Goal: Information Seeking & Learning: Learn about a topic

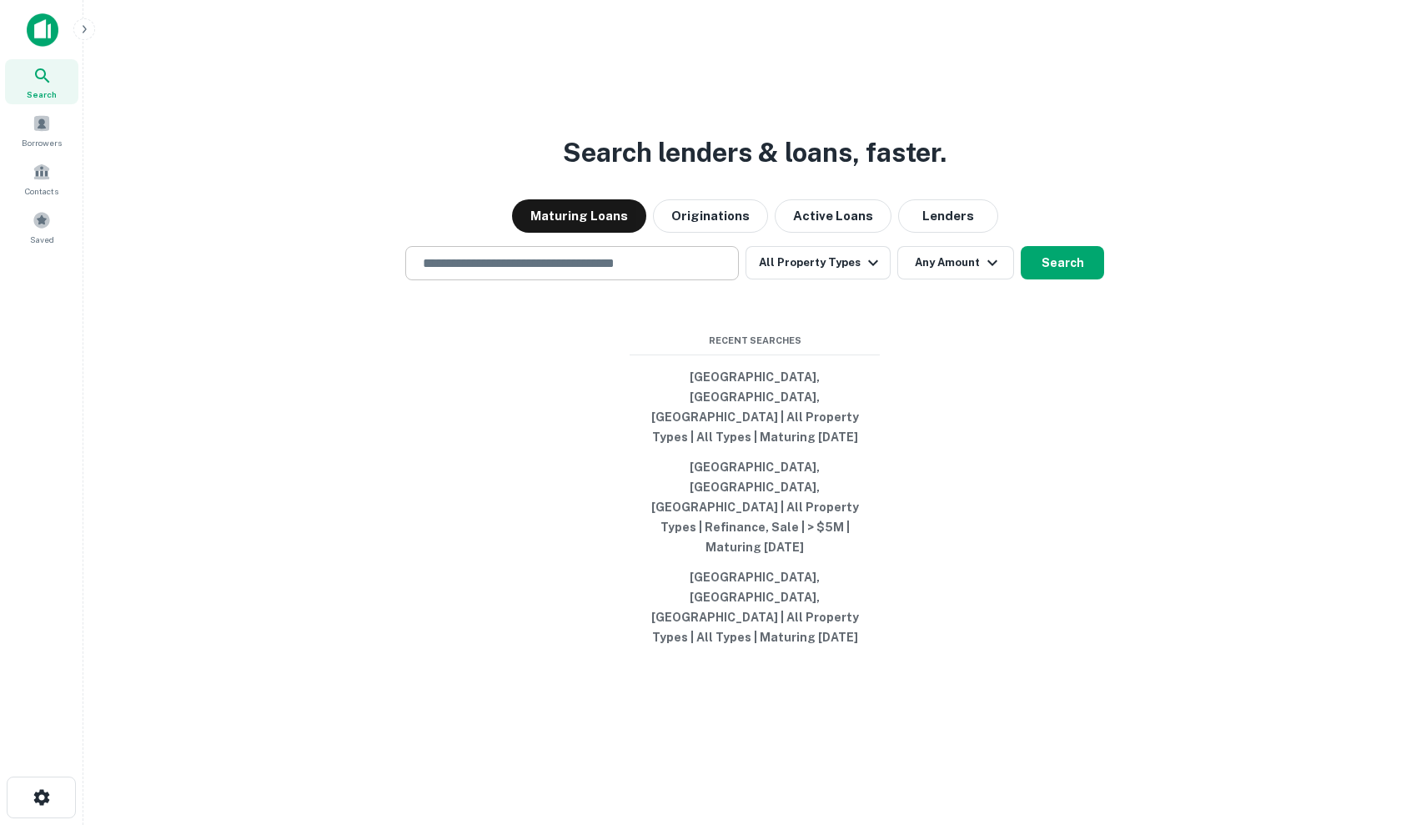
click at [684, 273] on input "text" at bounding box center [572, 263] width 319 height 19
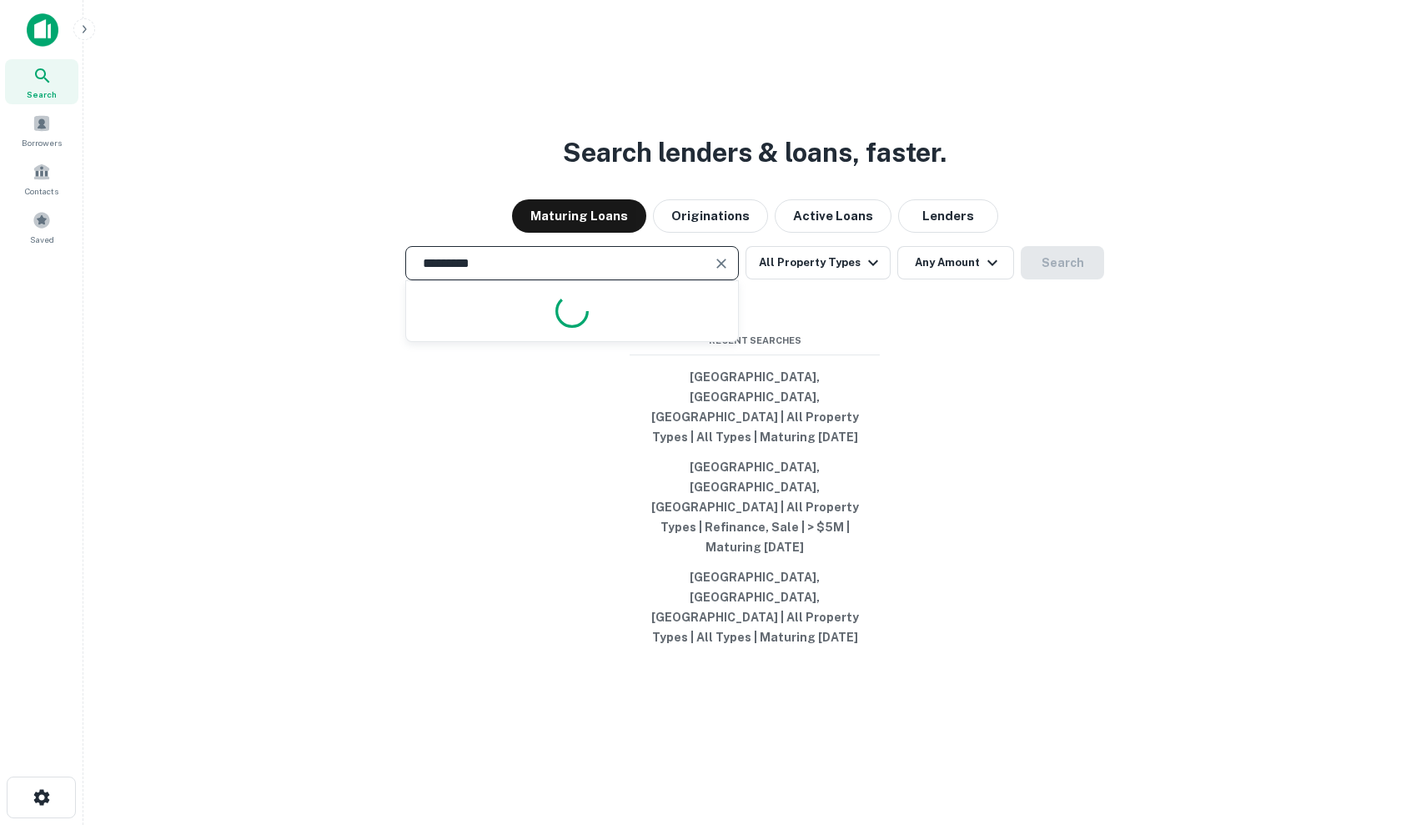
type input "**********"
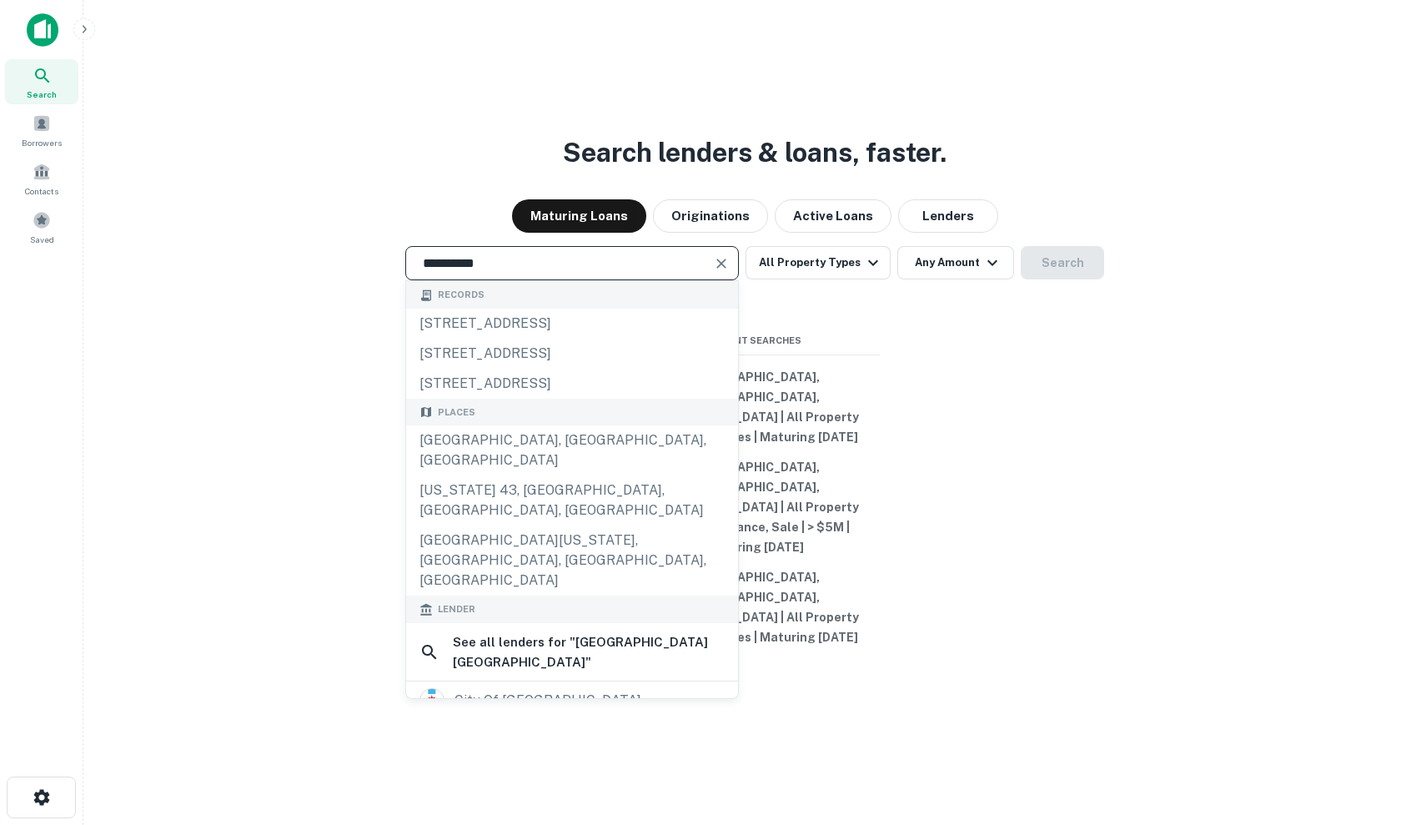
click at [724, 272] on icon "Clear" at bounding box center [721, 263] width 17 height 17
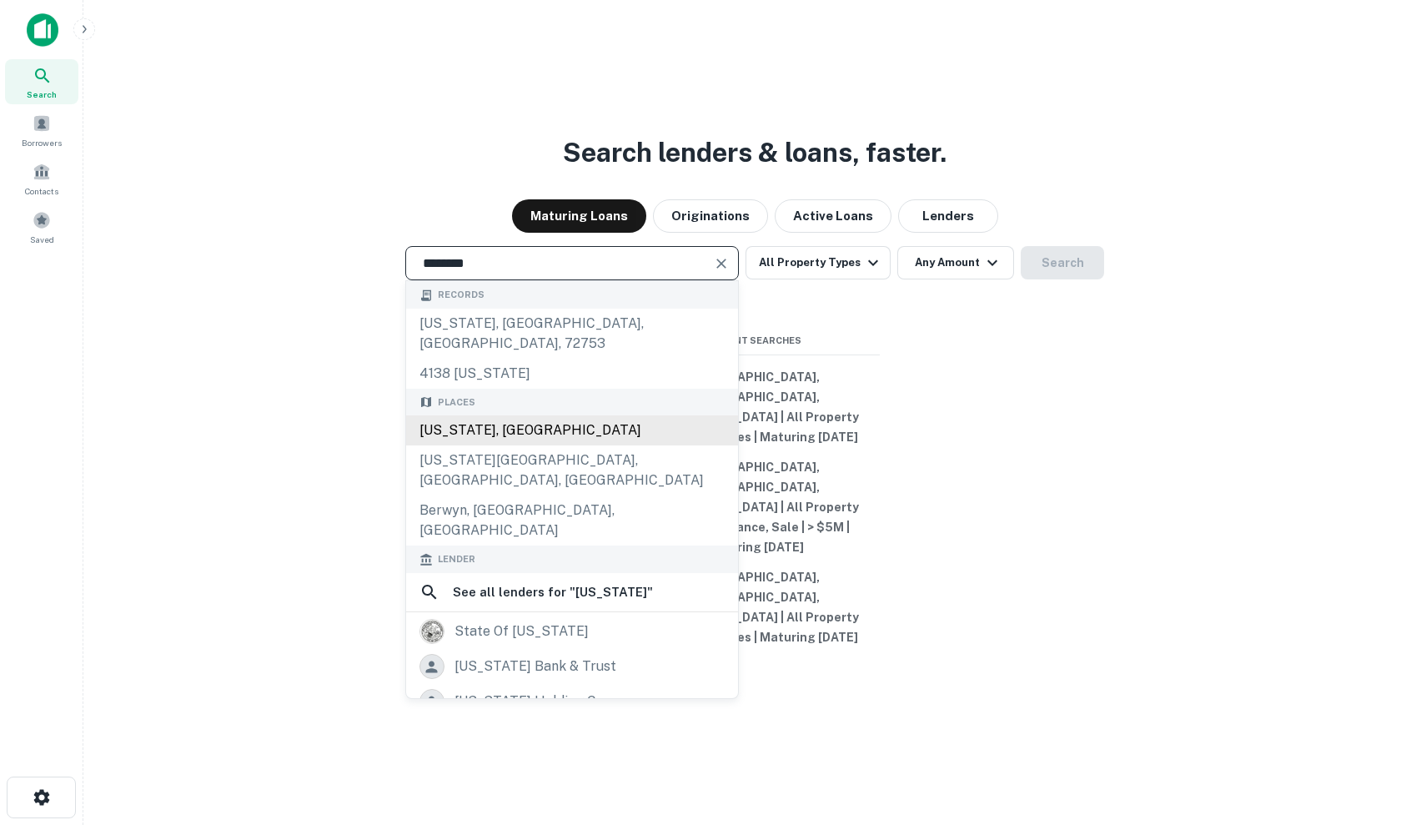
click at [573, 445] on div "[US_STATE], [GEOGRAPHIC_DATA]" at bounding box center [572, 430] width 332 height 30
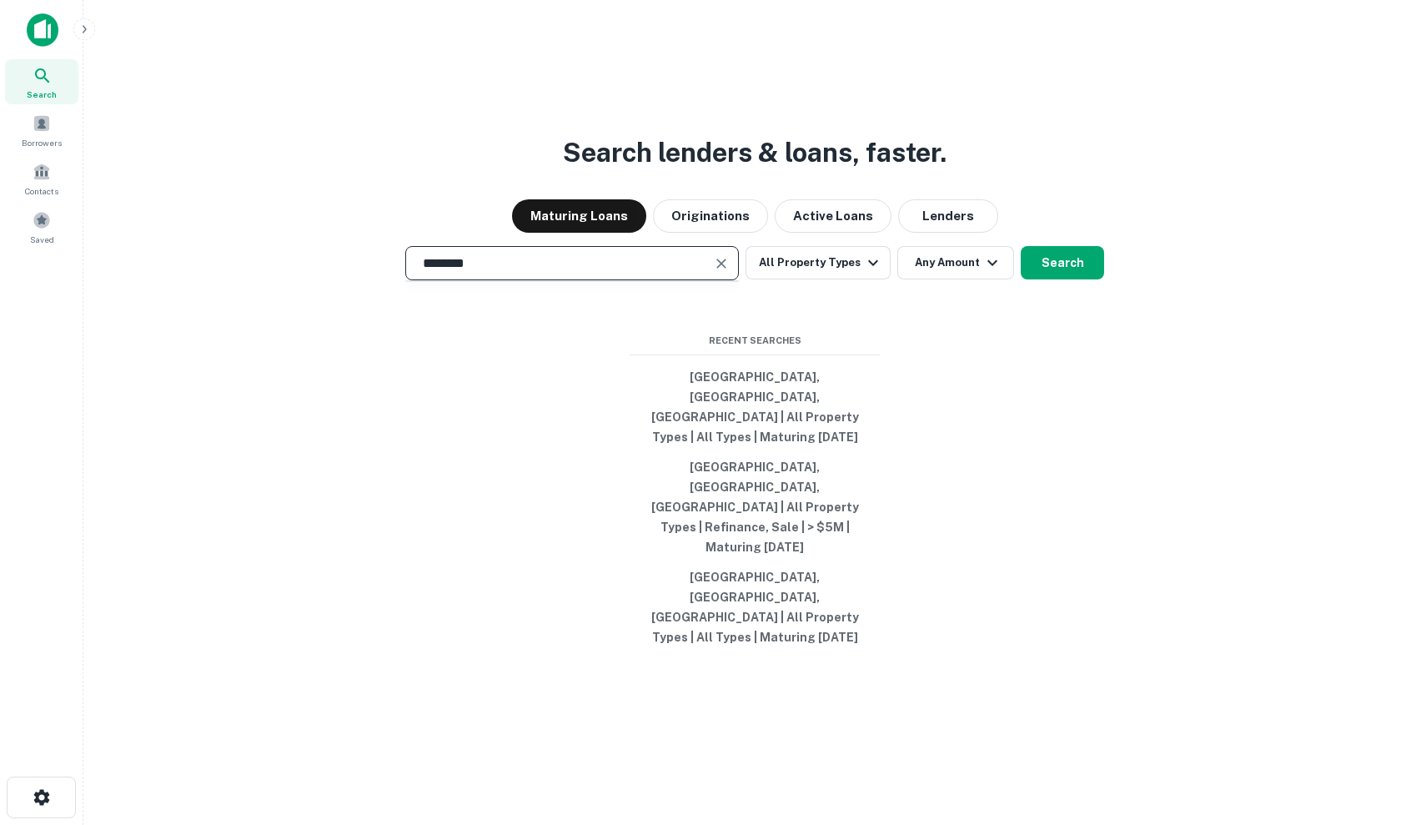
type input "**********"
click at [856, 279] on button "All Property Types" at bounding box center [818, 262] width 145 height 33
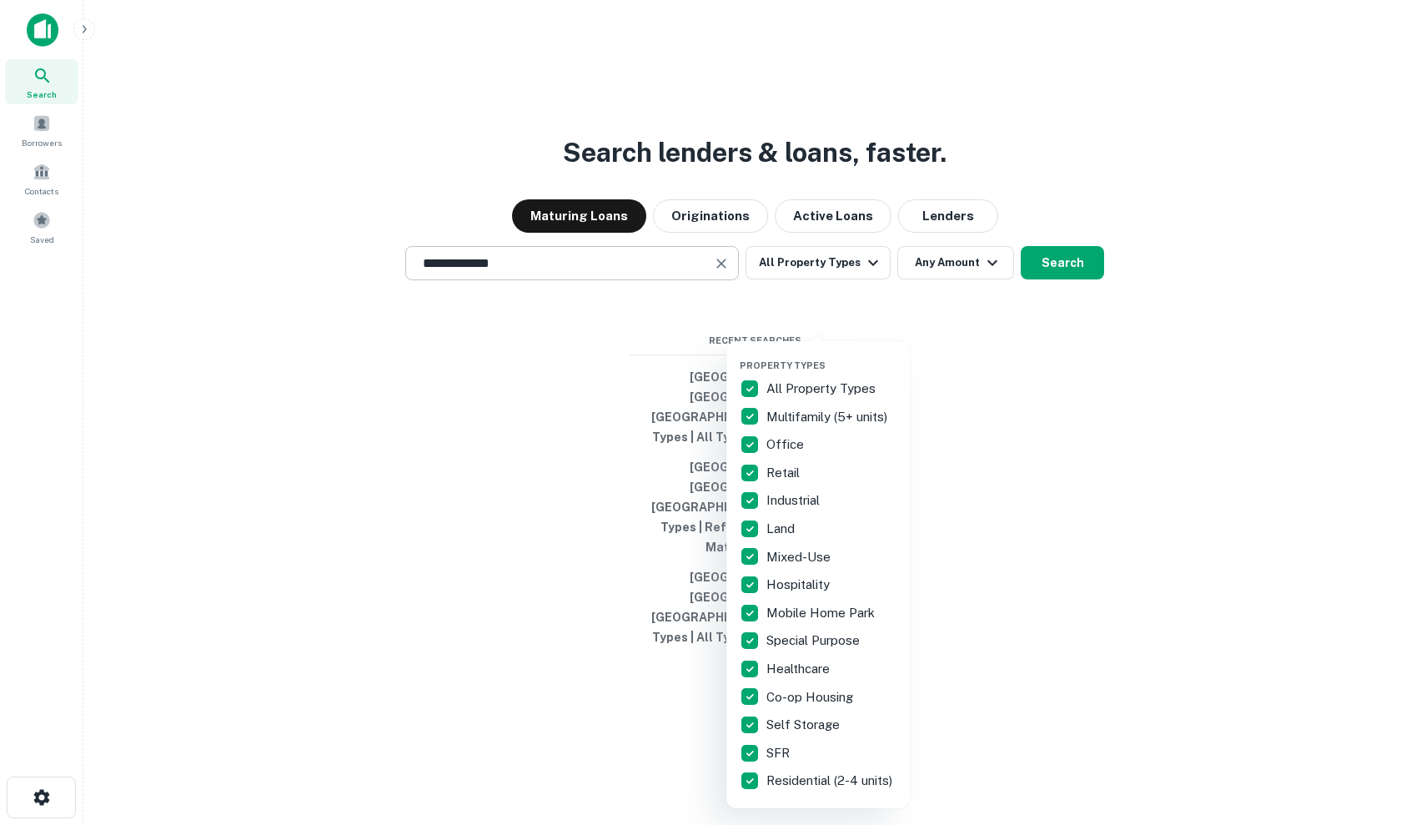
click at [43, 172] on div at bounding box center [713, 412] width 1426 height 825
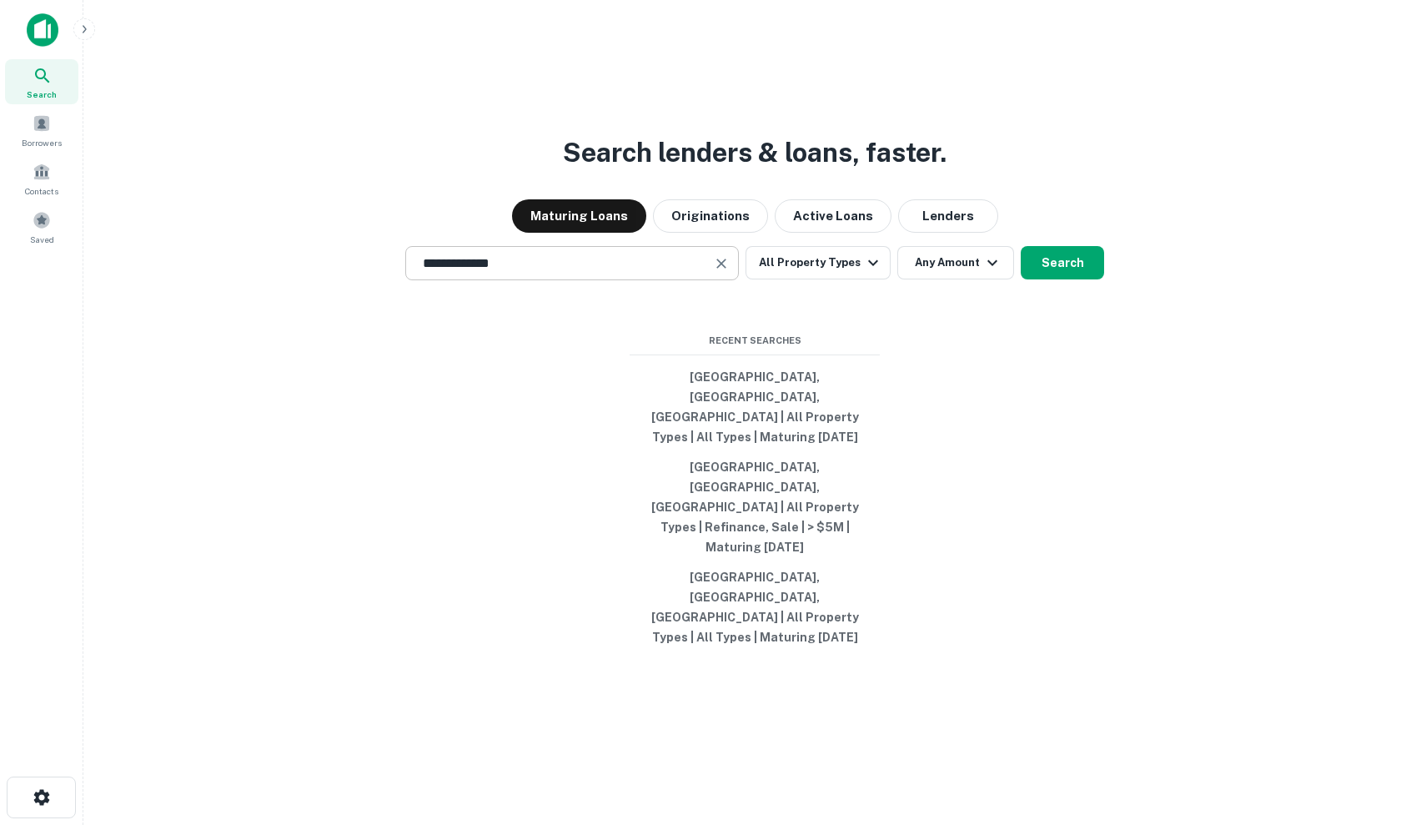
click at [43, 172] on span at bounding box center [42, 172] width 18 height 18
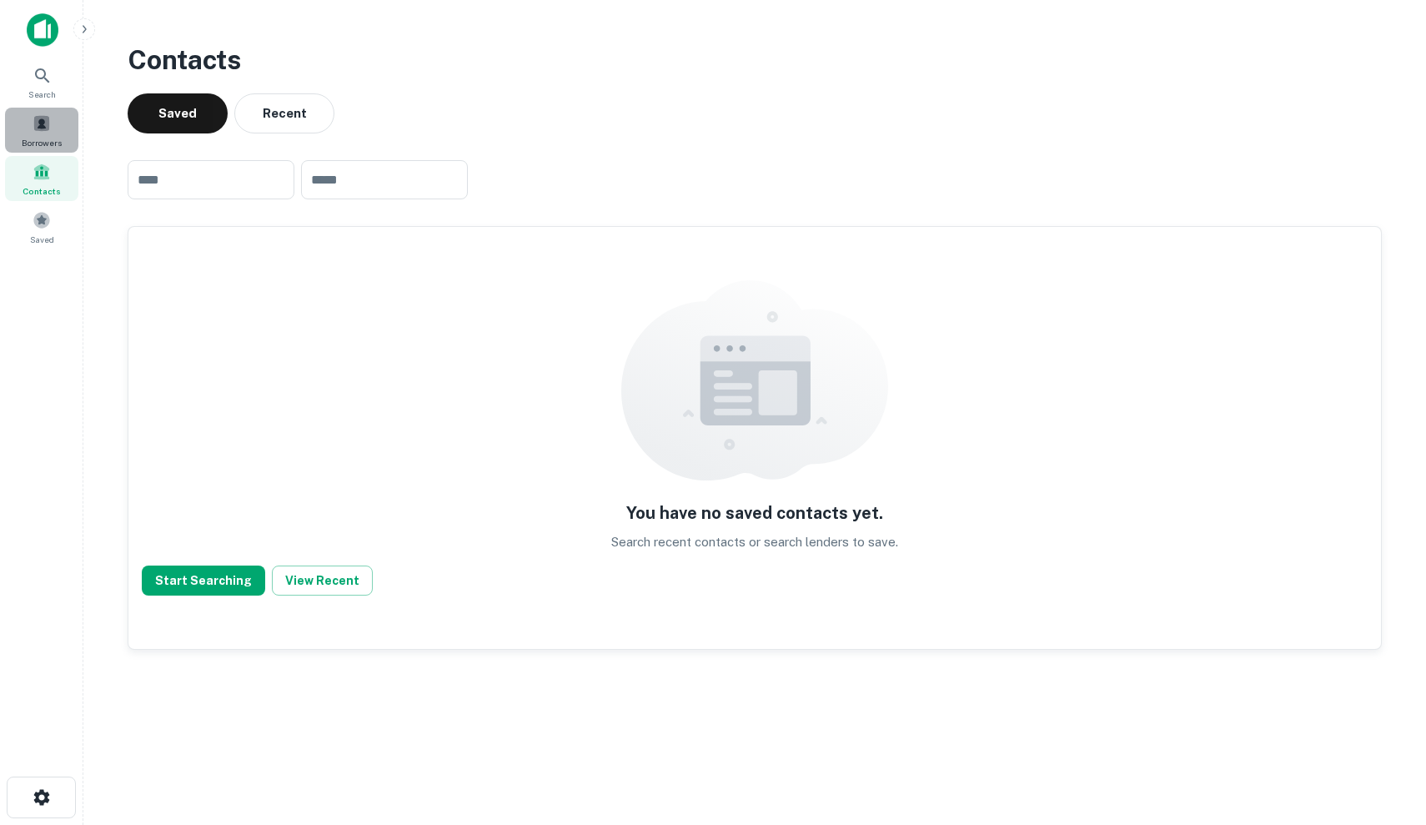
click at [52, 108] on div "Borrowers" at bounding box center [41, 130] width 73 height 45
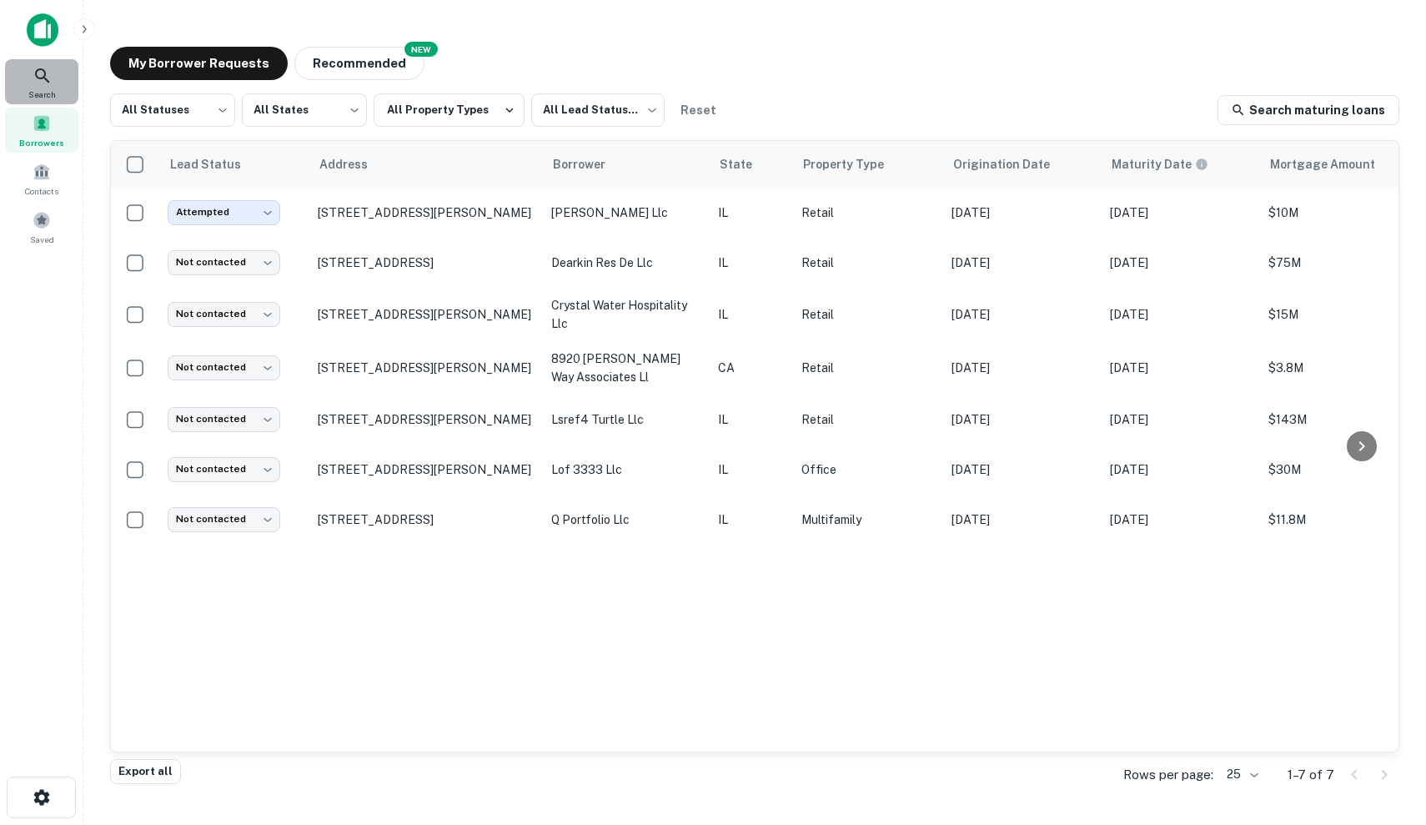
click at [29, 72] on div "Search" at bounding box center [41, 81] width 73 height 45
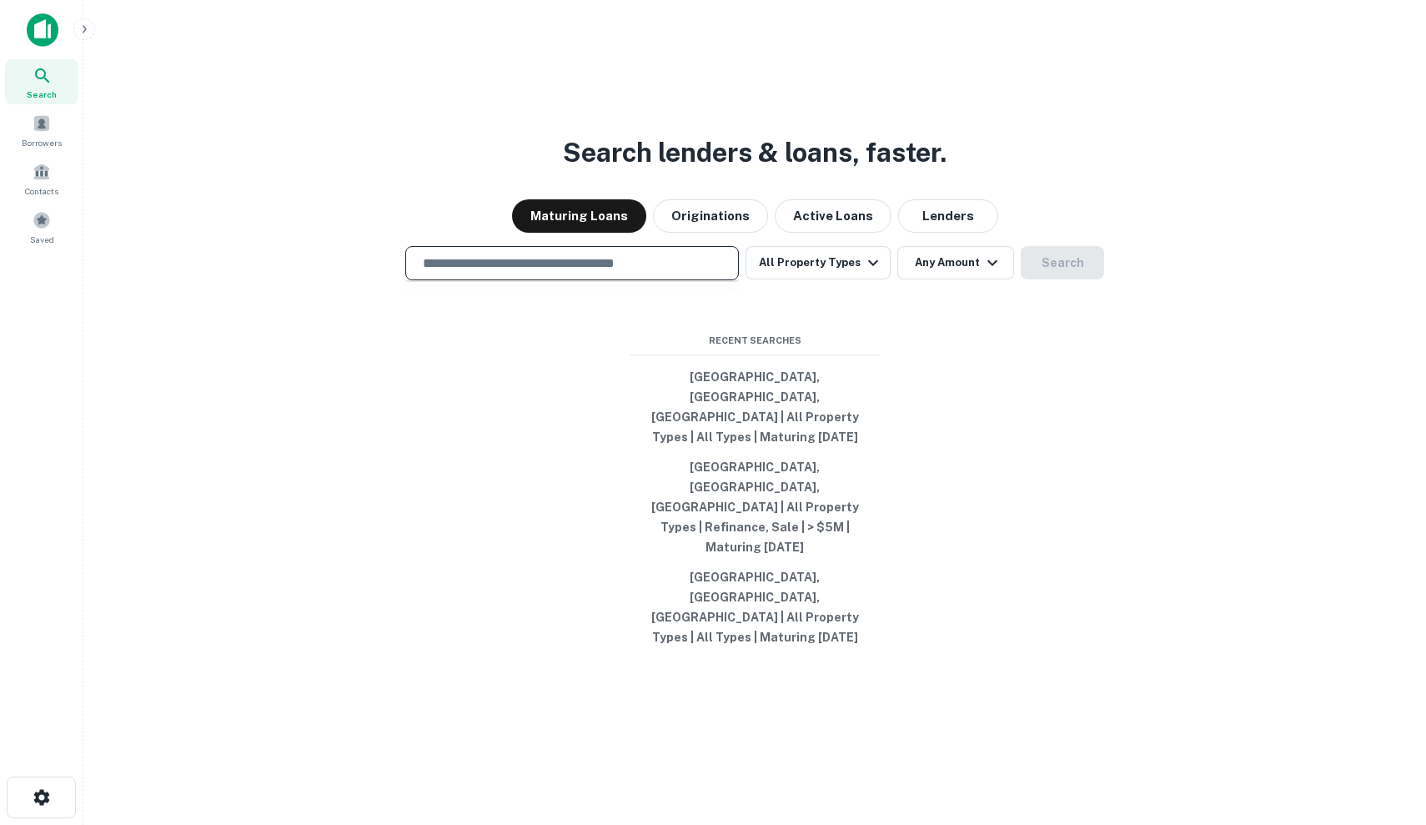
click at [606, 273] on input "text" at bounding box center [572, 263] width 319 height 19
click at [859, 279] on button "All Property Types" at bounding box center [818, 262] width 145 height 33
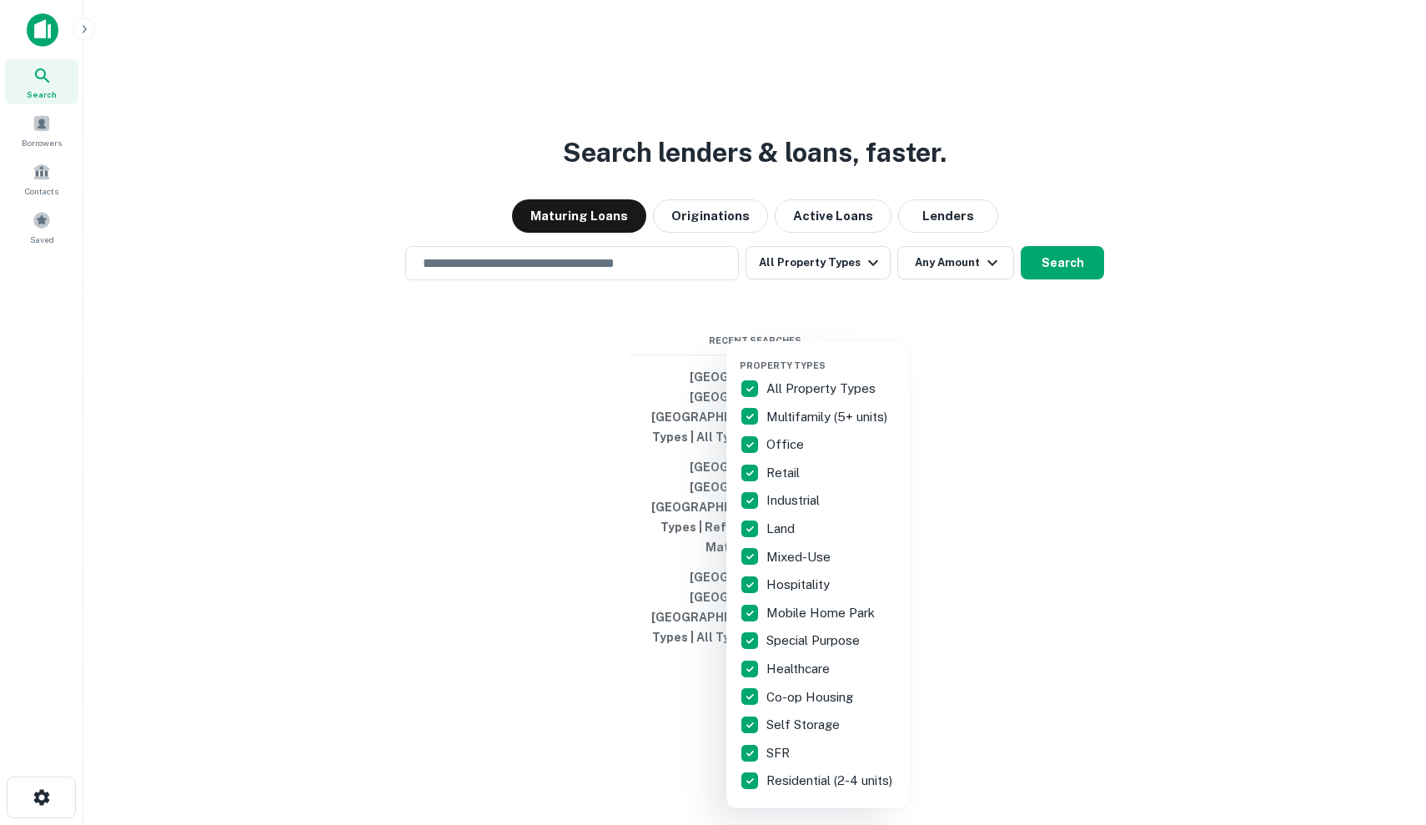
click at [796, 444] on p "Office" at bounding box center [786, 444] width 41 height 20
click at [802, 791] on p "Residential (2-4 units)" at bounding box center [830, 781] width 129 height 20
click at [802, 755] on div "SFR" at bounding box center [818, 753] width 157 height 28
click at [810, 721] on p "Self Storage" at bounding box center [804, 725] width 77 height 20
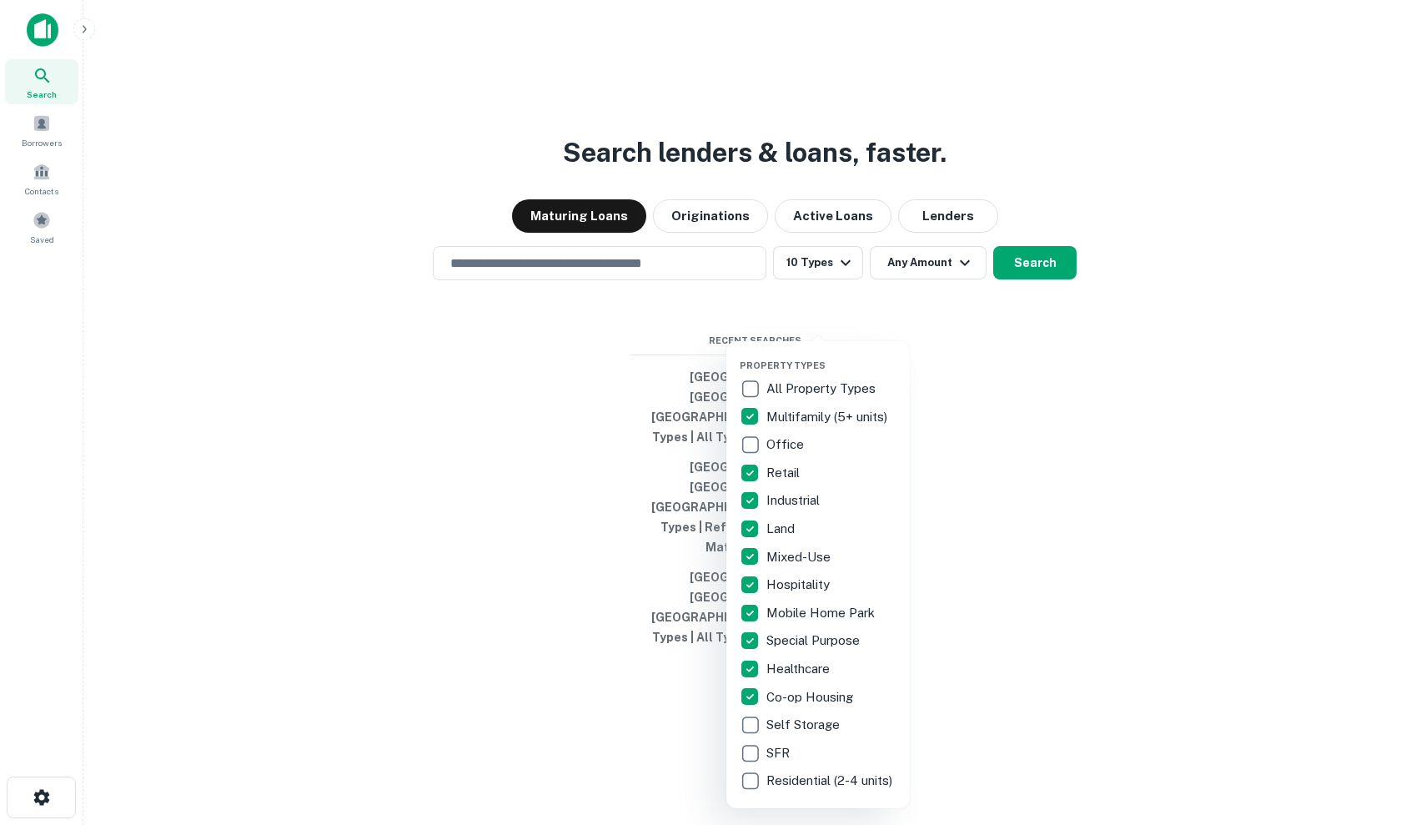
click at [814, 694] on p "Co-op Housing" at bounding box center [811, 697] width 90 height 20
click at [815, 661] on p "Healthcare" at bounding box center [799, 669] width 67 height 20
click at [819, 635] on p "Special Purpose" at bounding box center [814, 640] width 97 height 20
click at [819, 613] on p "Mobile Home Park" at bounding box center [822, 613] width 112 height 20
click at [819, 588] on p "Hospitality" at bounding box center [799, 585] width 67 height 20
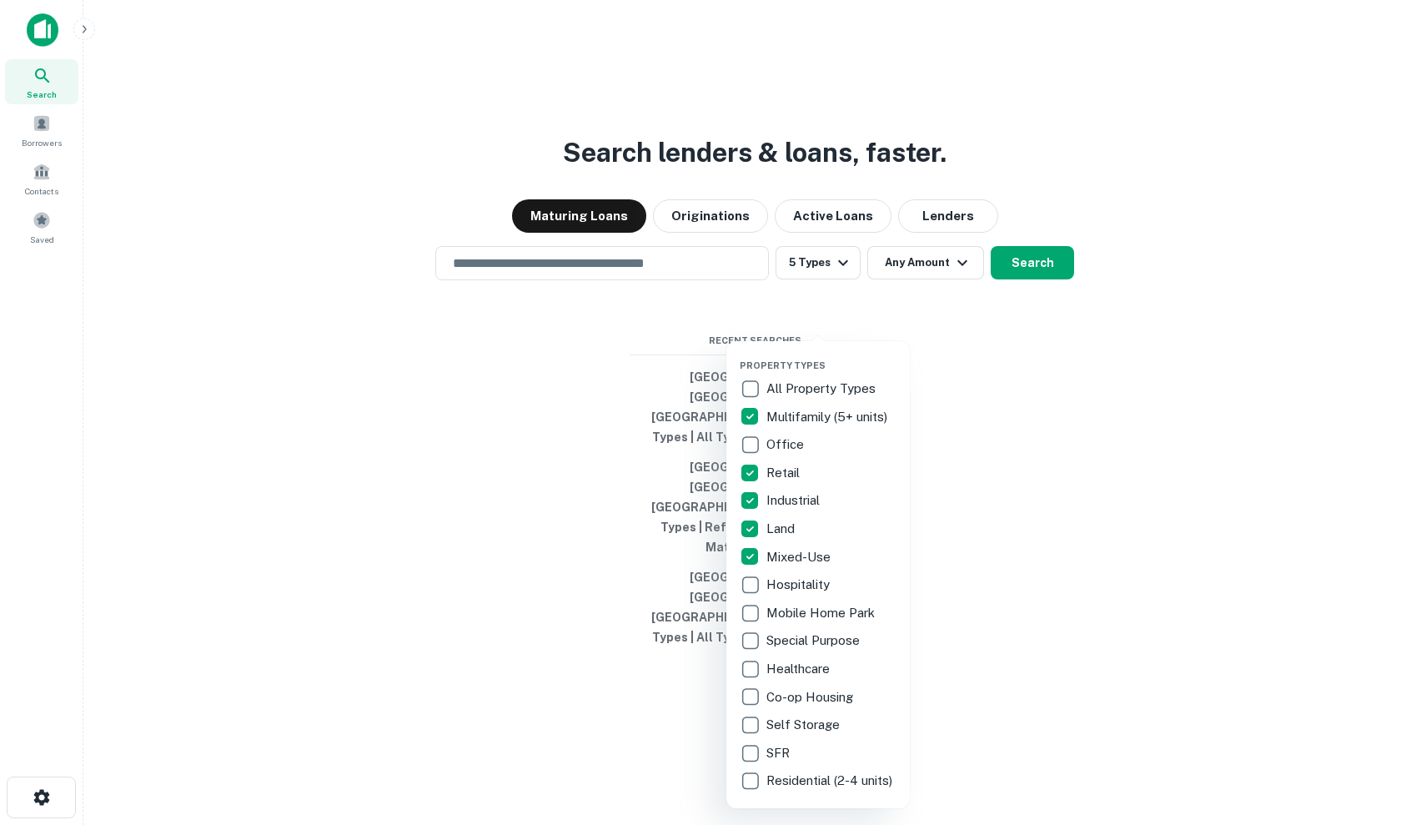
click at [816, 550] on p "Mixed-Use" at bounding box center [800, 557] width 68 height 20
click at [787, 538] on p "Land" at bounding box center [782, 529] width 32 height 20
click at [786, 497] on p "Industrial" at bounding box center [794, 500] width 57 height 20
click at [786, 475] on p "Retail" at bounding box center [784, 473] width 37 height 20
click at [783, 411] on p "Multifamily (5+ units)" at bounding box center [828, 417] width 124 height 20
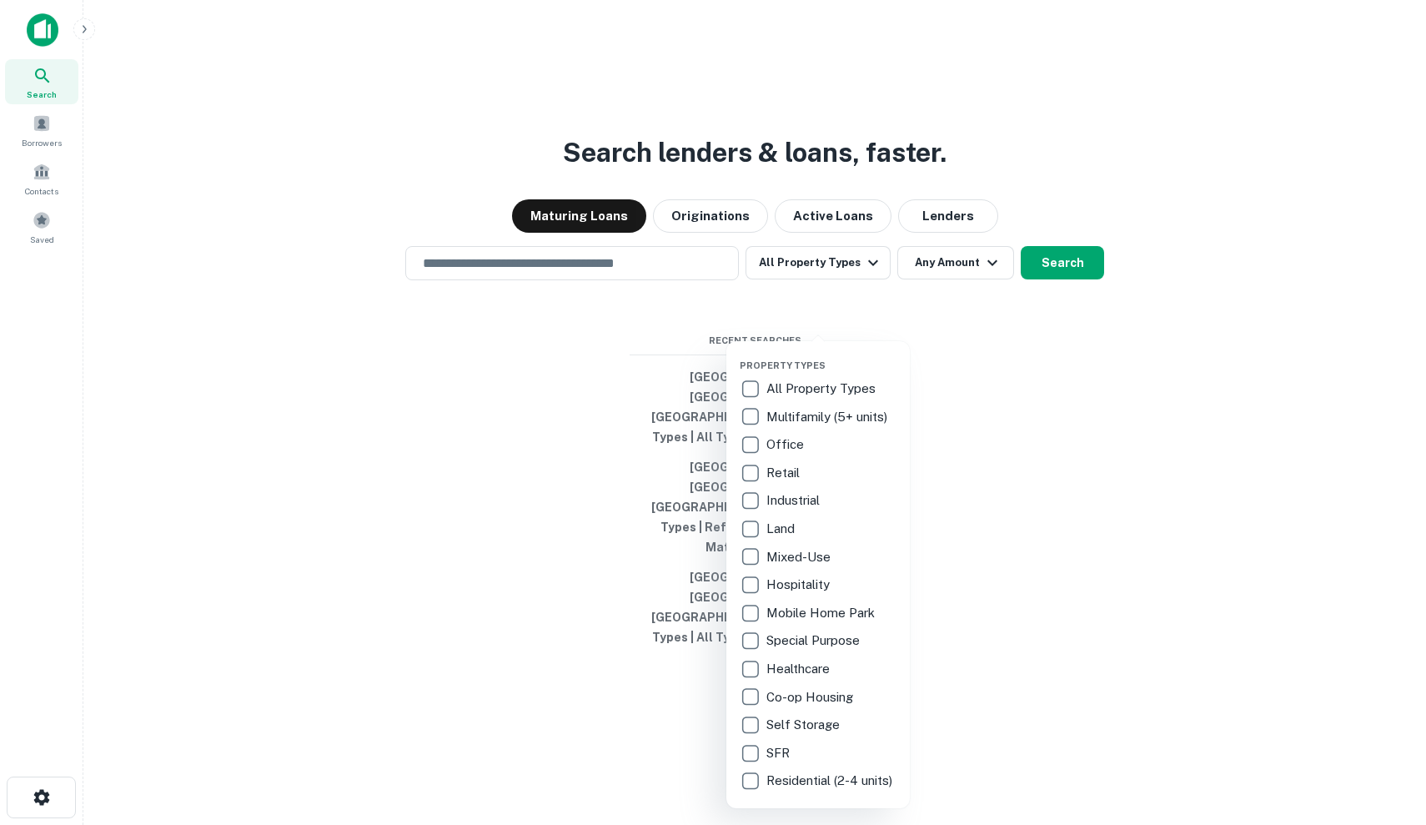
click at [783, 475] on p "Retail" at bounding box center [784, 473] width 37 height 20
click at [1031, 327] on div at bounding box center [713, 412] width 1426 height 825
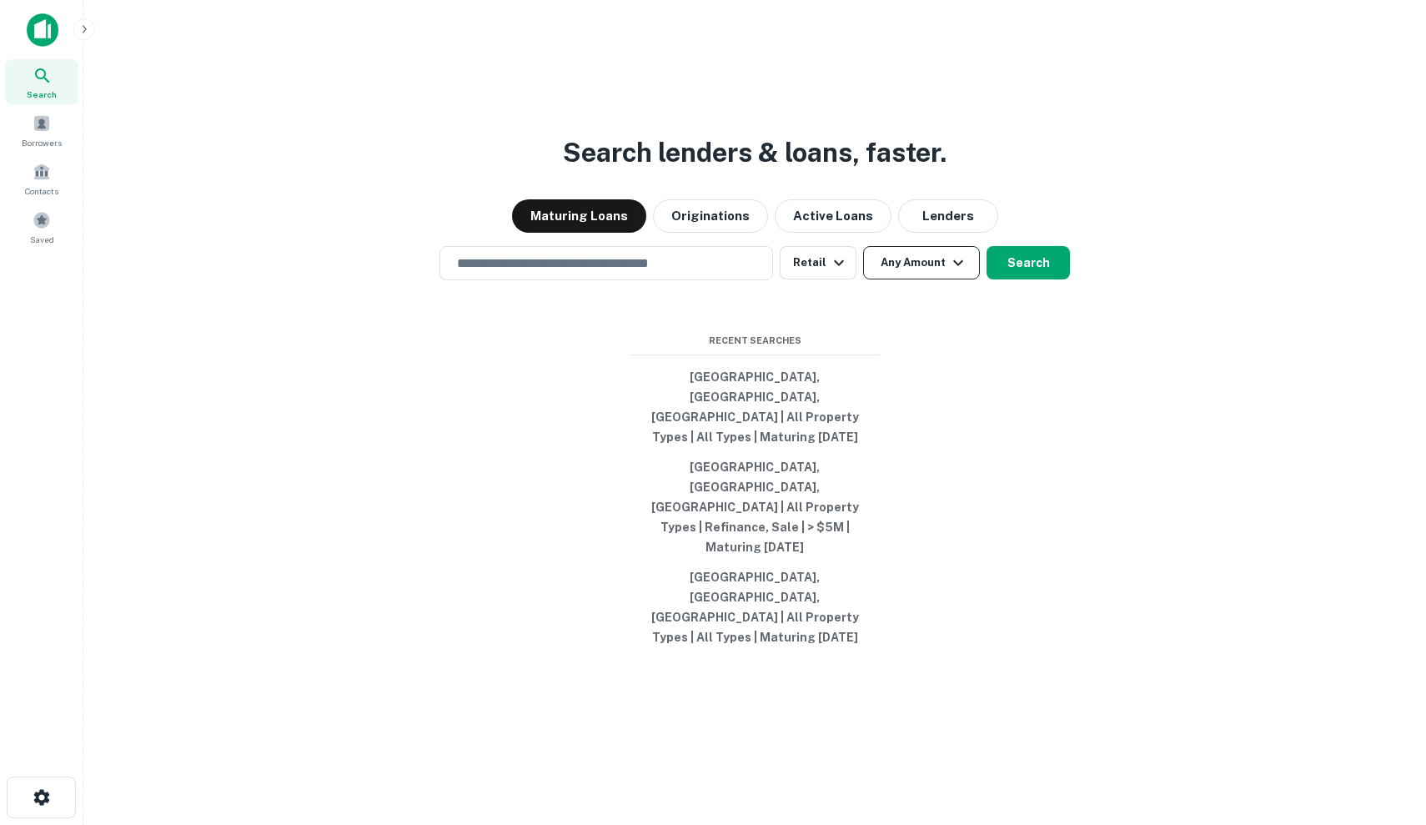
click at [949, 273] on icon "button" at bounding box center [958, 263] width 20 height 20
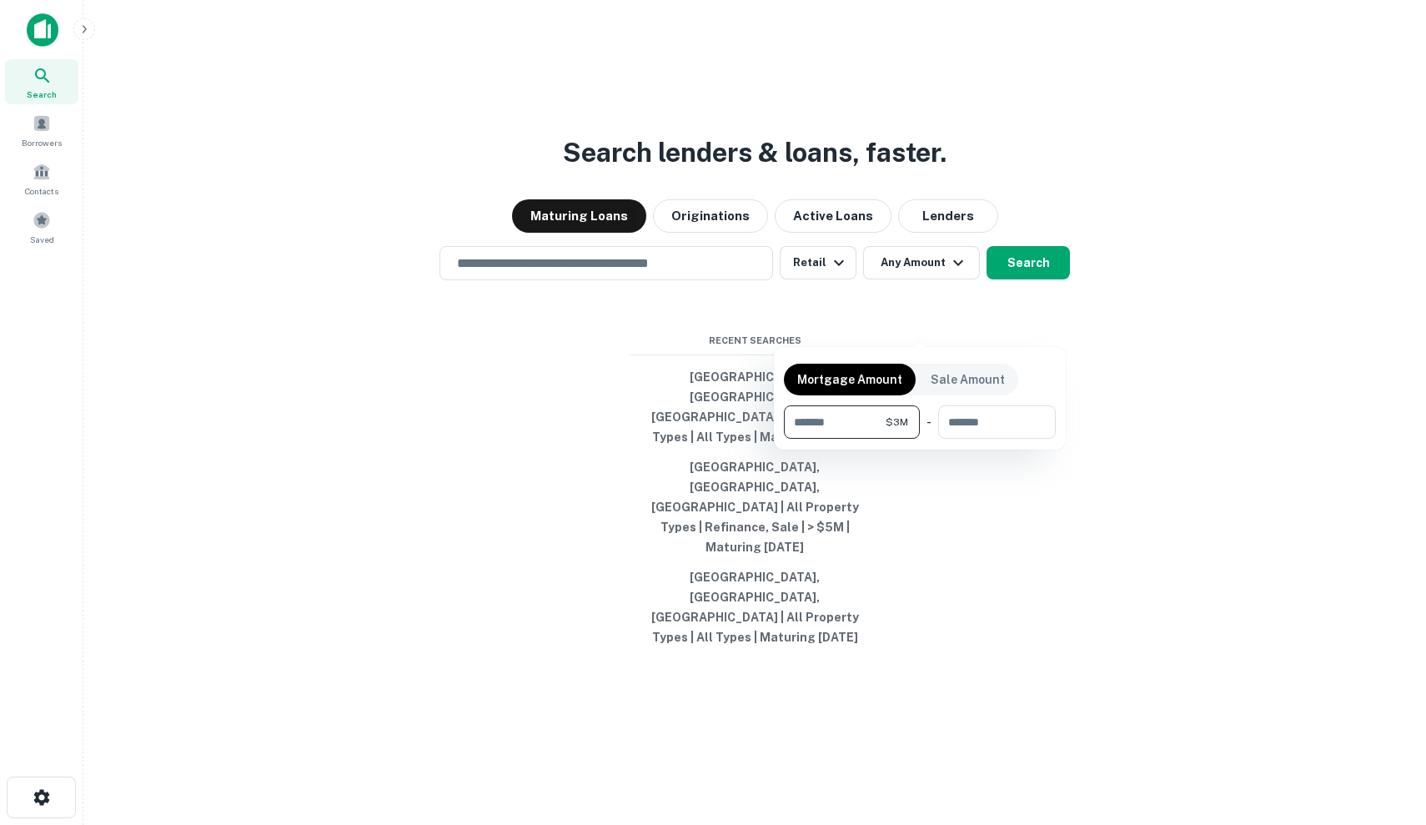
type input "*******"
click at [1026, 312] on div at bounding box center [713, 412] width 1426 height 825
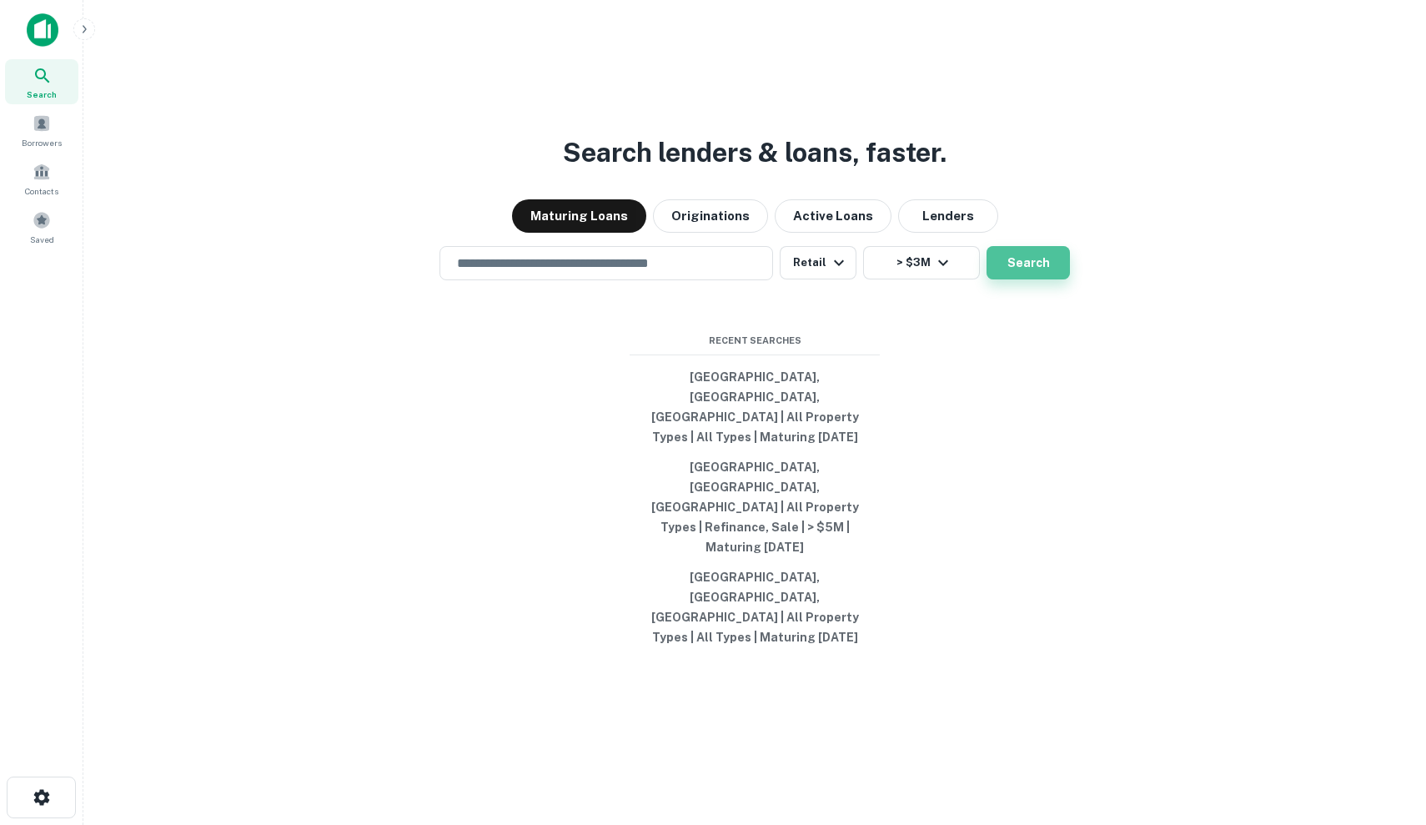
click at [1027, 279] on button "Search" at bounding box center [1028, 262] width 83 height 33
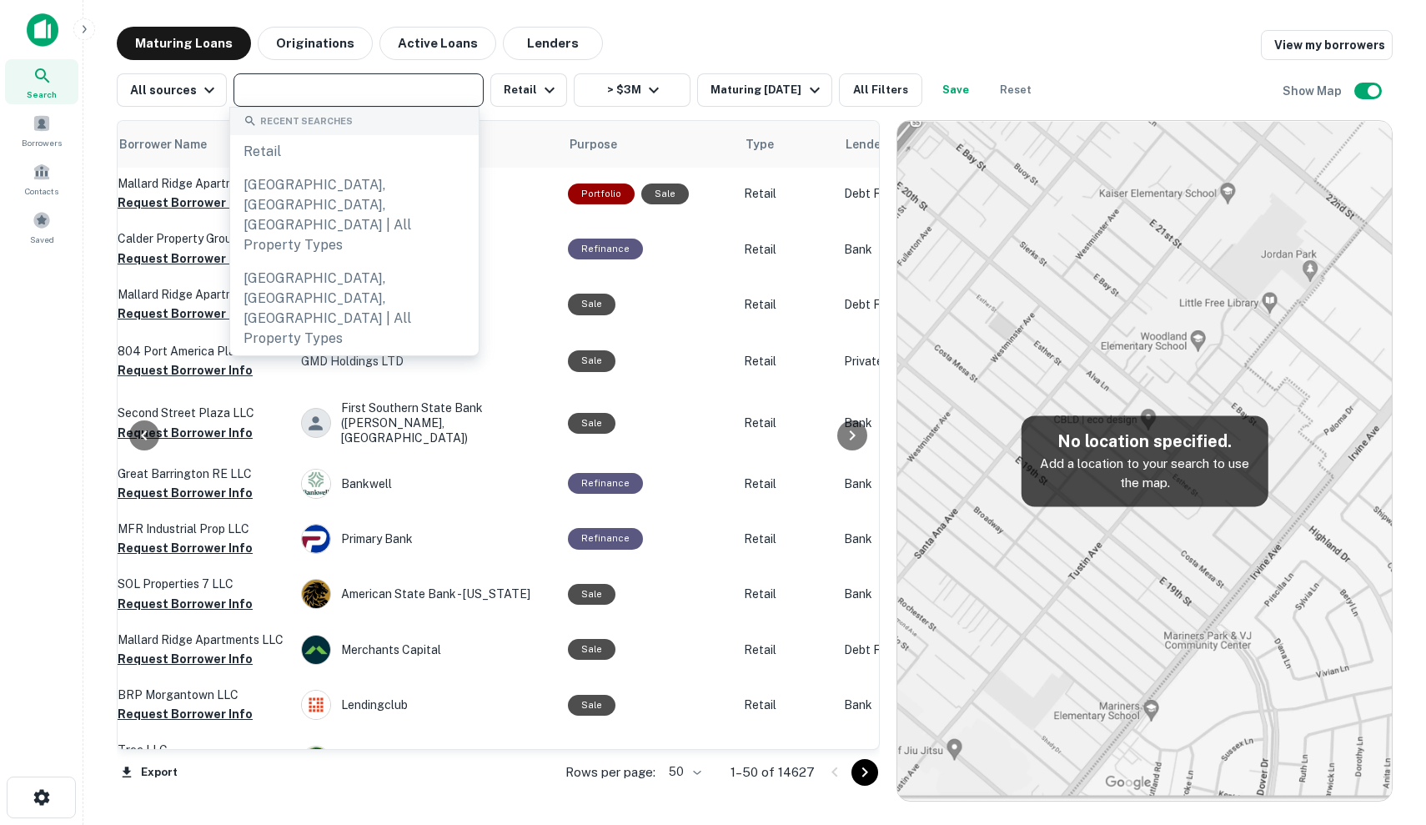
click at [396, 87] on input "text" at bounding box center [358, 89] width 238 height 23
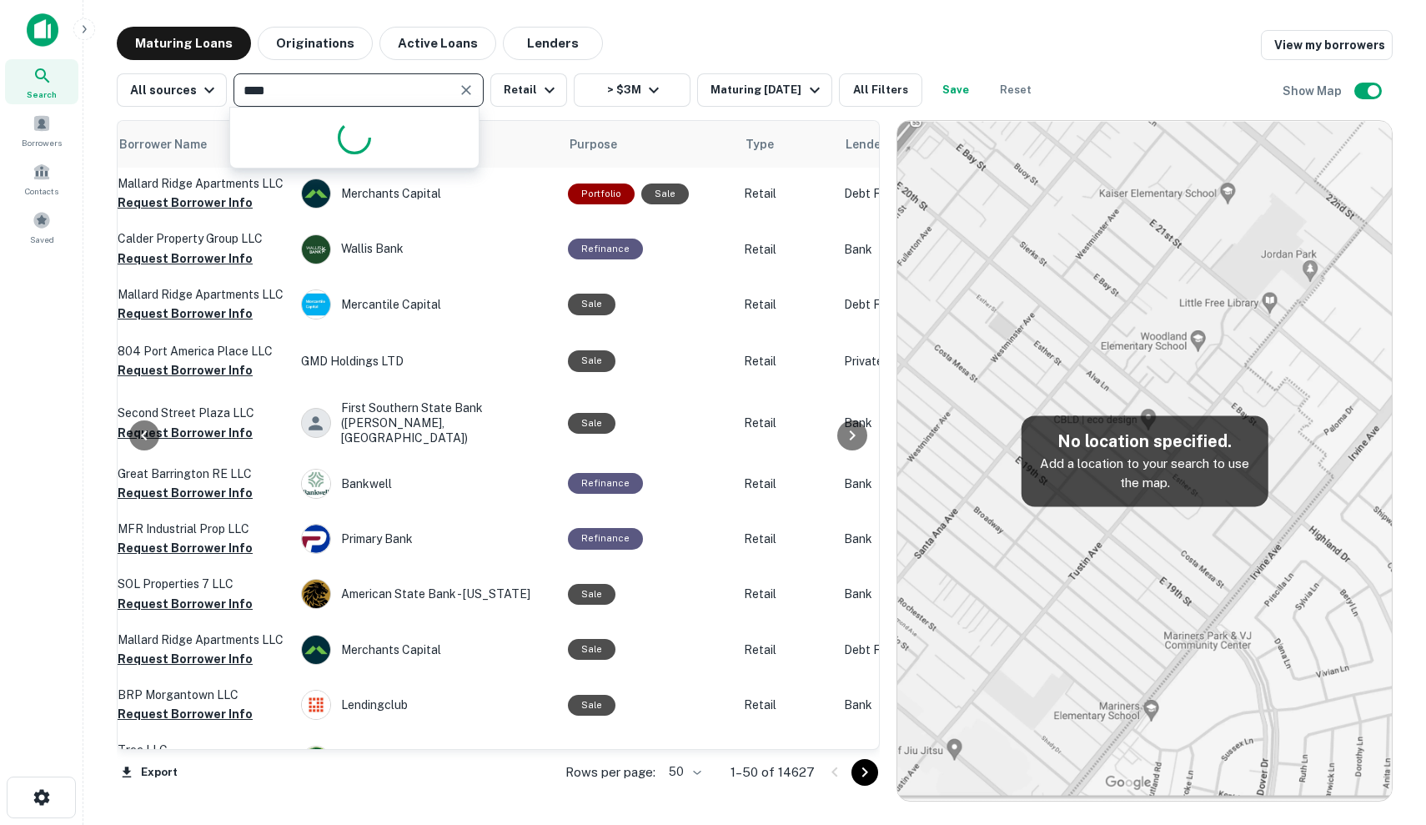
type input "*****"
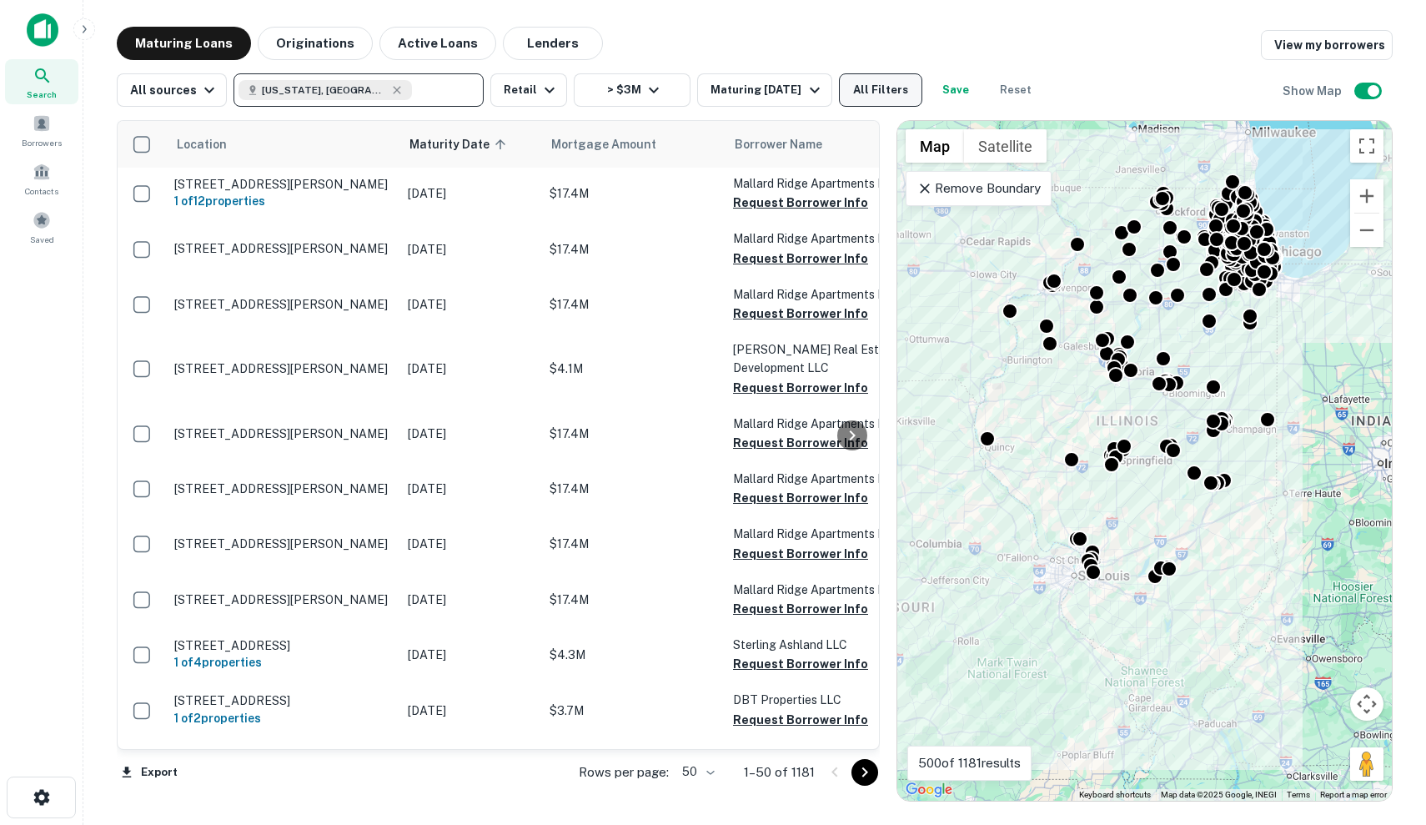
scroll to position [2, 0]
click at [761, 85] on div "Maturing In 1 Year" at bounding box center [767, 90] width 113 height 20
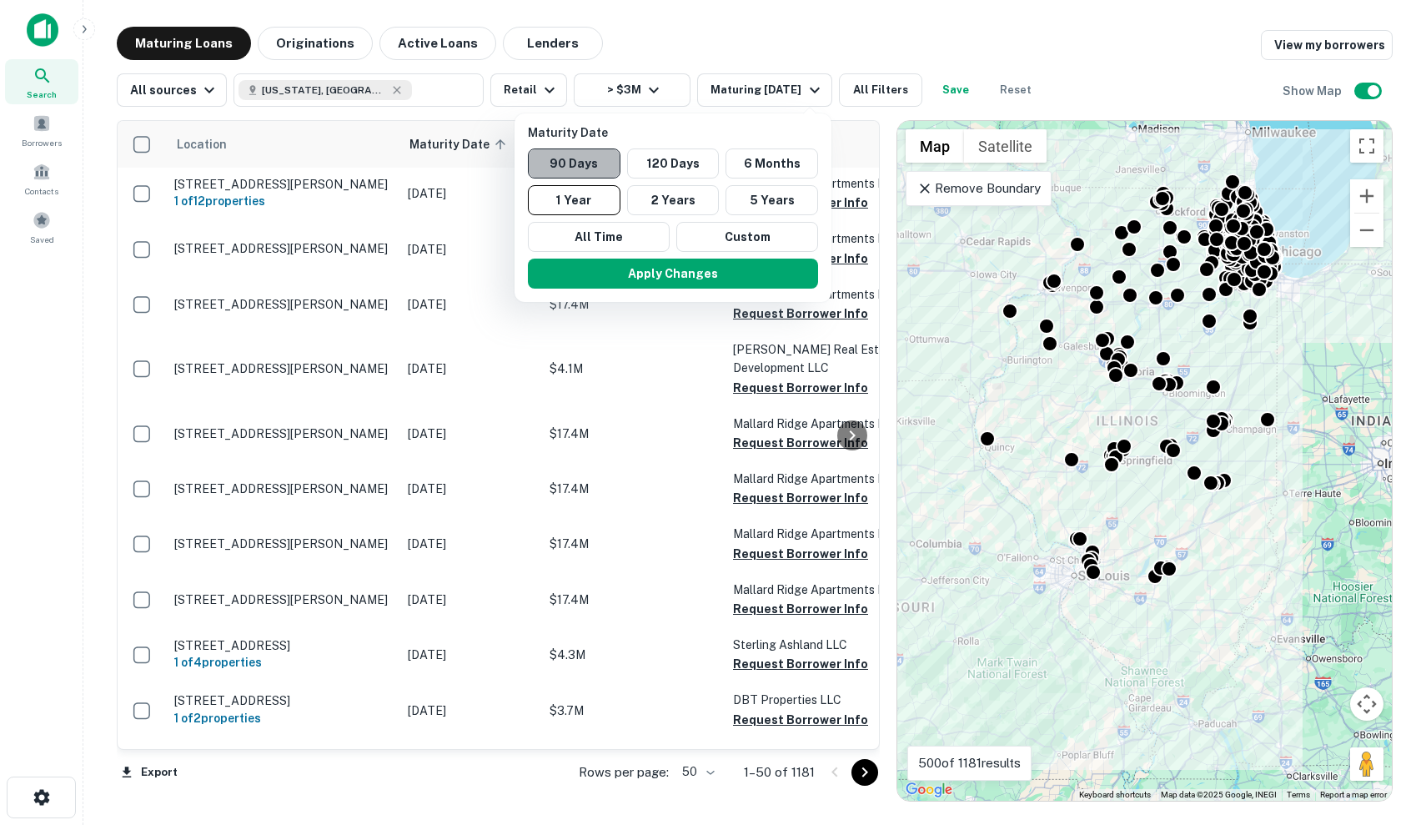
click at [591, 155] on button "90 Days" at bounding box center [574, 163] width 93 height 30
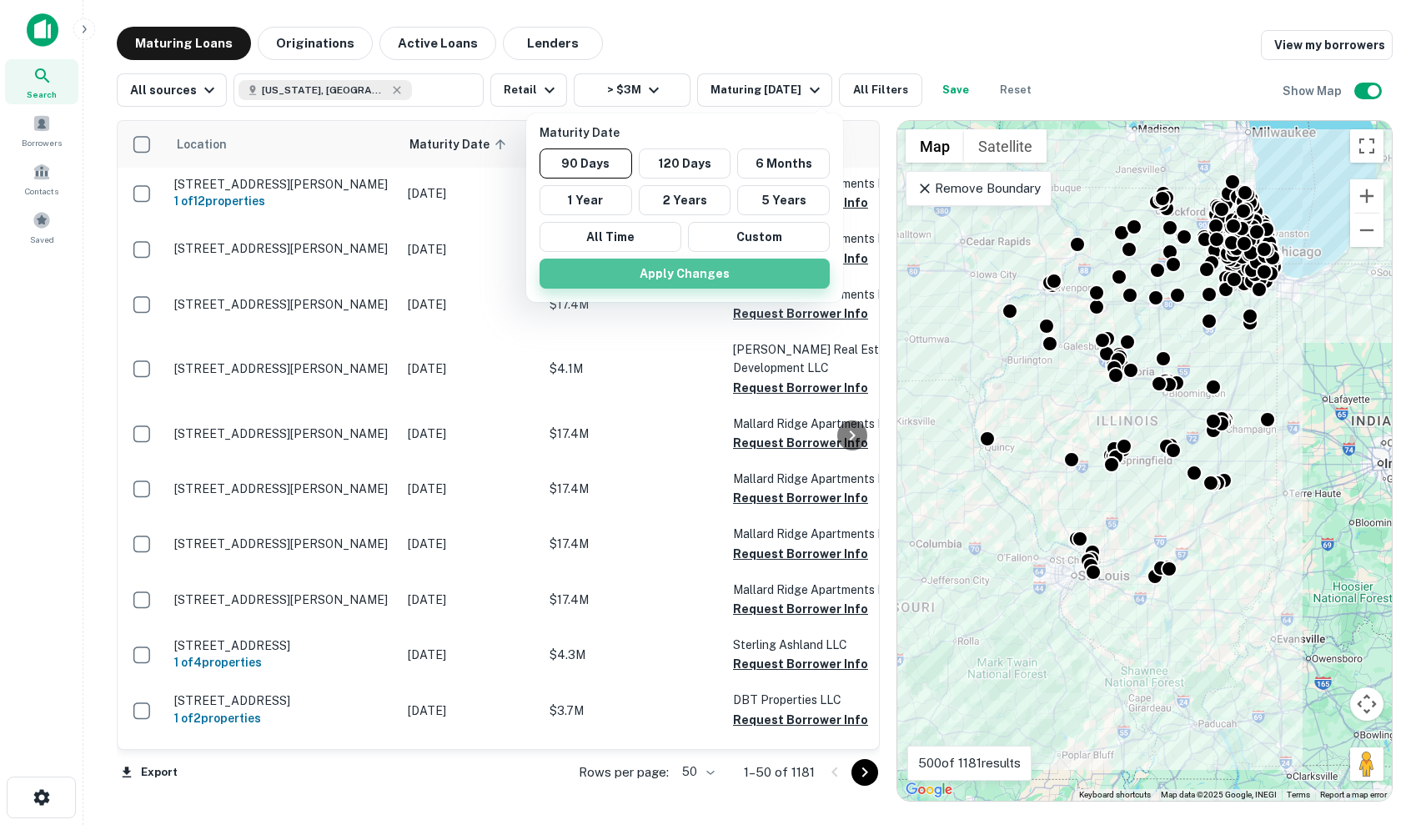
click at [676, 277] on button "Apply Changes" at bounding box center [685, 274] width 290 height 30
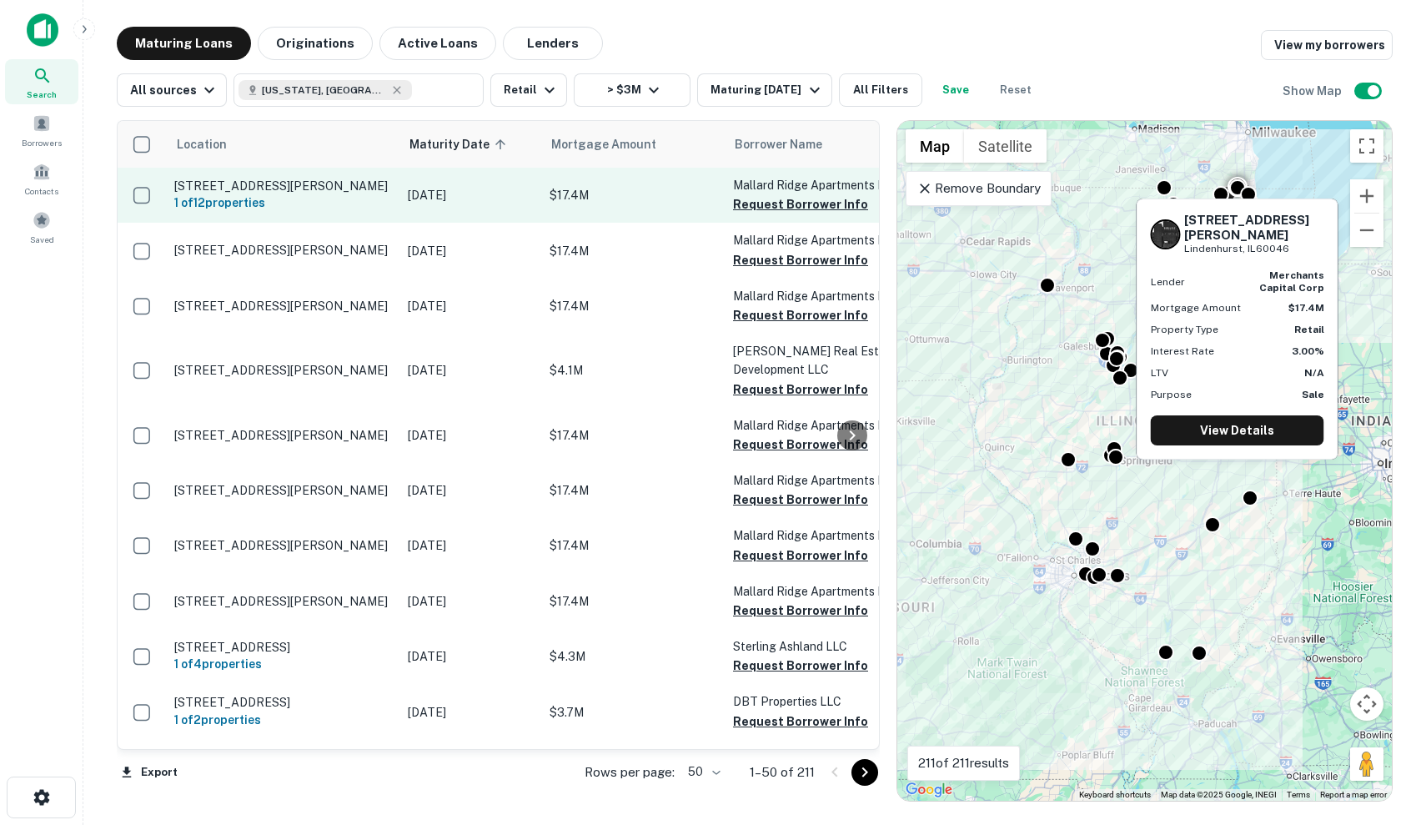
scroll to position [0, -2]
click at [555, 201] on p "$17.4M" at bounding box center [633, 195] width 167 height 18
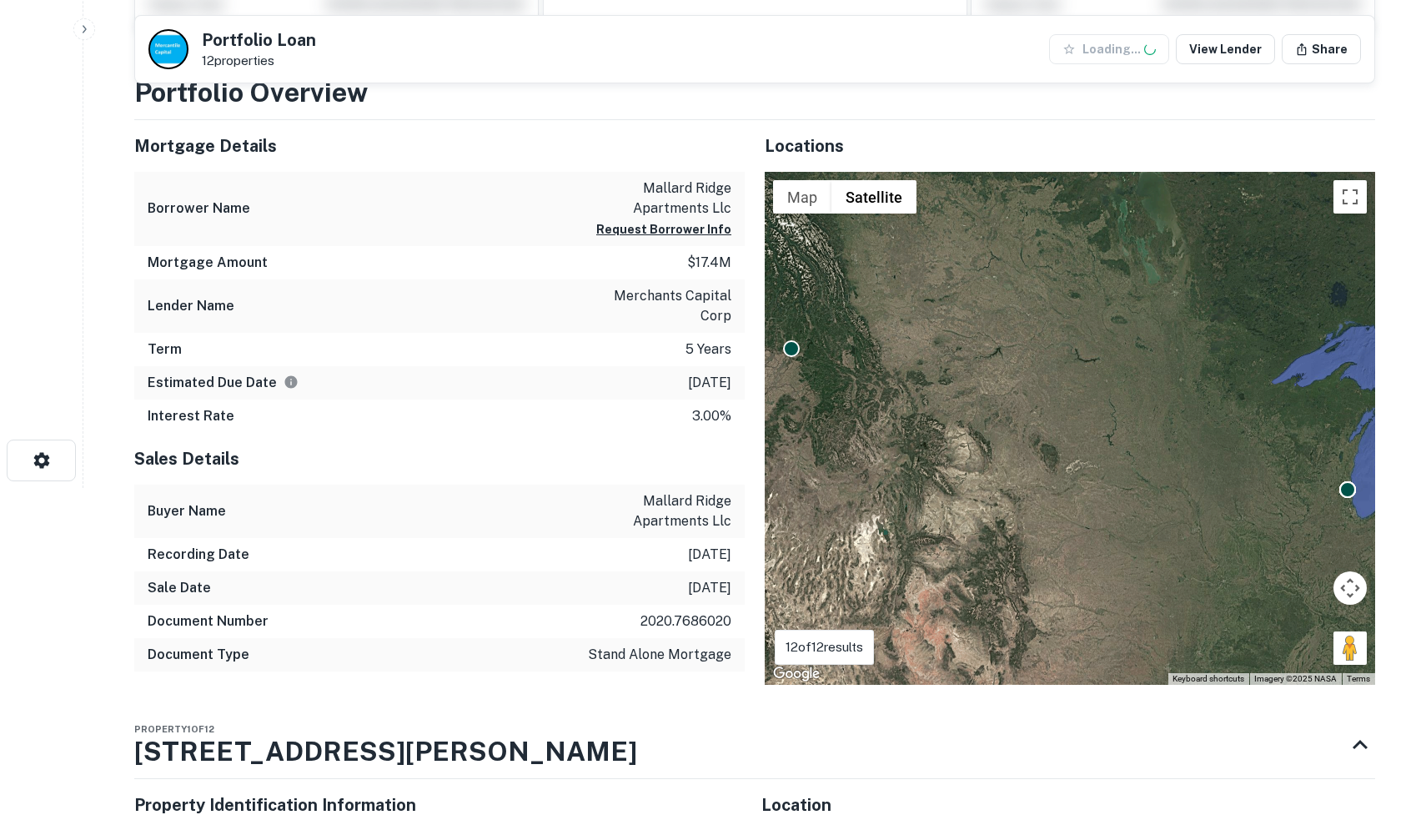
scroll to position [342, 0]
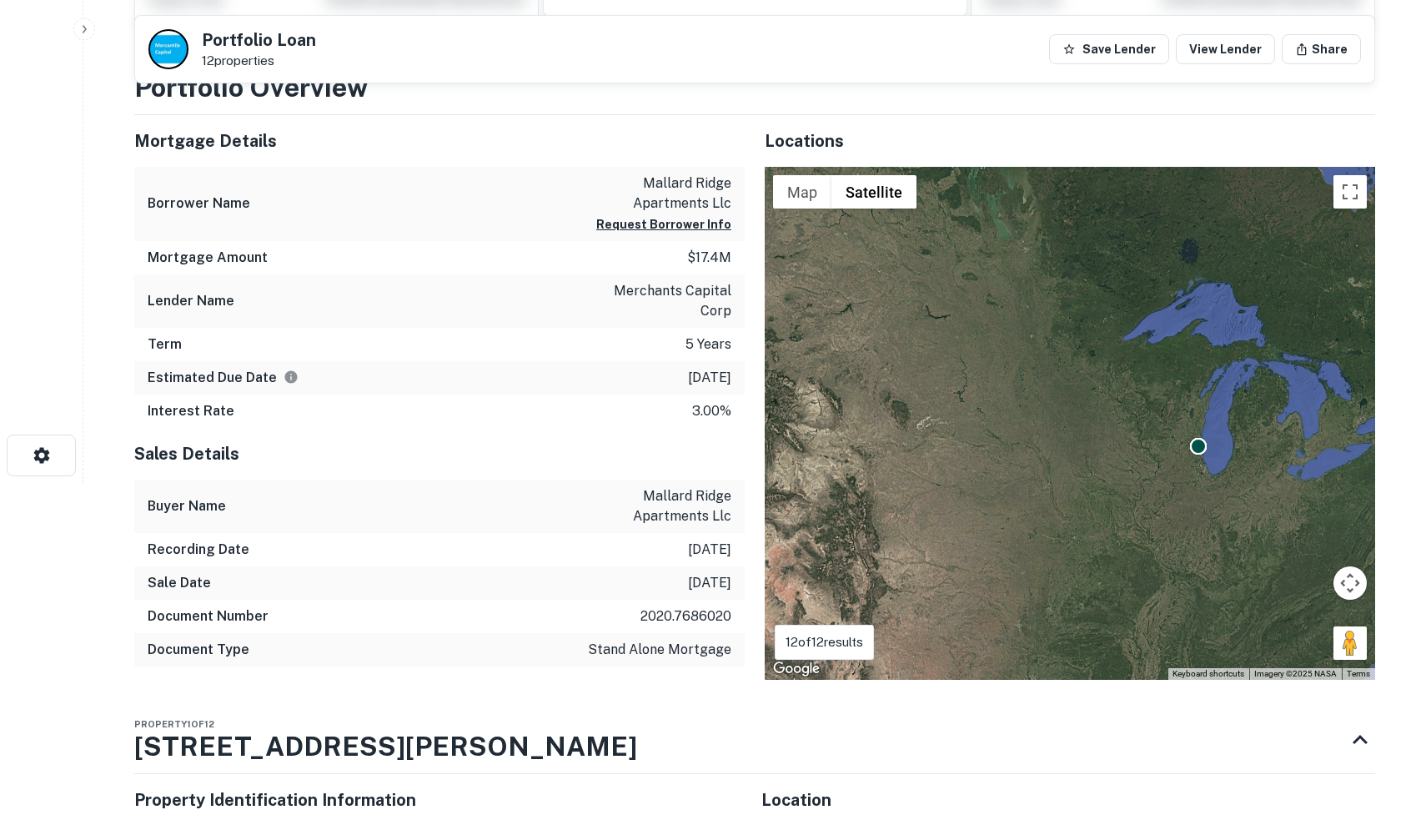
drag, startPoint x: 908, startPoint y: 365, endPoint x: 762, endPoint y: 328, distance: 150.7
click at [762, 328] on div "Locations ← Move left → Move right ↑ Move up ↓ Move down + Zoom in - Zoom out H…" at bounding box center [1060, 397] width 630 height 565
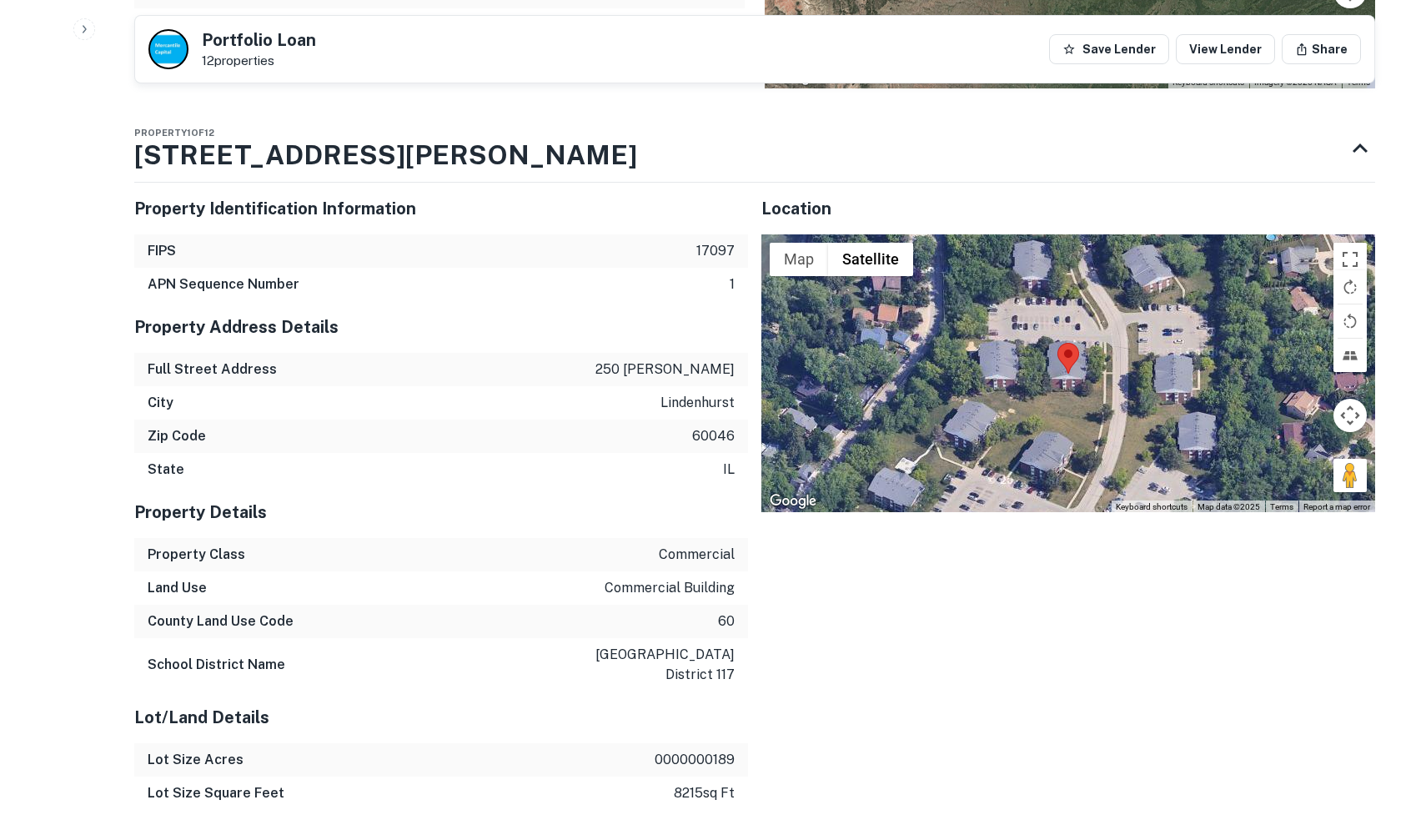
scroll to position [1115, 0]
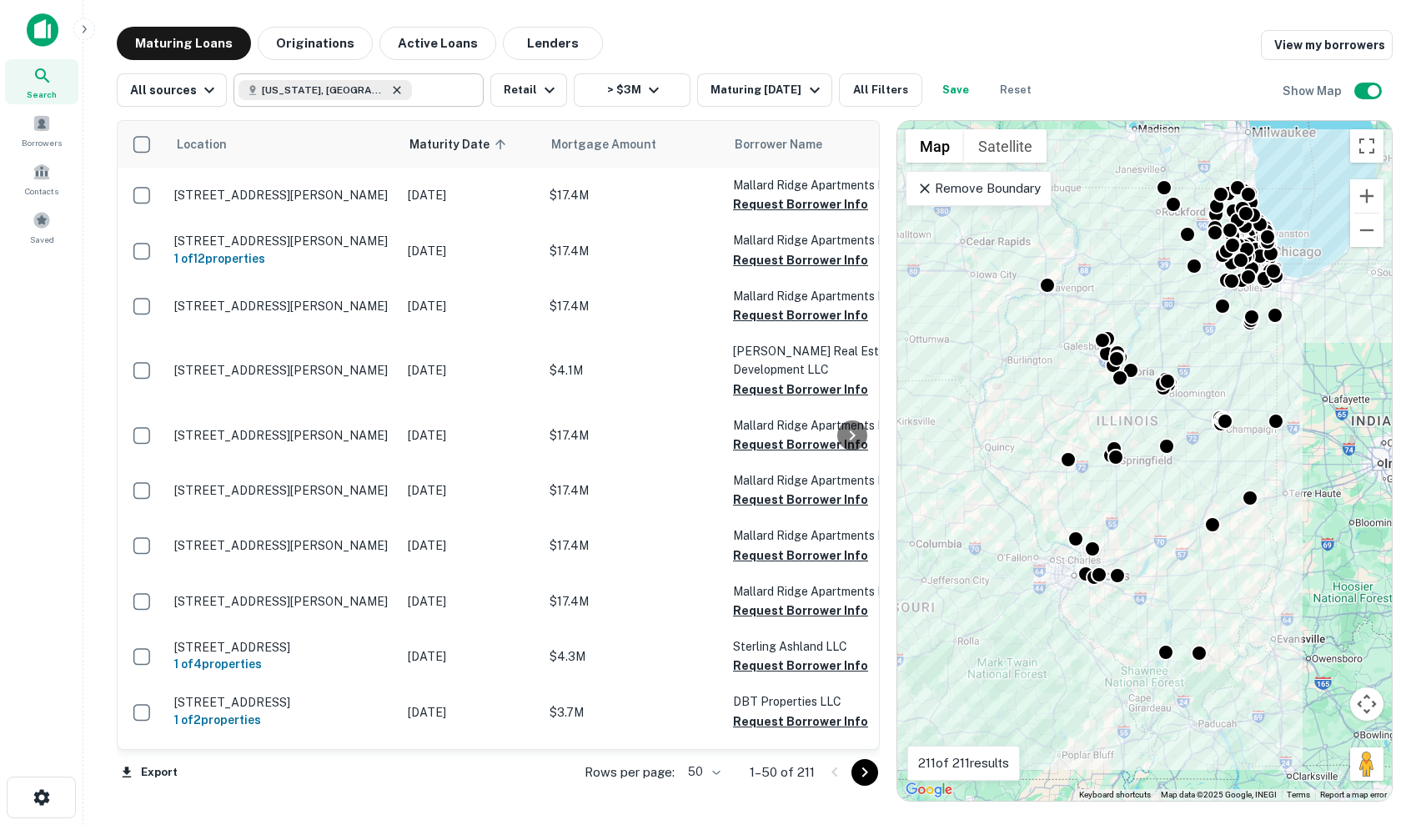
click at [390, 91] on icon at bounding box center [396, 89] width 13 height 13
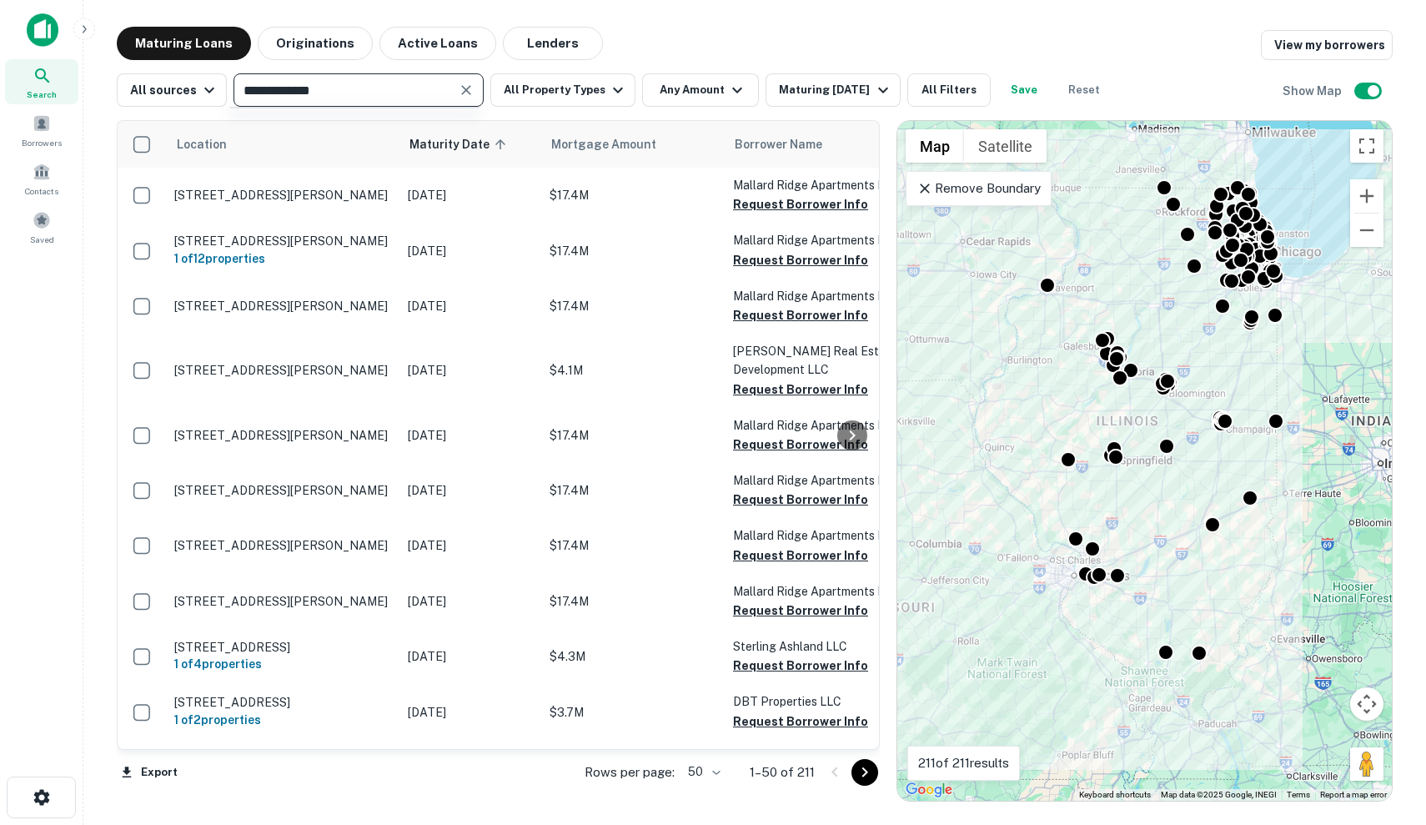
type input "**********"
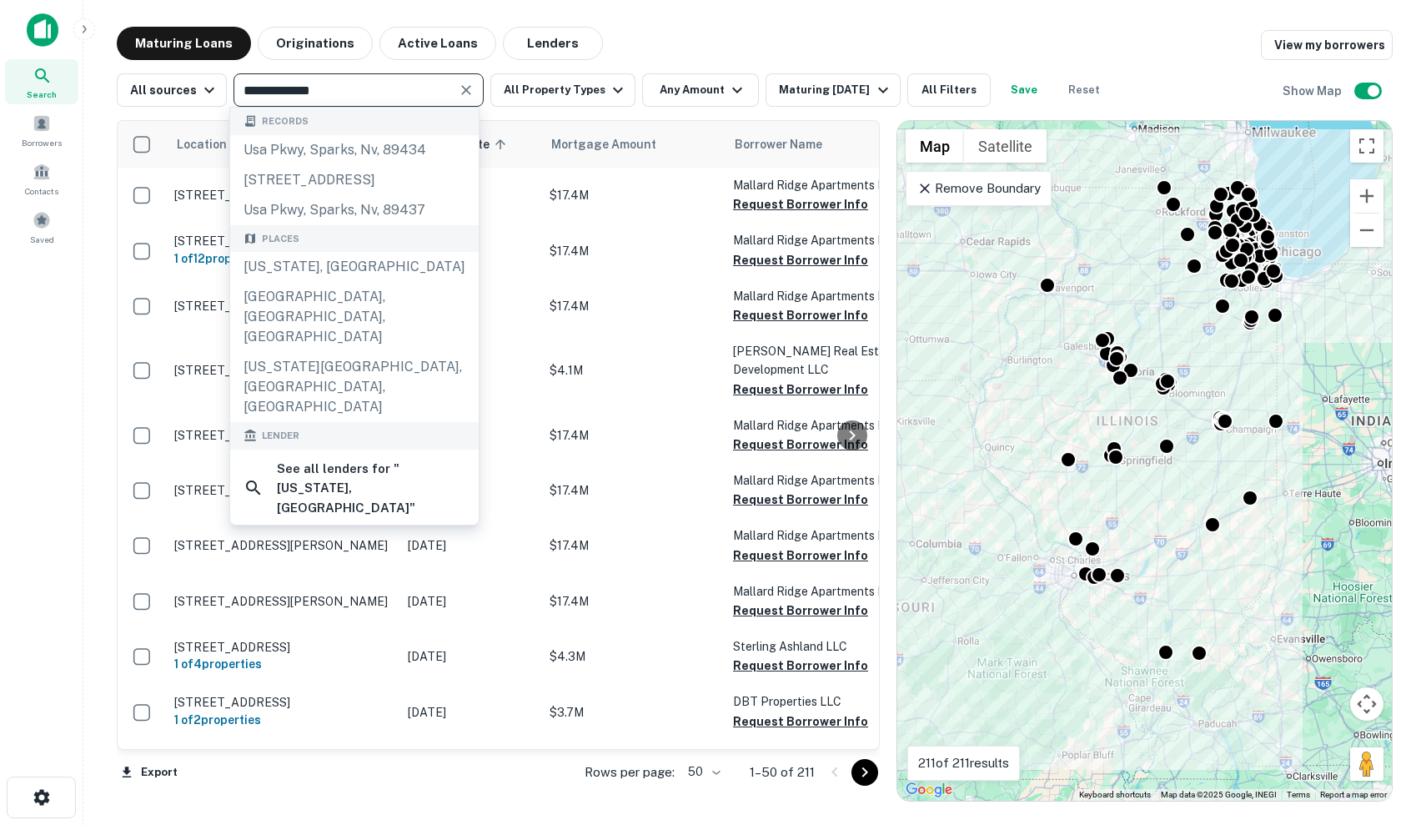
click at [324, 93] on input "**********" at bounding box center [345, 89] width 213 height 23
click at [461, 90] on icon "Clear" at bounding box center [466, 90] width 10 height 10
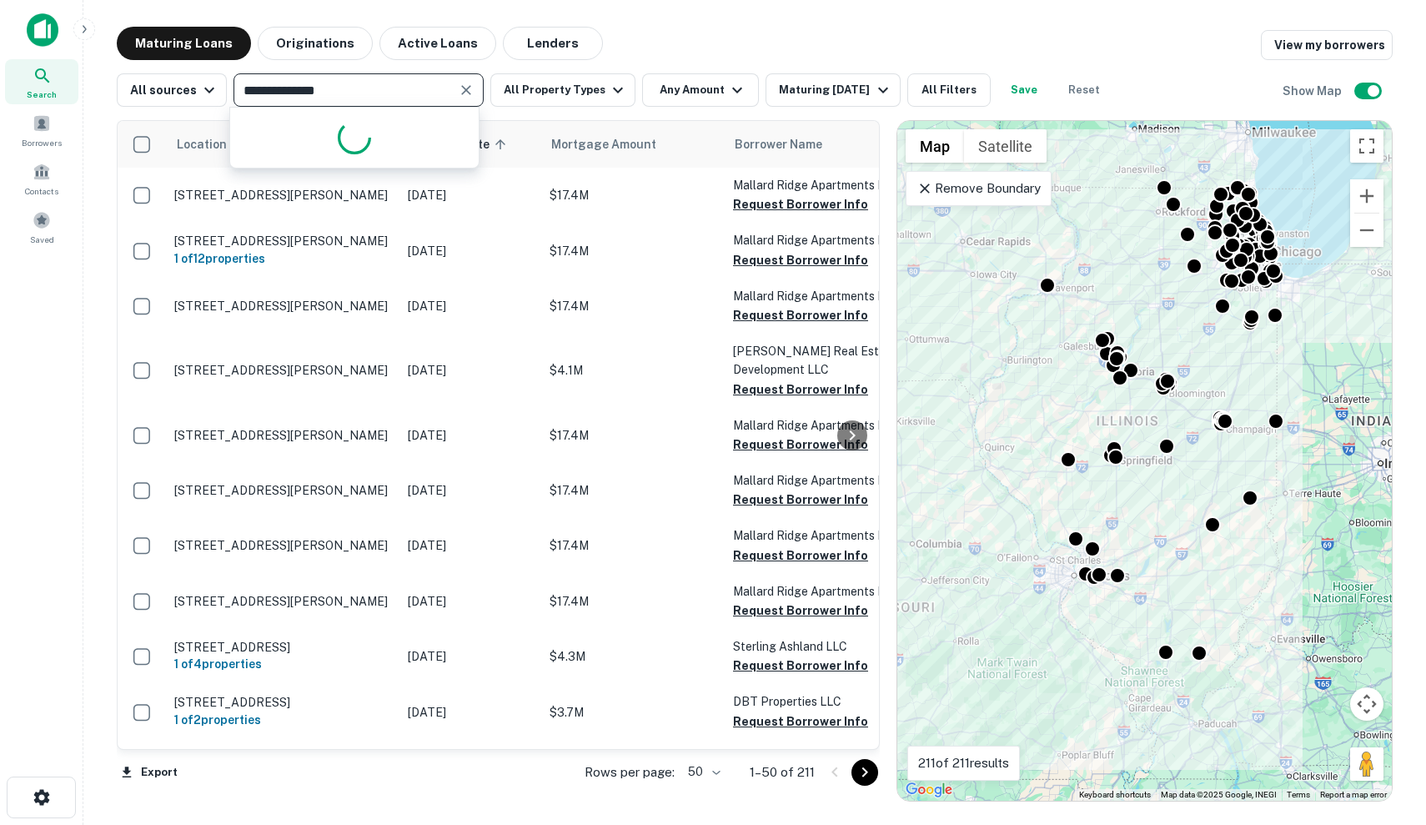
type input "**********"
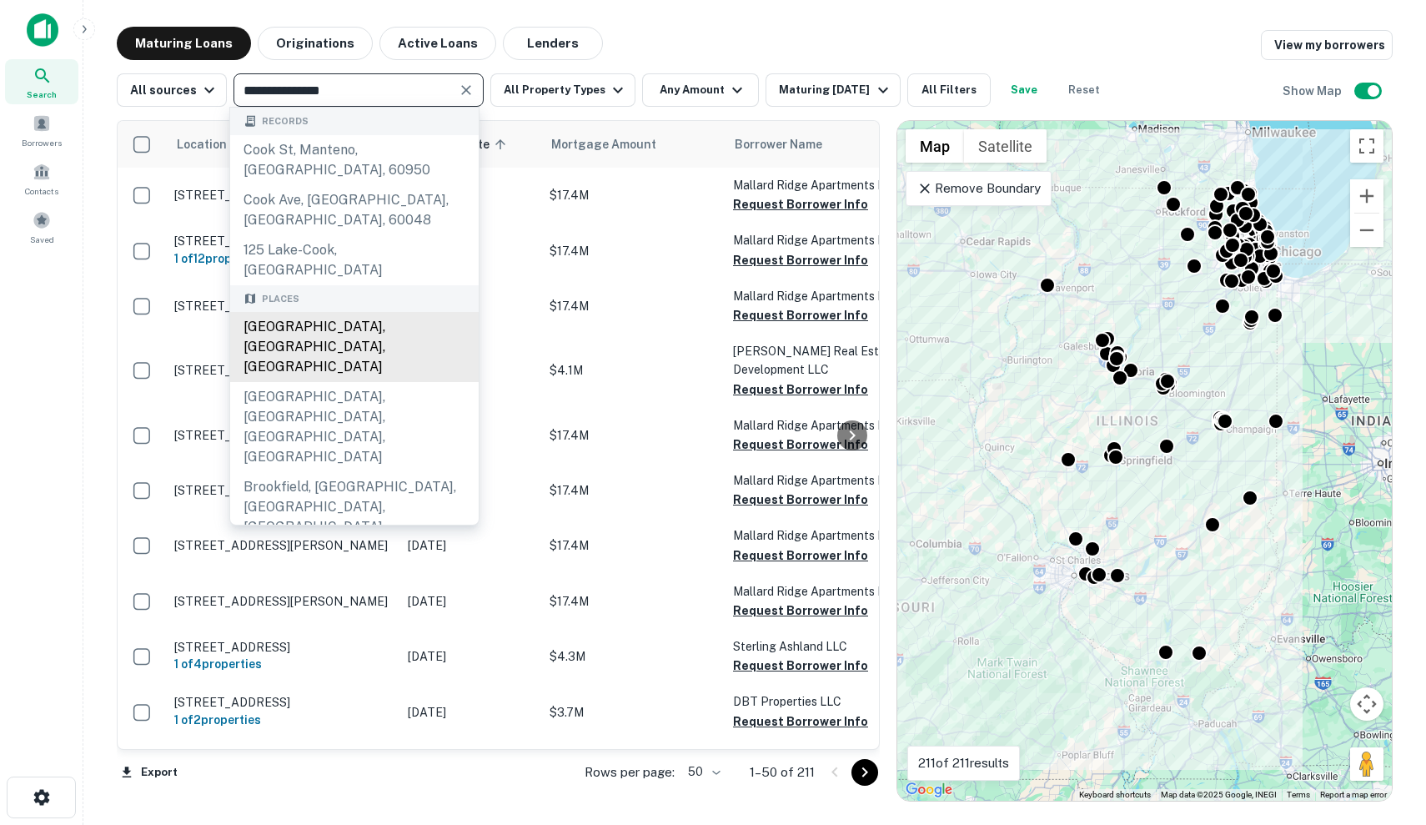
click at [349, 312] on div "Cook County, IL, USA" at bounding box center [354, 347] width 249 height 70
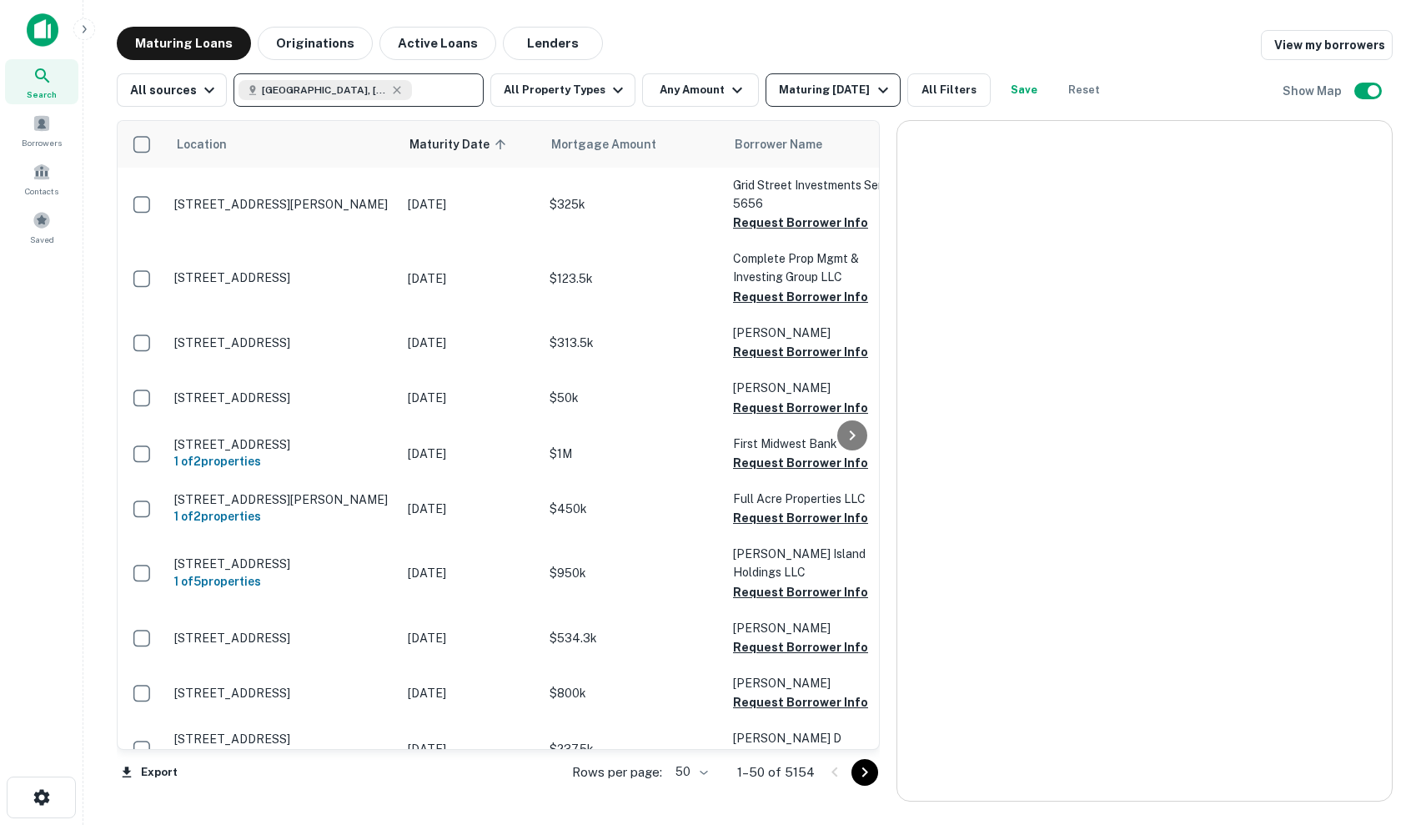
click at [877, 108] on div "Location Maturity Date sorted ascending Mortgage Amount Borrower Name Lender Pu…" at bounding box center [755, 454] width 1276 height 695
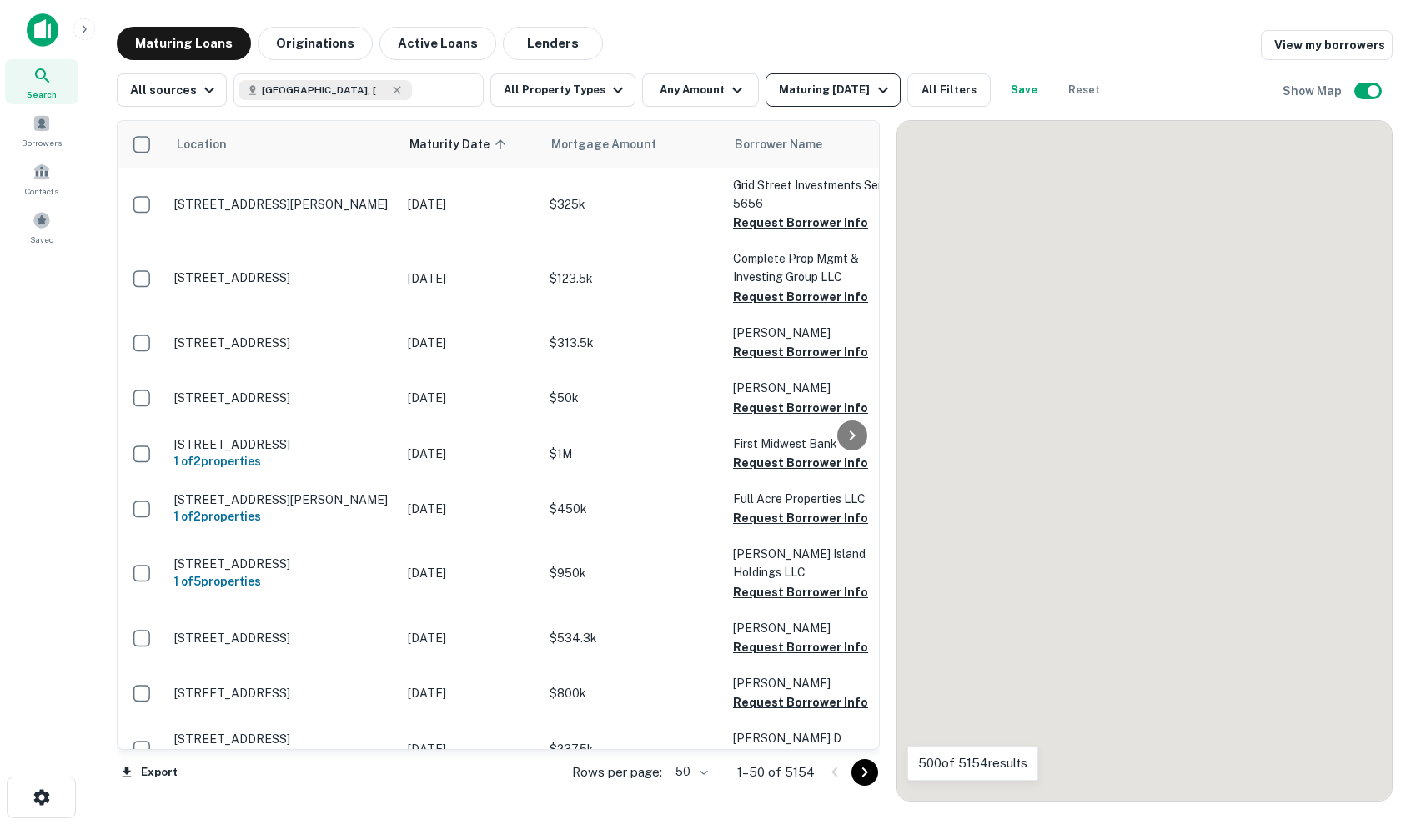
click at [877, 90] on div "Maturing In 6 Months" at bounding box center [835, 90] width 113 height 20
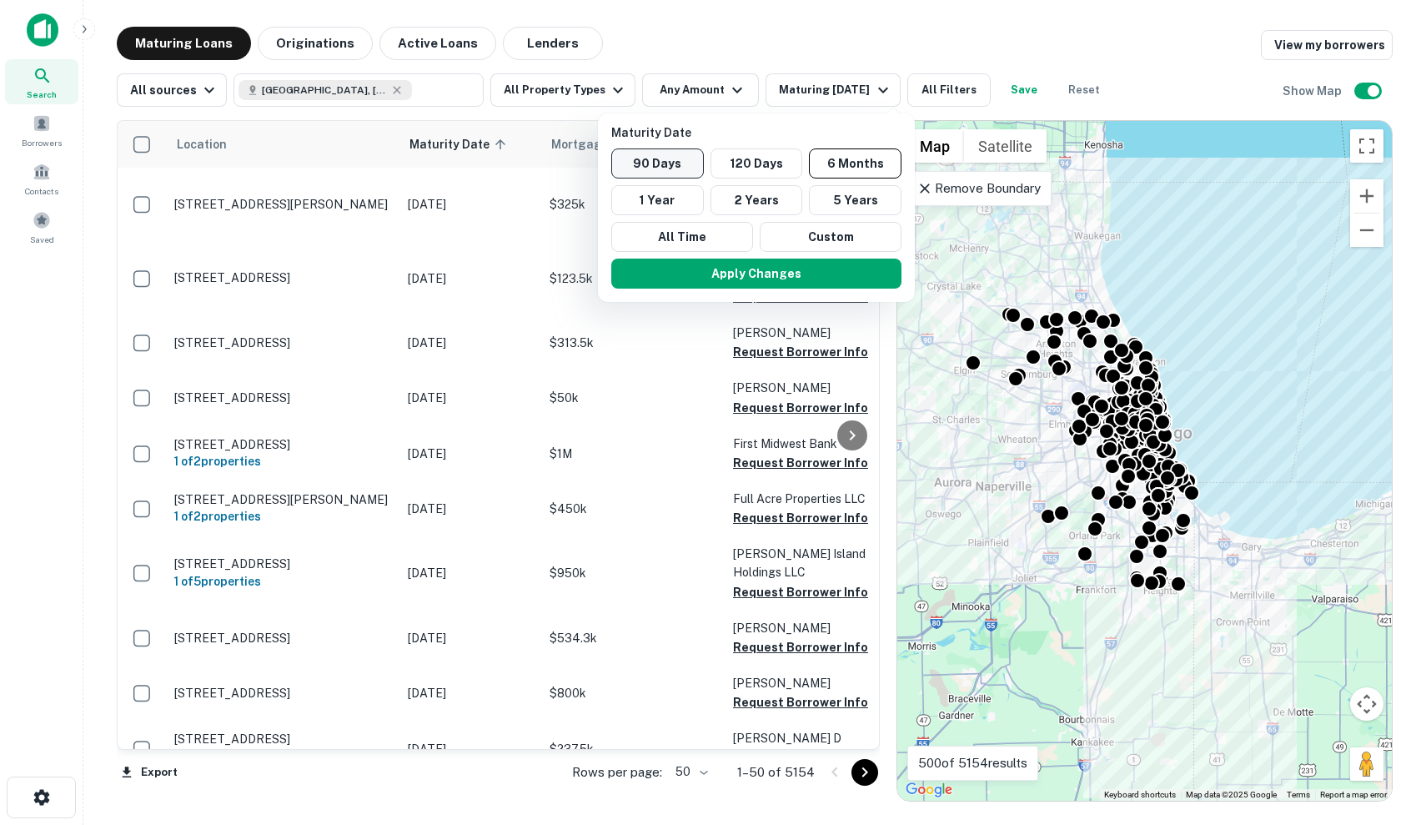
click at [684, 163] on button "90 Days" at bounding box center [657, 163] width 93 height 30
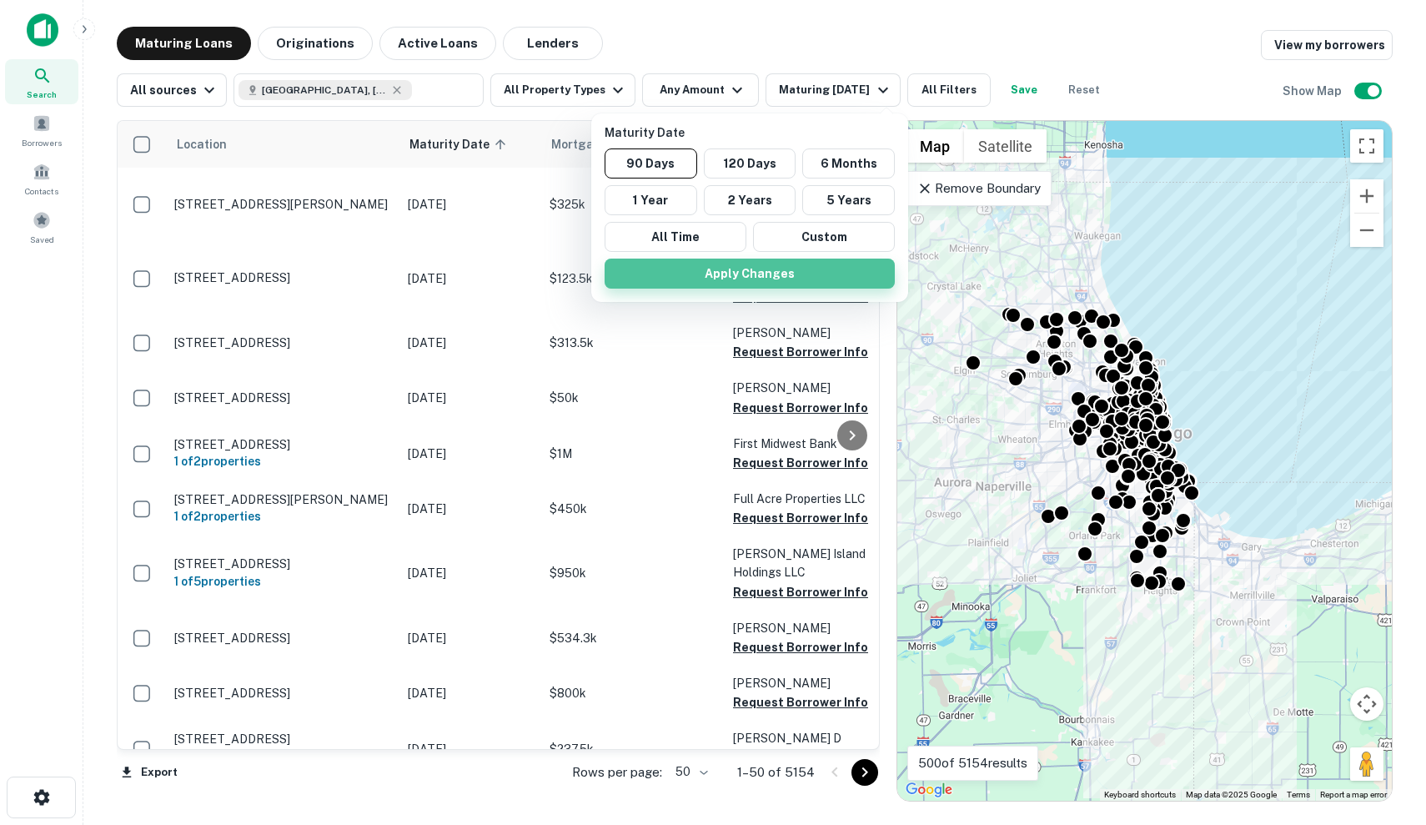
click at [746, 280] on button "Apply Changes" at bounding box center [750, 274] width 290 height 30
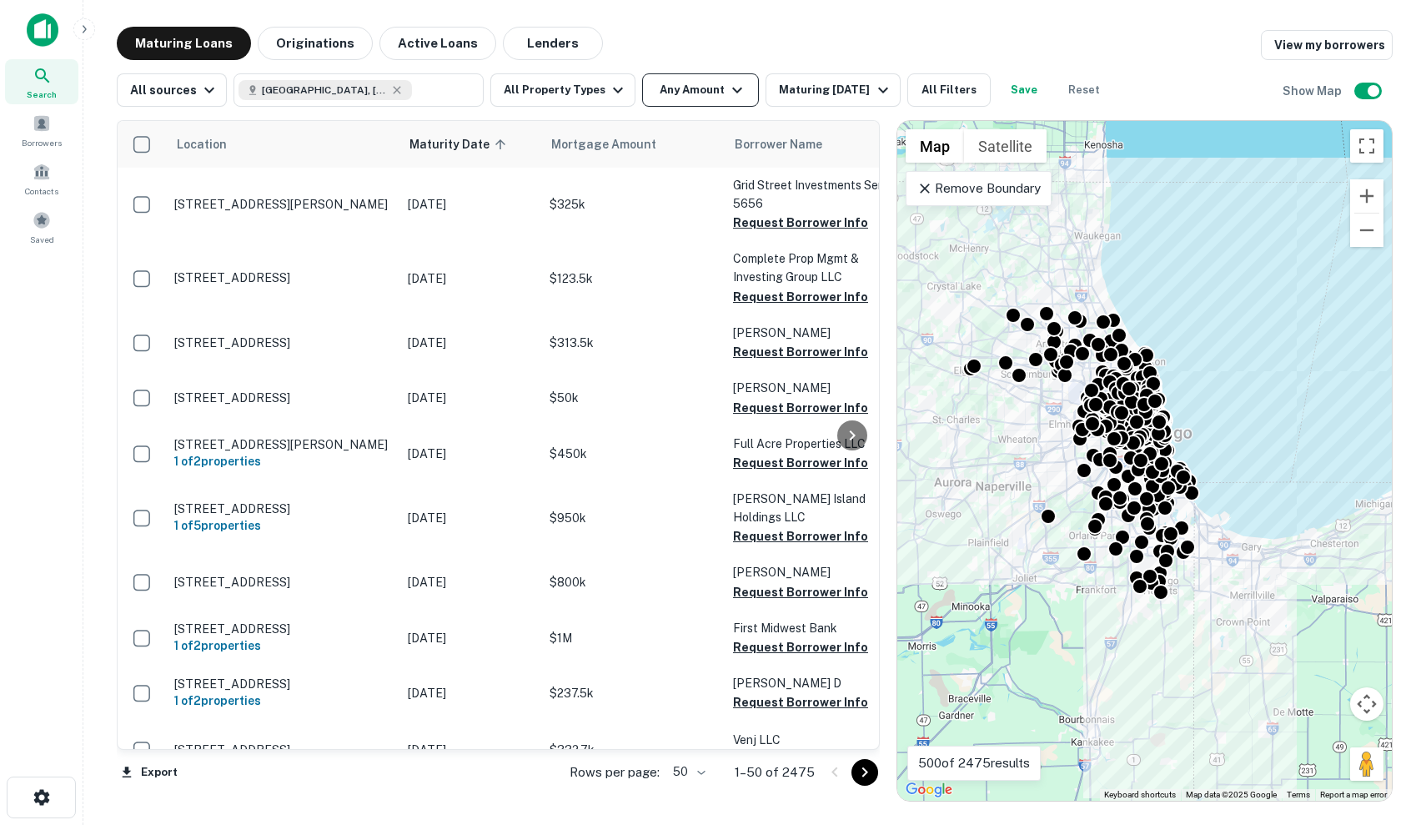
click at [665, 85] on button "Any Amount" at bounding box center [700, 89] width 117 height 33
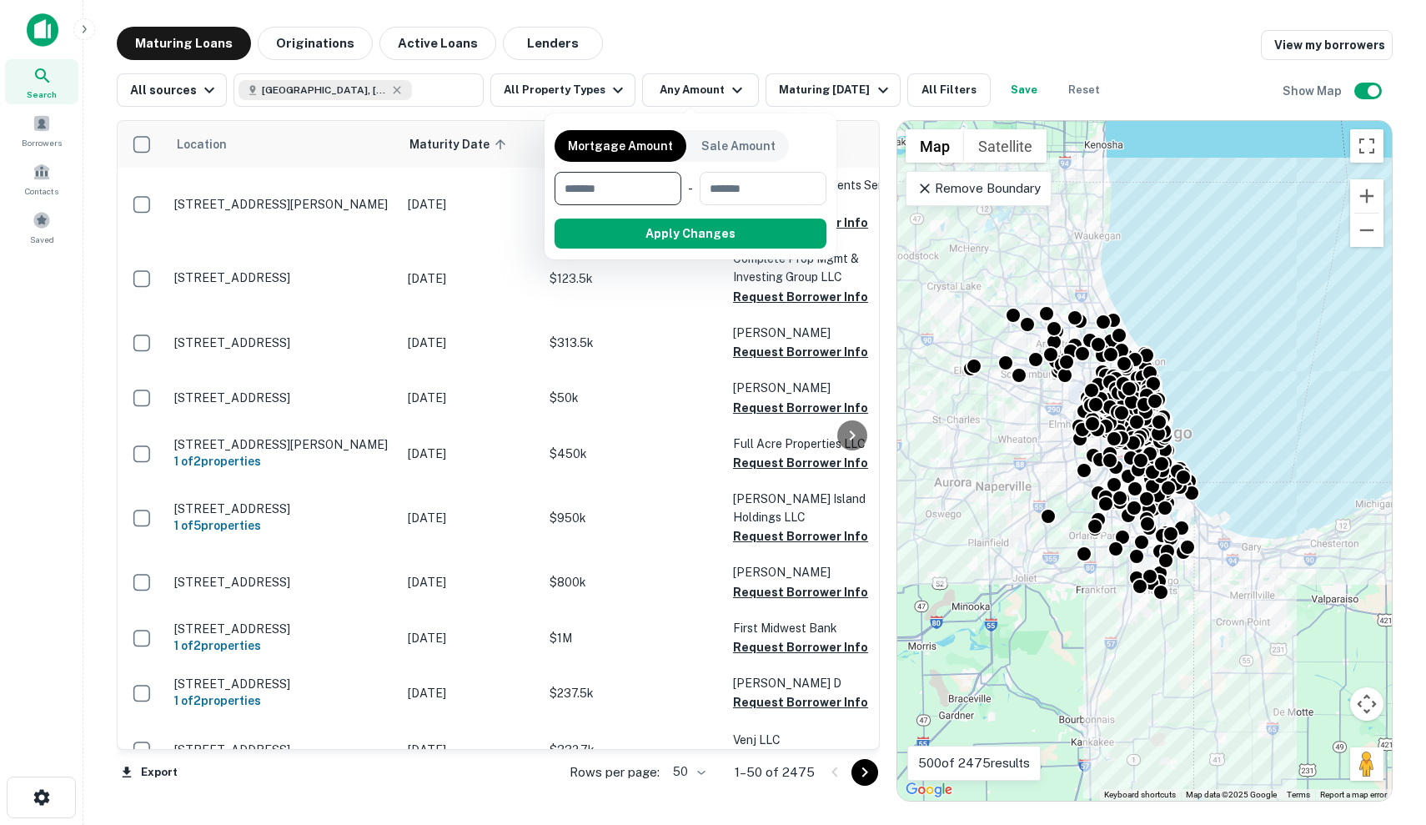
click at [398, 84] on div at bounding box center [713, 412] width 1426 height 825
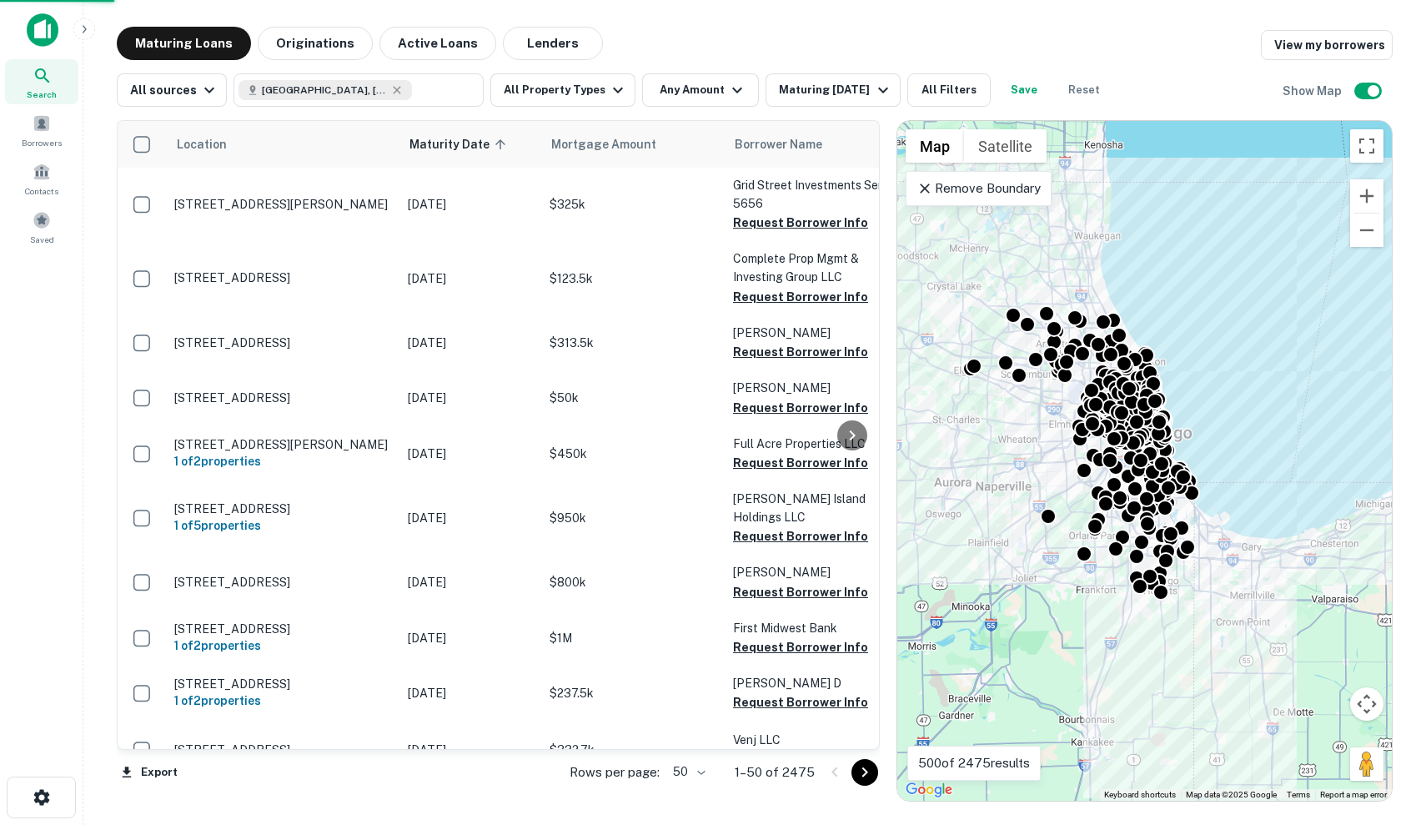
click at [359, 93] on div "Mortgage Amount Sale Amount ​ - ​ Apply Changes" at bounding box center [713, 412] width 1426 height 825
click at [394, 92] on icon at bounding box center [398, 90] width 8 height 8
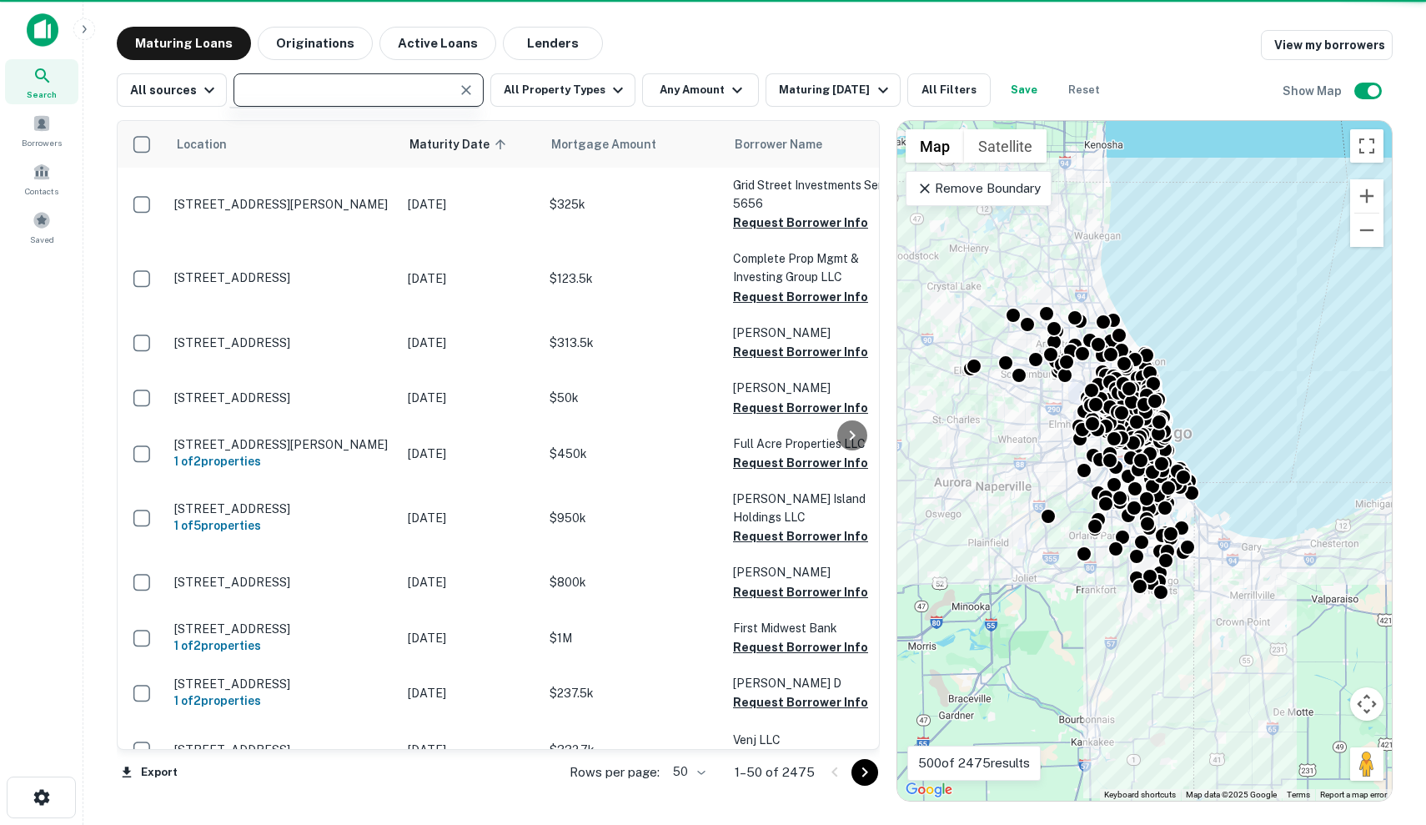
type input "**********"
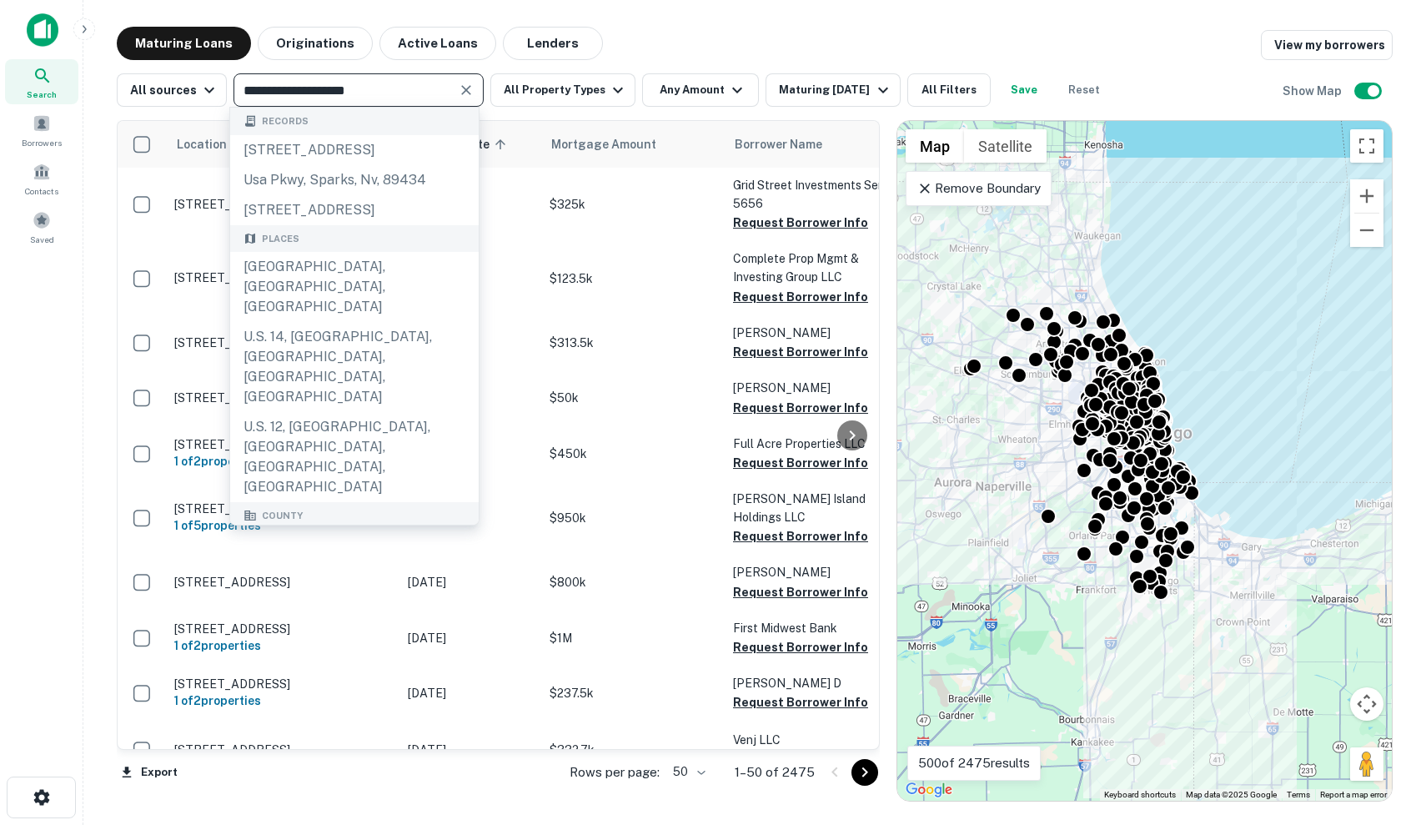
click at [468, 90] on icon "Clear" at bounding box center [466, 90] width 17 height 17
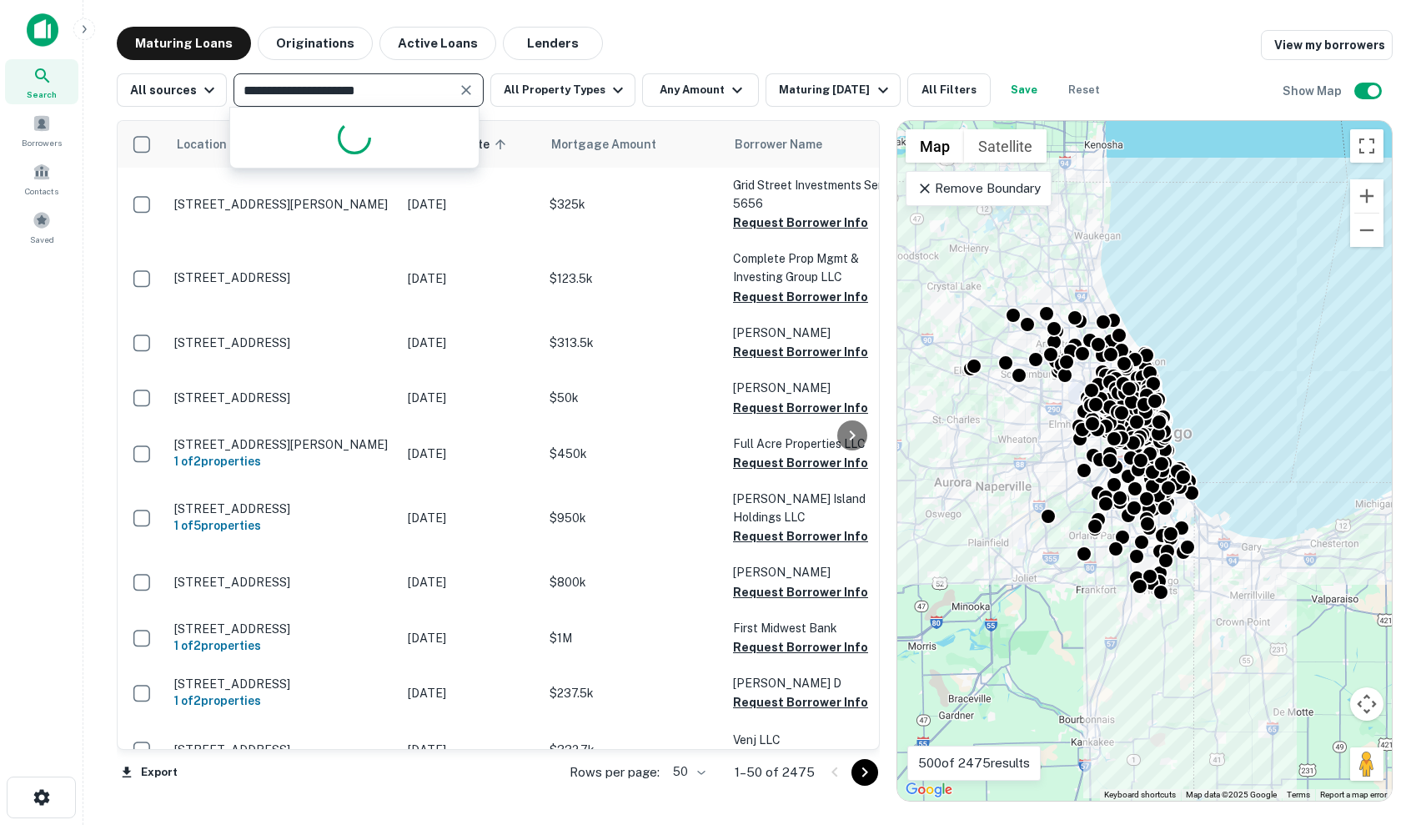
type input "**********"
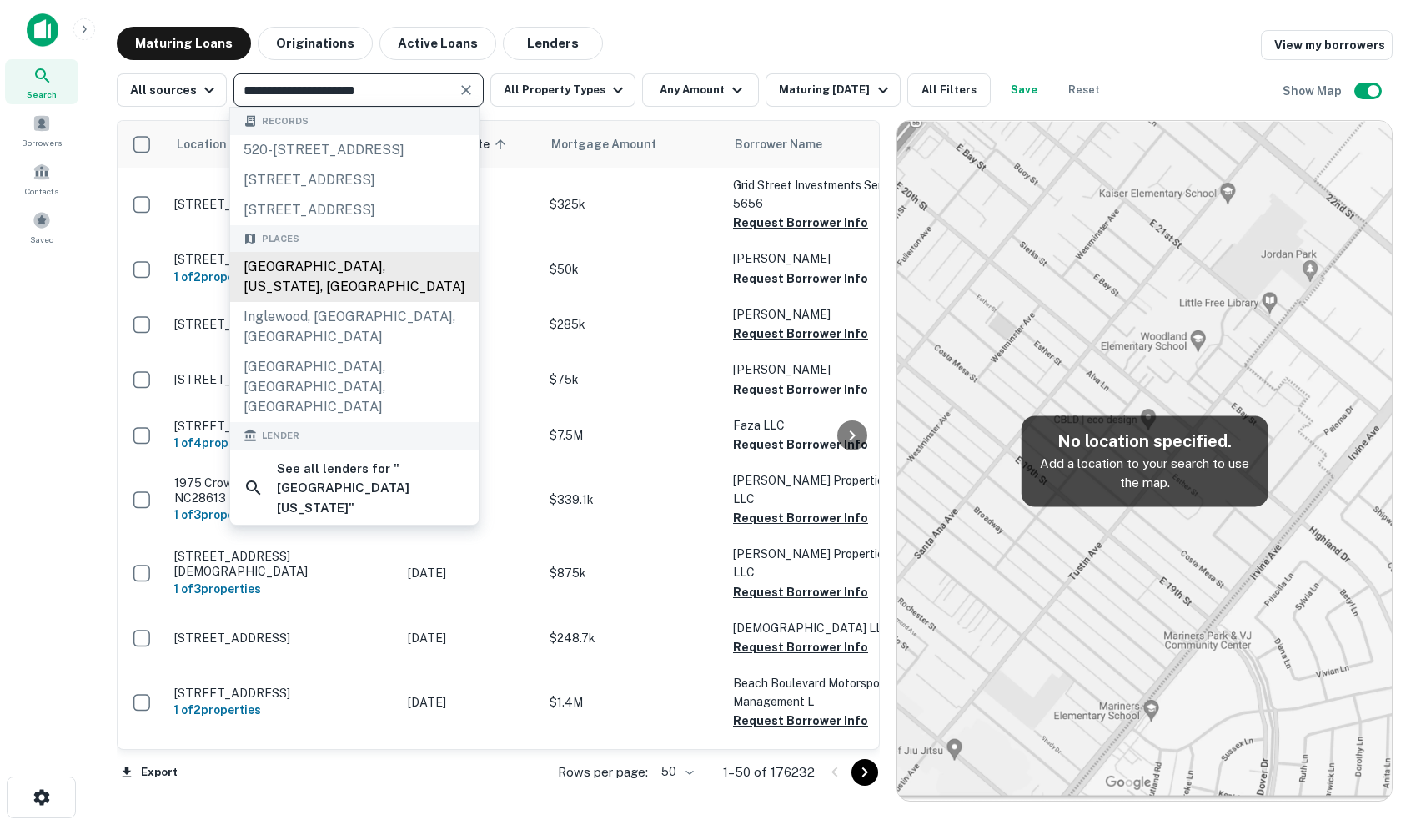
click at [420, 302] on div "Los Angeles, California, USA" at bounding box center [354, 277] width 249 height 50
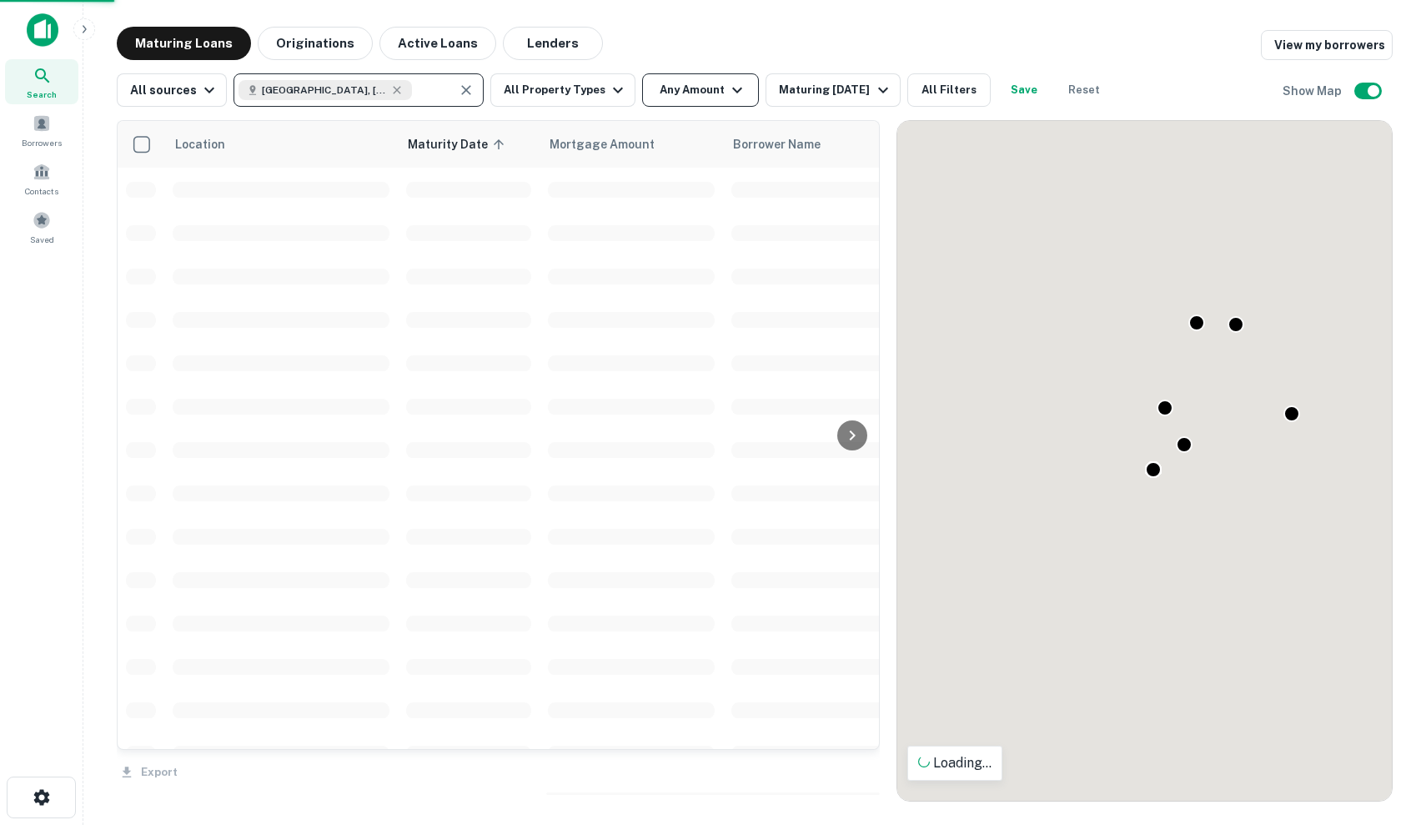
click at [728, 88] on icon "button" at bounding box center [737, 90] width 20 height 20
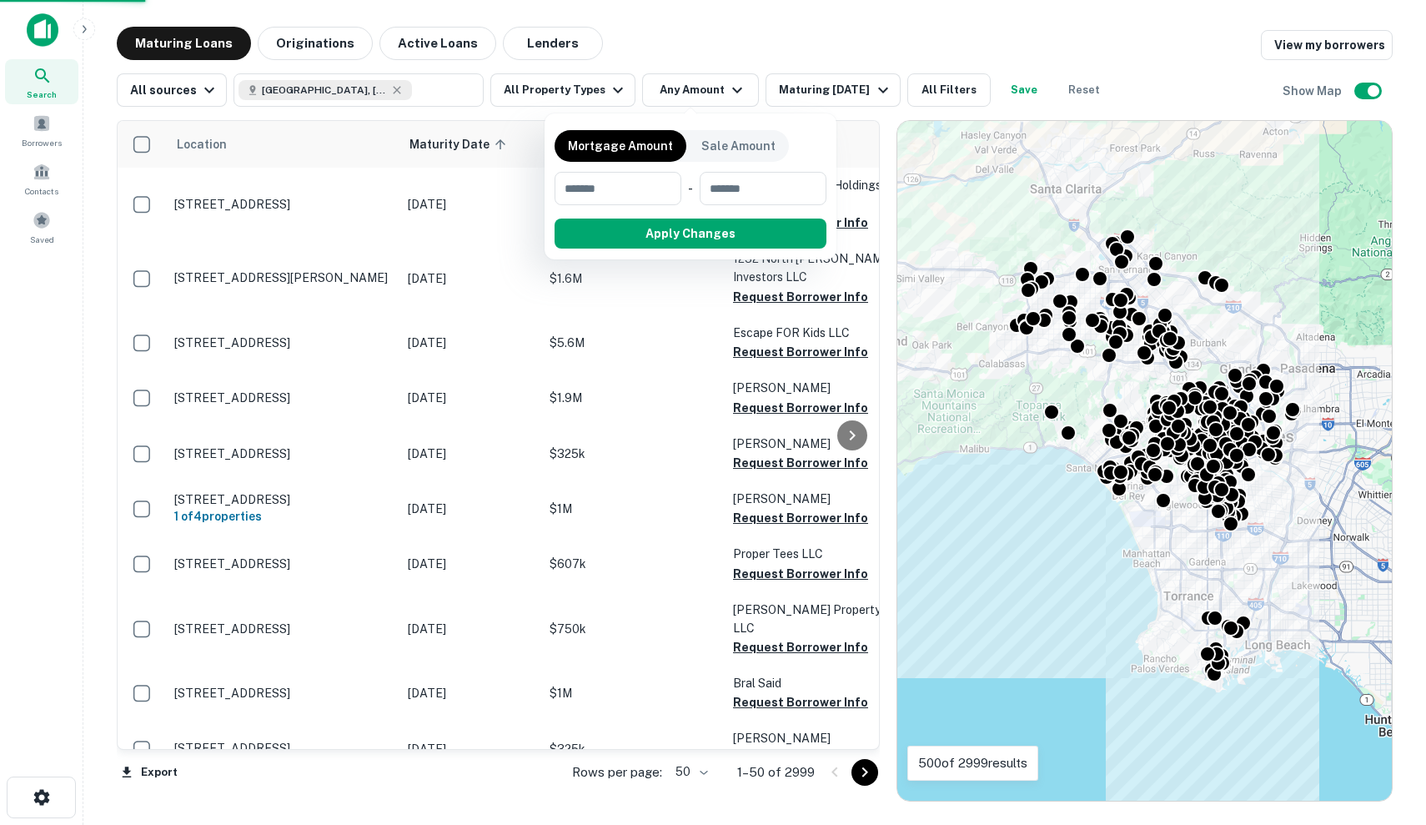
click at [583, 84] on div at bounding box center [713, 412] width 1426 height 825
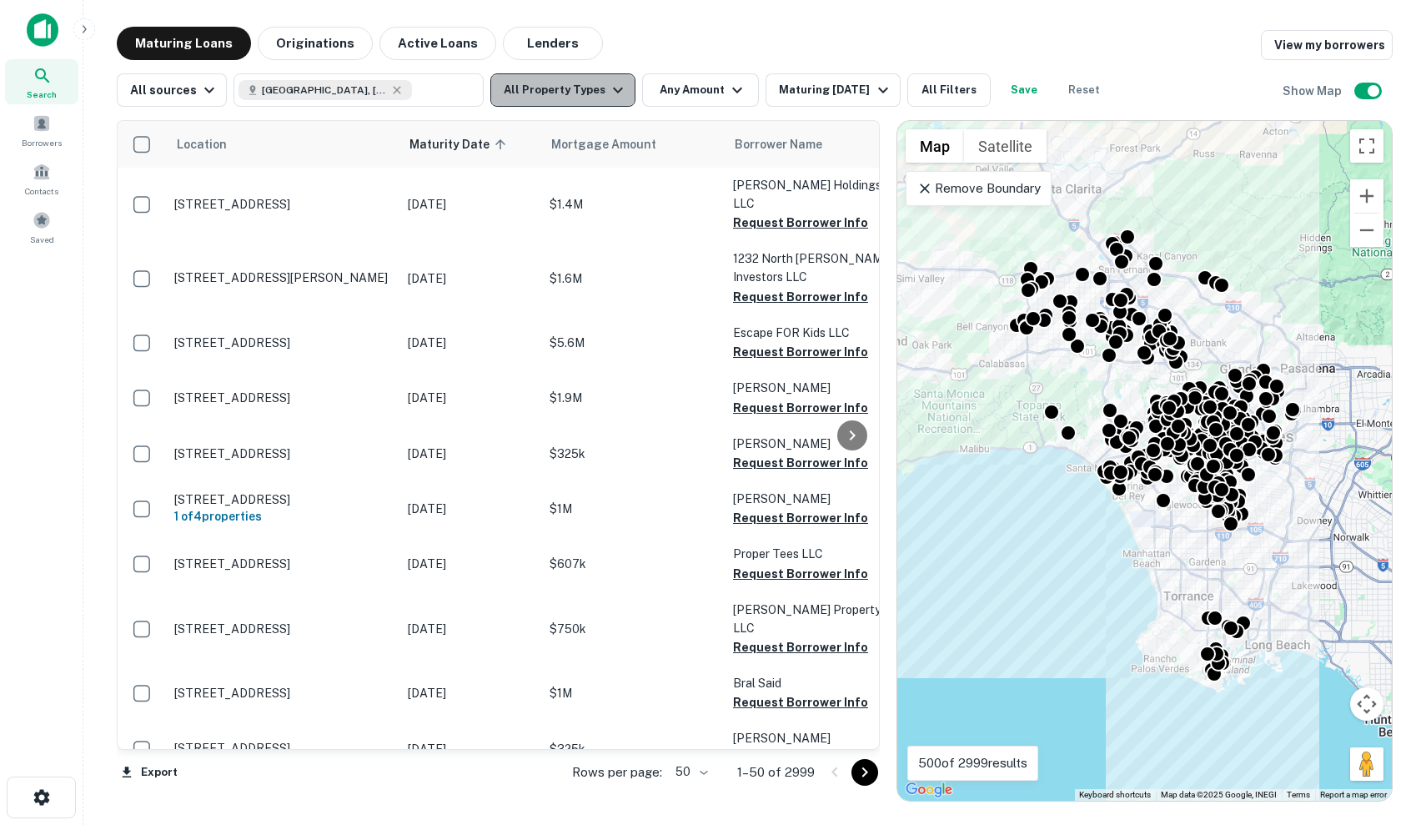
click at [608, 95] on icon "button" at bounding box center [618, 90] width 20 height 20
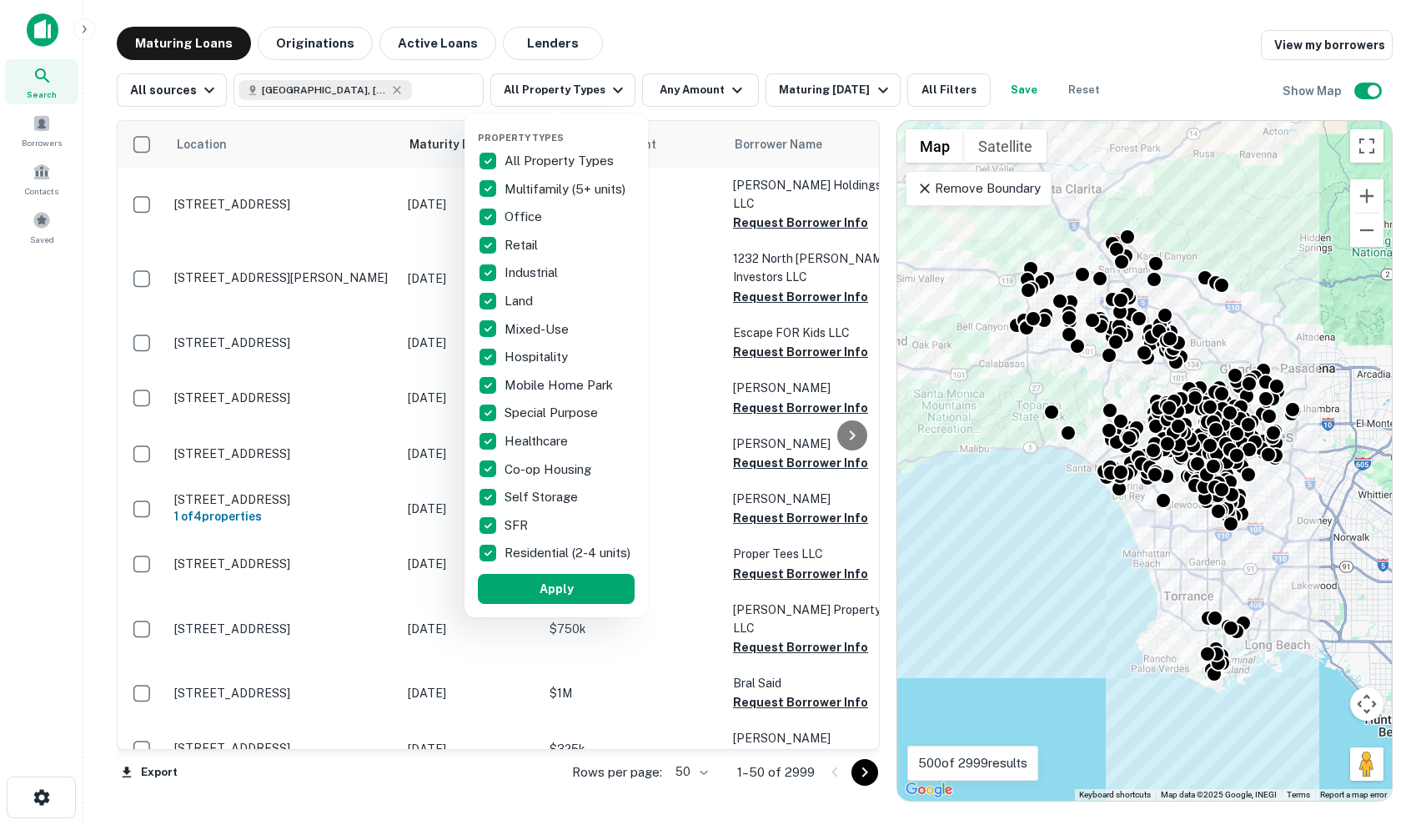
click at [585, 510] on div "Self Storage" at bounding box center [556, 497] width 157 height 28
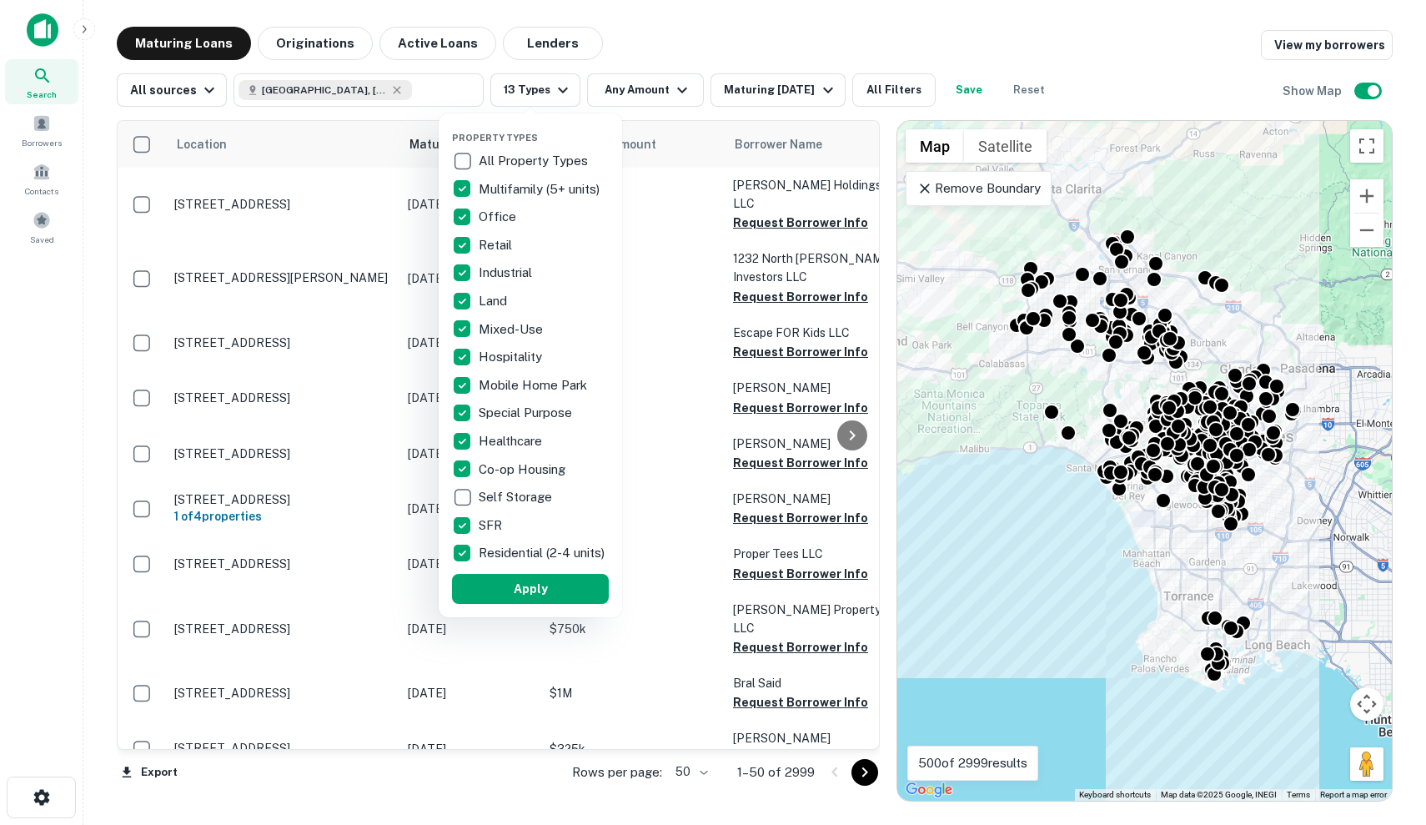
click at [558, 482] on div "Co-op Housing" at bounding box center [530, 469] width 157 height 28
click at [558, 441] on div "Healthcare" at bounding box center [530, 441] width 157 height 28
click at [560, 400] on div "Special Purpose" at bounding box center [529, 413] width 157 height 28
click at [562, 379] on p "Mobile Home Park" at bounding box center [535, 385] width 112 height 20
click at [550, 363] on div "Hospitality" at bounding box center [528, 357] width 157 height 28
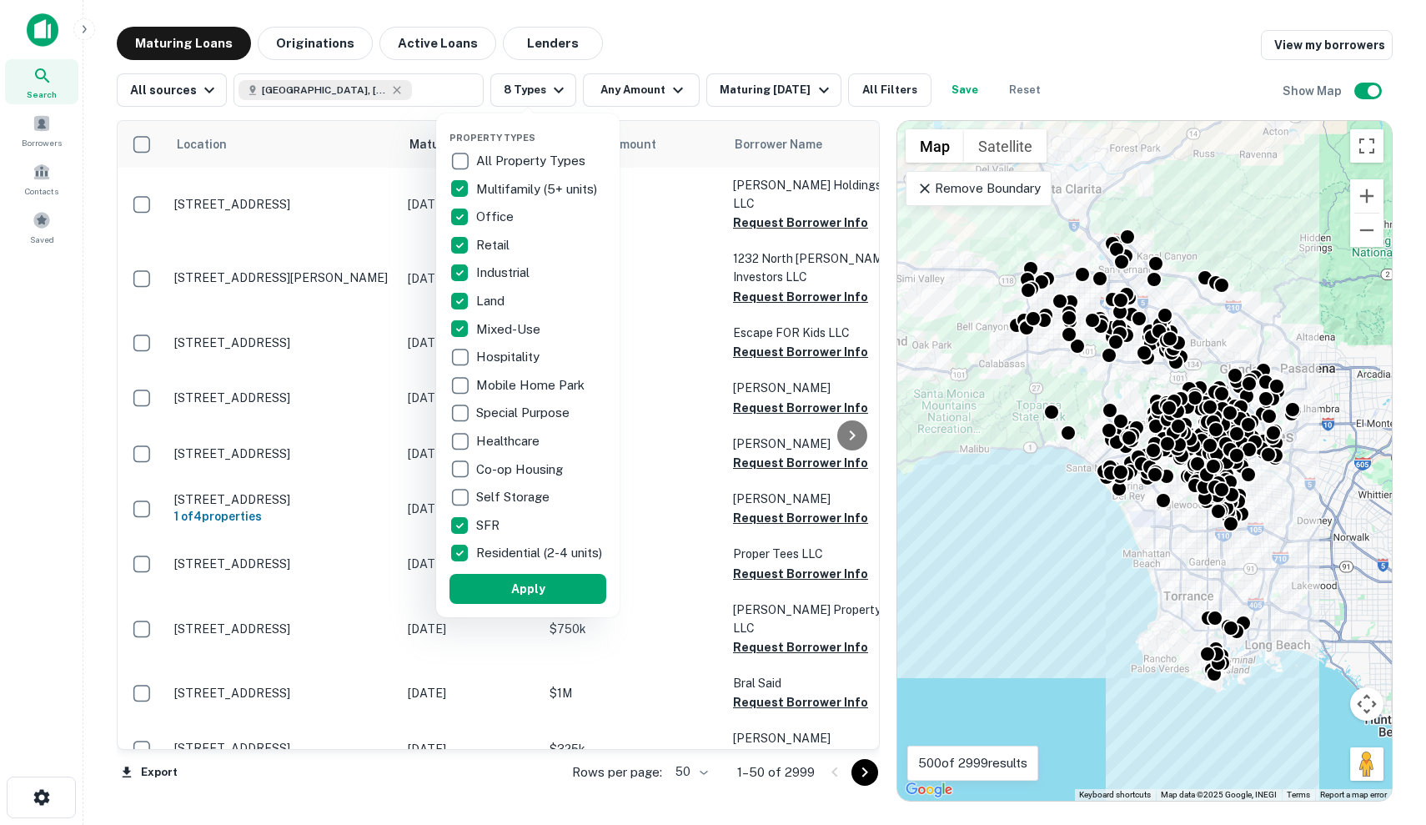
click at [551, 335] on div "Mixed-Use" at bounding box center [528, 329] width 157 height 28
click at [553, 304] on div "Land" at bounding box center [528, 301] width 157 height 28
click at [553, 269] on div "Industrial" at bounding box center [528, 273] width 157 height 28
click at [553, 233] on div "Retail" at bounding box center [528, 245] width 157 height 28
click at [557, 218] on div "Office" at bounding box center [528, 217] width 157 height 28
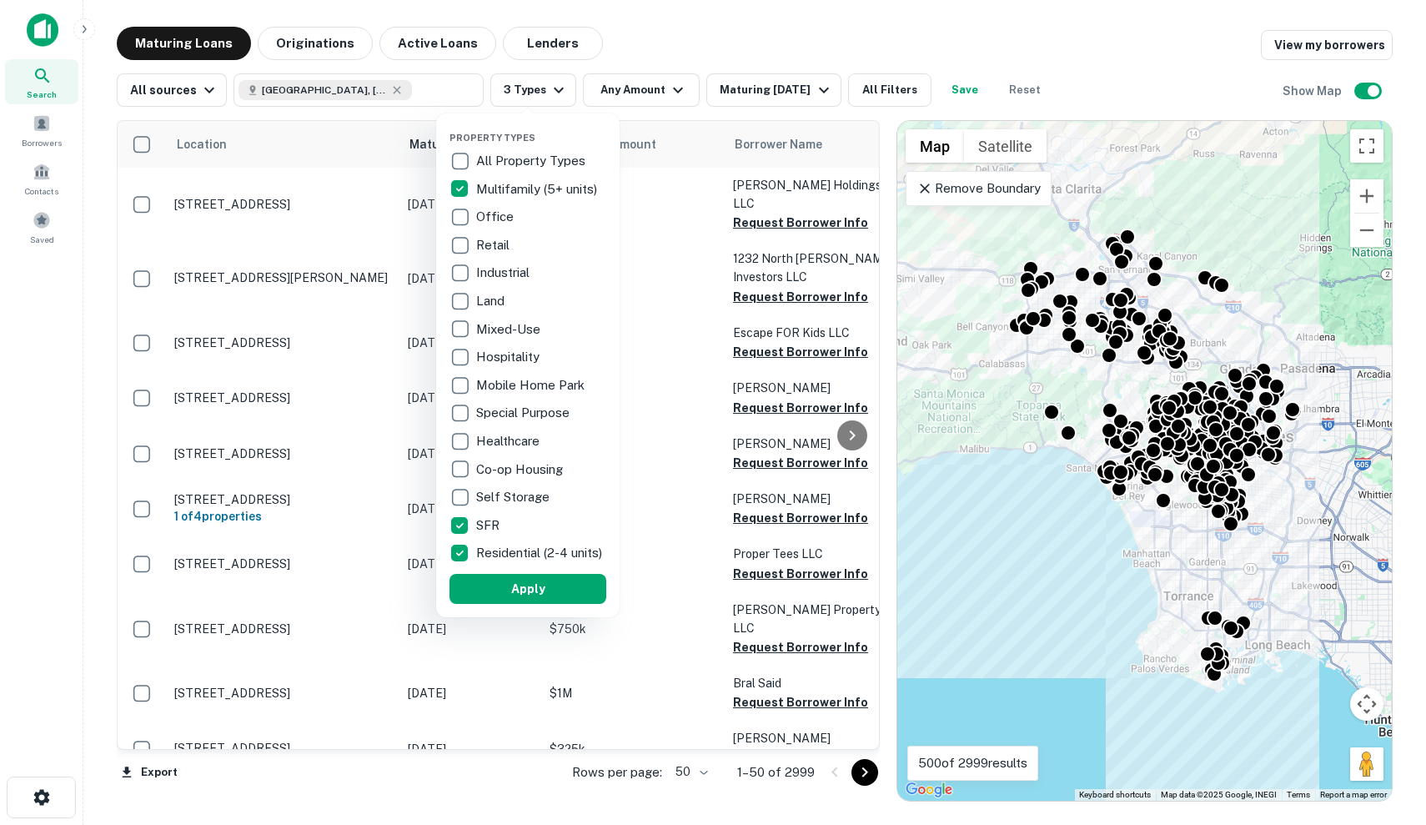
click at [566, 189] on p "Multifamily (5+ units)" at bounding box center [538, 189] width 124 height 20
click at [546, 600] on button "Apply" at bounding box center [528, 589] width 157 height 30
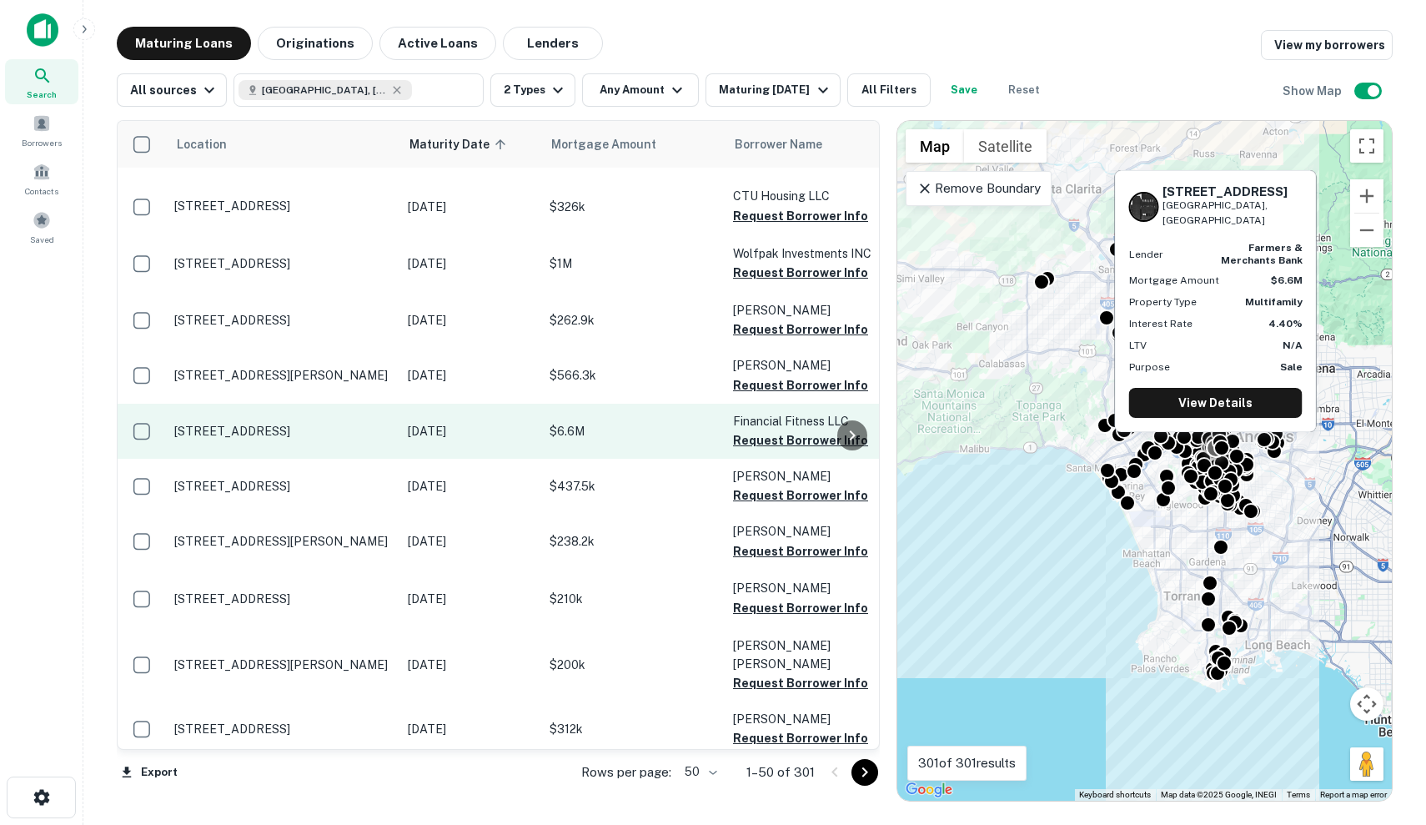
scroll to position [967, 0]
click at [295, 424] on p "[STREET_ADDRESS]" at bounding box center [282, 431] width 217 height 15
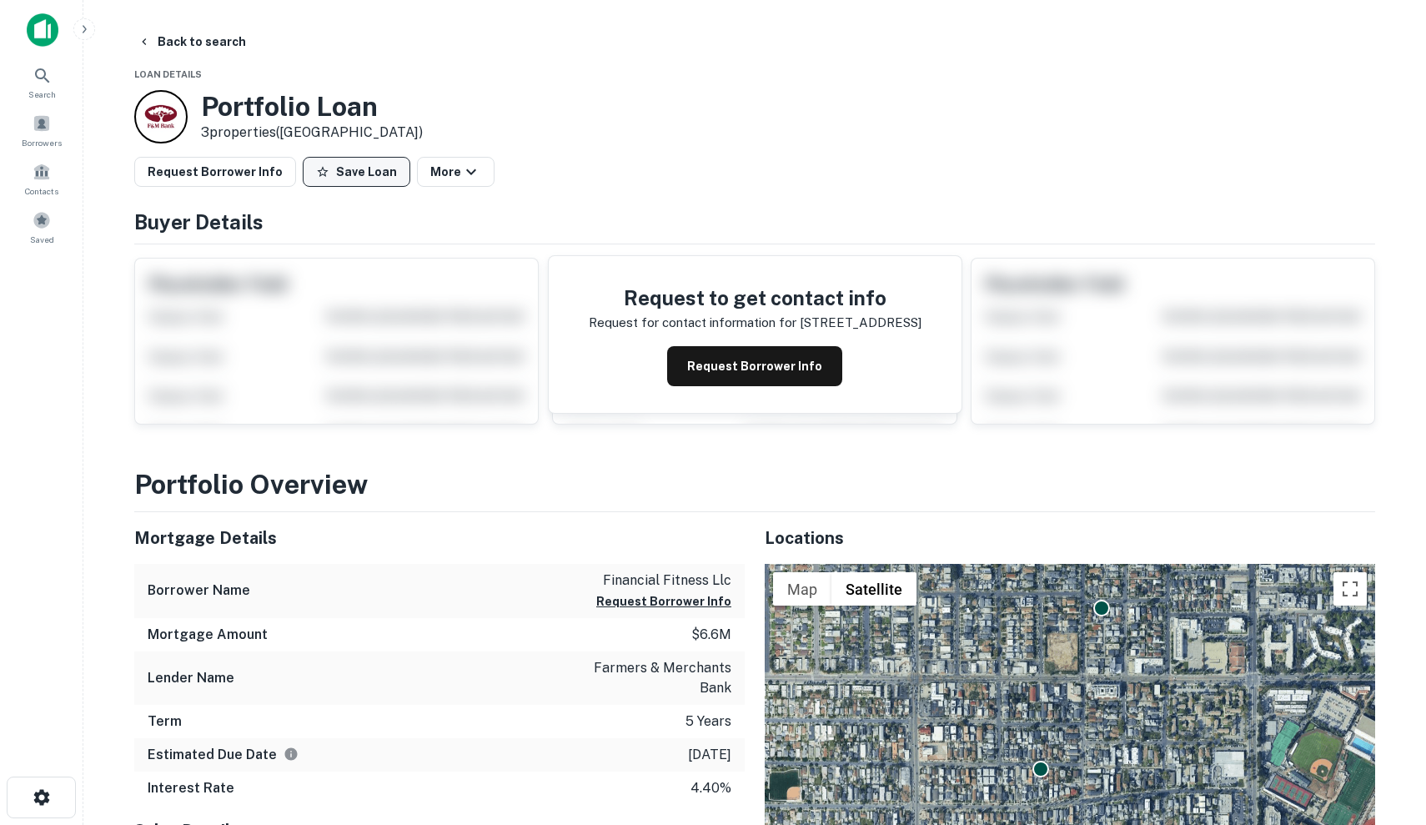
click at [344, 171] on button "Save Loan" at bounding box center [357, 172] width 108 height 30
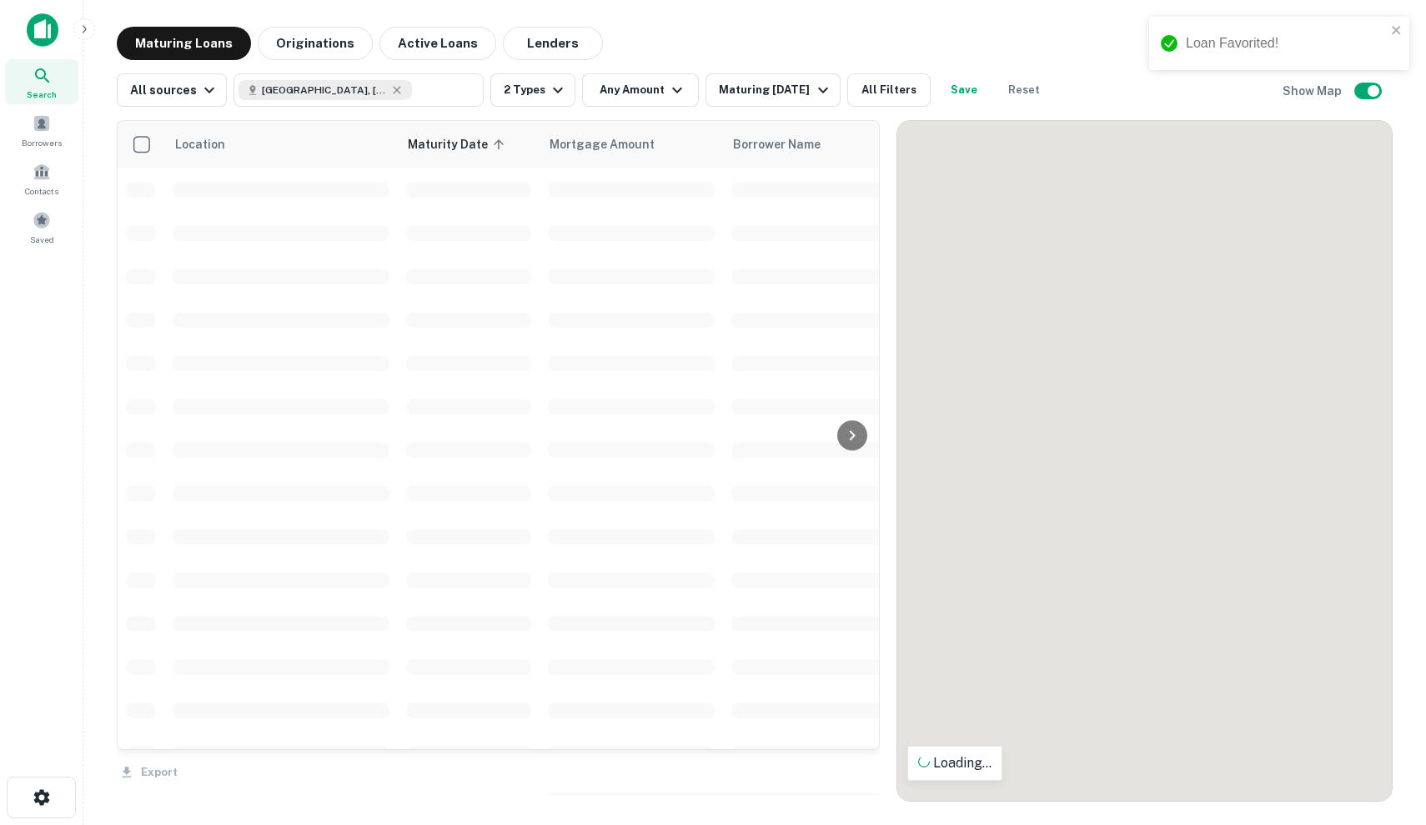
scroll to position [967, 0]
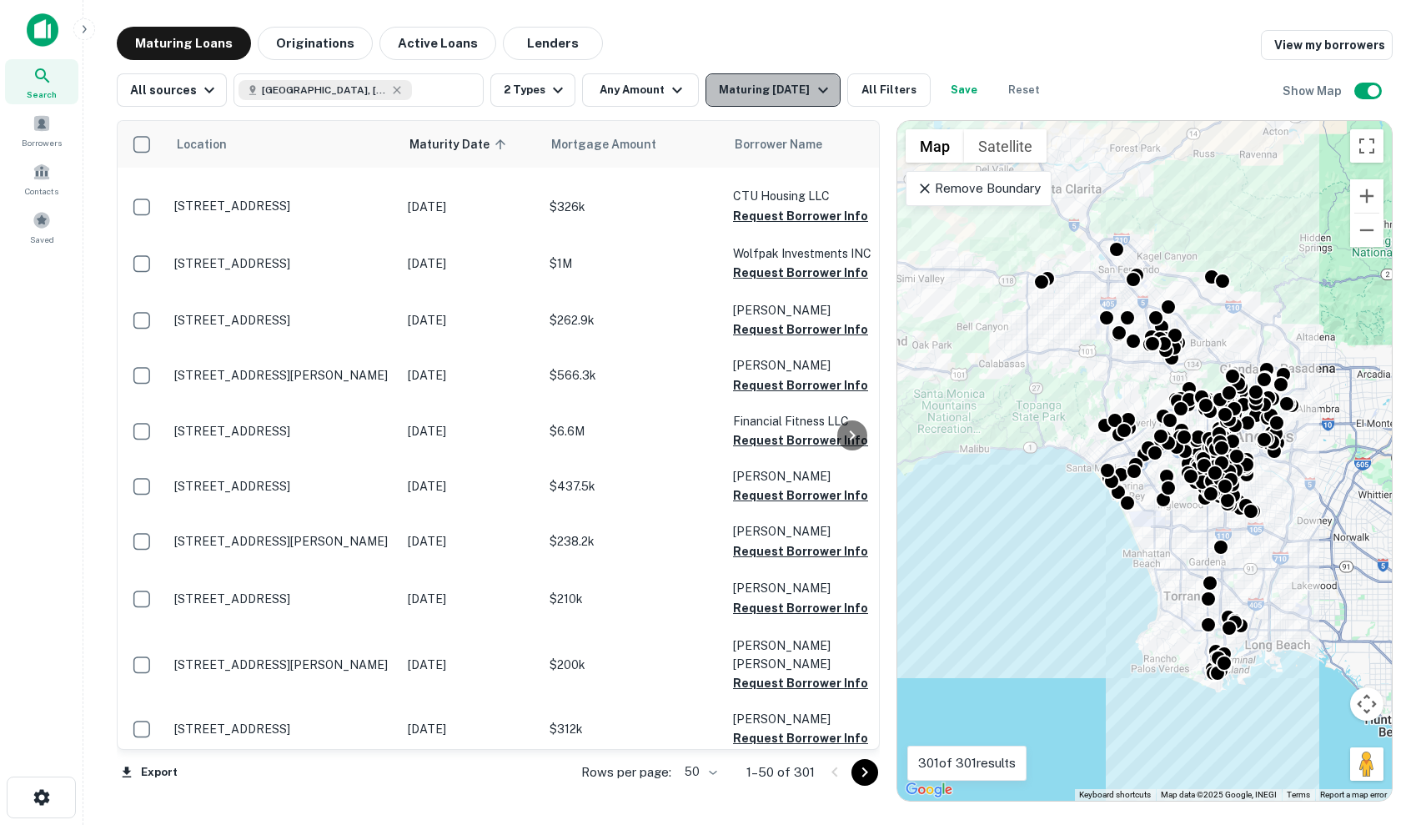
click at [793, 97] on div "Maturing In 6 Months" at bounding box center [775, 90] width 113 height 20
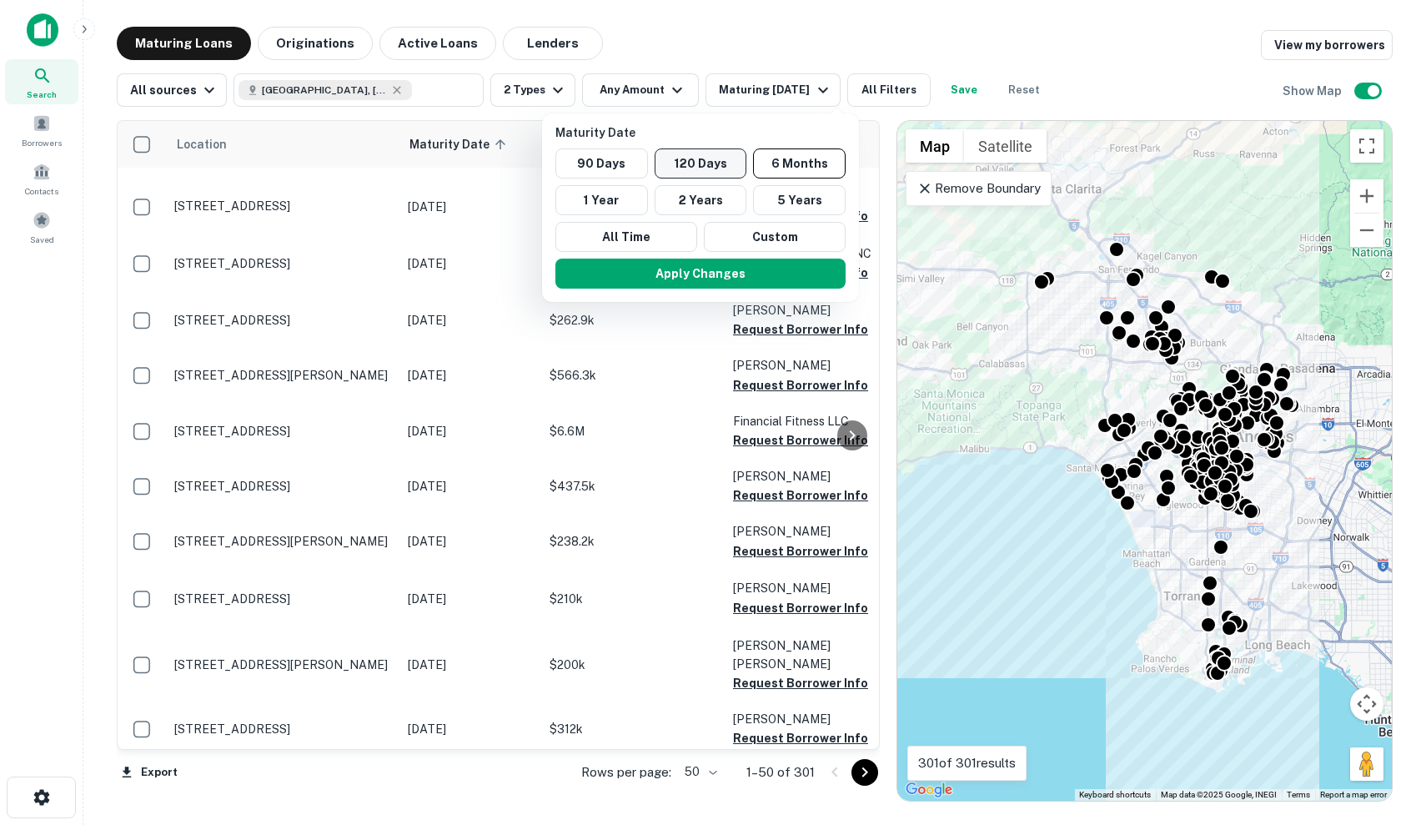
click at [700, 162] on button "120 Days" at bounding box center [701, 163] width 93 height 30
click at [802, 165] on button "6 Months" at bounding box center [797, 163] width 93 height 30
click at [1027, 39] on div at bounding box center [713, 412] width 1426 height 825
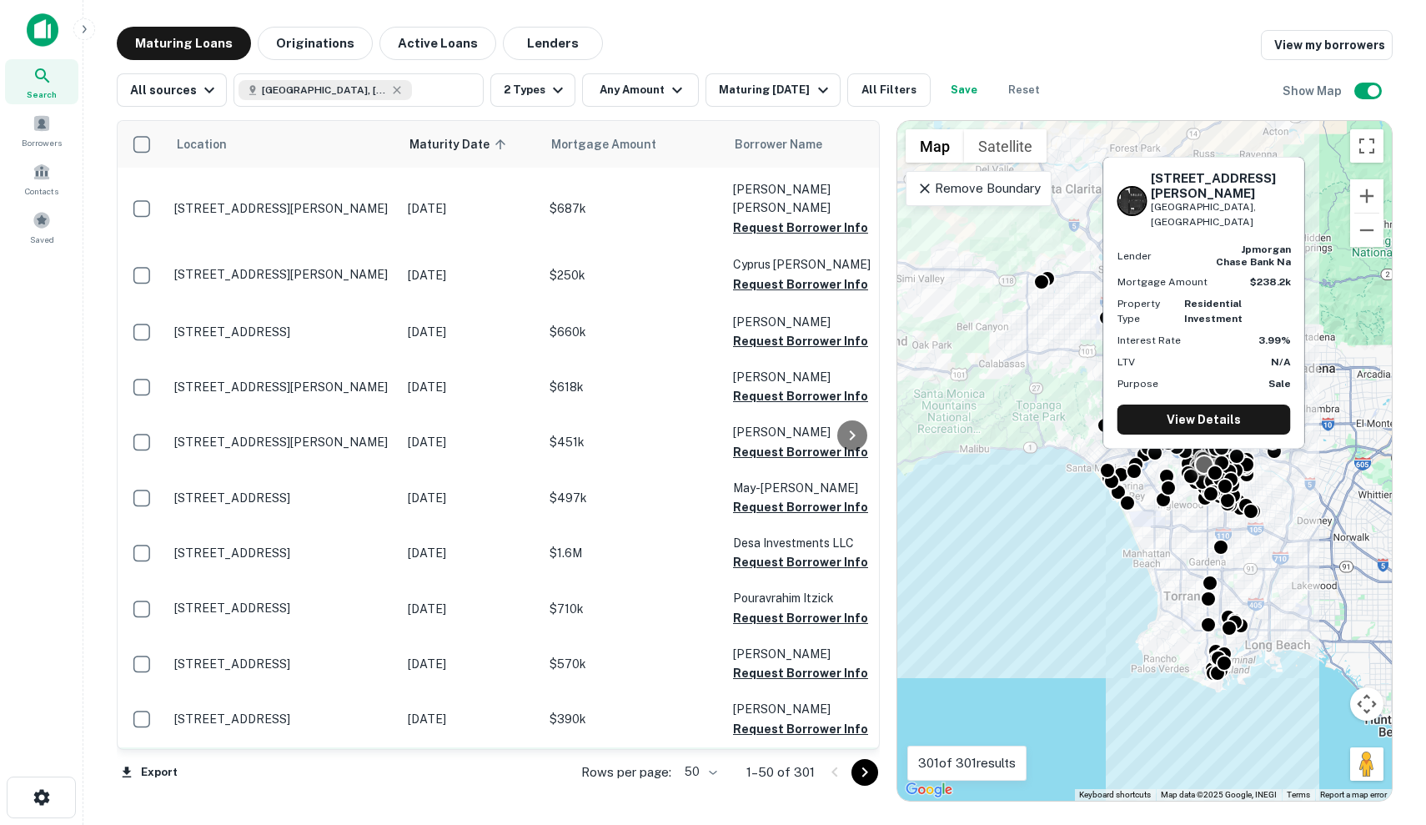
scroll to position [2198, 0]
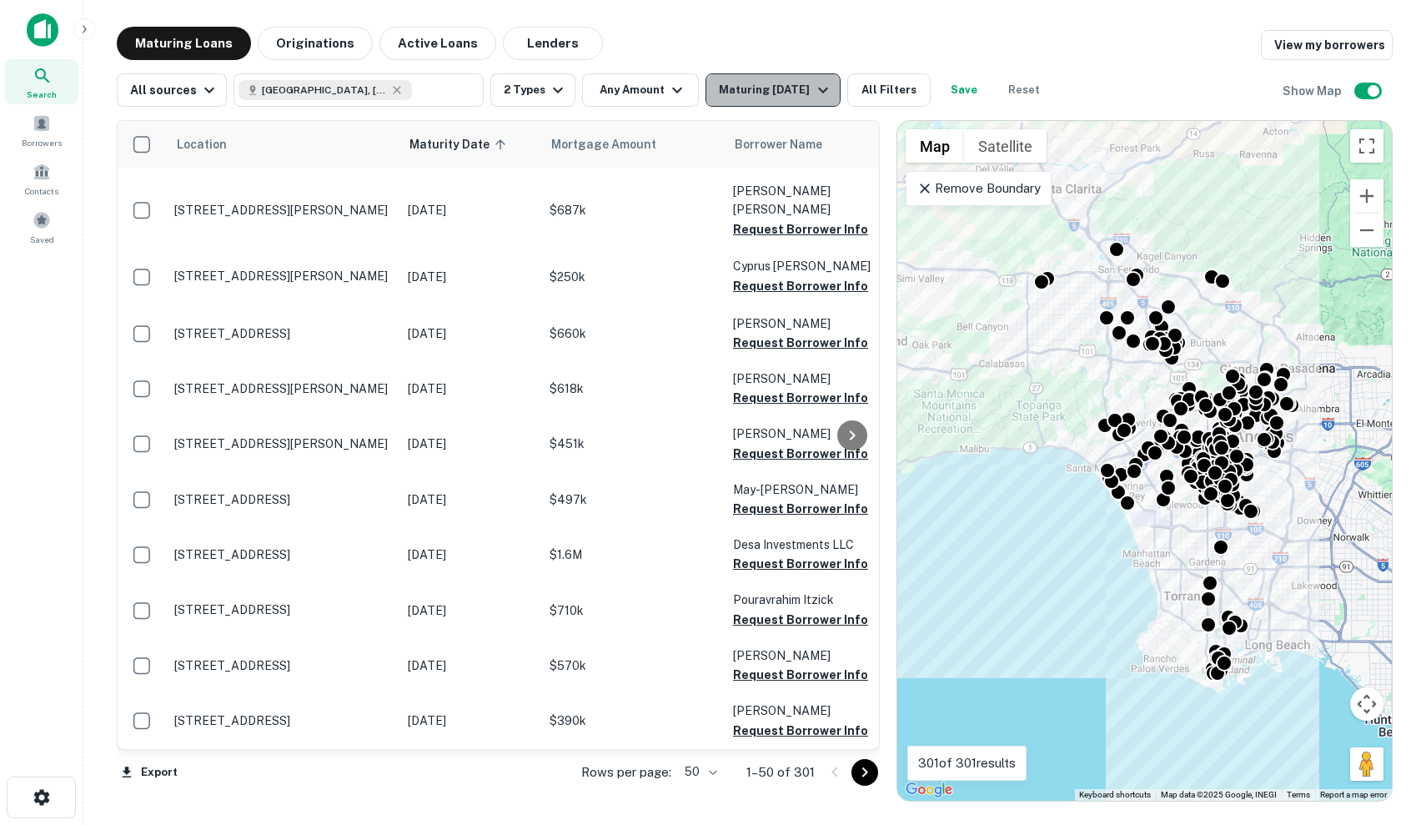
click at [818, 89] on div "Maturing In 6 Months" at bounding box center [775, 90] width 113 height 20
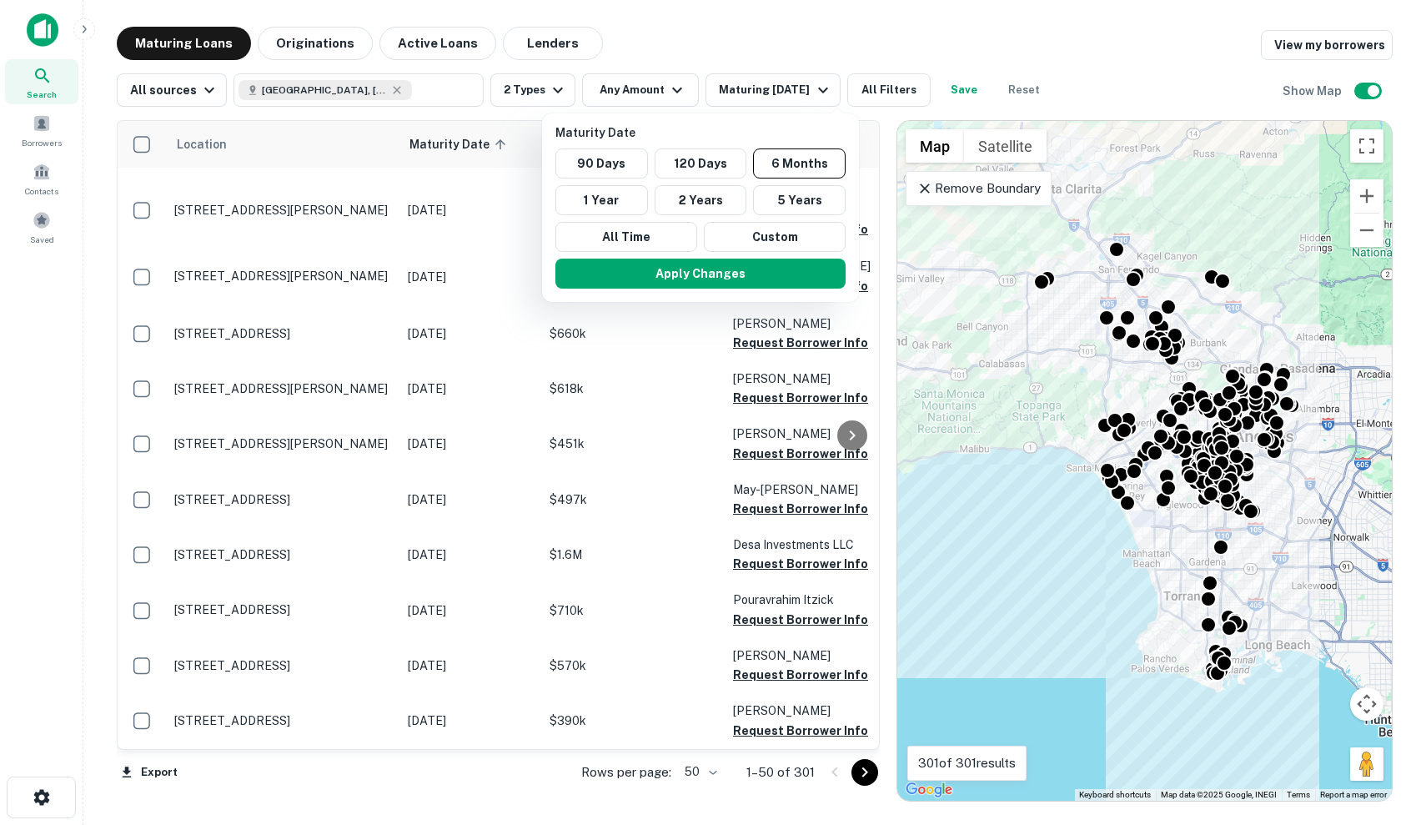
click at [901, 93] on div at bounding box center [713, 412] width 1426 height 825
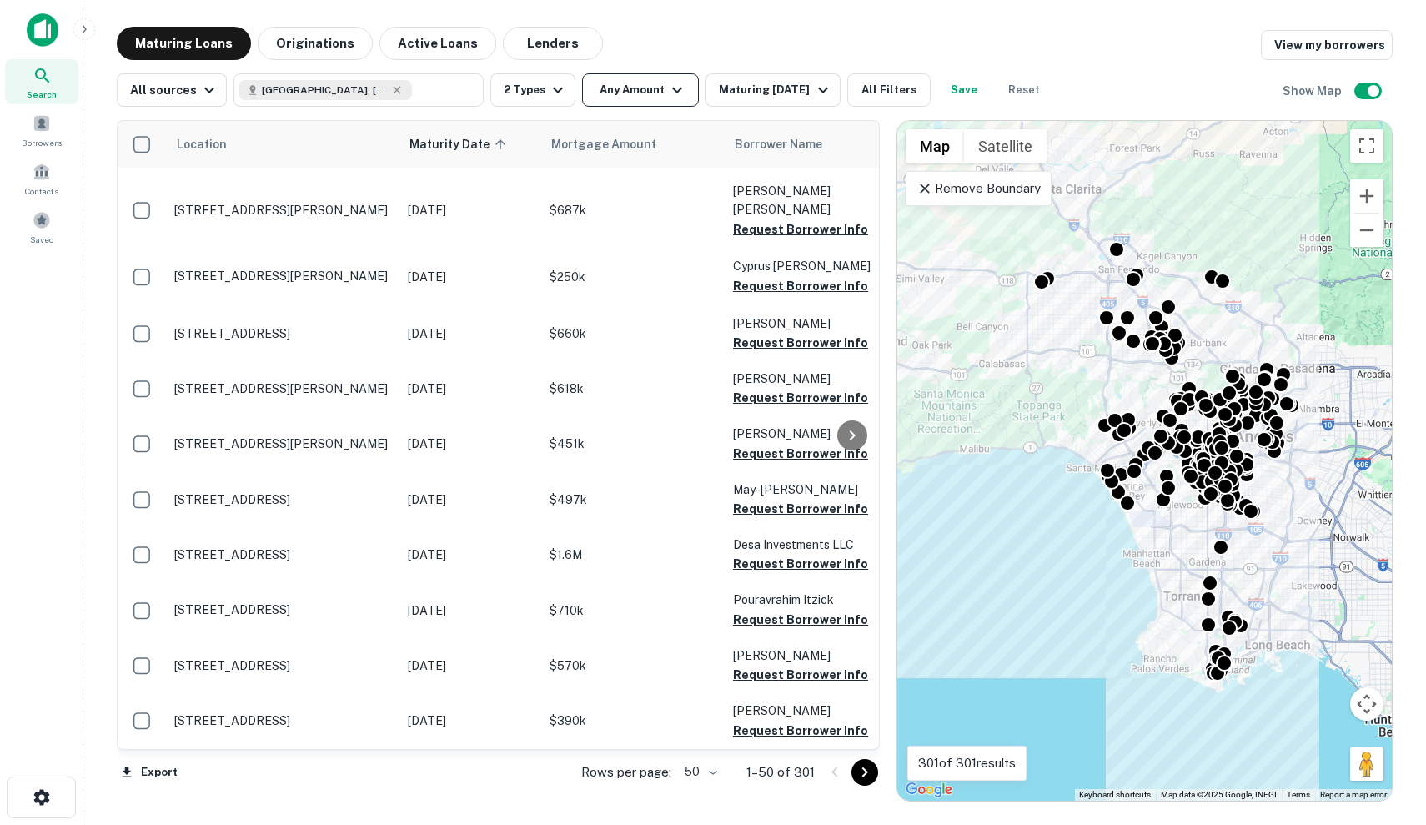
click at [667, 83] on icon "button" at bounding box center [677, 90] width 20 height 20
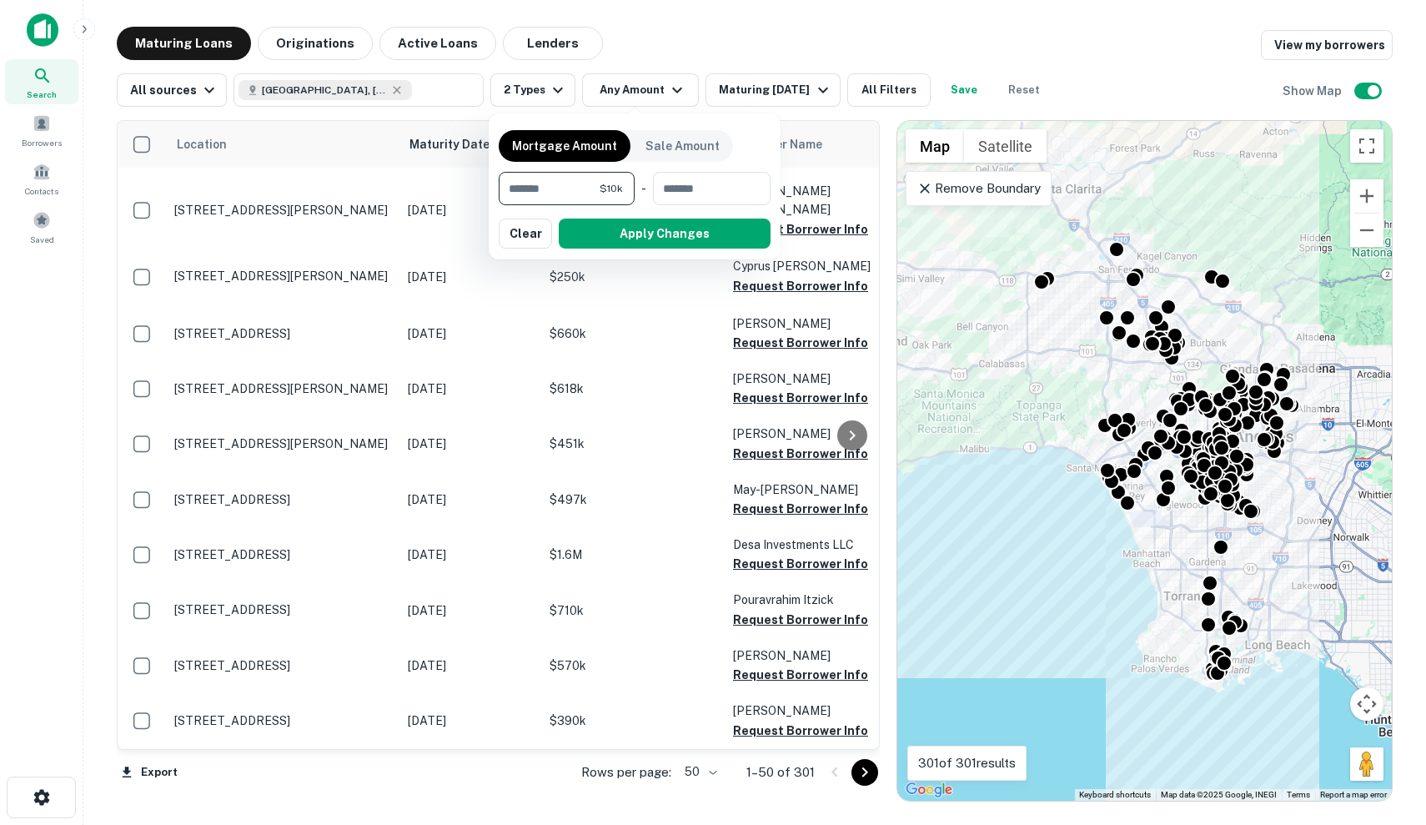
type input "*******"
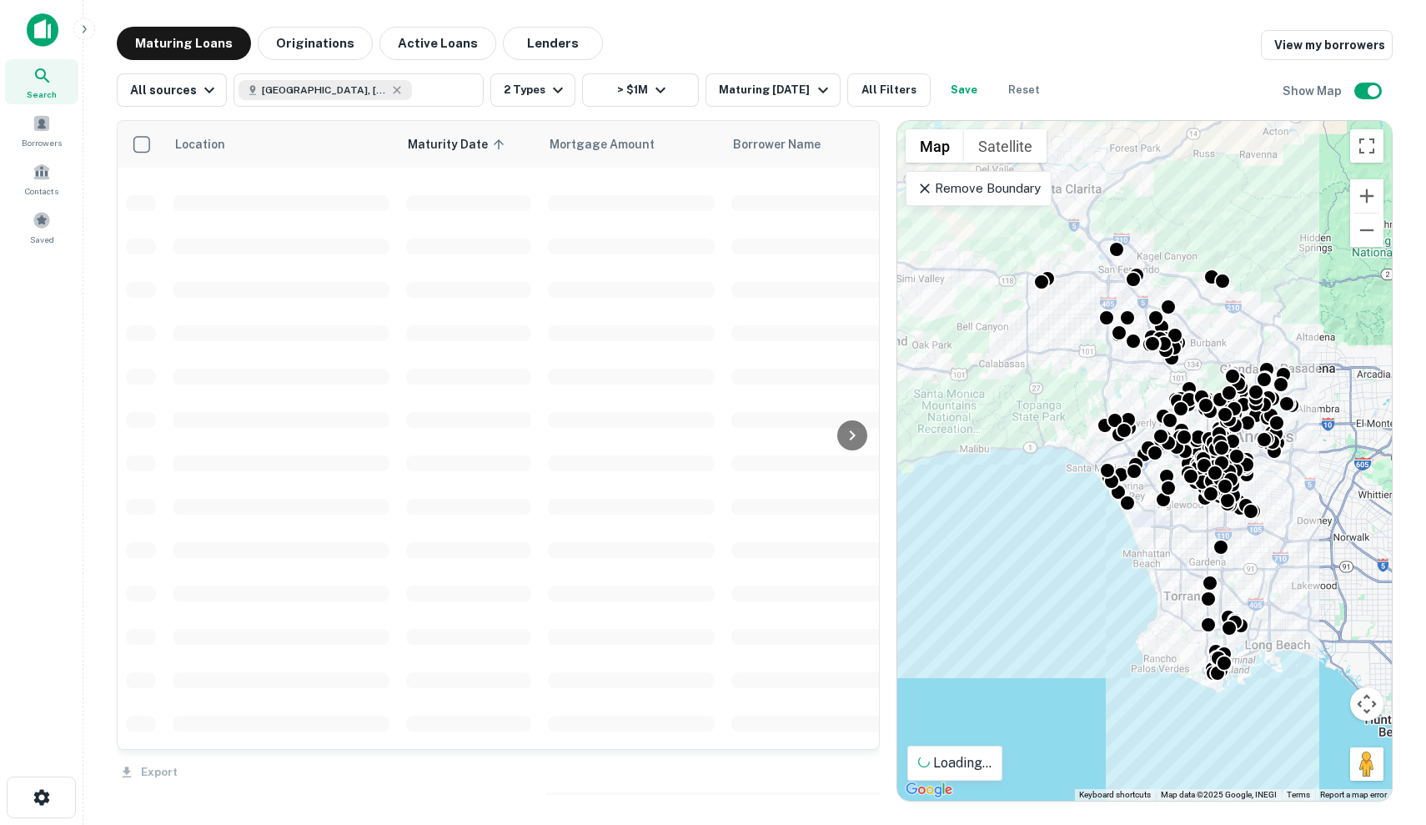
click at [645, 232] on td at bounding box center [631, 245] width 183 height 43
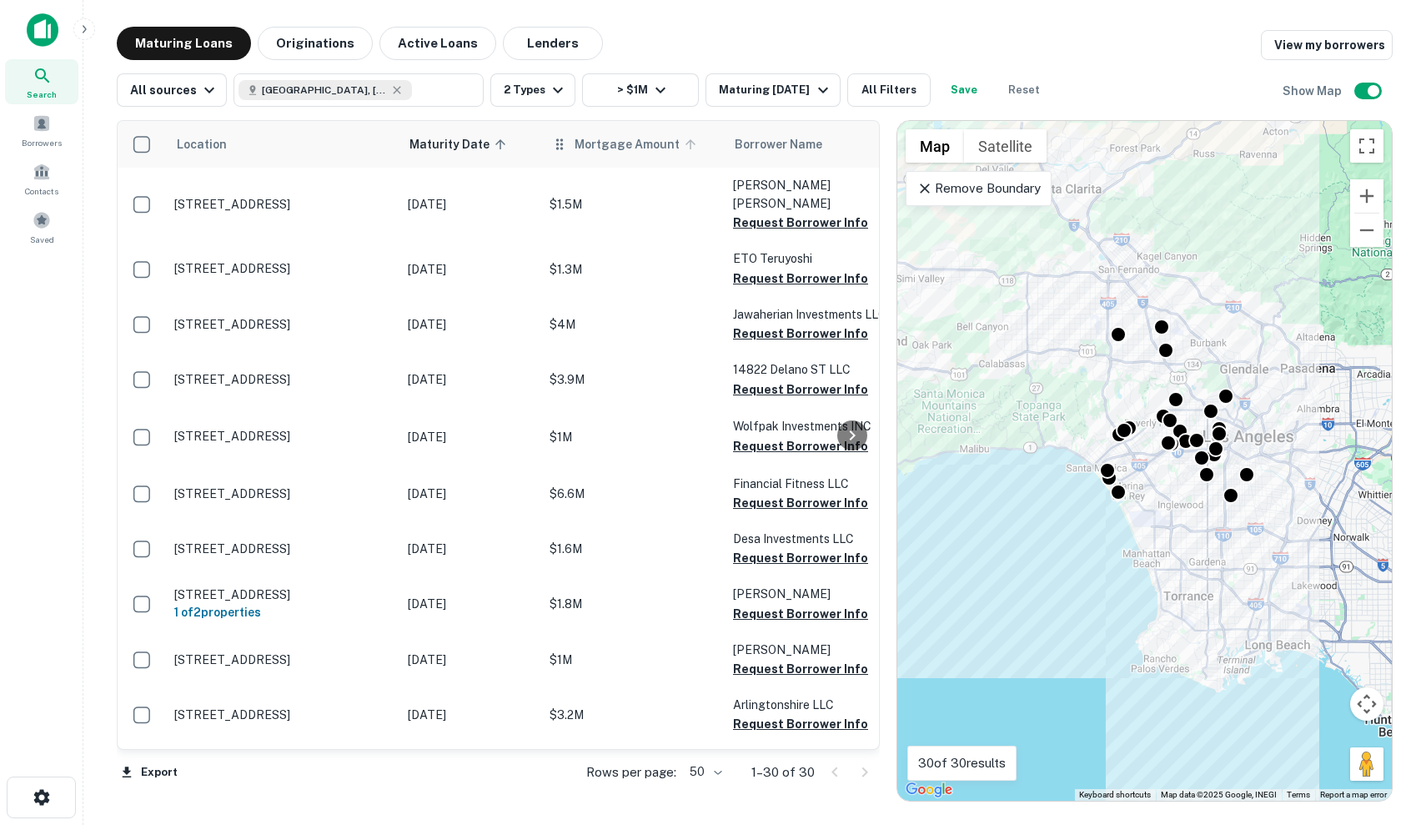
click at [614, 144] on span "Mortgage Amount" at bounding box center [638, 144] width 127 height 20
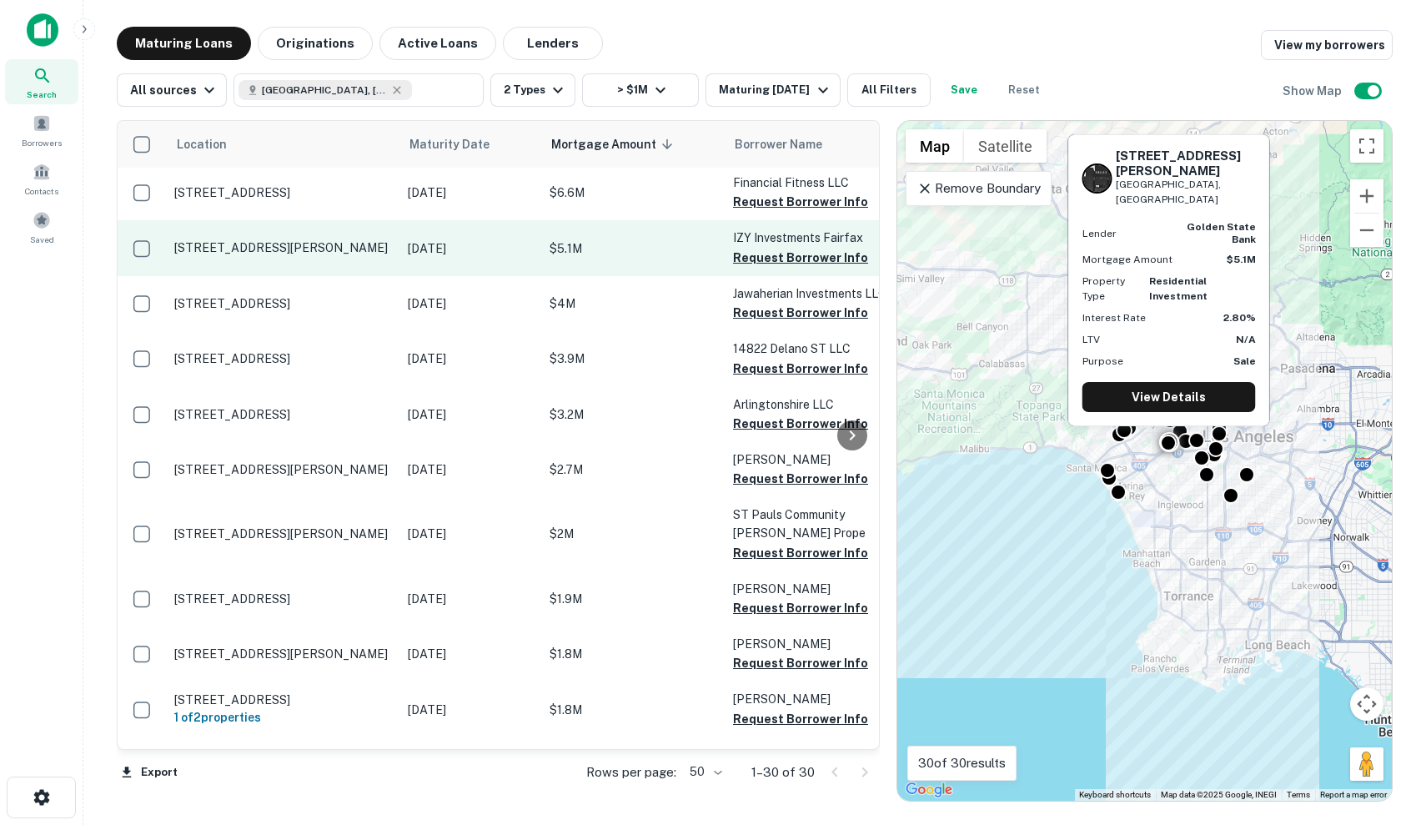
scroll to position [3, -2]
click at [339, 268] on td "[STREET_ADDRESS][PERSON_NAME]" at bounding box center [283, 247] width 234 height 55
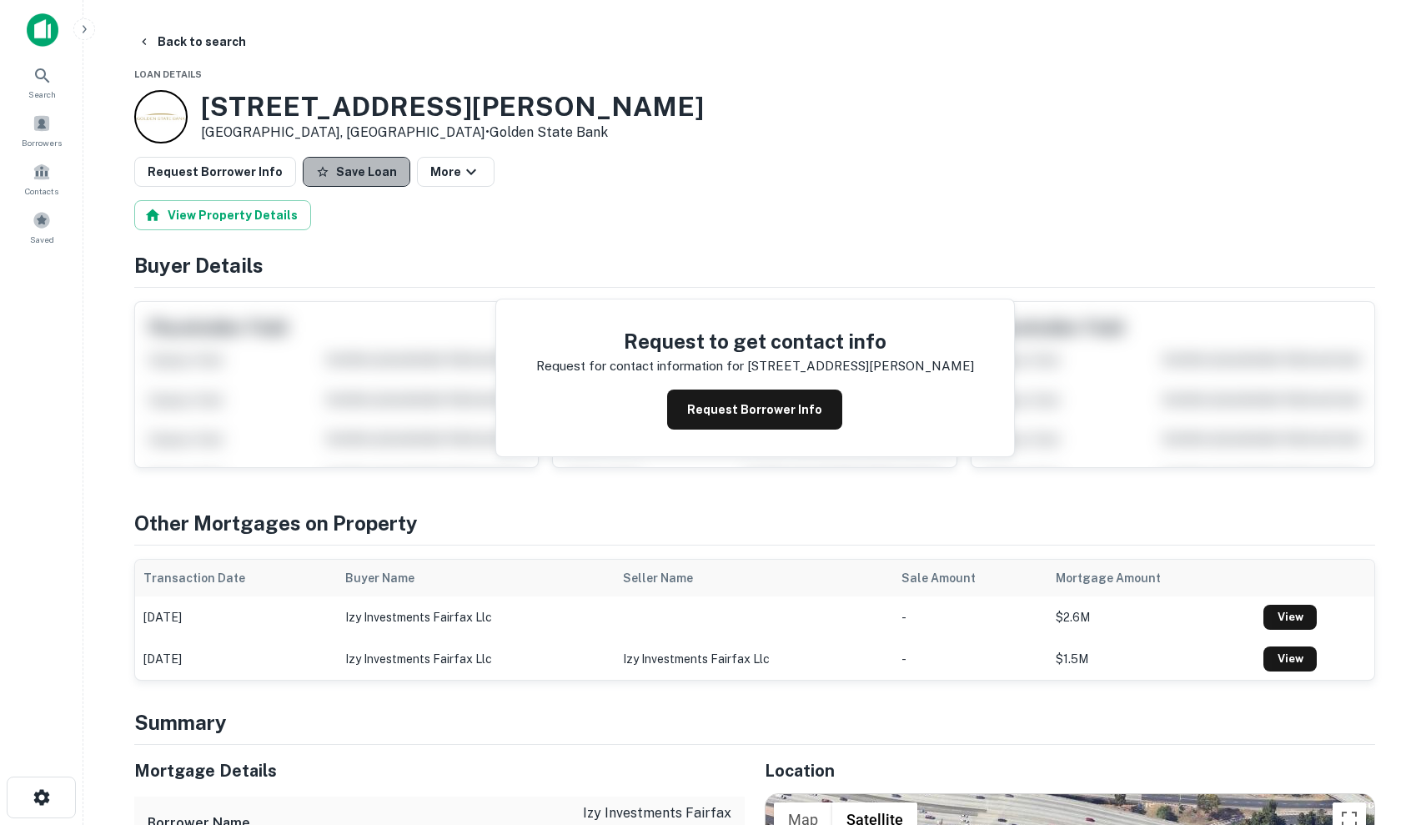
click at [353, 165] on button "Save Loan" at bounding box center [357, 172] width 108 height 30
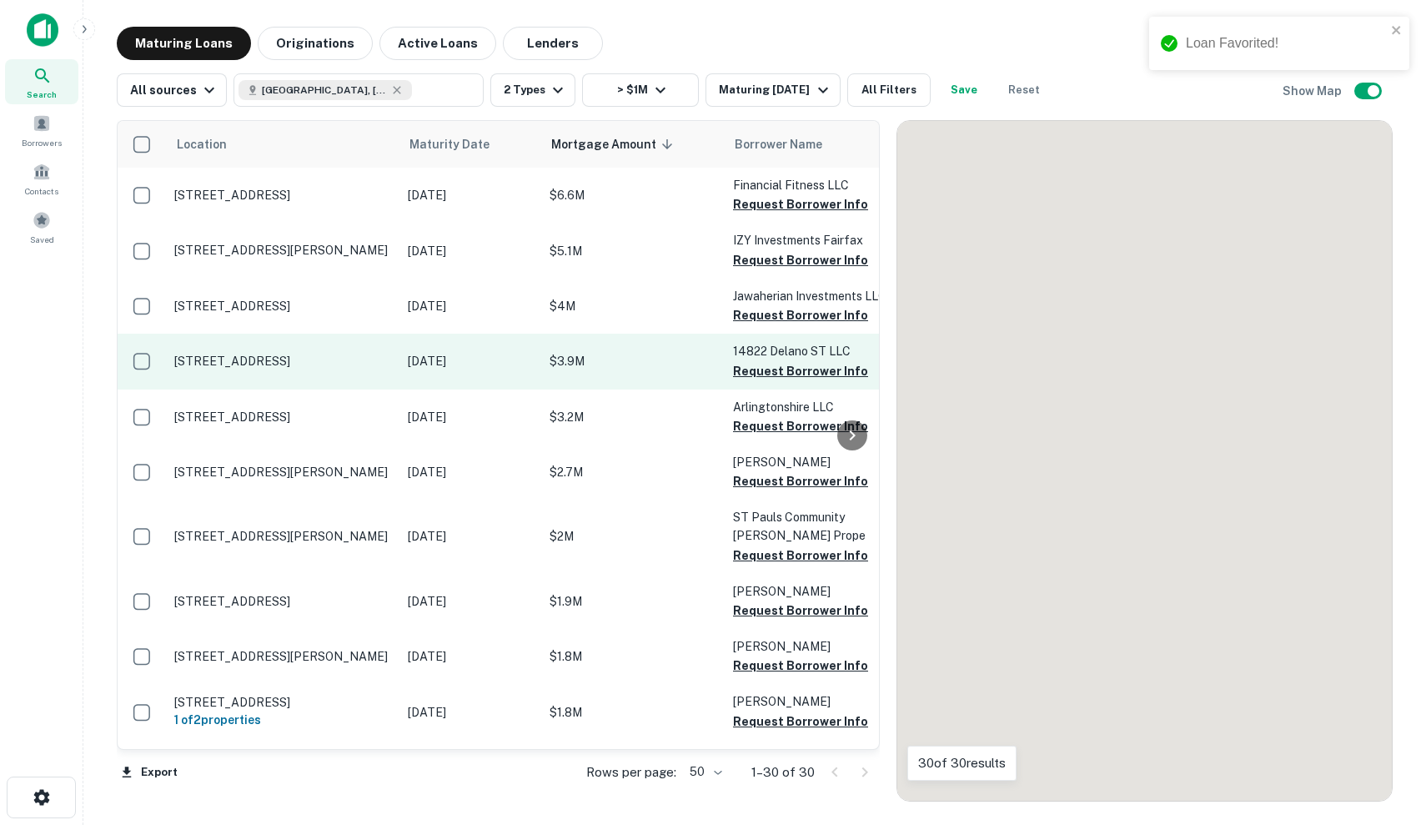
scroll to position [3, 0]
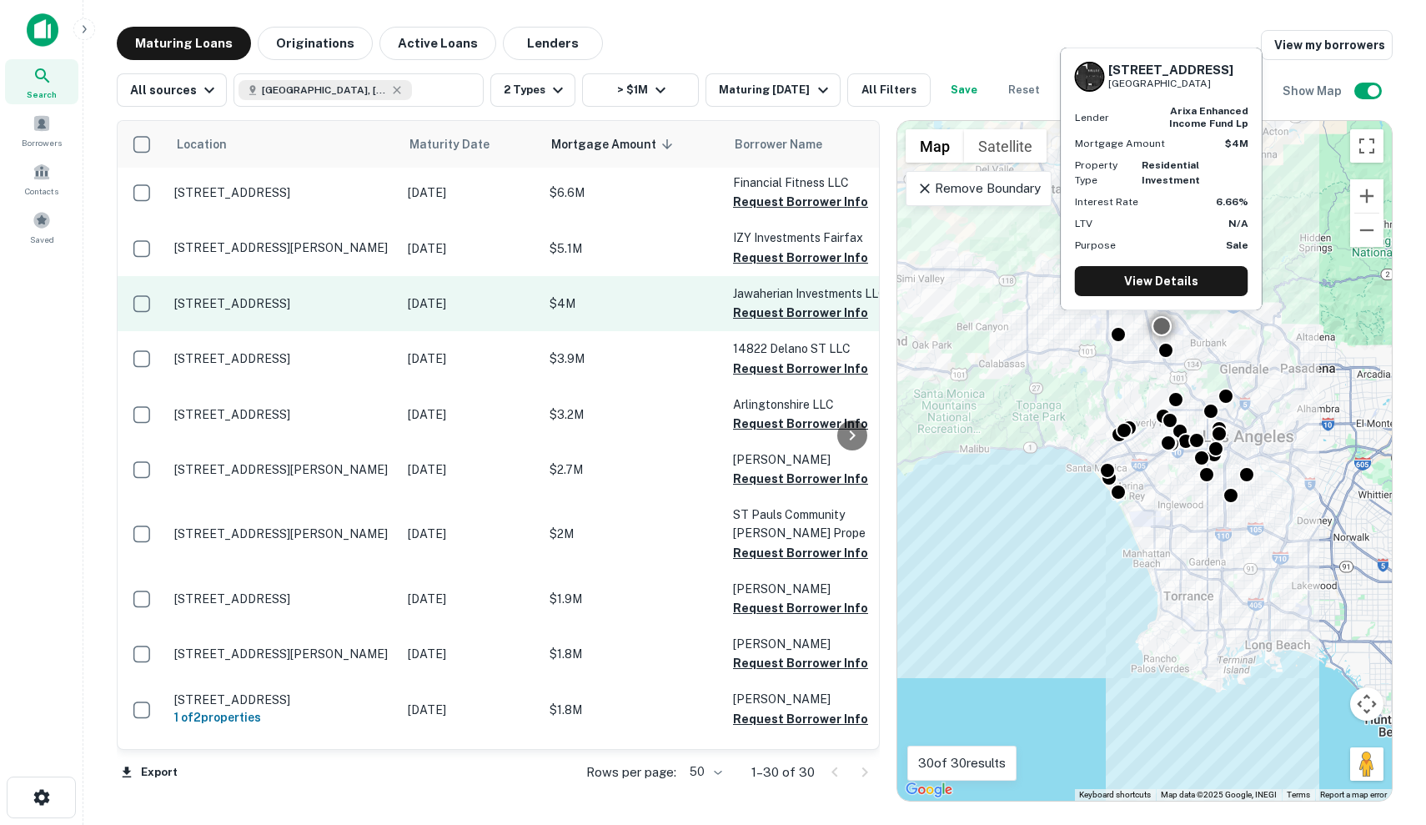
click at [550, 312] on p "$4M" at bounding box center [633, 303] width 167 height 18
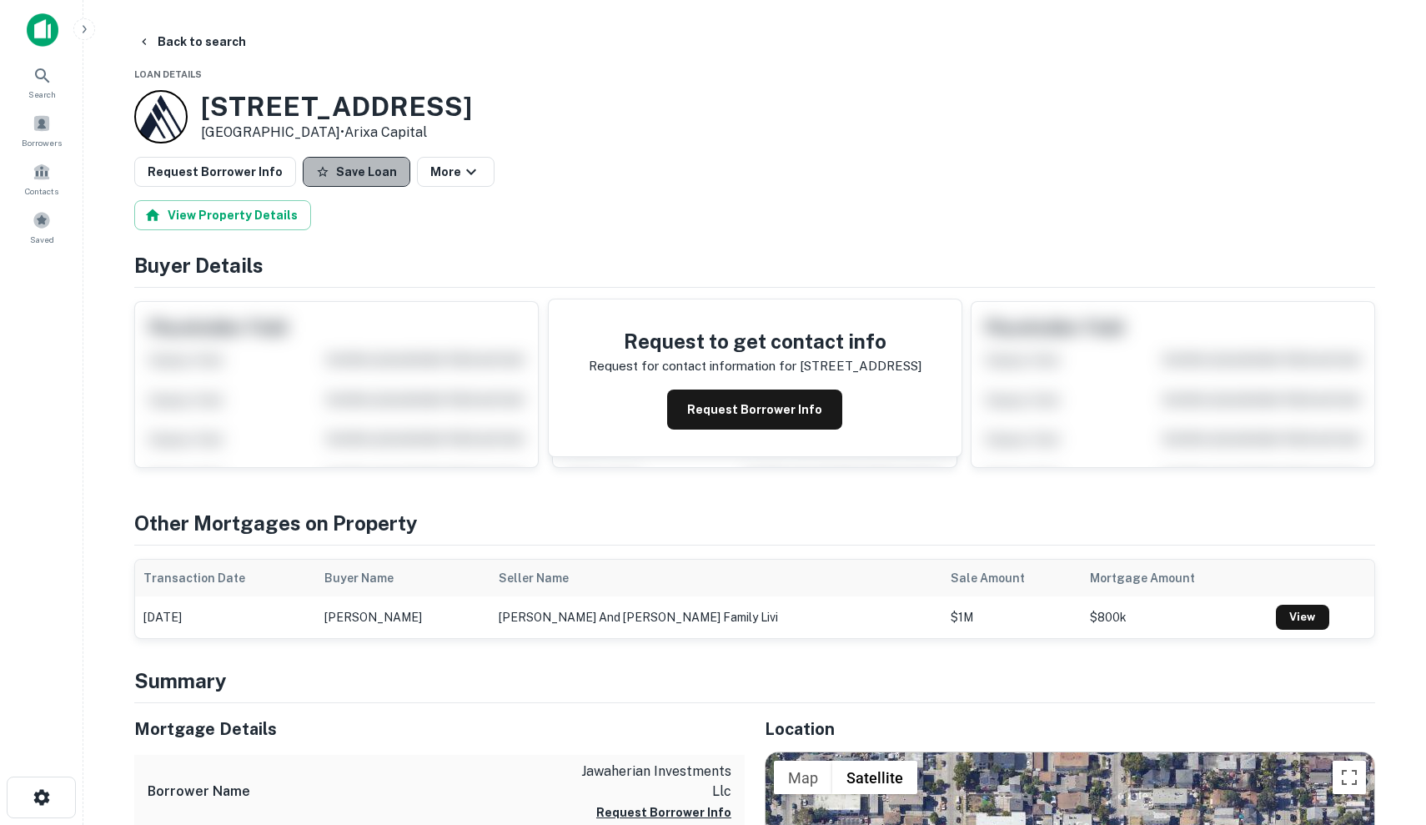
click at [350, 170] on button "Save Loan" at bounding box center [357, 172] width 108 height 30
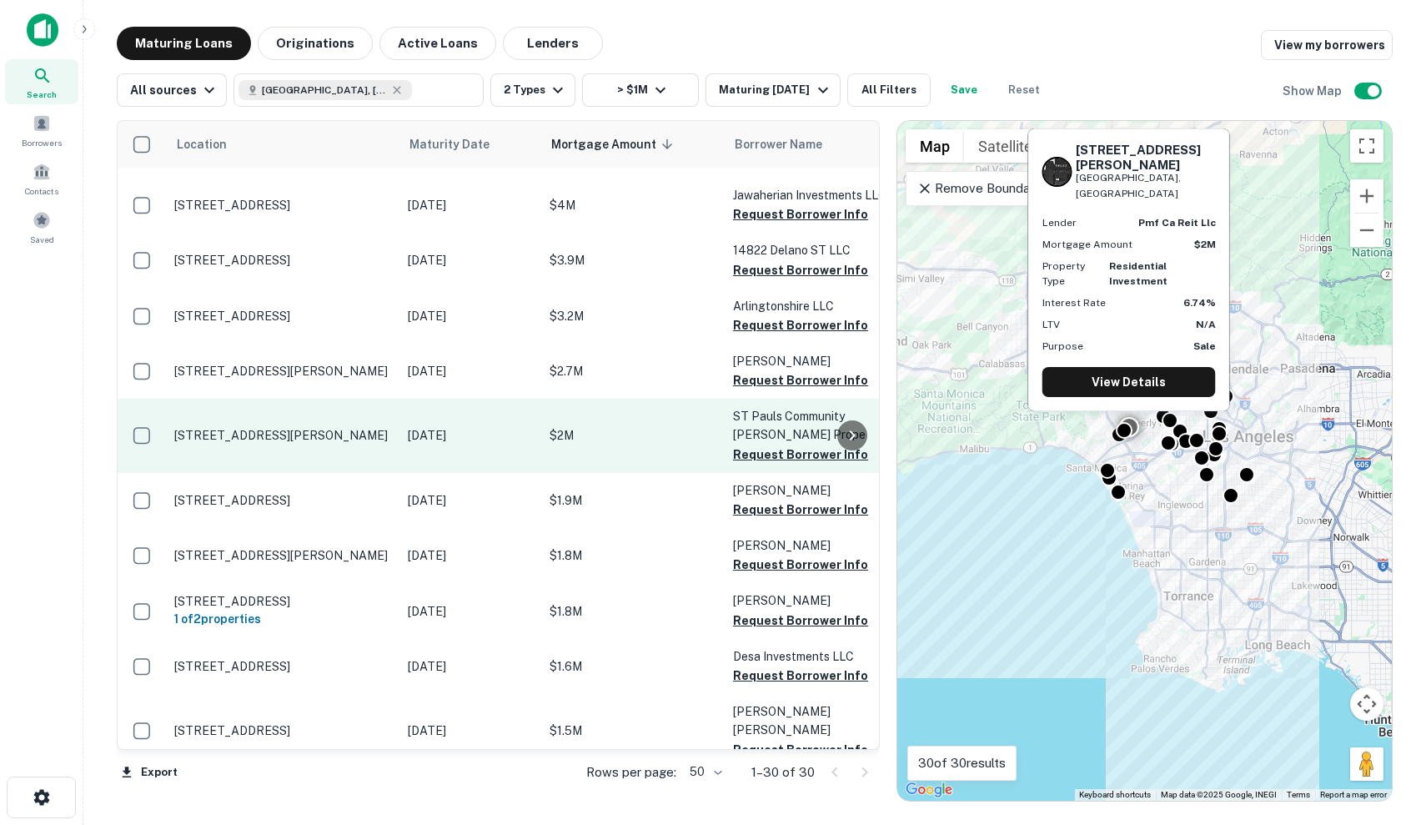
scroll to position [95, 0]
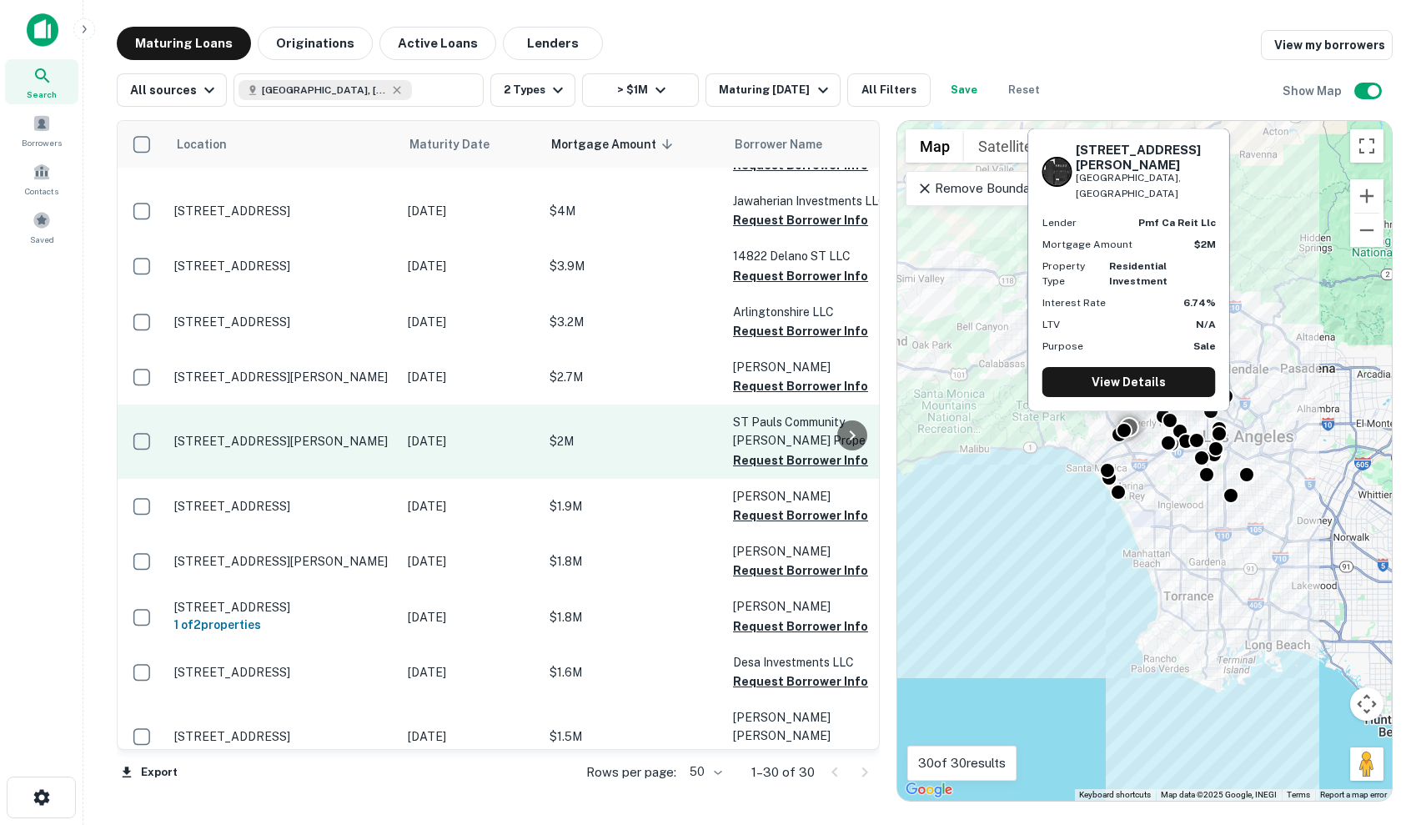
click at [650, 446] on p "$2M" at bounding box center [633, 441] width 167 height 18
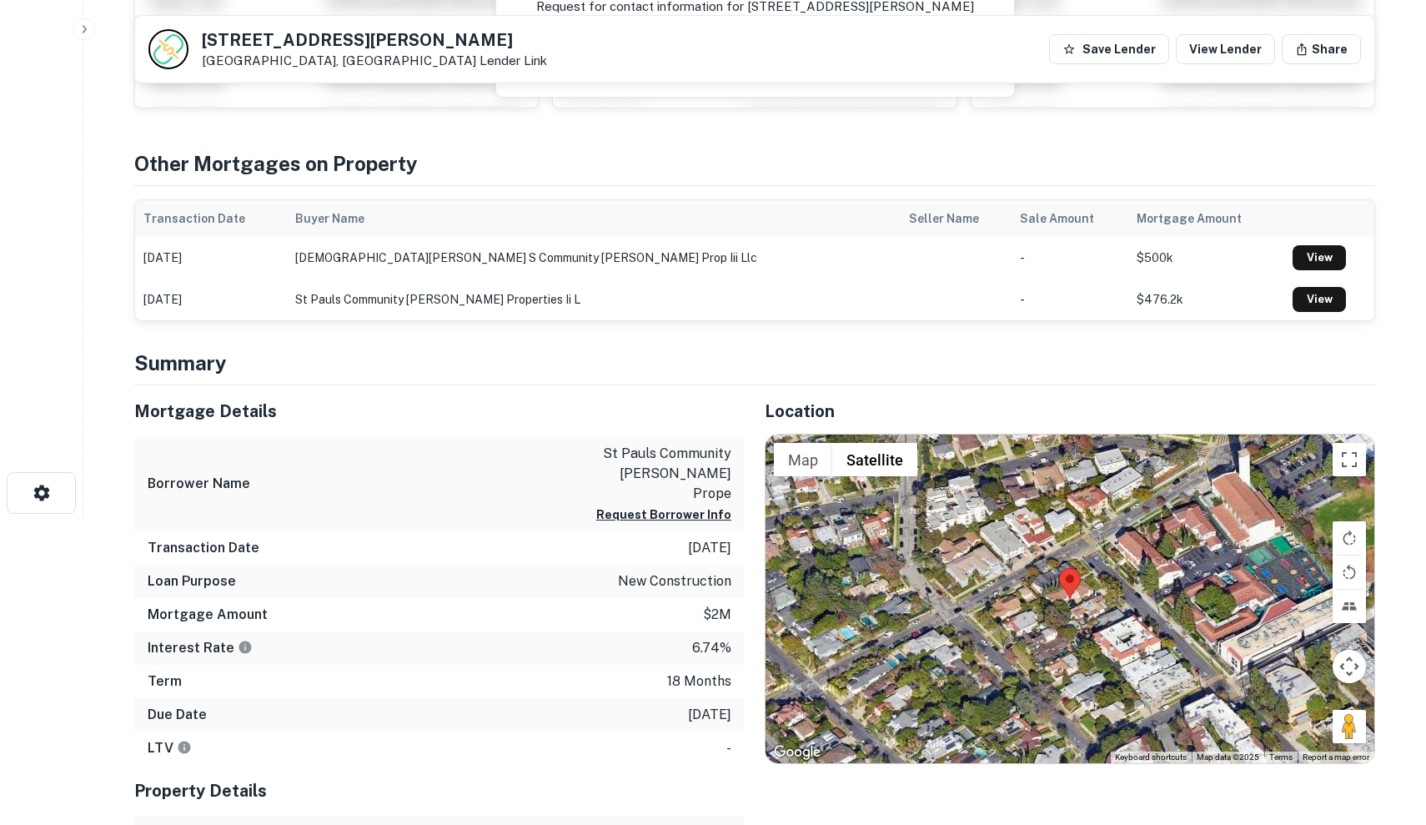
scroll to position [306, 0]
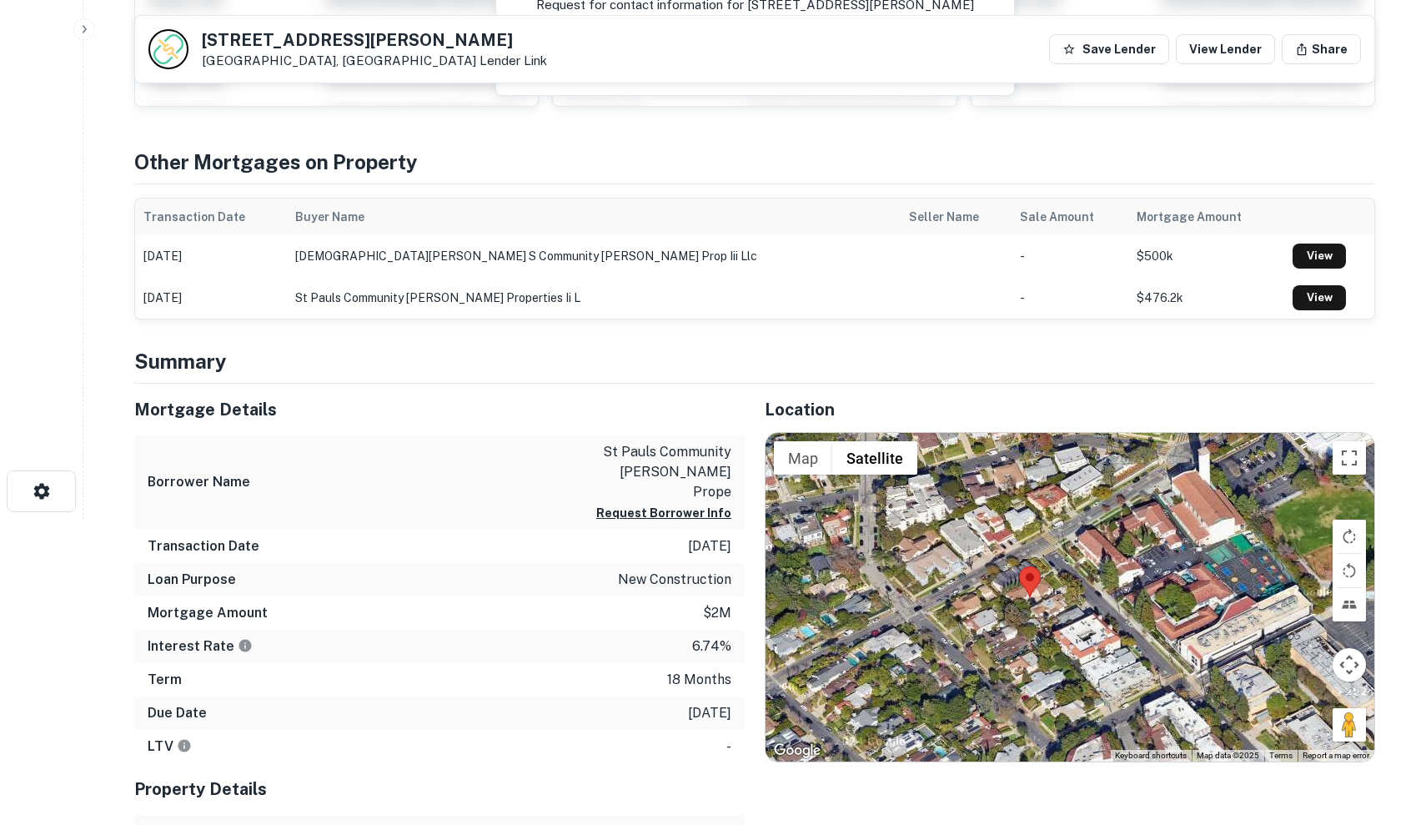
drag, startPoint x: 1286, startPoint y: 610, endPoint x: 1184, endPoint y: 608, distance: 101.8
click at [1184, 608] on div at bounding box center [1070, 597] width 609 height 329
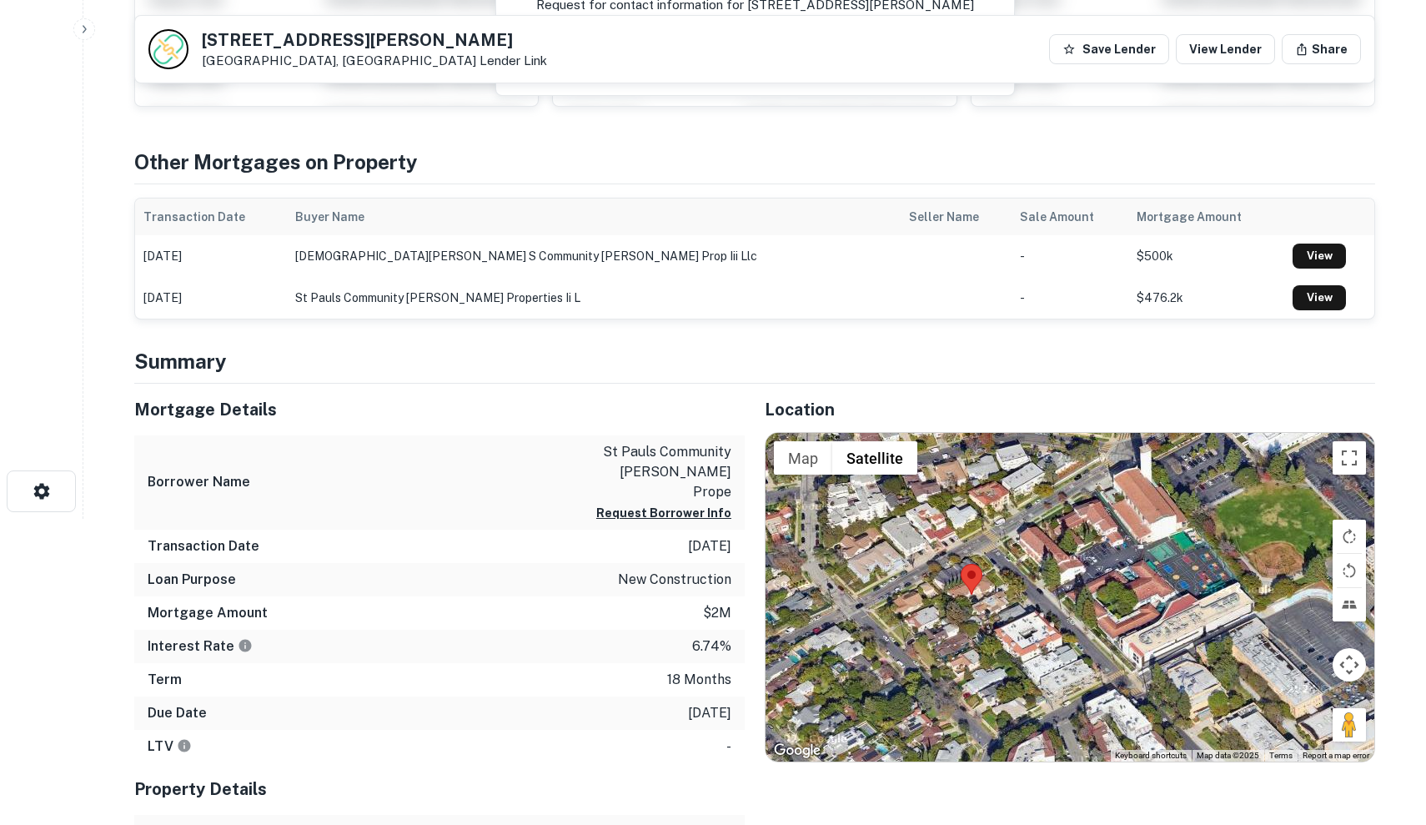
click at [953, 579] on div at bounding box center [1070, 597] width 609 height 329
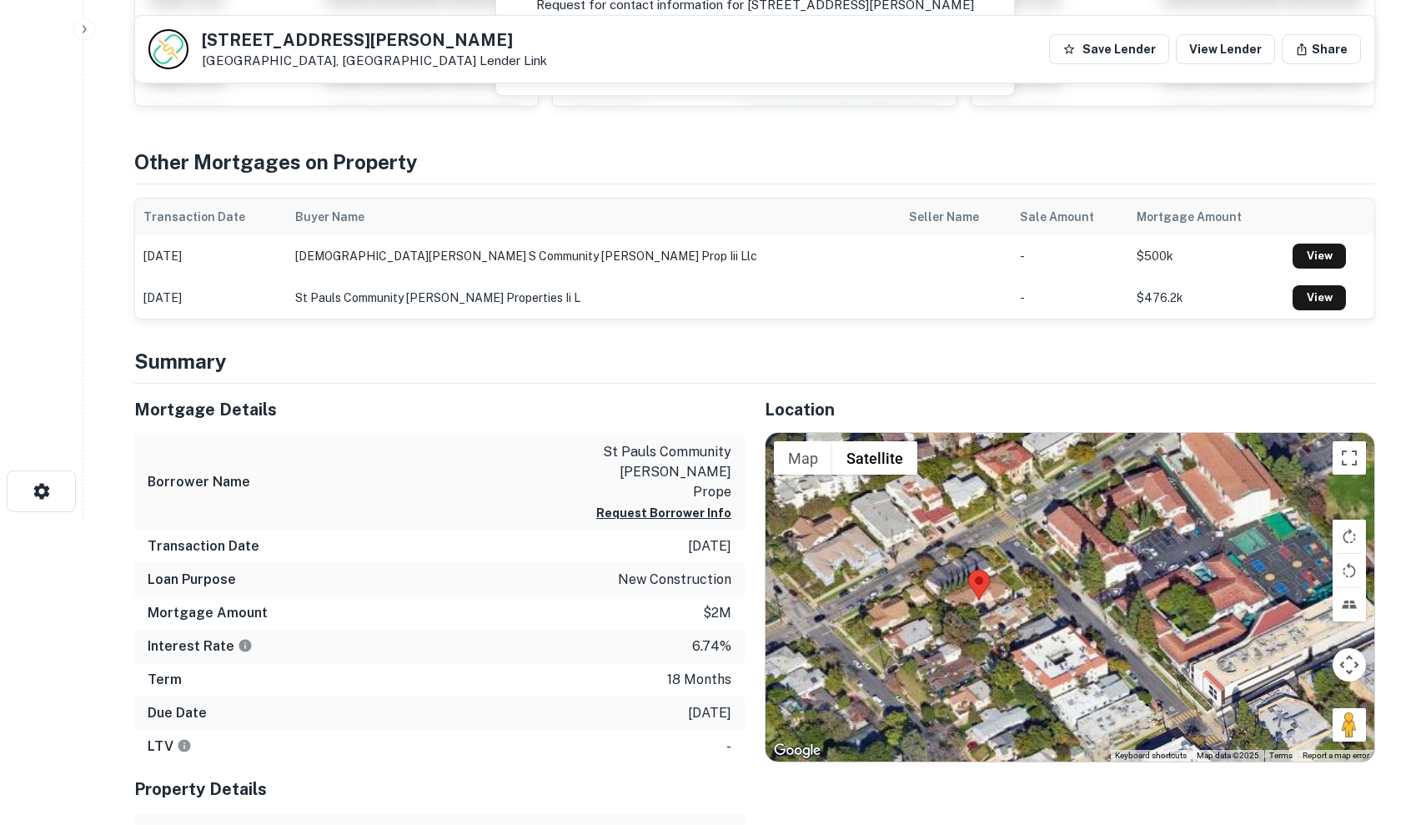
click at [953, 579] on div at bounding box center [1070, 597] width 609 height 329
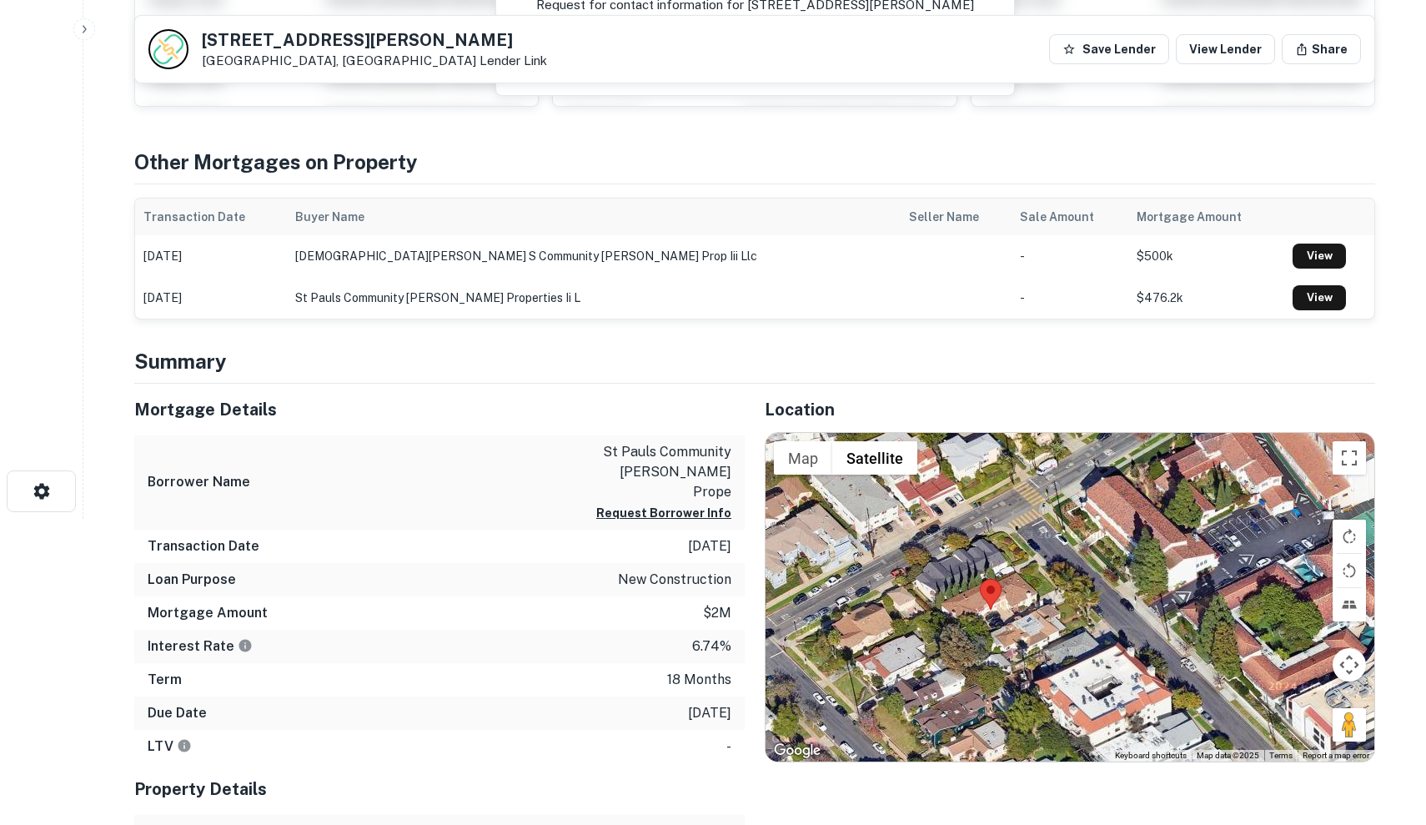
click at [953, 579] on div at bounding box center [1070, 597] width 609 height 329
click at [1027, 630] on div at bounding box center [1070, 597] width 609 height 329
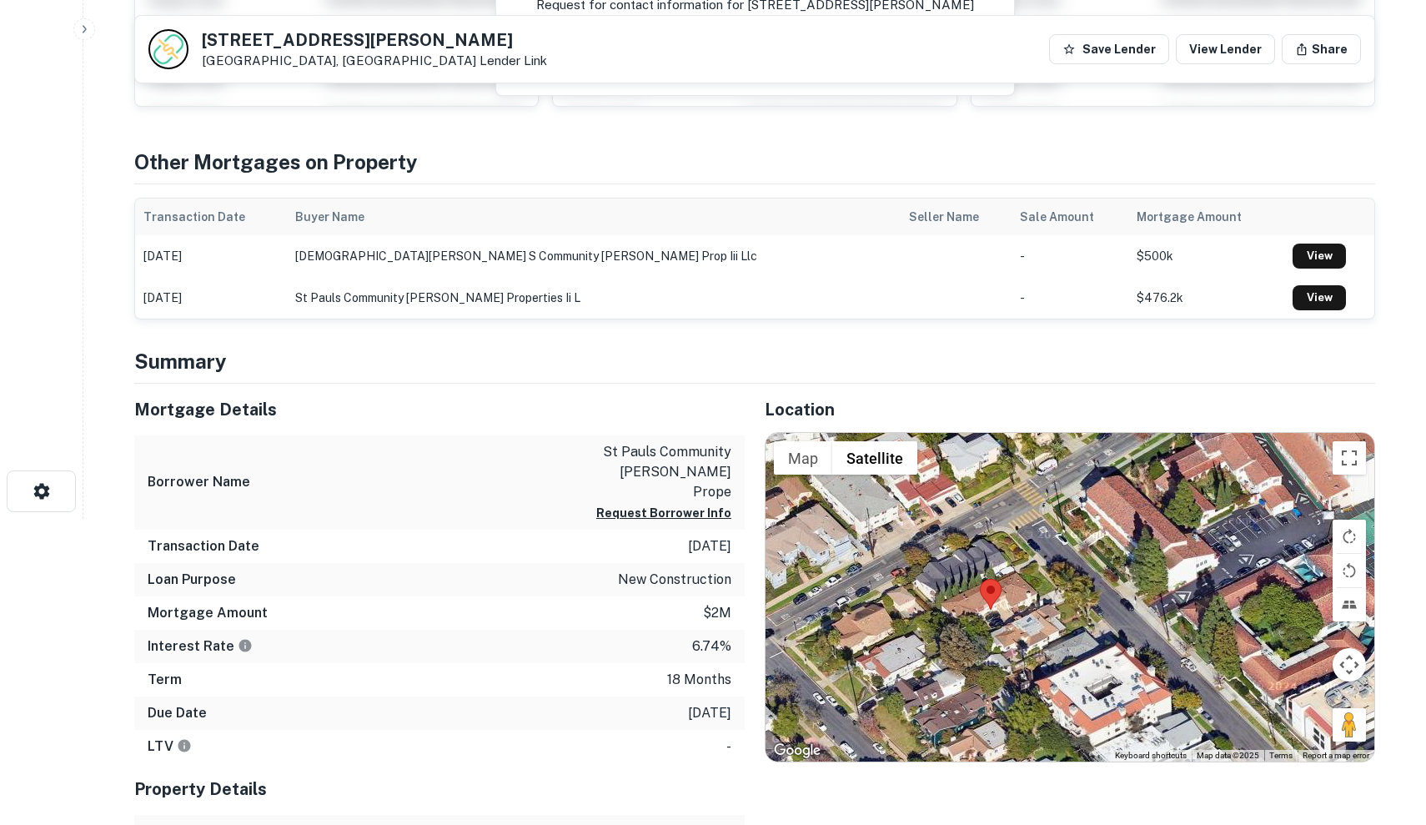
click at [1027, 630] on div at bounding box center [1070, 597] width 609 height 329
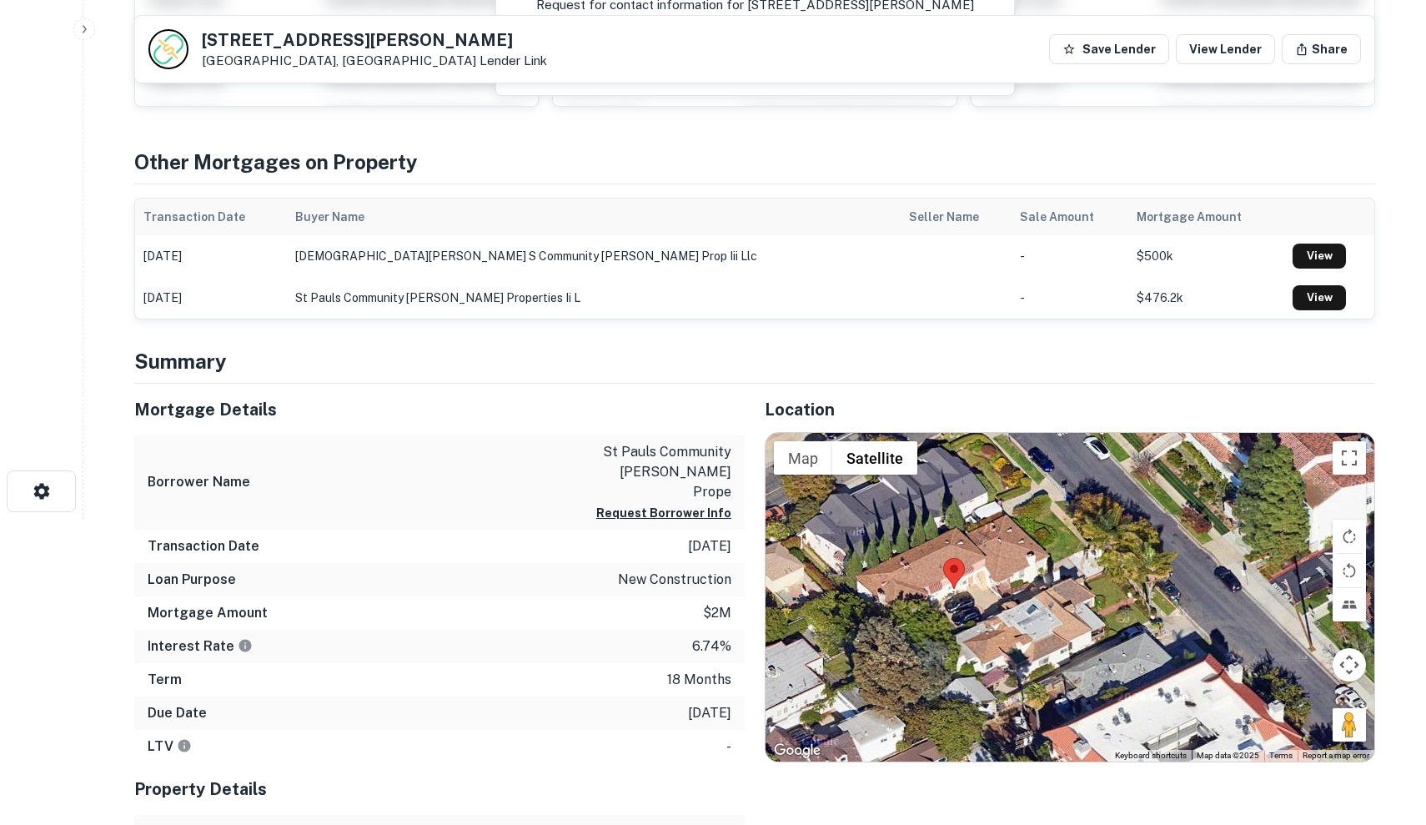
click at [1010, 621] on div at bounding box center [1070, 597] width 609 height 329
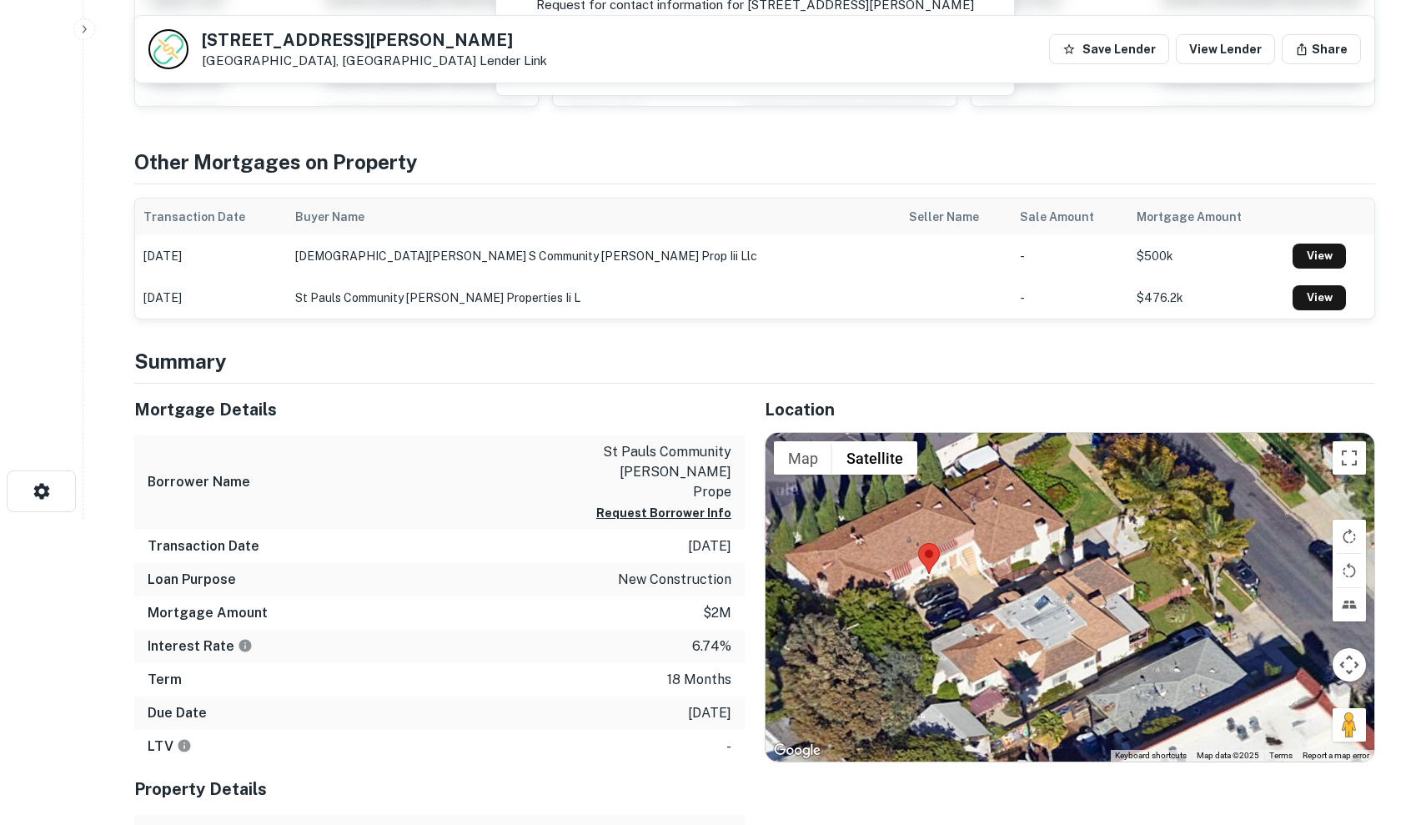
click at [1010, 621] on div at bounding box center [1070, 597] width 609 height 329
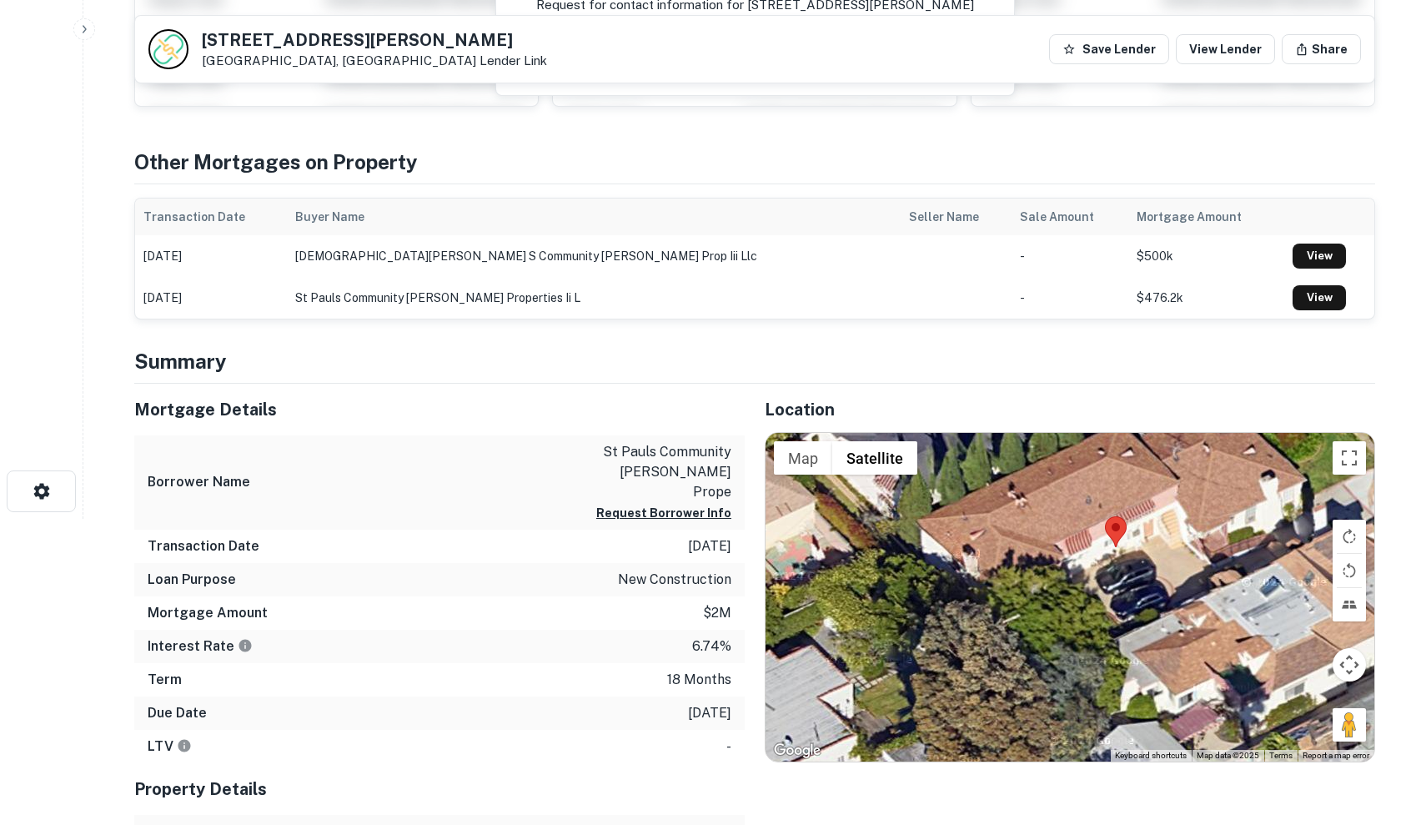
drag, startPoint x: 993, startPoint y: 617, endPoint x: 1213, endPoint y: 608, distance: 219.5
click at [1213, 608] on div at bounding box center [1070, 597] width 609 height 329
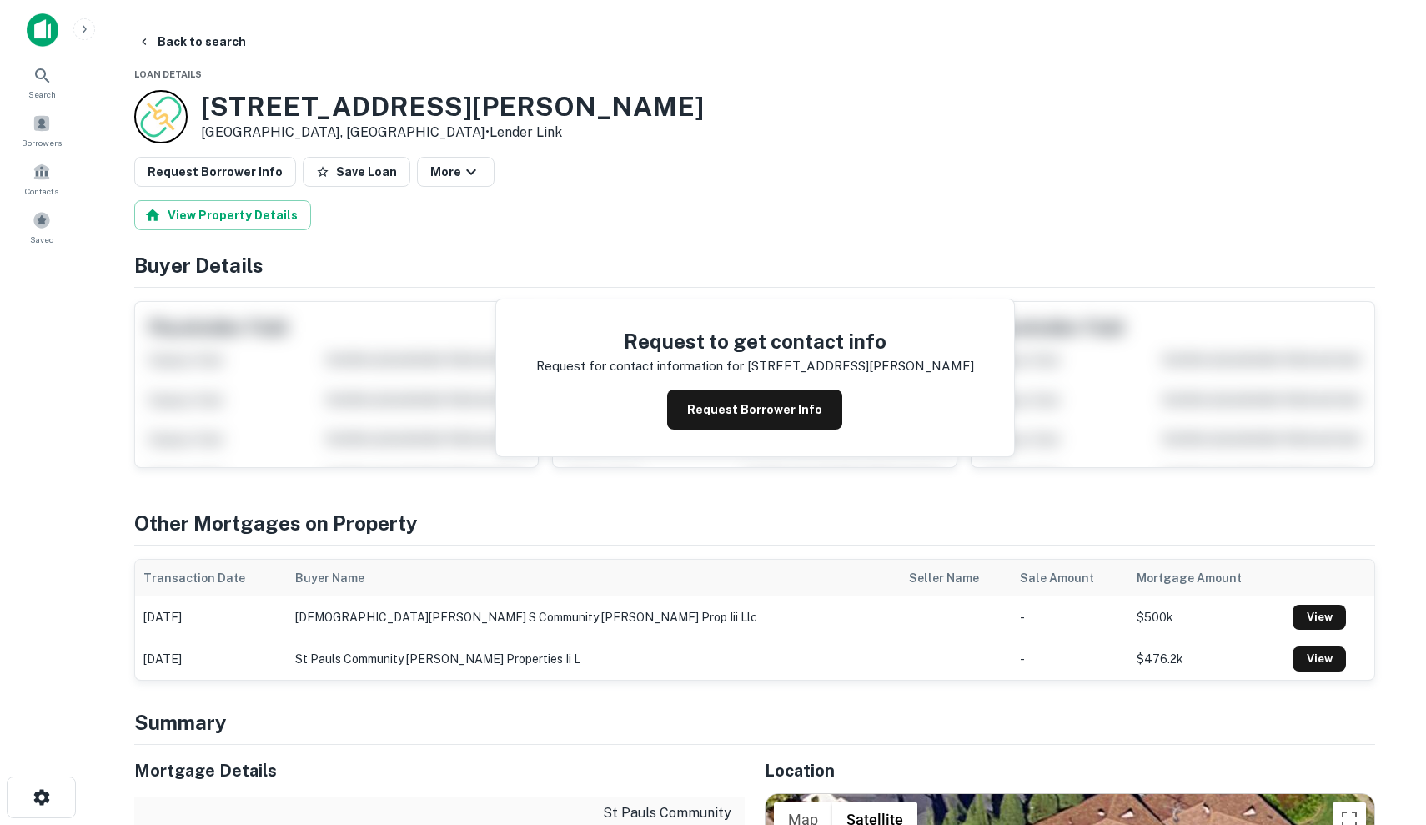
scroll to position [0, 0]
click at [336, 168] on button "Save Loan" at bounding box center [357, 172] width 108 height 30
click at [40, 82] on icon at bounding box center [43, 76] width 20 height 20
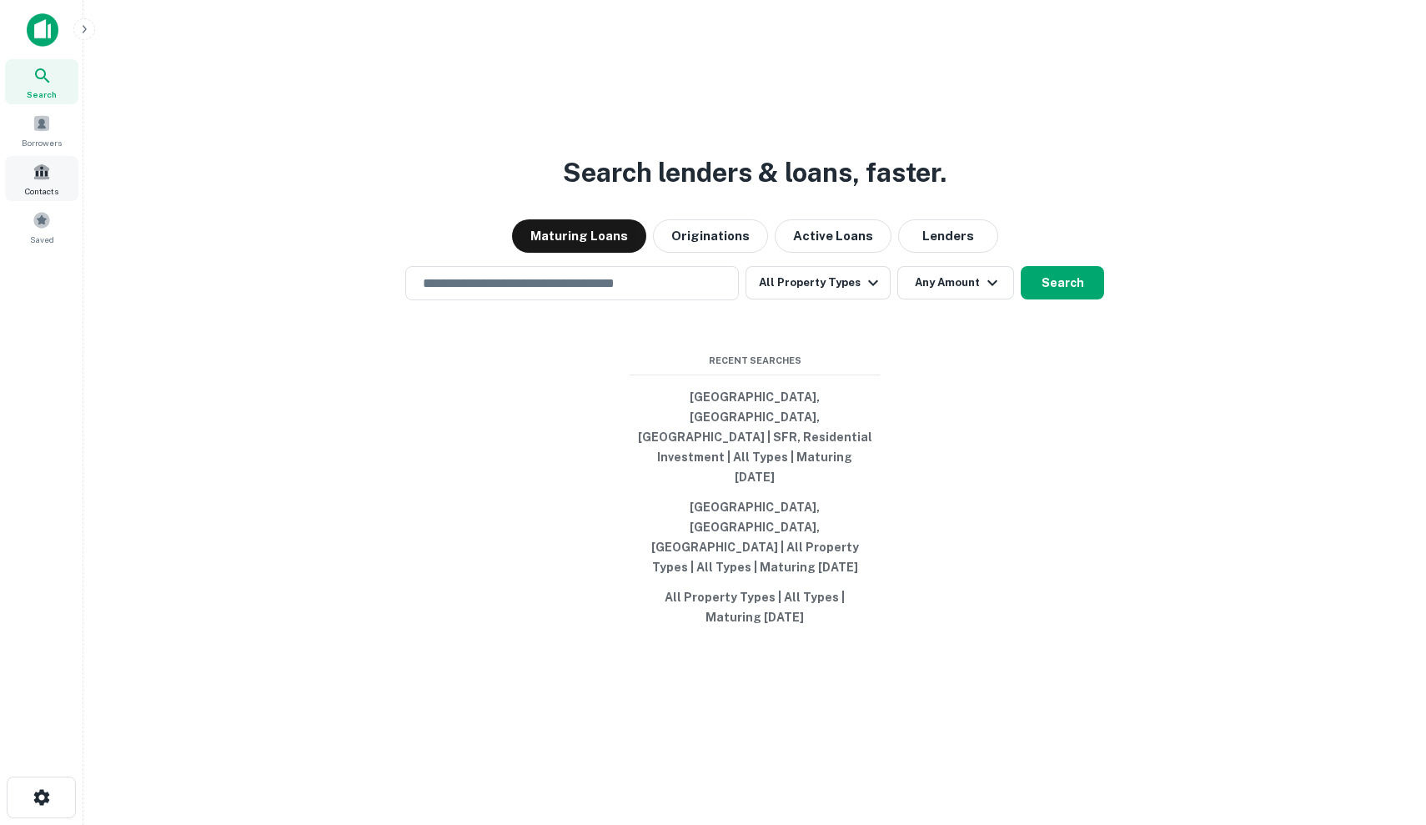
click at [38, 178] on span at bounding box center [42, 172] width 18 height 18
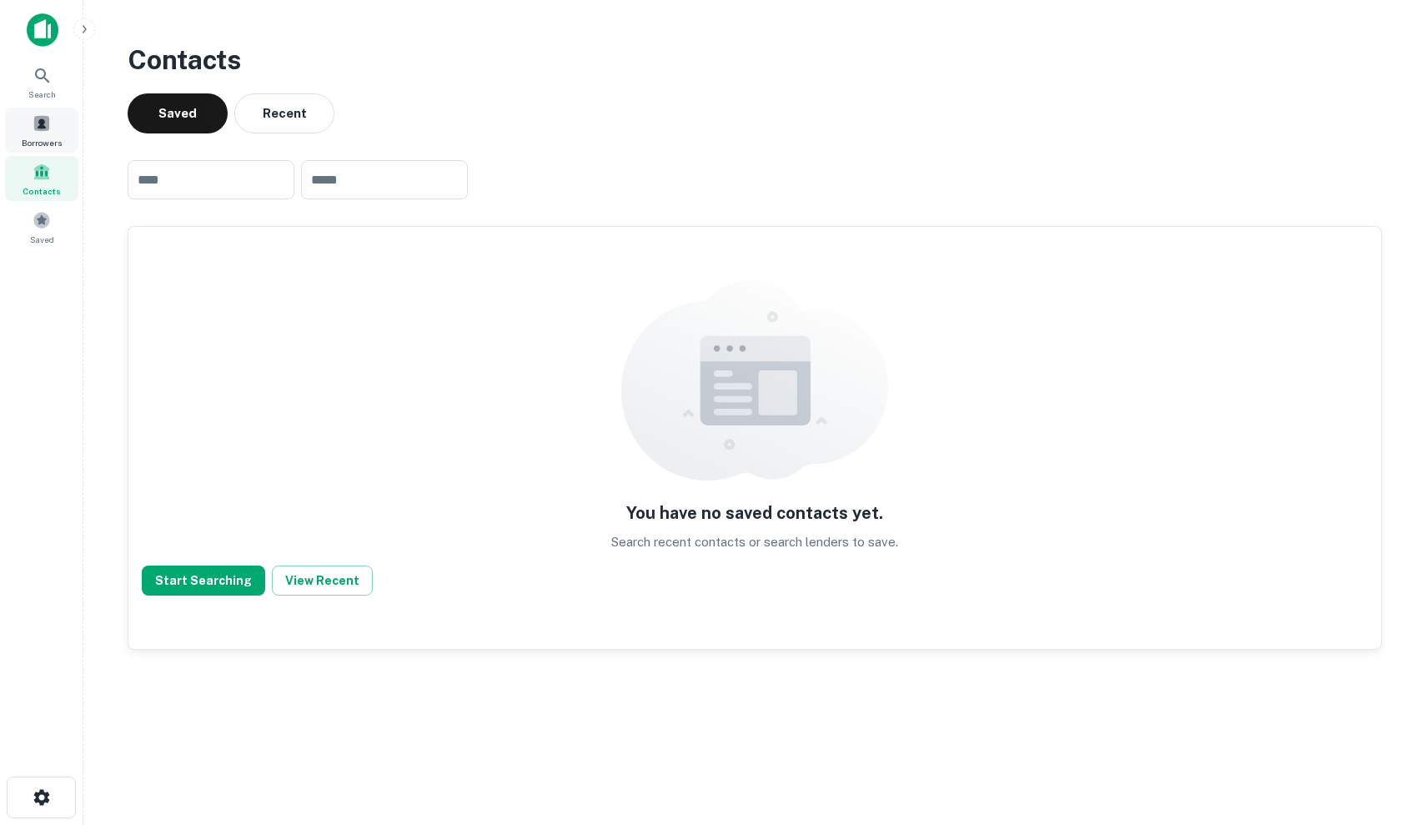
click at [36, 128] on span at bounding box center [42, 123] width 18 height 18
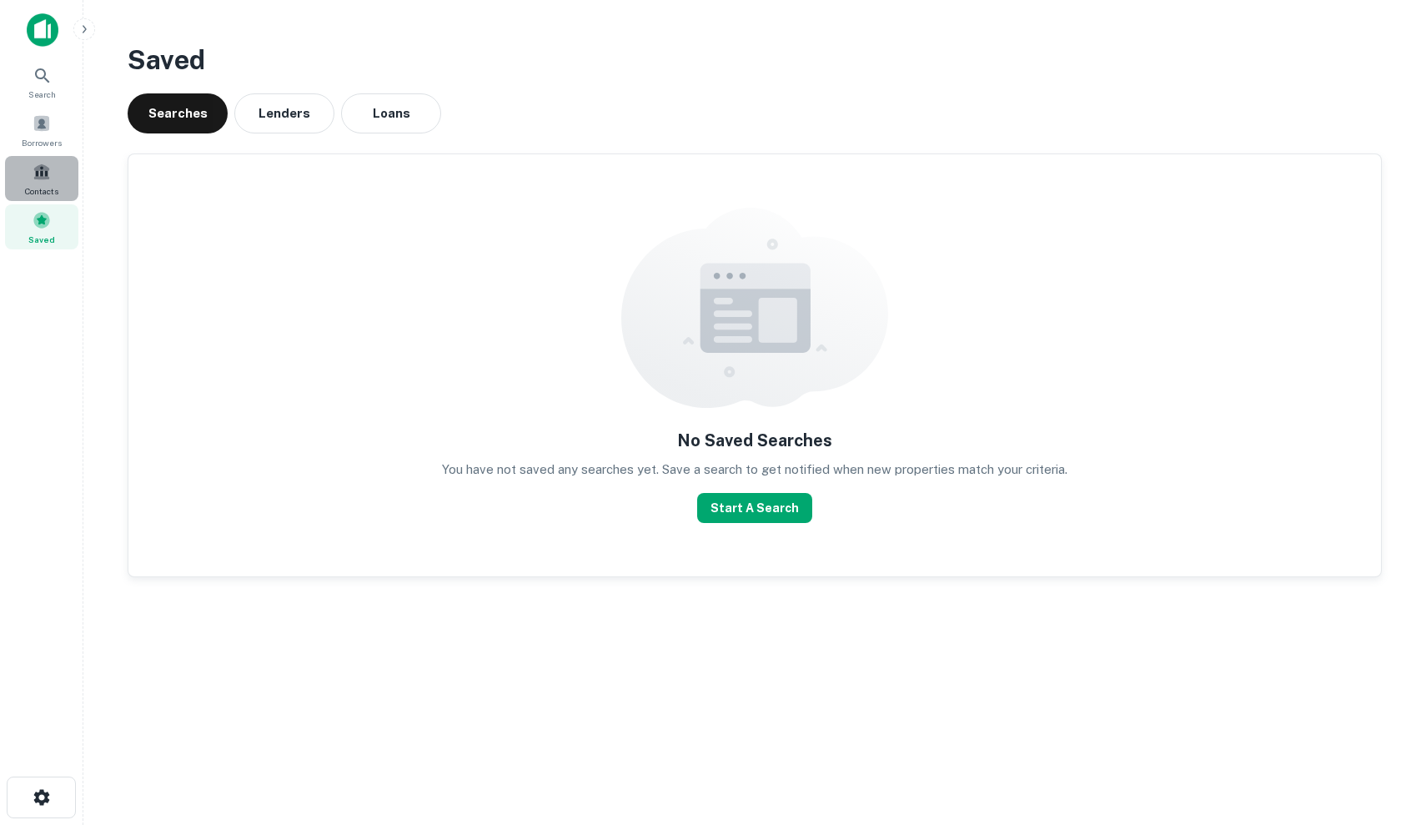
click at [38, 178] on span at bounding box center [42, 172] width 18 height 18
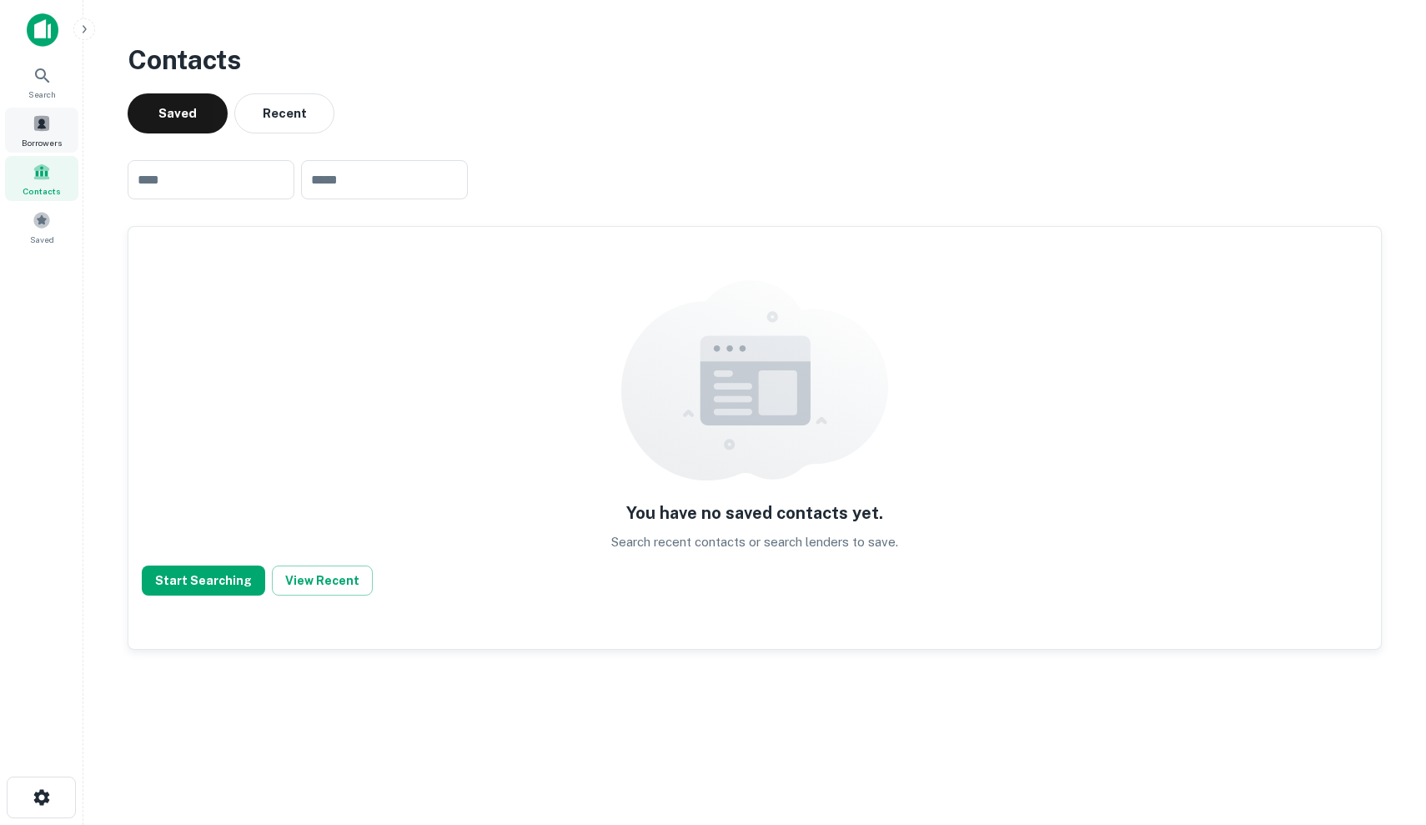
click at [46, 128] on span at bounding box center [42, 123] width 18 height 18
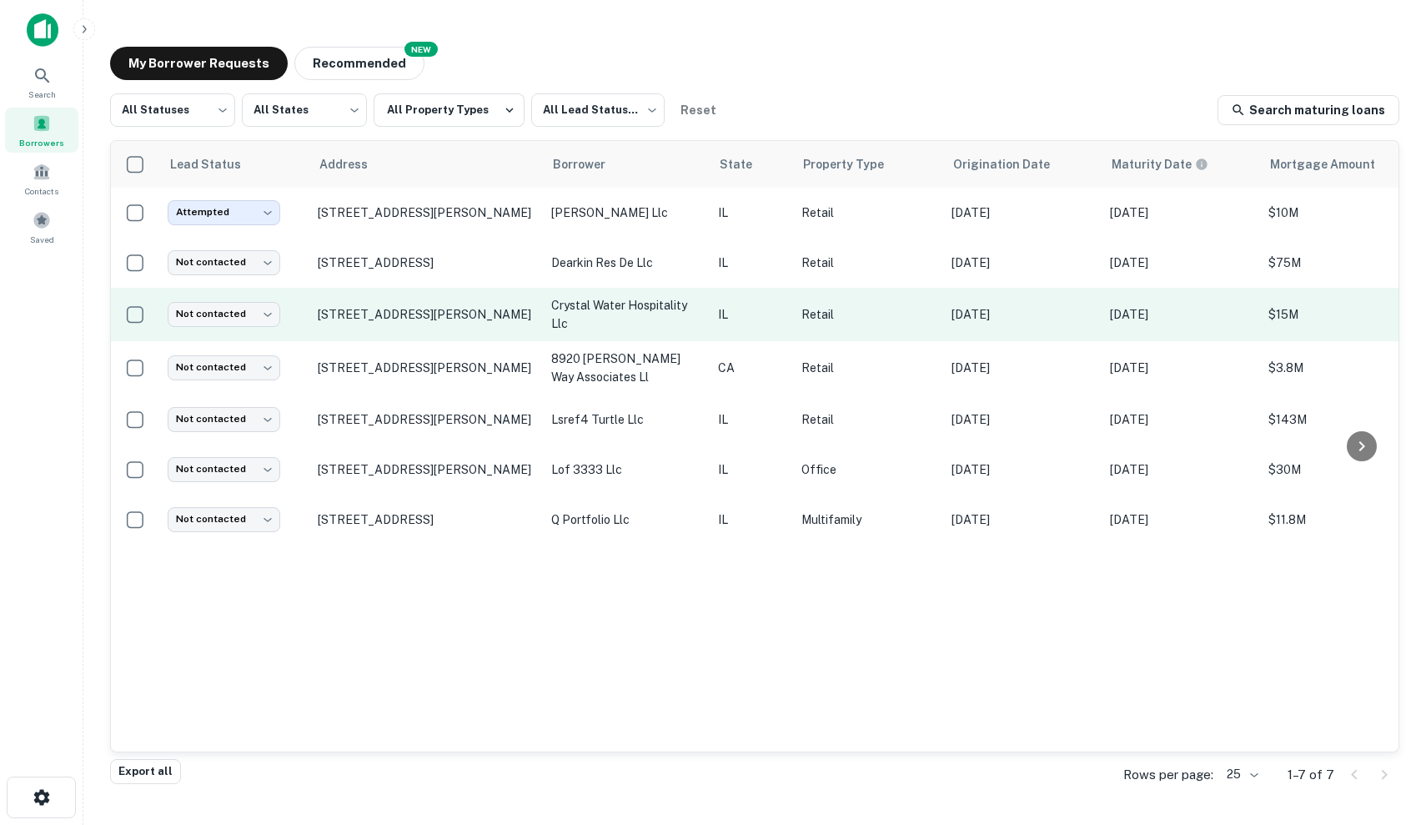
click at [733, 288] on td "IL" at bounding box center [751, 314] width 83 height 53
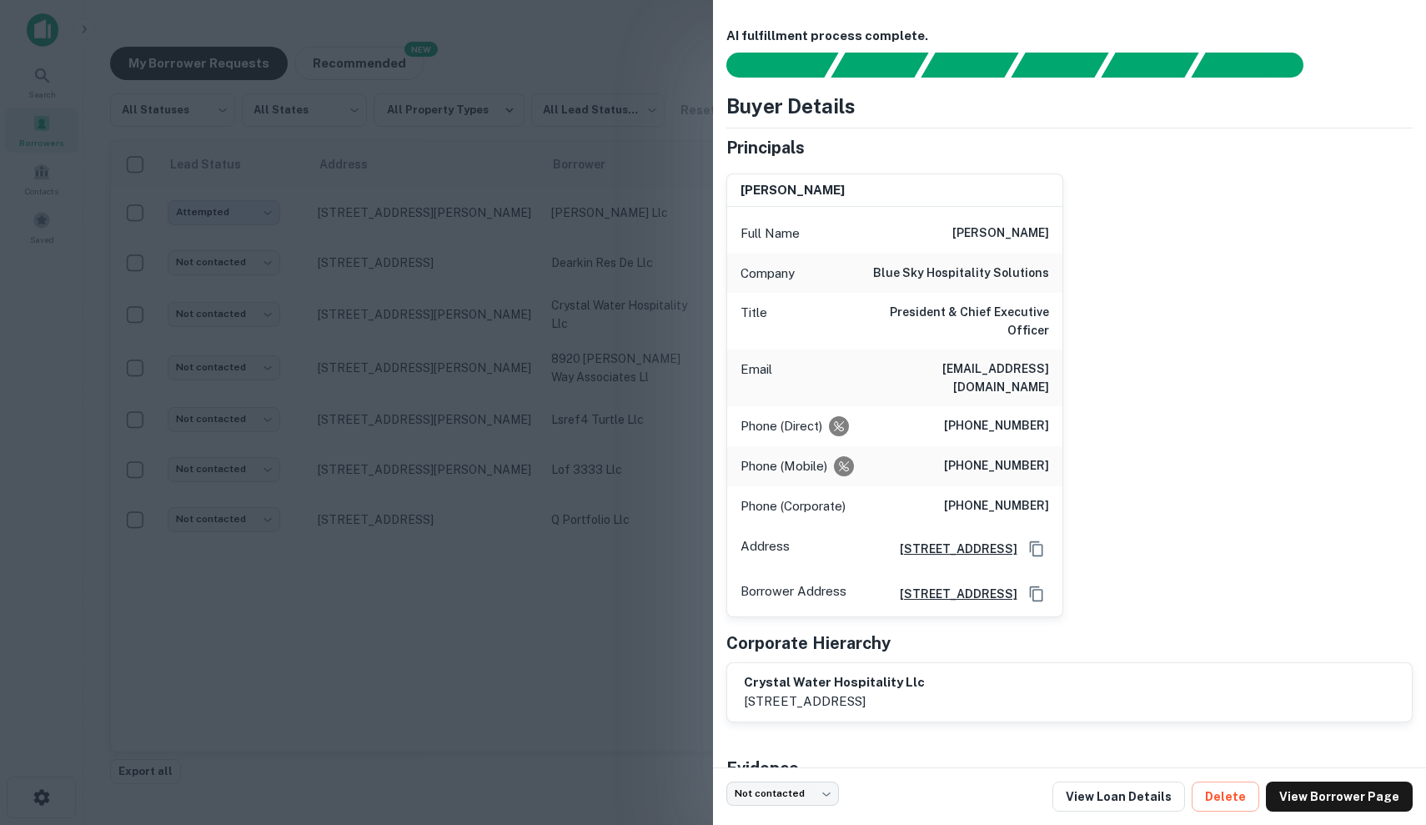
drag, startPoint x: 868, startPoint y: 351, endPoint x: 1051, endPoint y: 350, distance: 182.6
click at [1051, 350] on div "Email naveen.shah@navikacapital.com" at bounding box center [894, 377] width 335 height 57
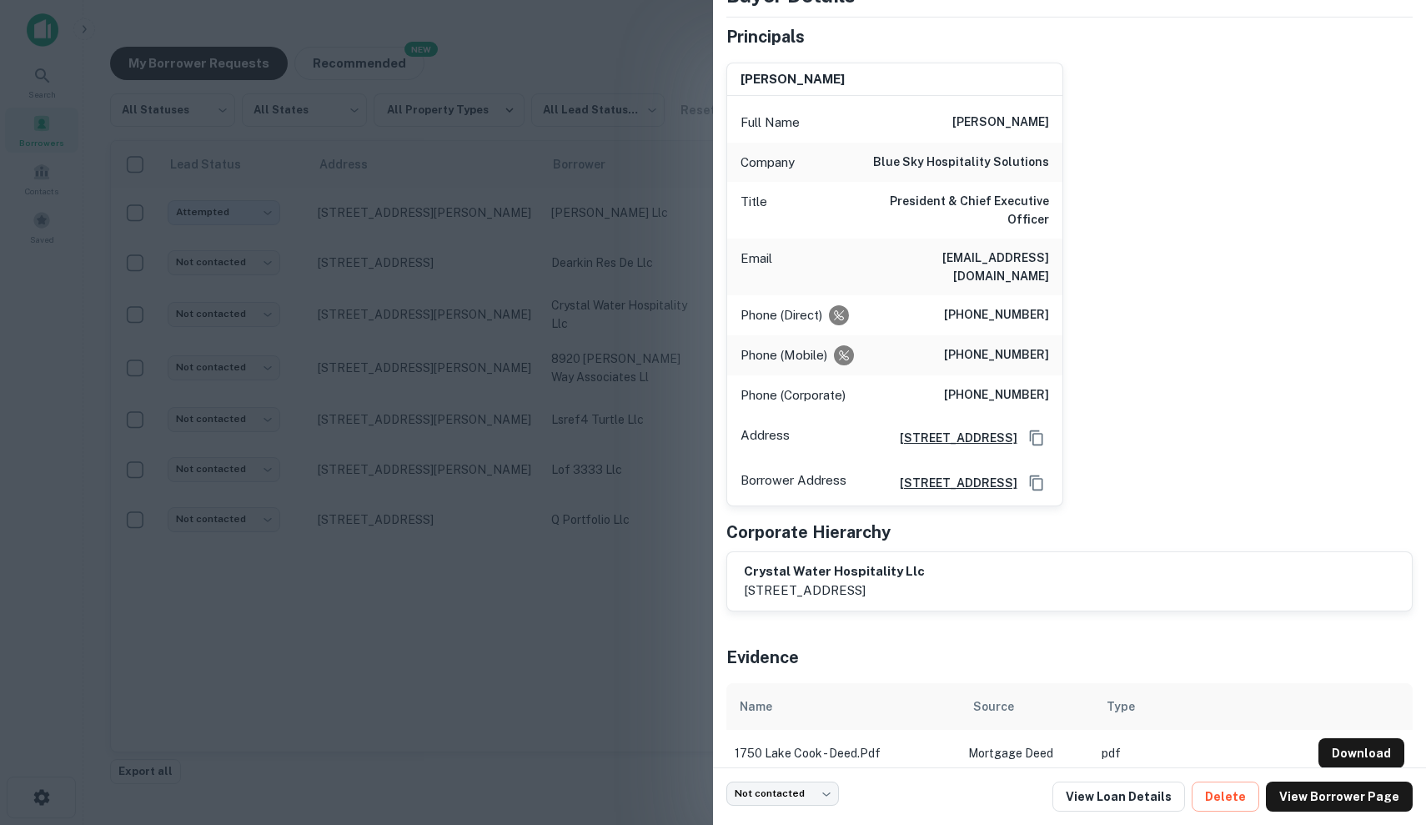
scroll to position [108, 0]
click at [919, 565] on h6 "crystal water hospitality llc" at bounding box center [834, 574] width 181 height 19
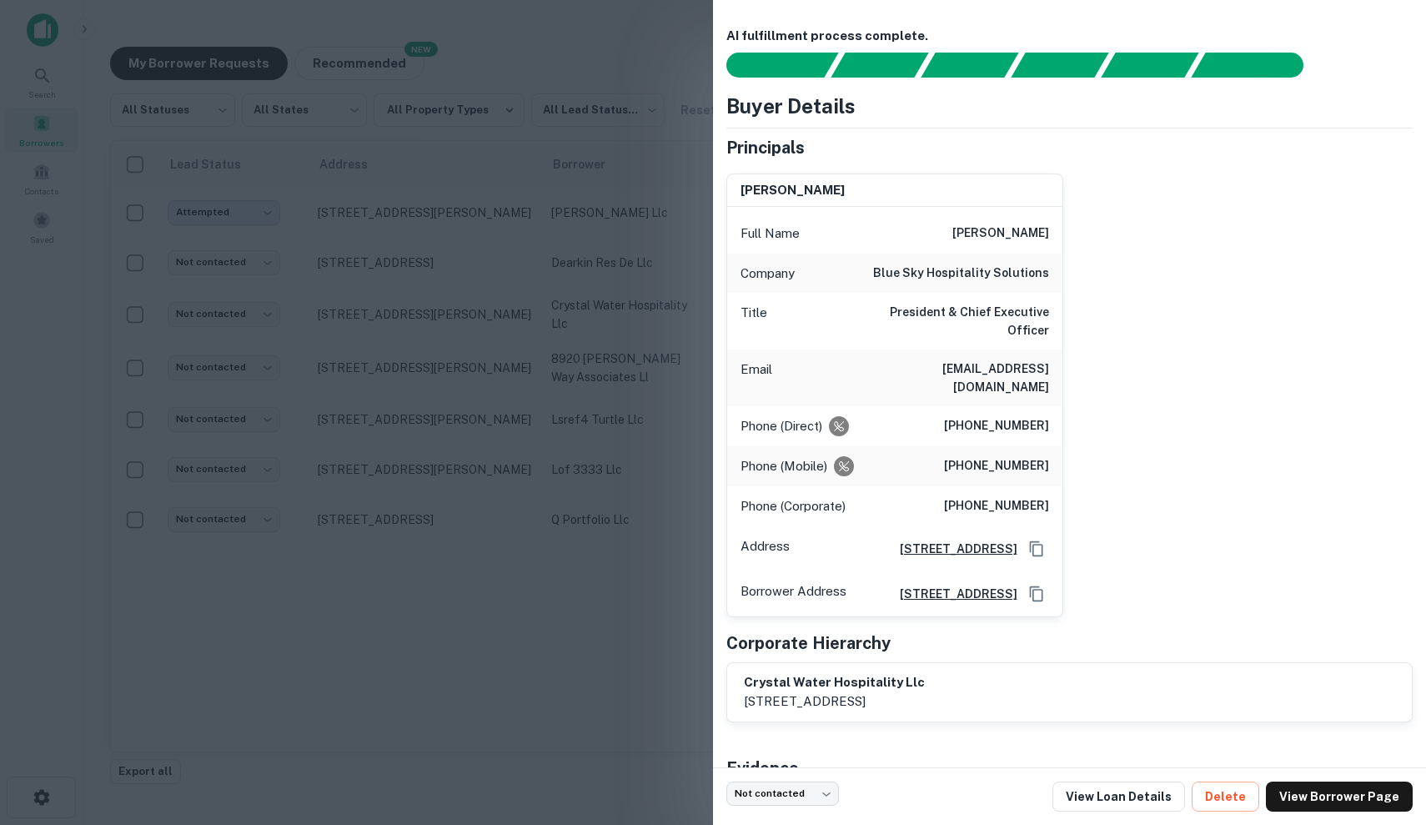
scroll to position [-2, 0]
click at [478, 465] on div at bounding box center [713, 412] width 1426 height 825
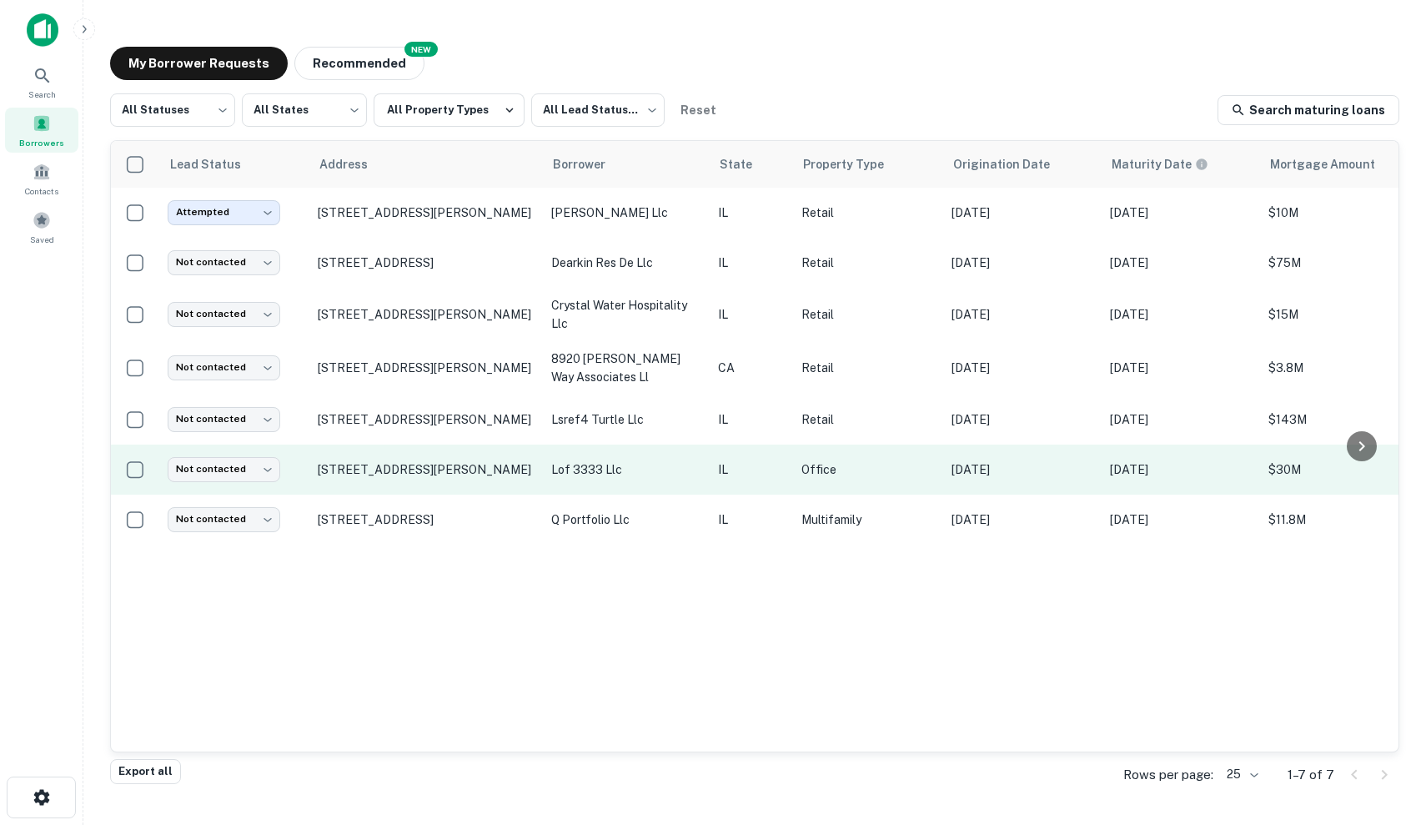
scroll to position [0, 0]
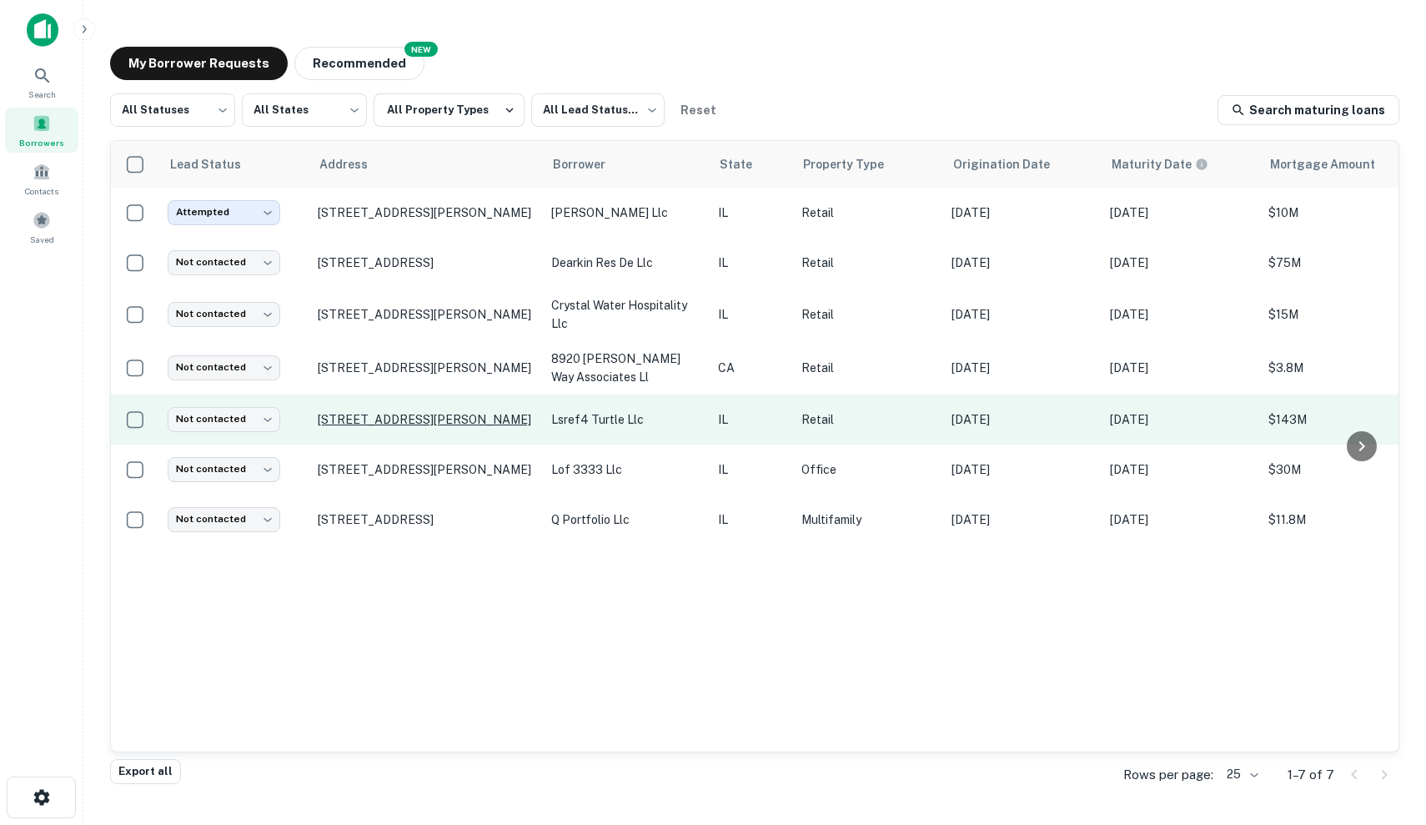
drag, startPoint x: 445, startPoint y: 456, endPoint x: 465, endPoint y: 420, distance: 41.1
click at [465, 420] on tbody "Attempted ********* ​ 4804 Butterfield Rd Hillside, IL60162 kalis llc IL Retail…" at bounding box center [1006, 366] width 1791 height 357
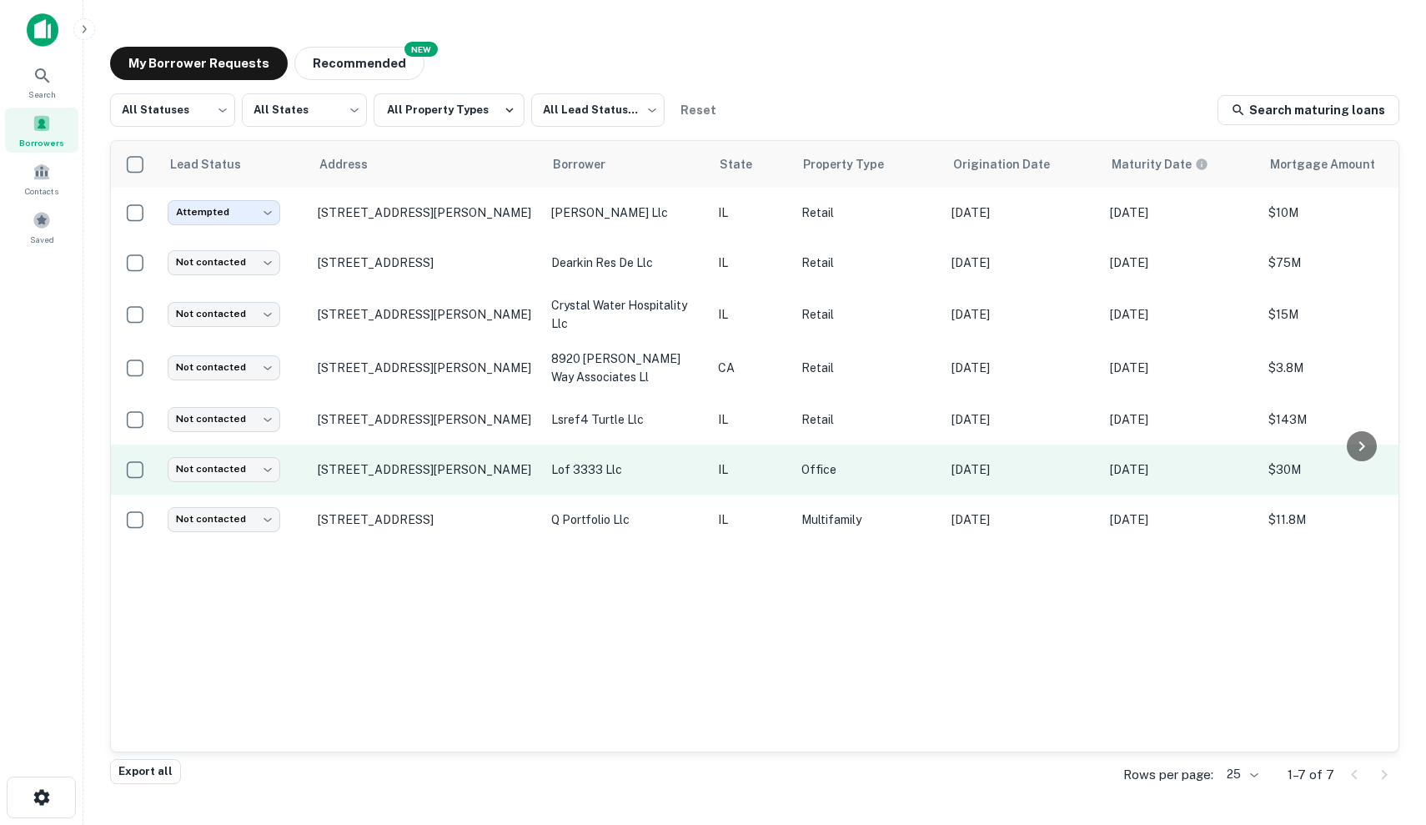
click at [566, 475] on p "lof 3333 llc" at bounding box center [626, 469] width 150 height 18
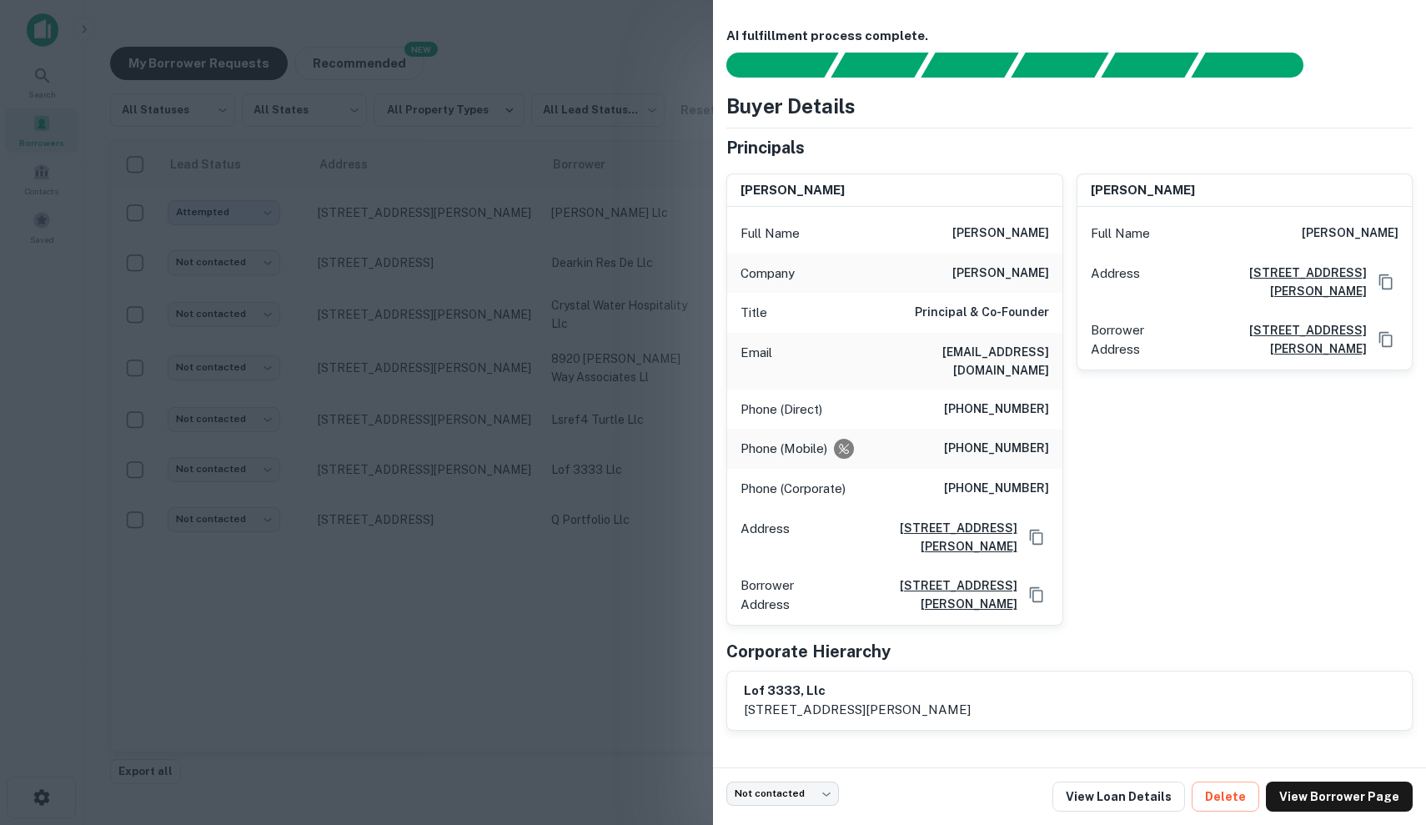
click at [498, 397] on div at bounding box center [713, 412] width 1426 height 825
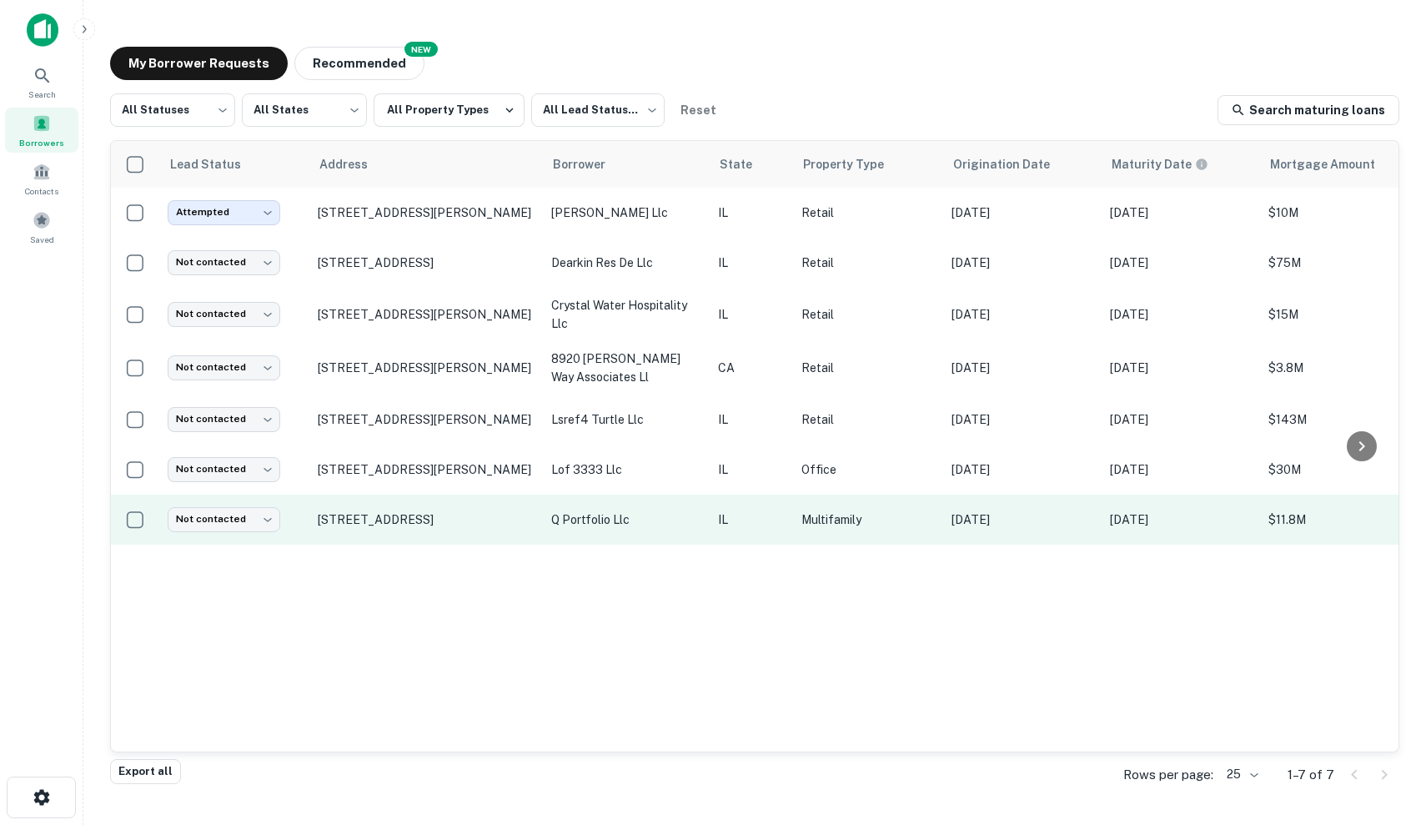
click at [771, 533] on td "IL" at bounding box center [751, 520] width 83 height 50
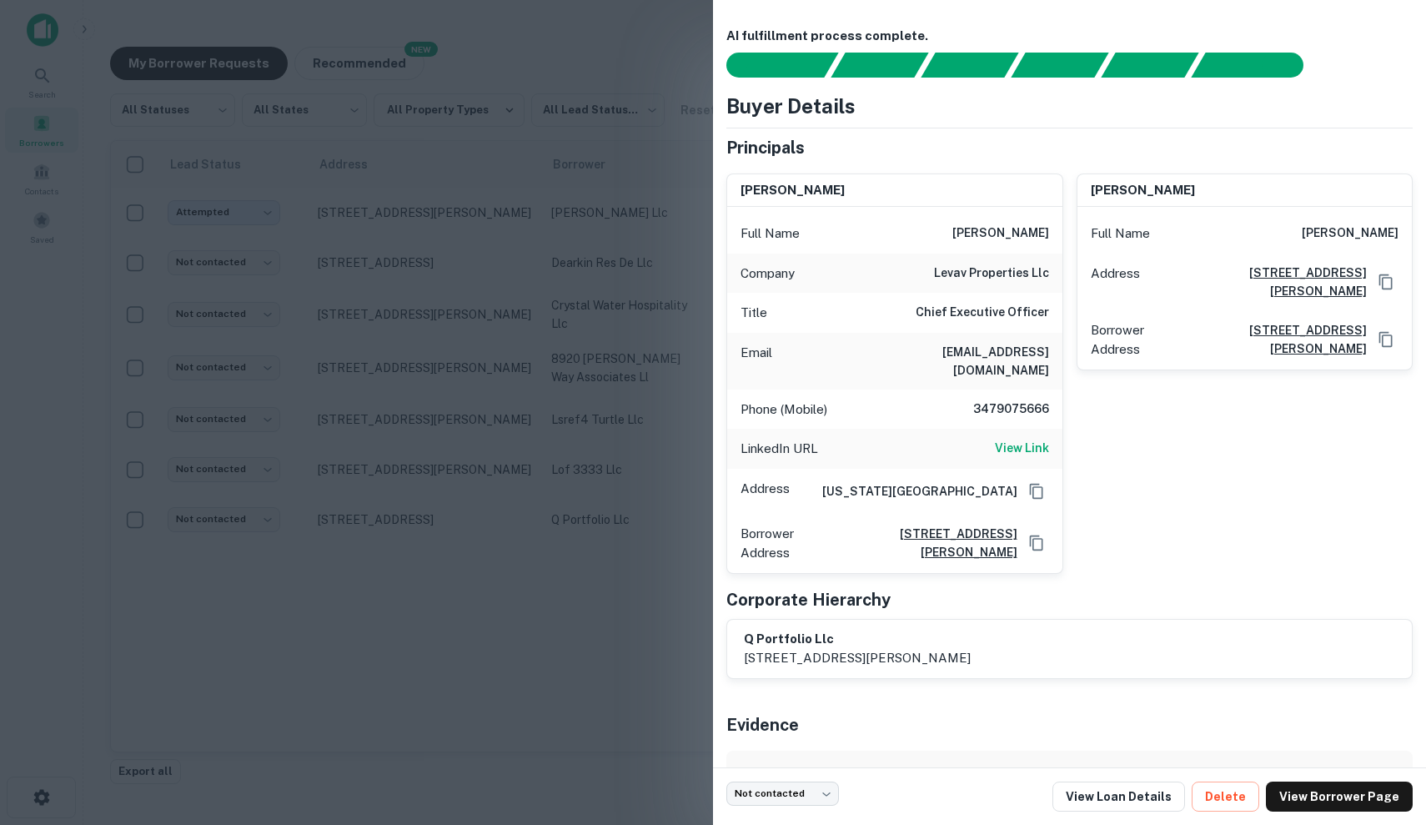
click at [545, 374] on div at bounding box center [713, 412] width 1426 height 825
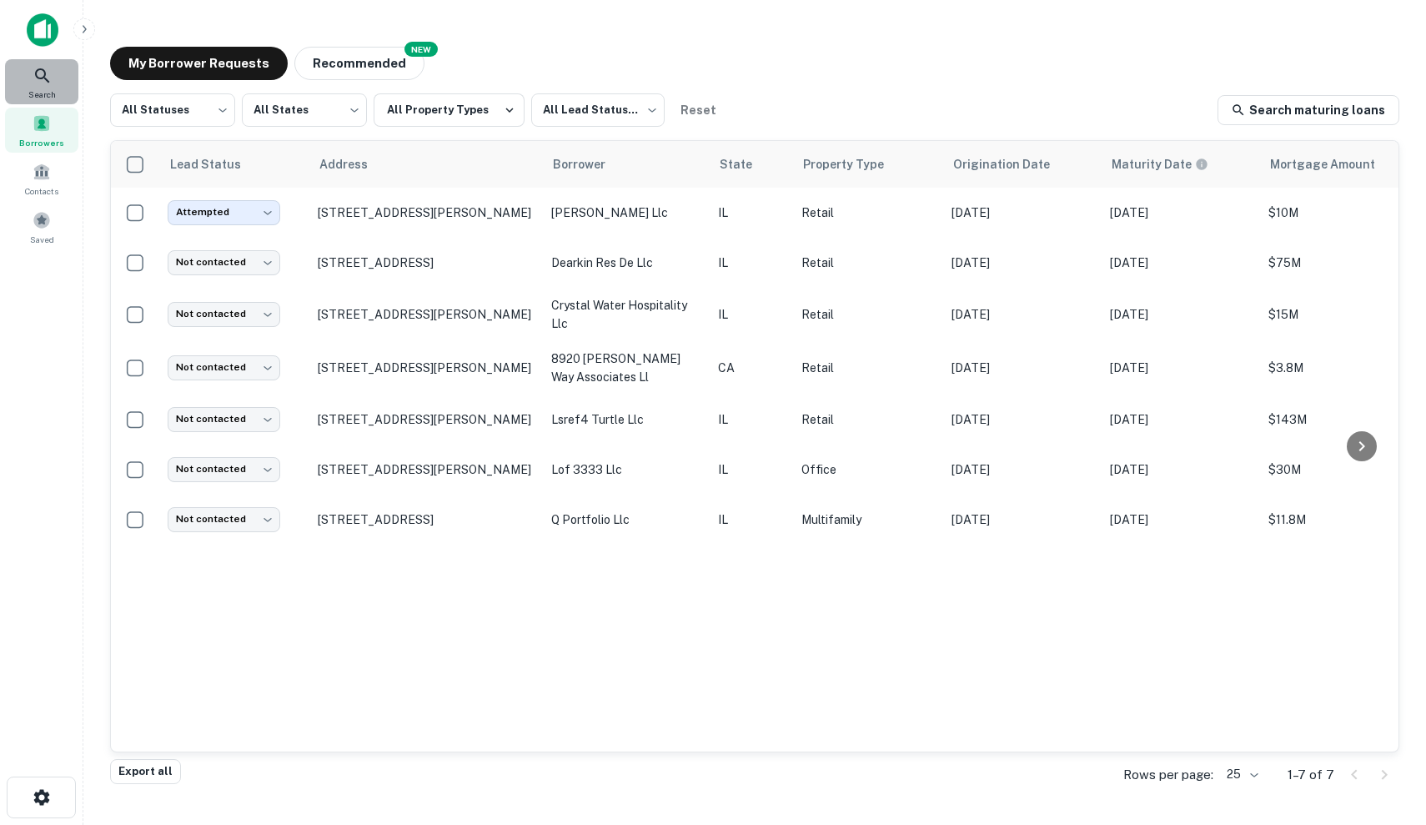
click at [59, 75] on div "Search" at bounding box center [41, 81] width 73 height 45
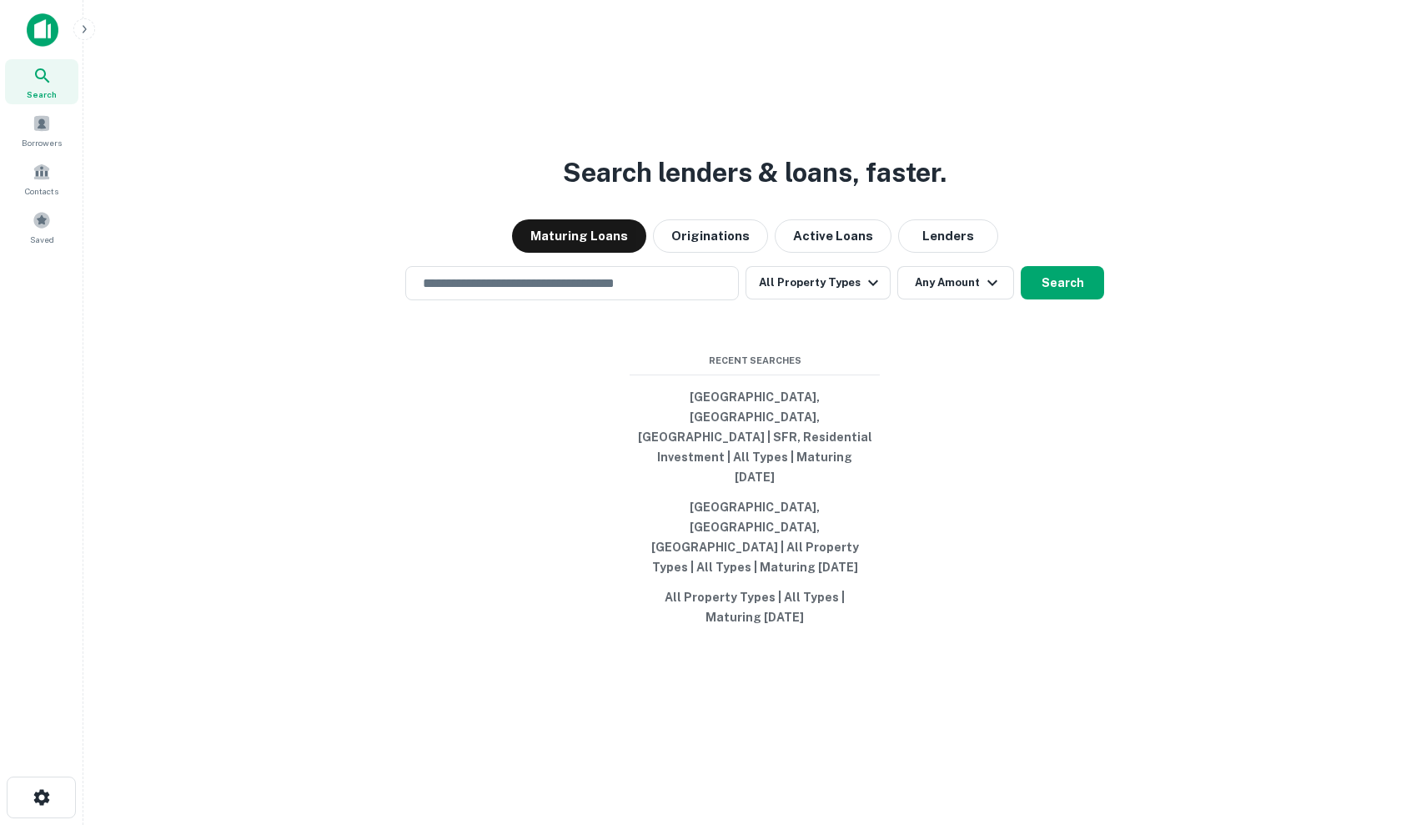
click at [588, 305] on div "Search lenders & loans, faster. Maturing Loans Originations Active Loans Lender…" at bounding box center [755, 452] width 1316 height 825
click at [585, 293] on input "text" at bounding box center [572, 283] width 319 height 19
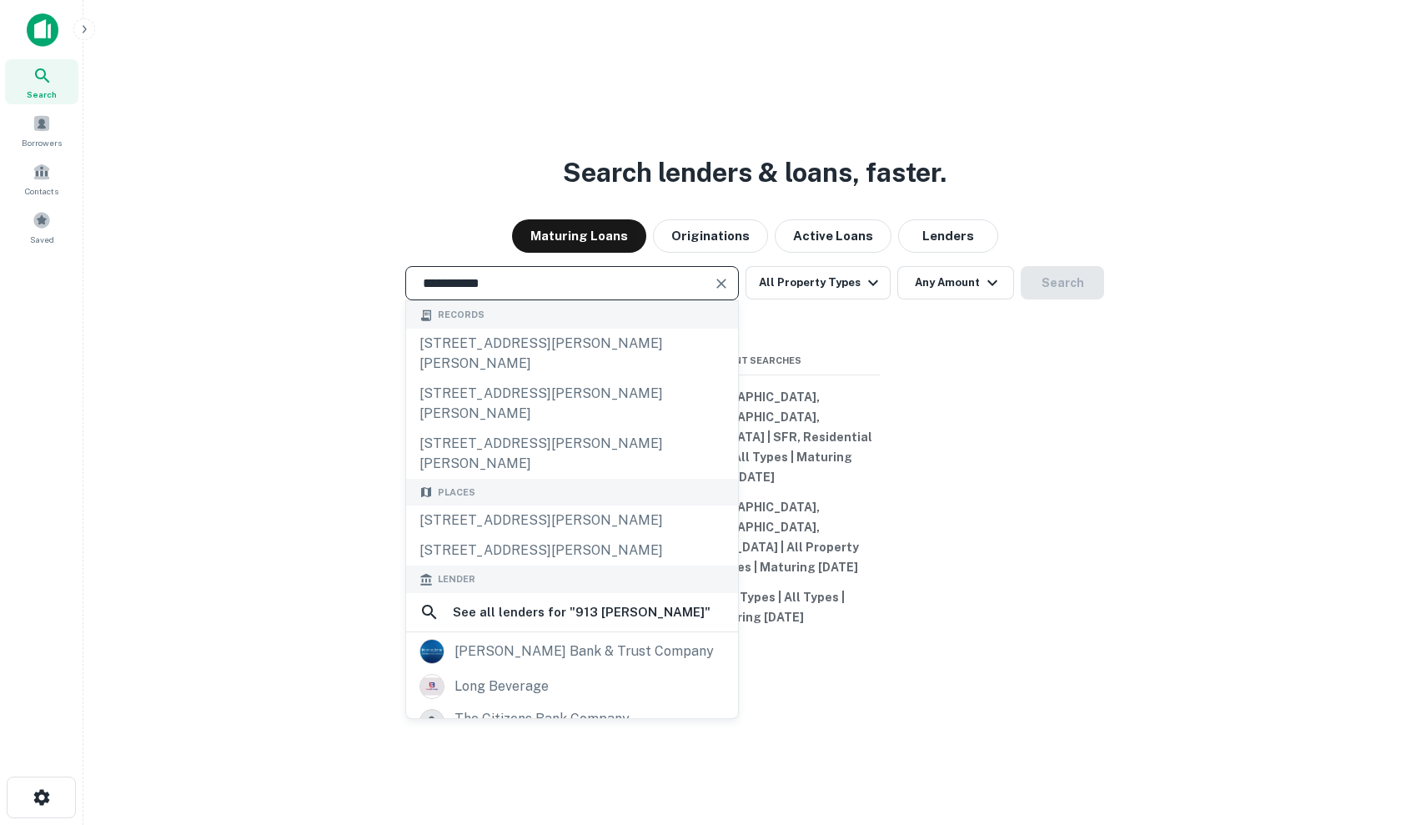
click at [448, 293] on input "**********" at bounding box center [560, 283] width 294 height 19
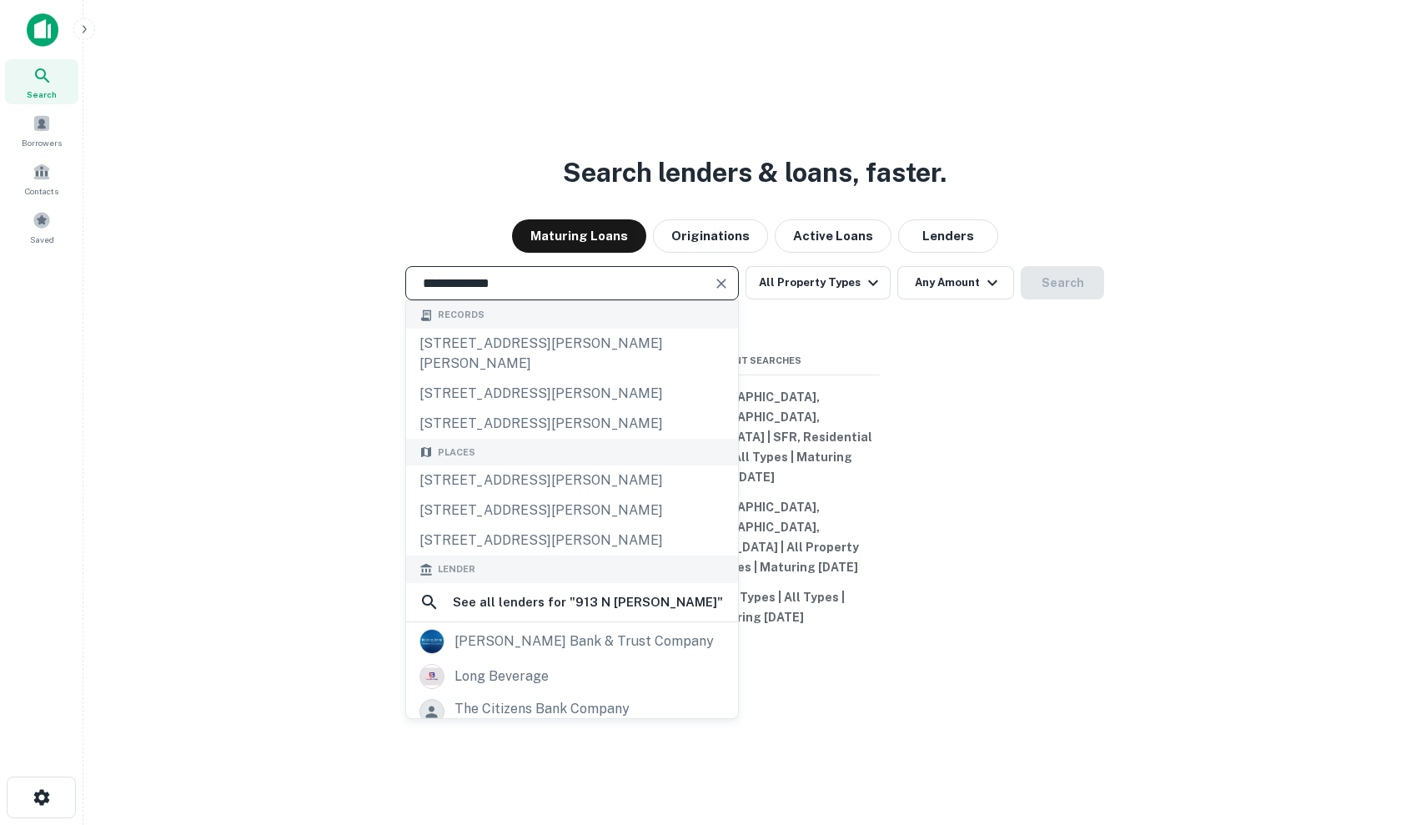
click at [515, 293] on input "**********" at bounding box center [560, 283] width 294 height 19
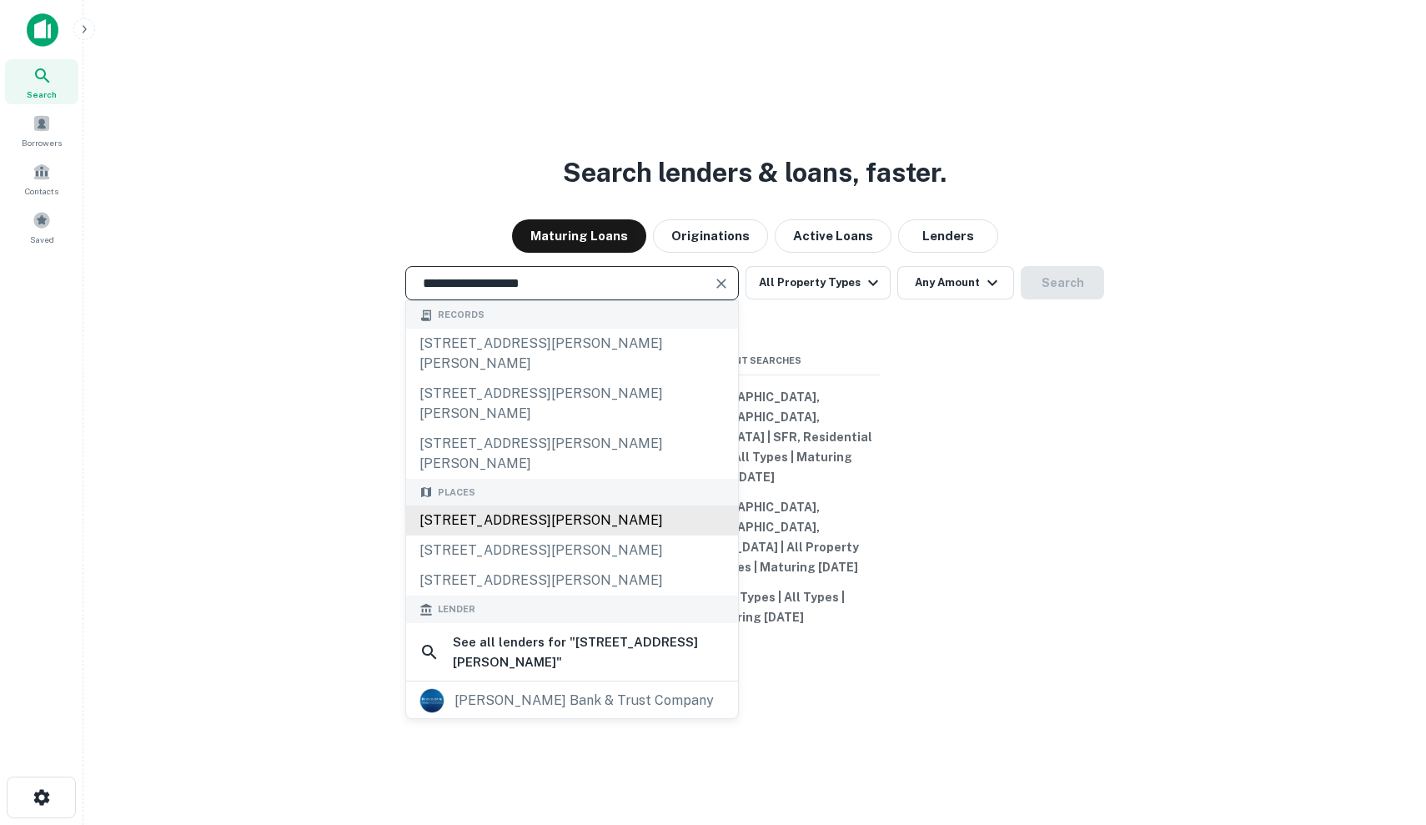
click at [600, 505] on div "[STREET_ADDRESS][PERSON_NAME]" at bounding box center [572, 520] width 332 height 30
type input "**********"
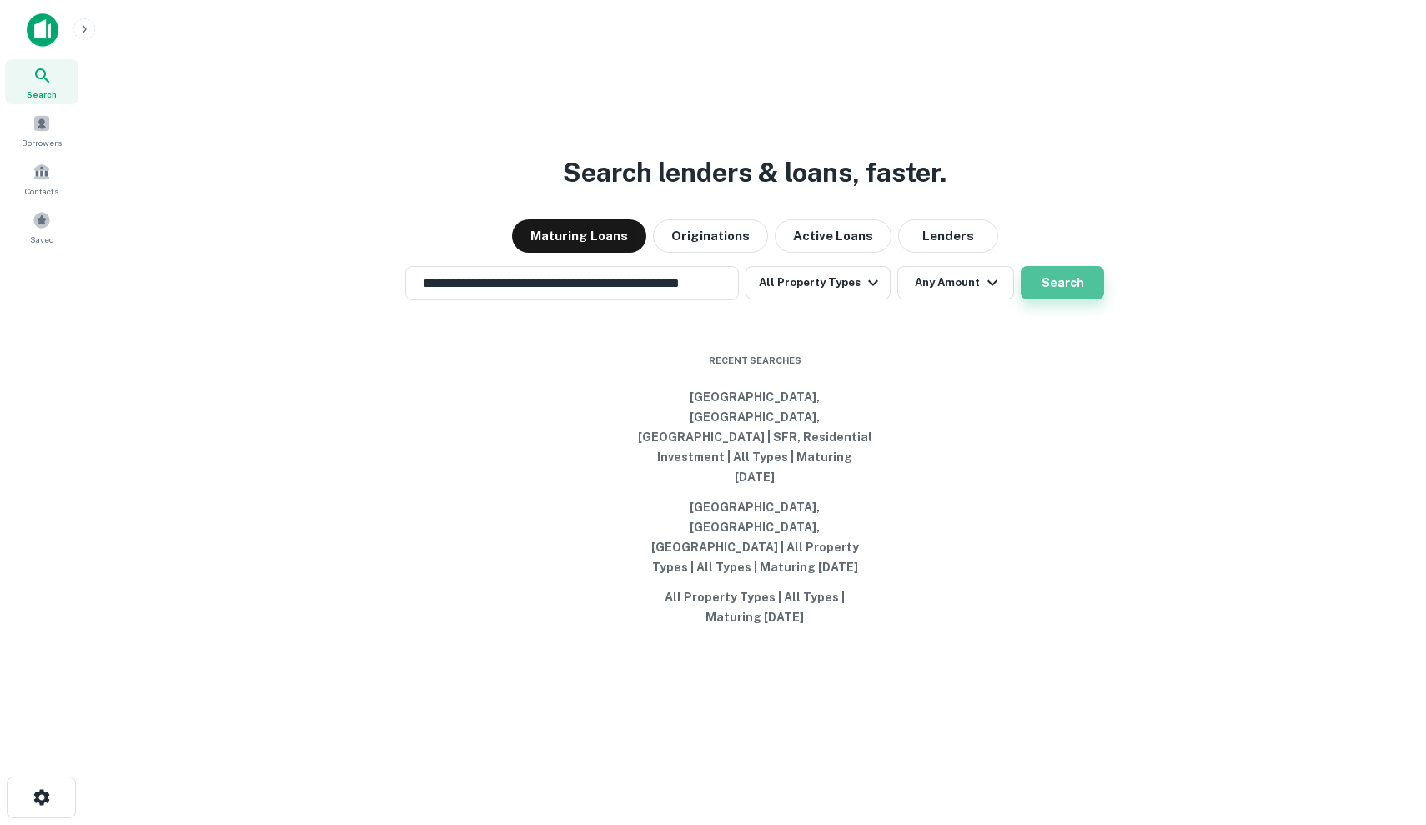
click at [1075, 299] on button "Search" at bounding box center [1062, 282] width 83 height 33
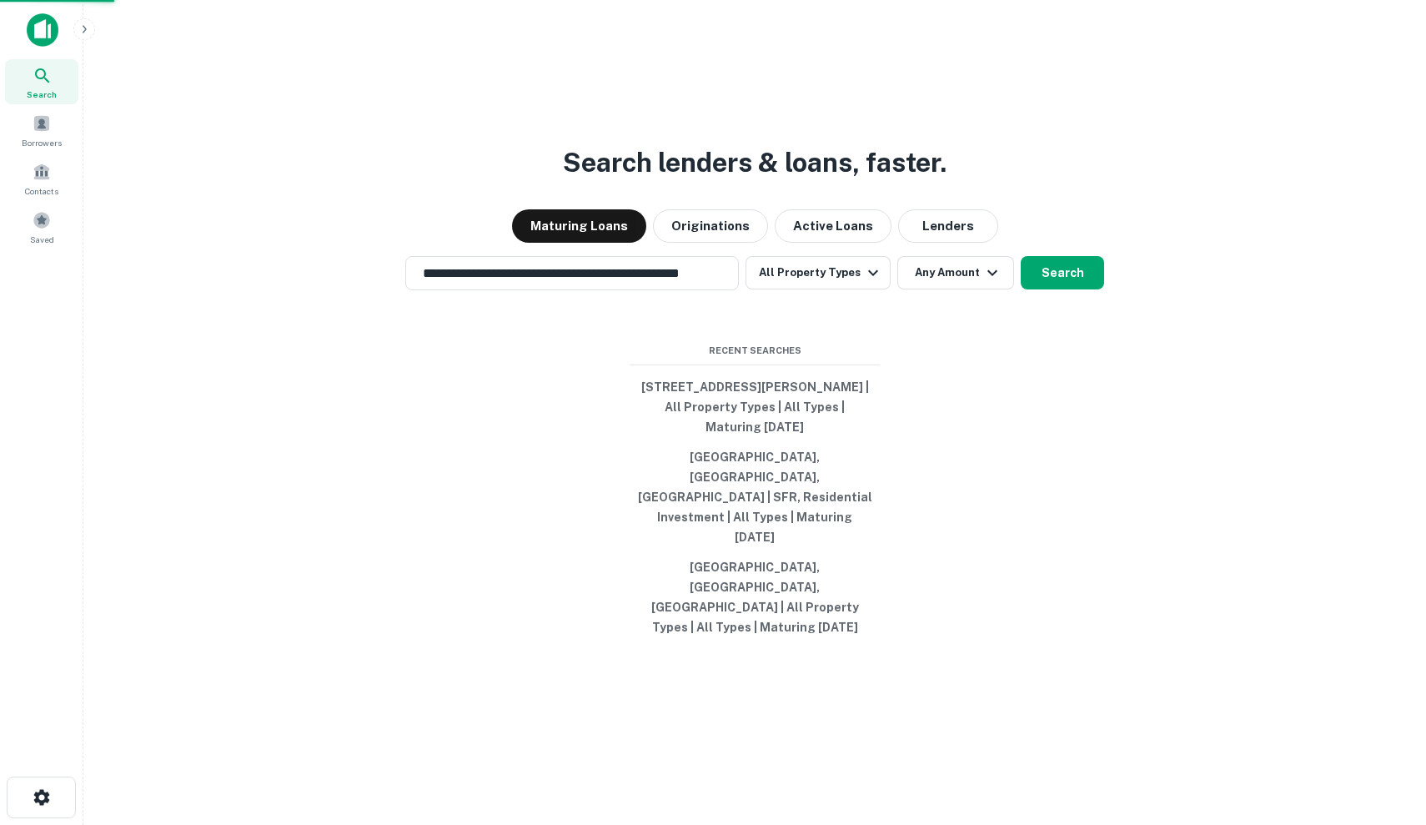
click at [721, 435] on div "[STREET_ADDRESS][PERSON_NAME]" at bounding box center [713, 432] width 424 height 30
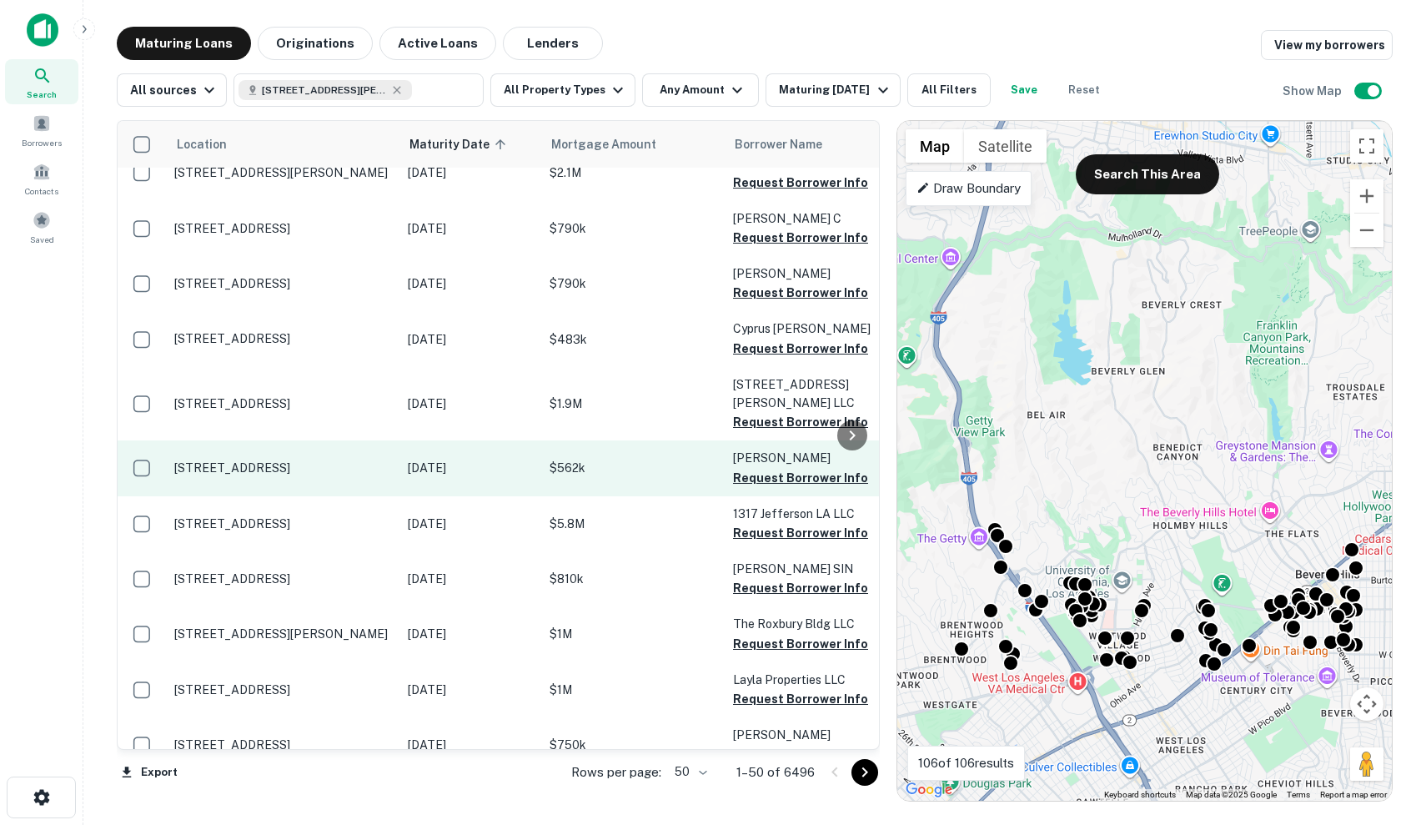
scroll to position [1352, 0]
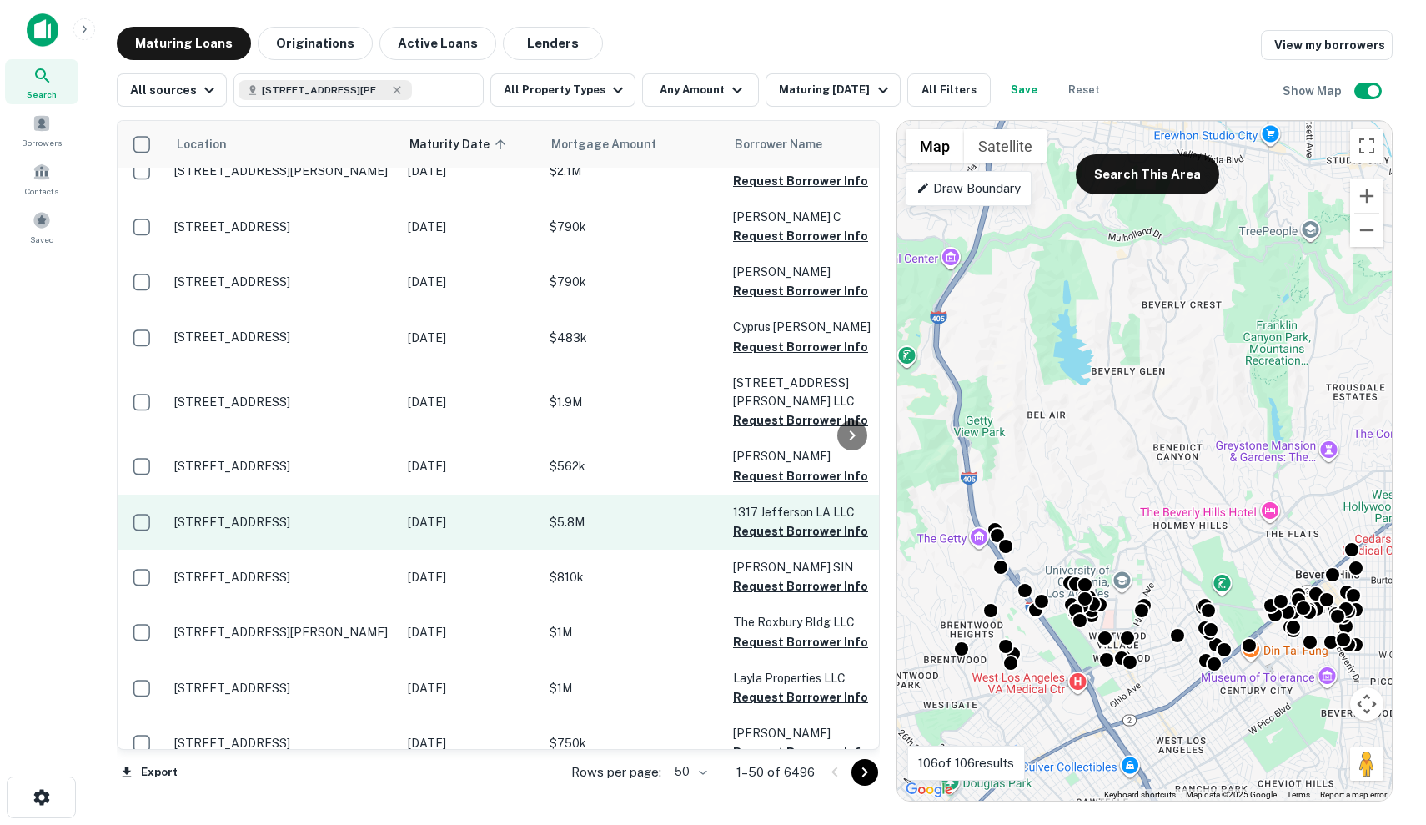
click at [640, 525] on td "$5.8M" at bounding box center [632, 522] width 183 height 55
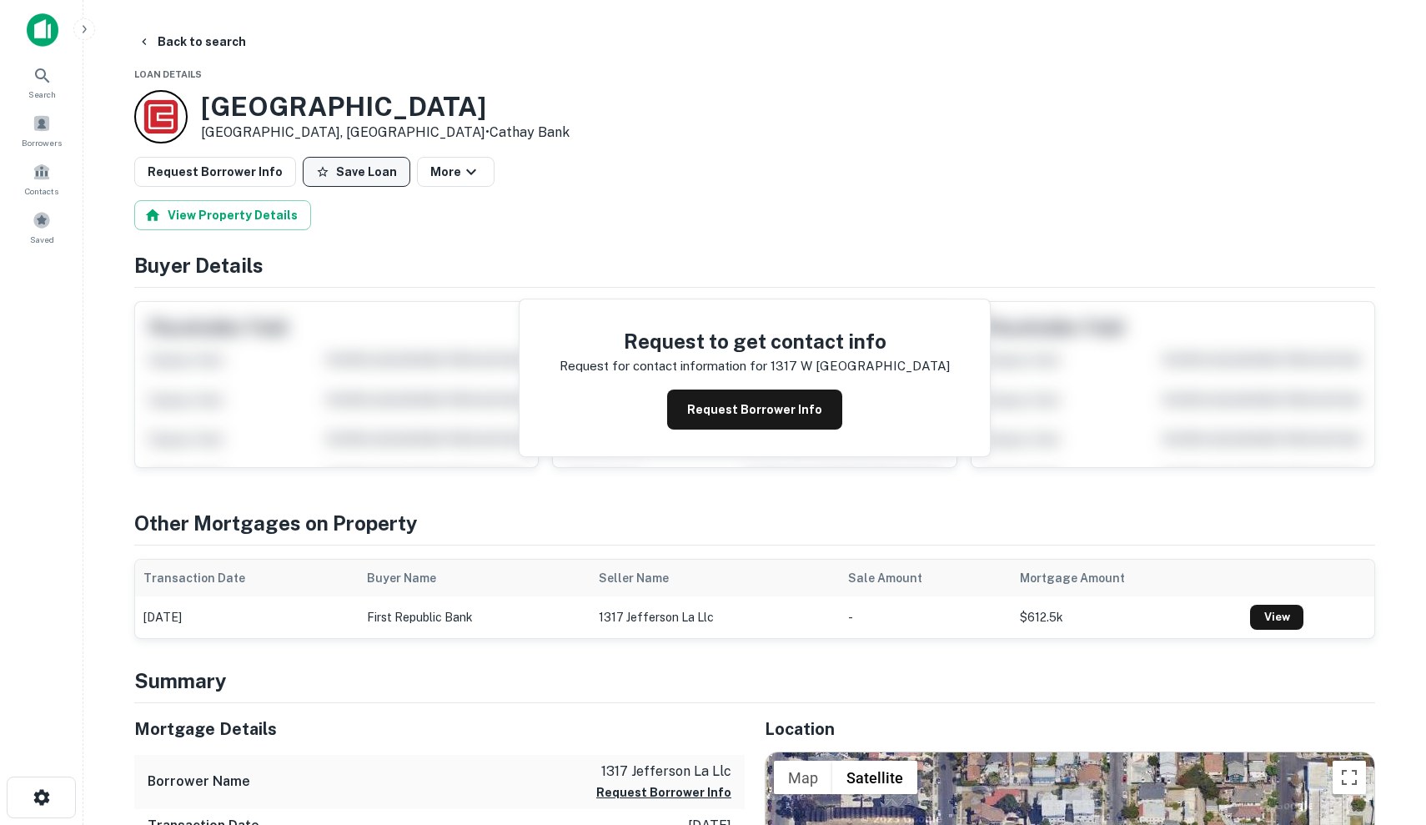
click at [339, 172] on button "Save Loan" at bounding box center [357, 172] width 108 height 30
click at [55, 85] on div "Search" at bounding box center [41, 81] width 73 height 45
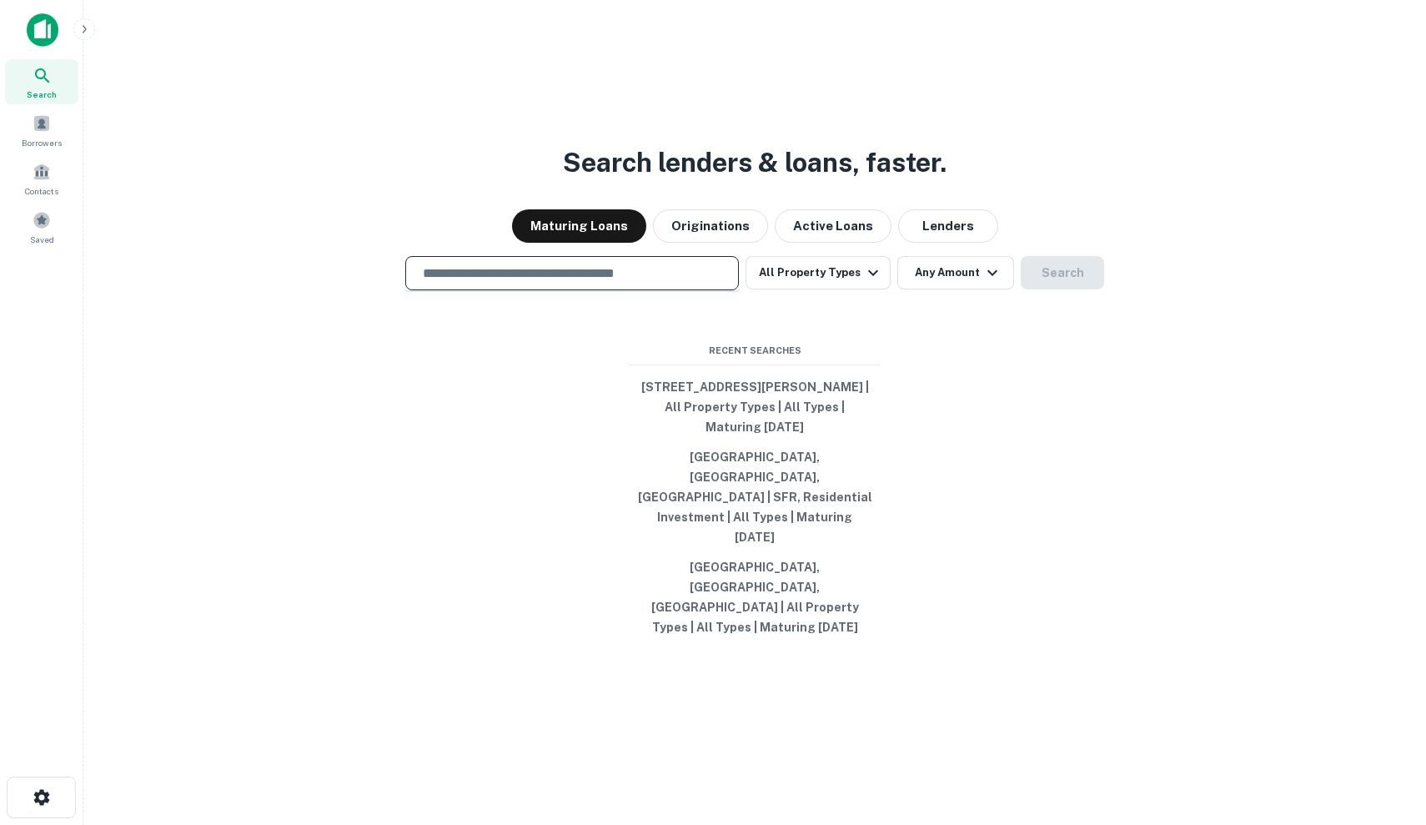
click at [640, 283] on input "text" at bounding box center [572, 273] width 319 height 19
type input "*"
click at [495, 283] on input "text" at bounding box center [572, 273] width 319 height 19
click at [667, 243] on button "Originations" at bounding box center [710, 225] width 115 height 33
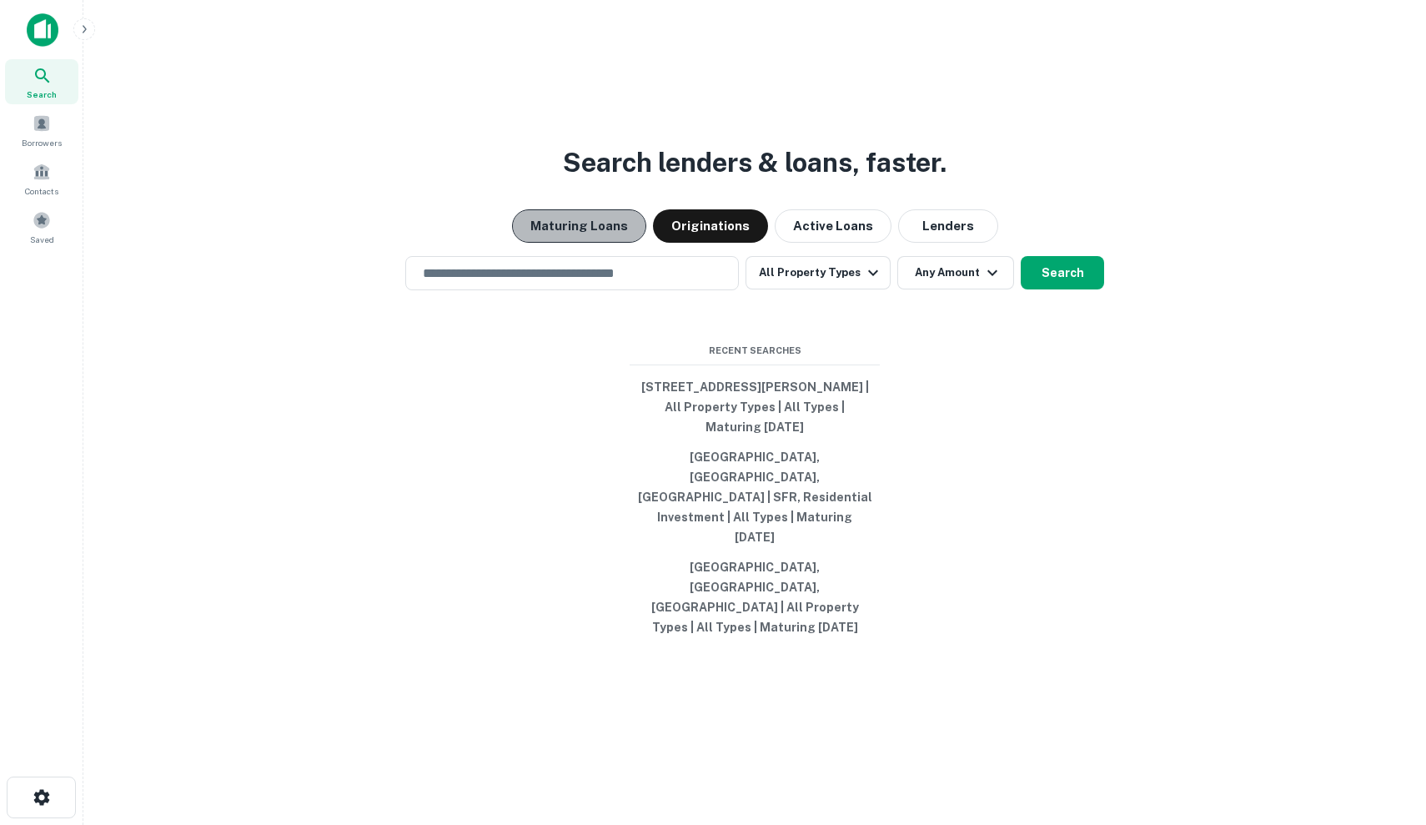
click at [597, 243] on button "Maturing Loans" at bounding box center [579, 225] width 134 height 33
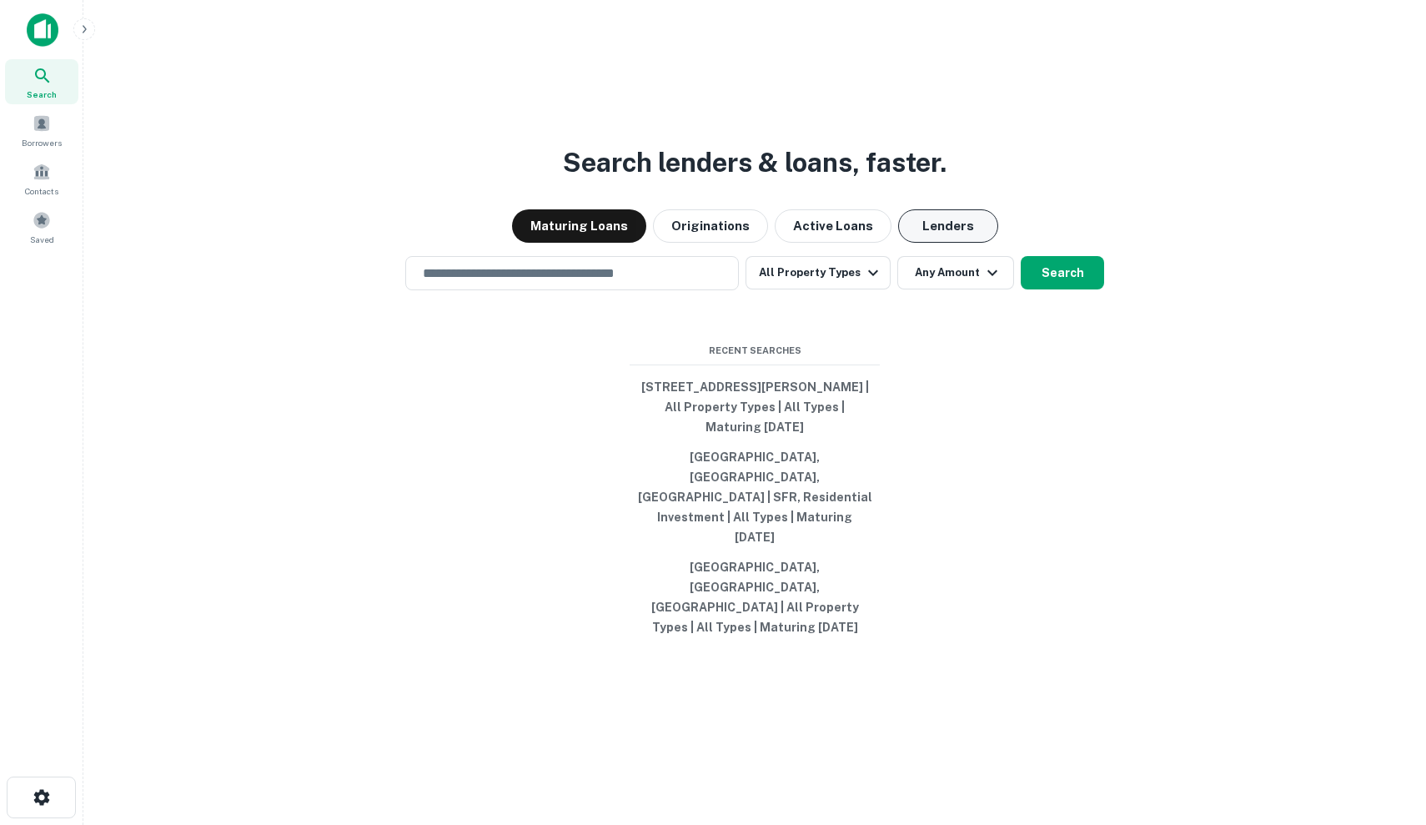
click at [954, 243] on button "Lenders" at bounding box center [948, 225] width 100 height 33
click at [635, 283] on input "text" at bounding box center [572, 273] width 319 height 19
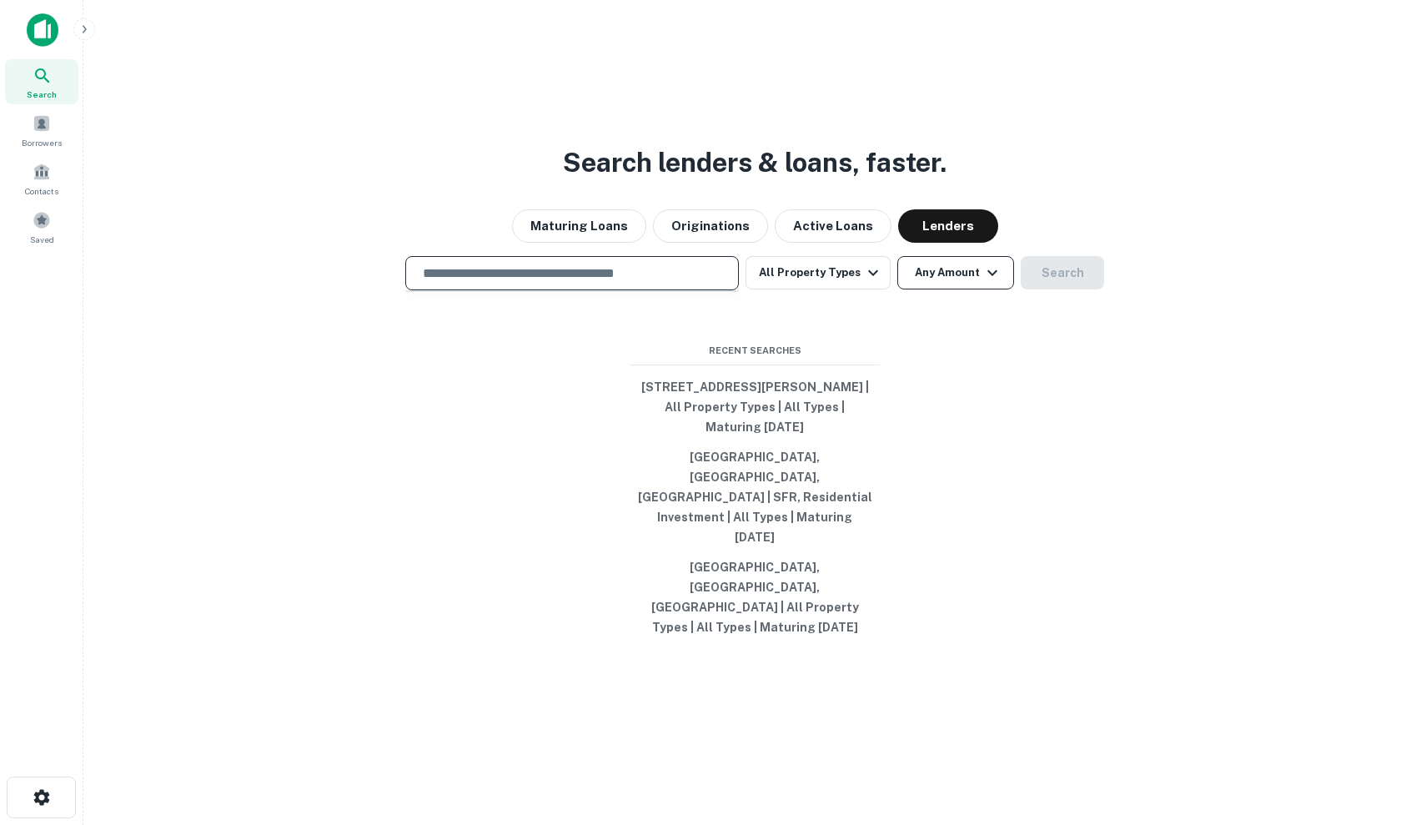
click at [897, 289] on button "Any Amount" at bounding box center [955, 272] width 117 height 33
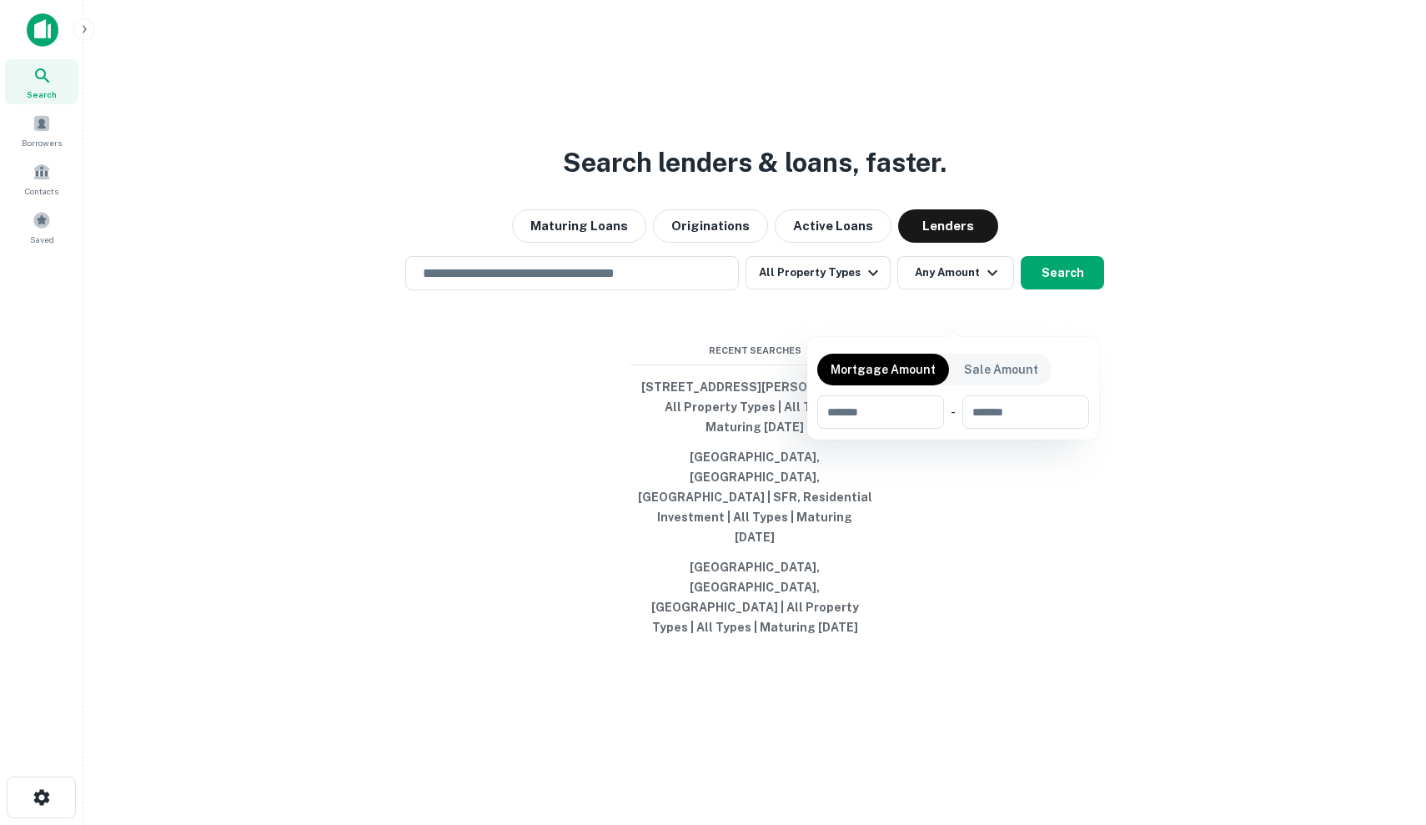
click at [843, 310] on div at bounding box center [713, 412] width 1426 height 825
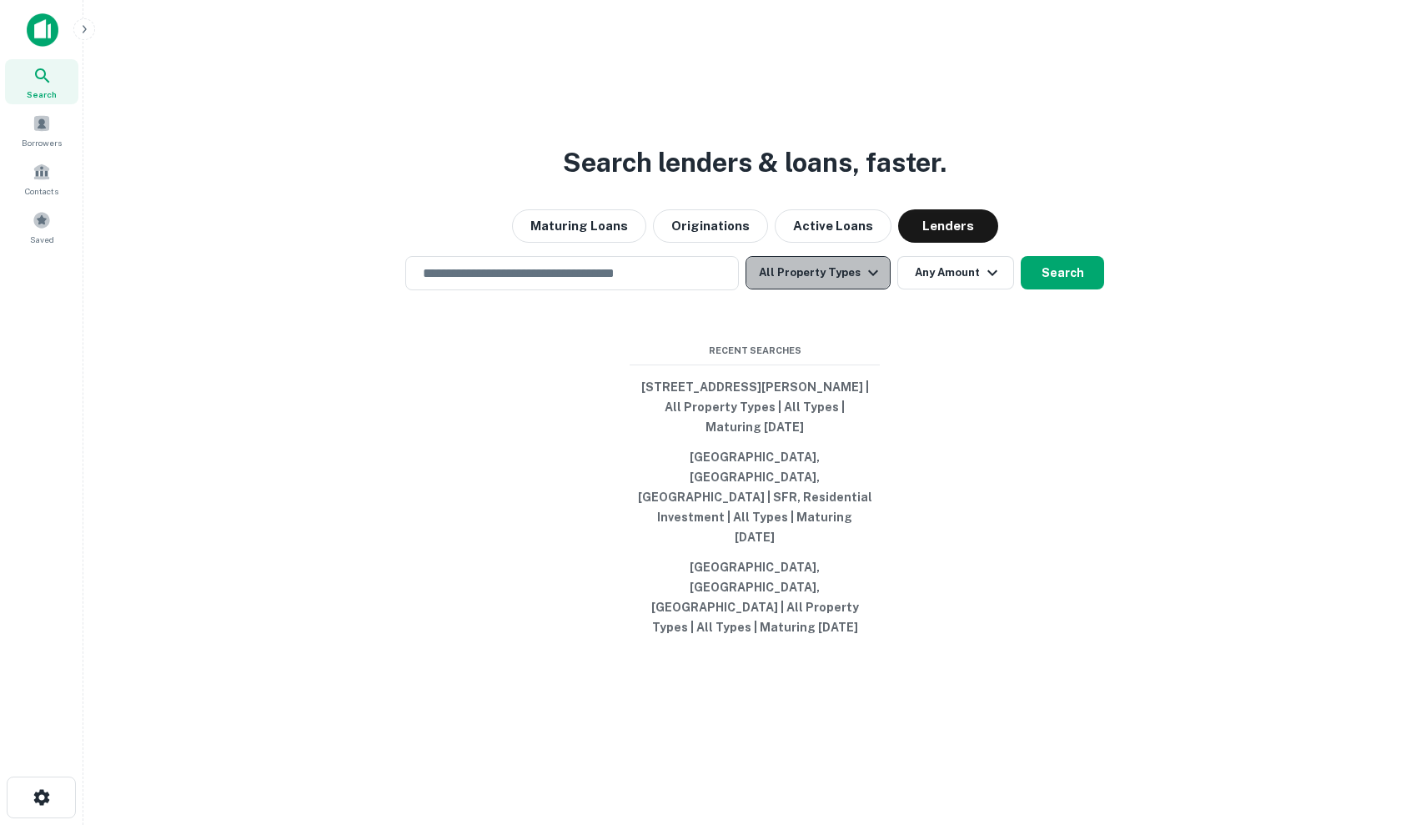
click at [836, 289] on button "All Property Types" at bounding box center [818, 272] width 145 height 33
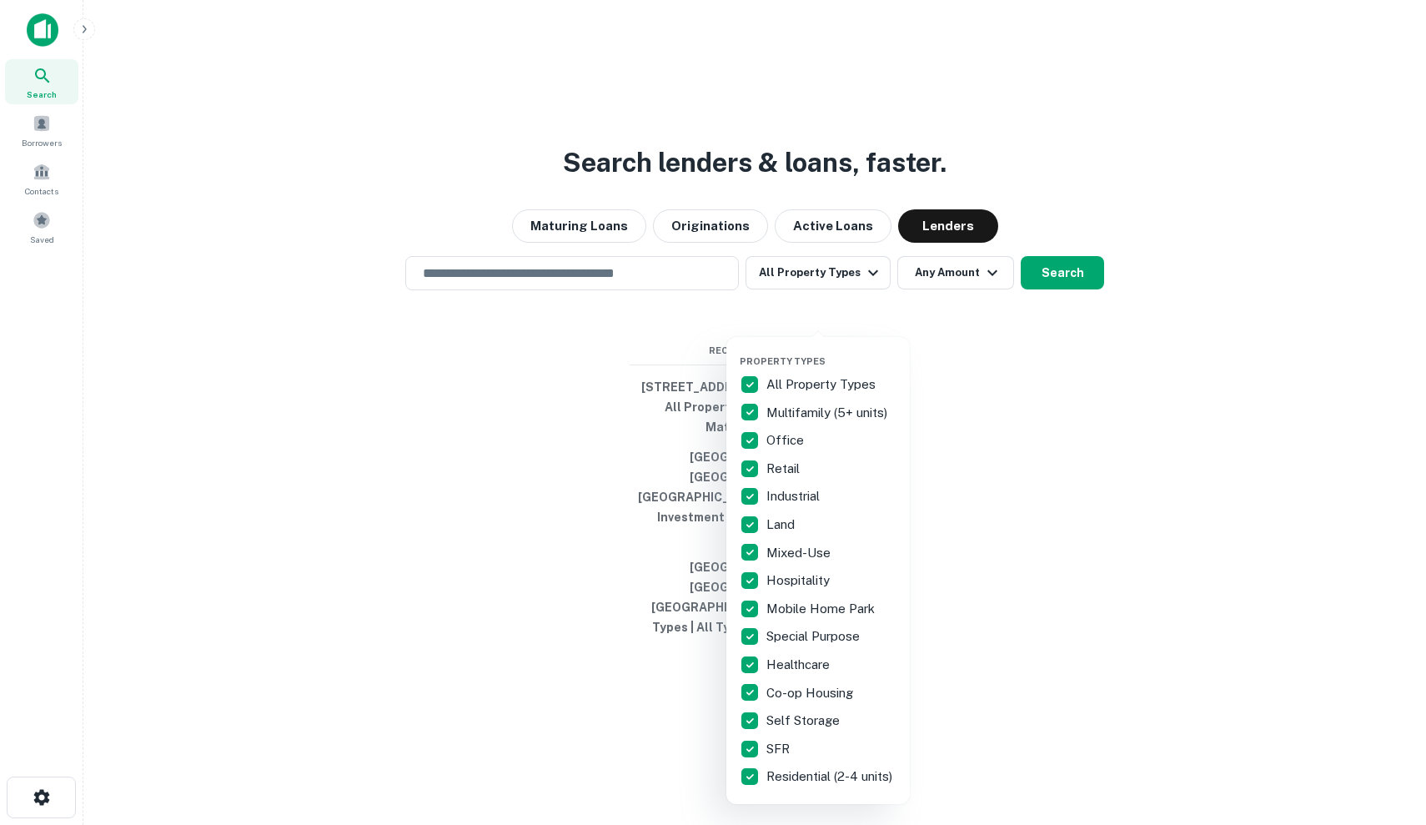
click at [806, 381] on p "All Property Types" at bounding box center [822, 384] width 113 height 20
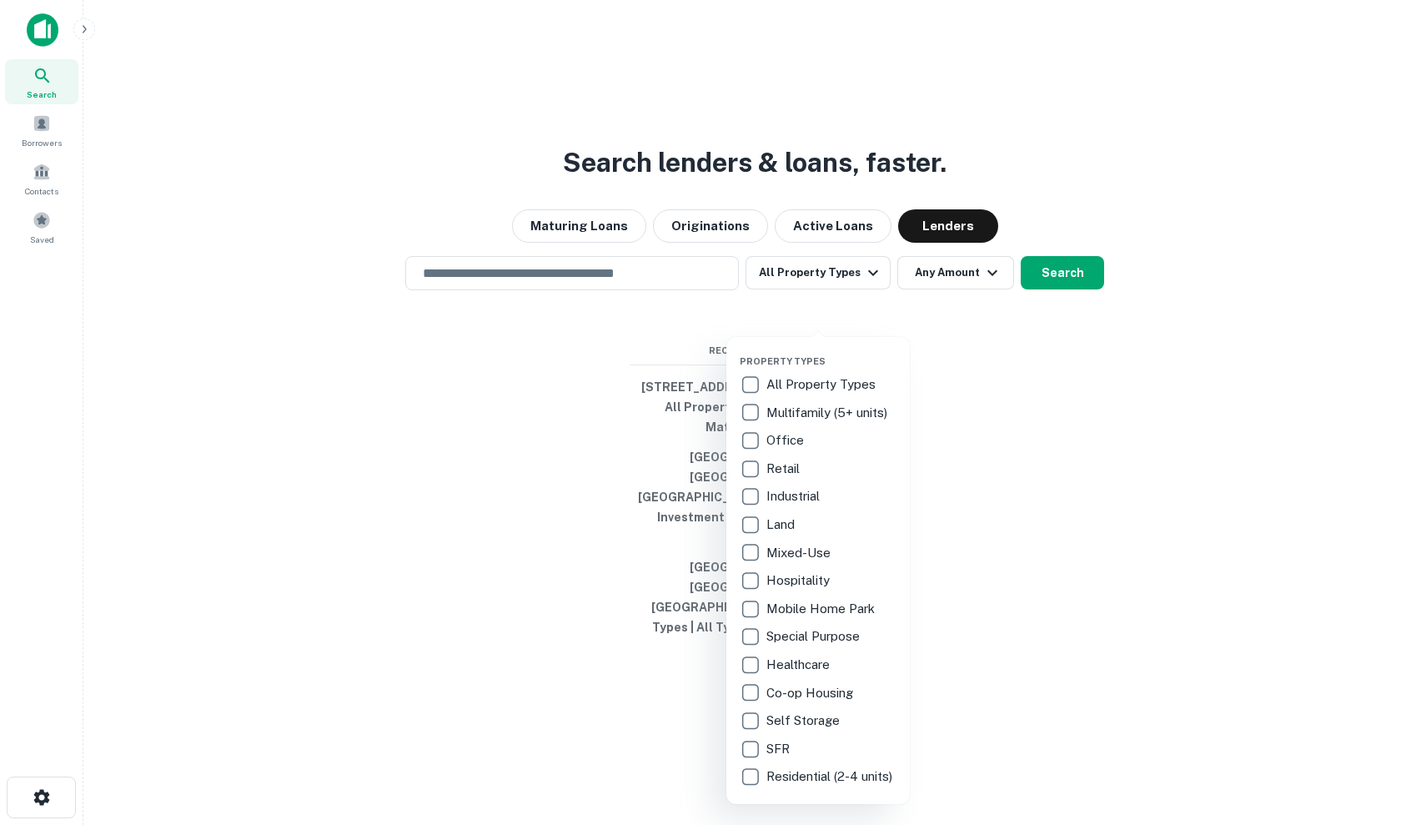
click at [791, 526] on p "Land" at bounding box center [782, 525] width 32 height 20
click at [798, 505] on p "Industrial" at bounding box center [794, 496] width 57 height 20
click at [798, 499] on p "Industrial" at bounding box center [794, 496] width 57 height 20
click at [799, 640] on p "Special Purpose" at bounding box center [814, 636] width 97 height 20
click at [937, 309] on div at bounding box center [713, 412] width 1426 height 825
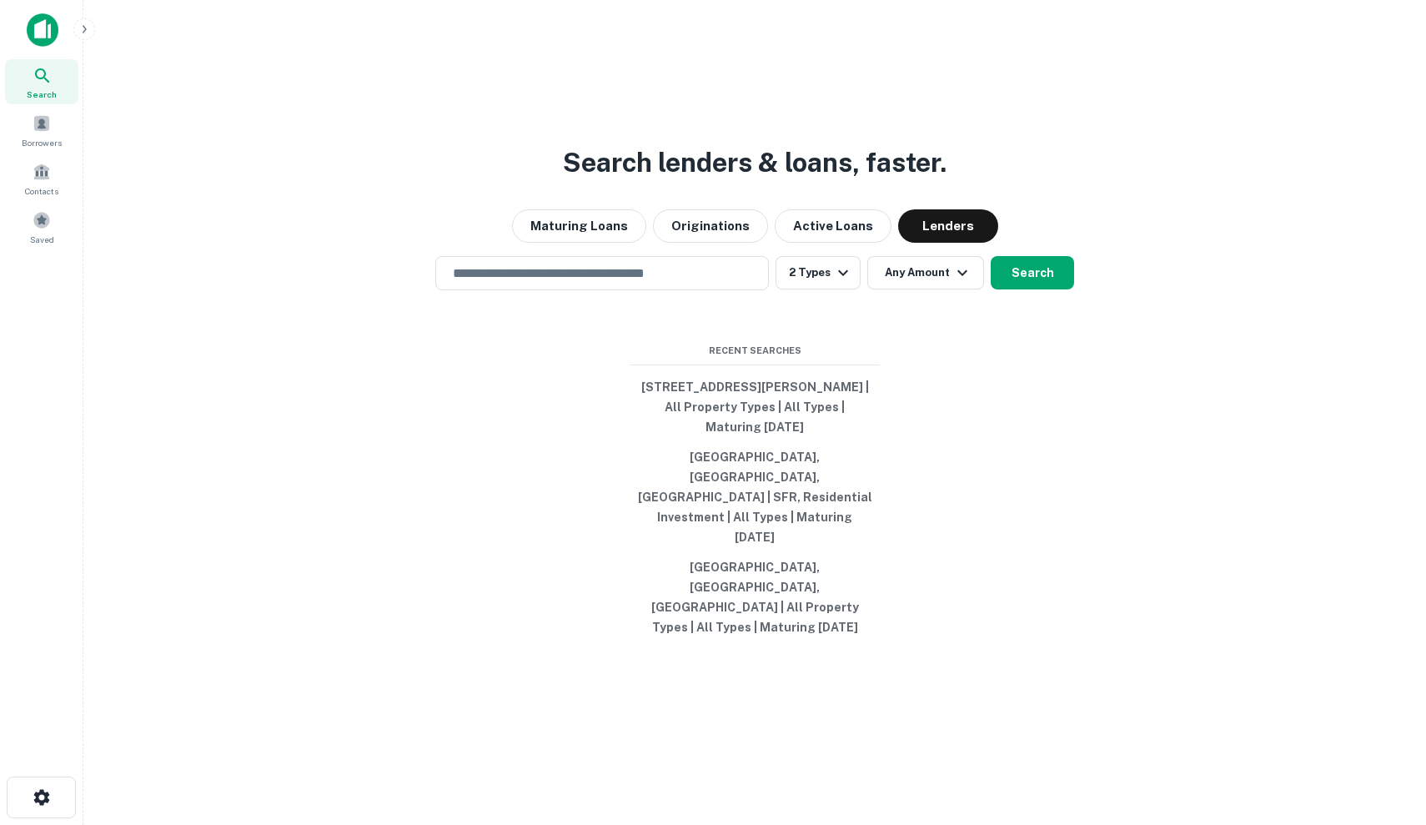
click at [560, 284] on div "Search lenders & loans, faster. Maturing Loans Originations Active Loans Lender…" at bounding box center [755, 452] width 1316 height 825
click at [667, 283] on input "text" at bounding box center [602, 273] width 319 height 19
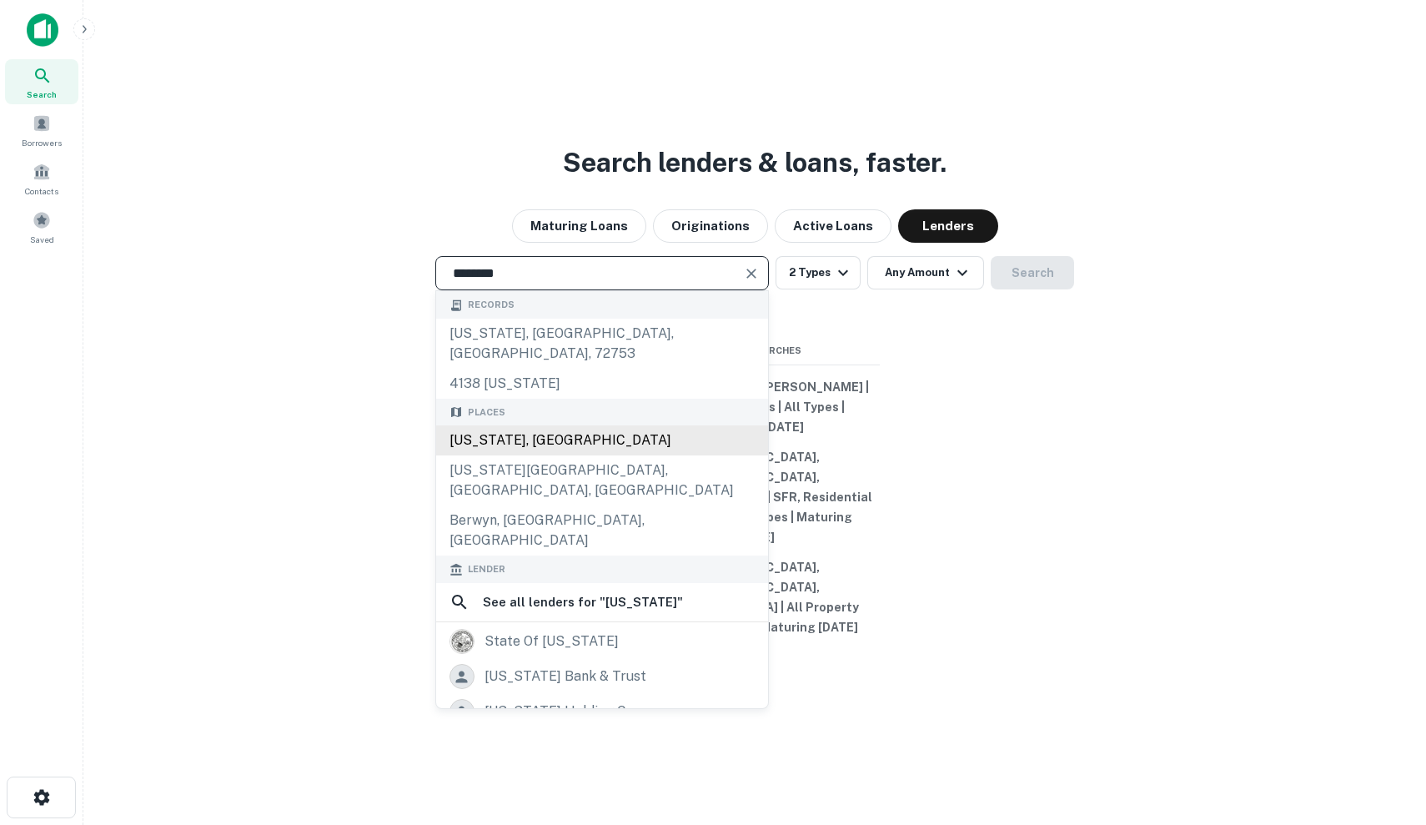
click at [599, 455] on div "Illinois, USA" at bounding box center [602, 440] width 332 height 30
type input "**********"
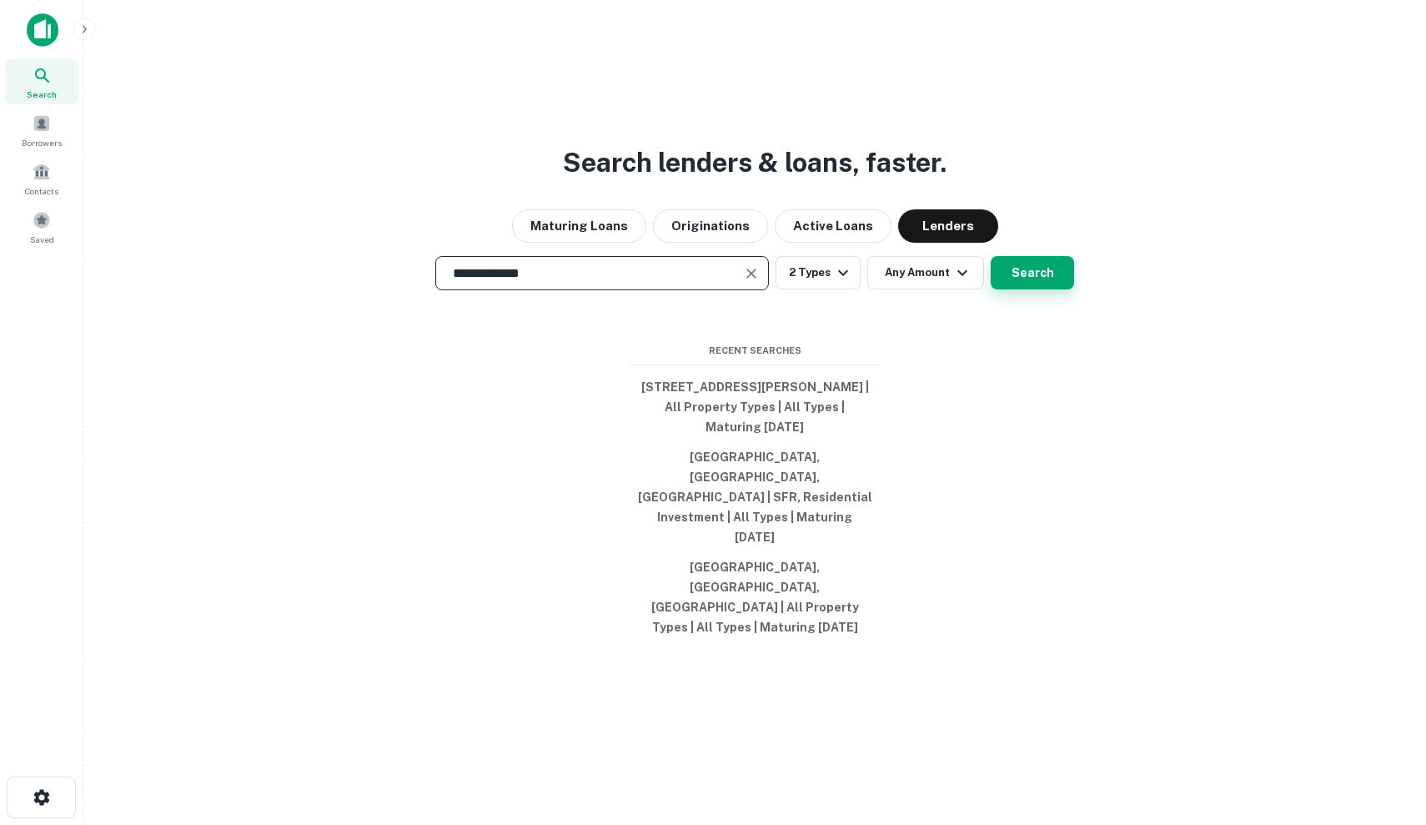
click at [1034, 289] on button "Search" at bounding box center [1032, 272] width 83 height 33
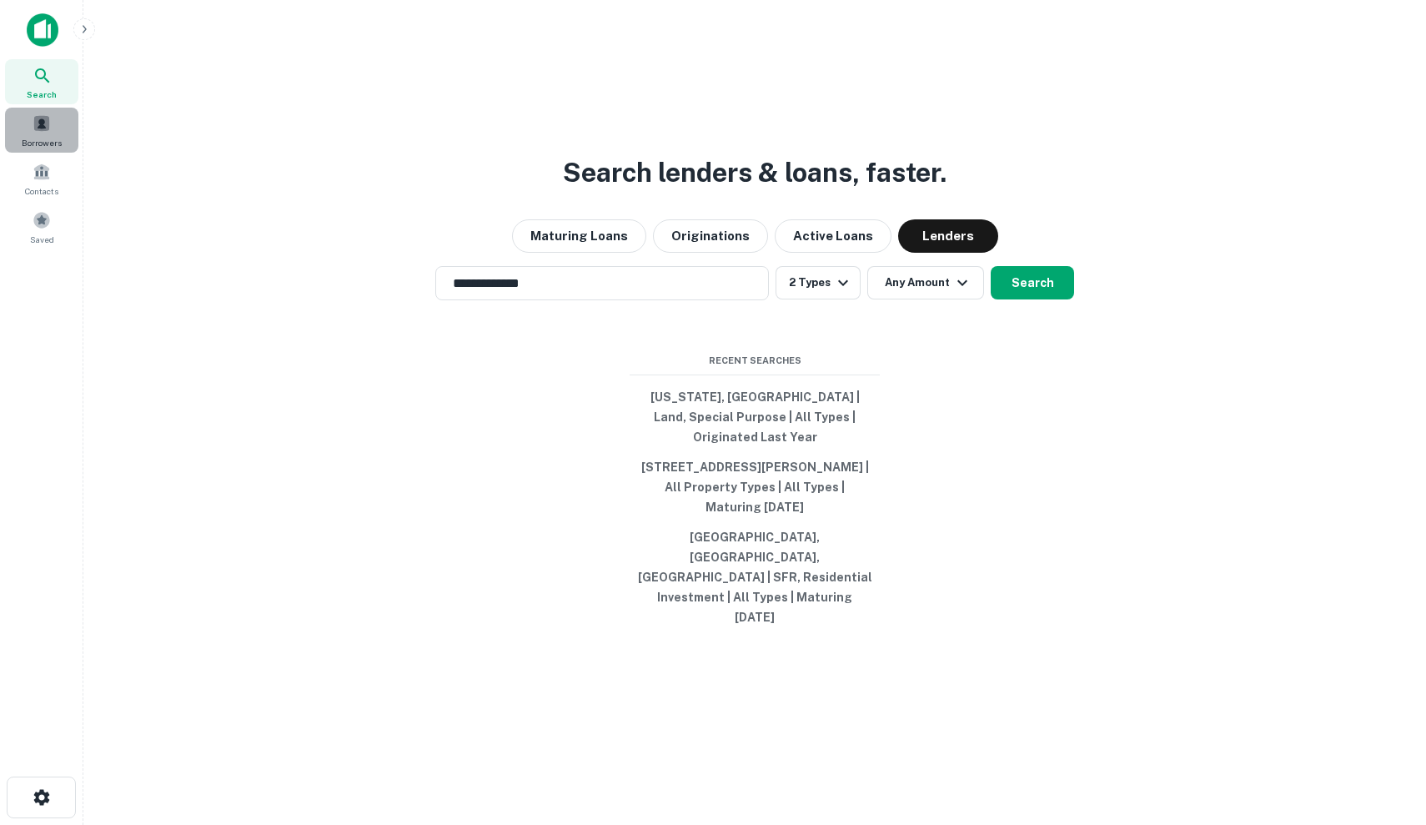
click at [52, 126] on div "Borrowers" at bounding box center [41, 130] width 73 height 45
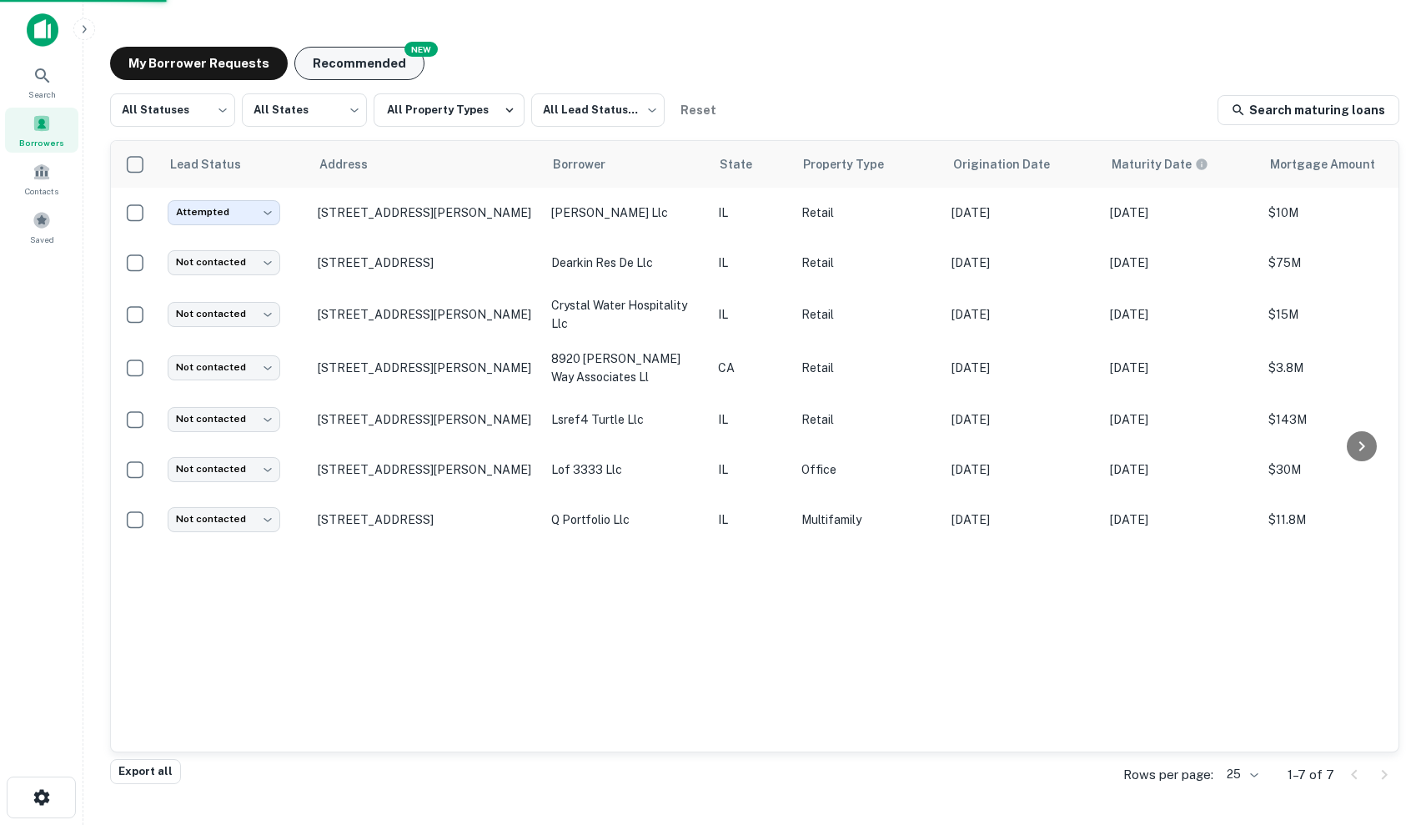
click at [333, 58] on button "Recommended" at bounding box center [359, 63] width 130 height 33
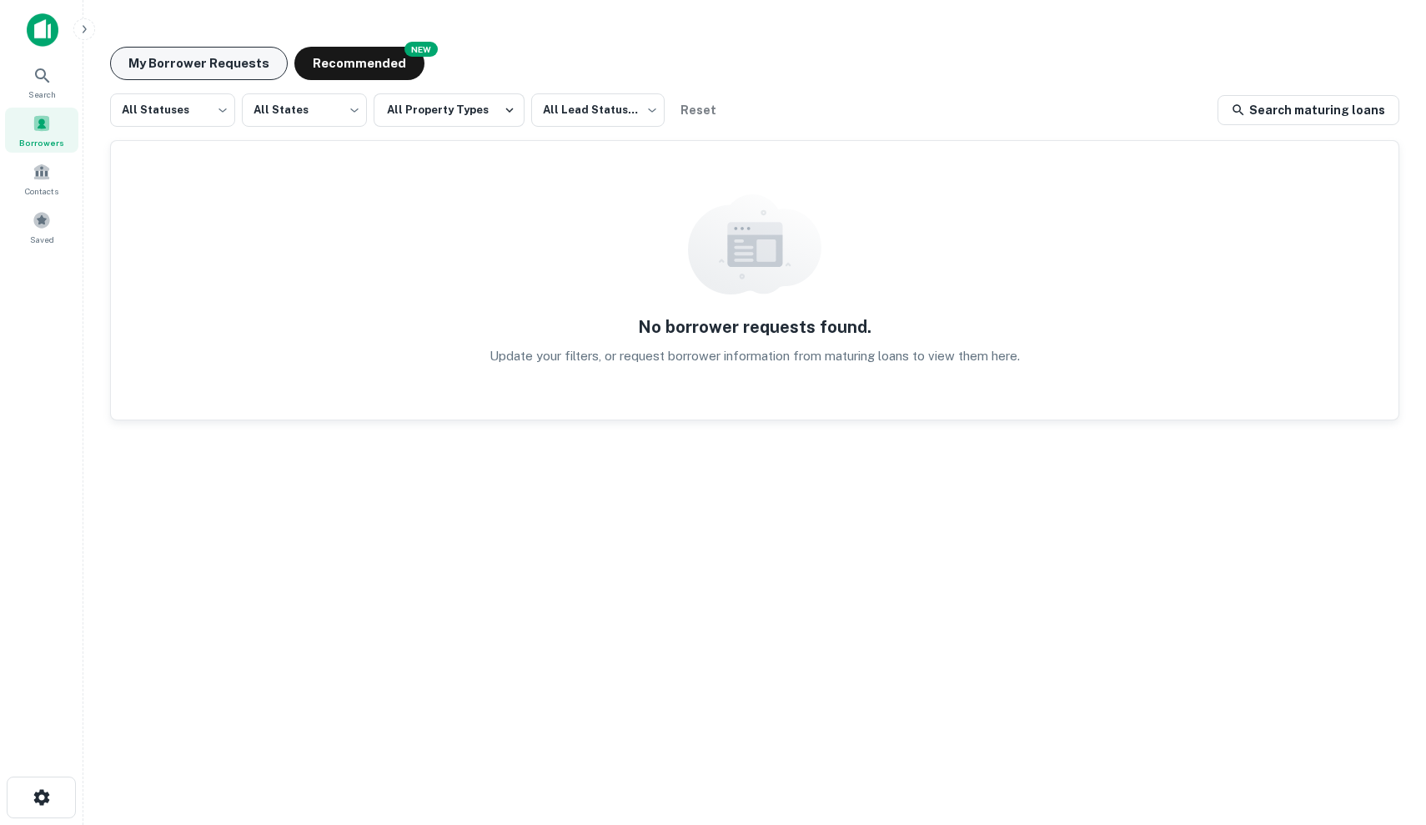
click at [239, 68] on button "My Borrower Requests" at bounding box center [199, 63] width 178 height 33
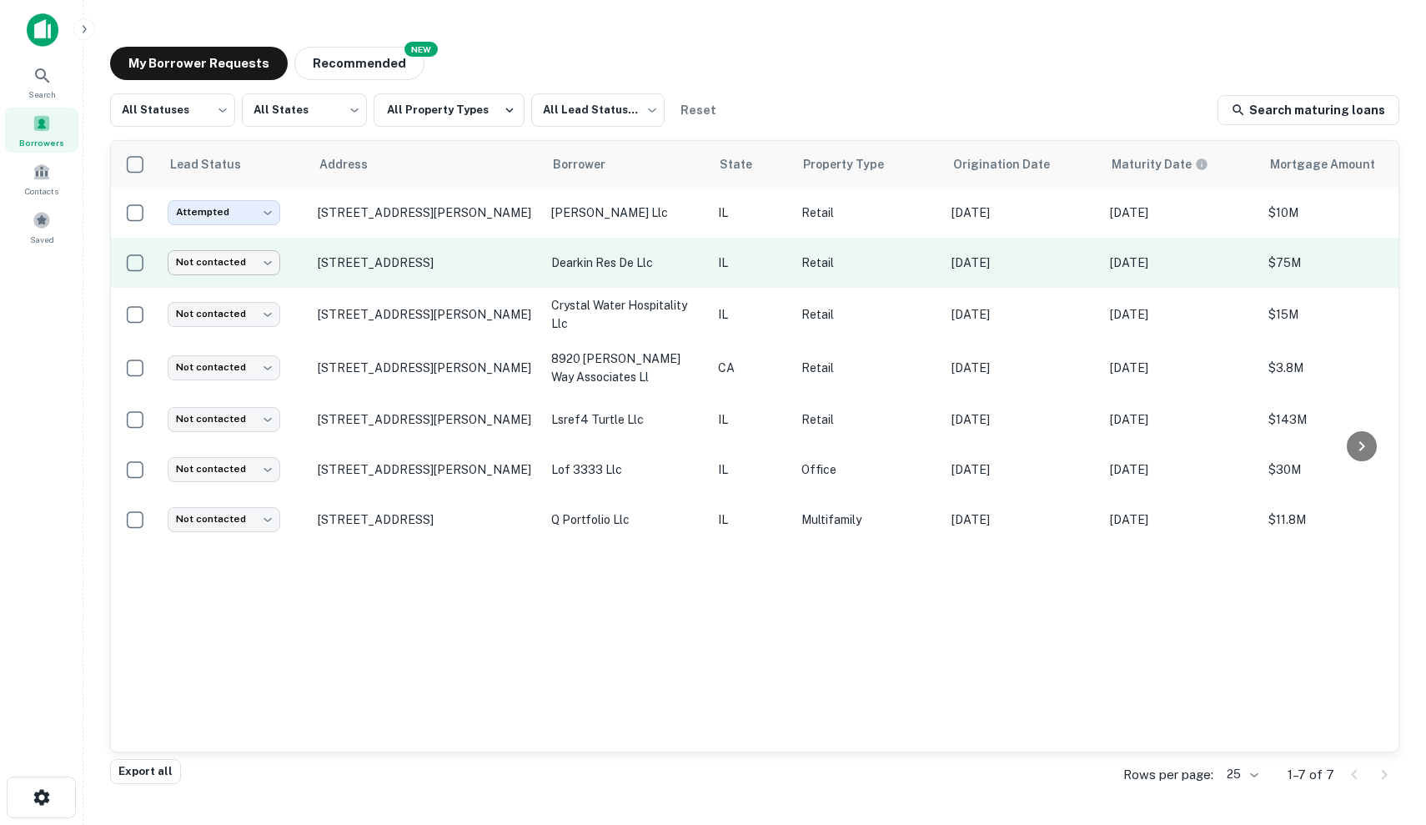
click at [212, 266] on body "Search Borrowers Contacts Saved My Borrower Requests NEW Recommended All Status…" at bounding box center [713, 412] width 1426 height 825
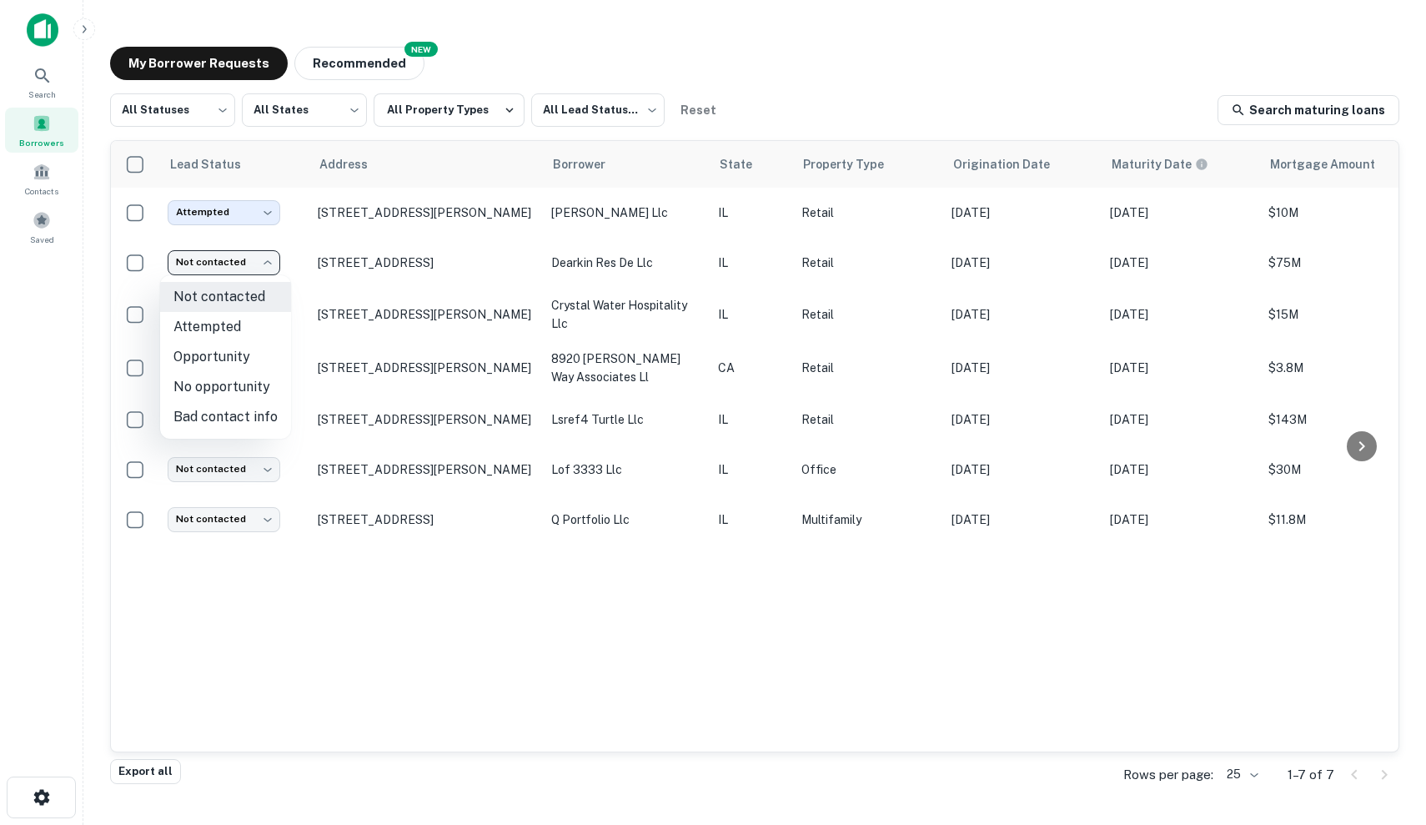
click at [283, 450] on div at bounding box center [713, 412] width 1426 height 825
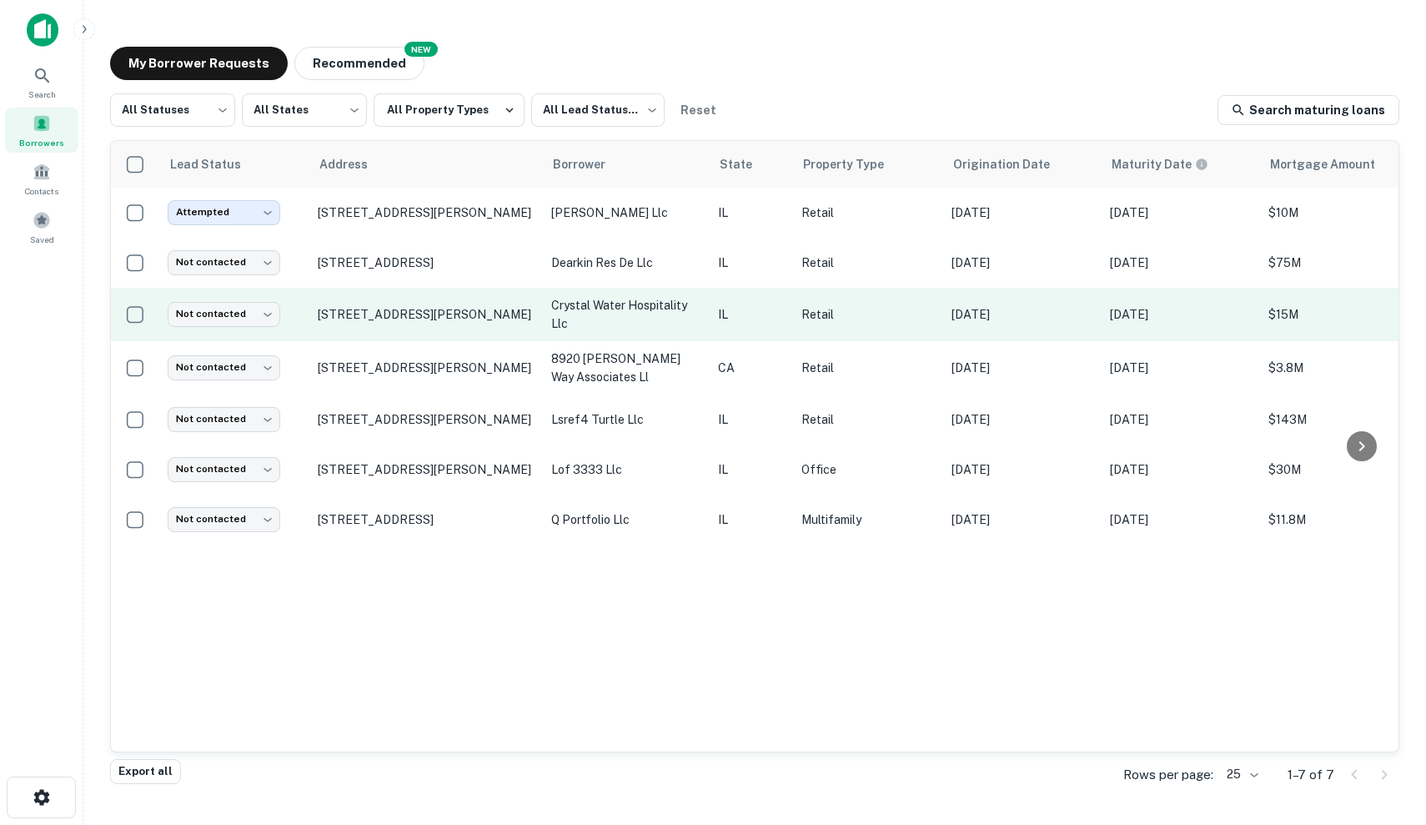
click at [886, 323] on p "Retail" at bounding box center [867, 314] width 133 height 18
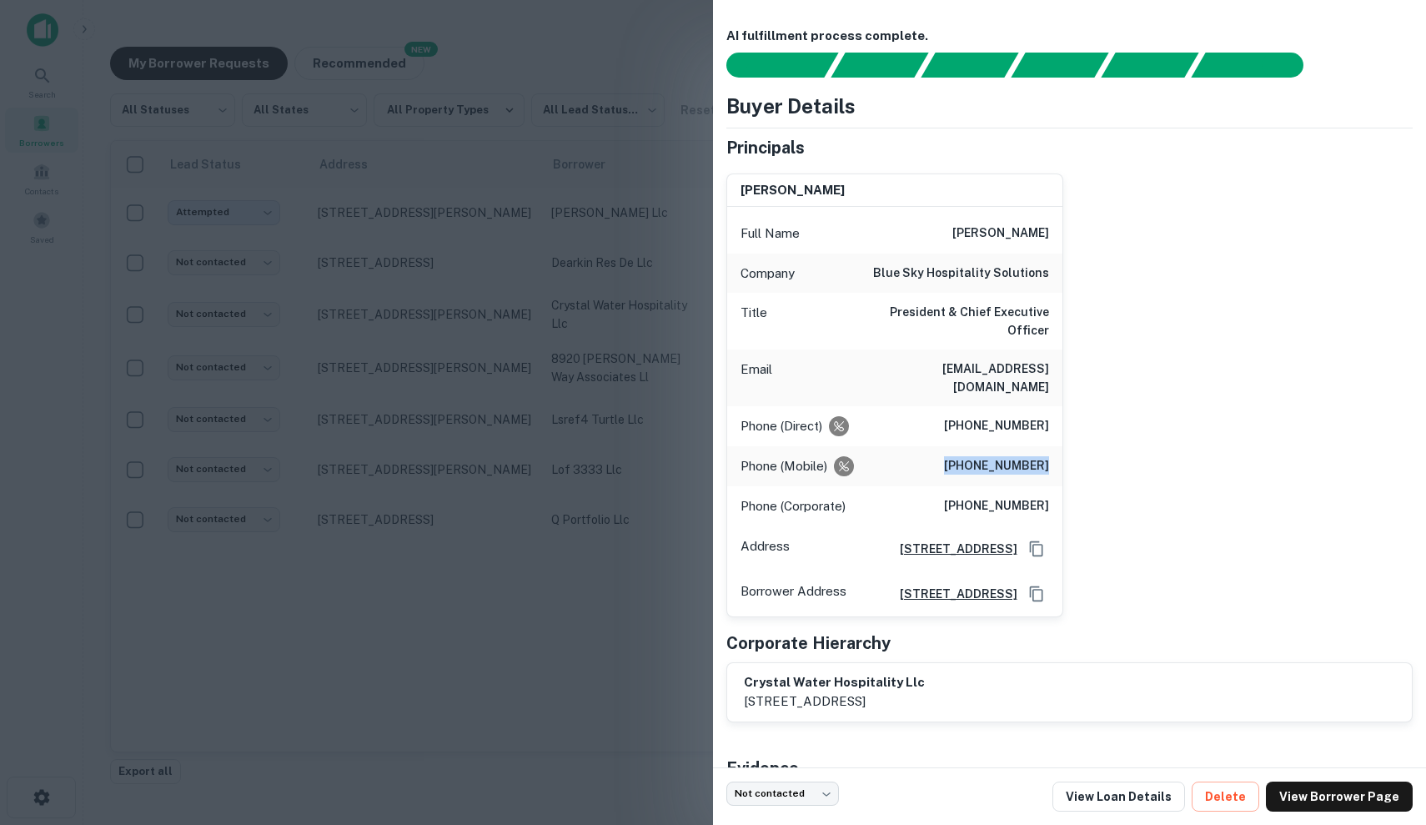
drag, startPoint x: 964, startPoint y: 432, endPoint x: 1064, endPoint y: 434, distance: 100.1
click at [1064, 434] on div "[PERSON_NAME] Full Name [PERSON_NAME] Company blue sky hospitality solutions Ti…" at bounding box center [1063, 388] width 700 height 457
copy h6 "[PHONE_NUMBER]"
click at [848, 311] on div "Title President & Chief Executive Officer" at bounding box center [894, 321] width 335 height 57
click at [1029, 258] on div "Company blue sky hospitality solutions" at bounding box center [894, 274] width 335 height 40
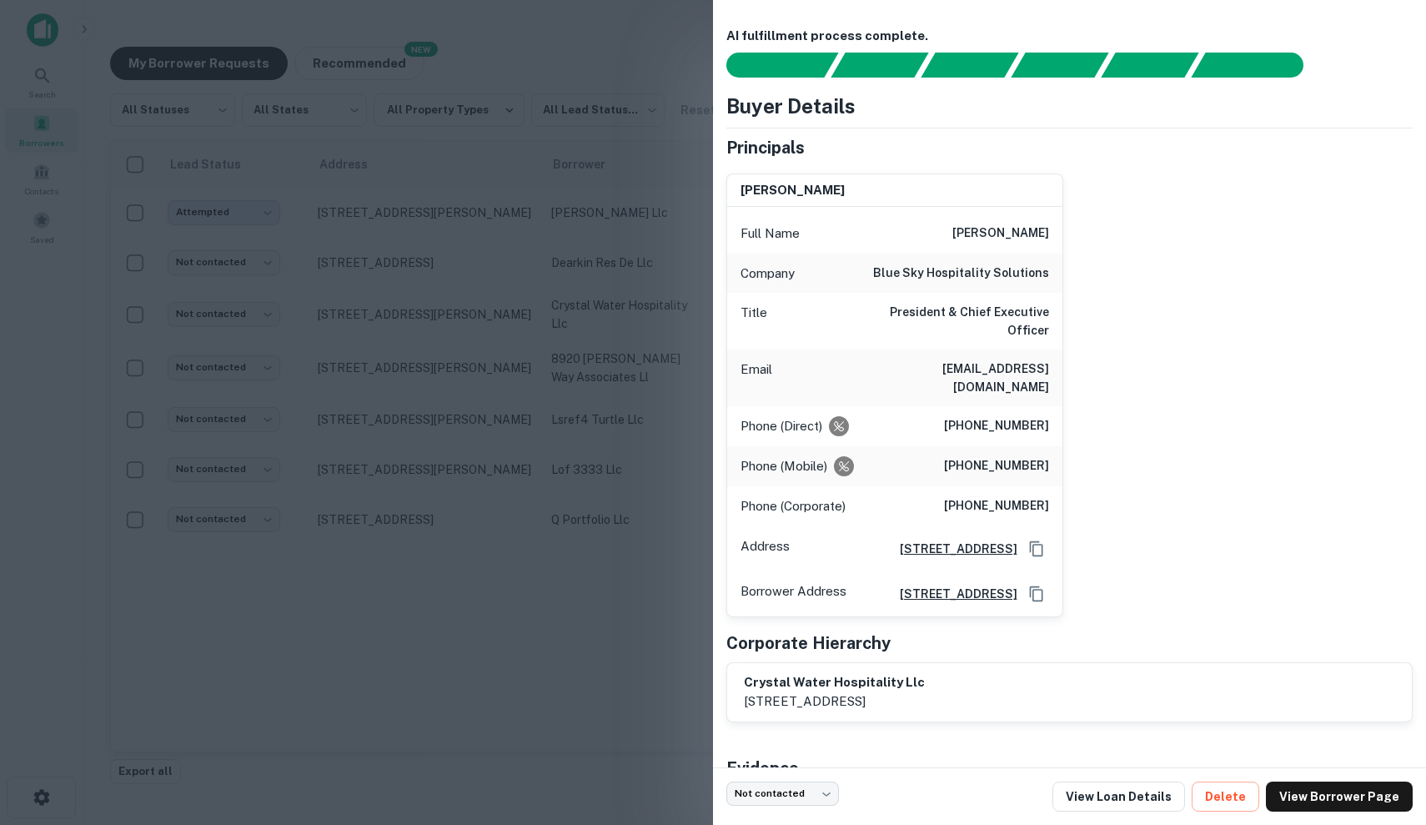
click at [1006, 585] on h6 "[STREET_ADDRESS]" at bounding box center [951, 594] width 131 height 18
drag, startPoint x: 959, startPoint y: 429, endPoint x: 1071, endPoint y: 429, distance: 111.8
click at [1071, 429] on div "naveen shah Full Name naveen shah Company blue sky hospitality solutions Title …" at bounding box center [1063, 388] width 700 height 457
copy h6 "(516) 312-7770"
click at [557, 230] on div at bounding box center [713, 412] width 1426 height 825
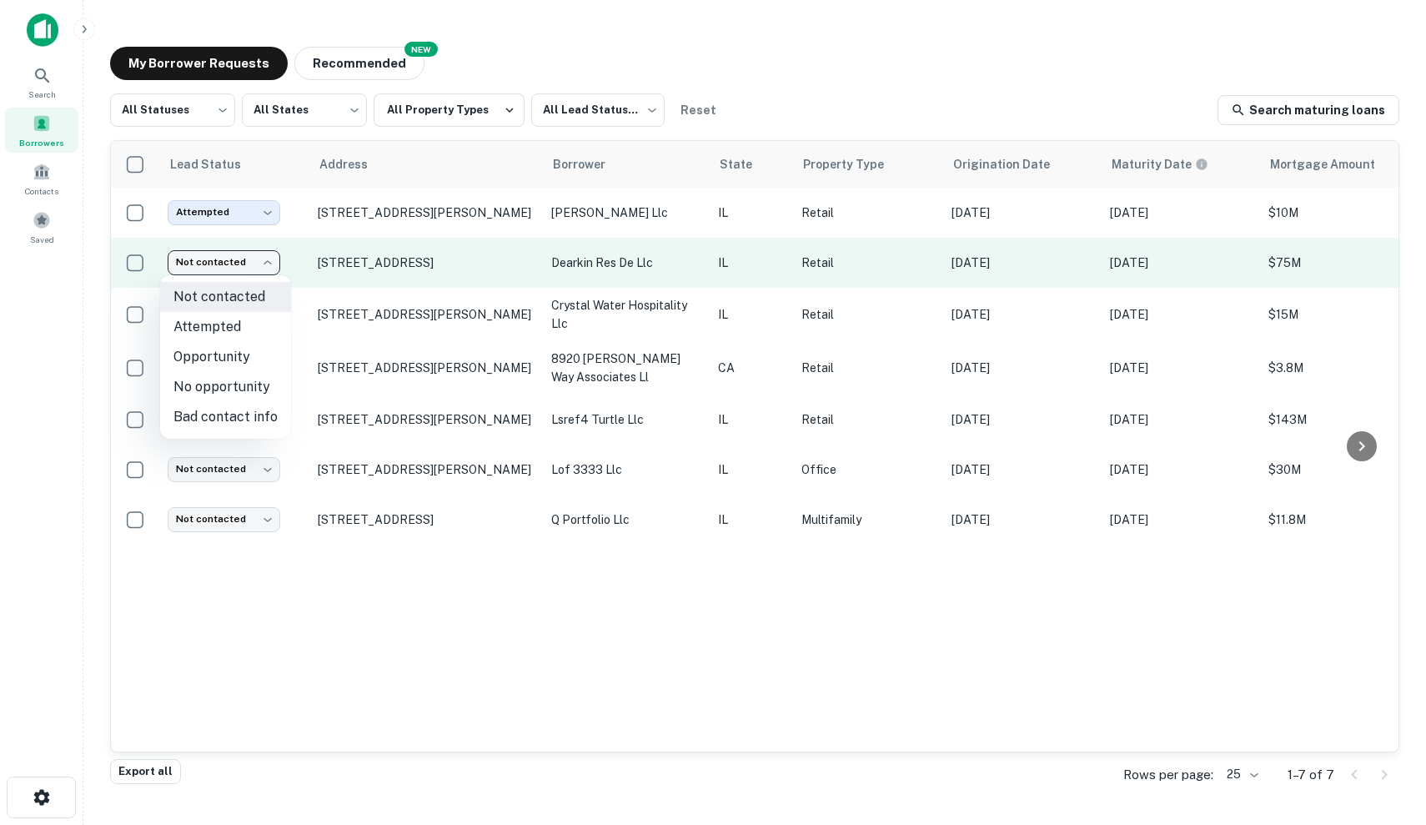
click at [245, 267] on body "Search Borrowers Contacts Saved My Borrower Requests NEW Recommended All Status…" at bounding box center [713, 412] width 1426 height 825
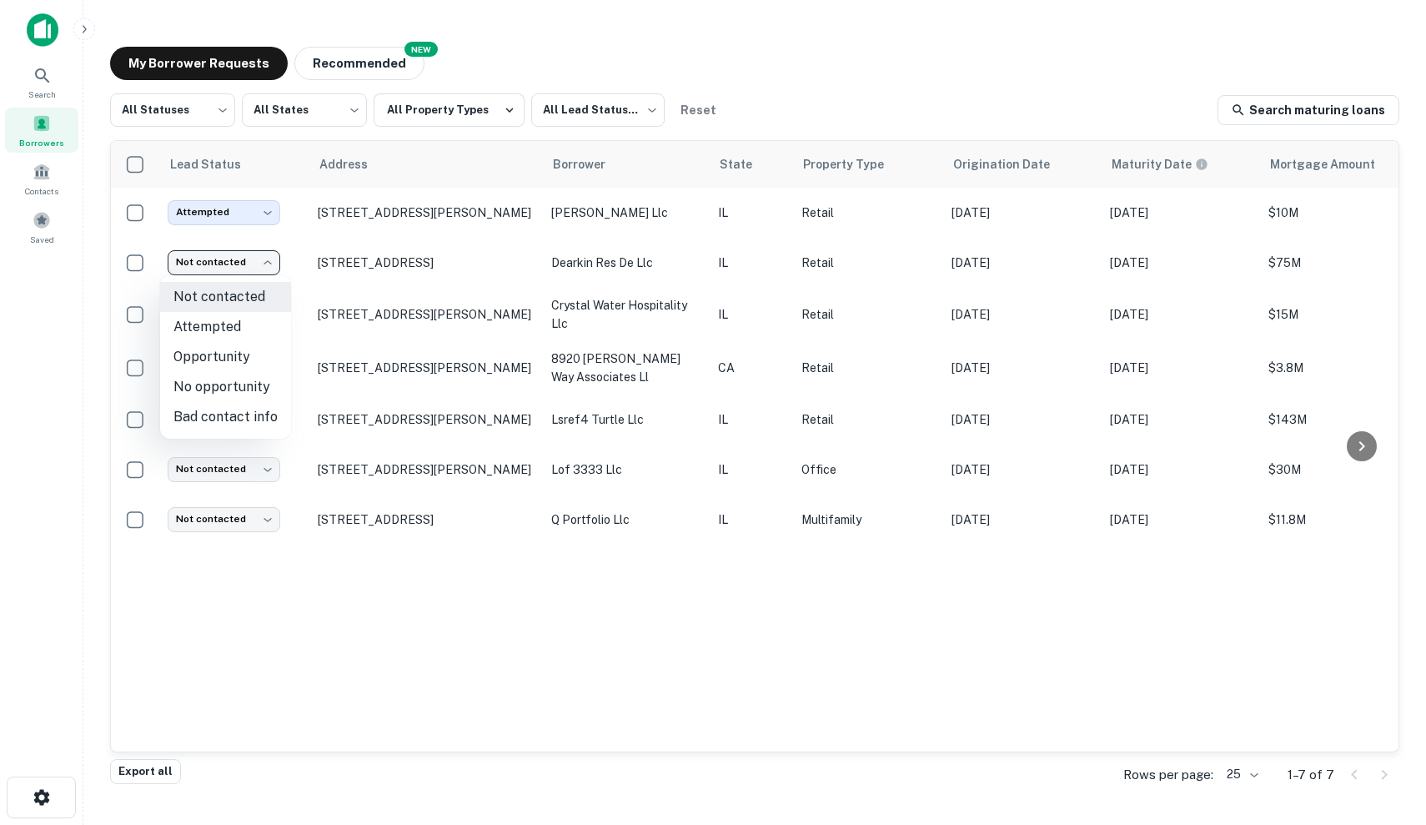
click at [806, 282] on div at bounding box center [713, 412] width 1426 height 825
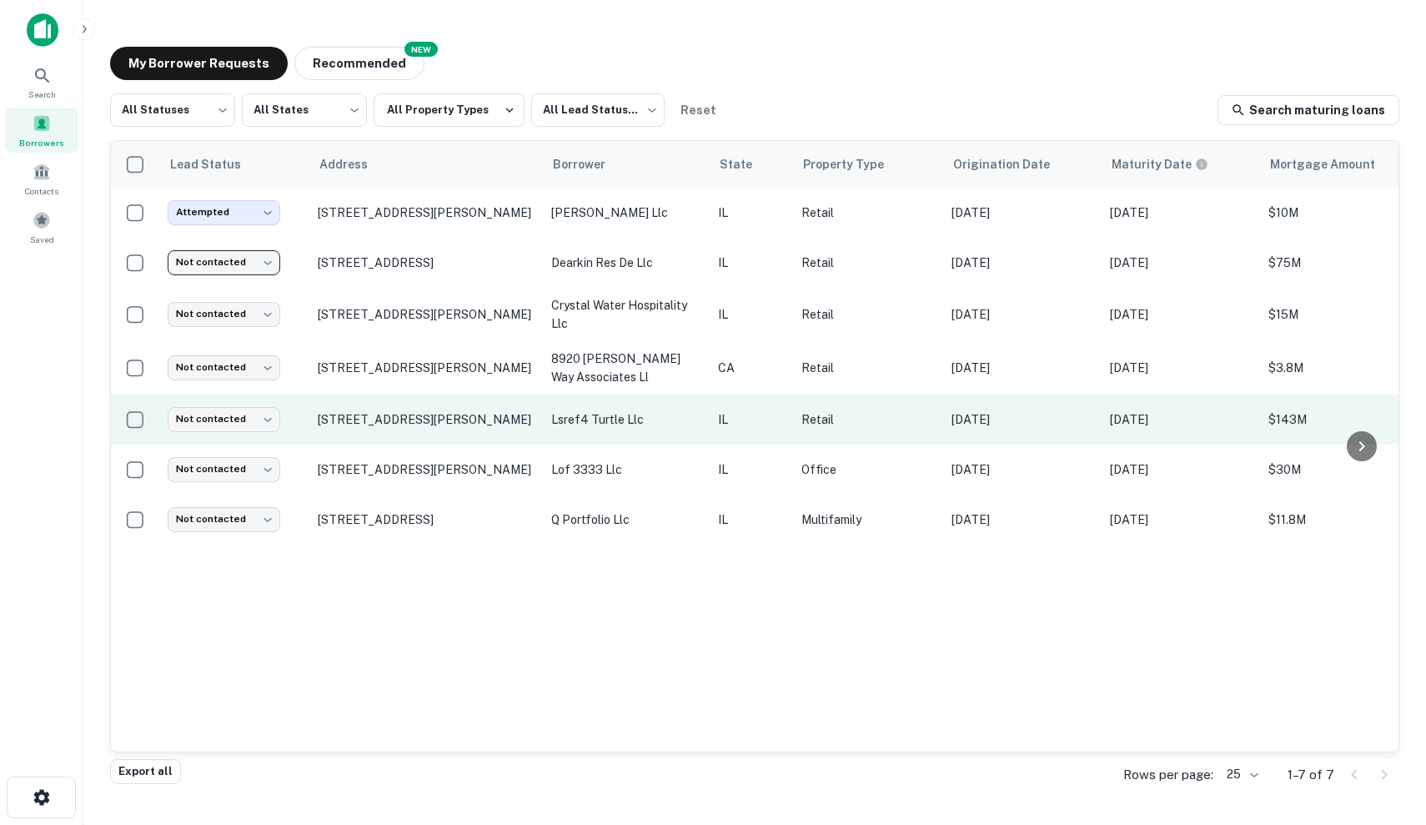
click at [801, 404] on td "Retail" at bounding box center [868, 419] width 150 height 50
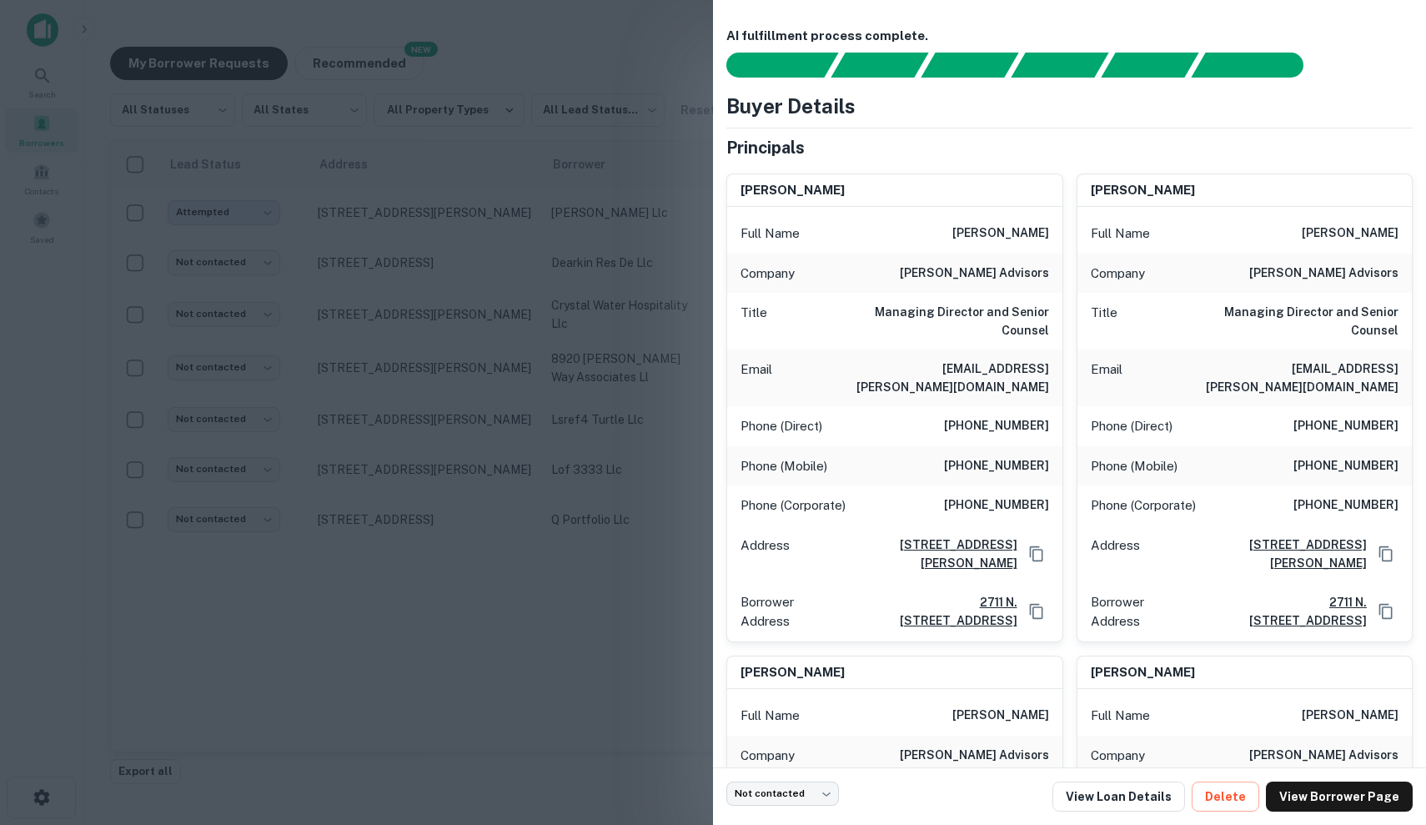
click at [560, 361] on div at bounding box center [713, 412] width 1426 height 825
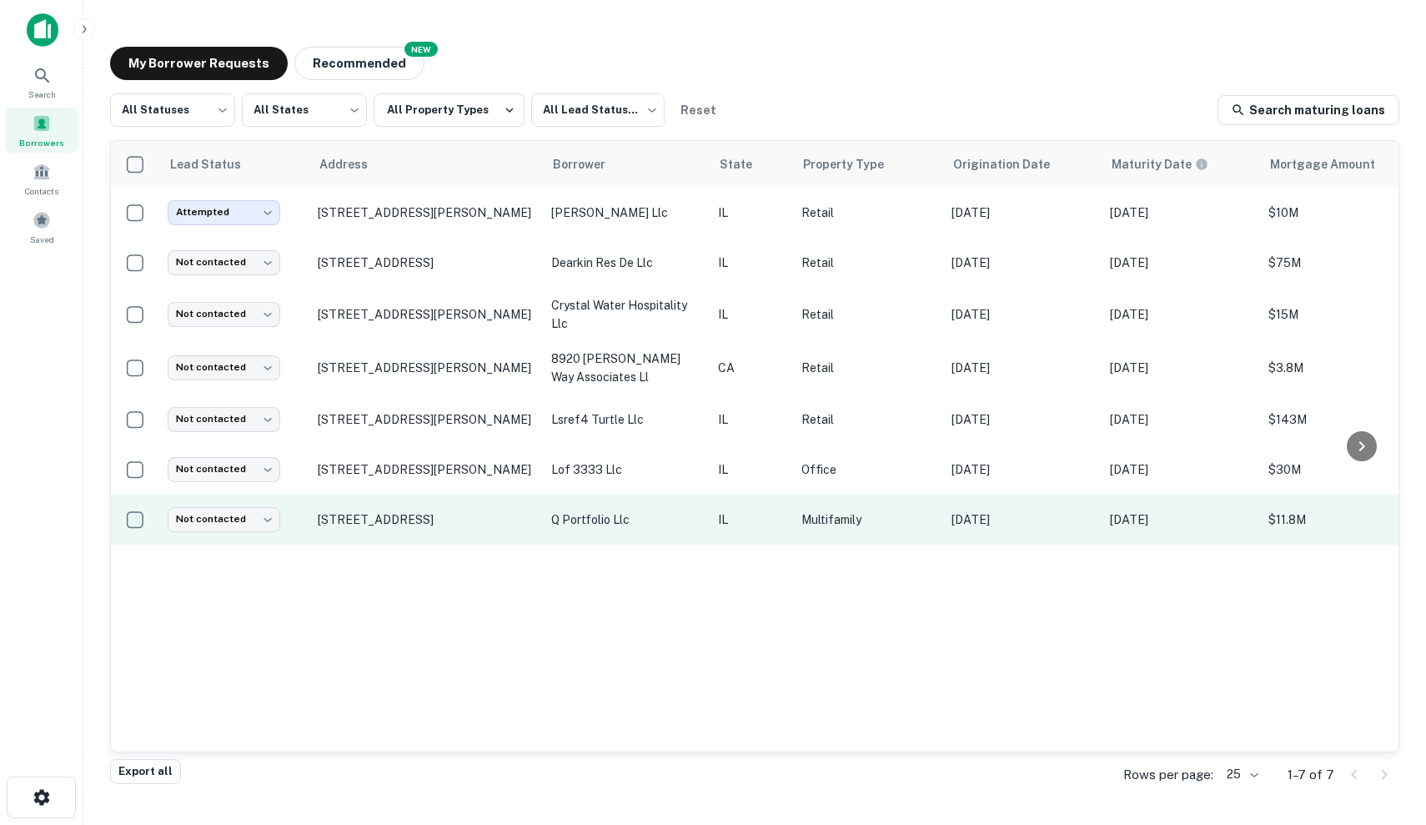
click at [741, 495] on td "IL" at bounding box center [751, 520] width 83 height 50
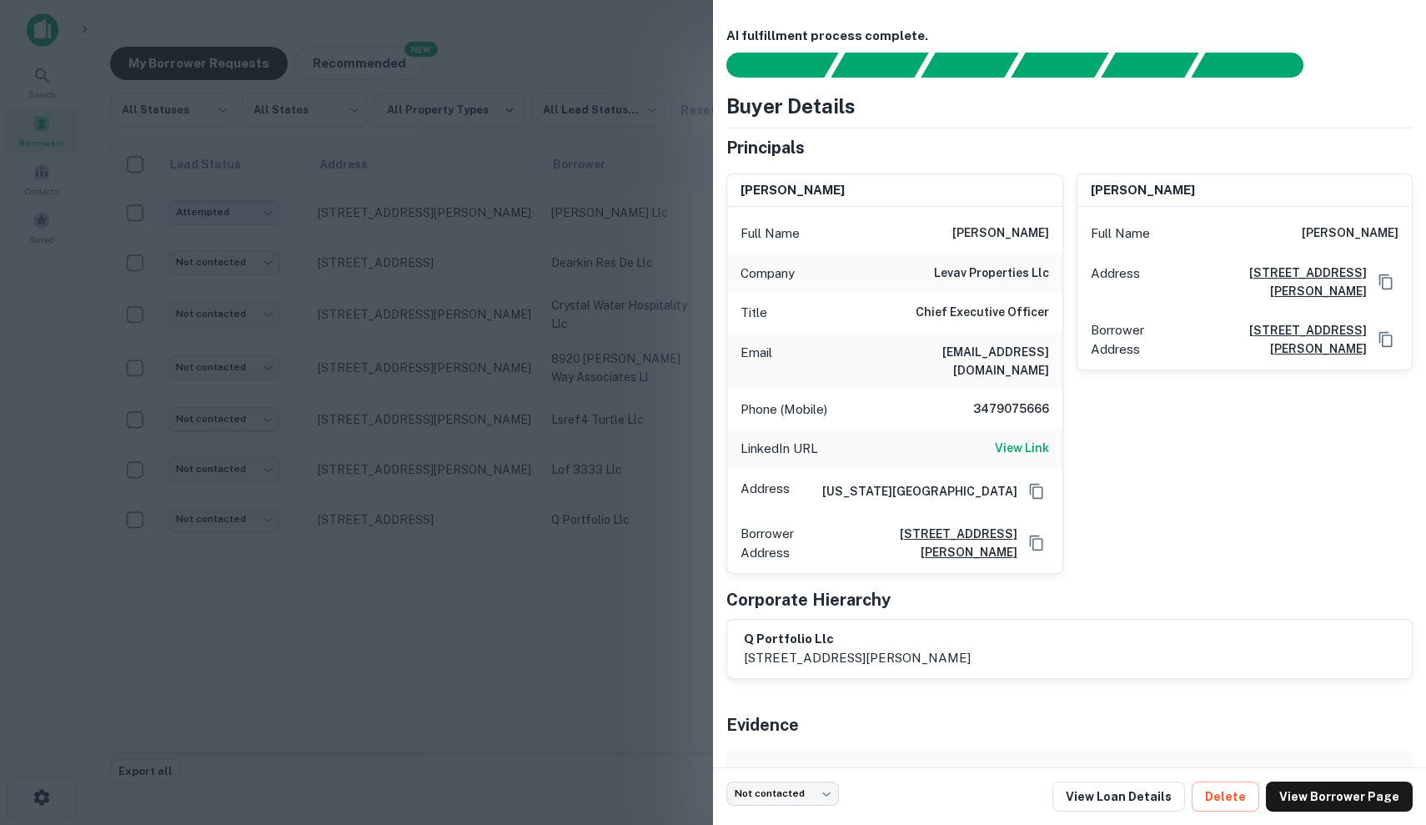
click at [597, 457] on div at bounding box center [713, 412] width 1426 height 825
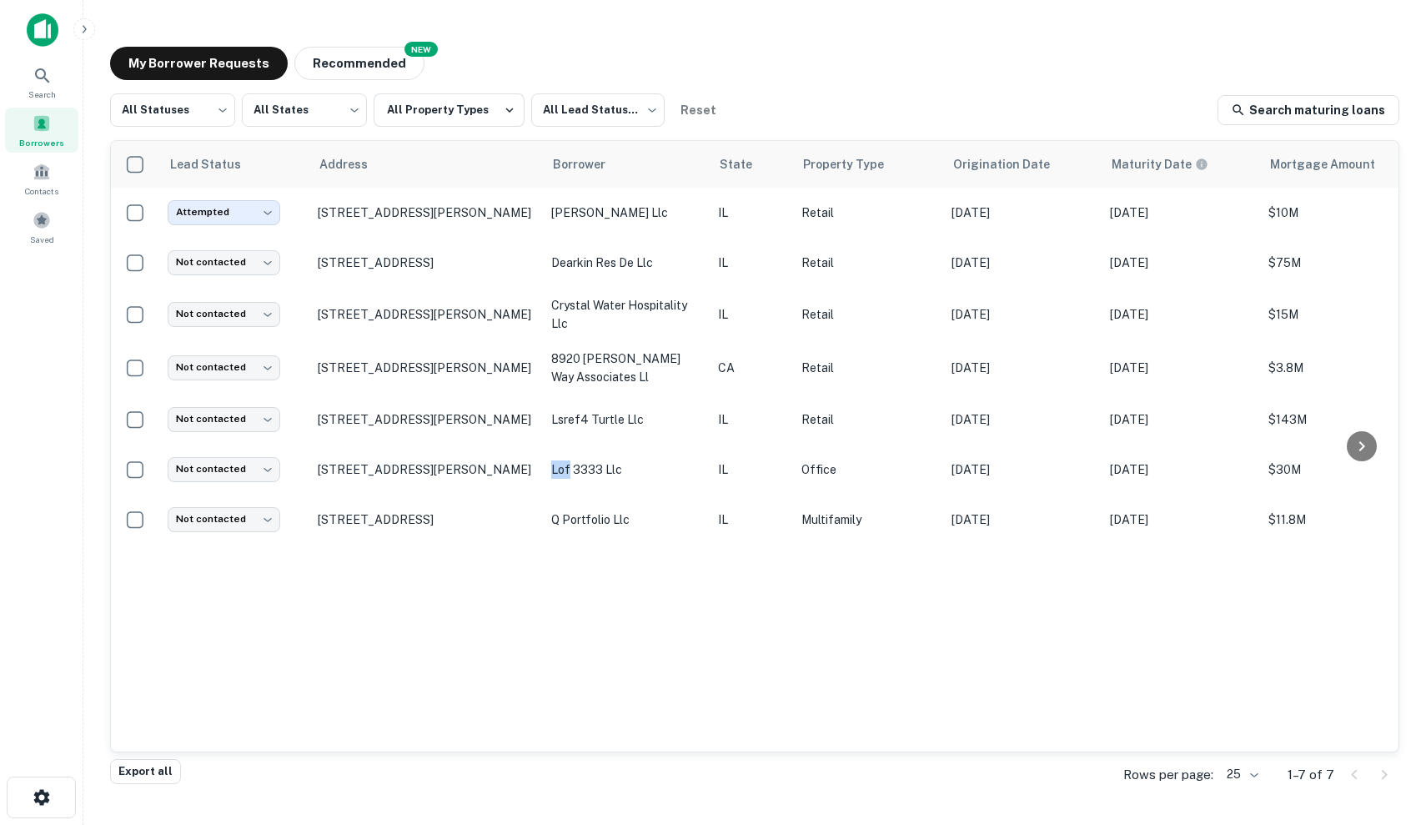
click at [597, 457] on td "lof 3333 llc" at bounding box center [626, 470] width 167 height 50
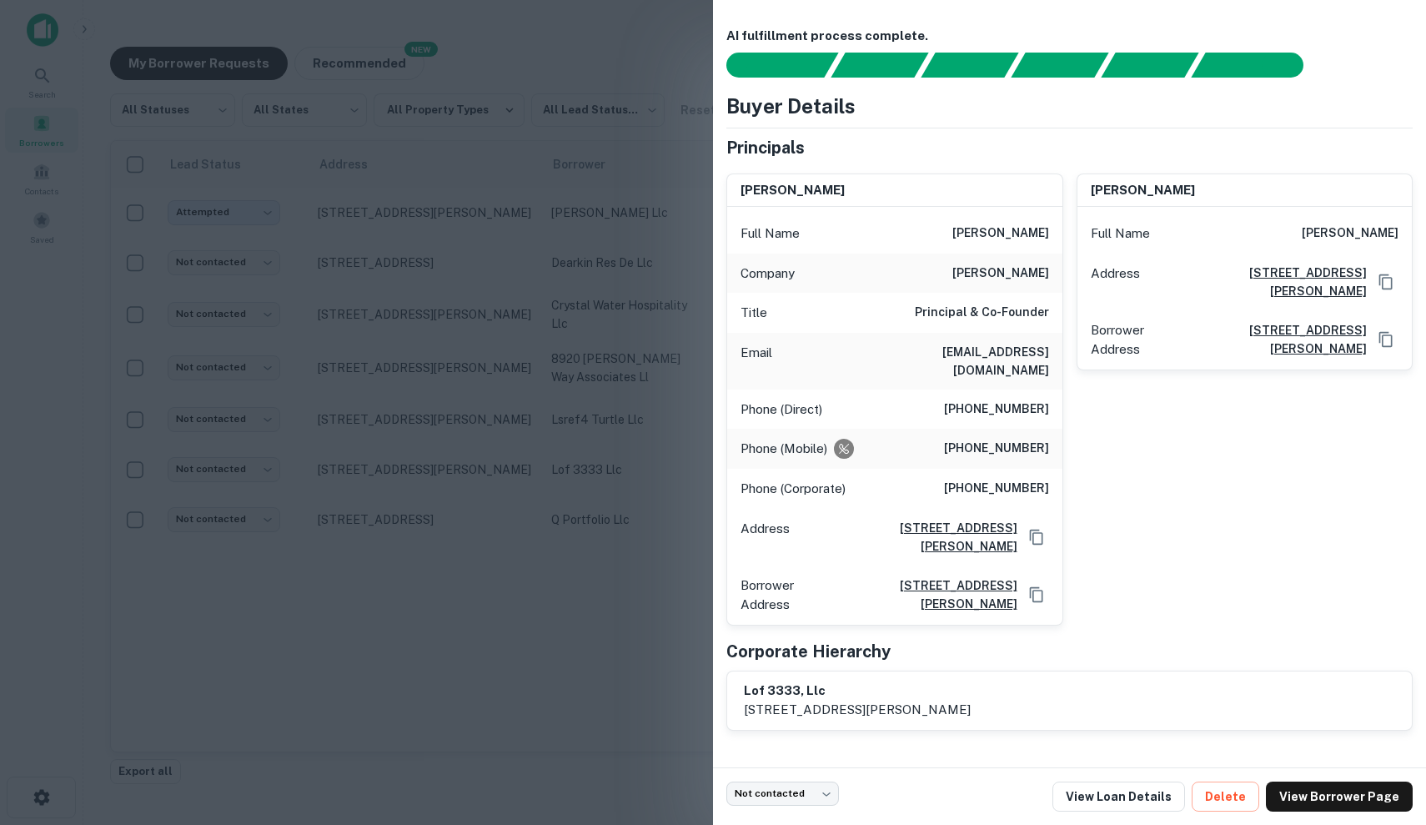
click at [623, 608] on div at bounding box center [713, 412] width 1426 height 825
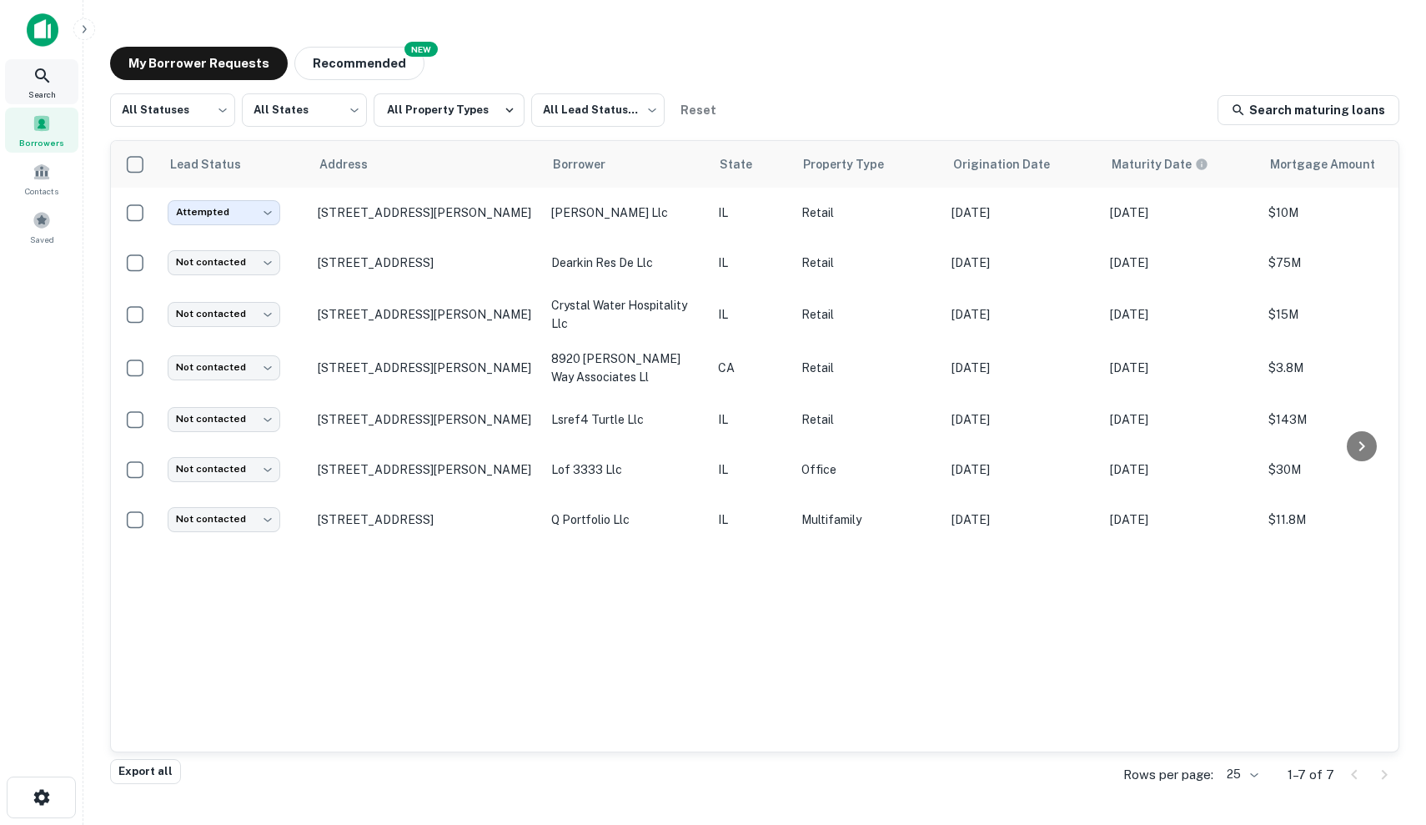
click at [42, 71] on icon at bounding box center [43, 76] width 20 height 20
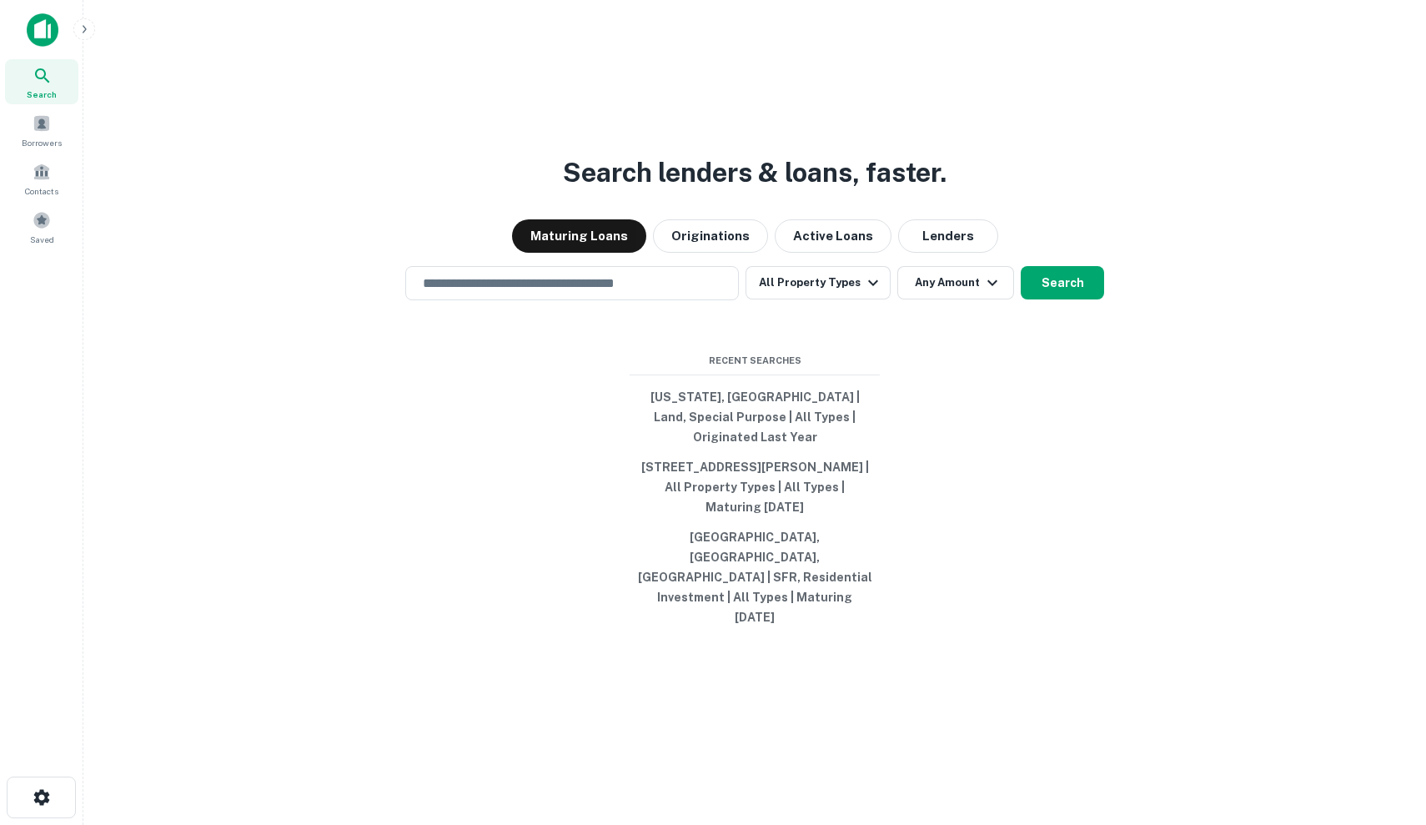
click at [547, 331] on div "Search lenders & loans, faster. Maturing Loans Originations Active Loans Lender…" at bounding box center [755, 452] width 1316 height 825
click at [547, 293] on input "text" at bounding box center [572, 283] width 319 height 19
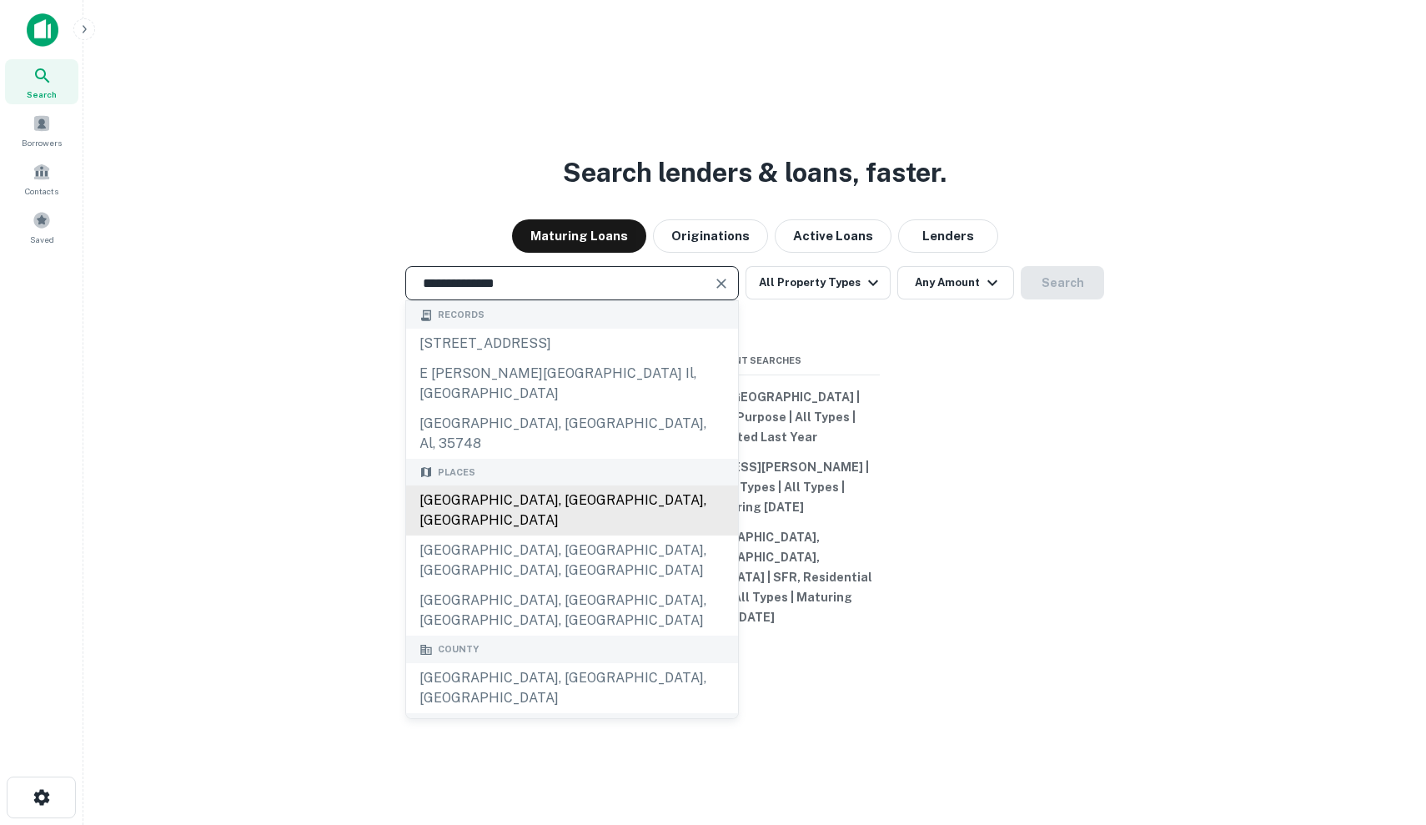
type input "**********"
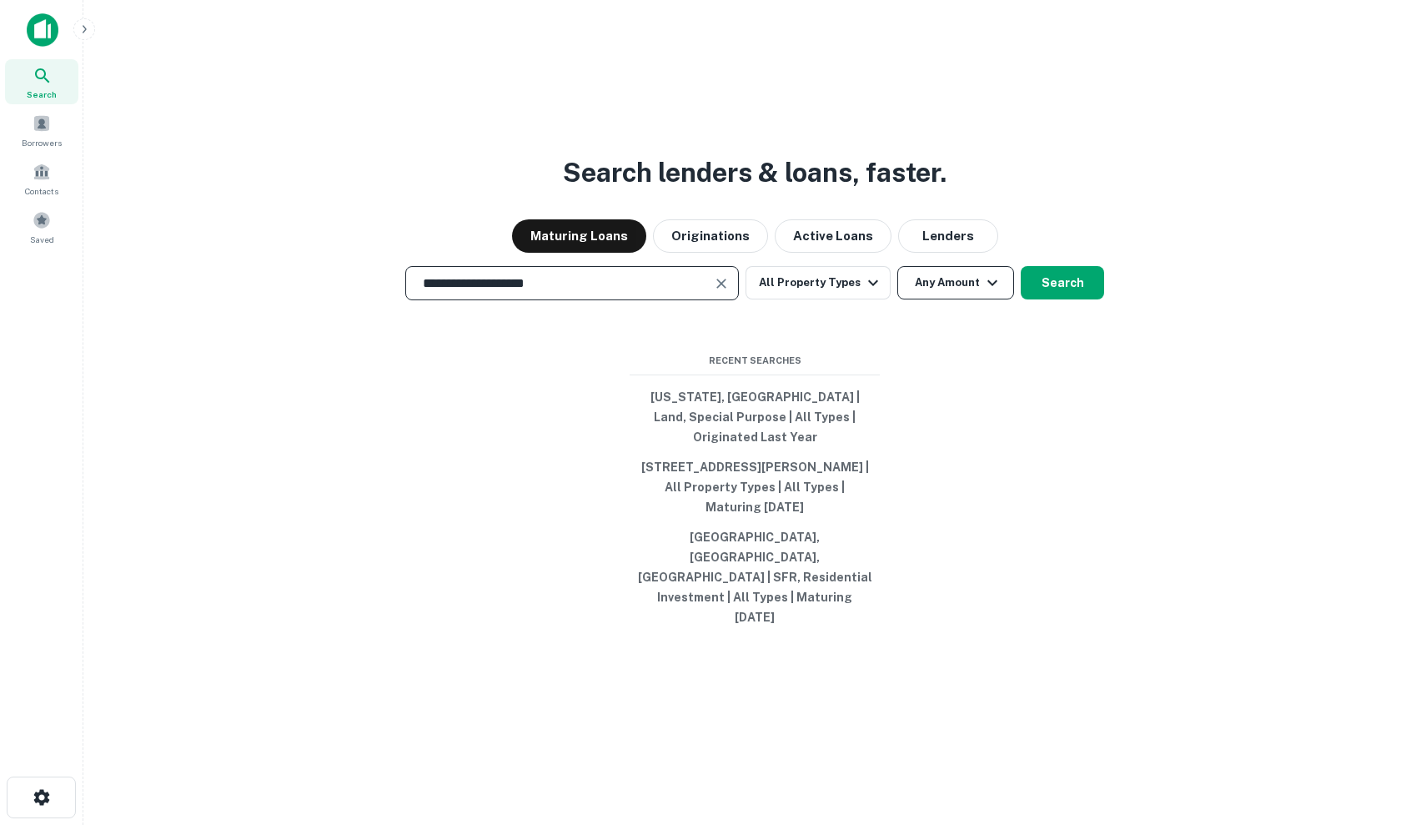
click at [942, 299] on button "Any Amount" at bounding box center [955, 282] width 117 height 33
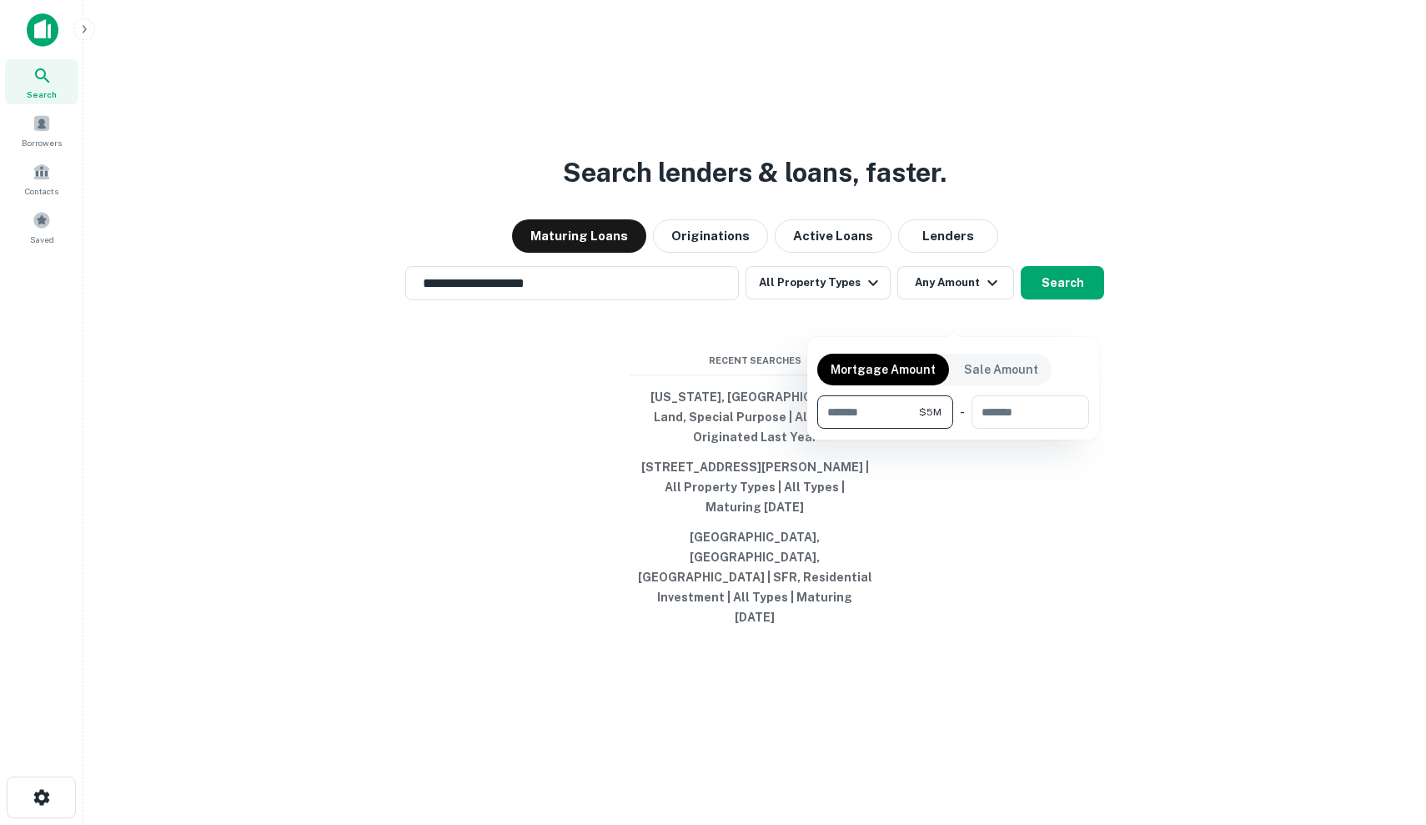
type input "*******"
click at [1062, 313] on div at bounding box center [713, 412] width 1426 height 825
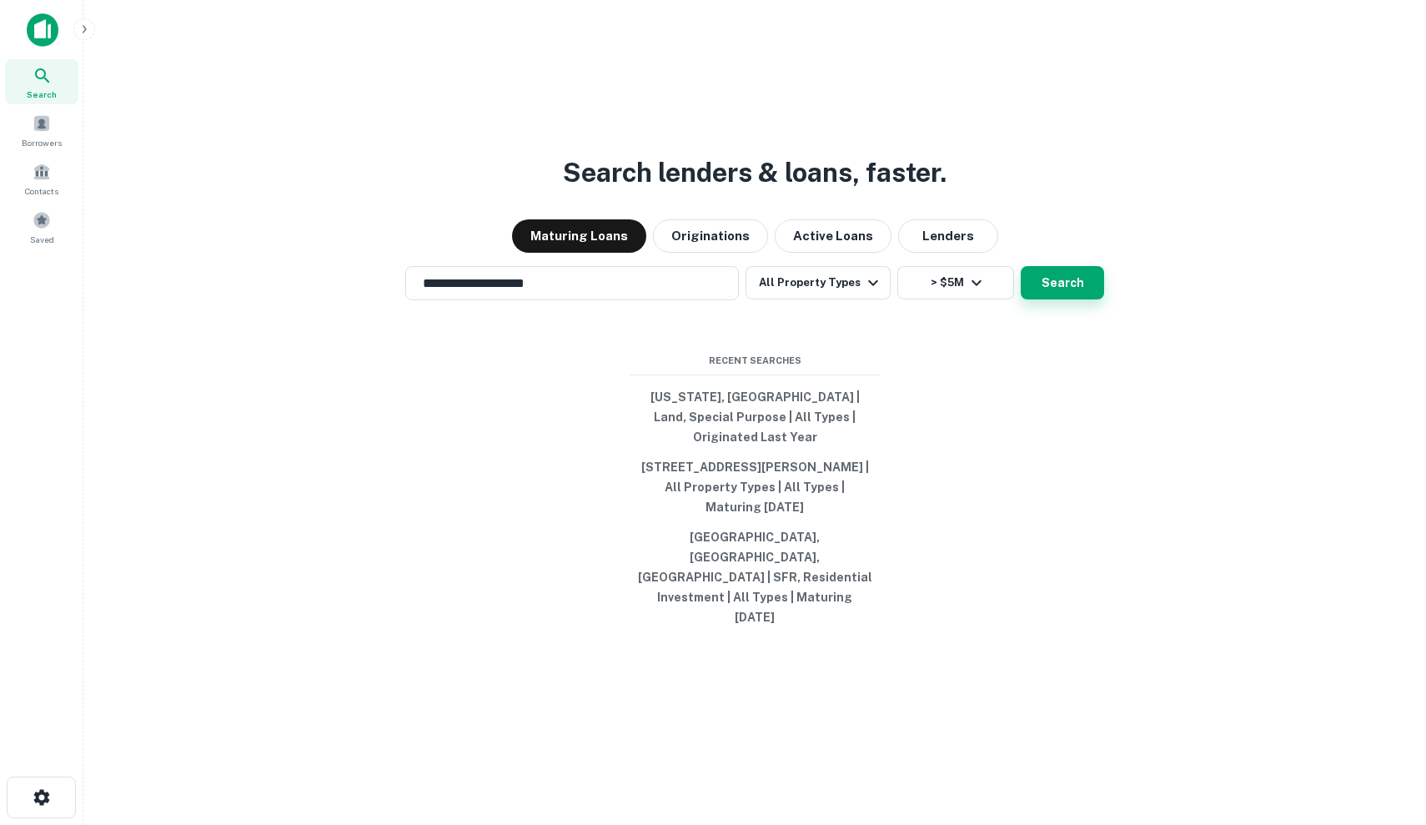
click at [1048, 299] on button "Search" at bounding box center [1062, 282] width 83 height 33
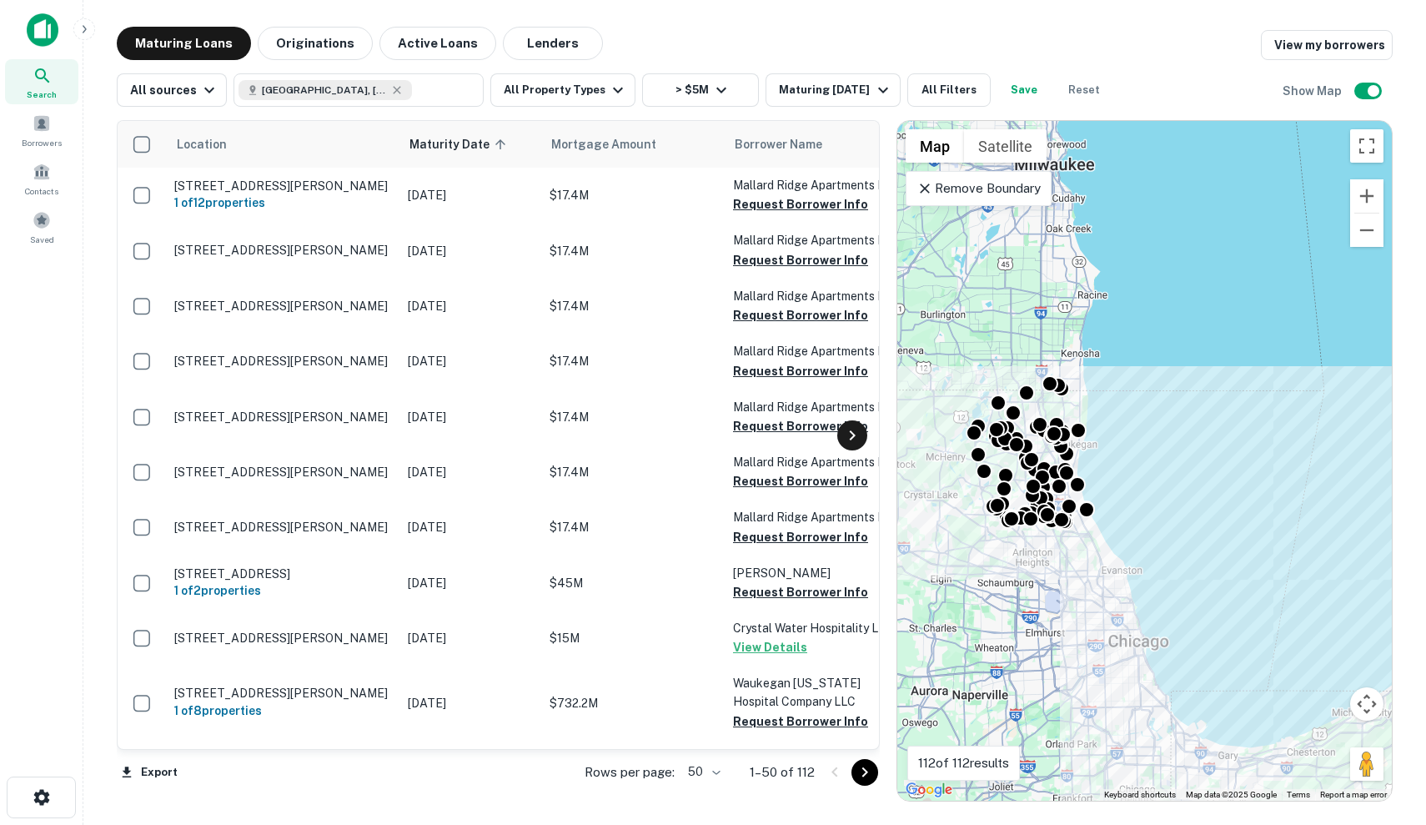
click at [865, 434] on div at bounding box center [852, 435] width 30 height 30
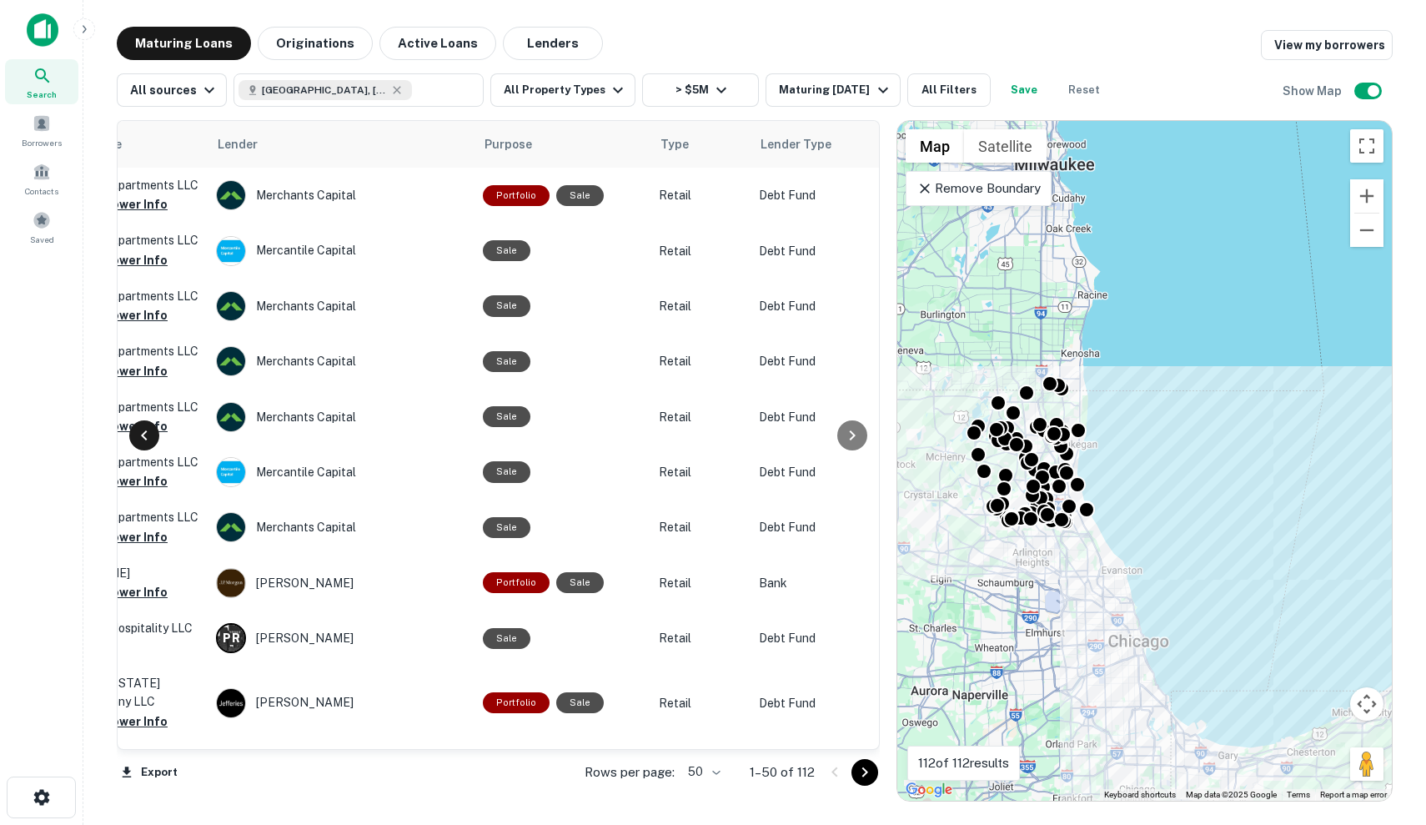
click at [148, 437] on icon at bounding box center [144, 435] width 20 height 20
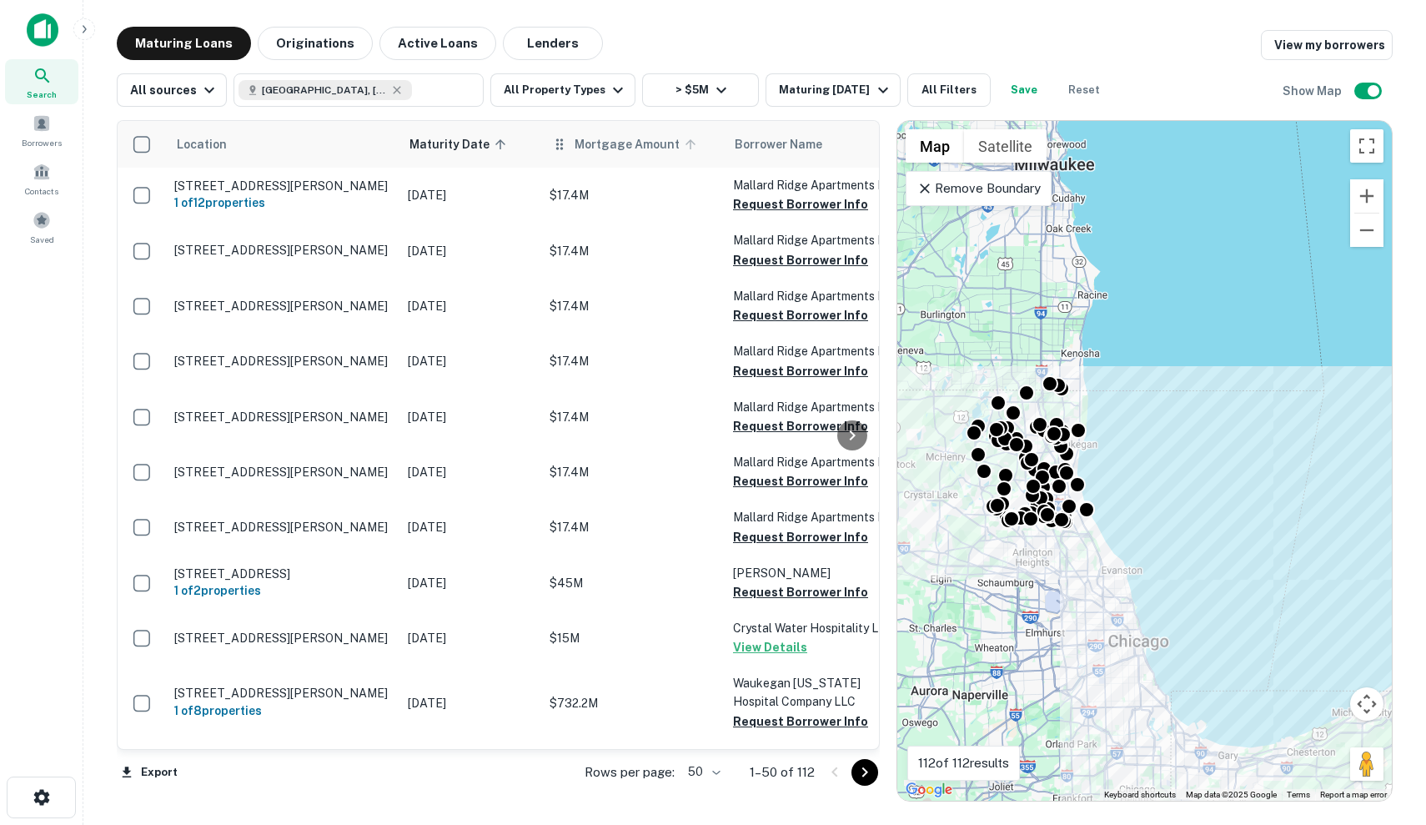
click at [673, 148] on span "Mortgage Amount" at bounding box center [638, 144] width 127 height 20
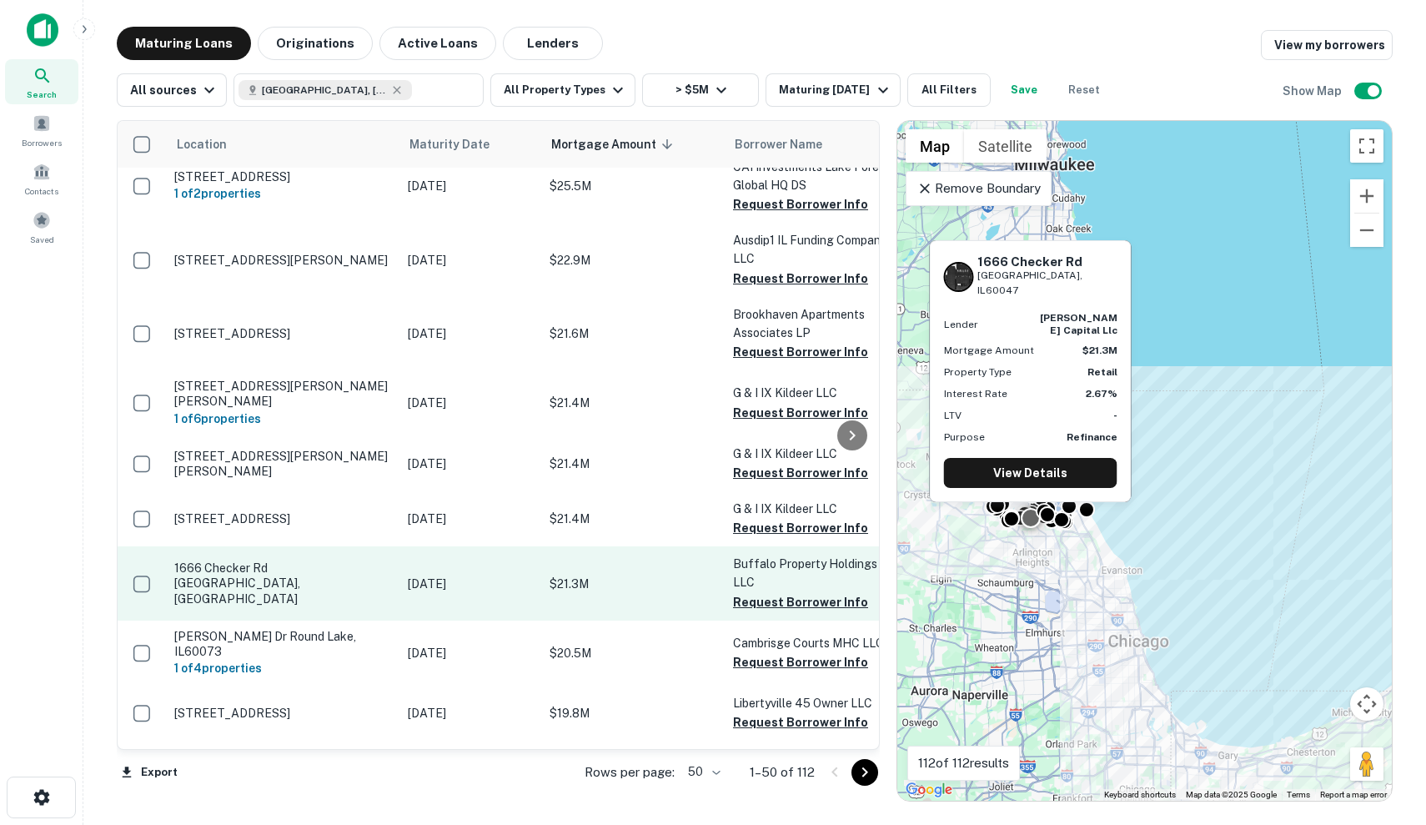
scroll to position [2418, 0]
click at [303, 546] on td "1666 Checker Rd Long Grove, IL60047" at bounding box center [283, 582] width 234 height 73
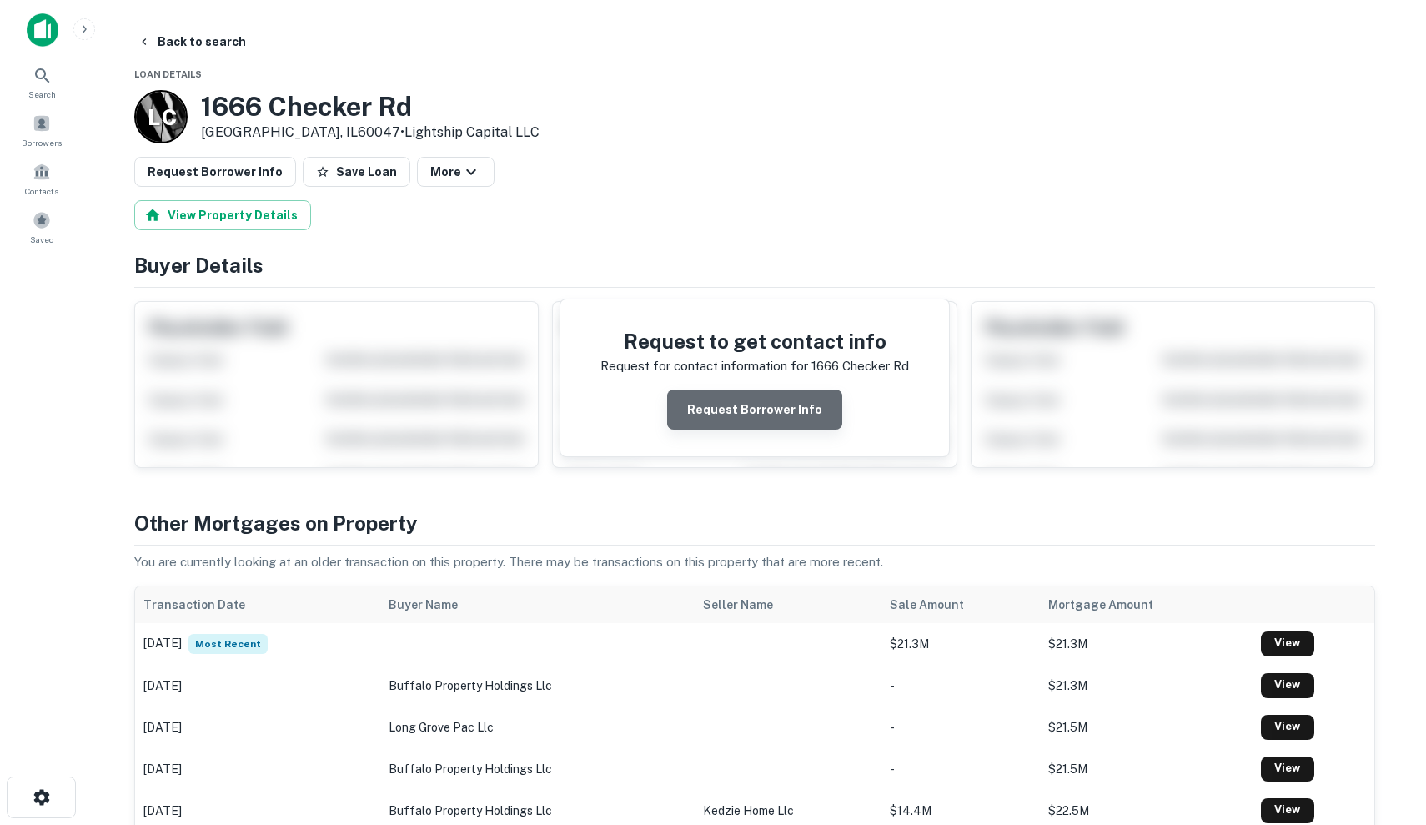
click at [787, 417] on button "Request Borrower Info" at bounding box center [754, 409] width 175 height 40
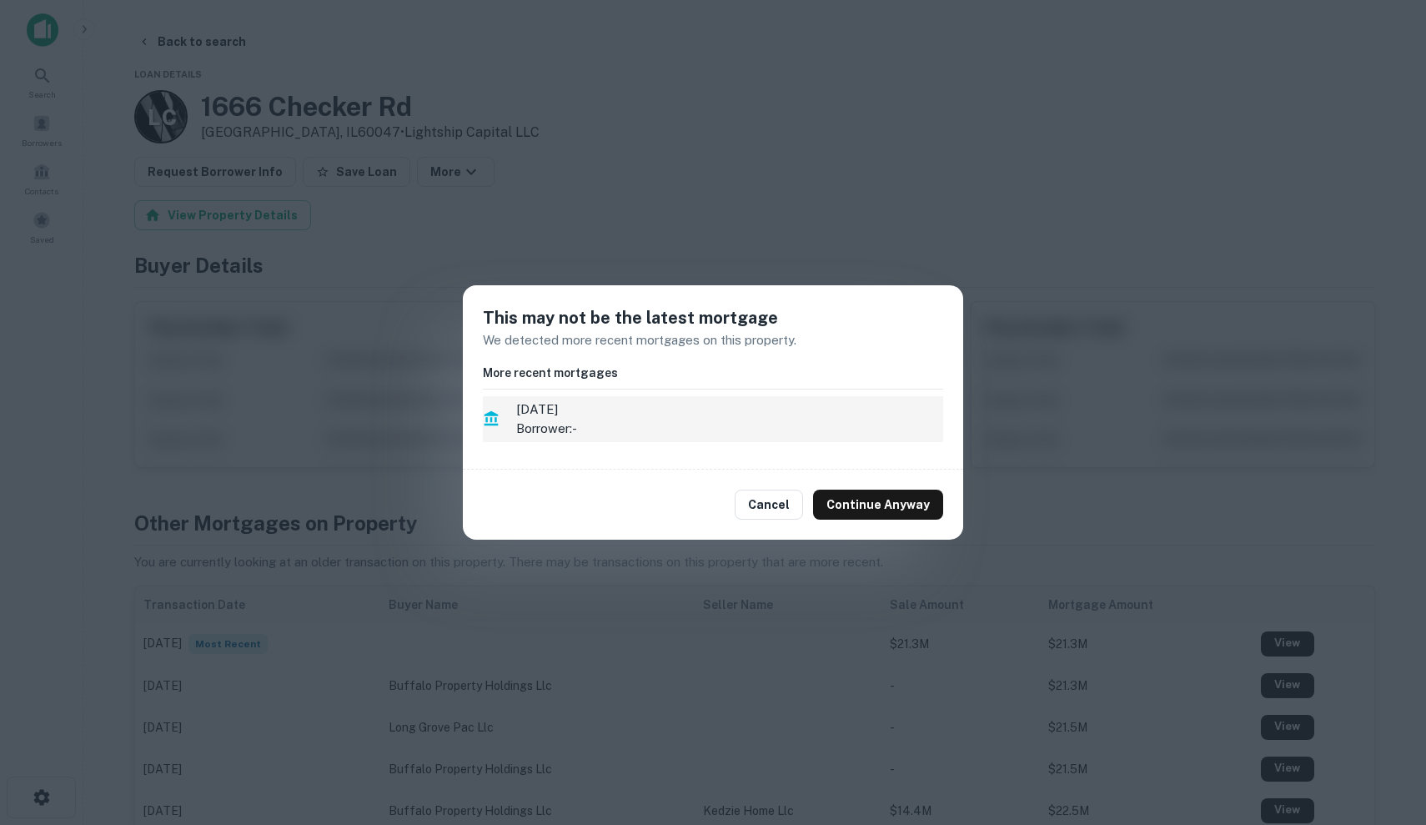
click at [707, 413] on span "1/31/2021" at bounding box center [729, 409] width 427 height 20
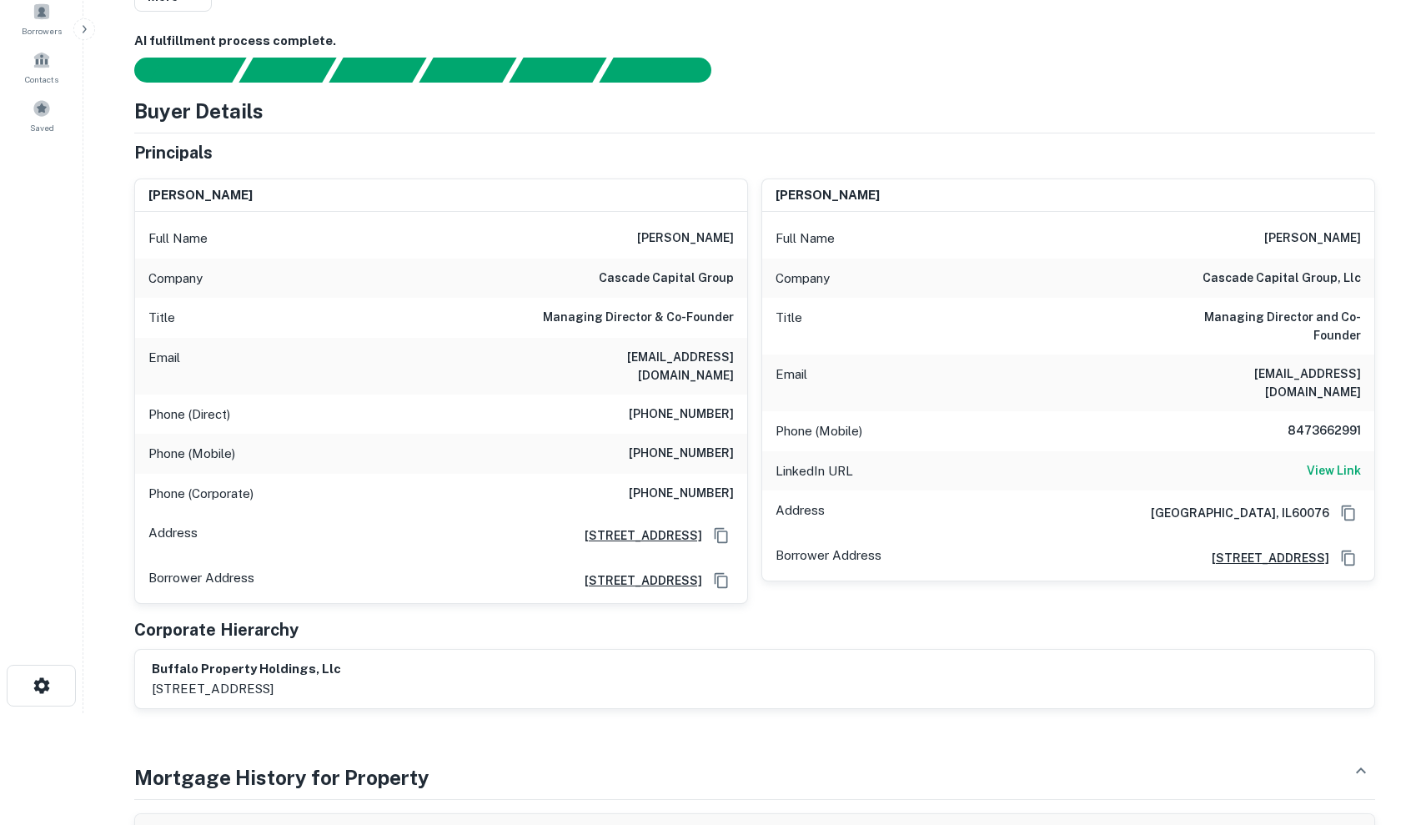
scroll to position [128, 0]
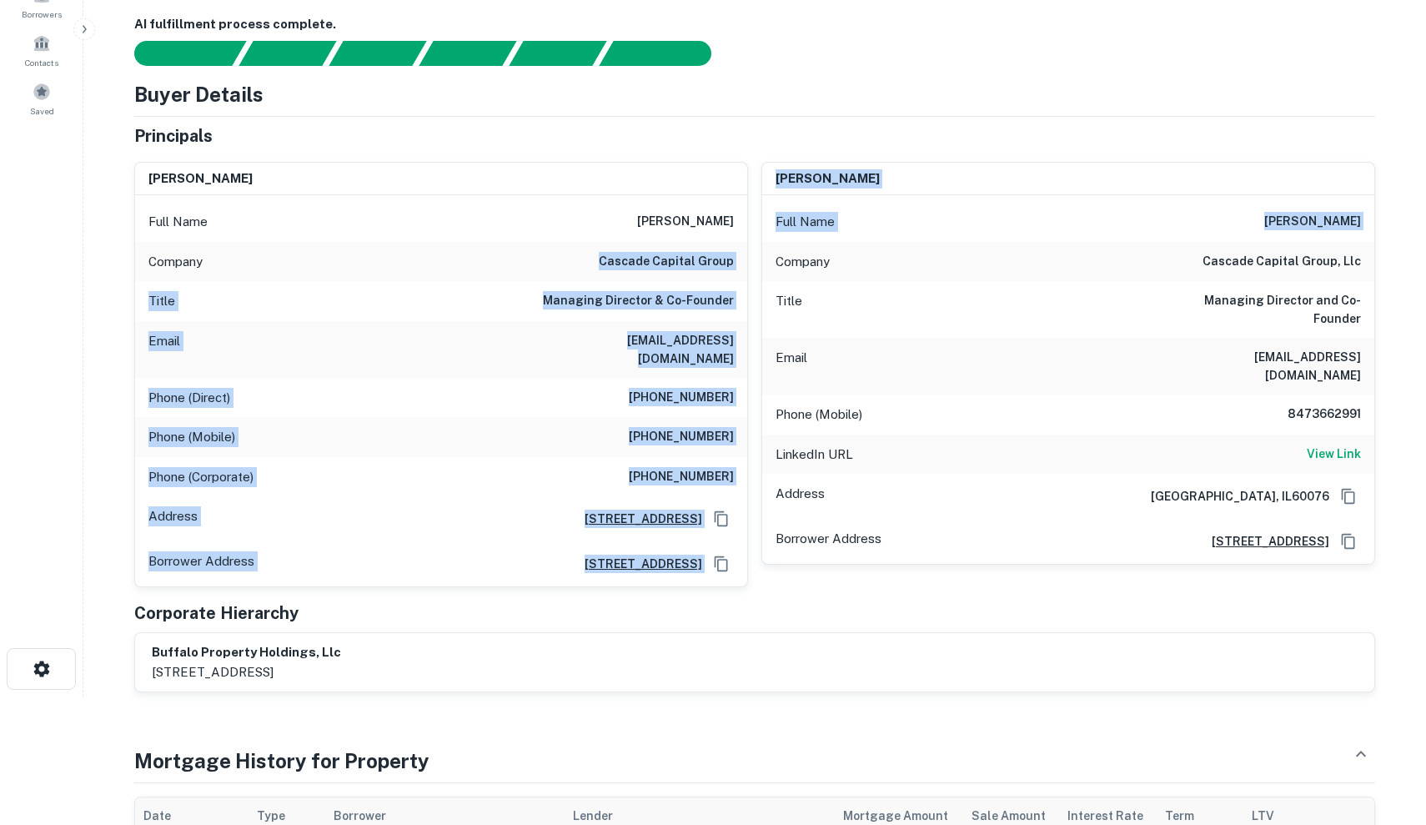
drag, startPoint x: 596, startPoint y: 256, endPoint x: 770, endPoint y: 264, distance: 173.6
click at [770, 264] on div "chaim rajchenbach Full Name chaim rajchenbach Company cascade capital group Tit…" at bounding box center [748, 367] width 1254 height 439
click at [692, 256] on h6 "cascade capital group" at bounding box center [666, 262] width 135 height 20
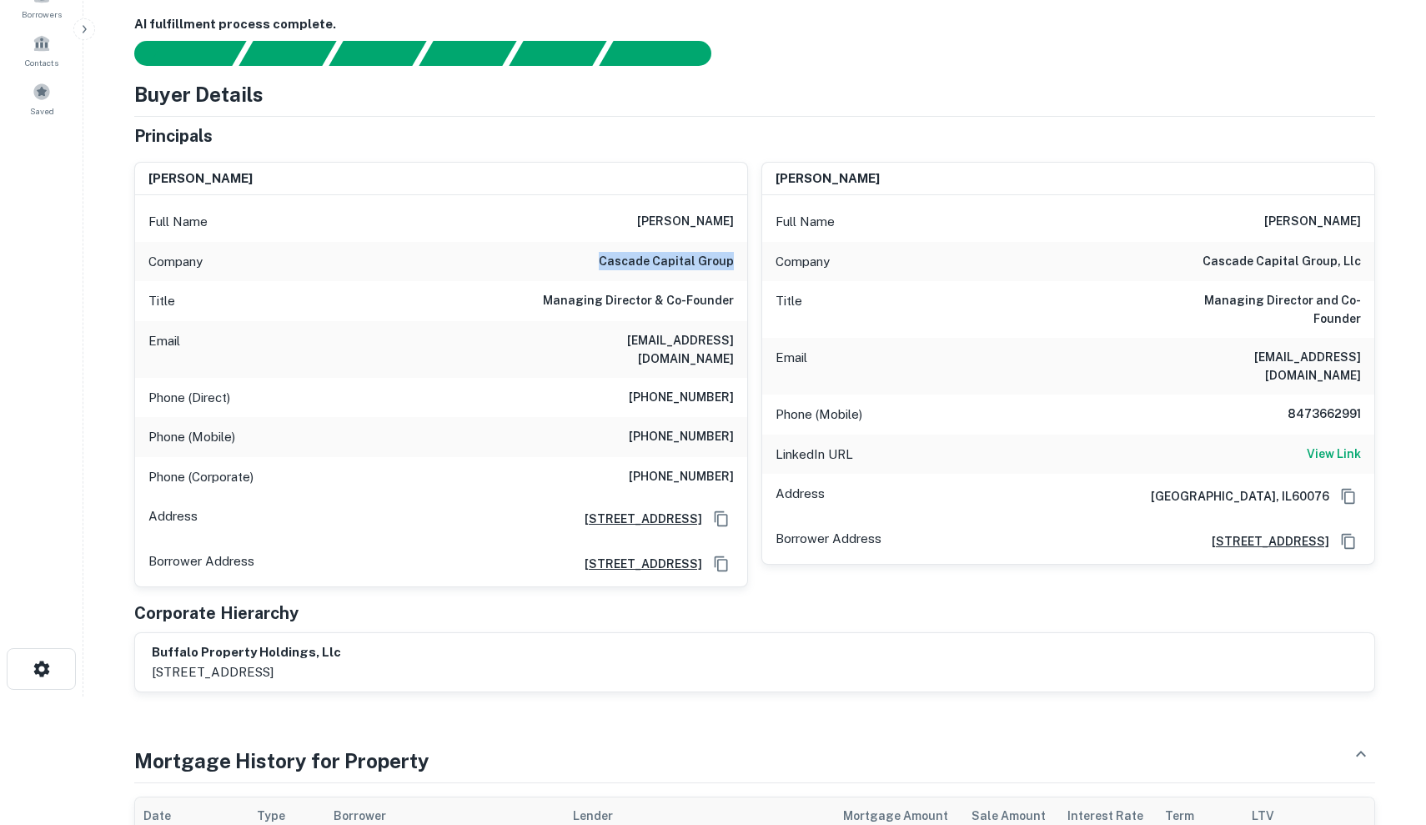
drag, startPoint x: 608, startPoint y: 258, endPoint x: 735, endPoint y: 252, distance: 126.9
click at [735, 252] on div "Company cascade capital group" at bounding box center [441, 262] width 612 height 40
copy h6 "cascade capital group"
click at [684, 233] on div "Full Name chaim rajchenbach" at bounding box center [441, 222] width 612 height 40
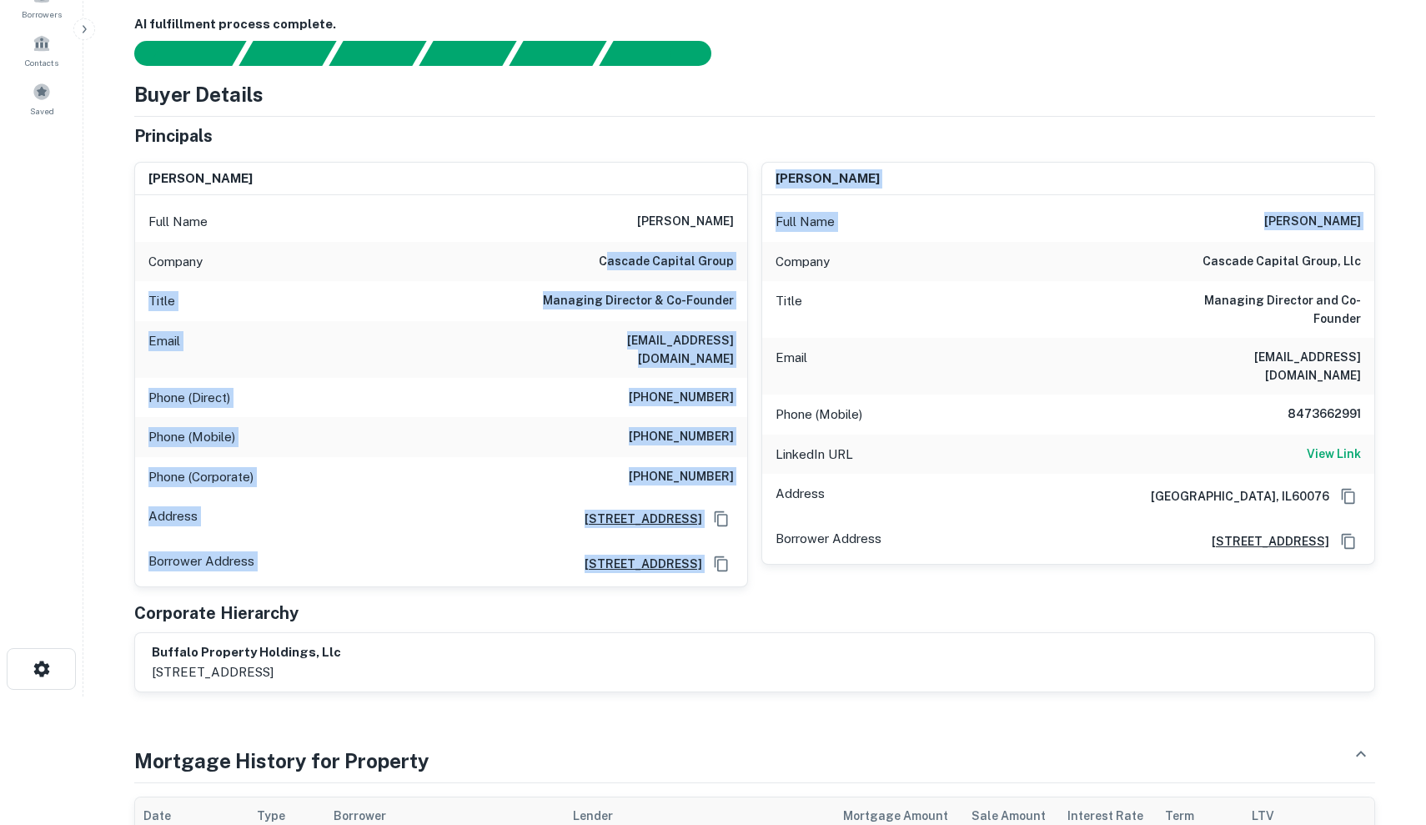
drag, startPoint x: 612, startPoint y: 256, endPoint x: 750, endPoint y: 257, distance: 137.6
click at [750, 257] on div "chaim rajchenbach Full Name chaim rajchenbach Company cascade capital group Tit…" at bounding box center [748, 367] width 1254 height 439
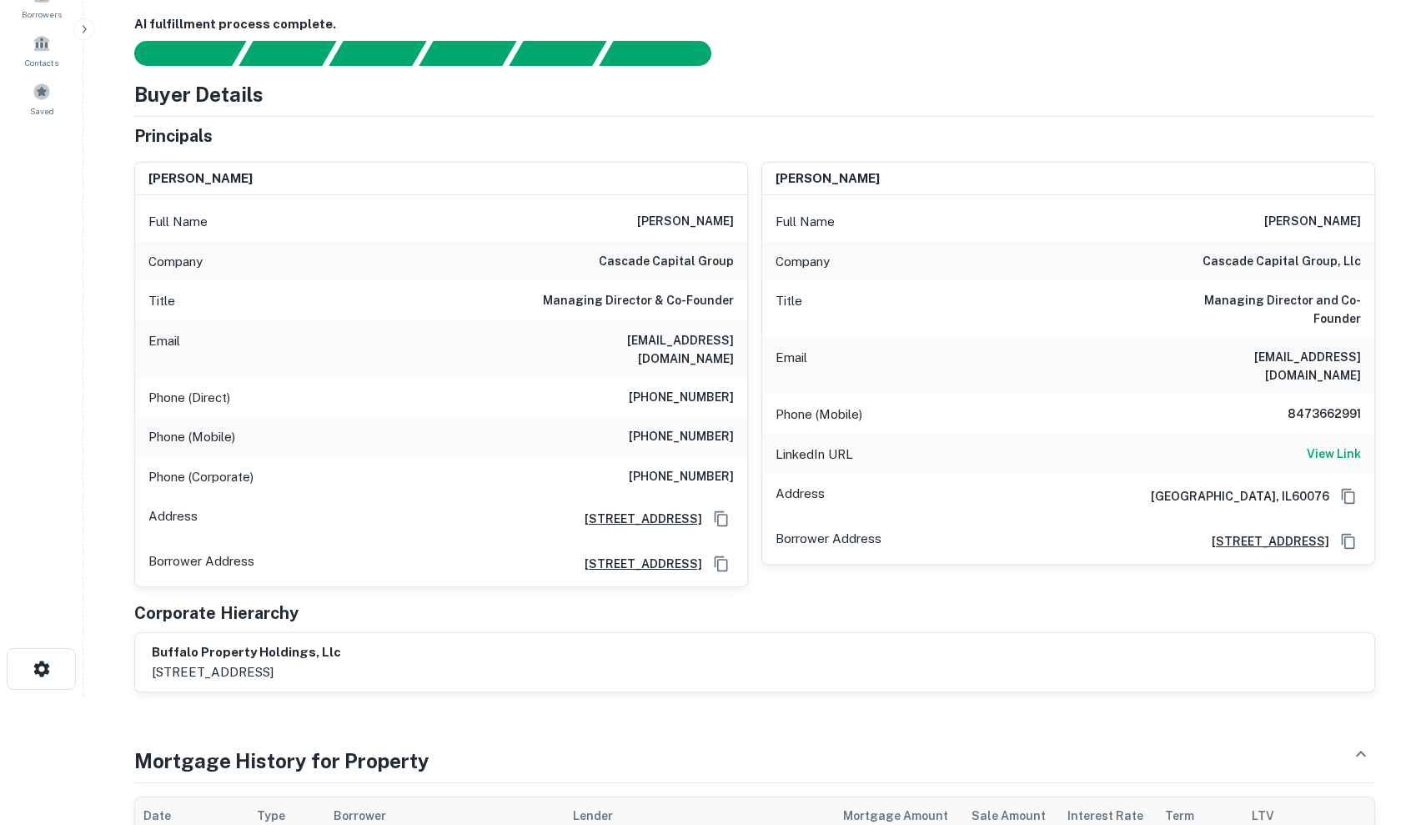
click at [750, 257] on div "nachy shabat Full Name nachy shabat Company cascade capital group, llc Title Ma…" at bounding box center [1061, 367] width 627 height 439
drag, startPoint x: 616, startPoint y: 220, endPoint x: 738, endPoint y: 222, distance: 121.8
click at [738, 222] on div "Full Name chaim rajchenbach" at bounding box center [441, 222] width 612 height 40
copy h6 "chaim rajchenbach"
click at [455, 272] on div "Company cascade capital group" at bounding box center [441, 262] width 612 height 40
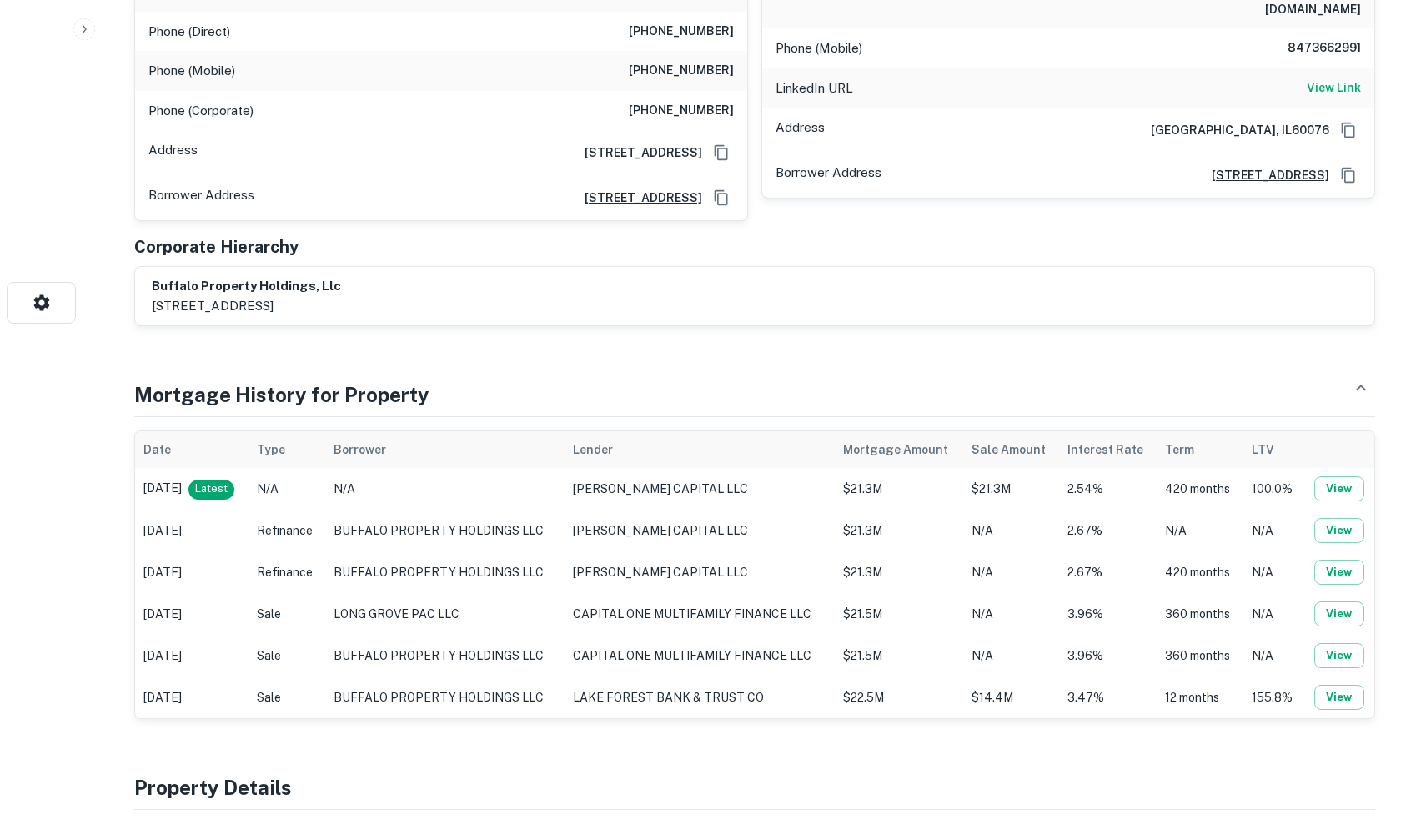
scroll to position [495, 0]
click at [628, 475] on td "DWIGHT CAPITAL LLC" at bounding box center [699, 489] width 269 height 42
click at [230, 480] on span "Latest" at bounding box center [211, 488] width 46 height 17
click at [1322, 476] on button "View" at bounding box center [1339, 488] width 50 height 25
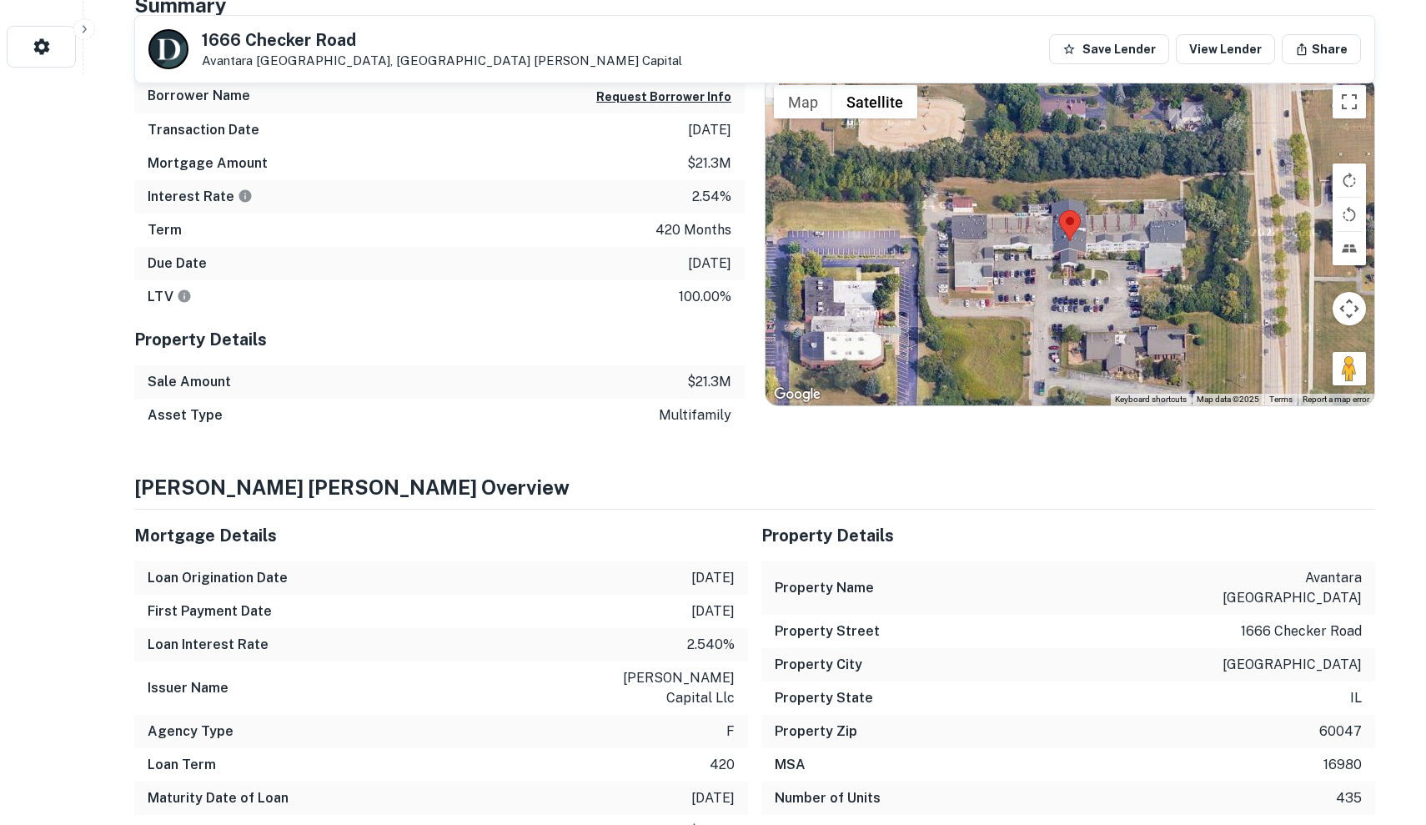
scroll to position [724, 0]
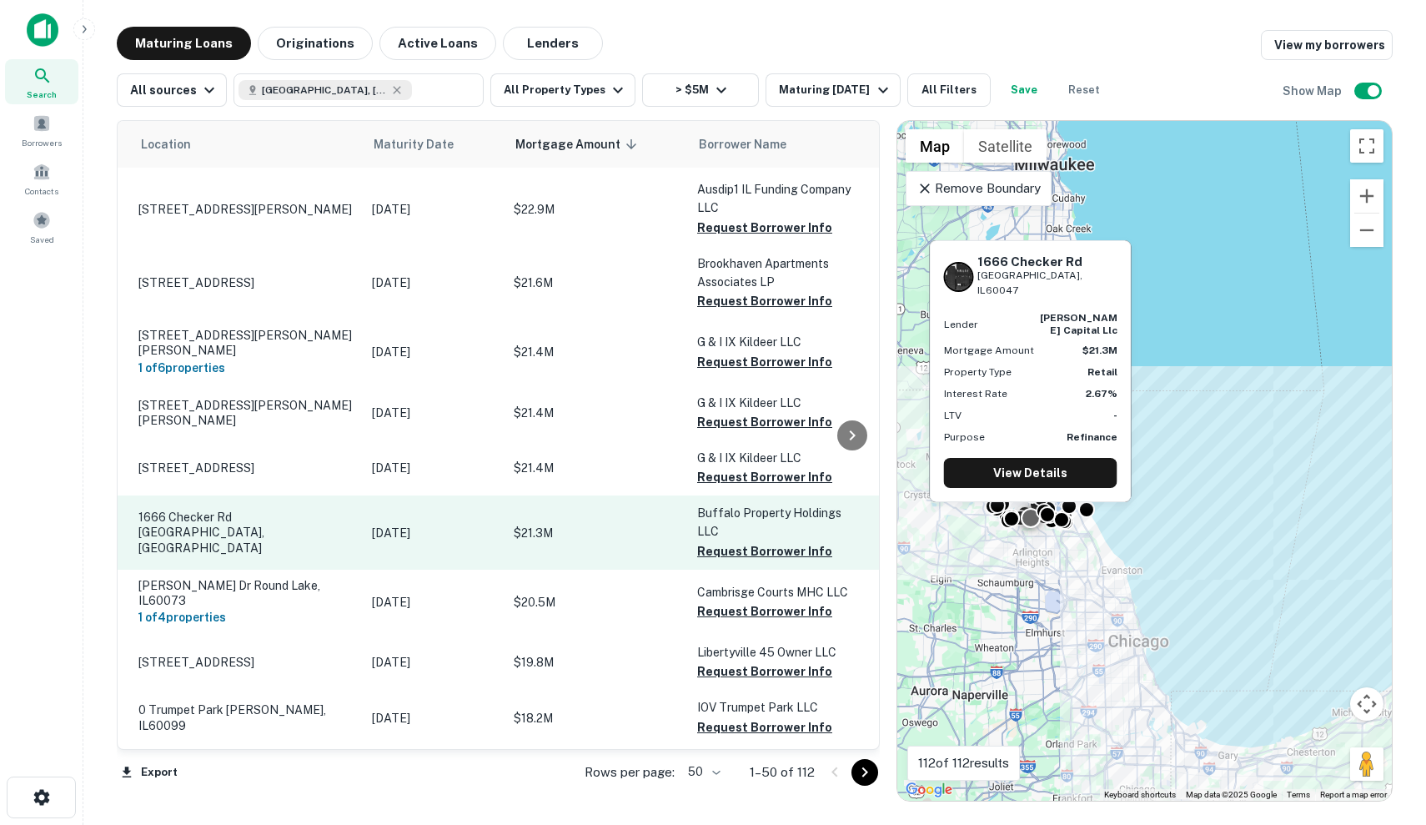
scroll to position [2457, 36]
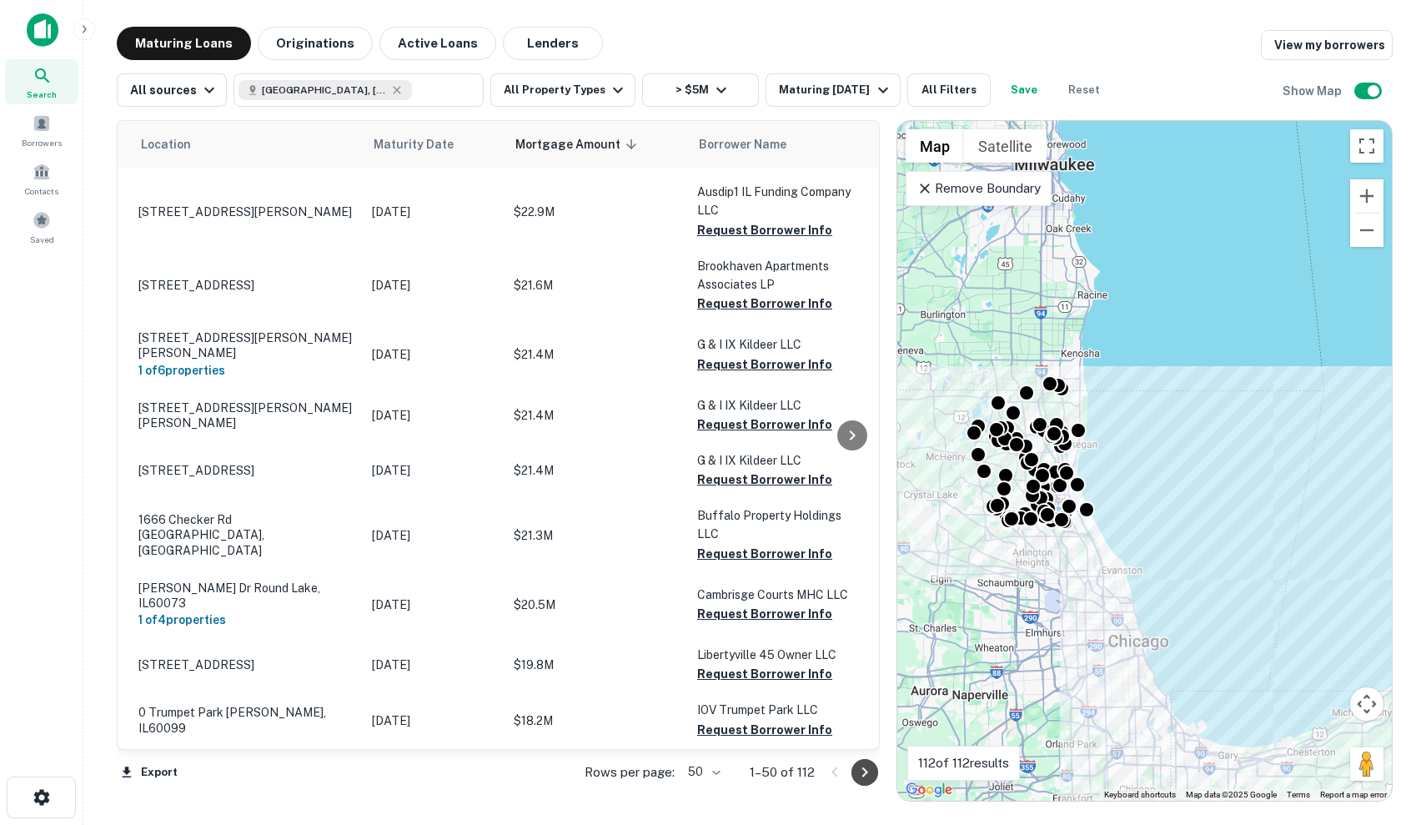
click at [871, 769] on icon "Go to next page" at bounding box center [865, 772] width 20 height 20
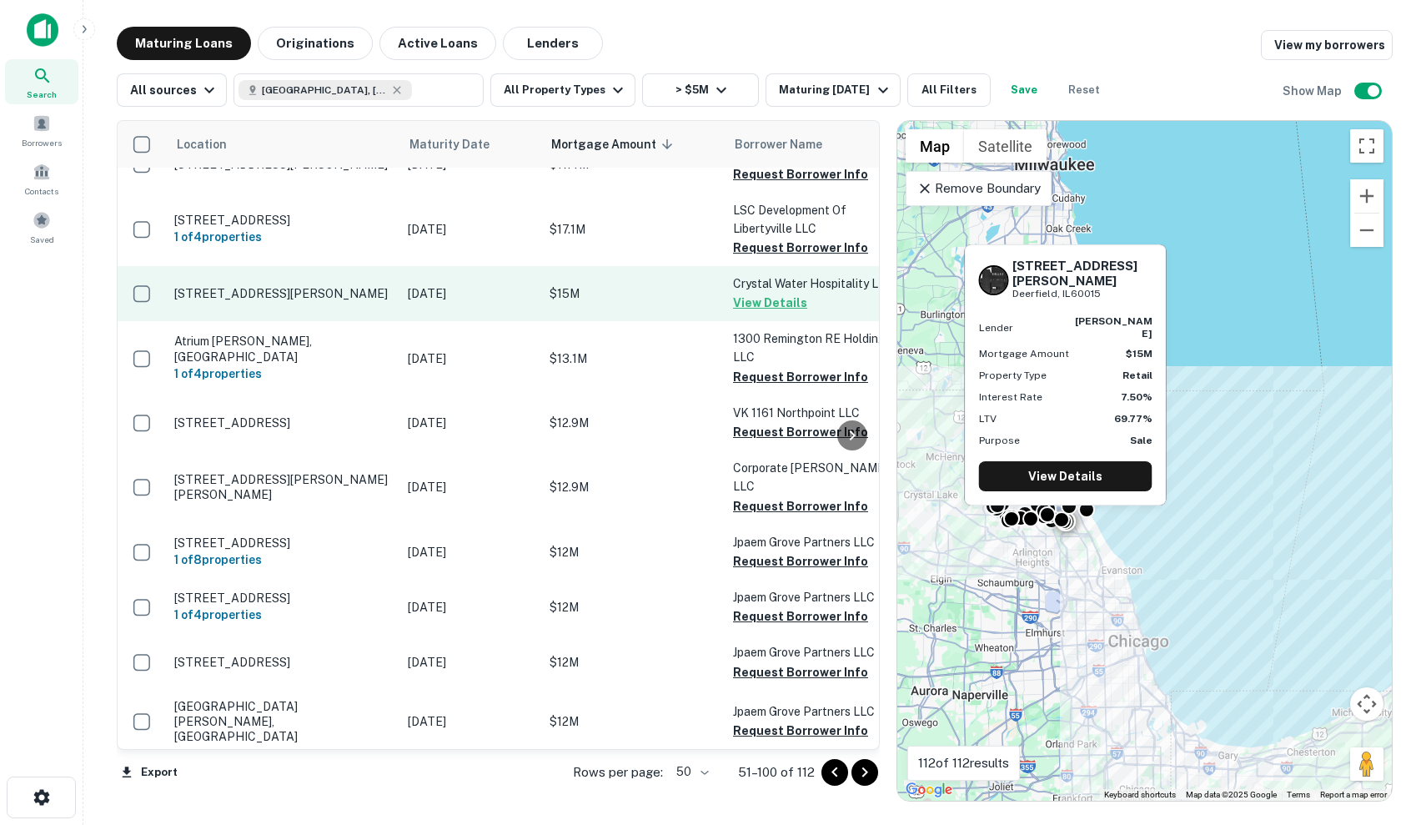
click at [291, 299] on p "1750 Lake Cook Rd Deerfield, IL60015" at bounding box center [282, 293] width 217 height 15
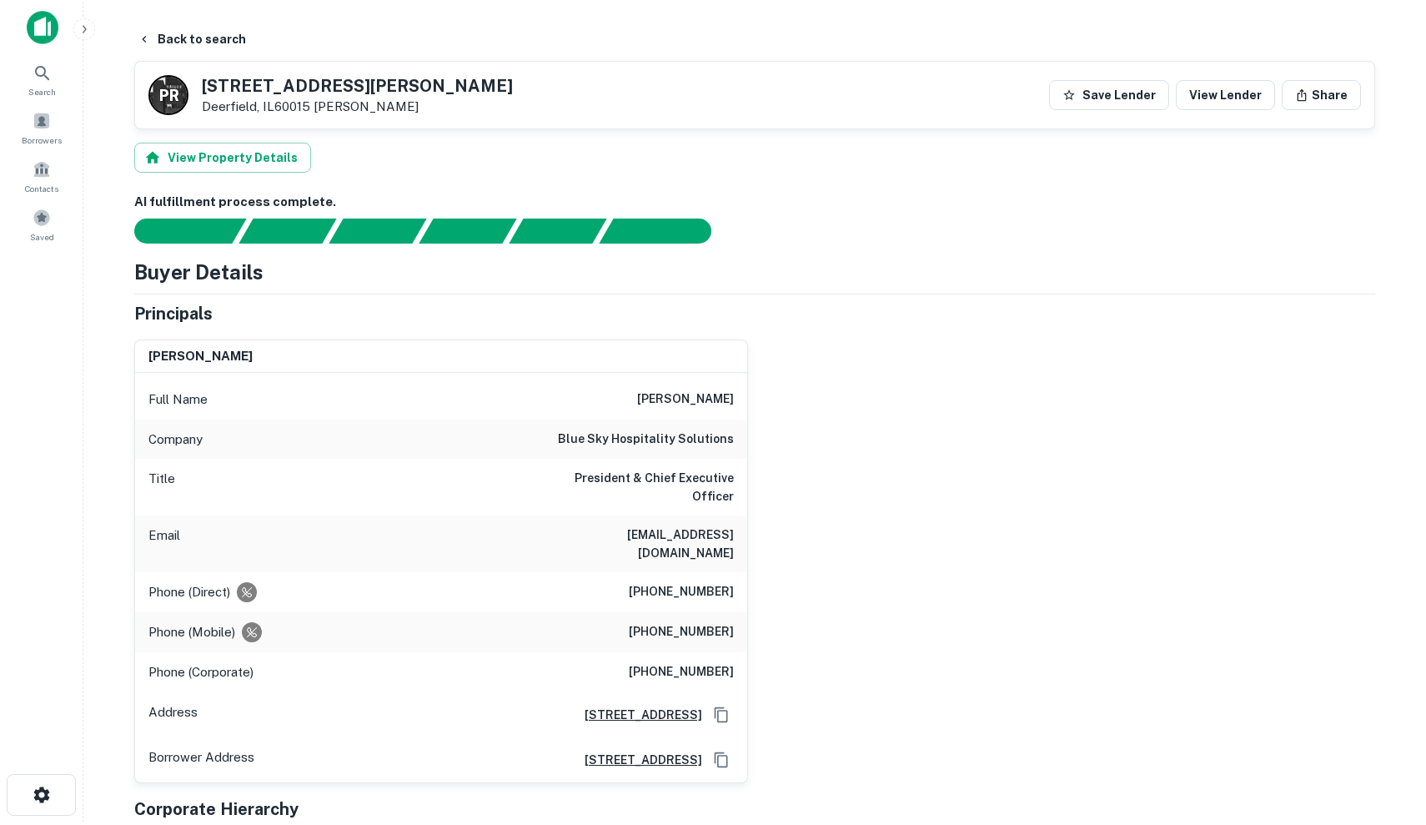
scroll to position [285, 0]
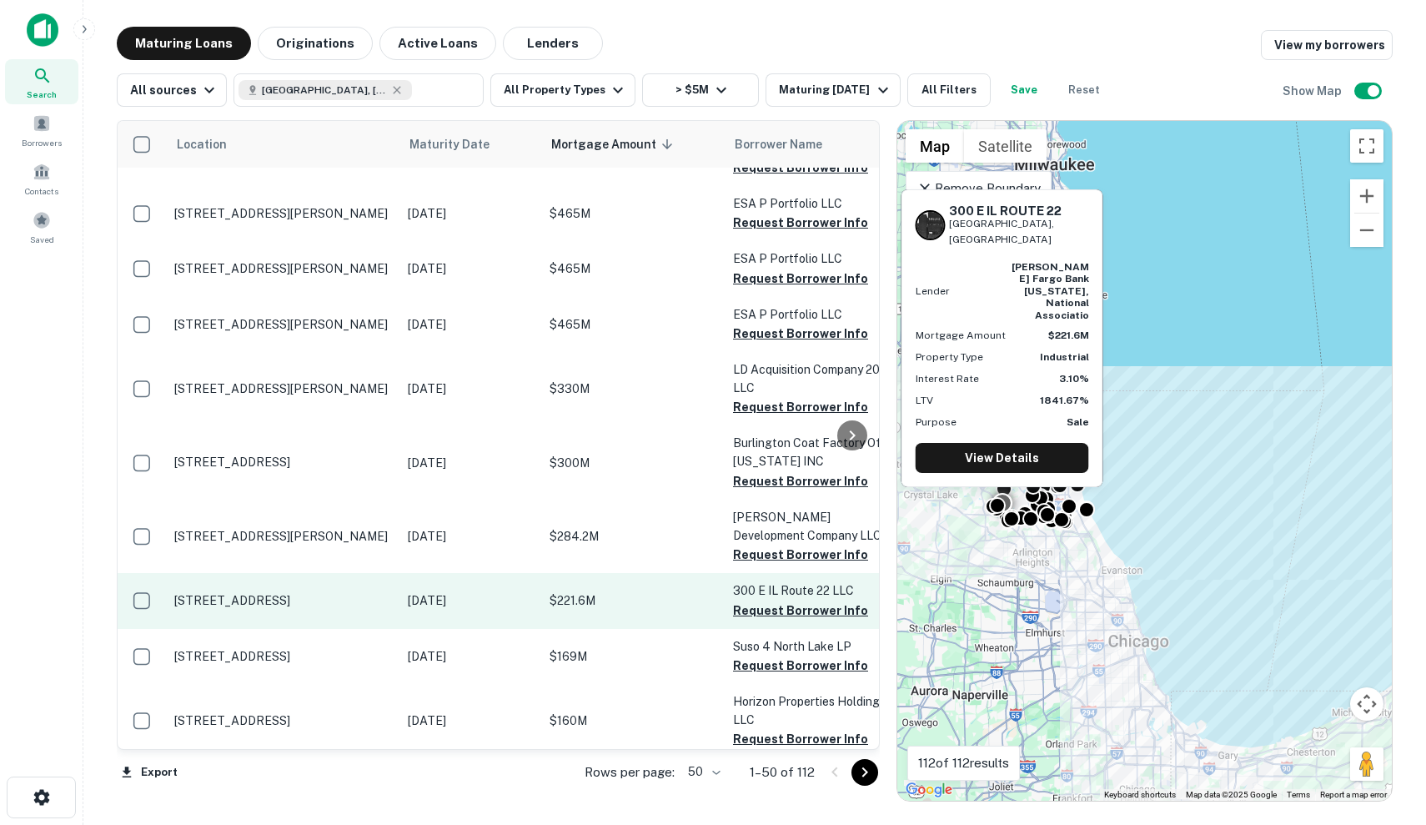
click at [433, 610] on p "Apr 18, 2026" at bounding box center [470, 600] width 125 height 18
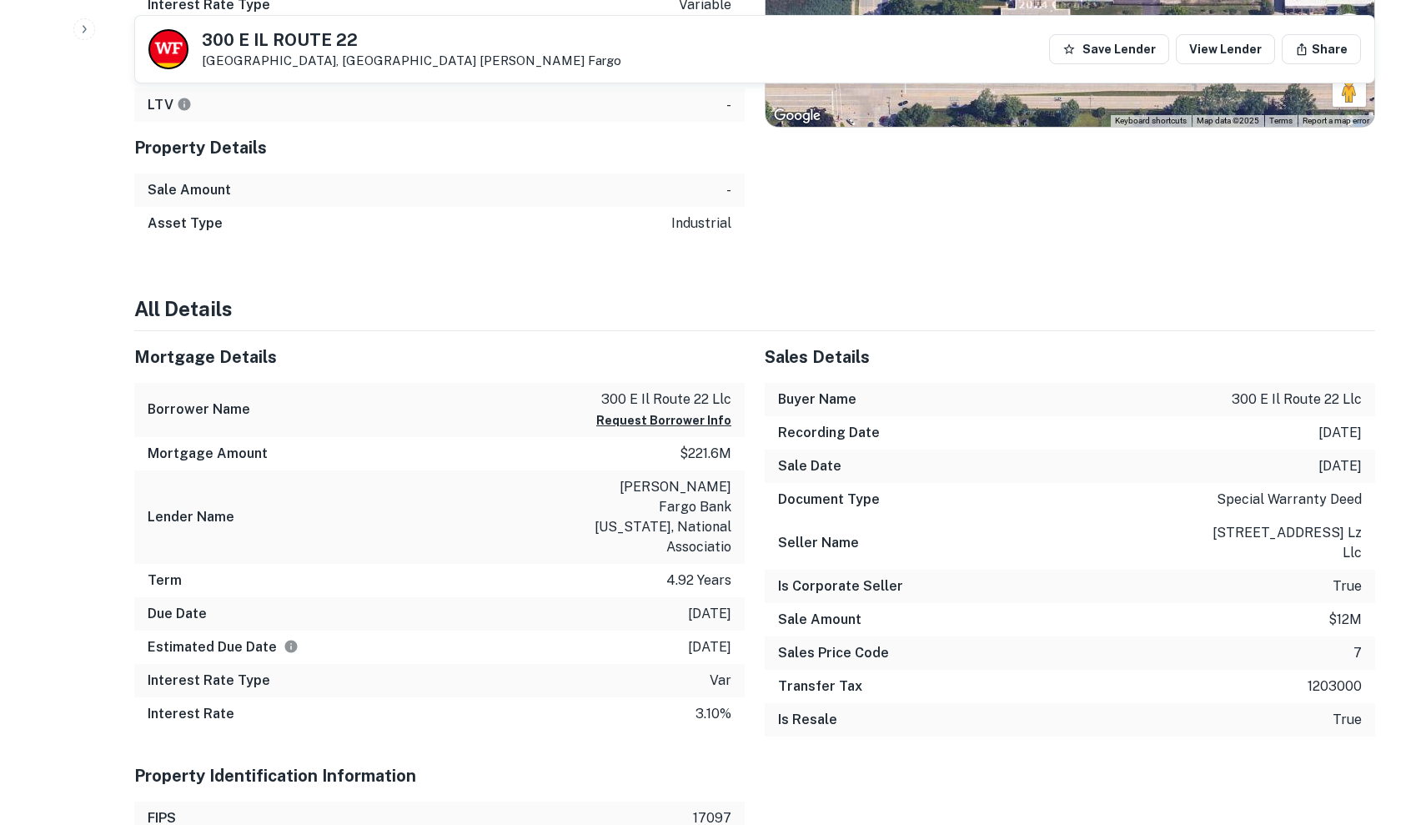
scroll to position [84, 0]
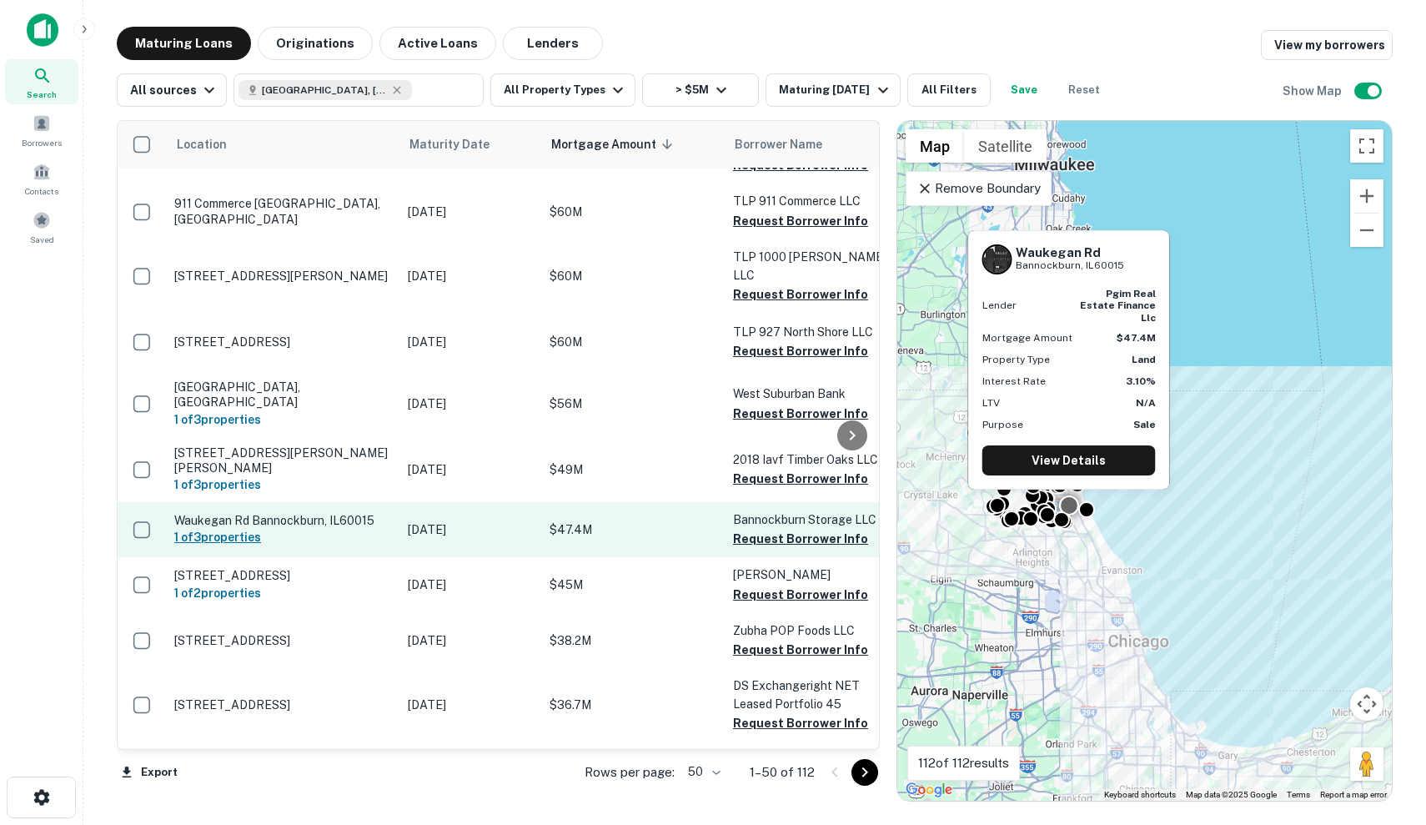
scroll to position [1570, 0]
click at [351, 502] on td "Waukegan Rd Bannockburn, IL60015 1 of 3 properties" at bounding box center [283, 529] width 234 height 55
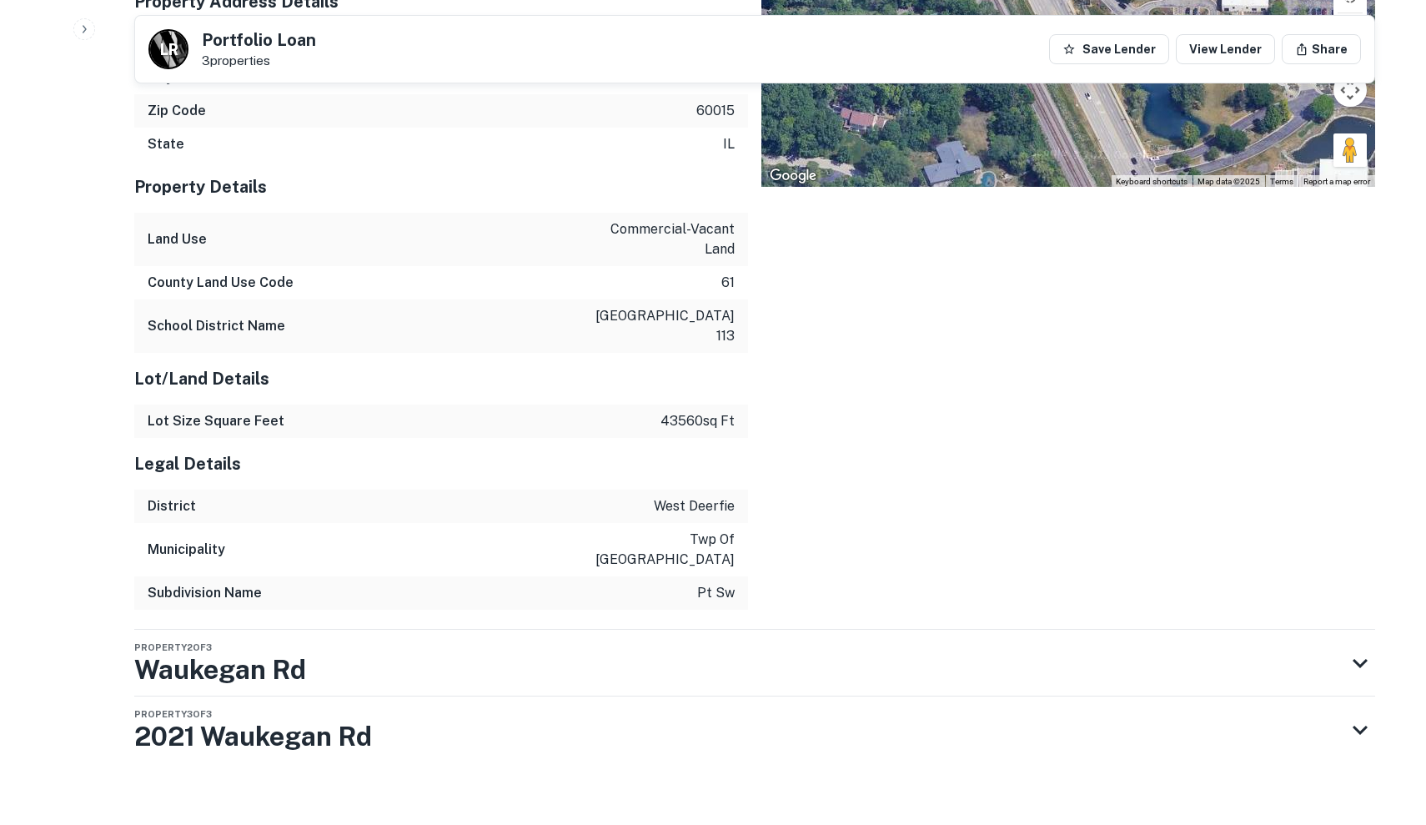
scroll to position [1257, 0]
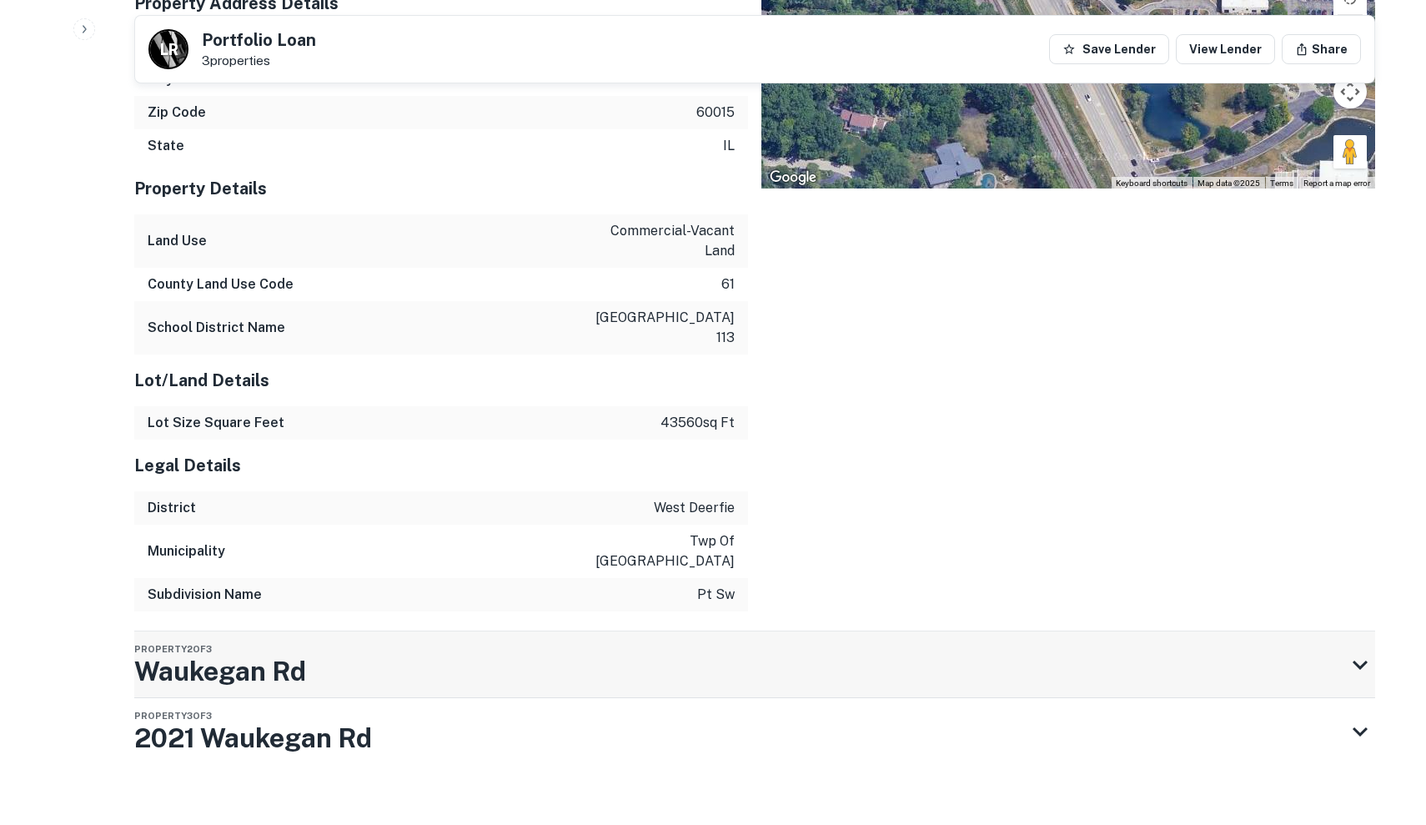
click at [362, 647] on div "Property 2 of 3 Waukegan Rd" at bounding box center [739, 664] width 1211 height 67
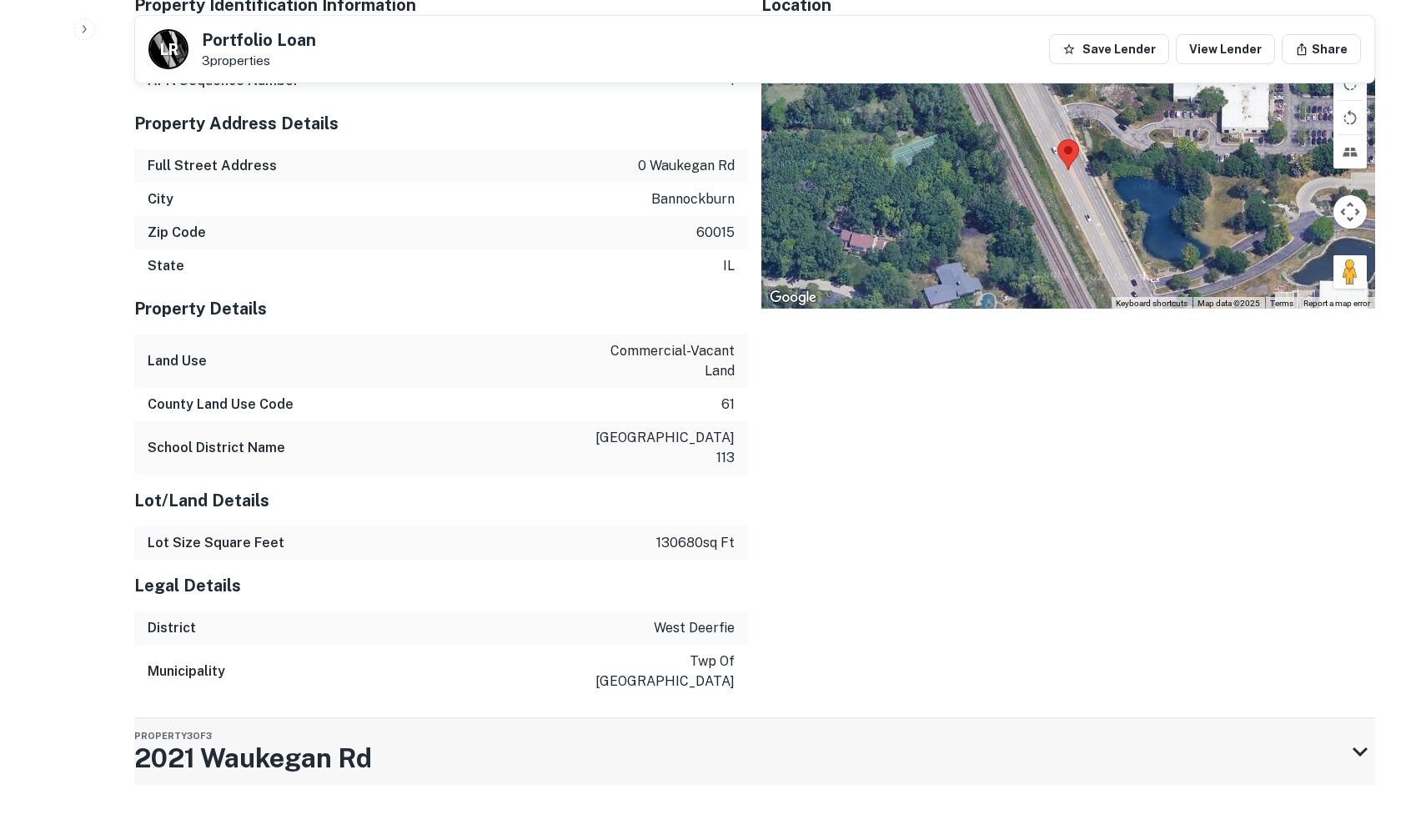
click at [362, 738] on h3 "2021 Waukegan Rd" at bounding box center [253, 758] width 238 height 40
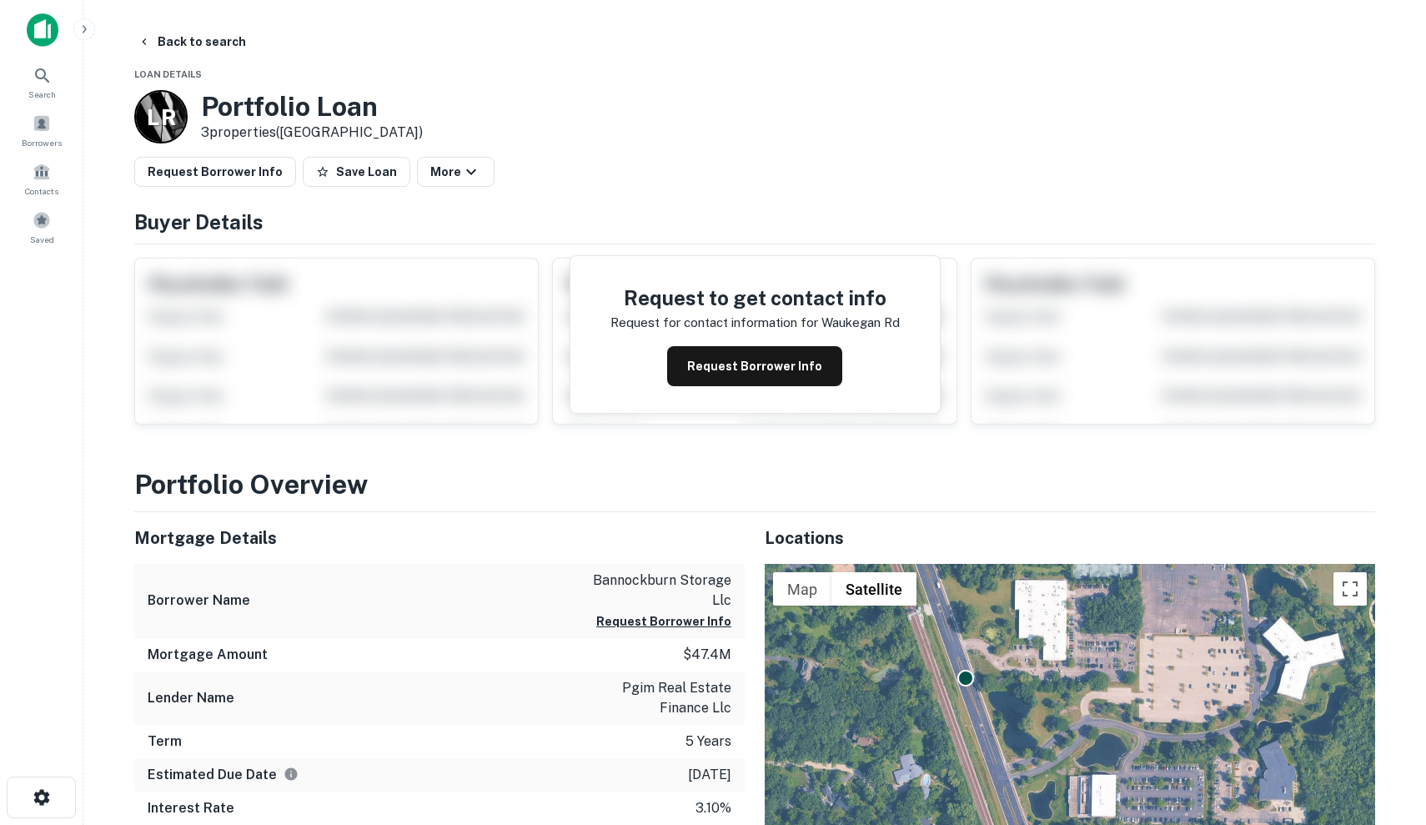
scroll to position [-1, 0]
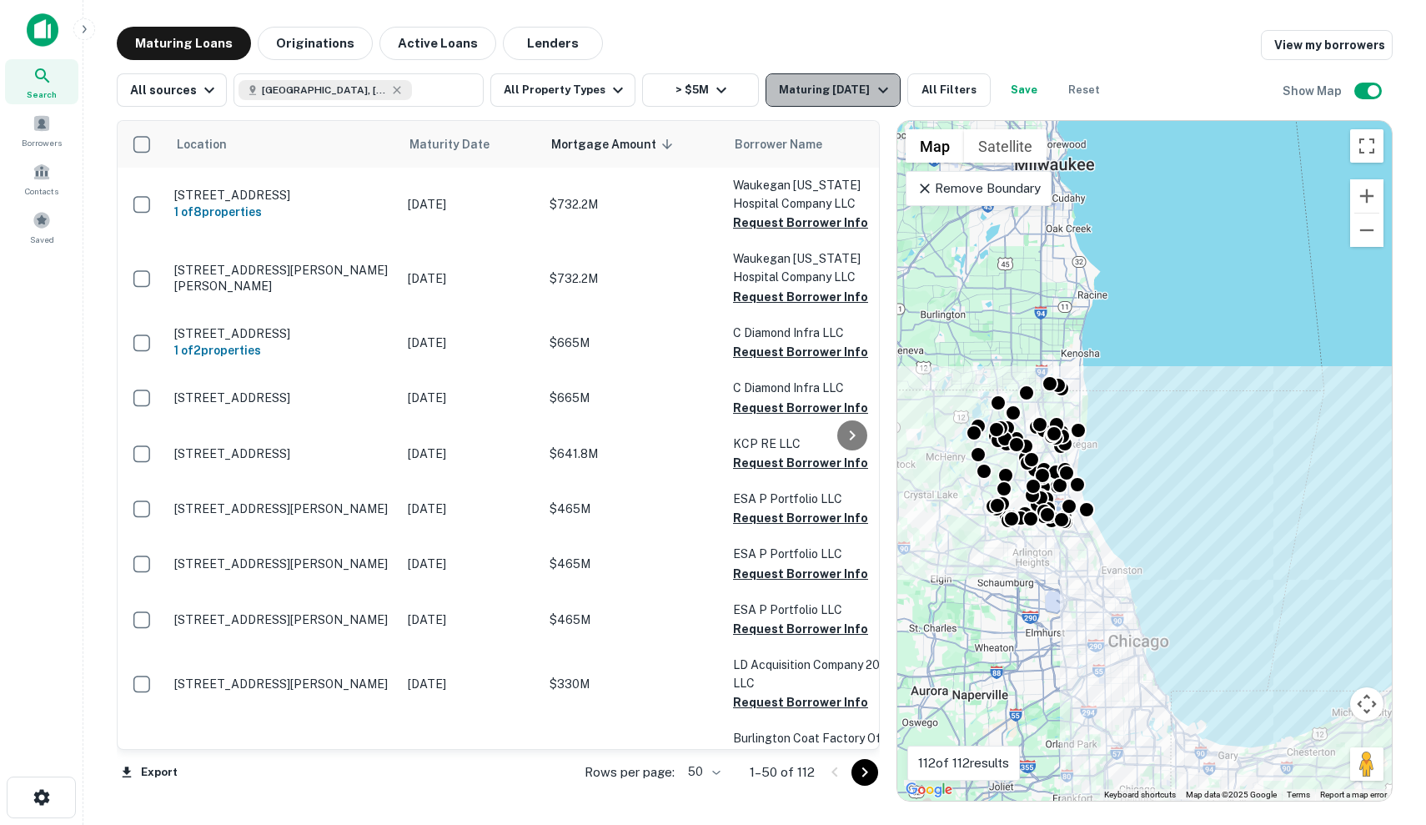
click at [851, 98] on div "Maturing In 1 Year" at bounding box center [835, 90] width 113 height 20
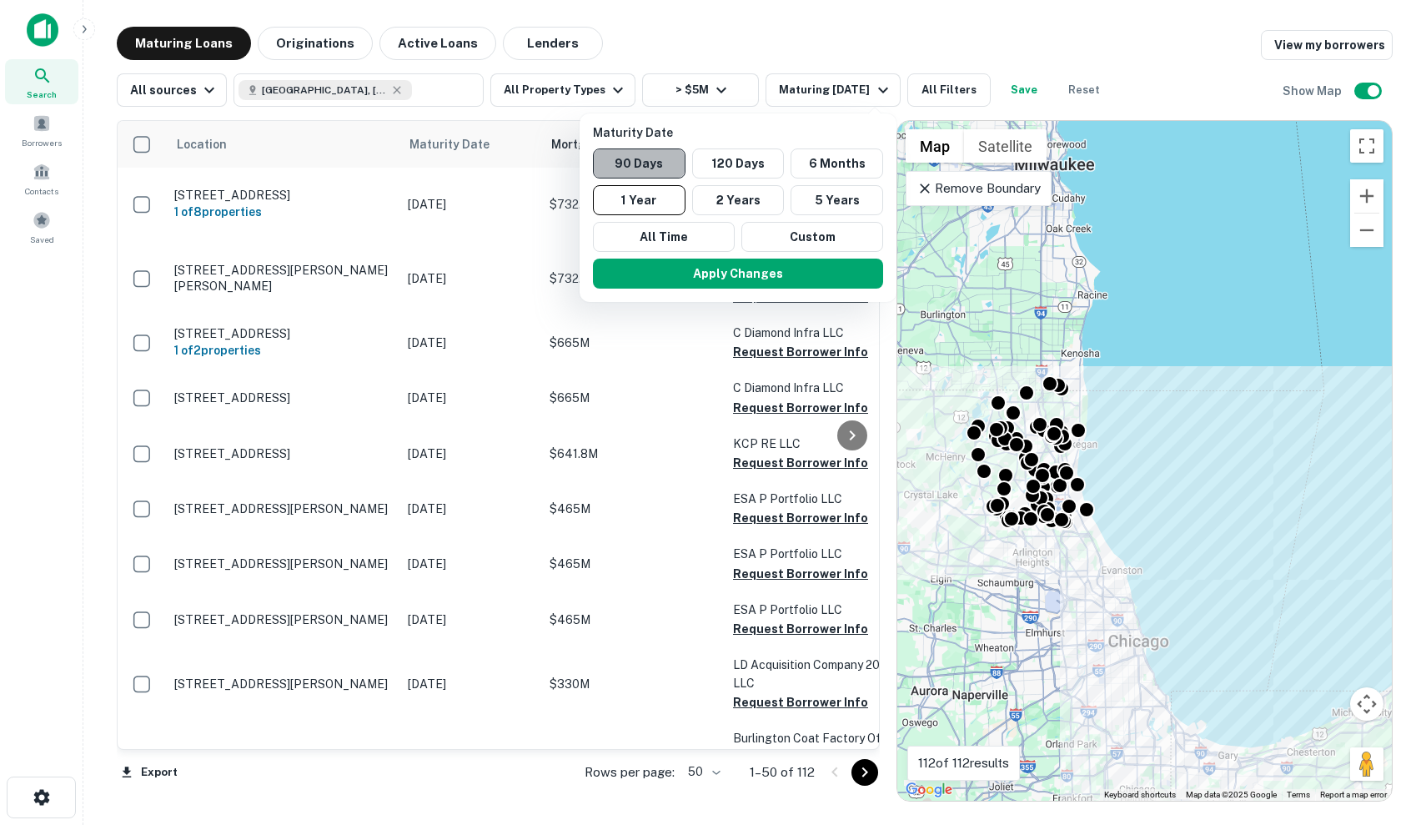
click at [684, 157] on button "90 Days" at bounding box center [639, 163] width 93 height 30
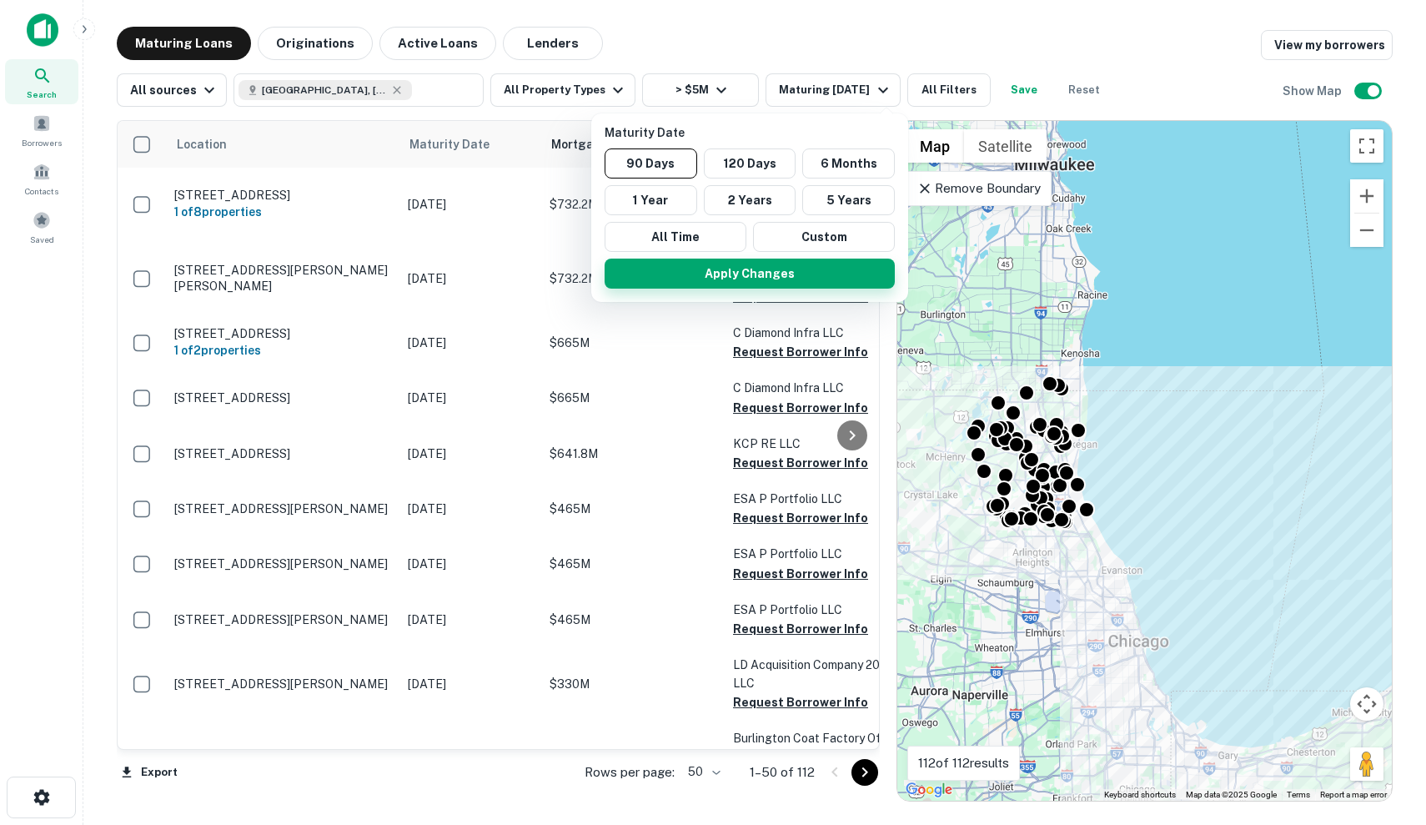
click at [734, 281] on button "Apply Changes" at bounding box center [750, 274] width 290 height 30
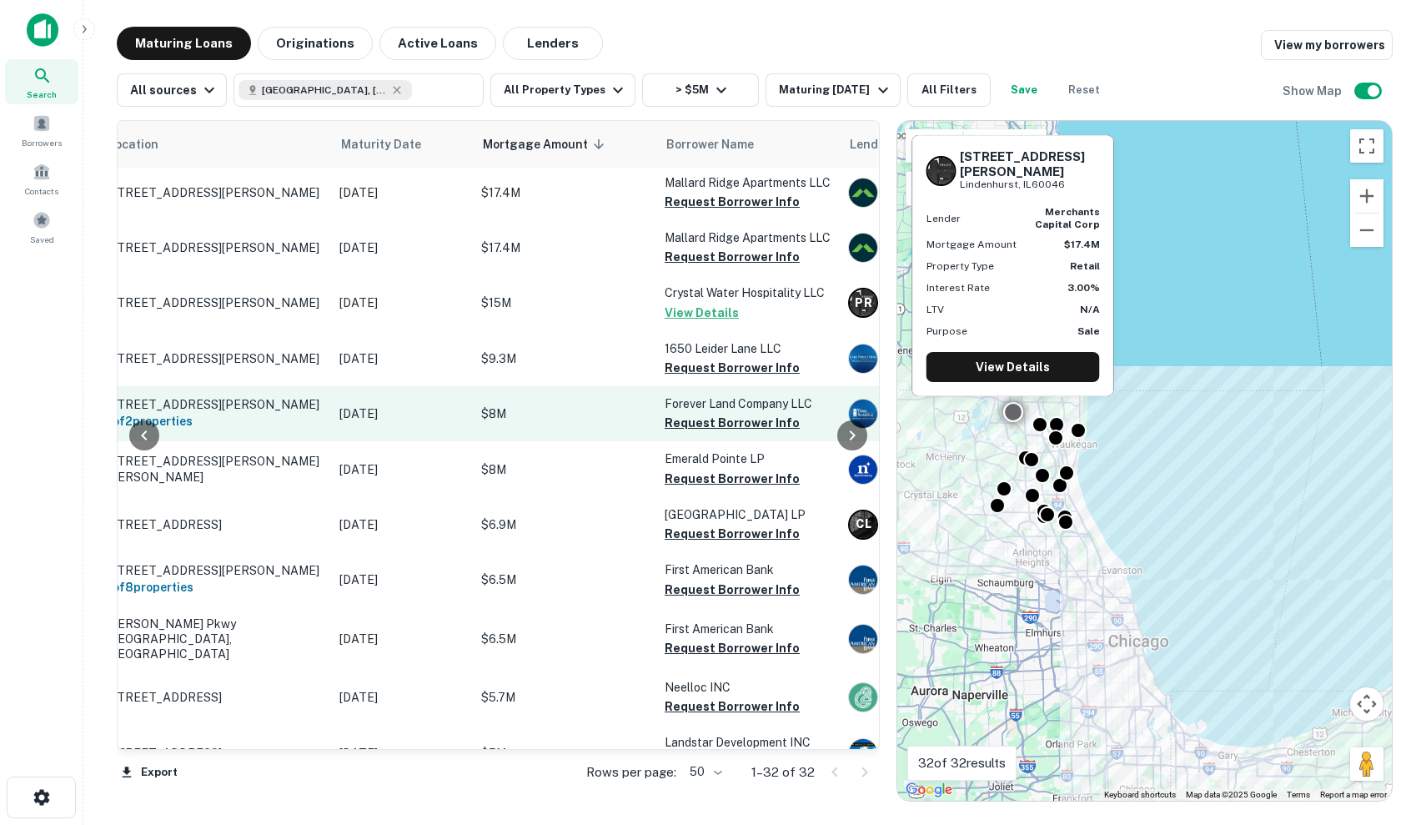
scroll to position [1333, 68]
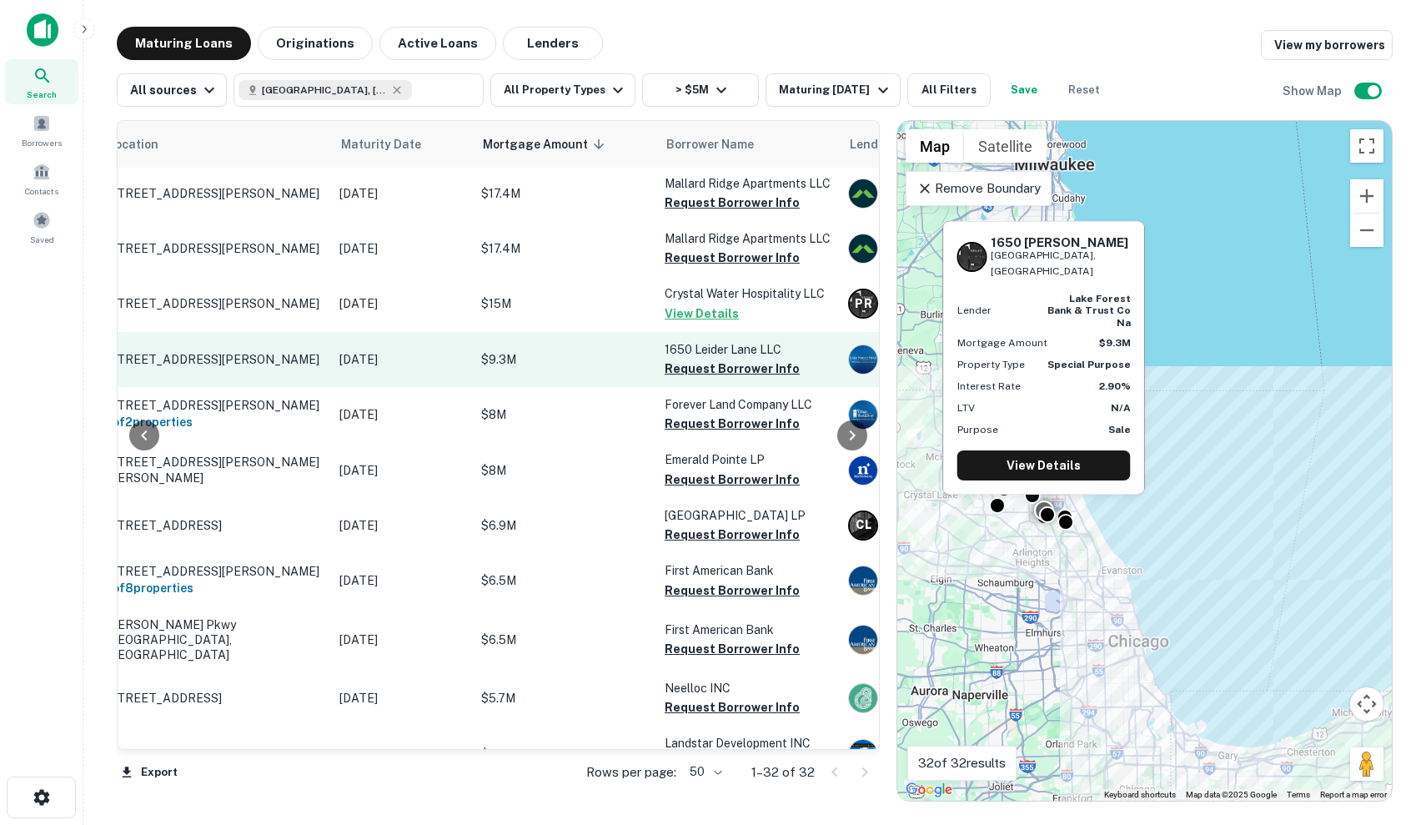
click at [573, 350] on p "$9.3M" at bounding box center [564, 359] width 167 height 18
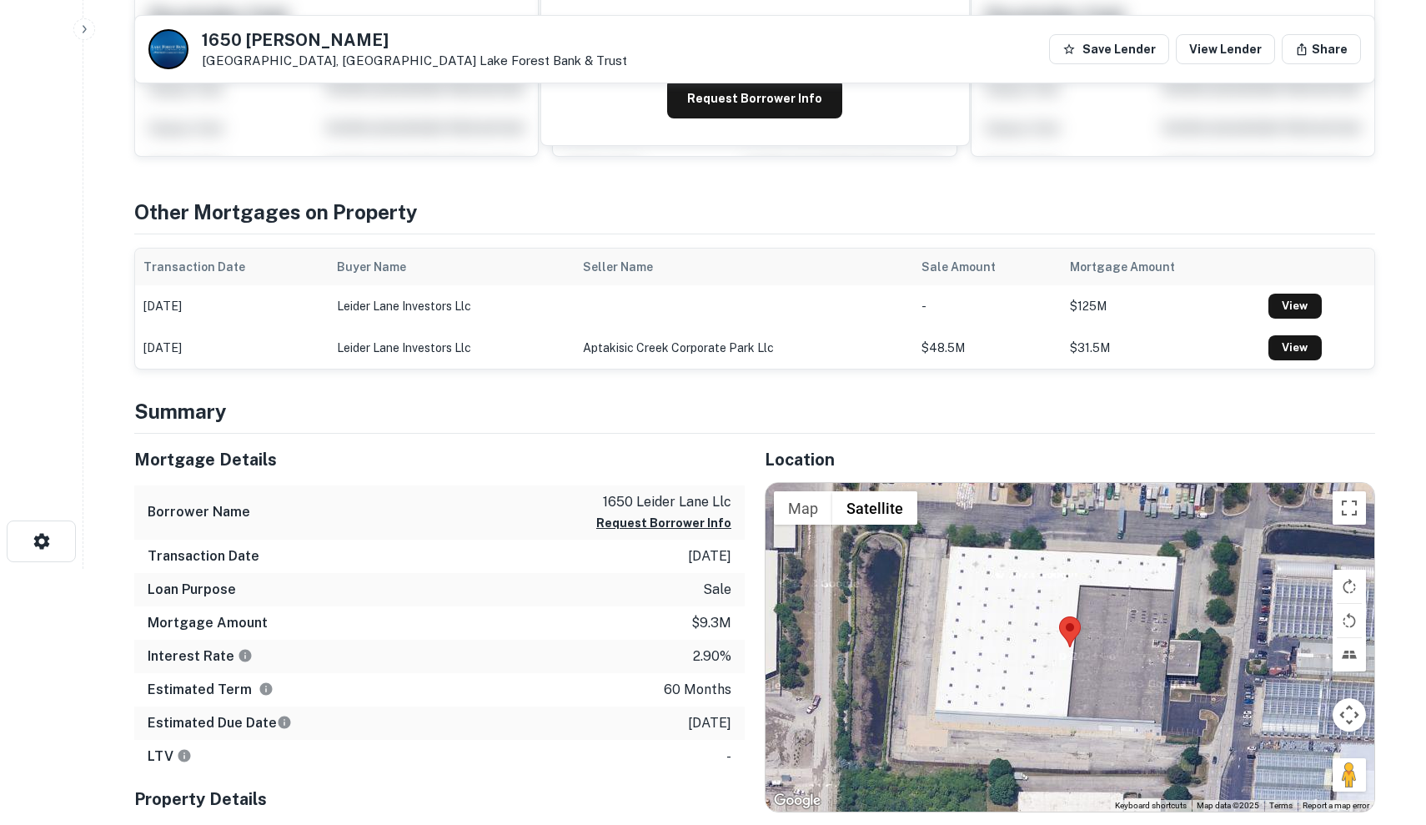
scroll to position [258, 0]
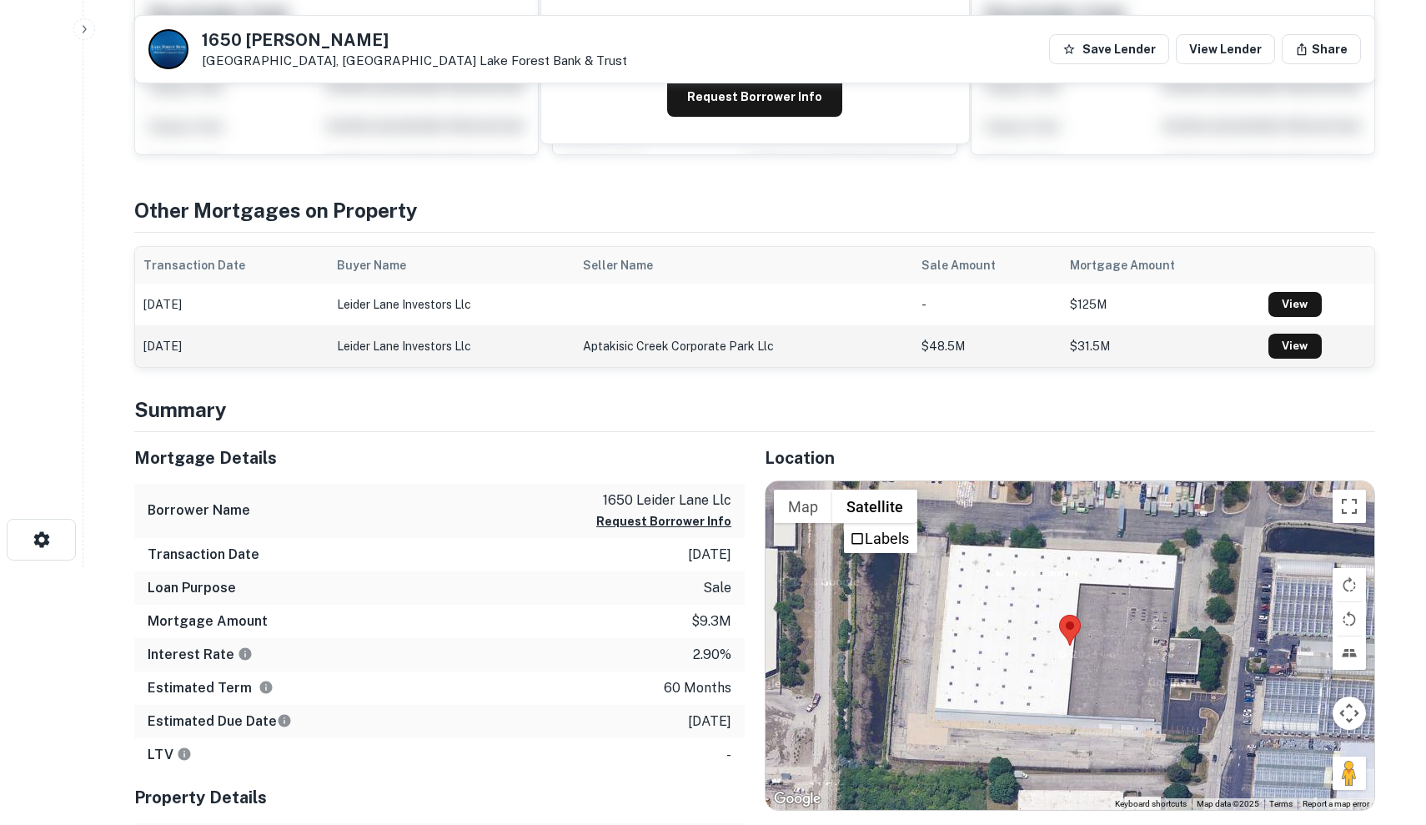
click at [1168, 348] on td "$31.5M" at bounding box center [1161, 346] width 198 height 42
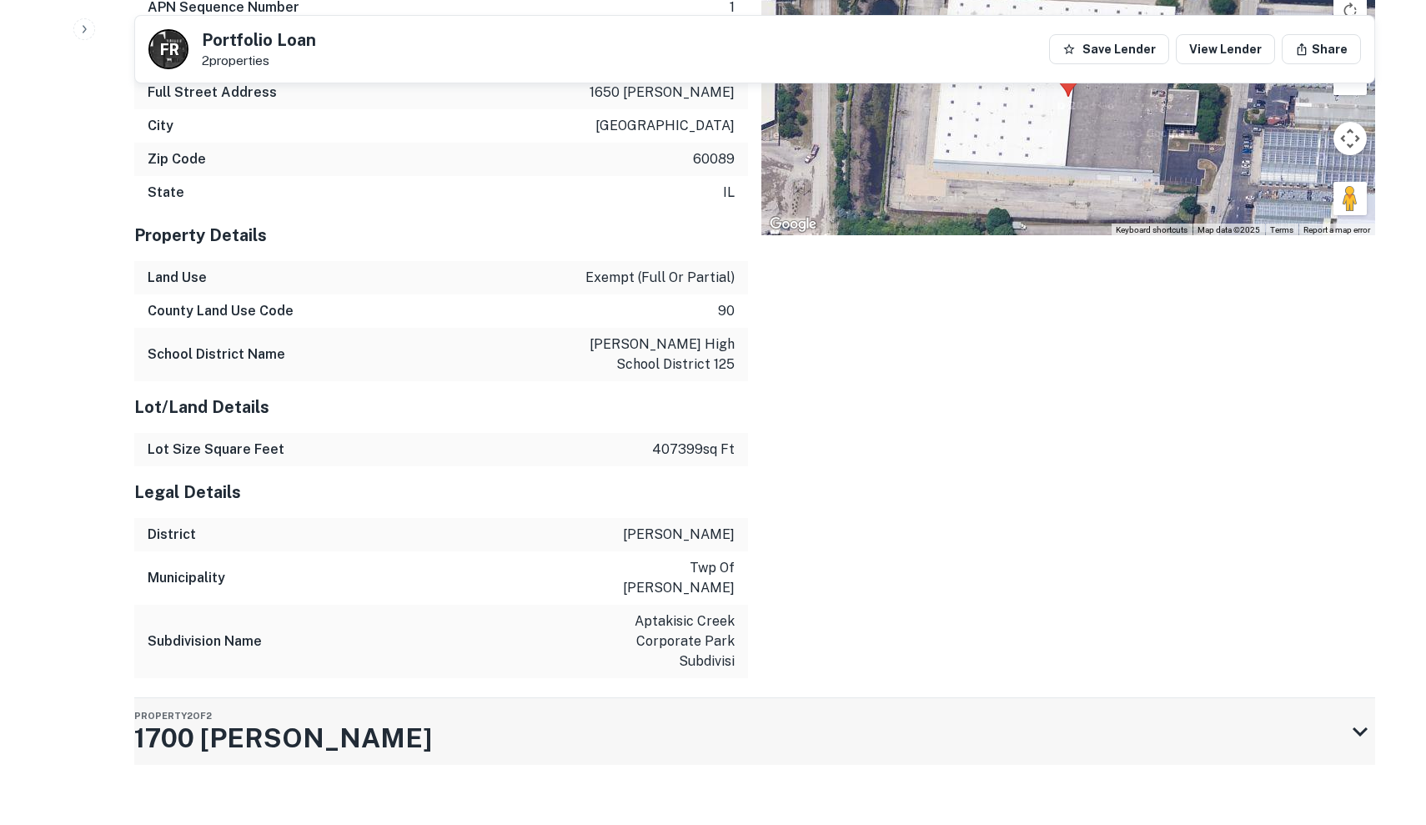
click at [399, 719] on div "Property 2 of 2 1700 Leider Ln" at bounding box center [739, 731] width 1211 height 67
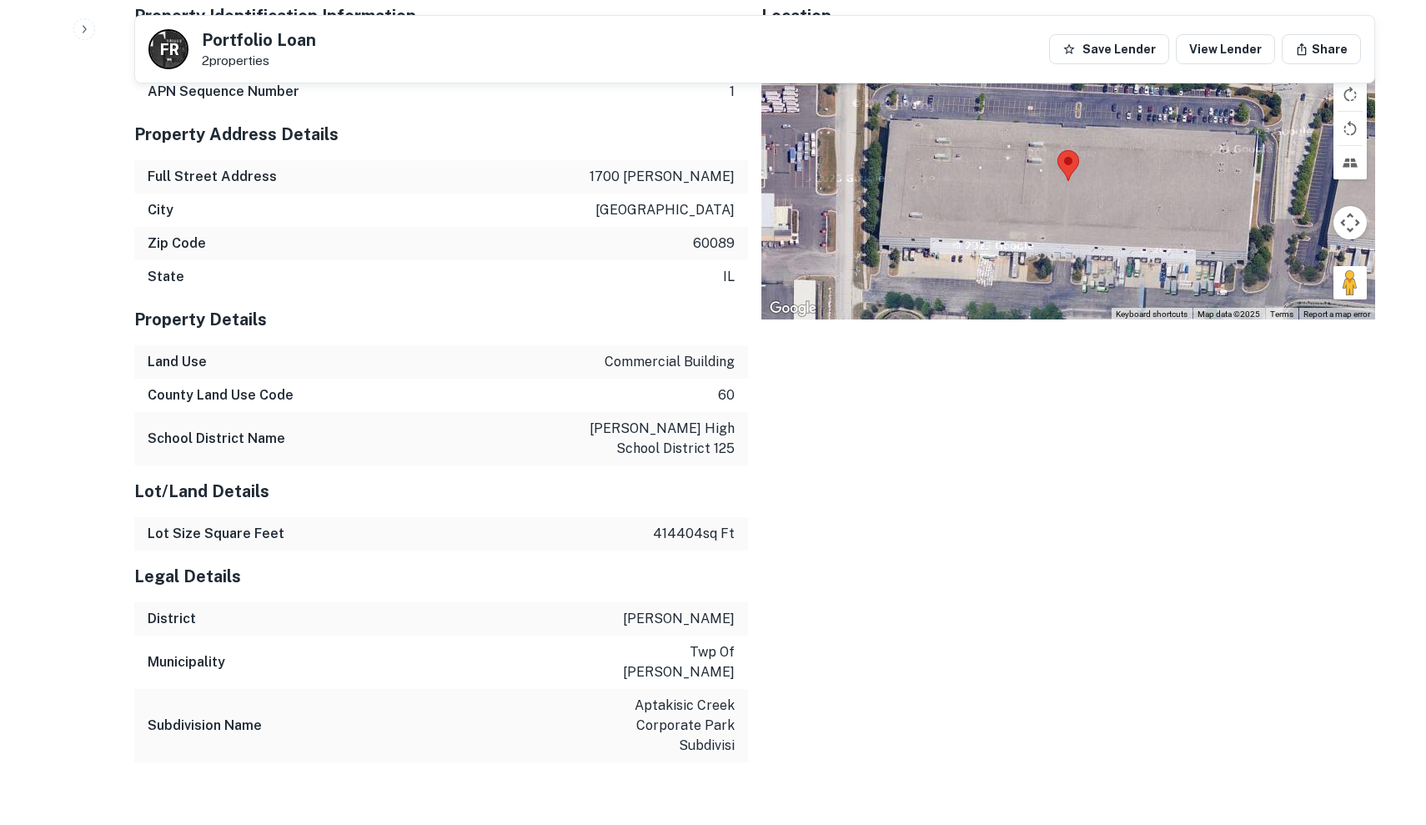
scroll to position [1399, 0]
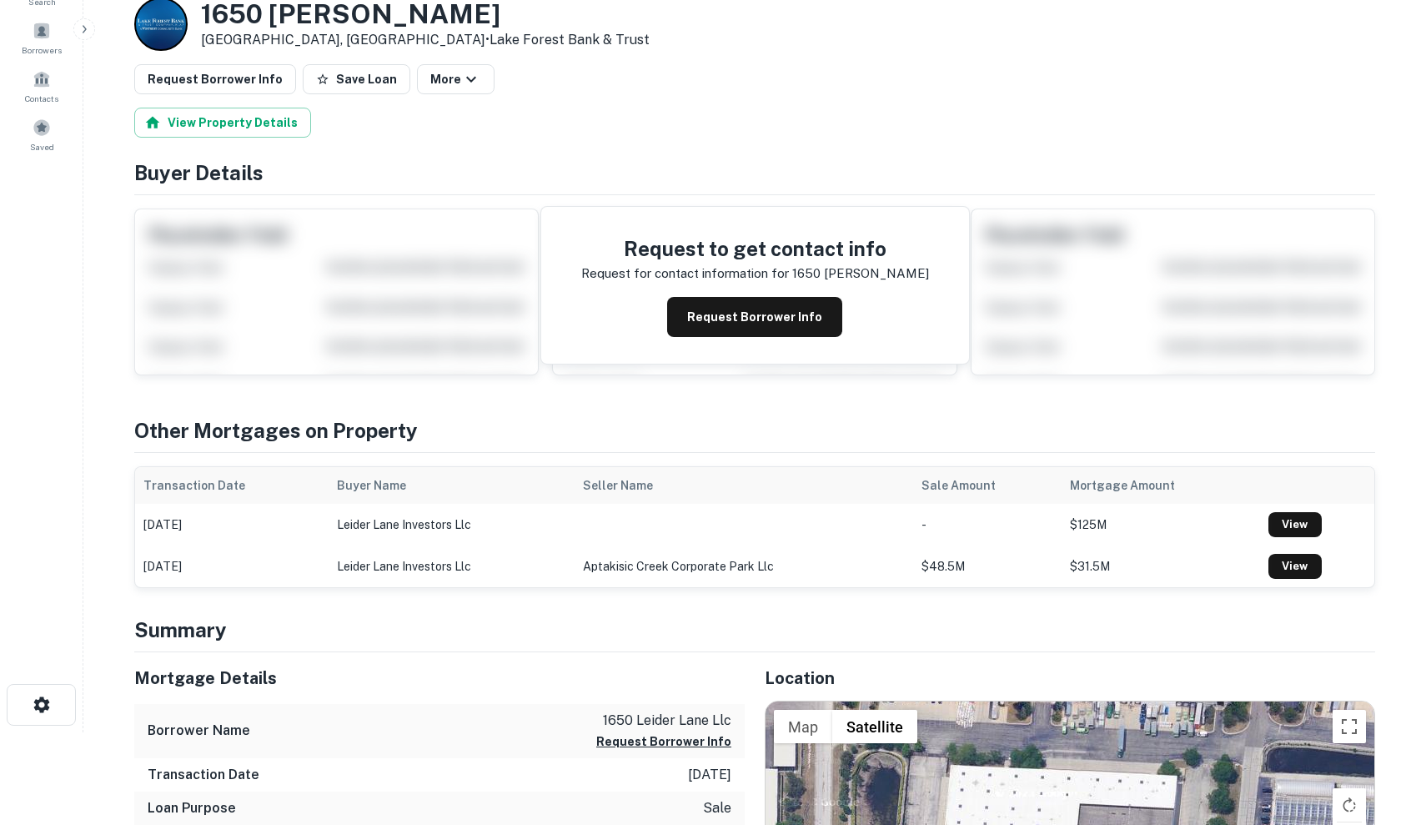
scroll to position [101, 0]
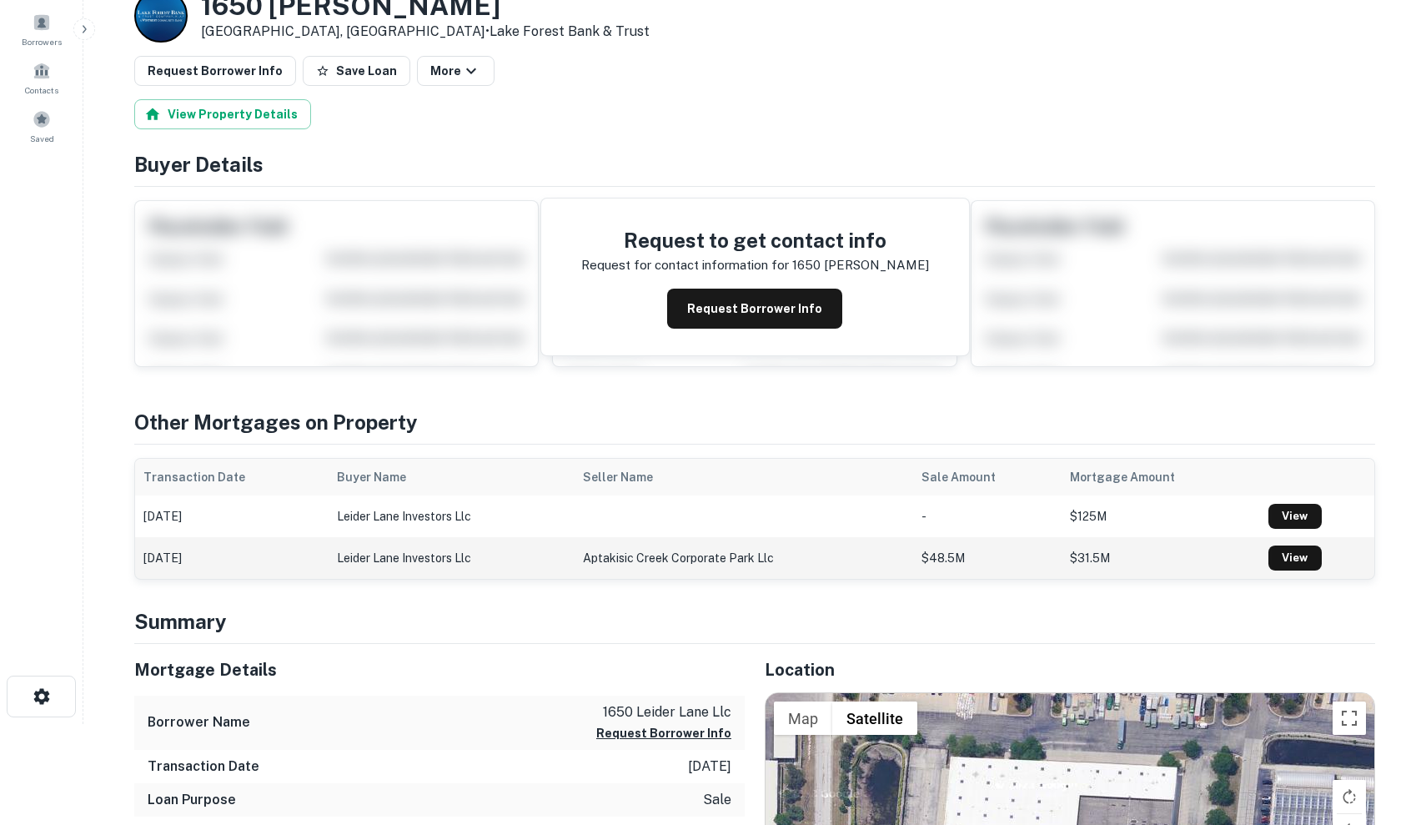
click at [625, 551] on td "aptakisic creek corporate park llc" at bounding box center [744, 558] width 339 height 42
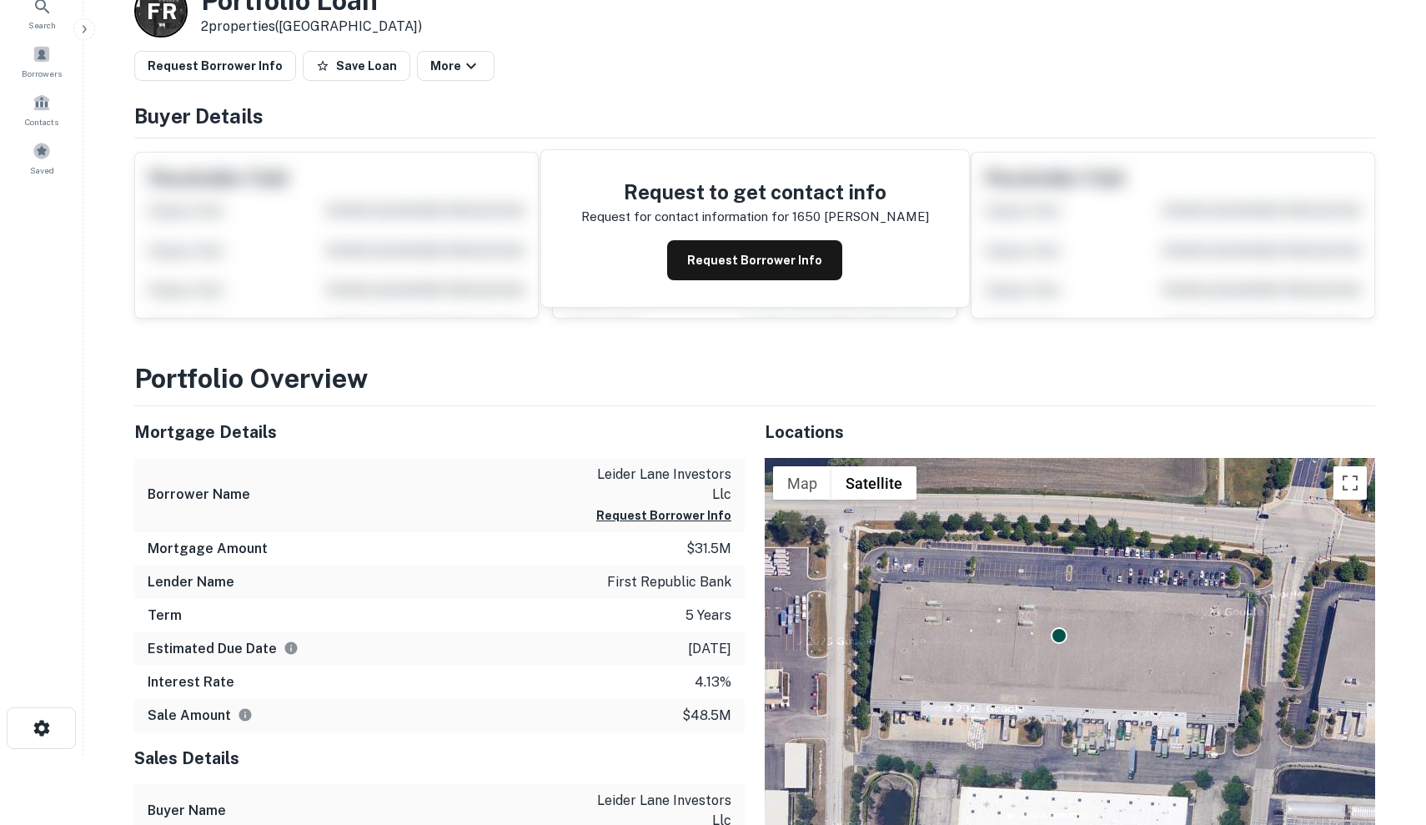
scroll to position [91, 0]
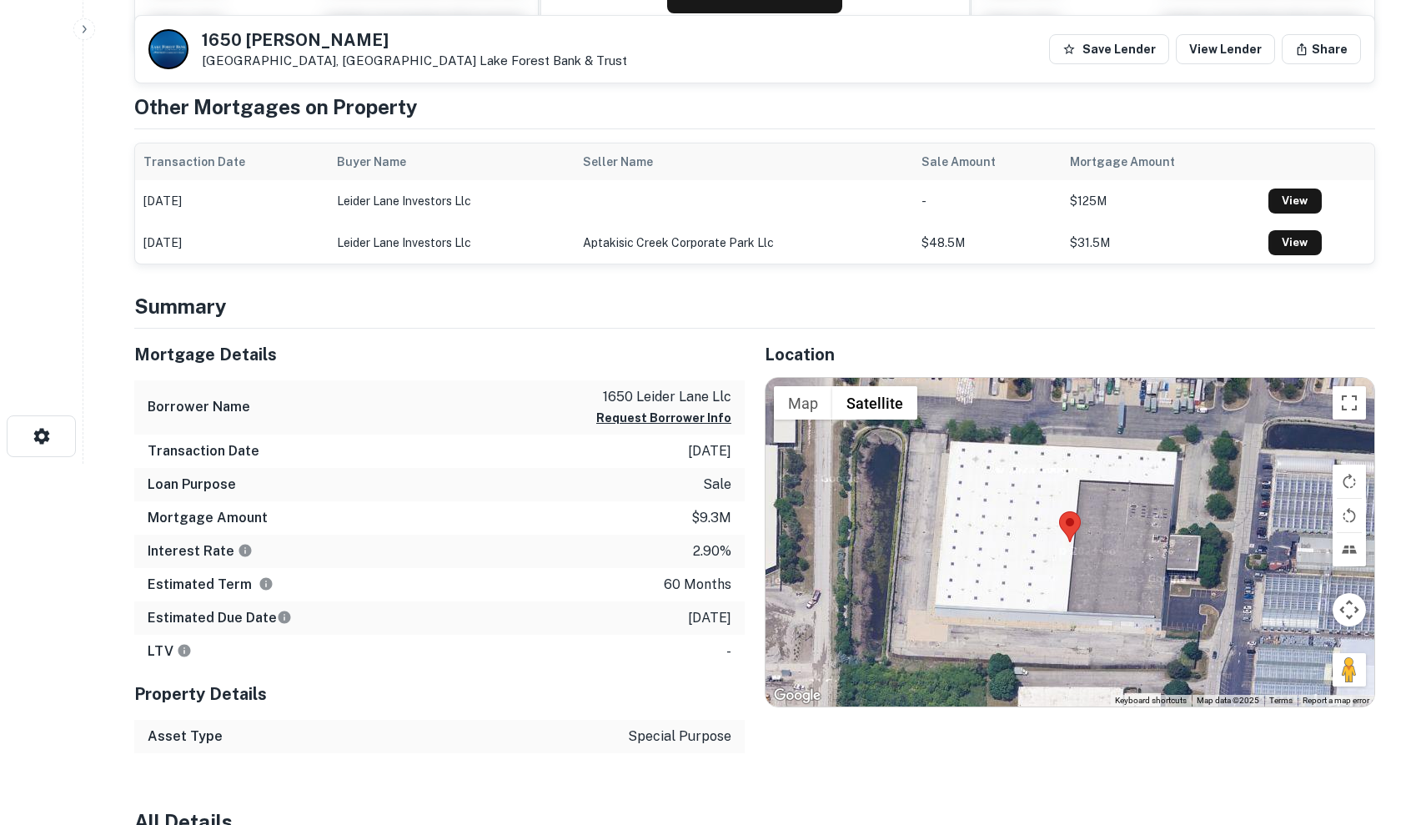
scroll to position [375, 0]
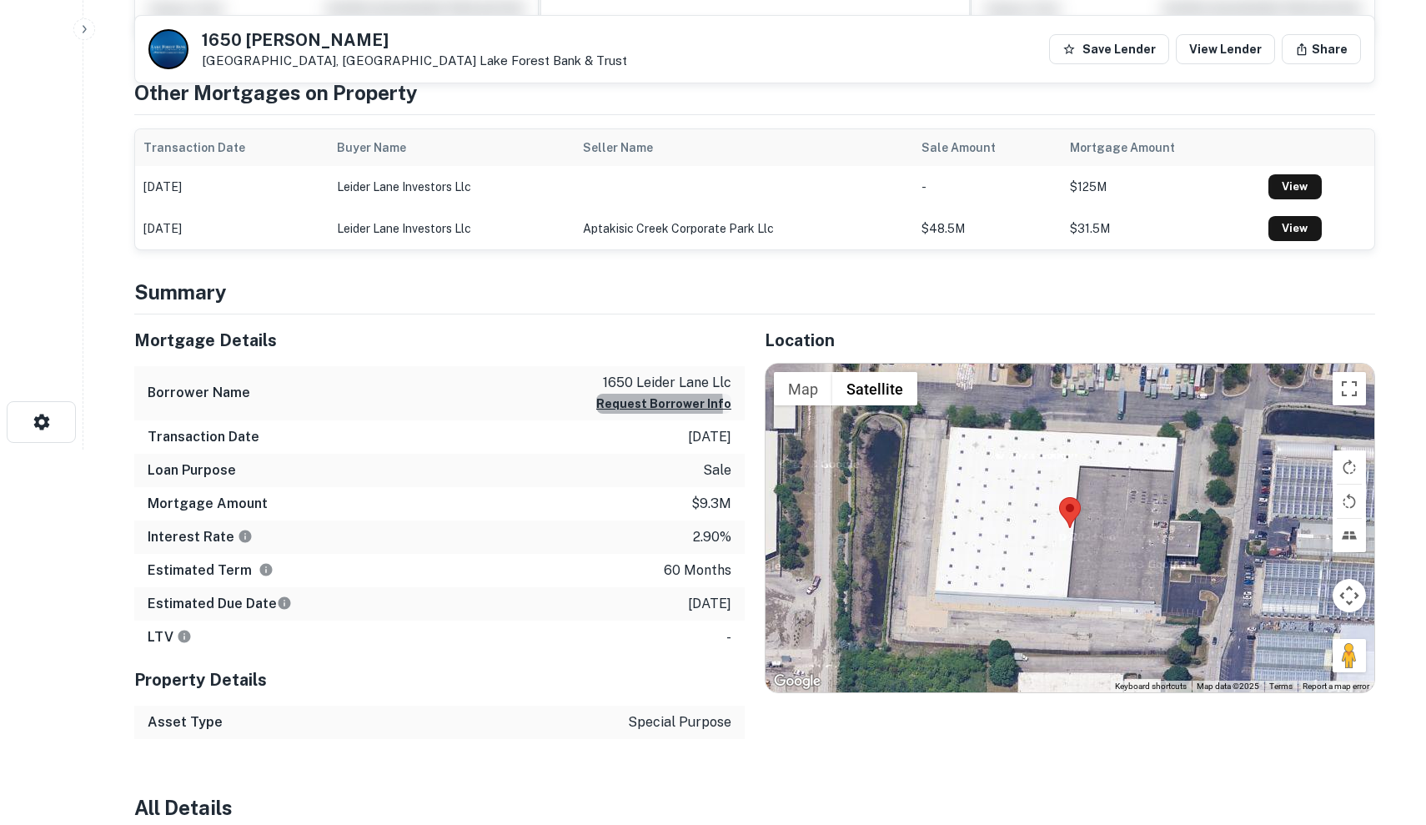
click at [620, 406] on button "Request Borrower Info" at bounding box center [663, 404] width 135 height 20
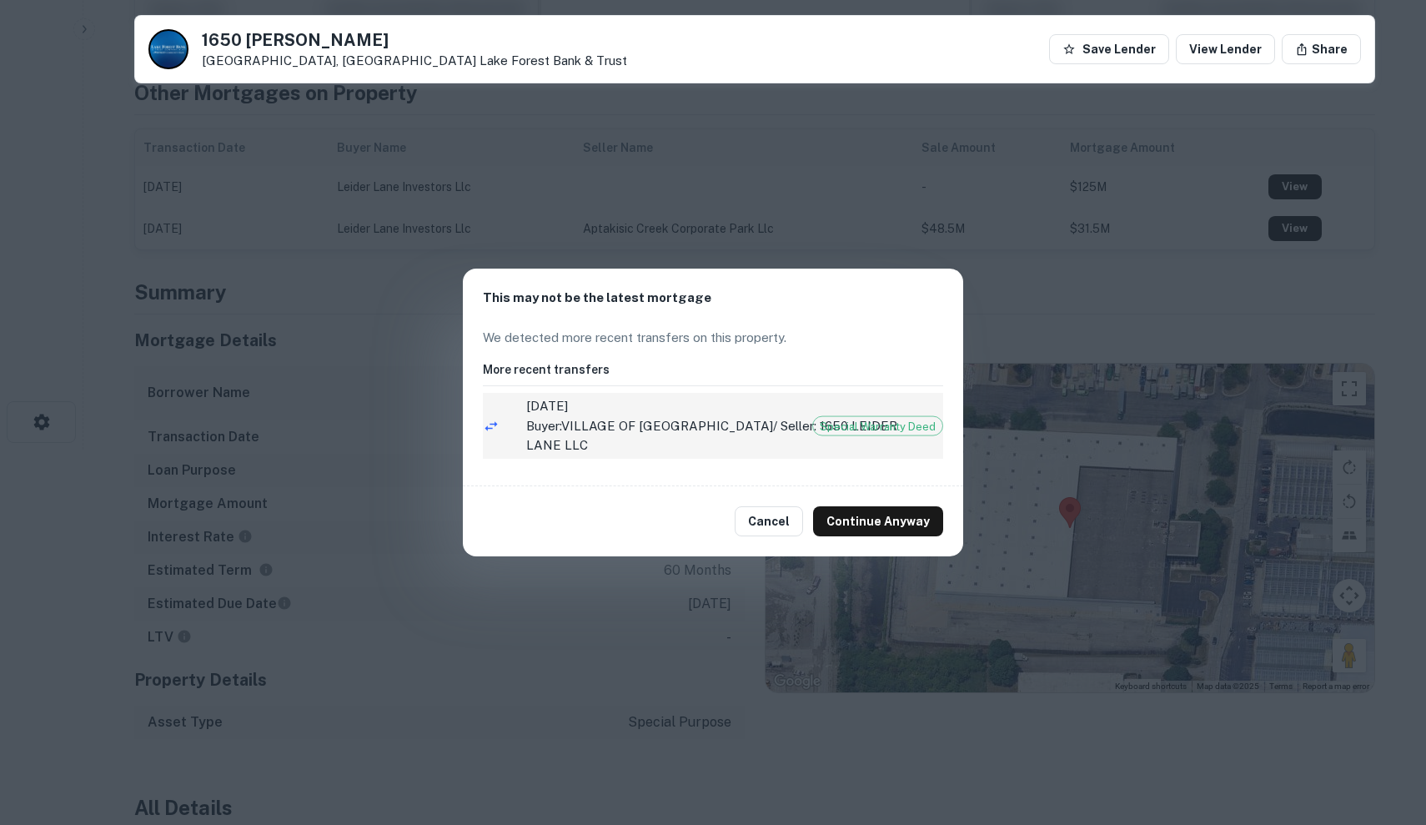
click at [625, 425] on p "Buyer: VILLAGE OF BUFFALO GROVE / Seller: 1650 LEIDER LANE LLC" at bounding box center [714, 435] width 377 height 39
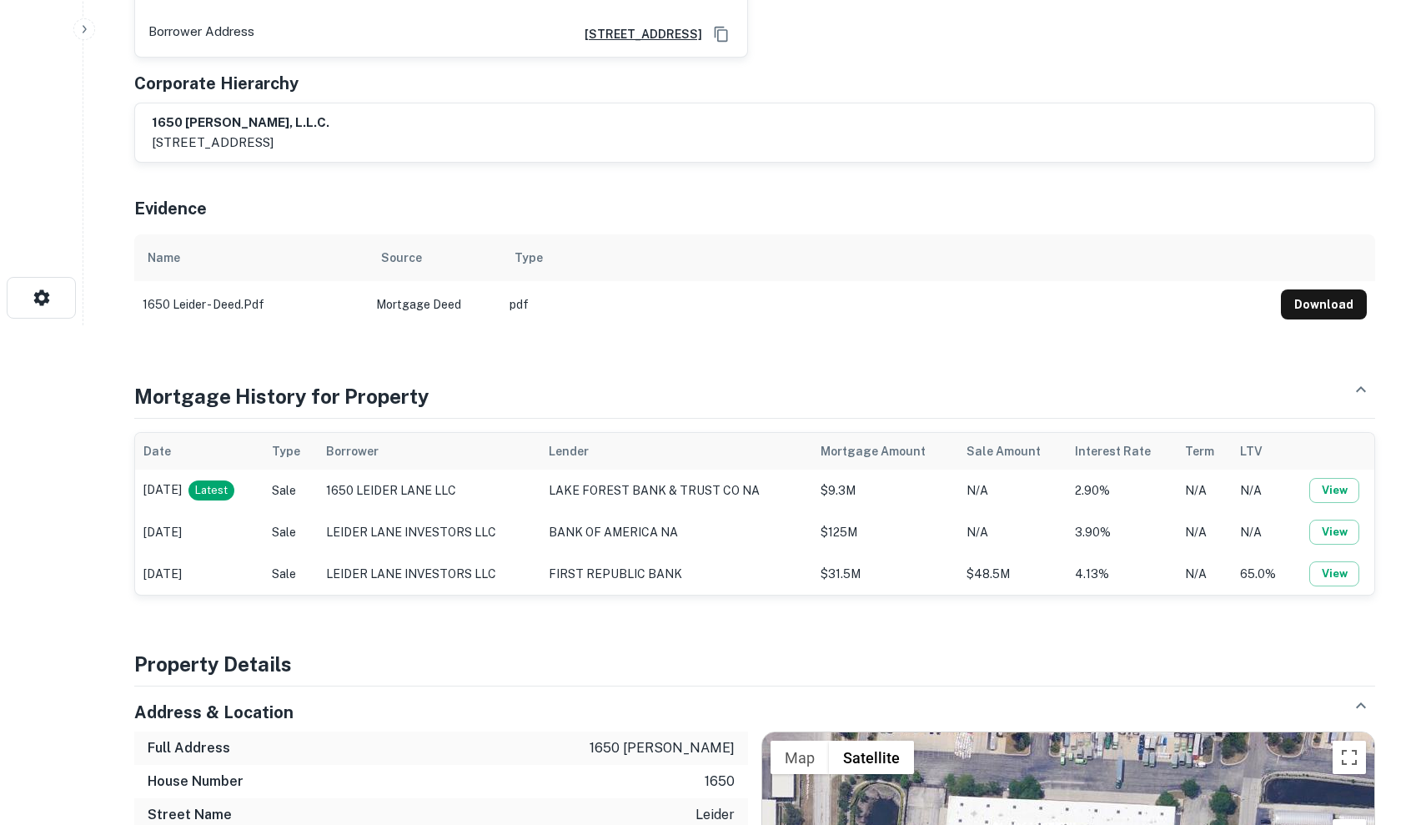
scroll to position [500, 0]
click at [541, 470] on td "1650 LEIDER LANE LLC" at bounding box center [430, 491] width 224 height 42
click at [784, 477] on td "LAKE FOREST BANK & TRUST CO NA" at bounding box center [676, 491] width 272 height 42
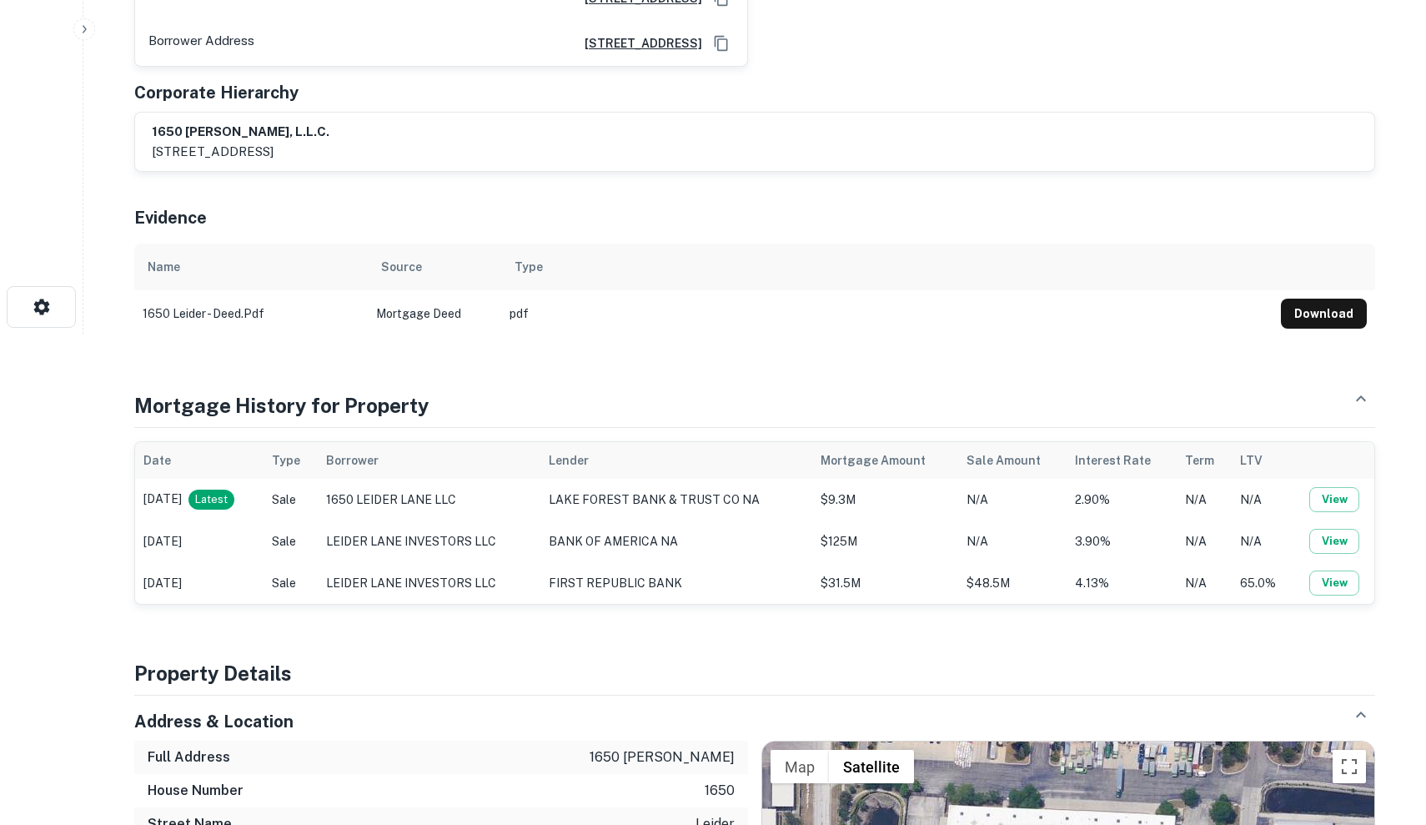
scroll to position [488, 0]
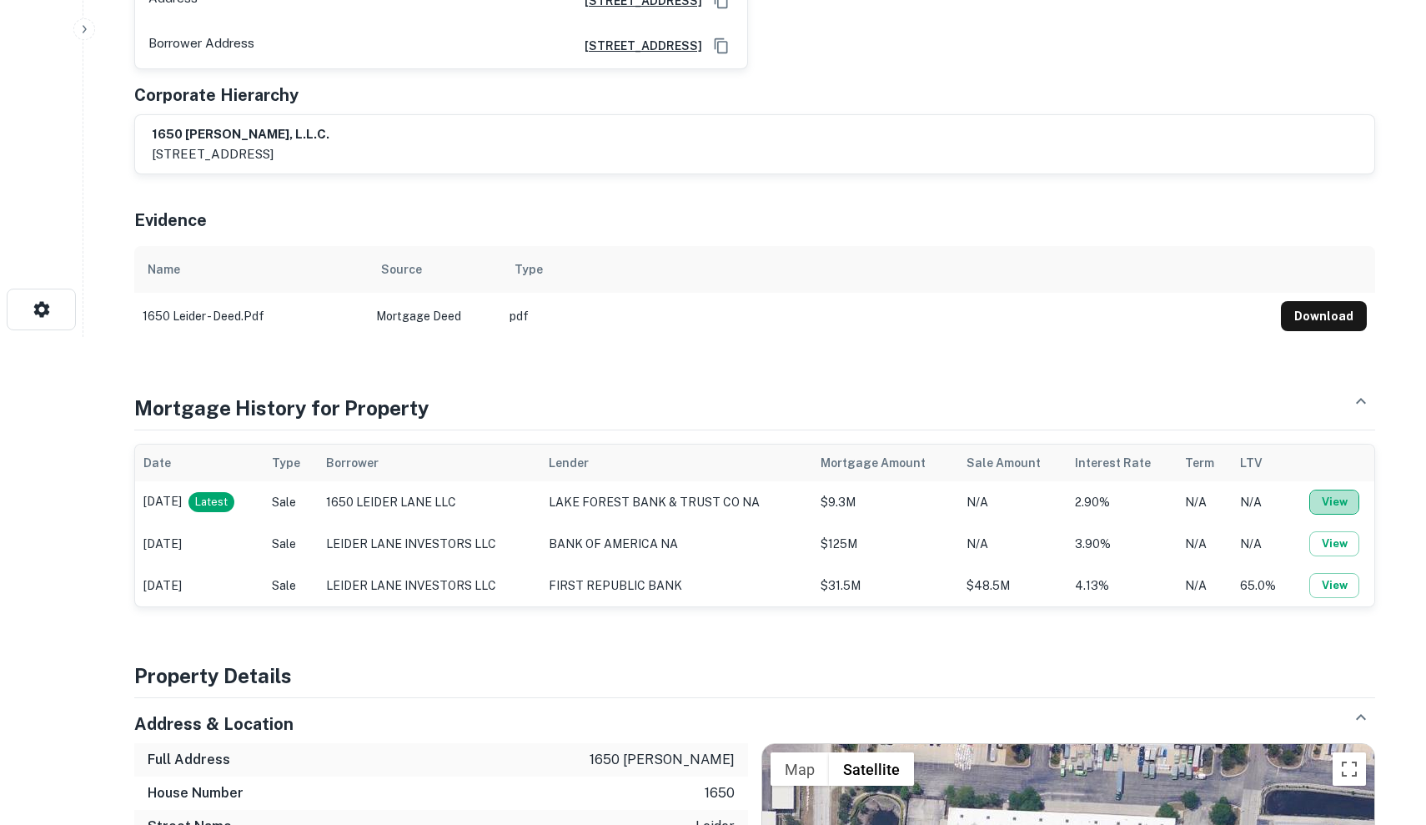
click at [1337, 490] on button "View" at bounding box center [1334, 502] width 50 height 25
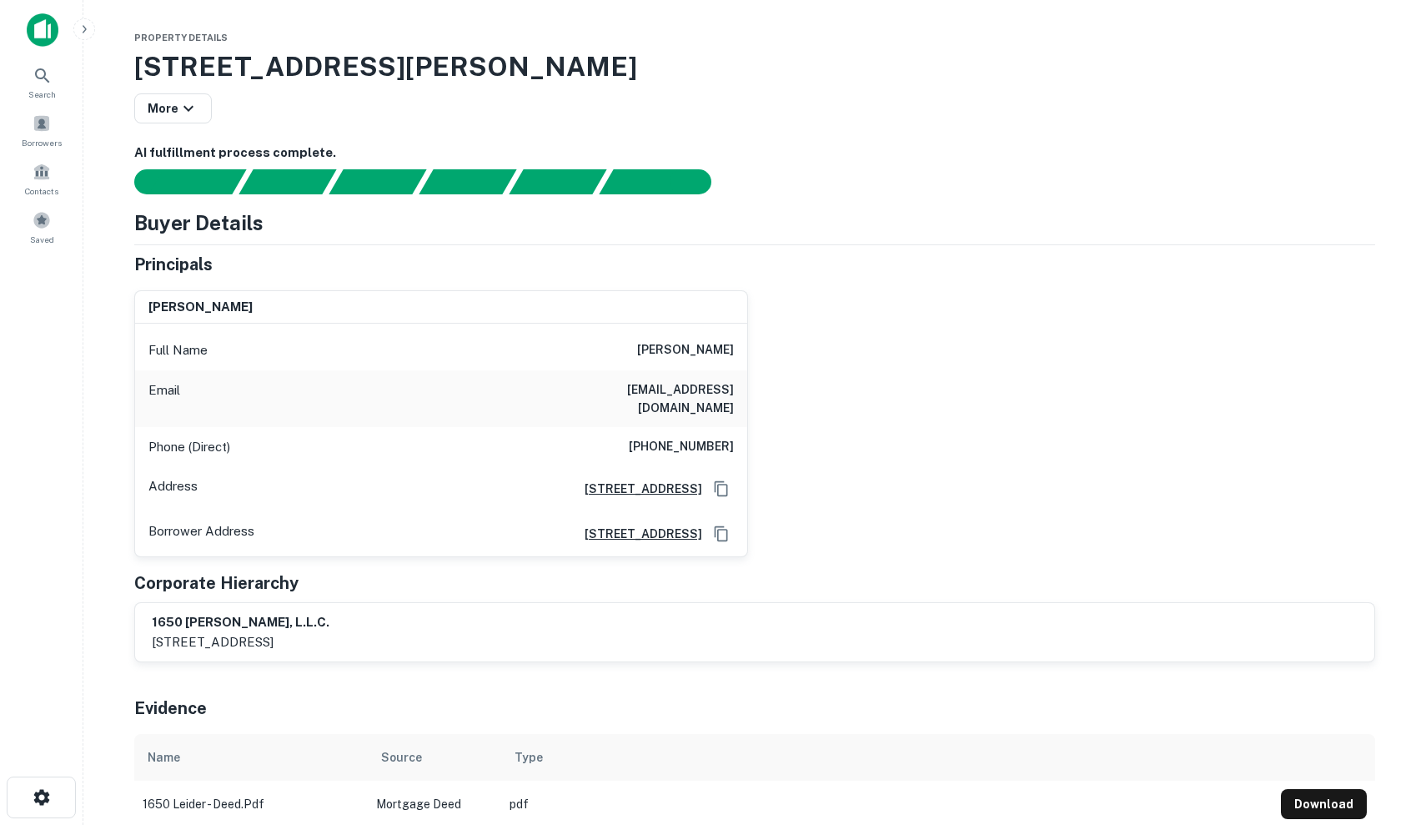
drag, startPoint x: 620, startPoint y: 349, endPoint x: 766, endPoint y: 356, distance: 145.3
click at [766, 356] on div "john kevin poorman Full Name john kevin poorman Email jkpoorman@aol.com Phone (…" at bounding box center [748, 417] width 1254 height 281
copy h6 "john kevin poorman"
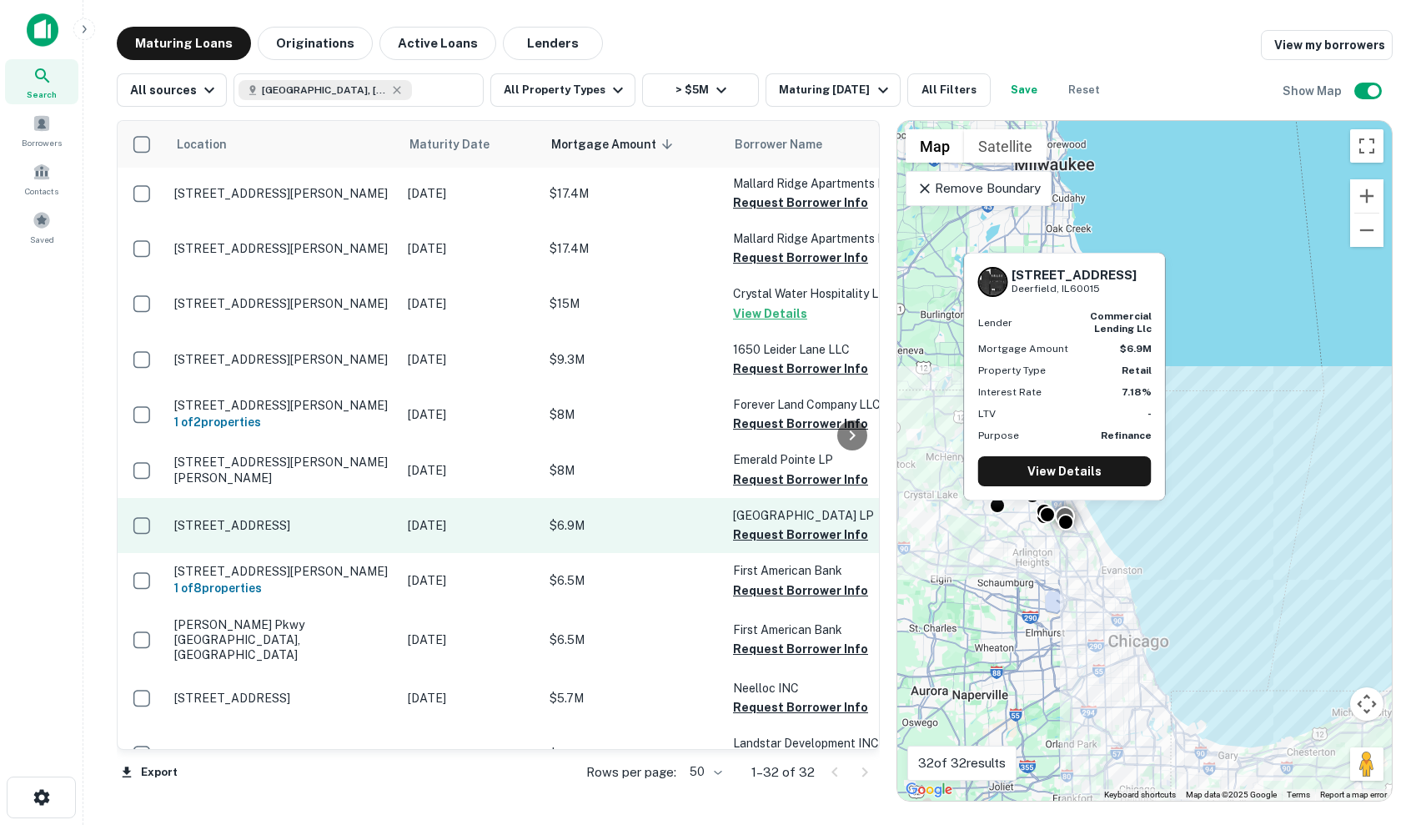
click at [356, 498] on td "1717 Deerfield Rd Deerfield, IL60015" at bounding box center [283, 525] width 234 height 55
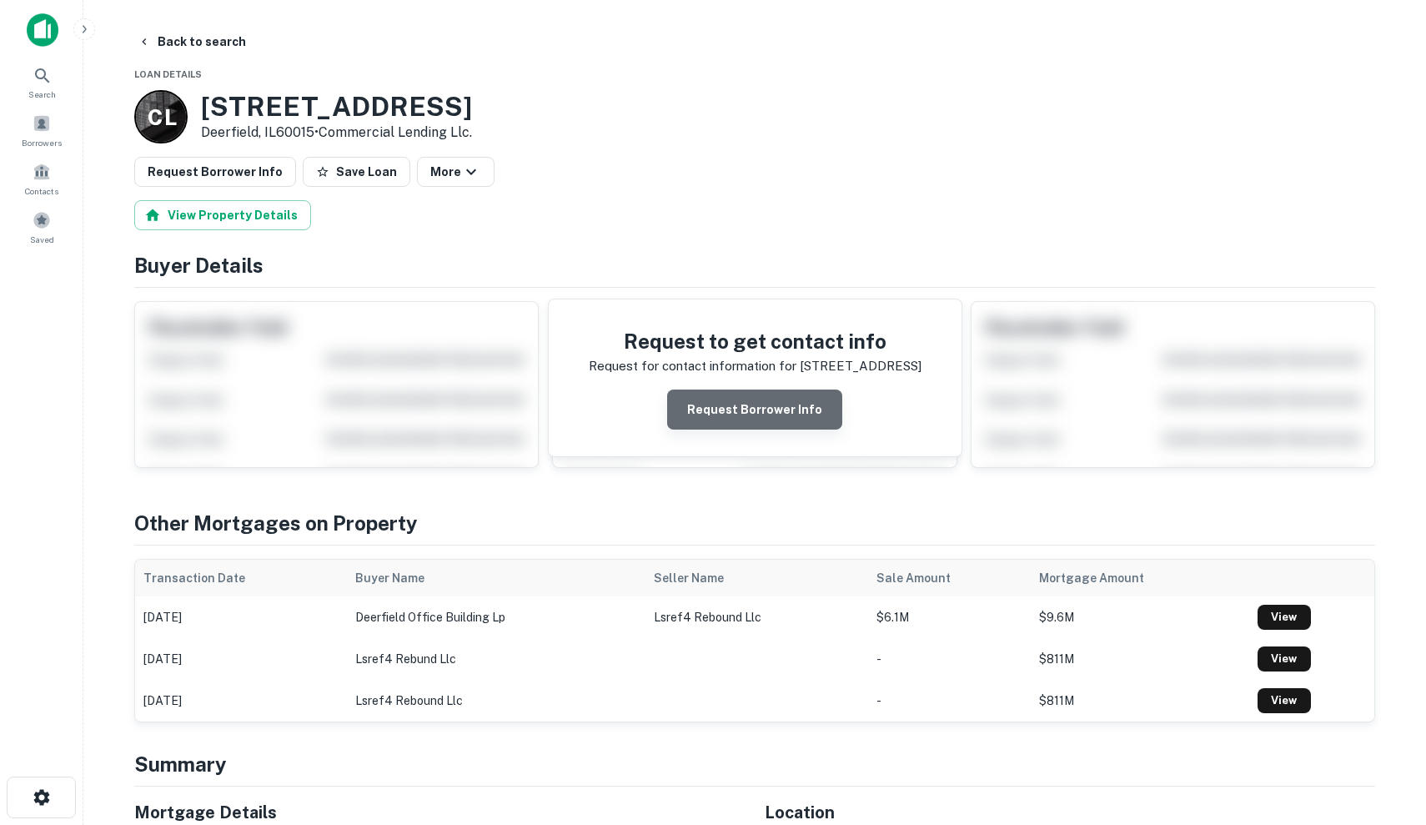
click at [781, 405] on button "Request Borrower Info" at bounding box center [754, 409] width 175 height 40
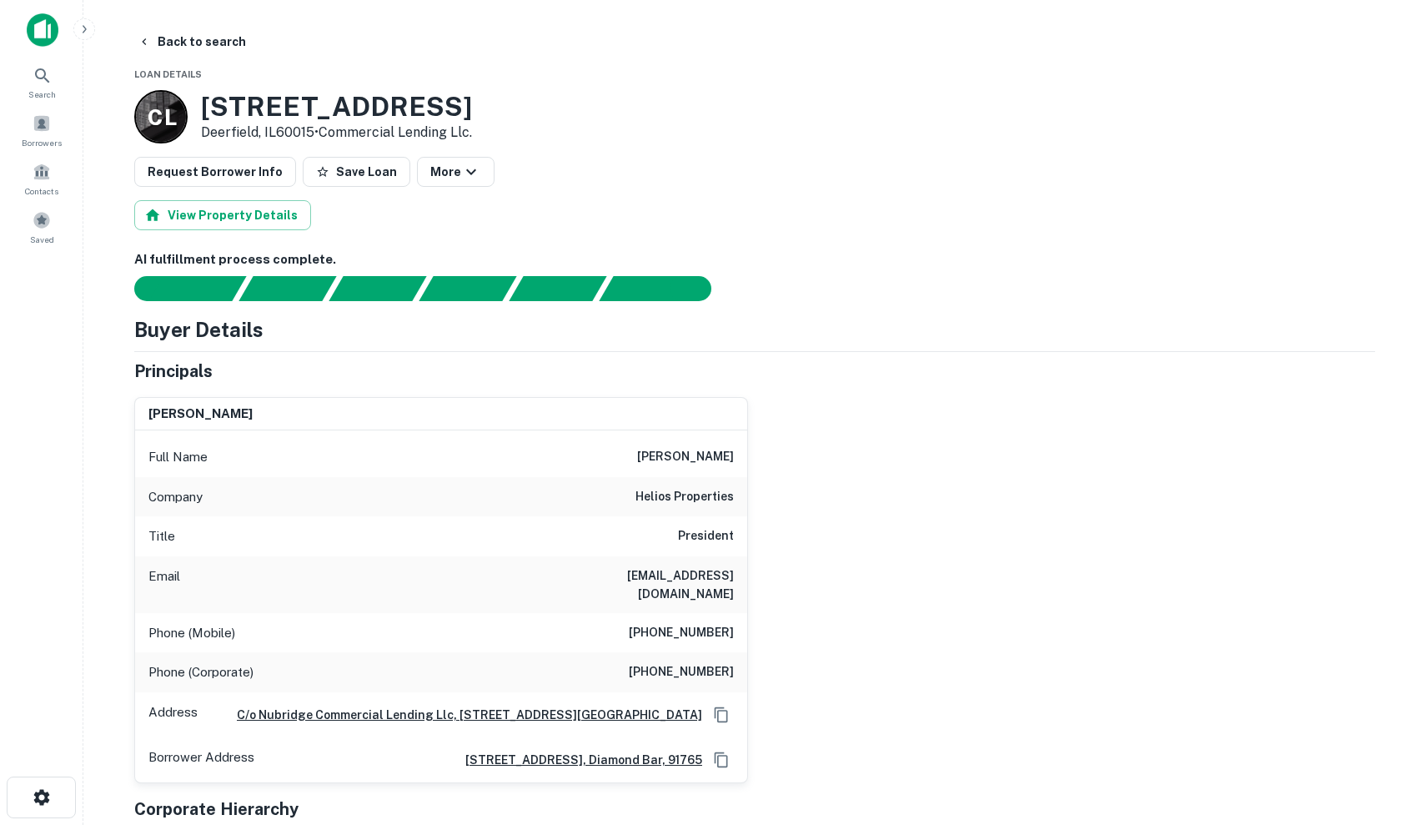
drag, startPoint x: 633, startPoint y: 499, endPoint x: 734, endPoint y: 481, distance: 102.4
click at [734, 481] on div "Company helios properties" at bounding box center [441, 497] width 612 height 40
drag, startPoint x: 657, startPoint y: 449, endPoint x: 735, endPoint y: 455, distance: 77.8
click at [736, 455] on div "Full Name chet balder" at bounding box center [441, 457] width 612 height 40
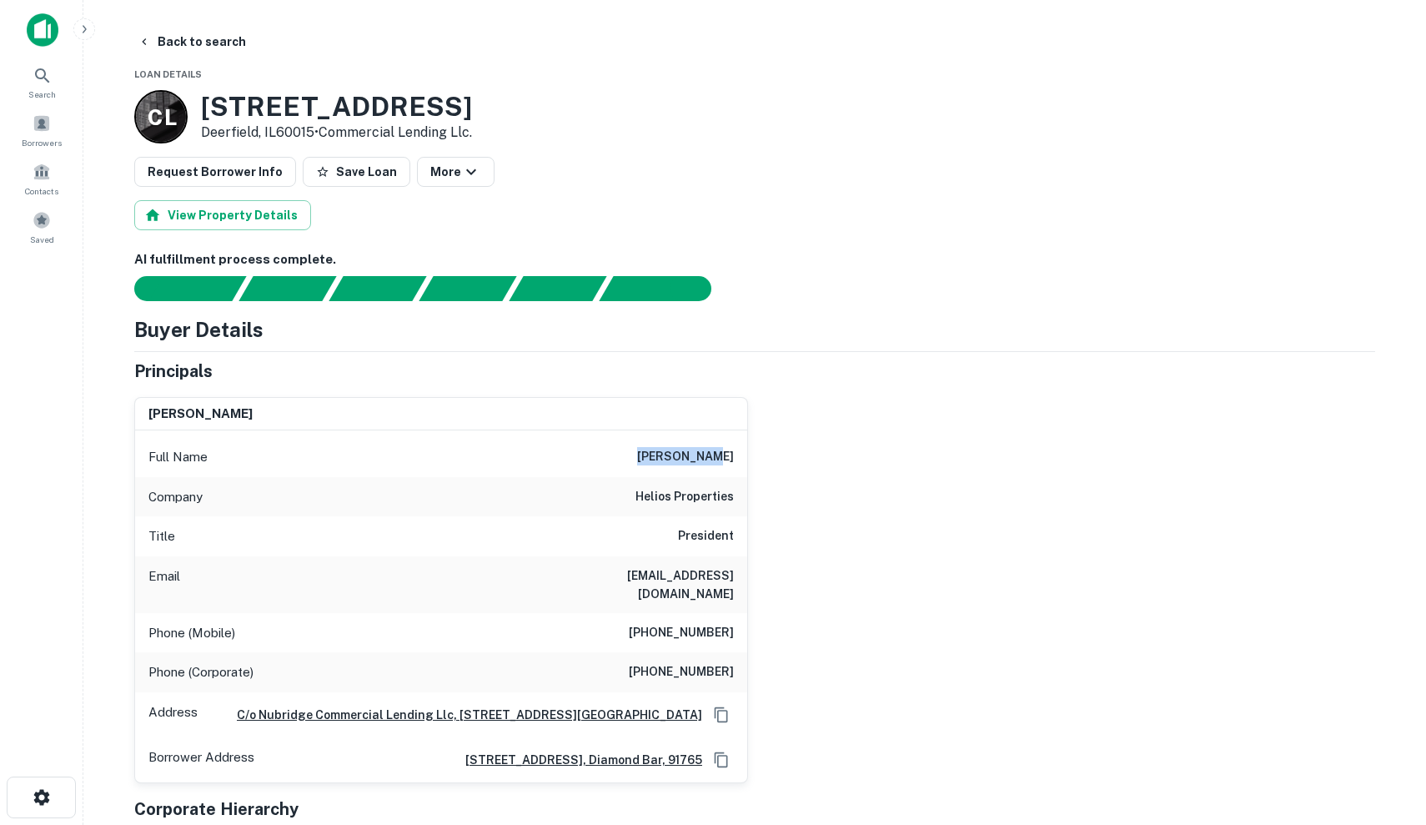
copy h6 "chet balder"
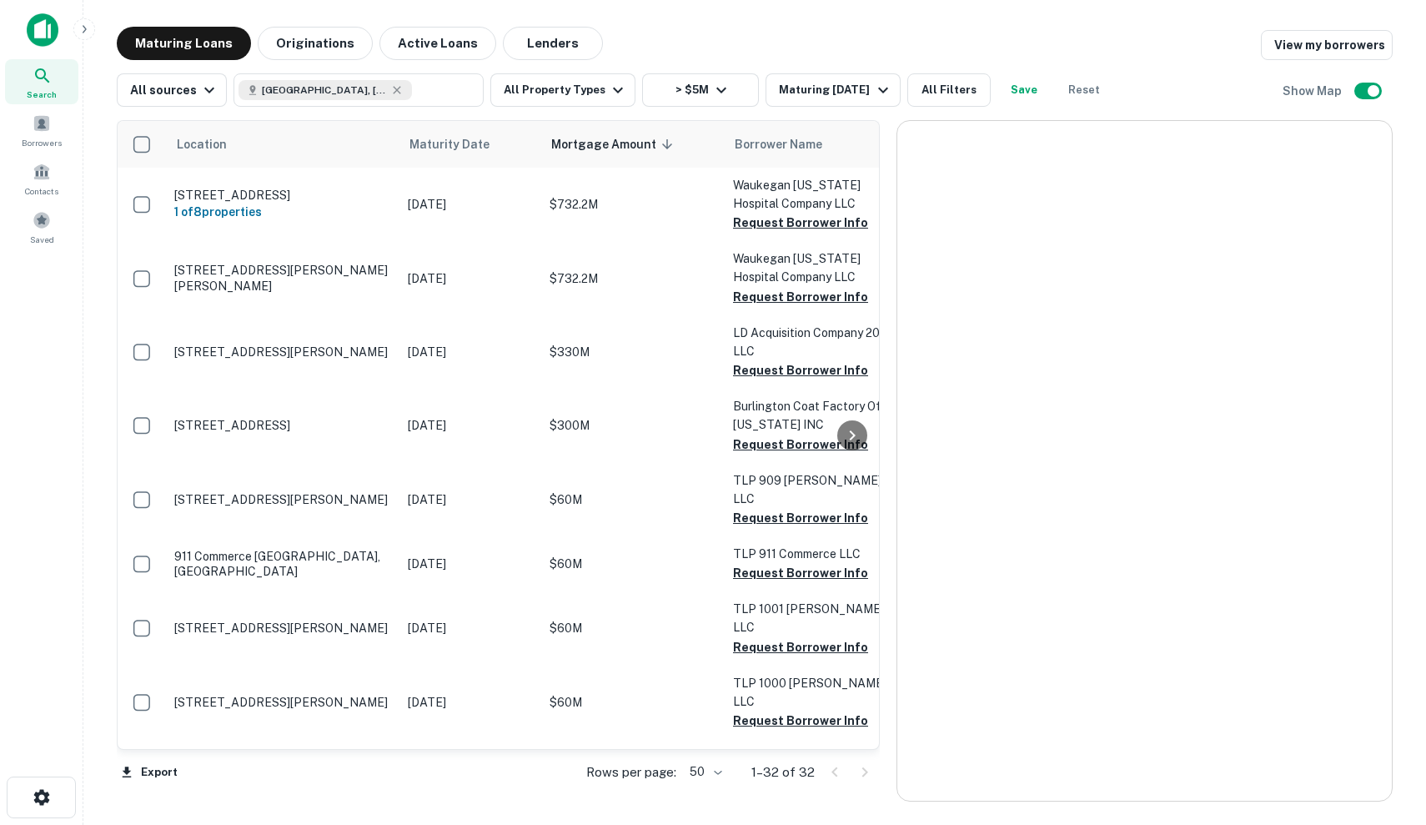
scroll to position [1333, 0]
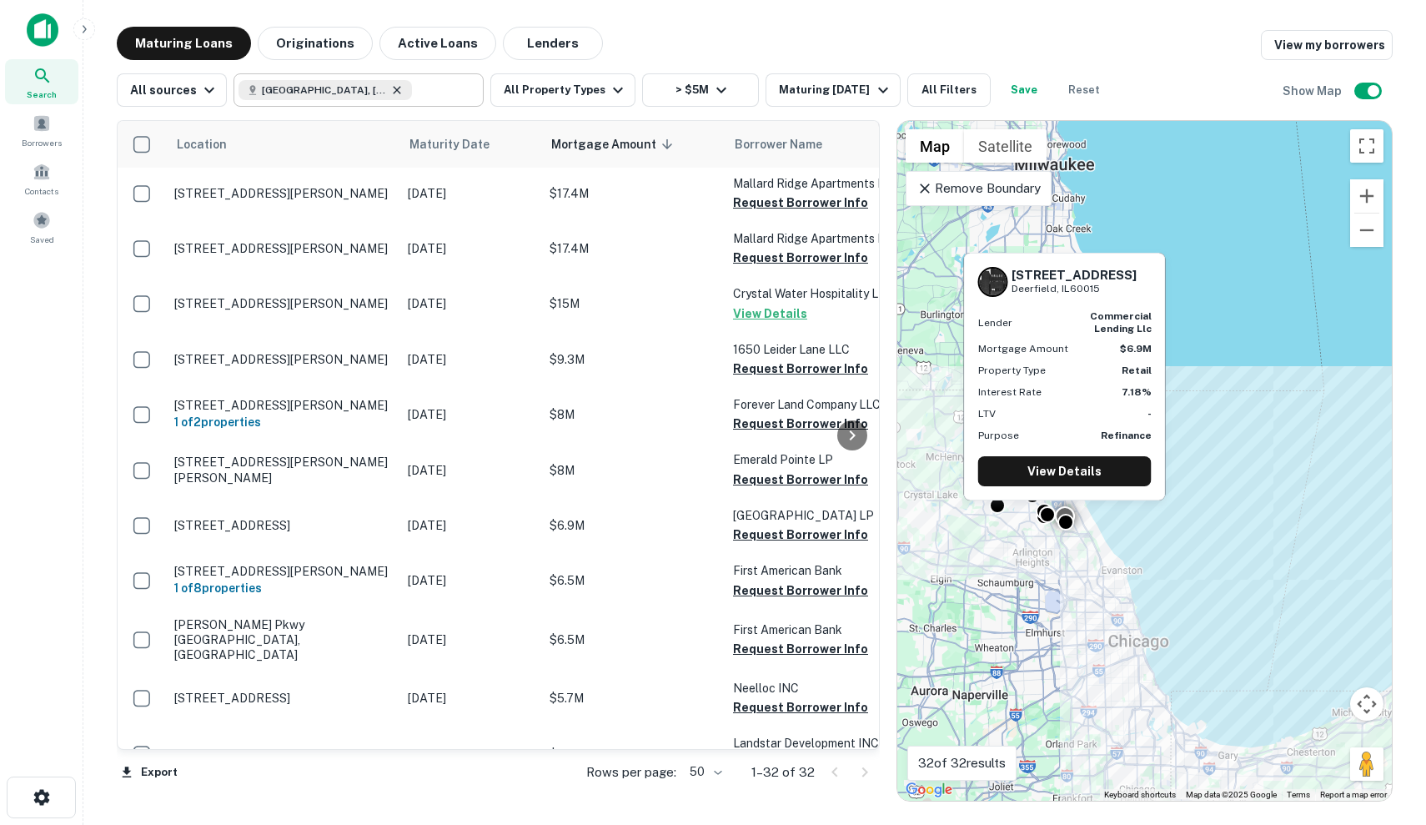
click at [390, 88] on icon at bounding box center [396, 89] width 13 height 13
type input "**********"
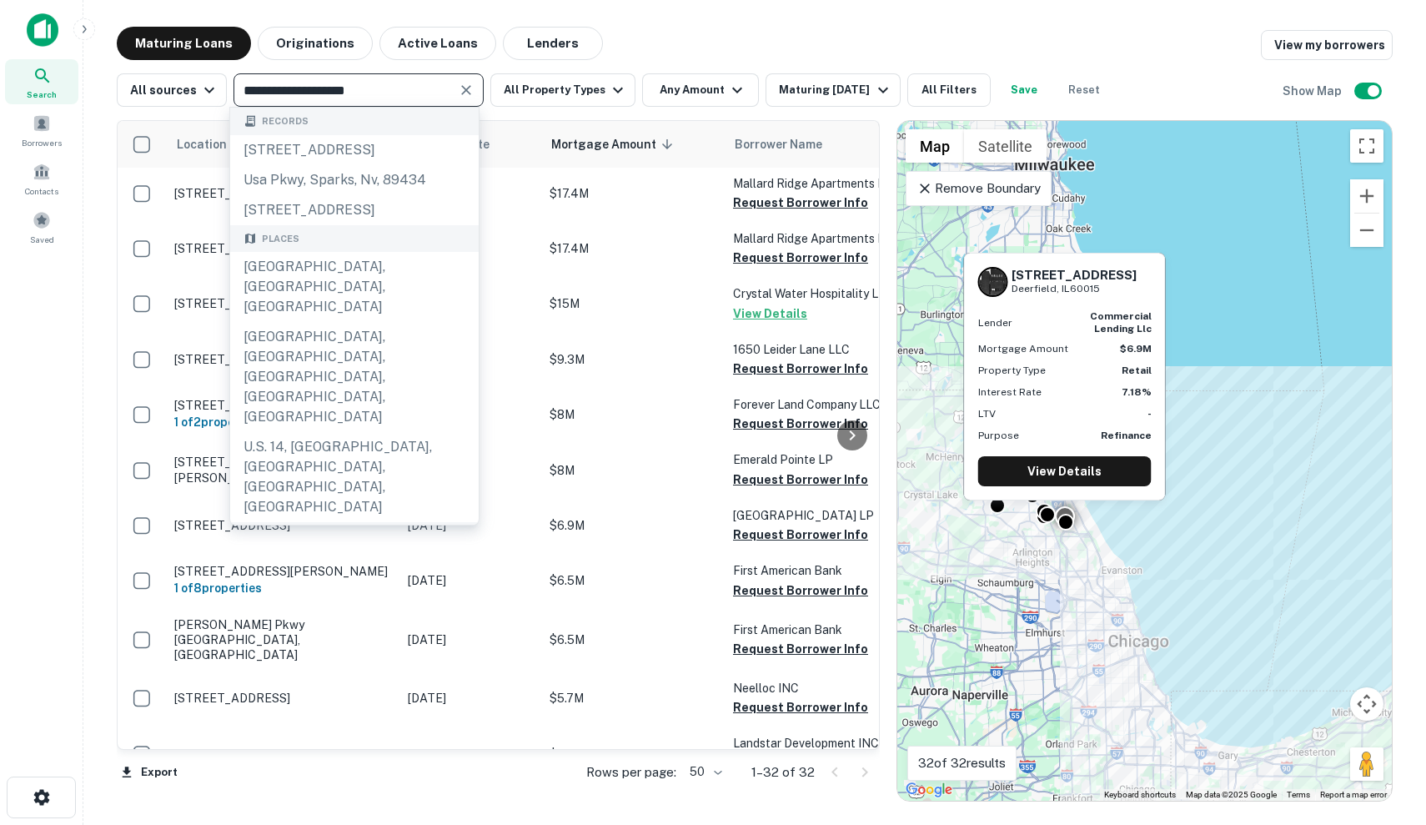
click at [374, 88] on input "**********" at bounding box center [345, 89] width 213 height 23
click at [469, 103] on div "**********" at bounding box center [359, 89] width 250 height 33
click at [469, 88] on icon "Clear" at bounding box center [466, 90] width 17 height 17
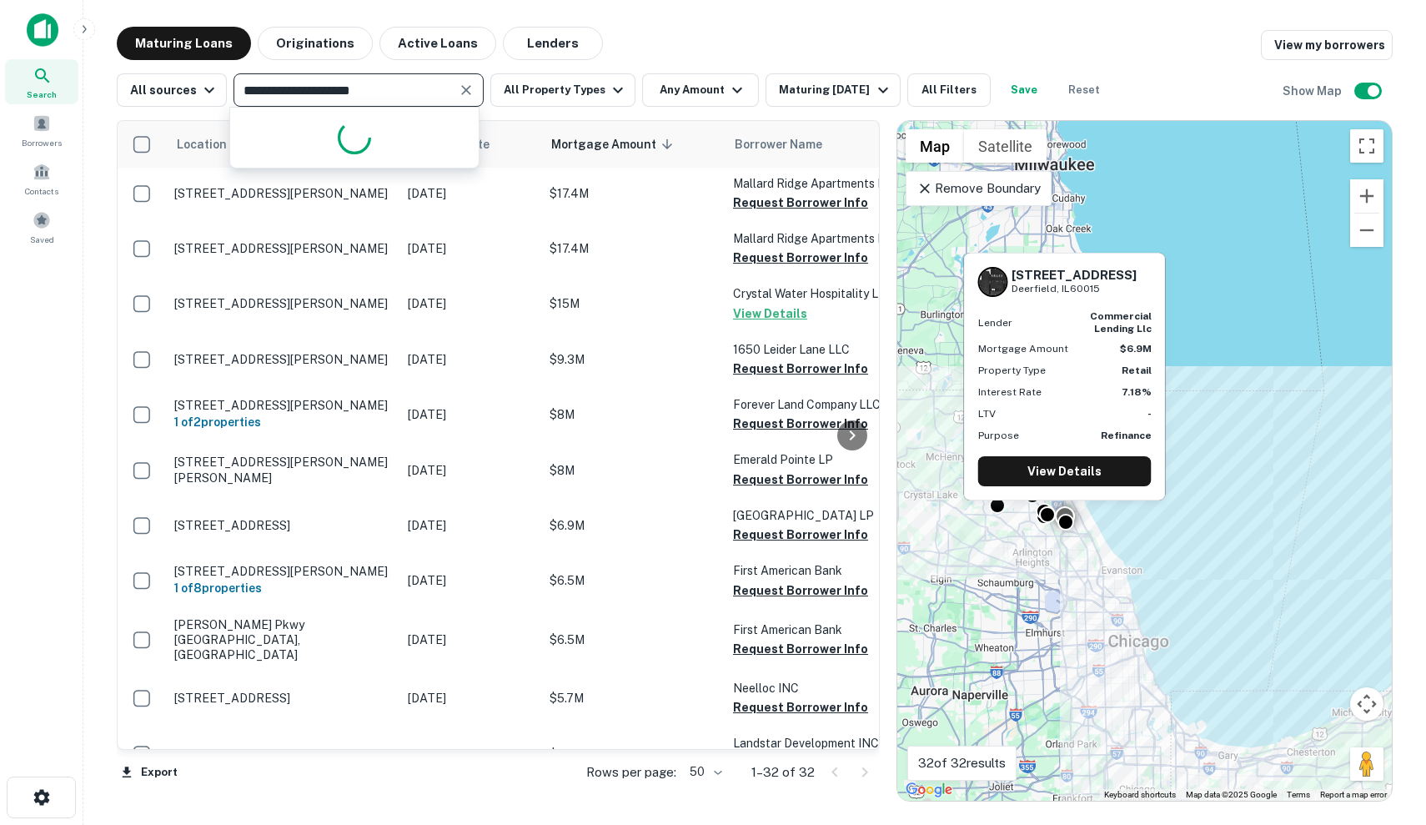
type input "**********"
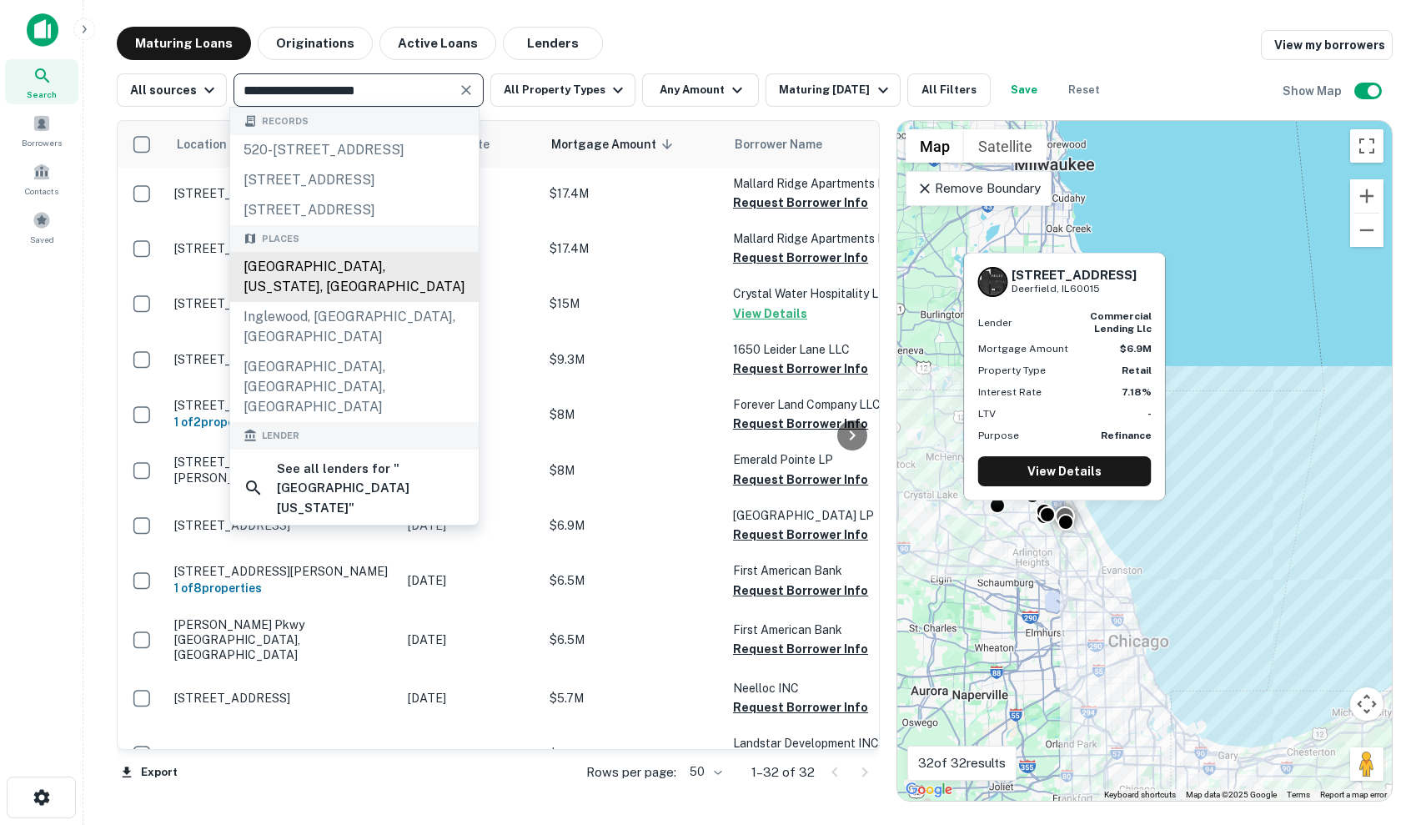
click at [361, 302] on div "Los Angeles, California, USA" at bounding box center [354, 277] width 249 height 50
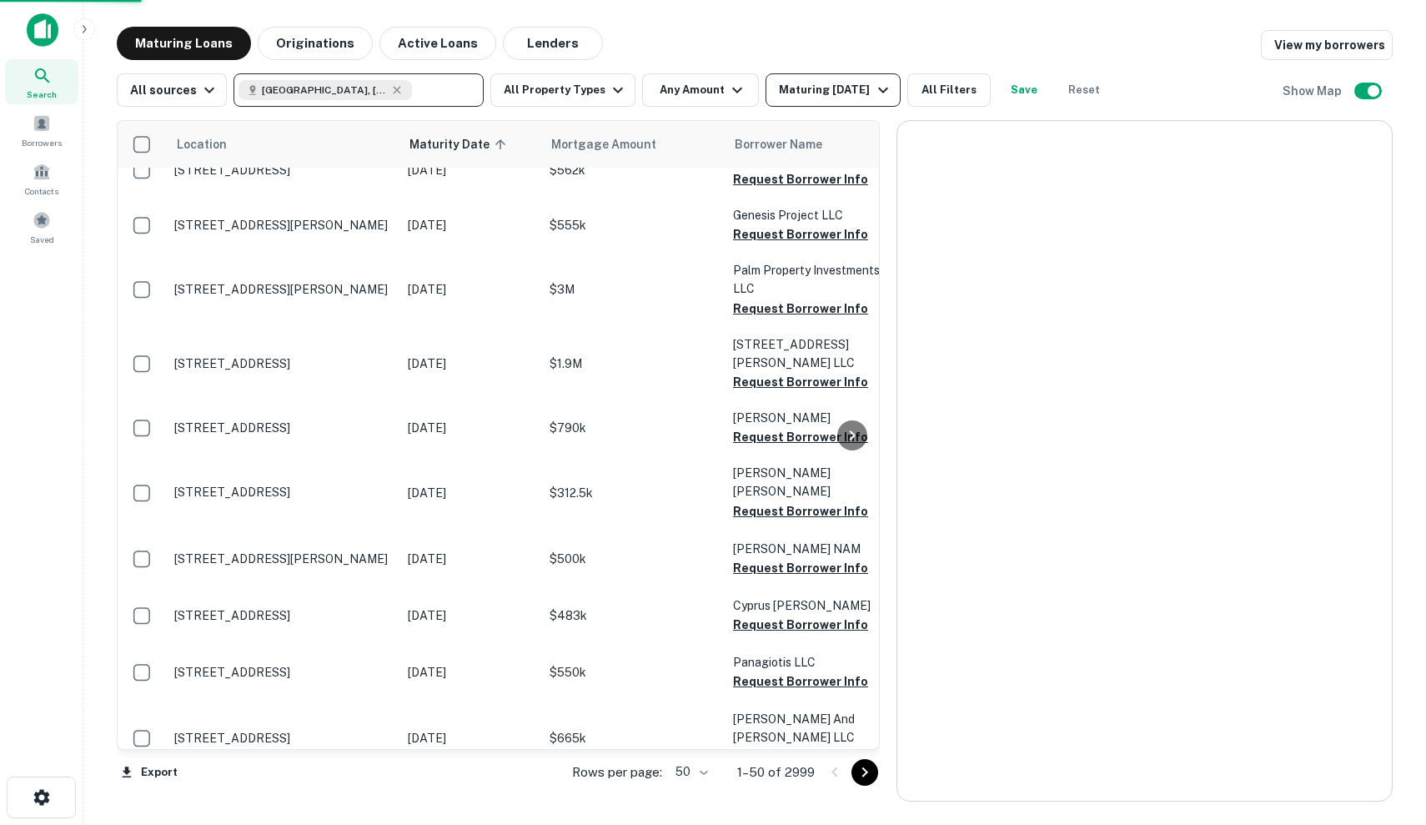
click at [806, 92] on div "Maturing In 6 Months" at bounding box center [835, 90] width 113 height 20
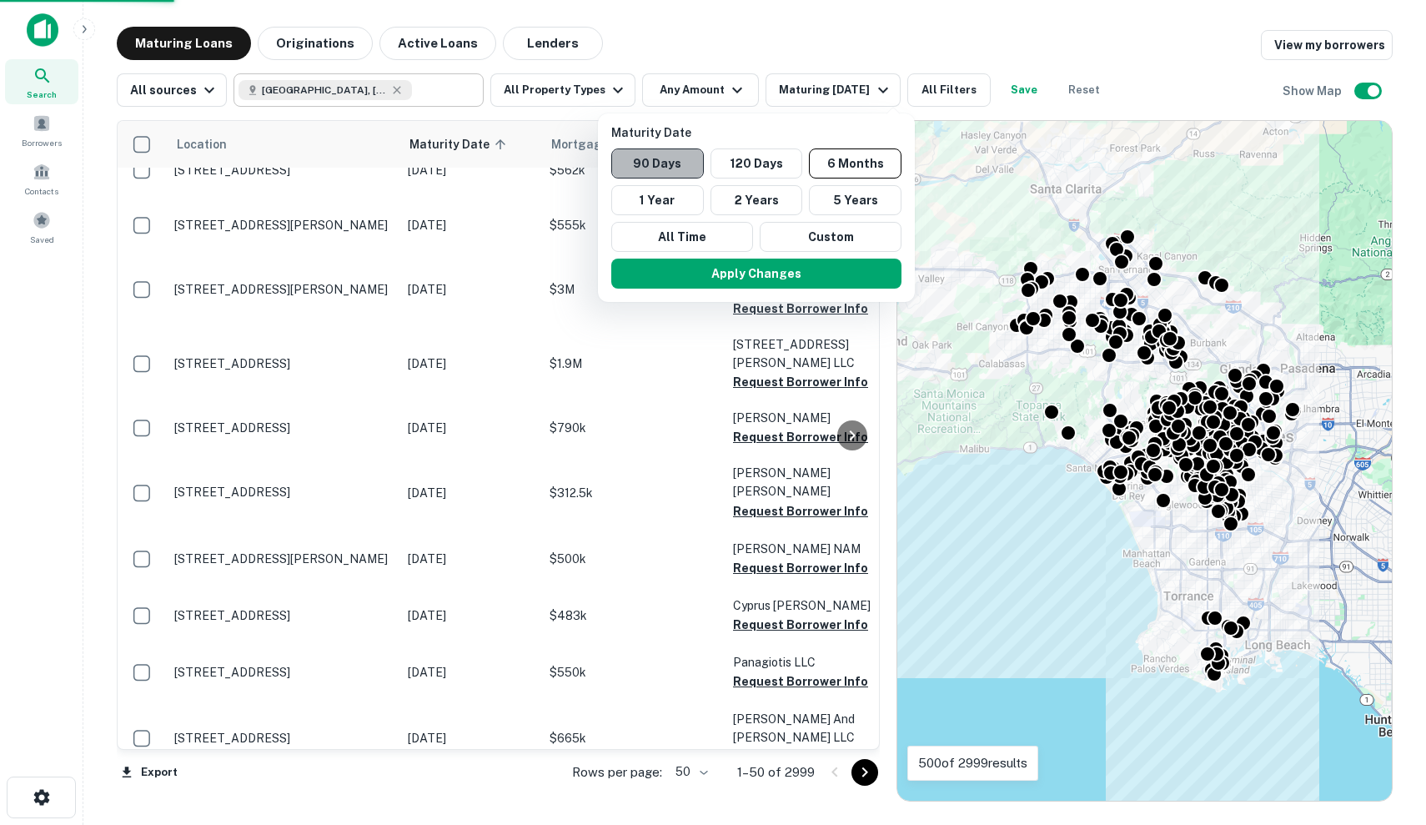
click at [650, 160] on button "90 Days" at bounding box center [657, 163] width 93 height 30
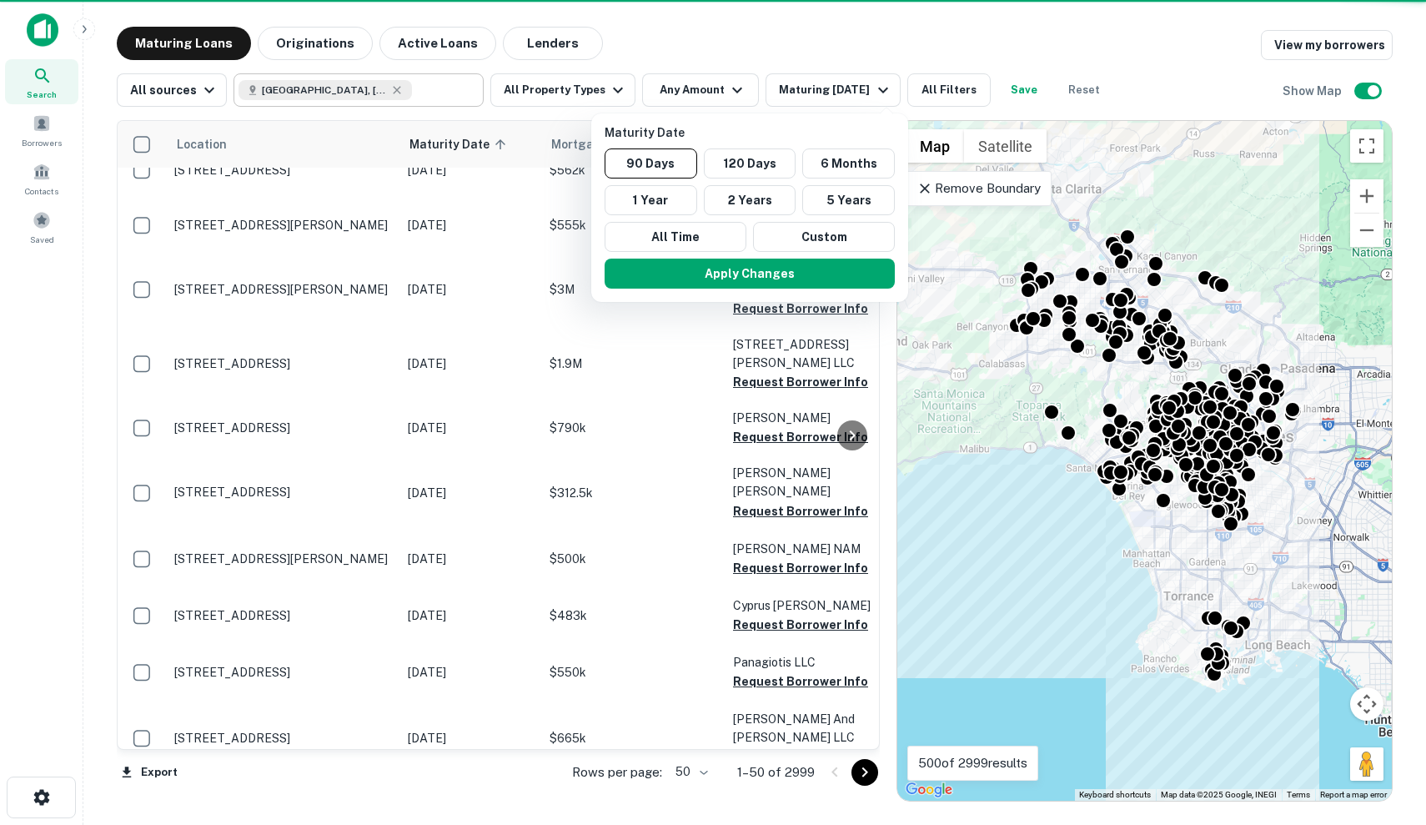
click at [802, 269] on button "Apply Changes" at bounding box center [750, 274] width 290 height 30
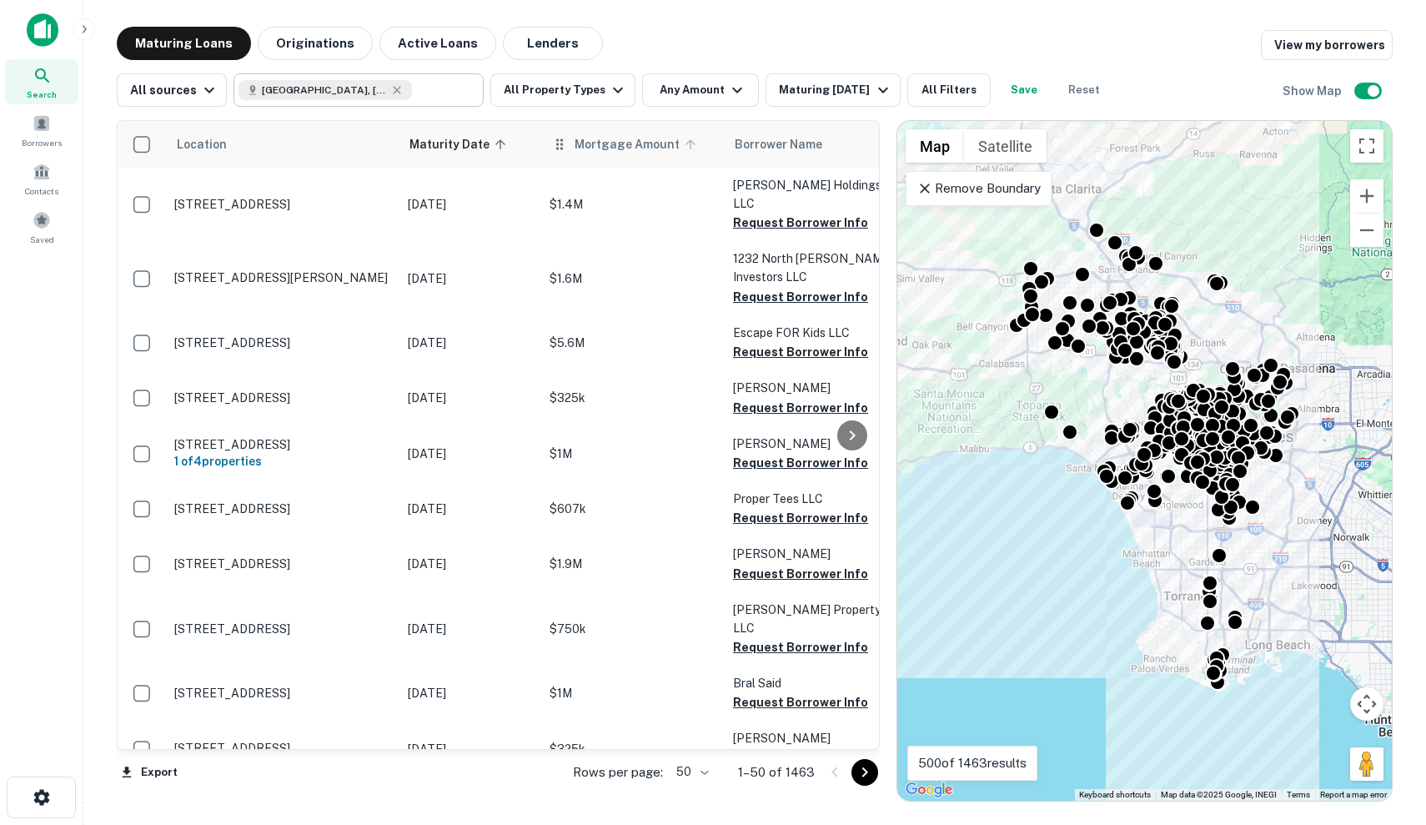
click at [603, 146] on span "Mortgage Amount" at bounding box center [638, 144] width 127 height 20
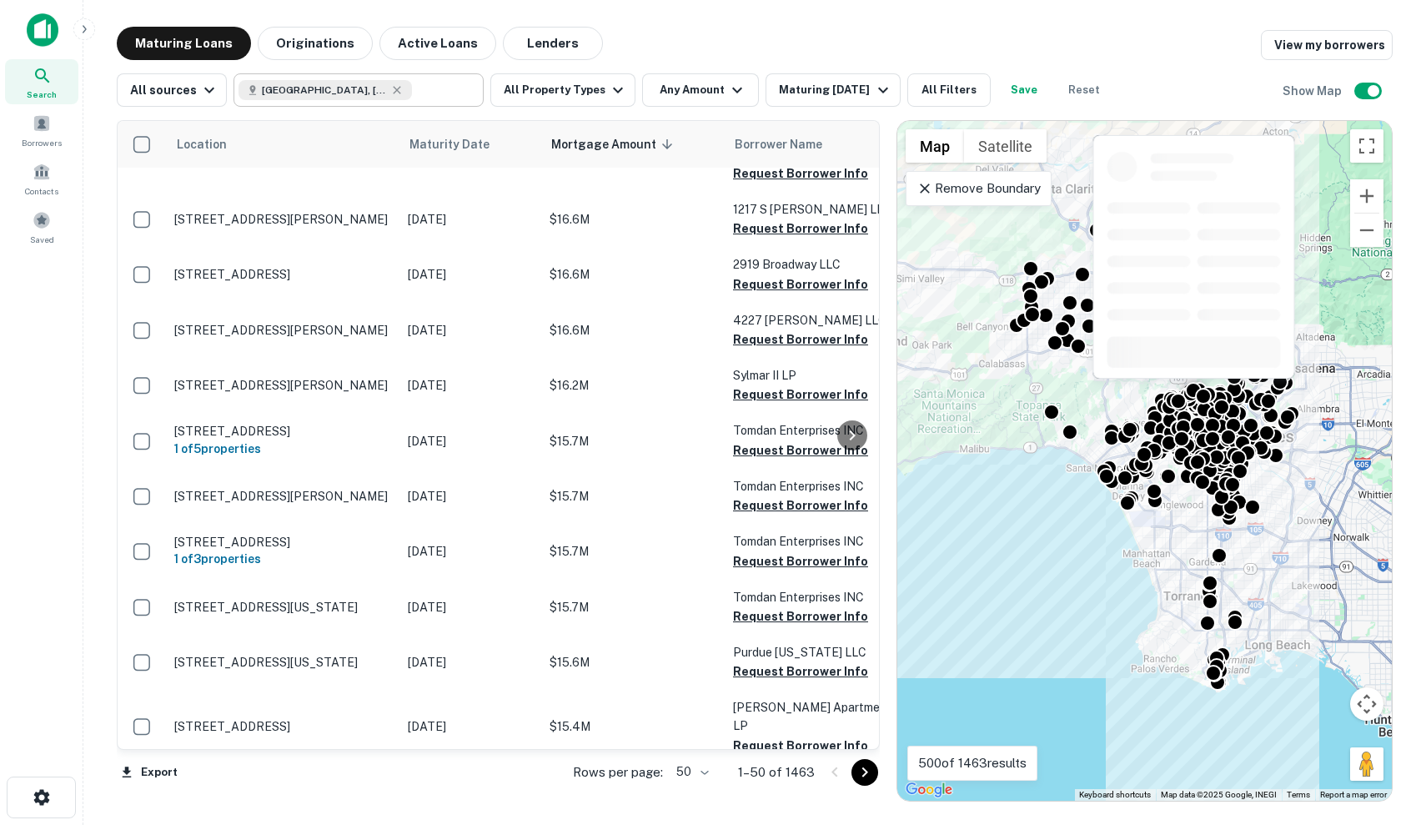
scroll to position [2349, 0]
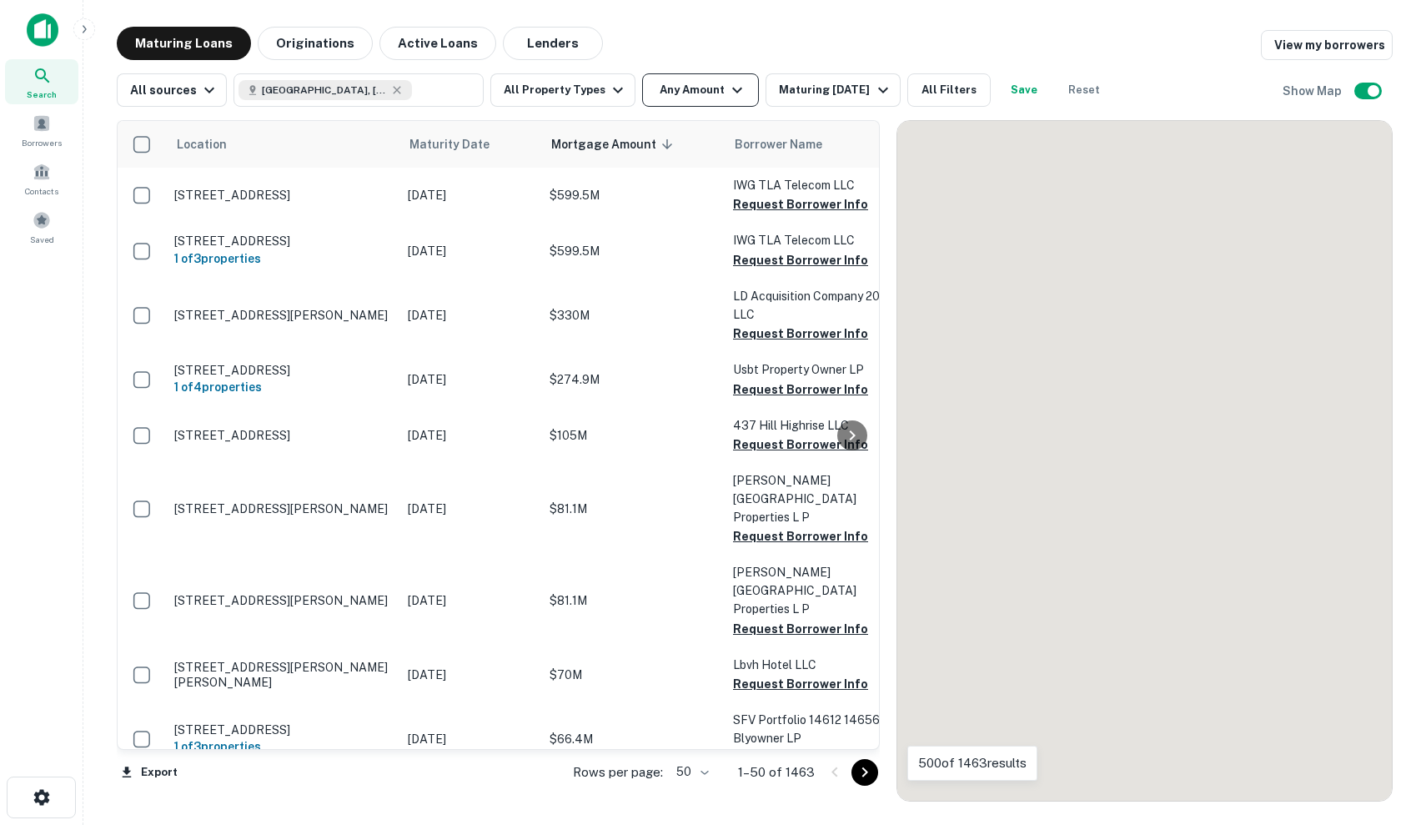
click at [697, 87] on button "Any Amount" at bounding box center [700, 89] width 117 height 33
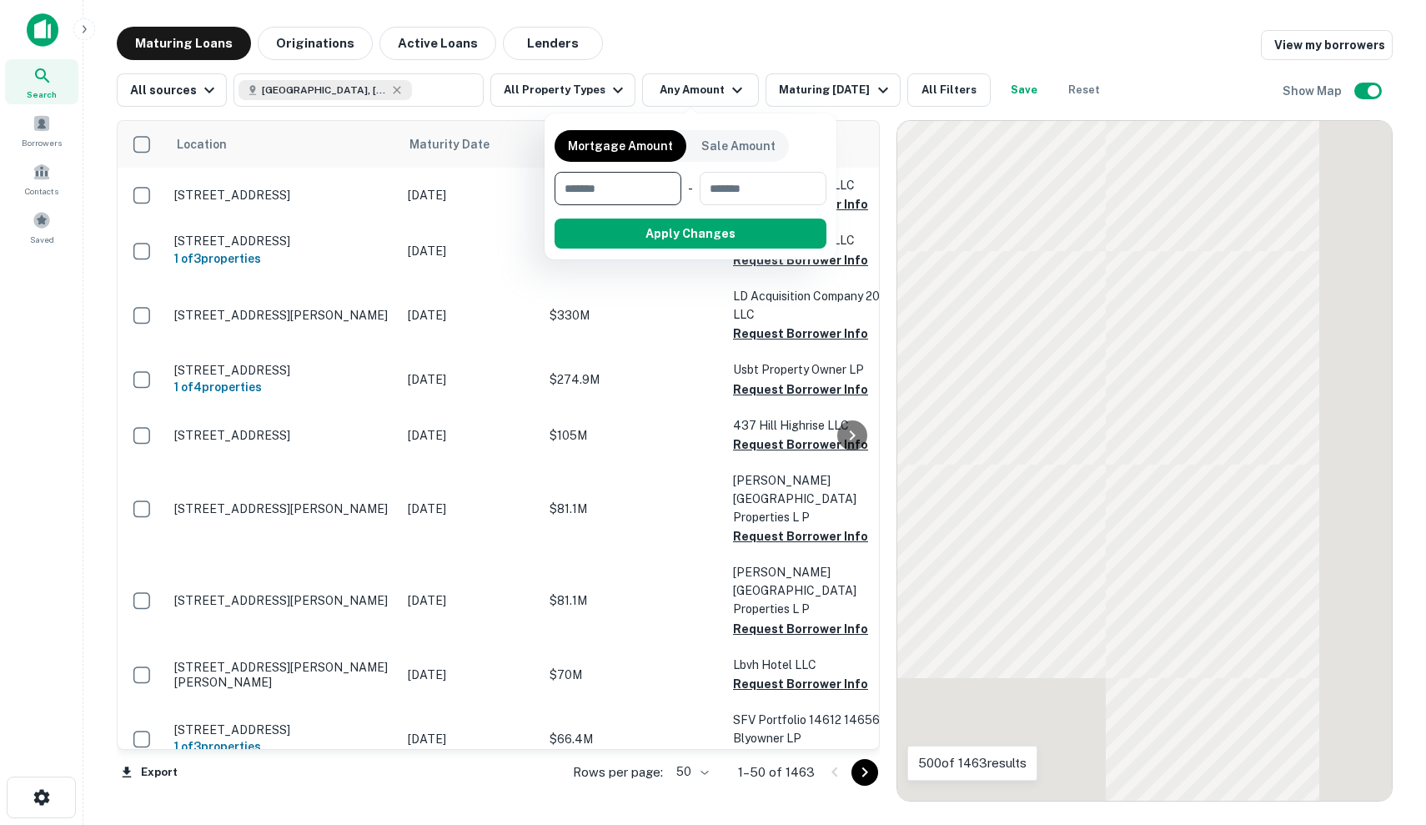
scroll to position [2349, 0]
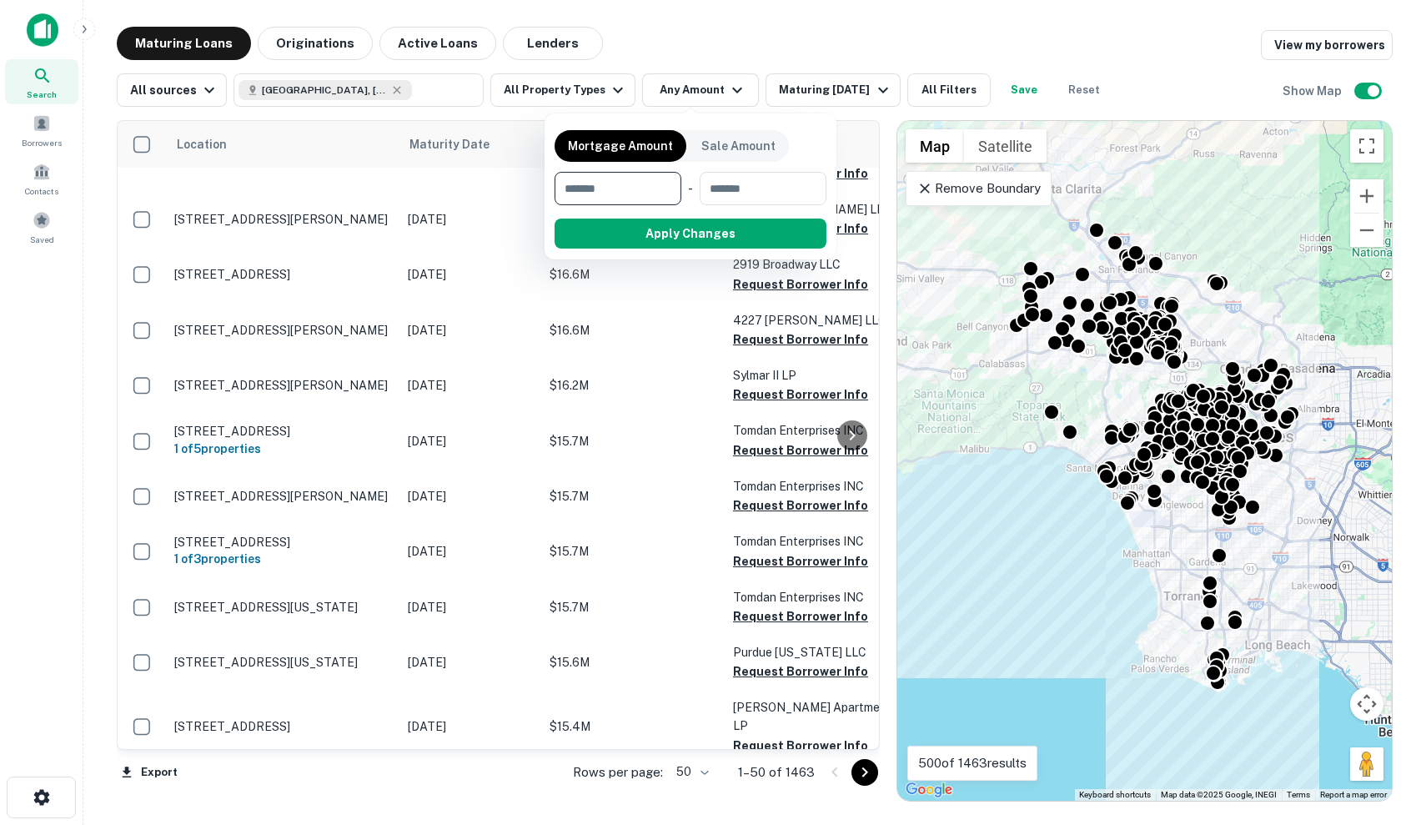
click at [613, 90] on div at bounding box center [713, 412] width 1426 height 825
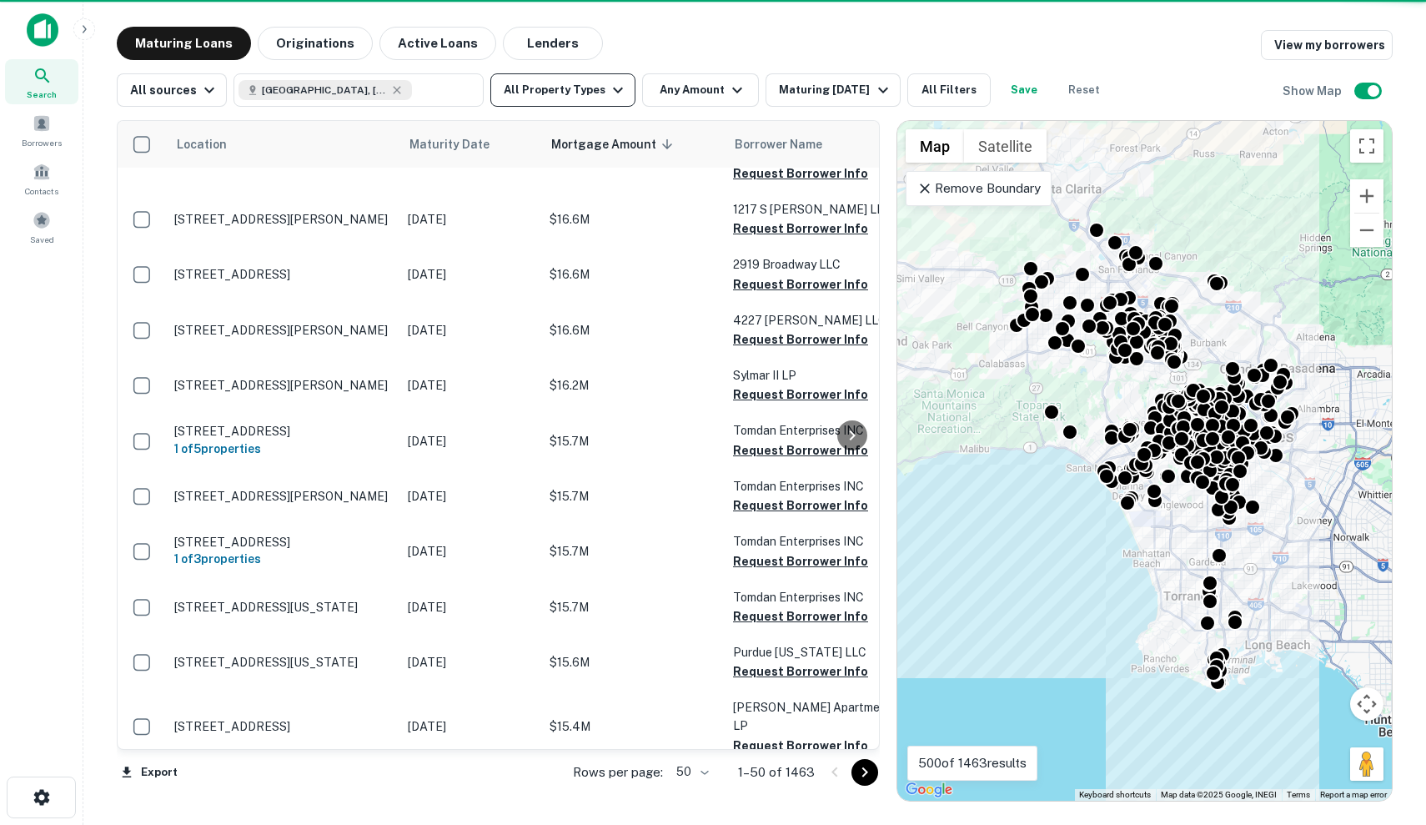
click at [595, 86] on button "All Property Types" at bounding box center [562, 89] width 145 height 33
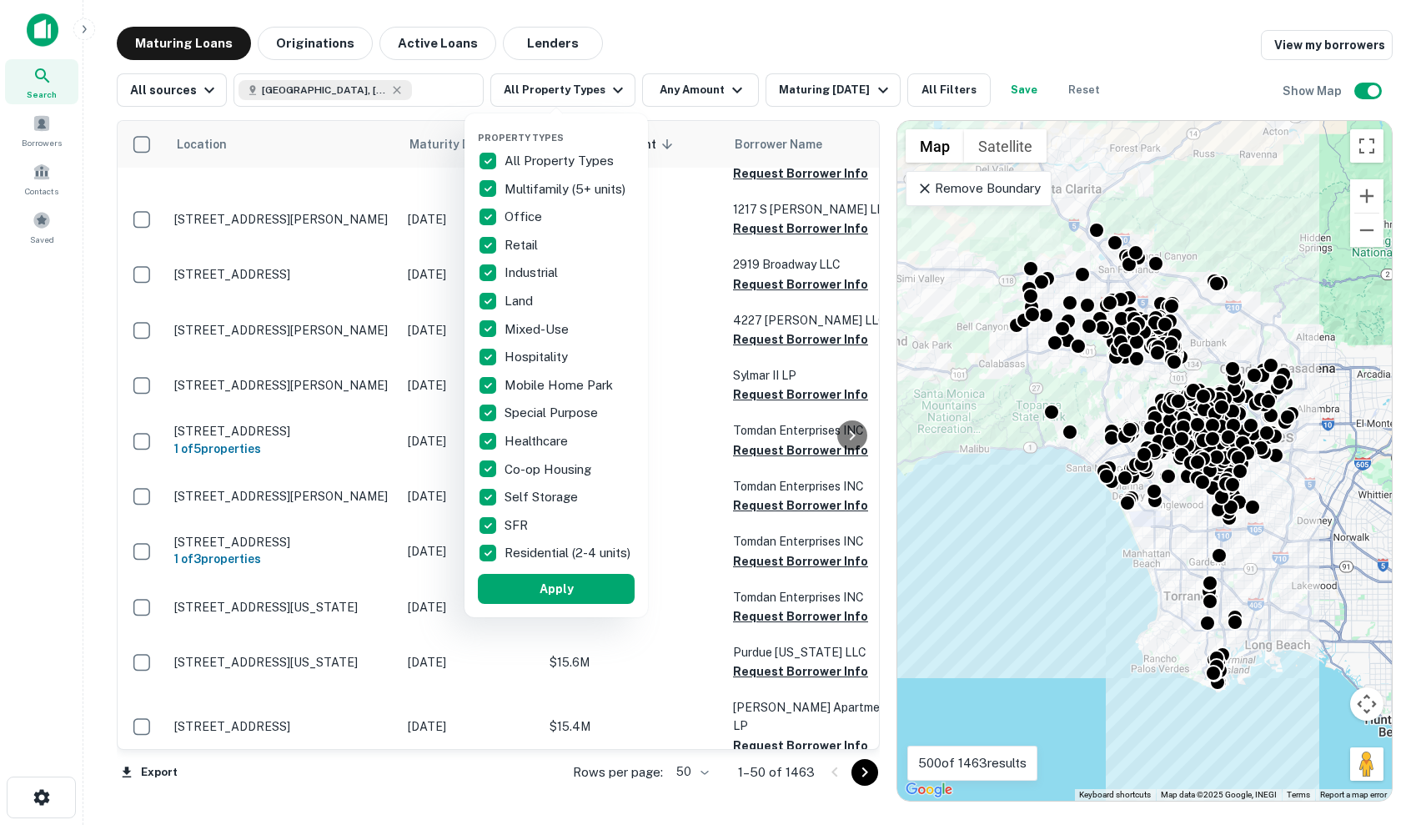
click at [558, 157] on p "All Property Types" at bounding box center [561, 161] width 113 height 20
click at [525, 242] on p "Retail" at bounding box center [523, 245] width 37 height 20
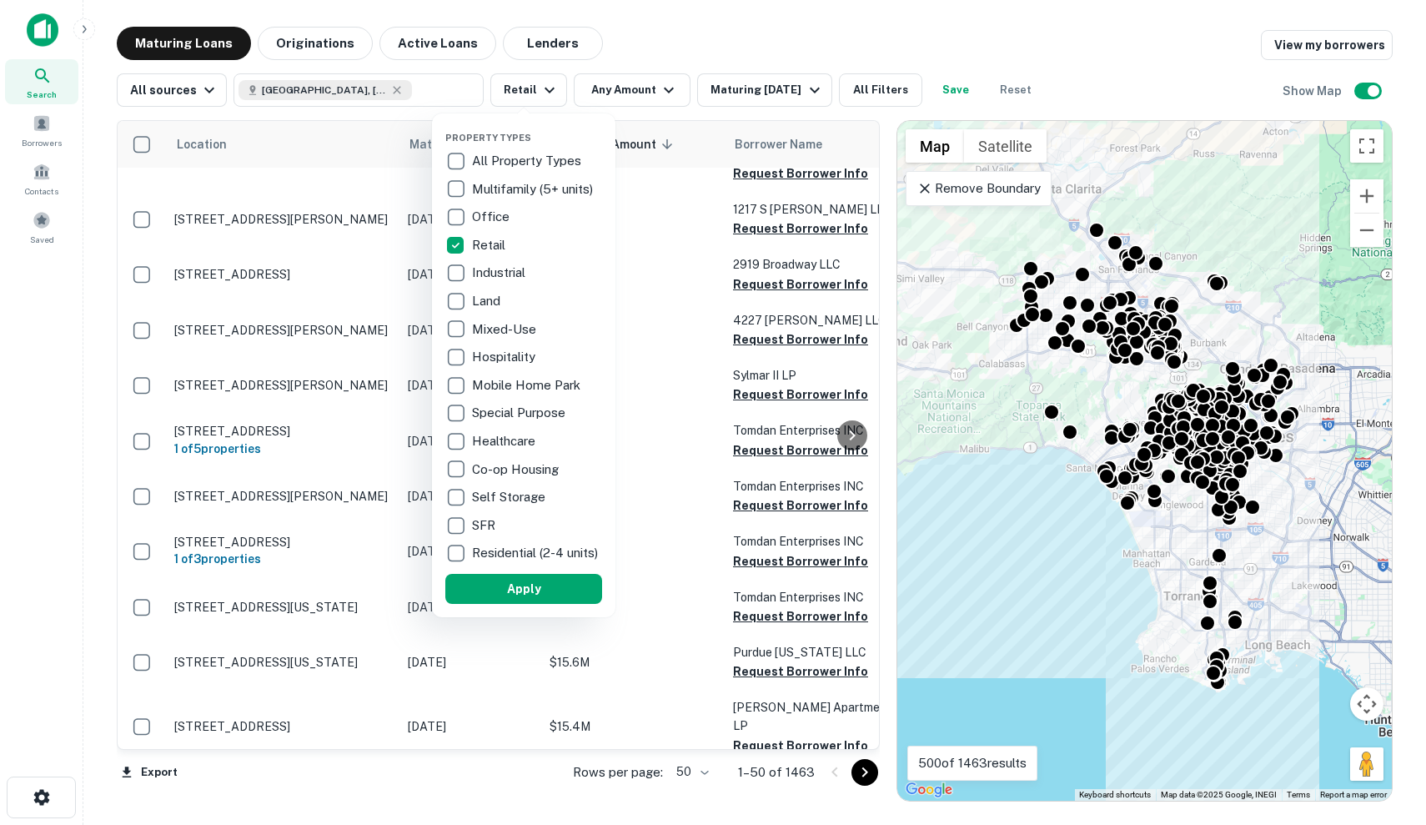
click at [519, 356] on p "Hospitality" at bounding box center [505, 357] width 67 height 20
click at [519, 356] on p "Hospitality" at bounding box center [509, 357] width 67 height 20
click at [490, 534] on p "SFR" at bounding box center [485, 525] width 27 height 20
click at [512, 551] on p "Residential (2-4 units)" at bounding box center [540, 553] width 129 height 20
click at [565, 604] on button "Apply" at bounding box center [528, 589] width 157 height 30
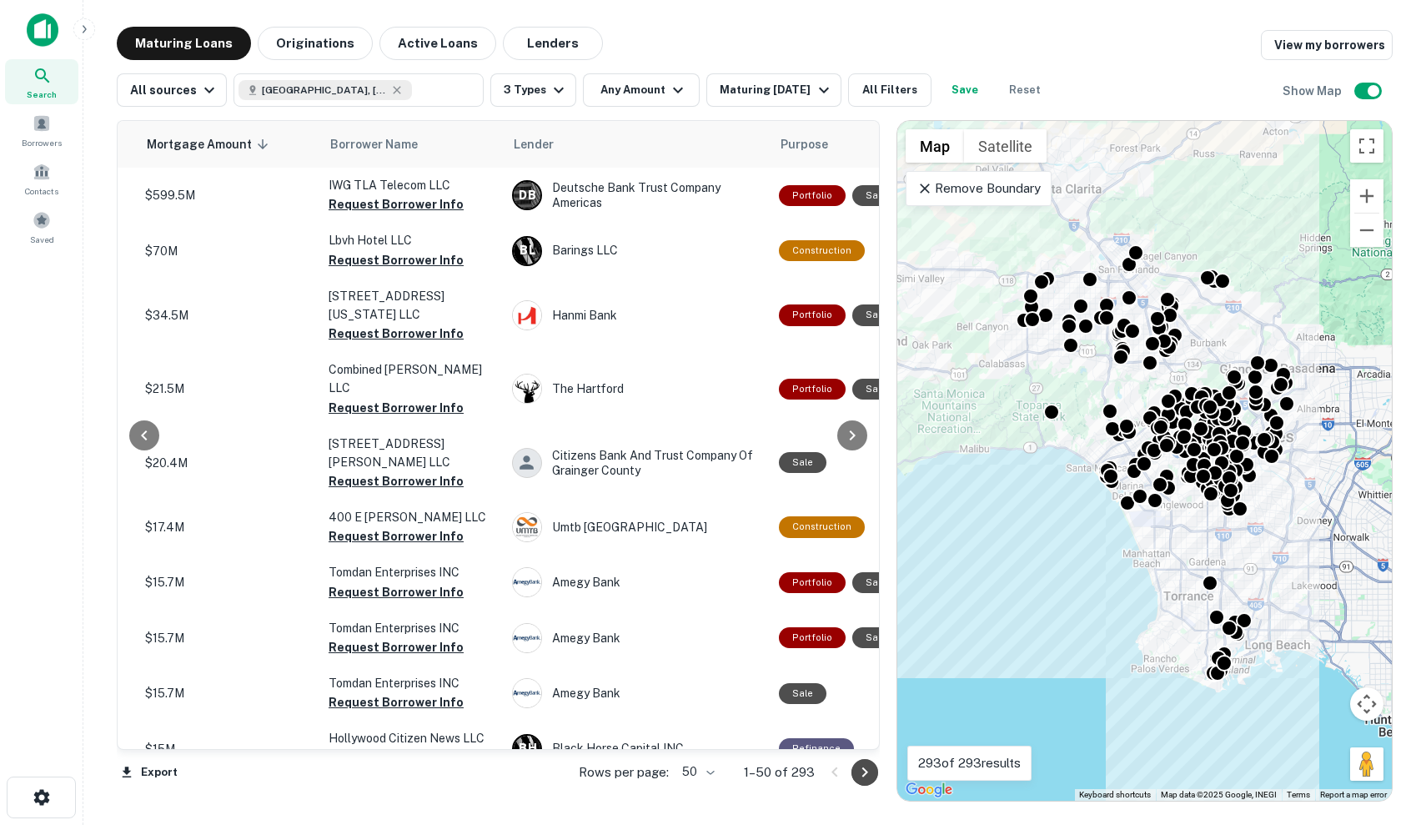
click at [865, 767] on icon "Go to next page" at bounding box center [865, 772] width 20 height 20
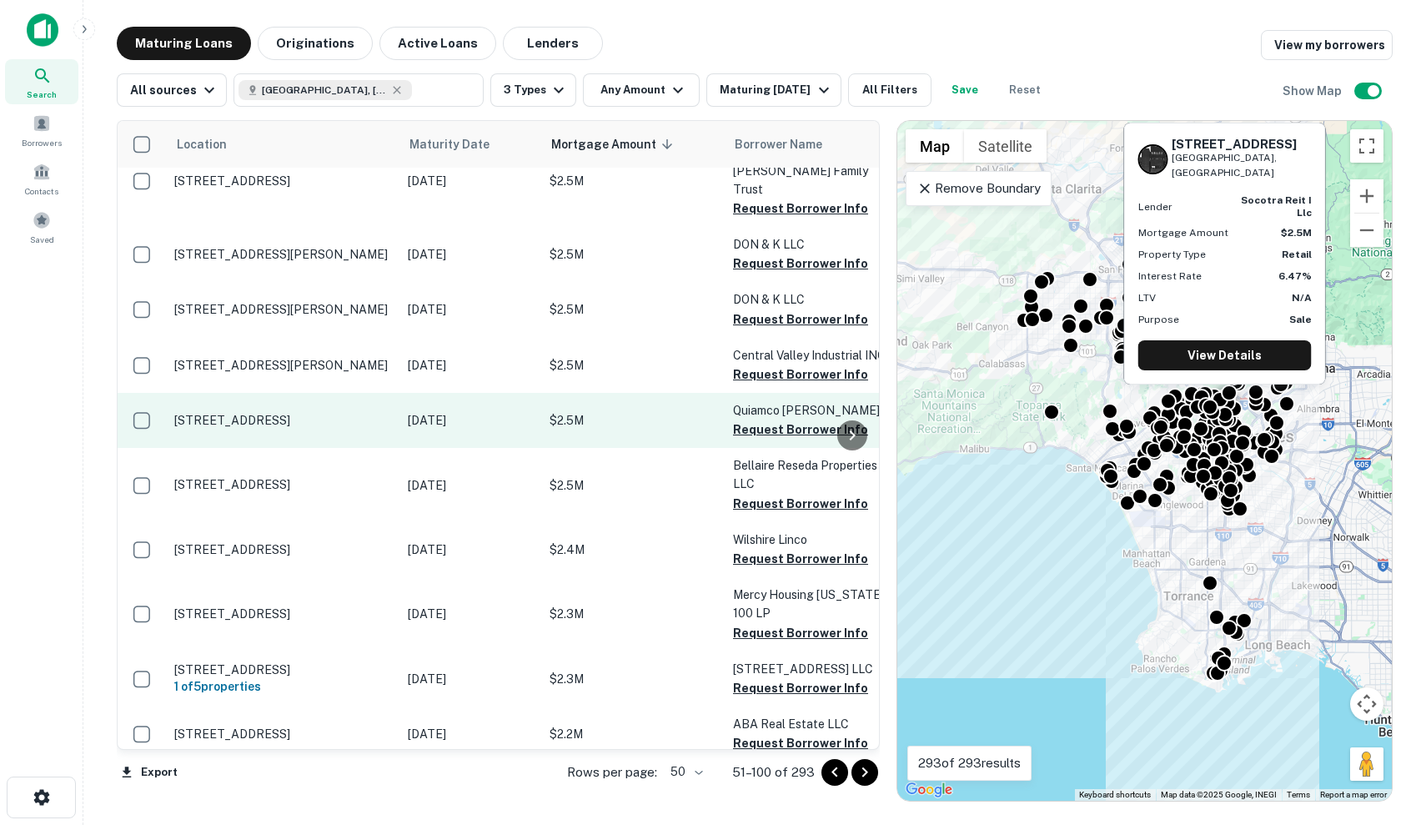
scroll to position [273, 0]
click at [447, 411] on p "[DATE]" at bounding box center [470, 420] width 125 height 18
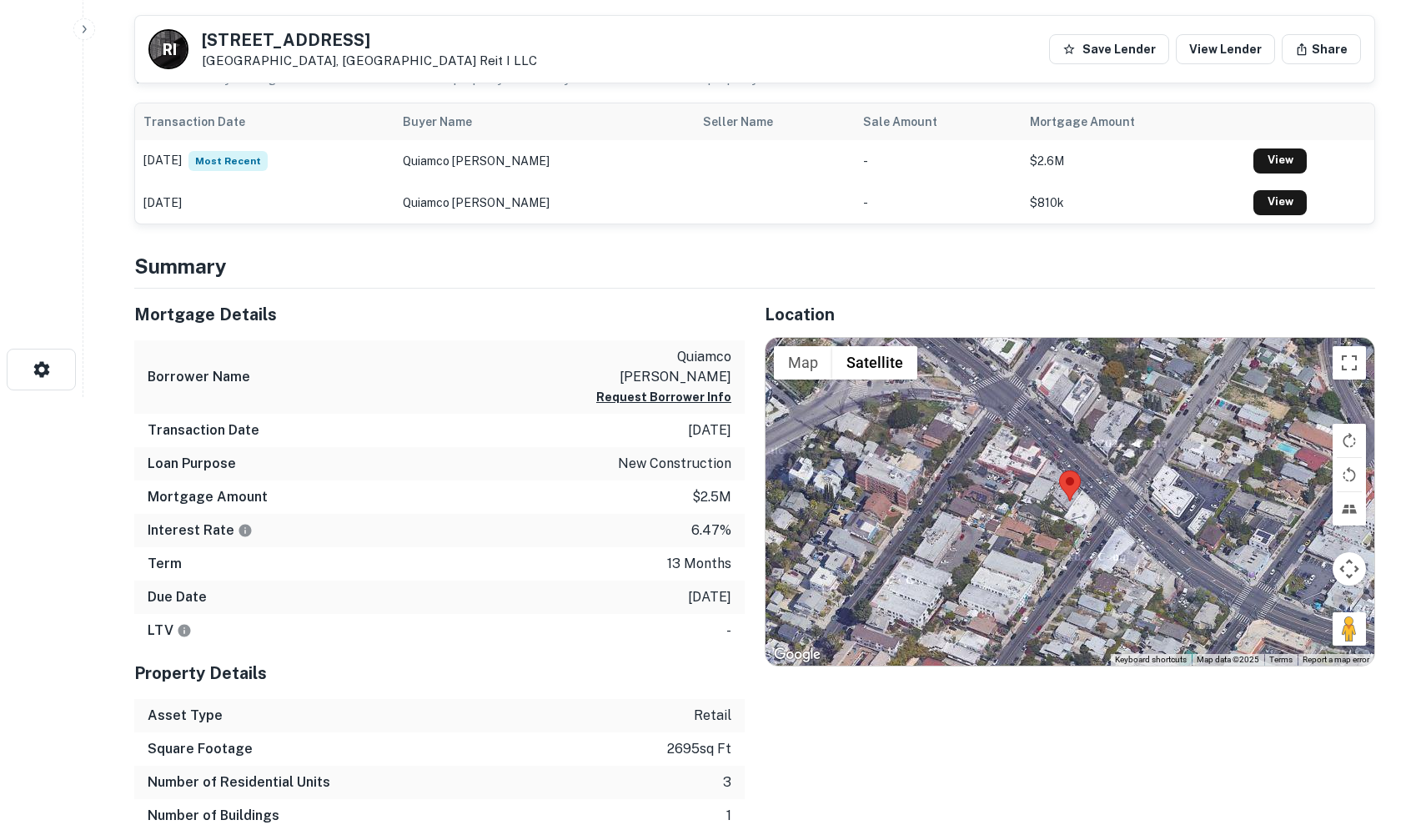
scroll to position [441, 0]
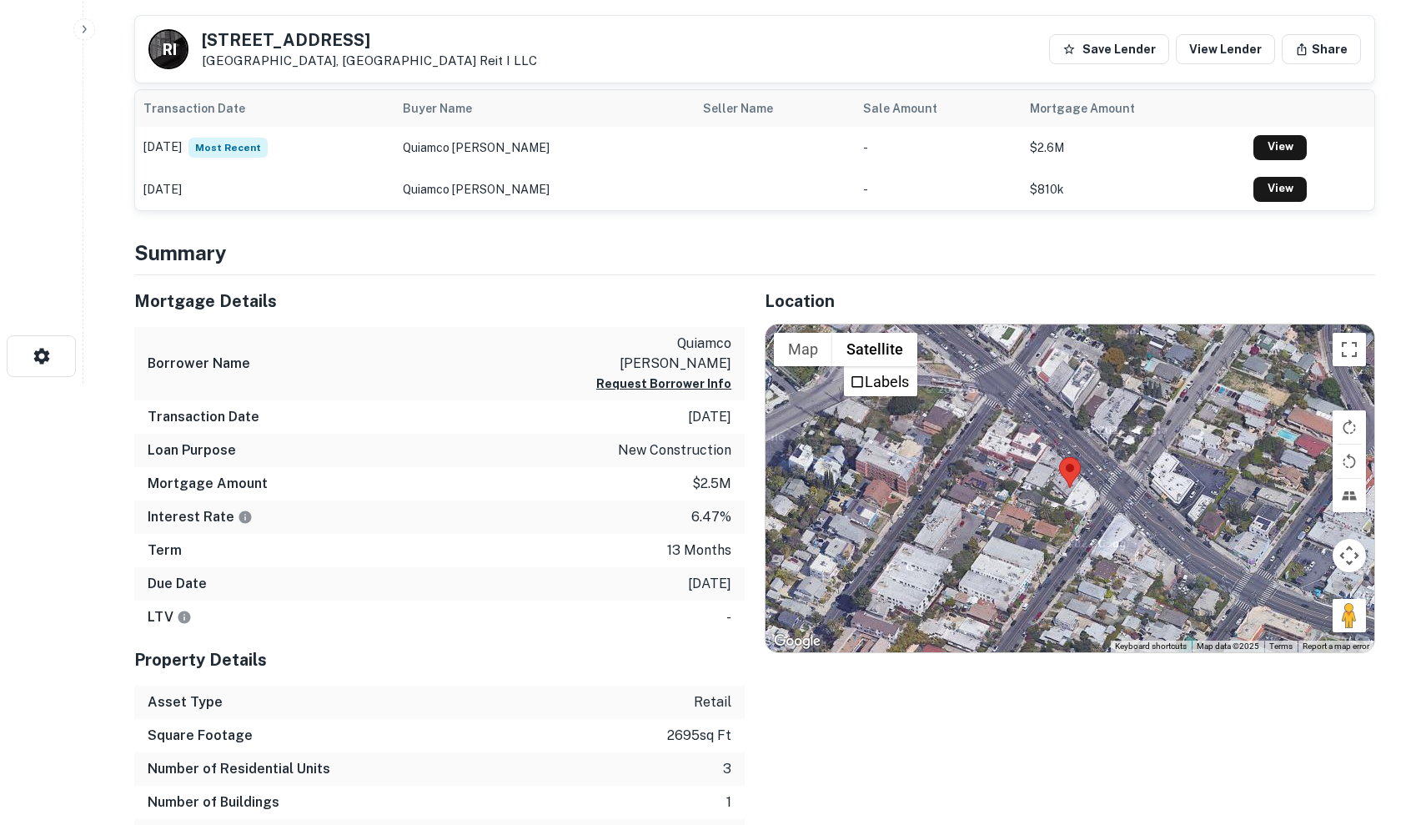
click at [1154, 470] on div at bounding box center [1070, 488] width 609 height 329
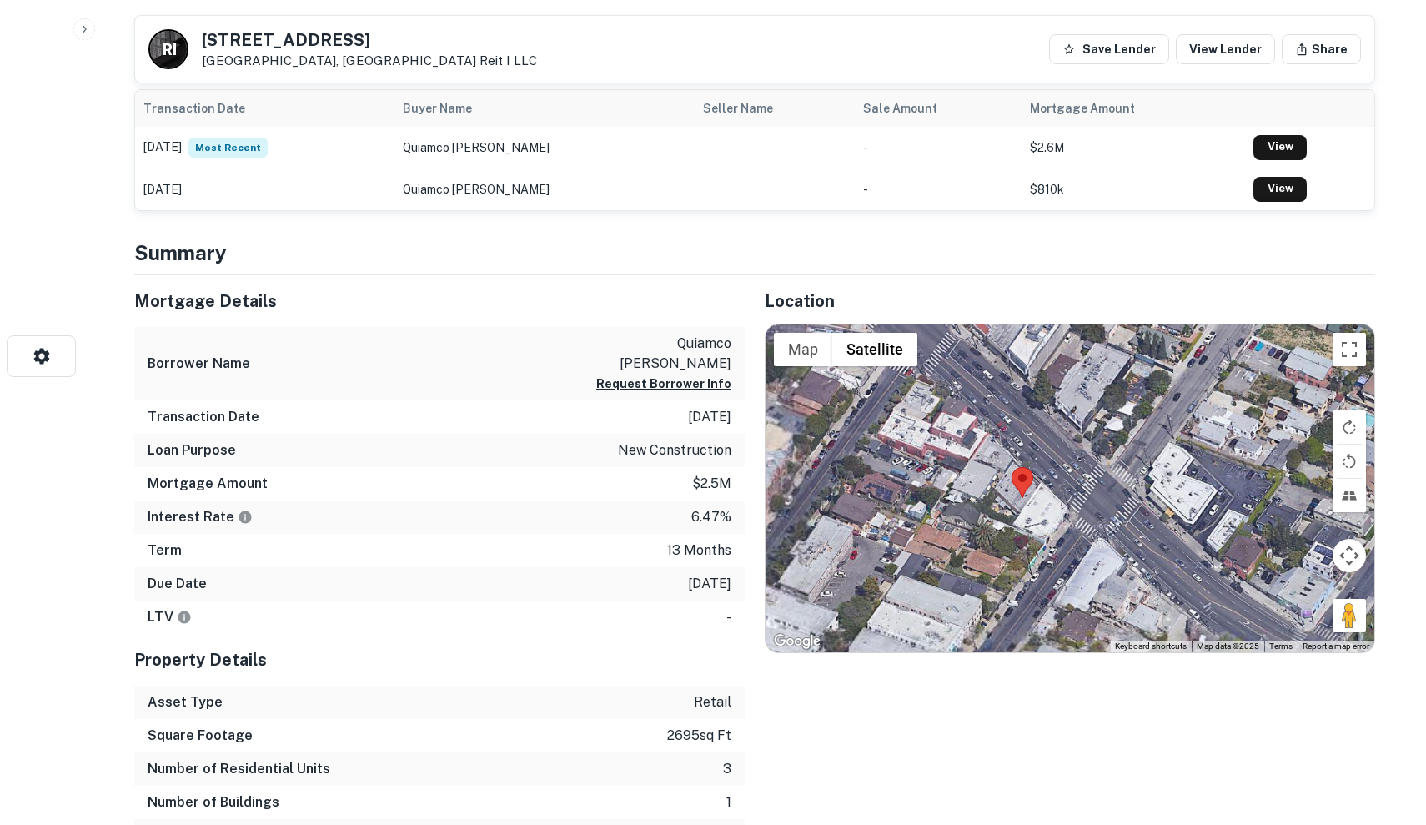
click at [1154, 470] on div at bounding box center [1070, 488] width 609 height 329
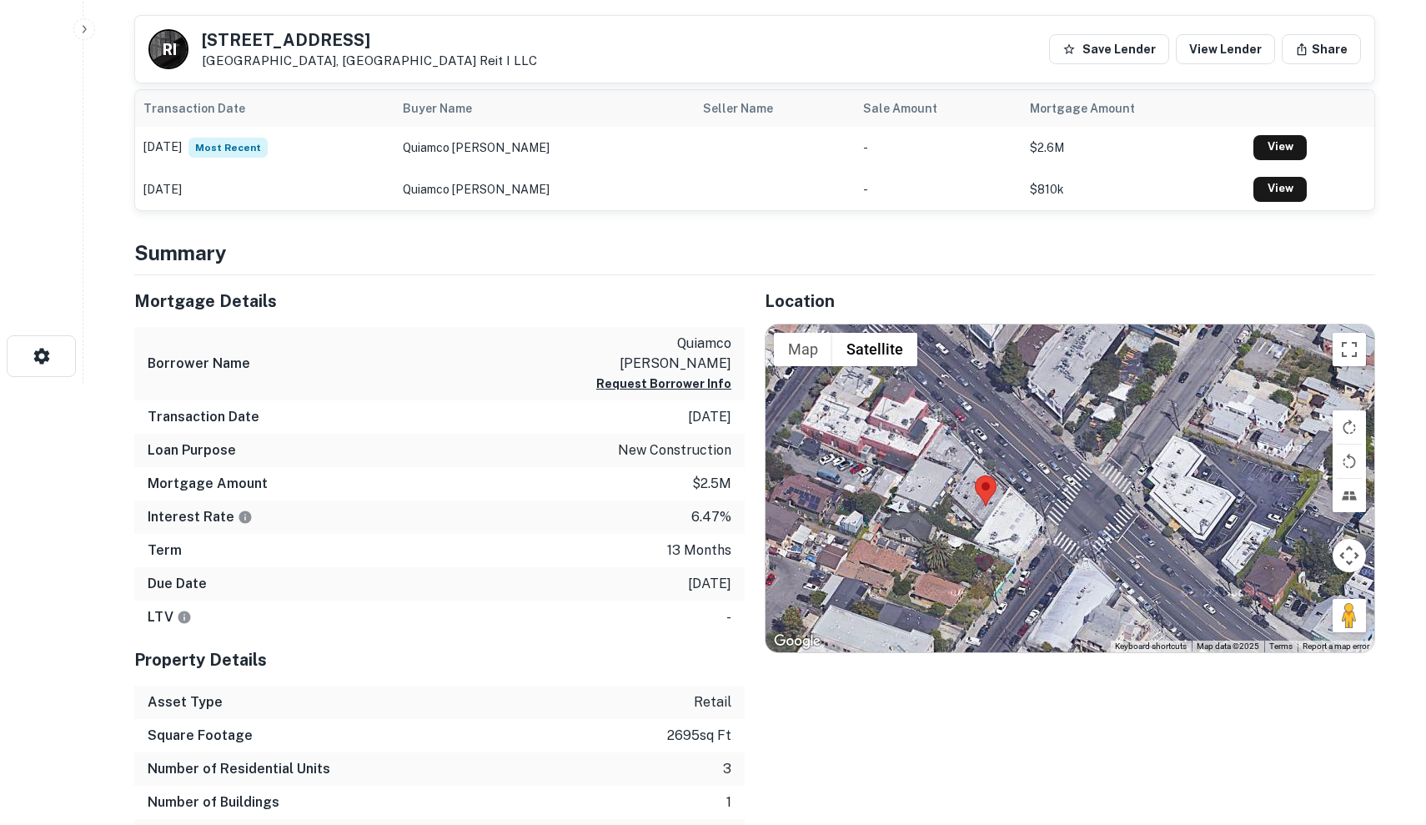
click at [1049, 474] on div at bounding box center [1070, 488] width 609 height 329
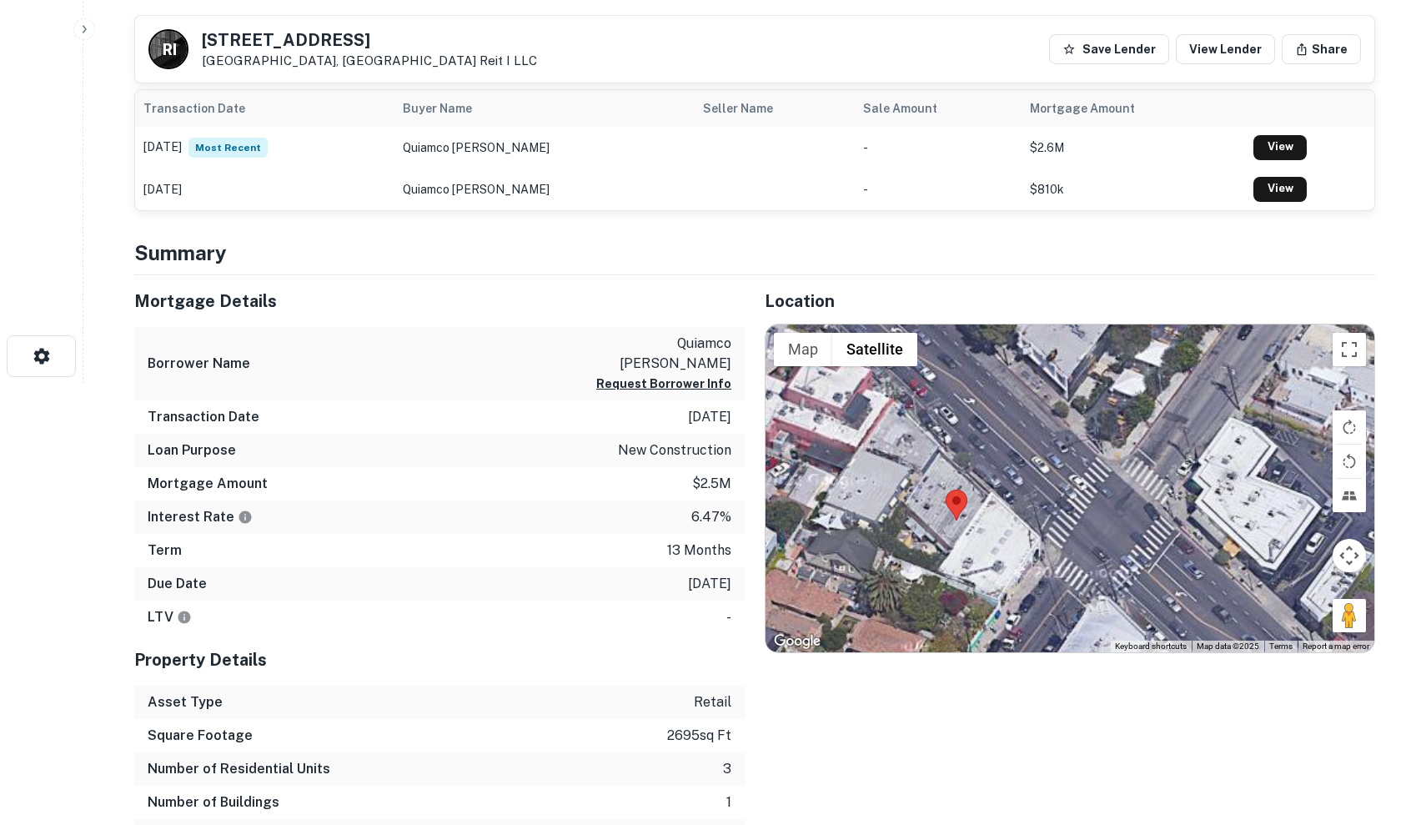
click at [1049, 474] on div at bounding box center [1070, 488] width 609 height 329
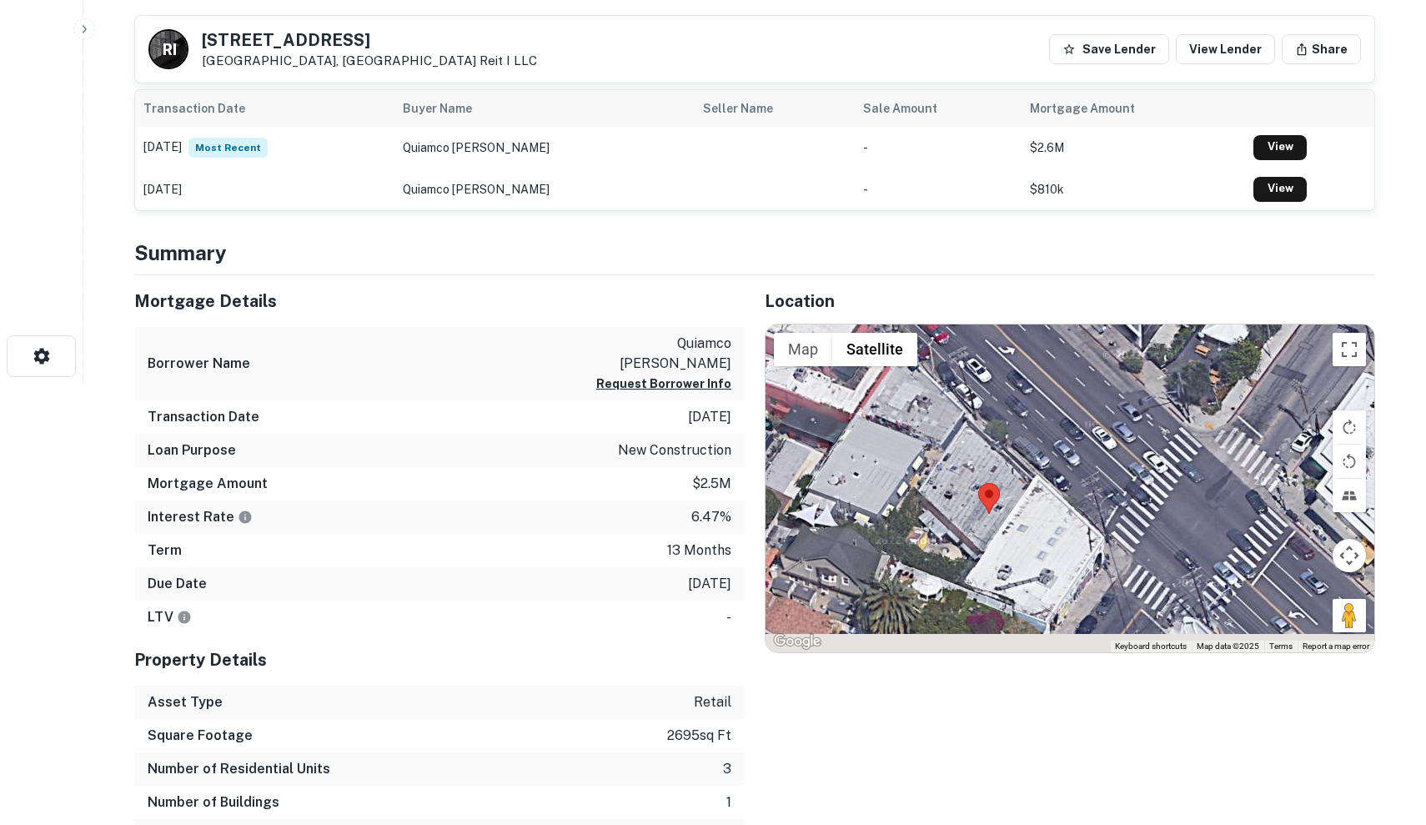
drag, startPoint x: 1022, startPoint y: 496, endPoint x: 1113, endPoint y: 465, distance: 97.1
click at [1114, 464] on div at bounding box center [1070, 488] width 609 height 329
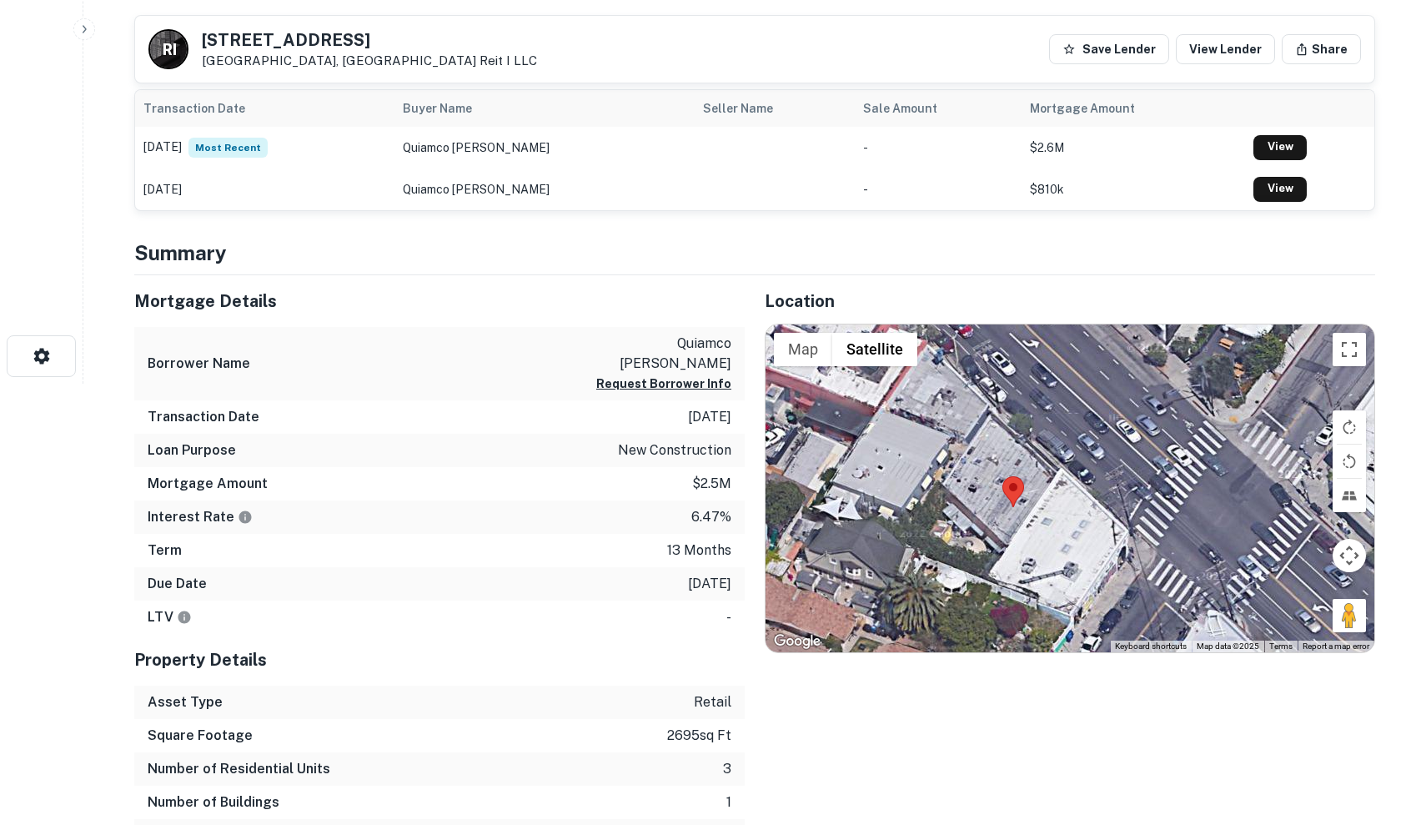
click at [1042, 416] on div at bounding box center [1070, 488] width 609 height 329
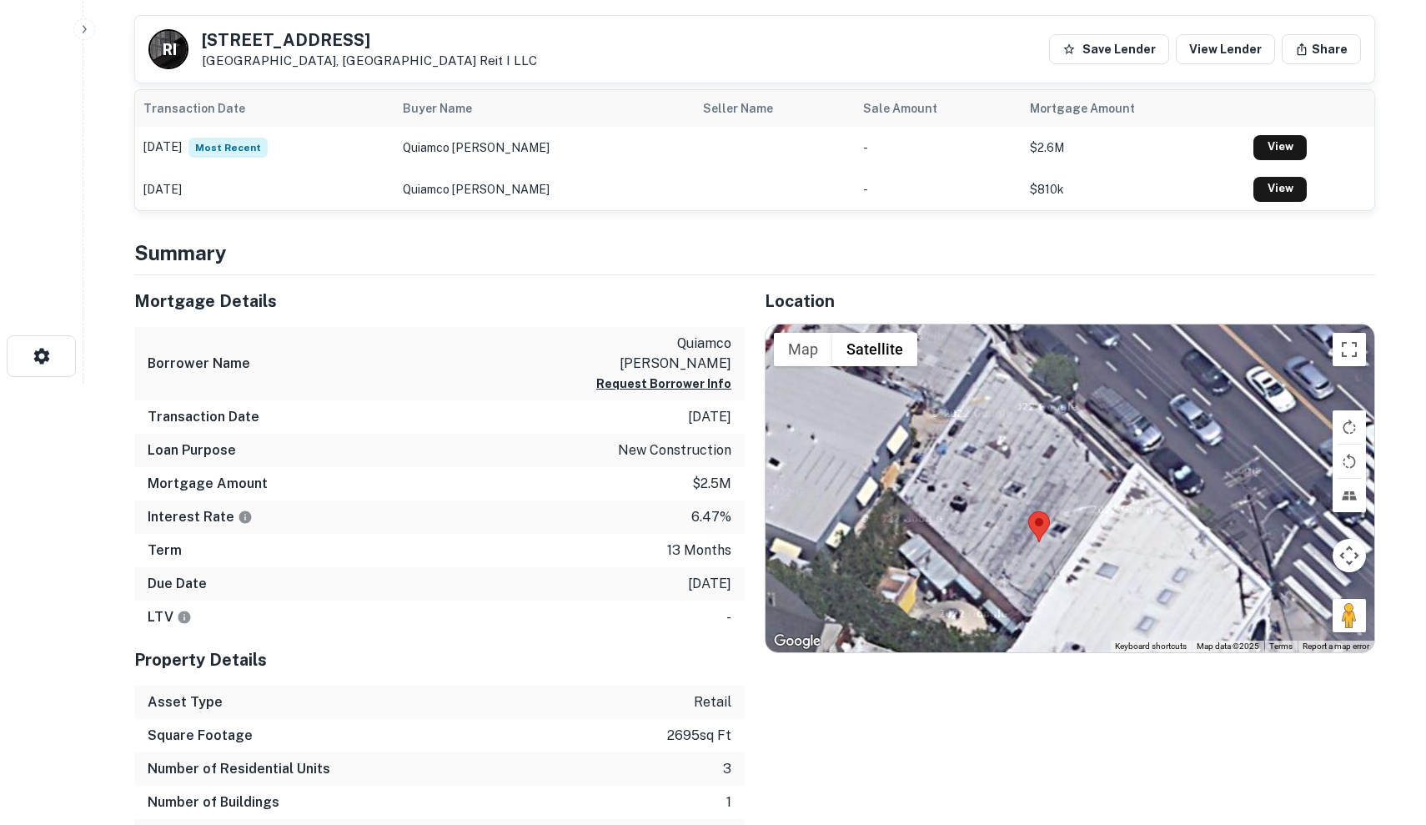
drag, startPoint x: 1045, startPoint y: 454, endPoint x: 1102, endPoint y: 396, distance: 80.8
click at [1102, 396] on div at bounding box center [1070, 488] width 609 height 329
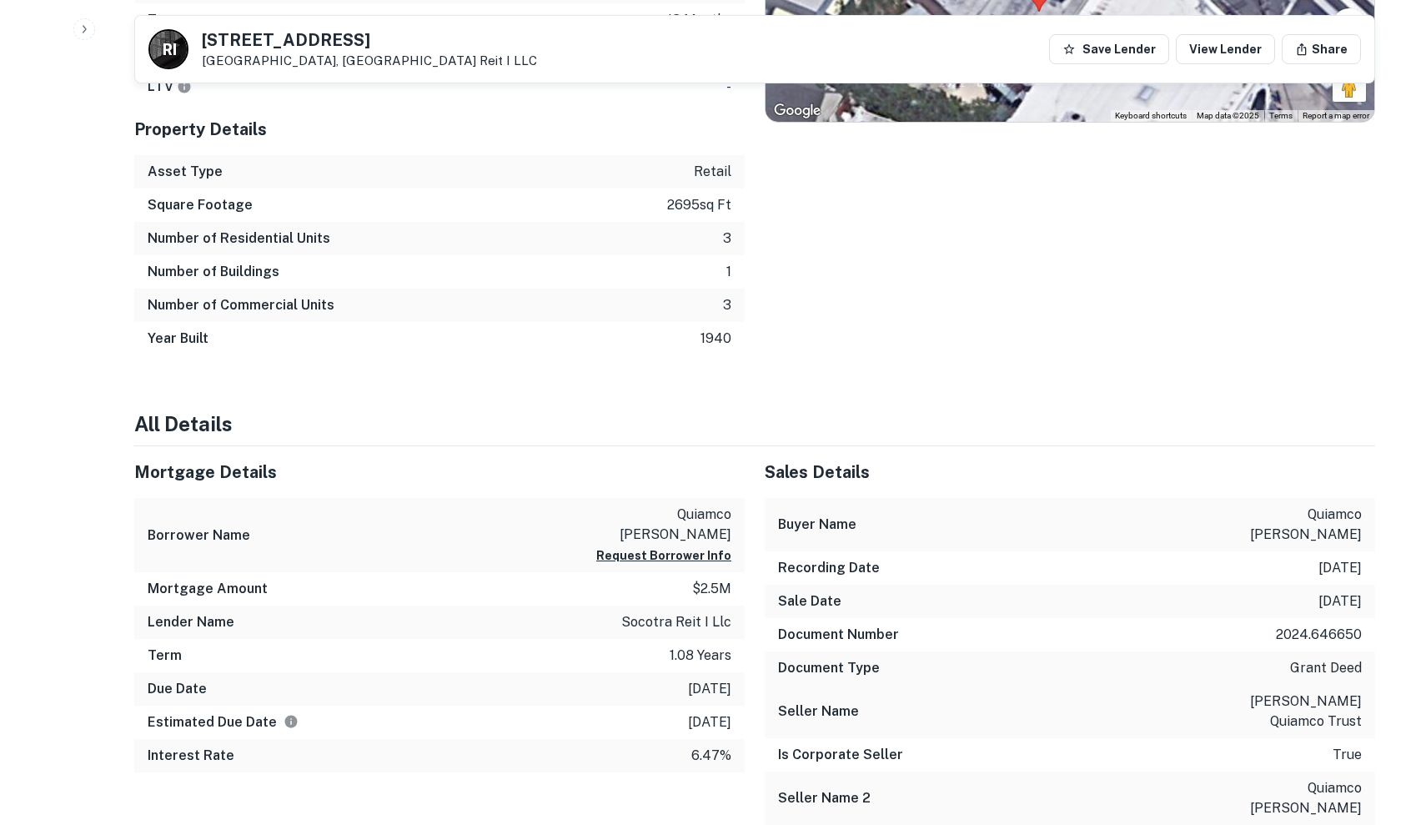
scroll to position [1006, 0]
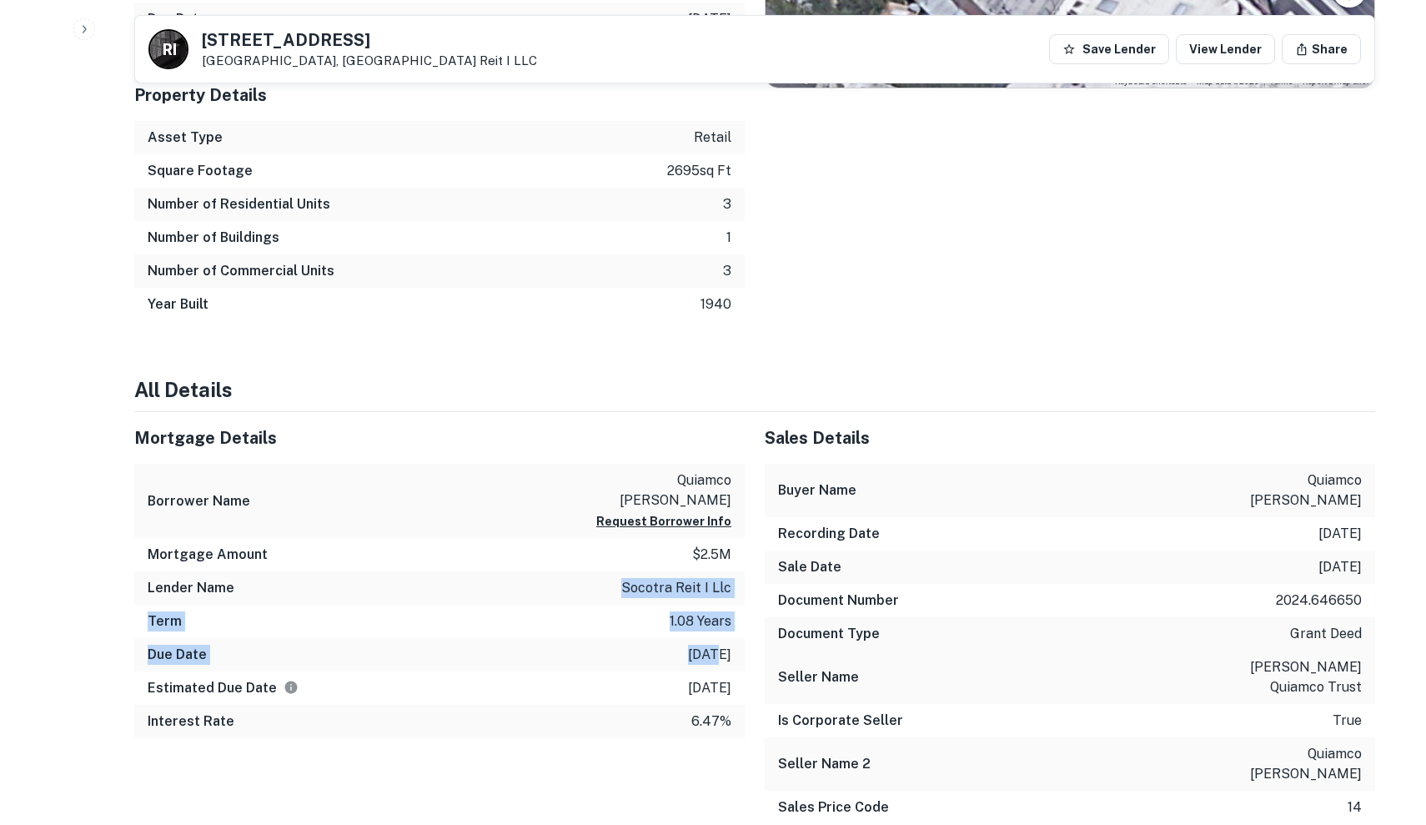
drag, startPoint x: 622, startPoint y: 548, endPoint x: 691, endPoint y: 618, distance: 98.5
click at [691, 618] on div "Mortgage Details Borrower Name quiamco perla alvarez Request Borrower Info Mort…" at bounding box center [439, 575] width 610 height 326
click at [691, 645] on p "9/30/2025" at bounding box center [709, 655] width 43 height 20
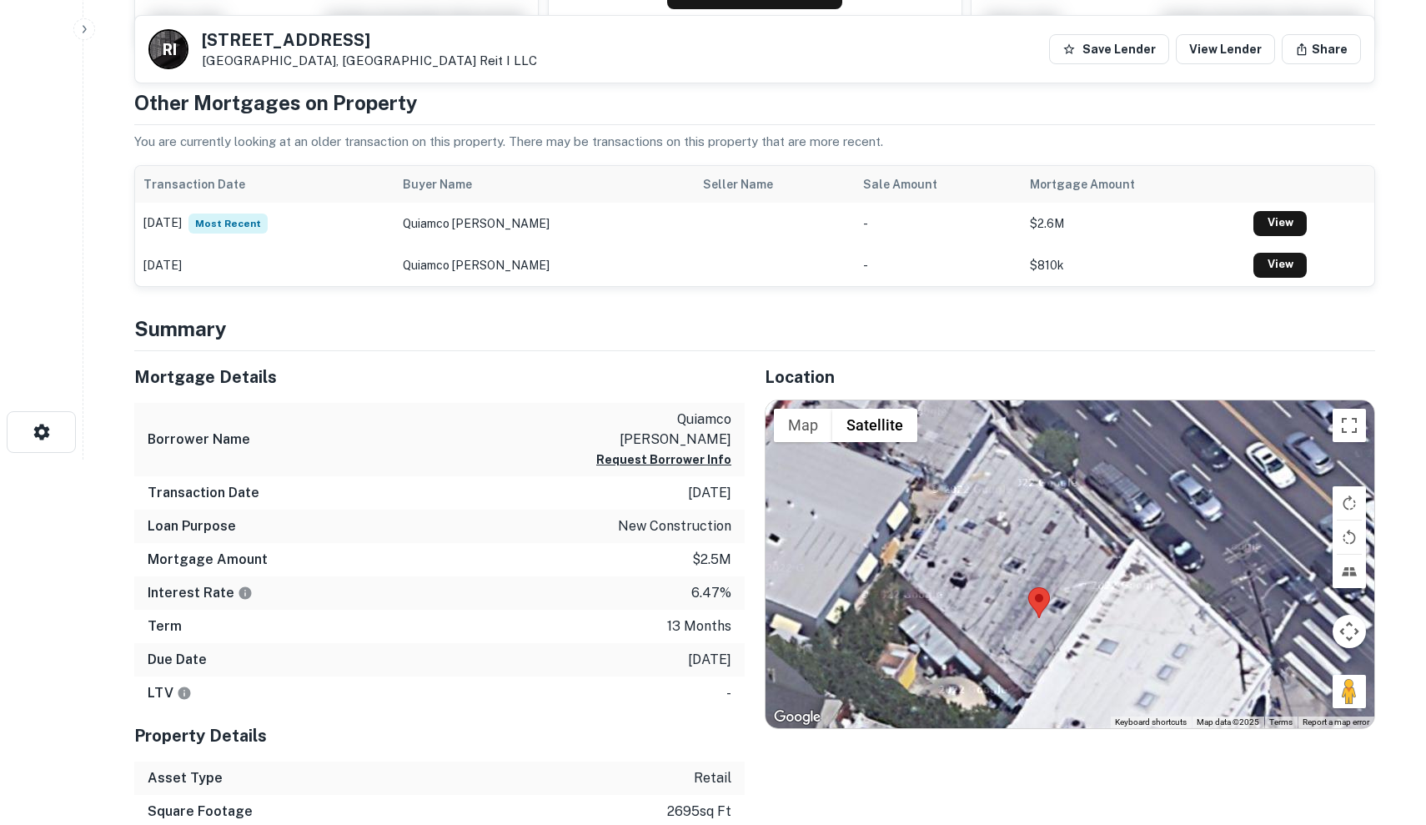
scroll to position [319, 0]
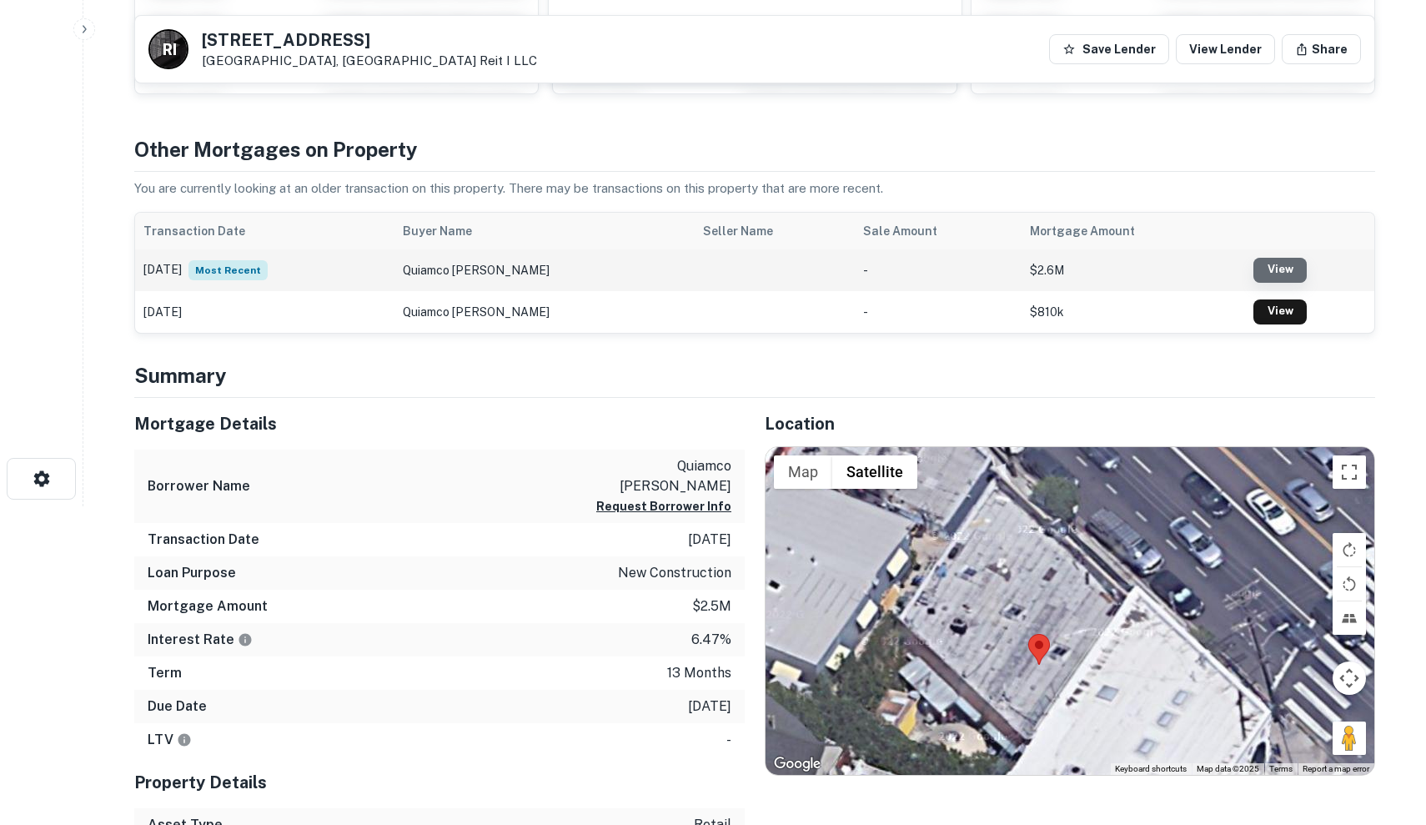
click at [1287, 265] on link "View" at bounding box center [1279, 270] width 53 height 25
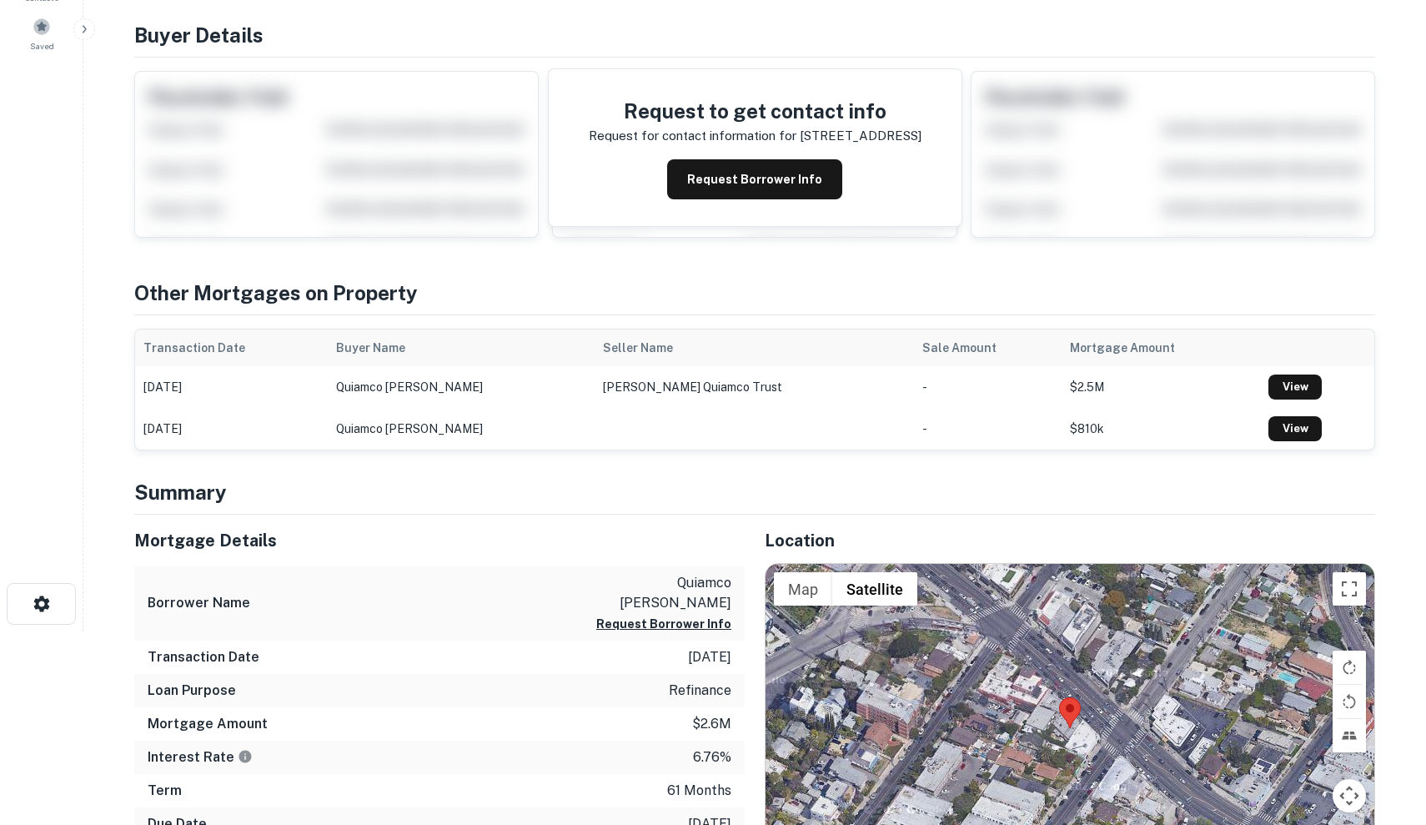
scroll to position [272, 0]
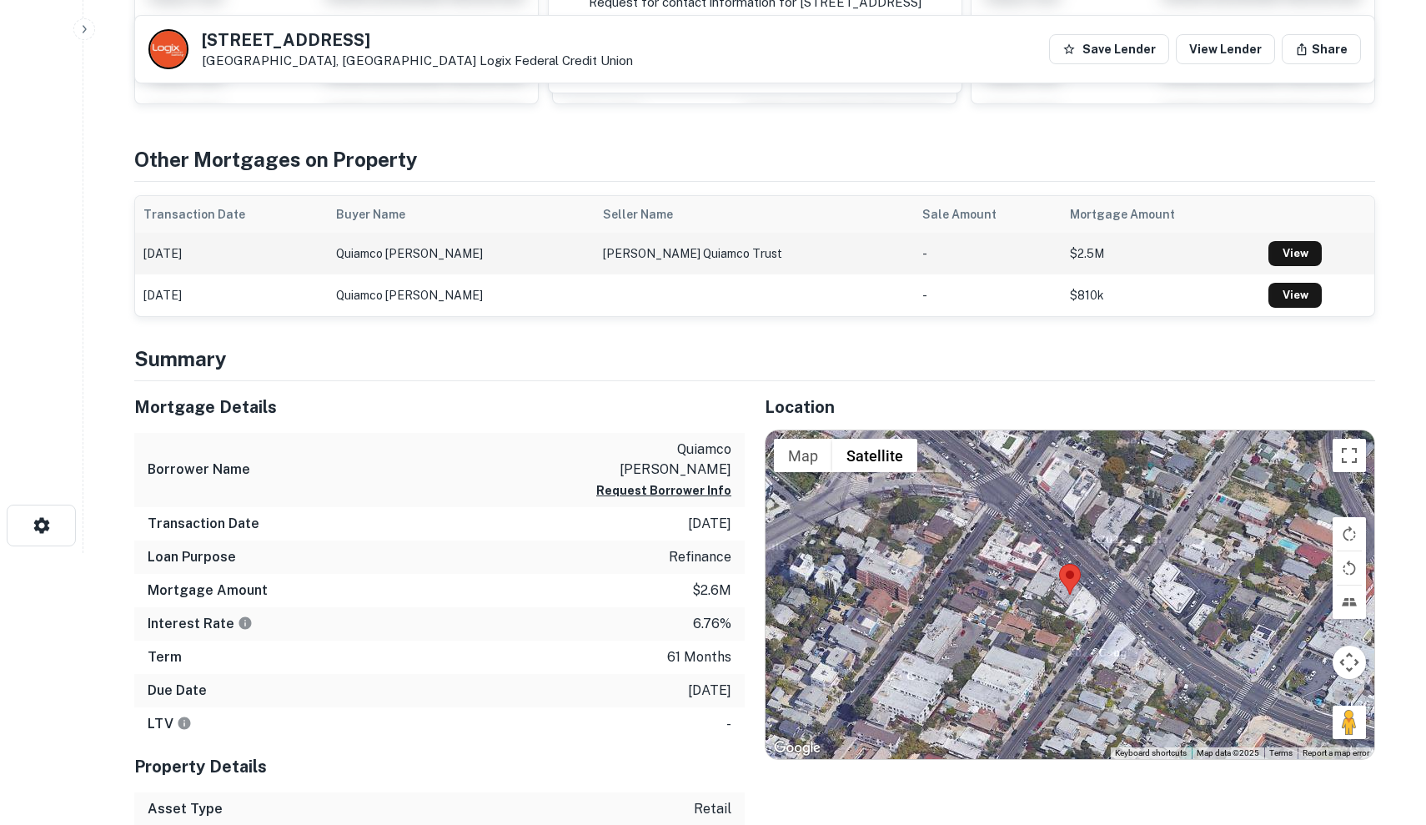
click at [477, 261] on td "quiamco perla alvarez" at bounding box center [461, 254] width 266 height 42
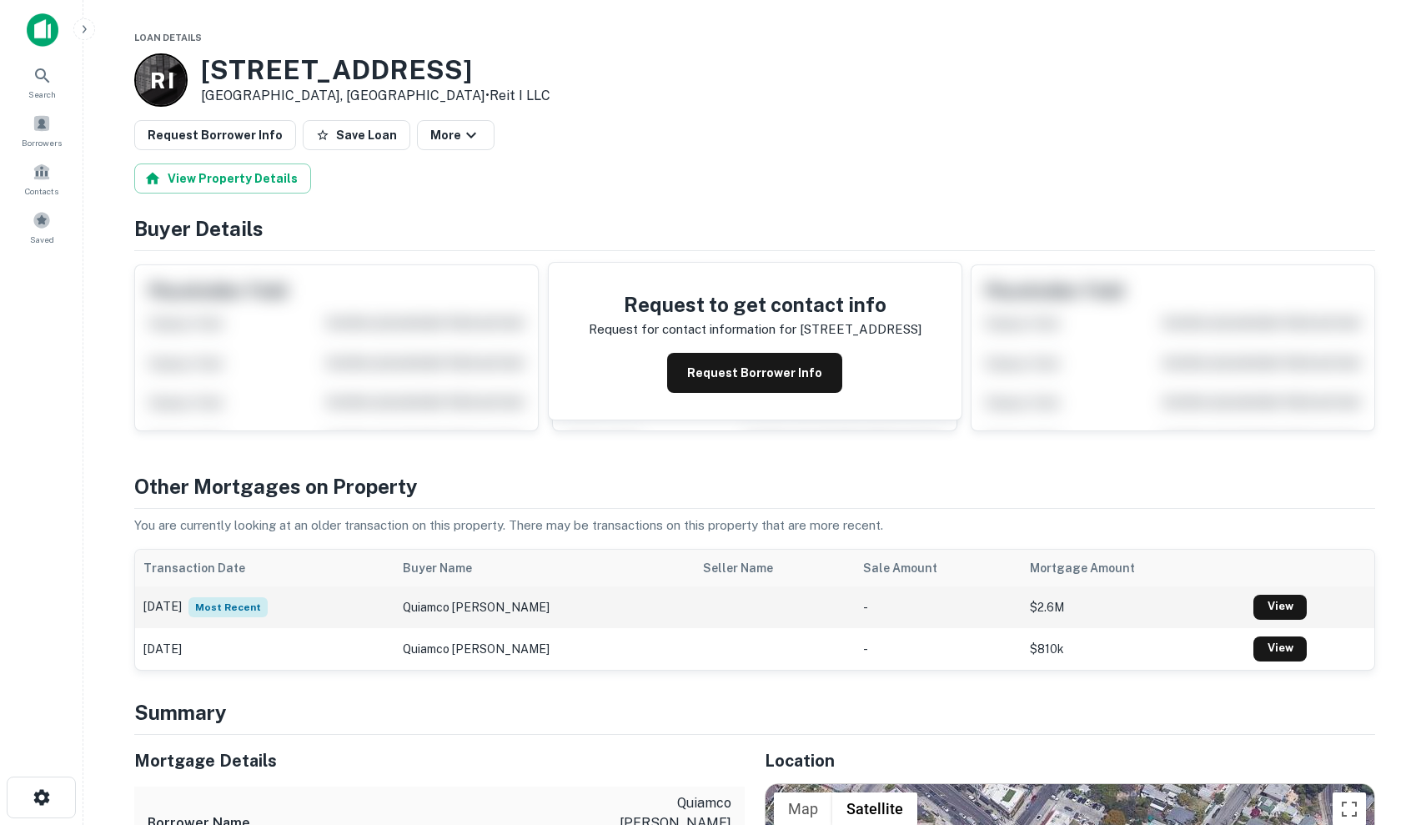
click at [346, 605] on td "06/23/2025 Most Recent" at bounding box center [264, 607] width 259 height 42
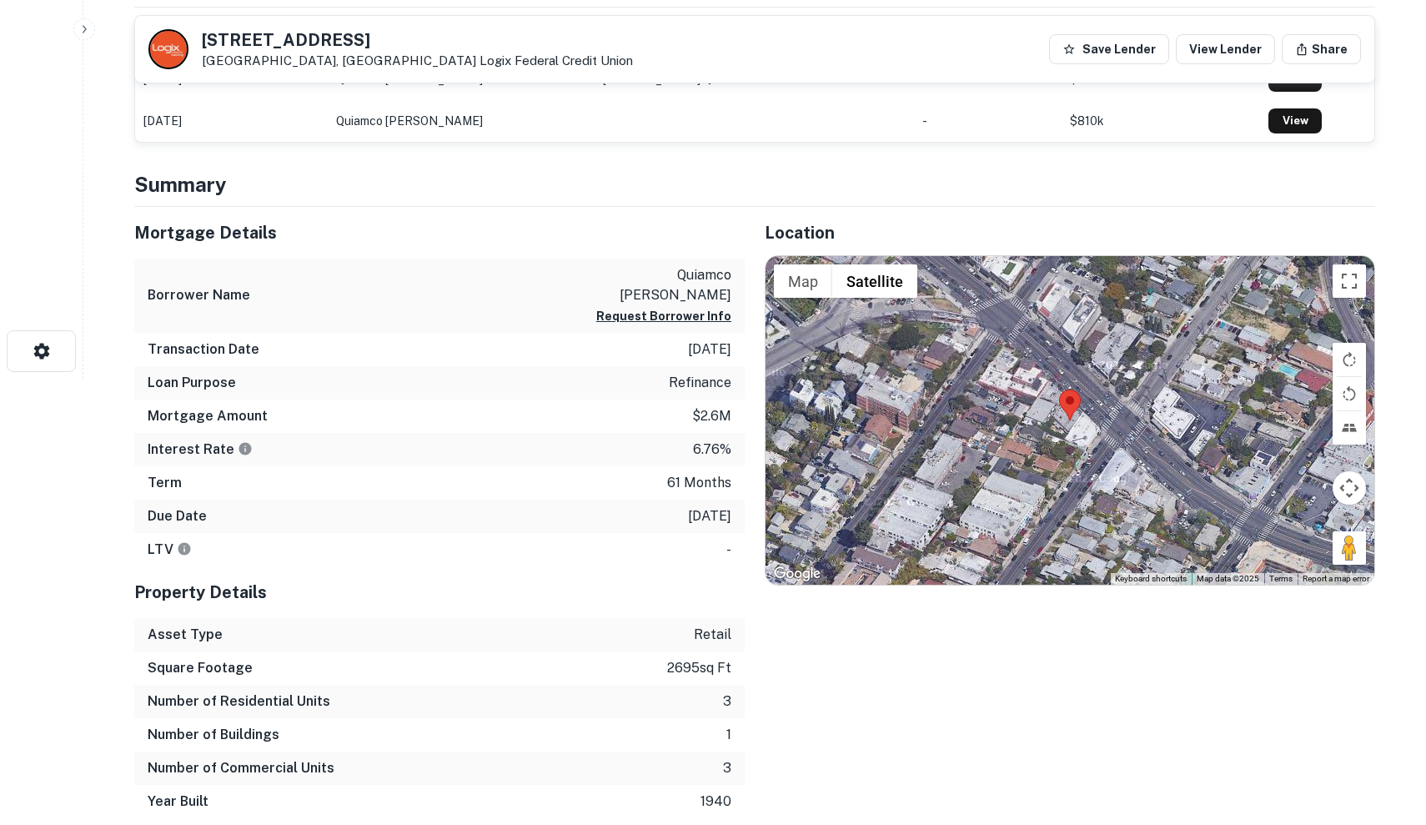
scroll to position [450, 0]
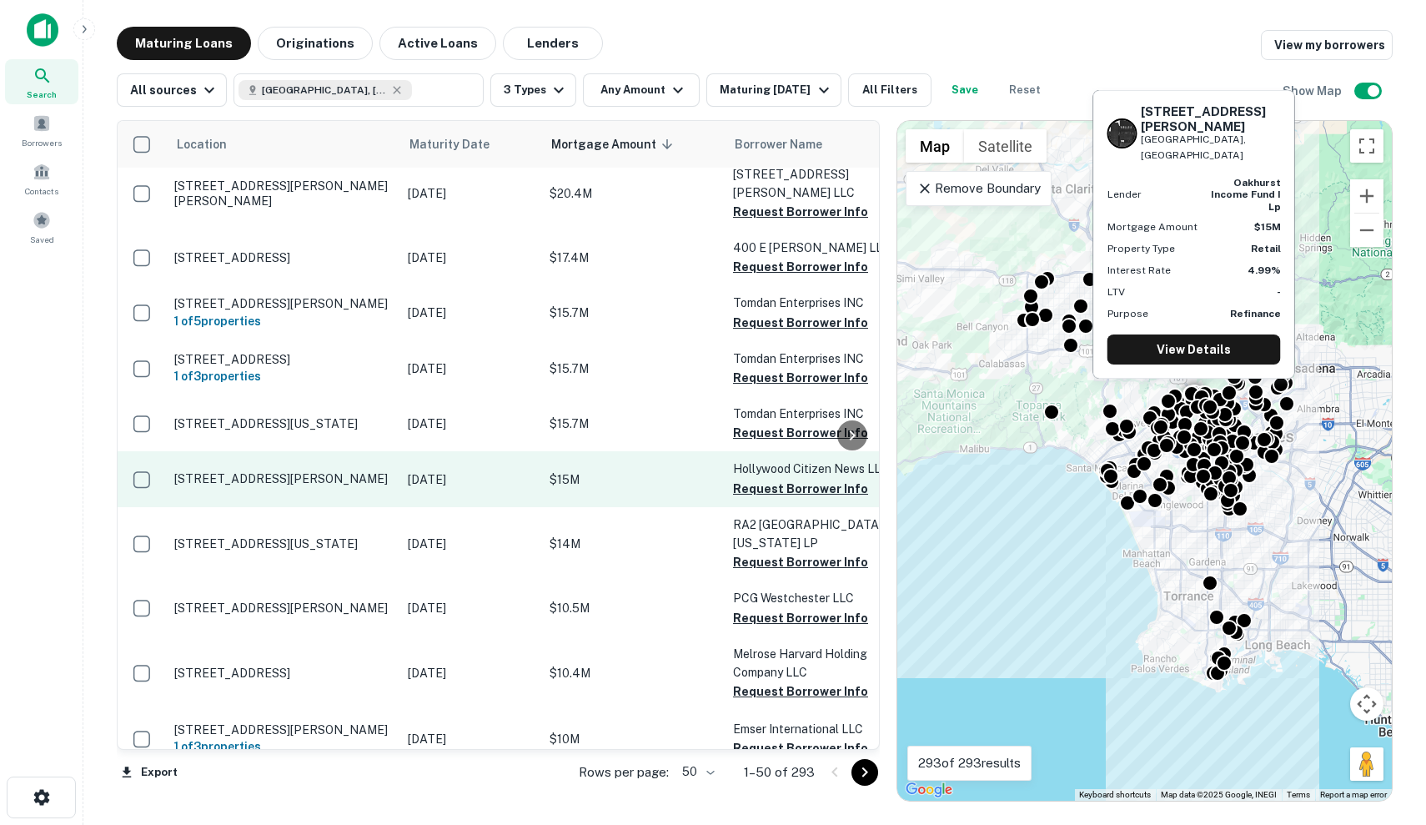
scroll to position [269, 0]
click at [574, 470] on p "$15M" at bounding box center [633, 479] width 167 height 18
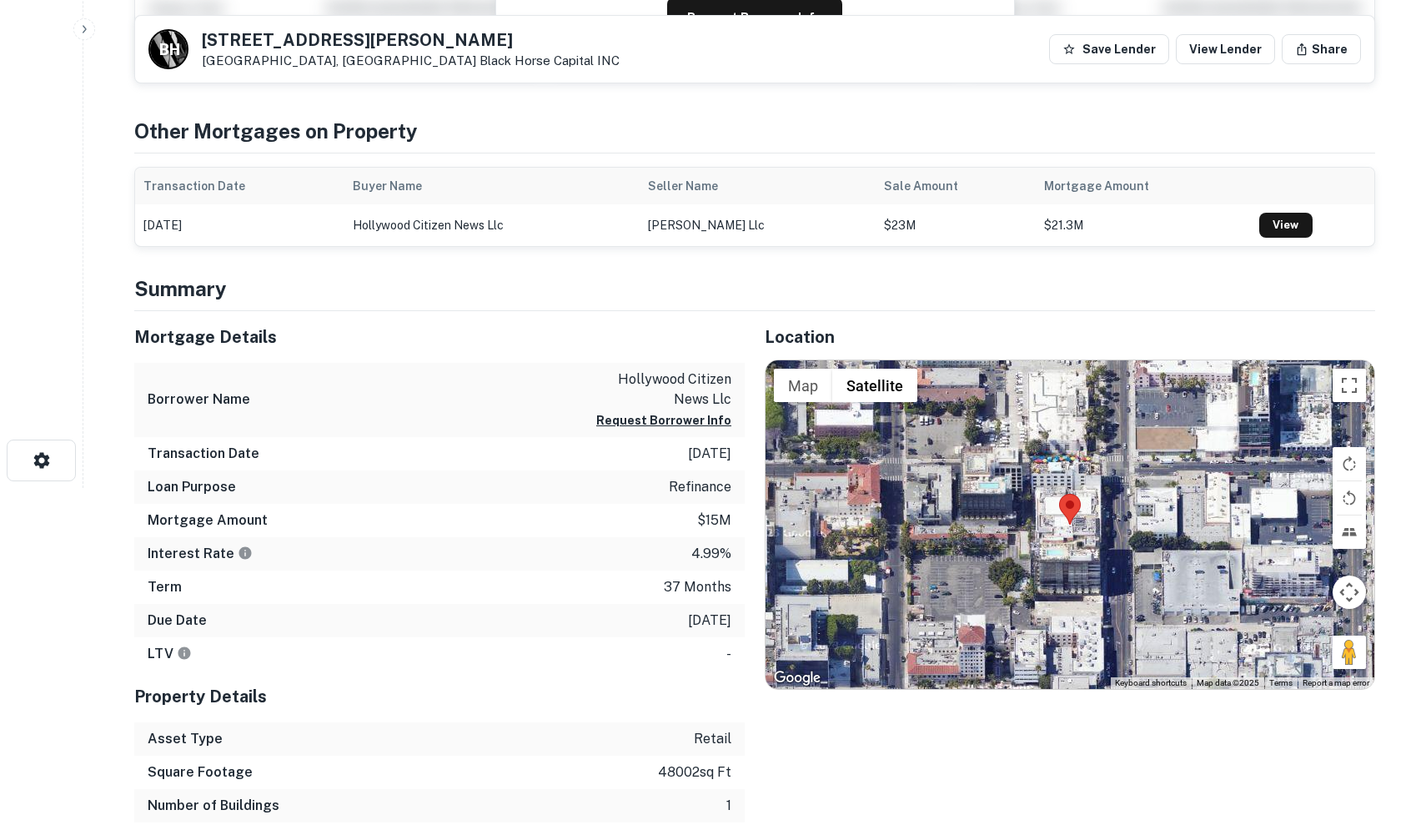
scroll to position [342, 0]
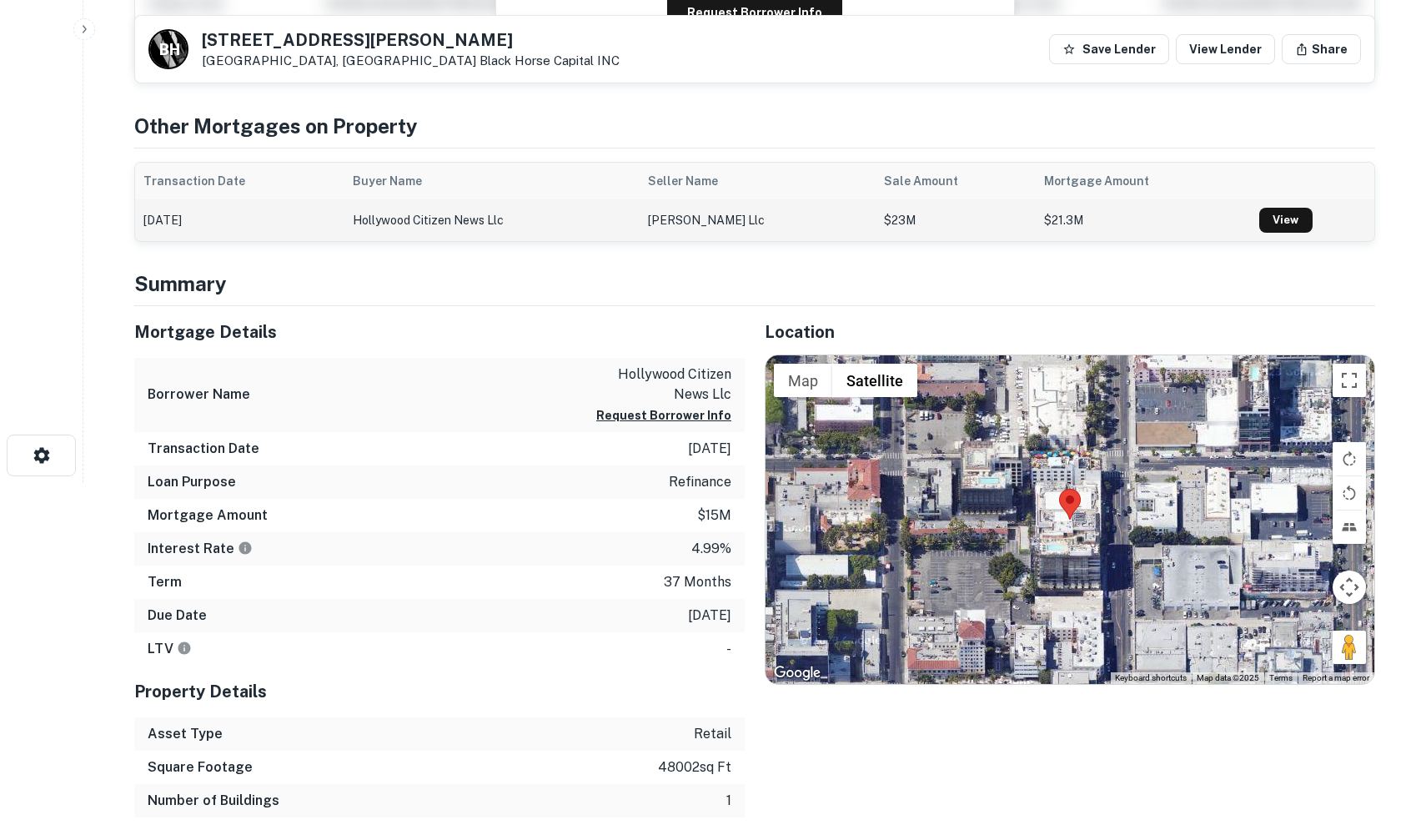
click at [640, 215] on td "hollywood citizen news llc" at bounding box center [492, 220] width 296 height 42
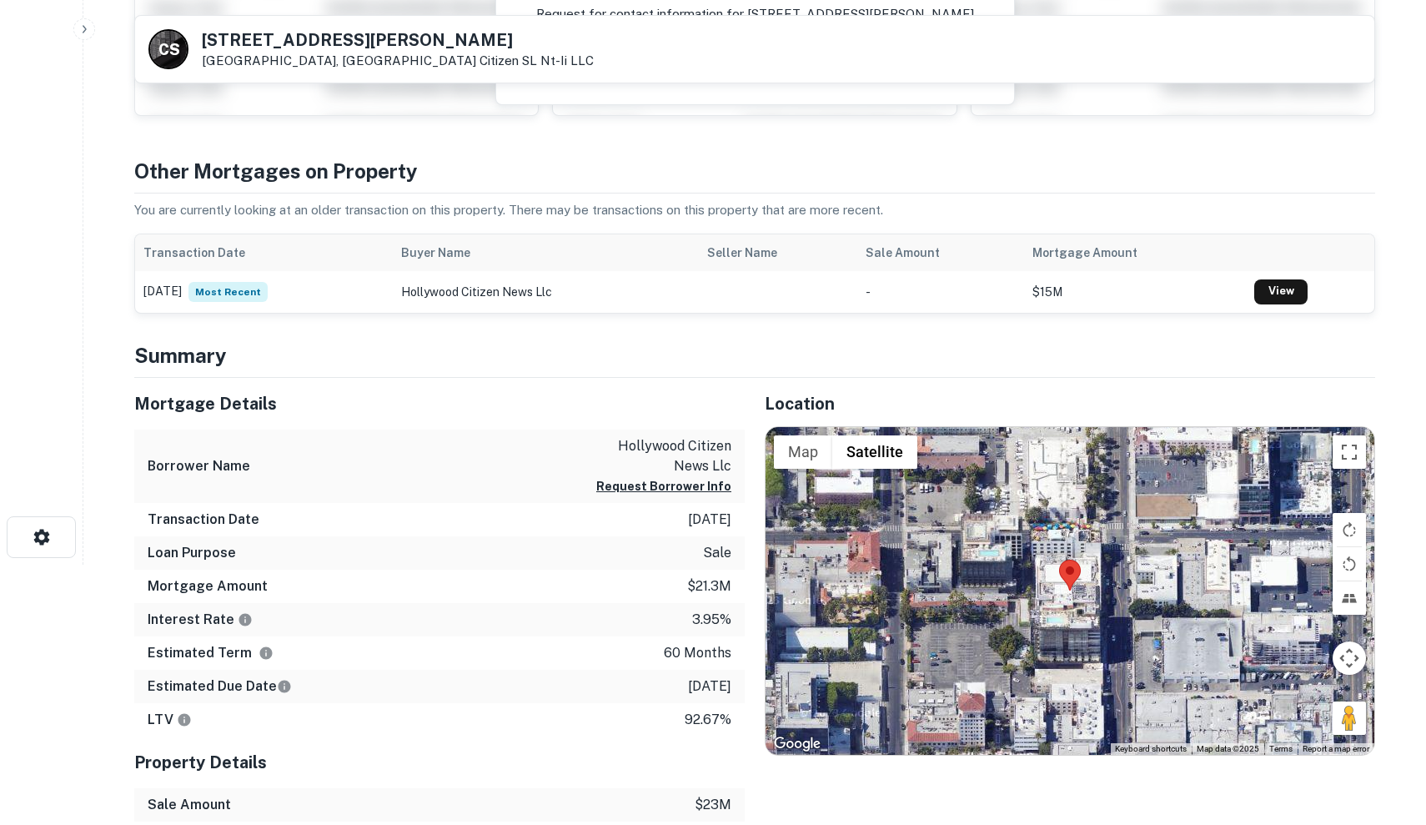
scroll to position [261, 0]
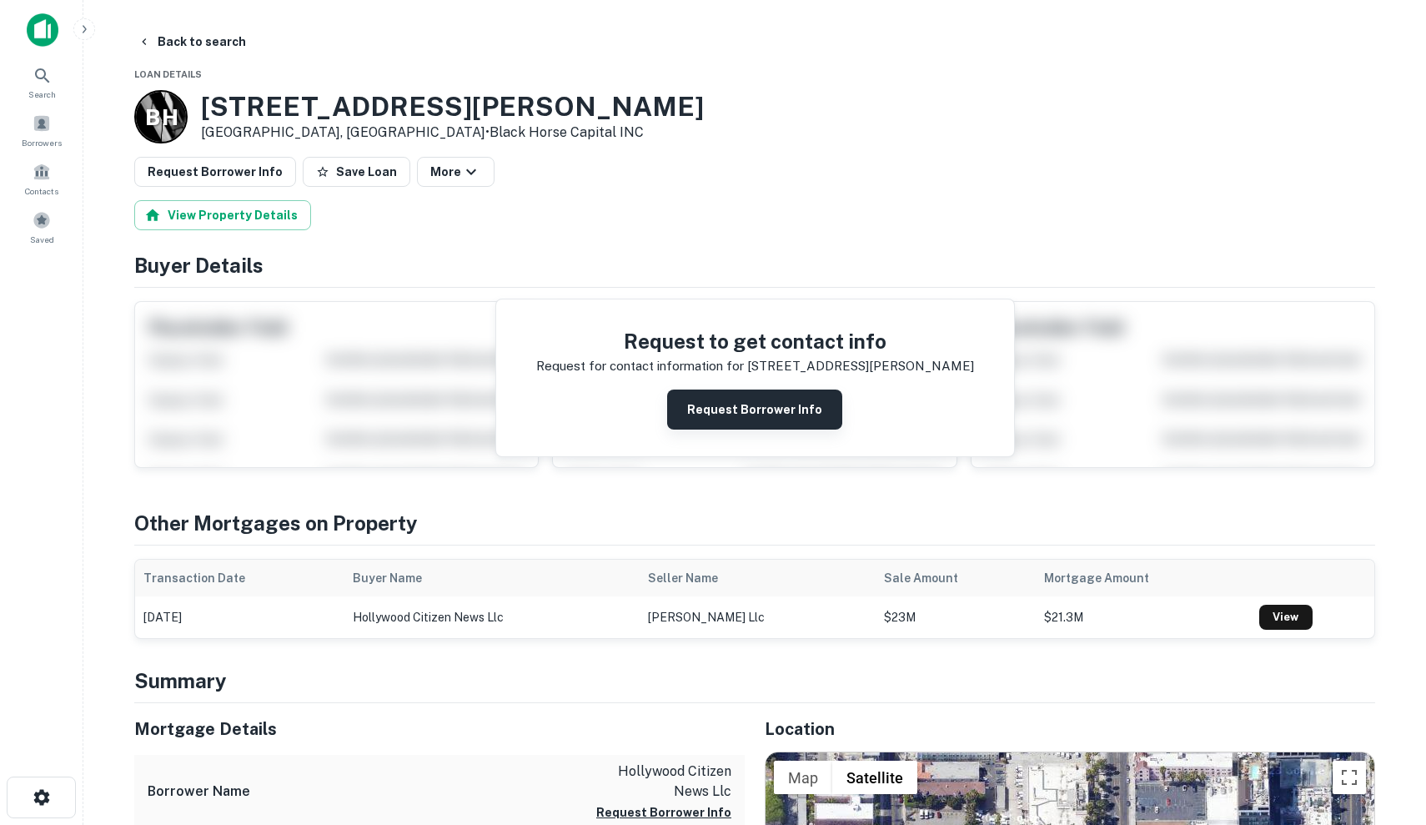
click at [780, 410] on button "Request Borrower Info" at bounding box center [754, 409] width 175 height 40
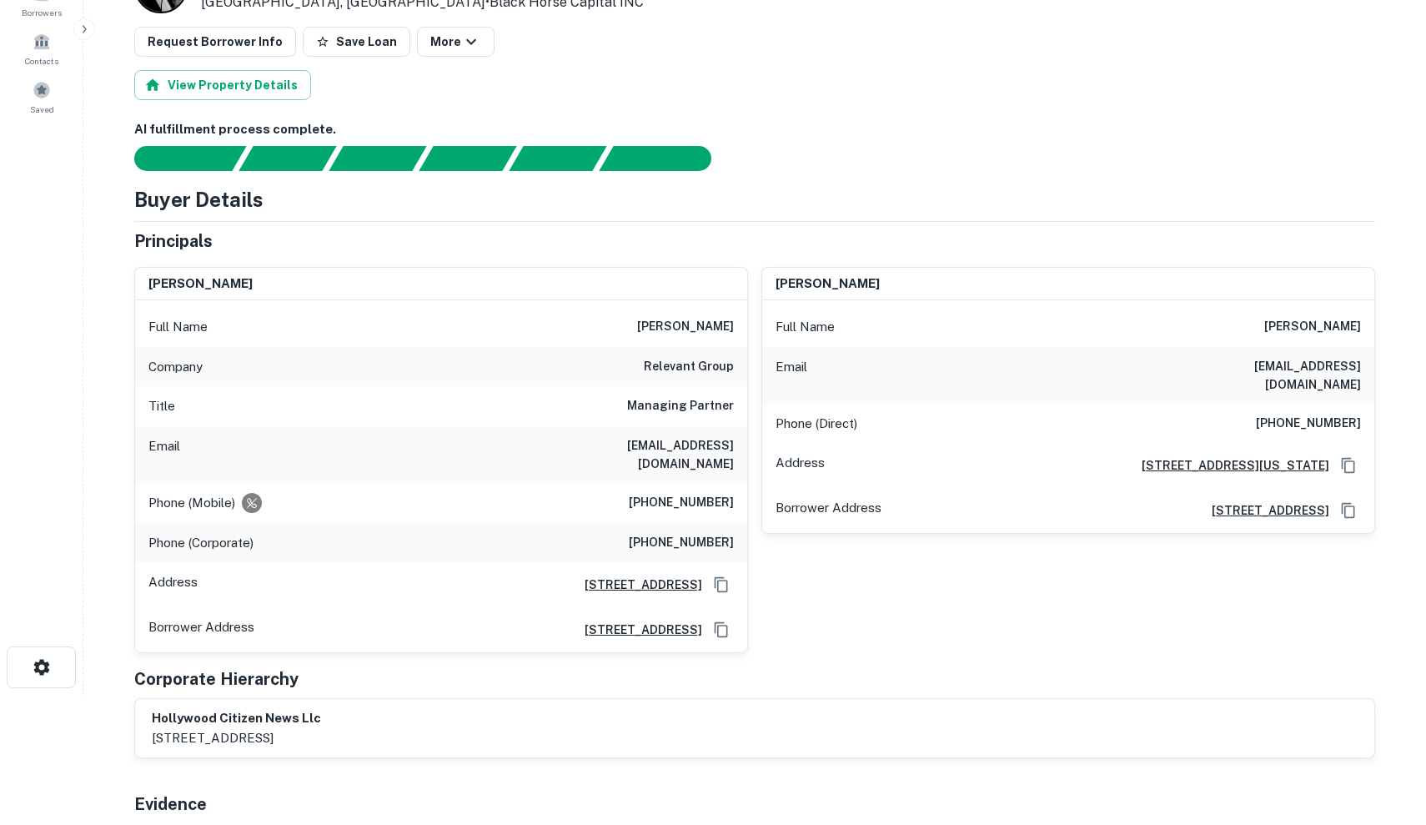
scroll to position [138, 0]
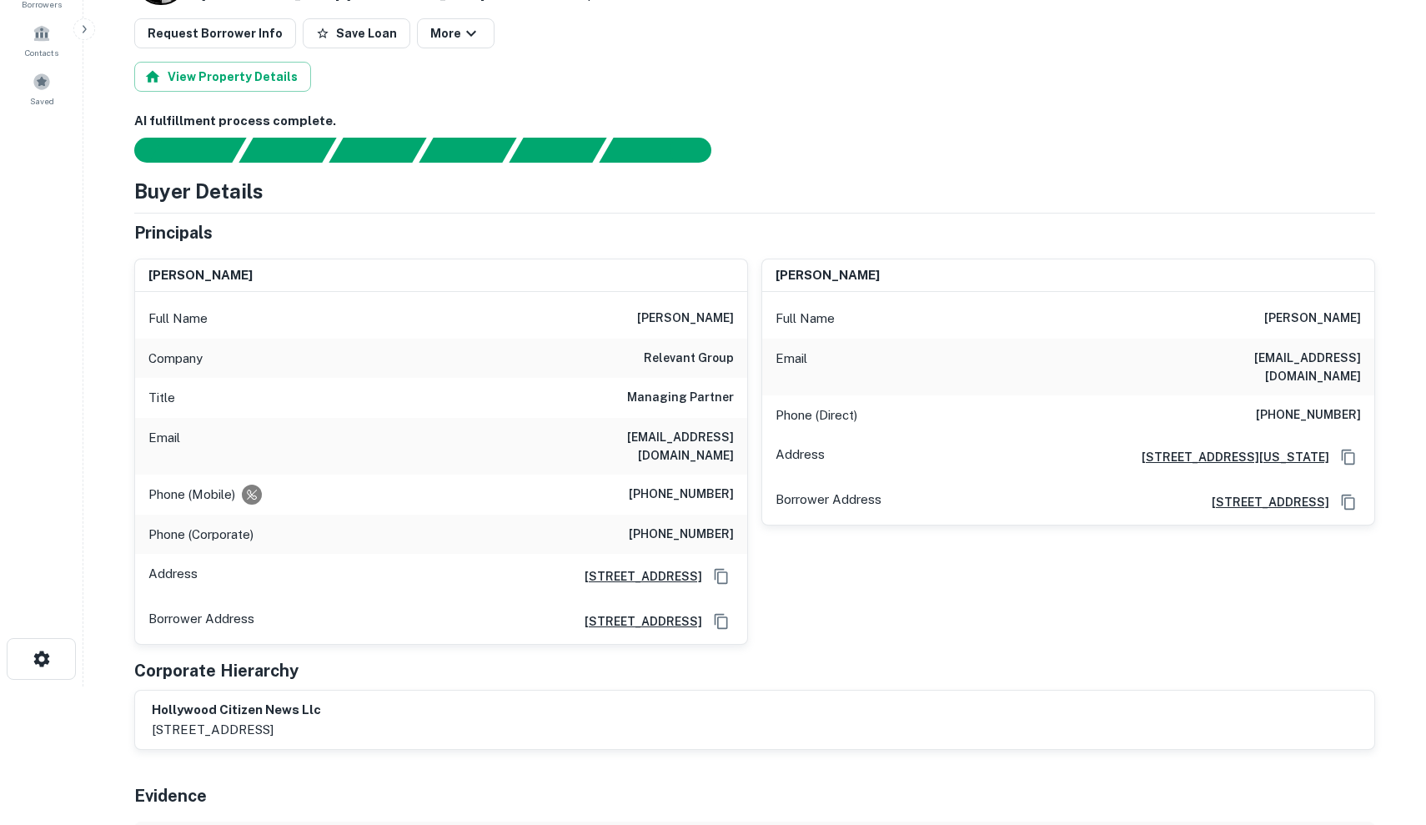
click at [595, 434] on h6 "grant@relevantgroup.com" at bounding box center [634, 446] width 200 height 37
drag, startPoint x: 590, startPoint y: 434, endPoint x: 746, endPoint y: 431, distance: 156.0
click at [746, 431] on div "Email grant@relevantgroup.com" at bounding box center [441, 446] width 612 height 57
click at [836, 358] on div "Email cyprianeziefula@yahoo.com" at bounding box center [1068, 367] width 612 height 57
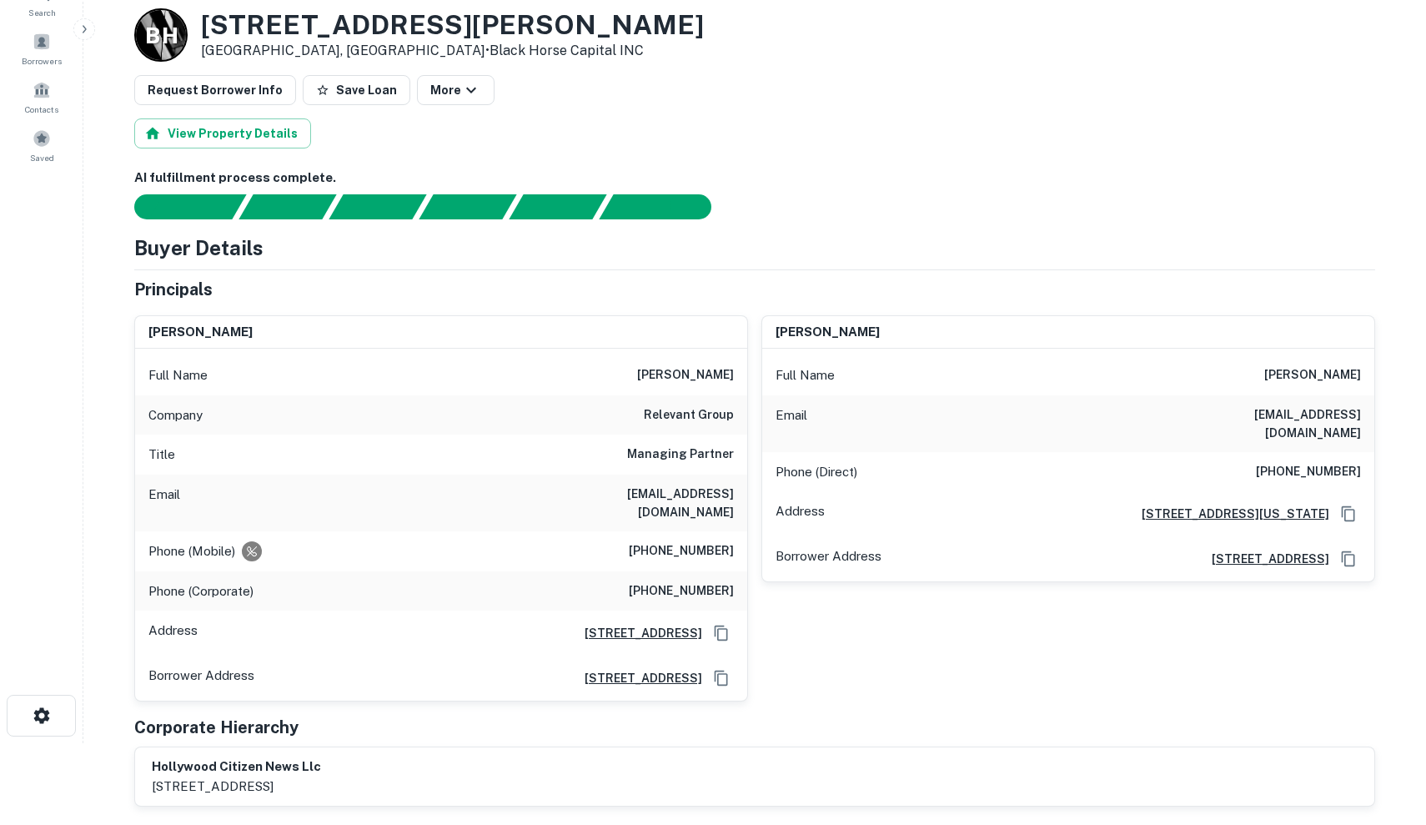
scroll to position [0, 0]
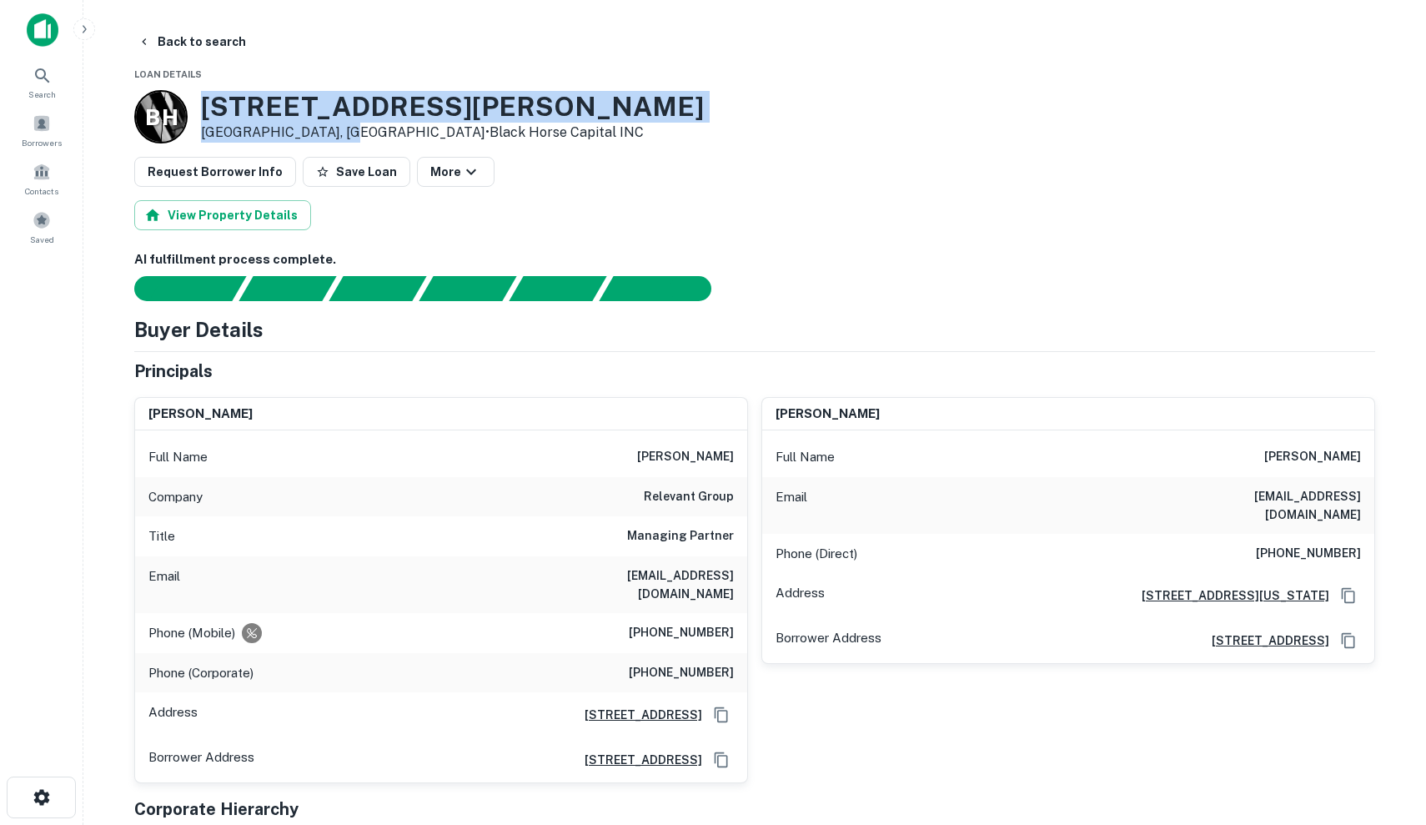
drag, startPoint x: 200, startPoint y: 95, endPoint x: 347, endPoint y: 129, distance: 150.7
click at [347, 129] on div "B H 1545 Wilcox Ave Los Angeles, CA90028 • Black Horse Capital INC" at bounding box center [419, 116] width 570 height 53
copy div "1545 Wilcox Ave Los Angeles, CA90028"
click at [717, 209] on div "View Property Details" at bounding box center [754, 215] width 1241 height 30
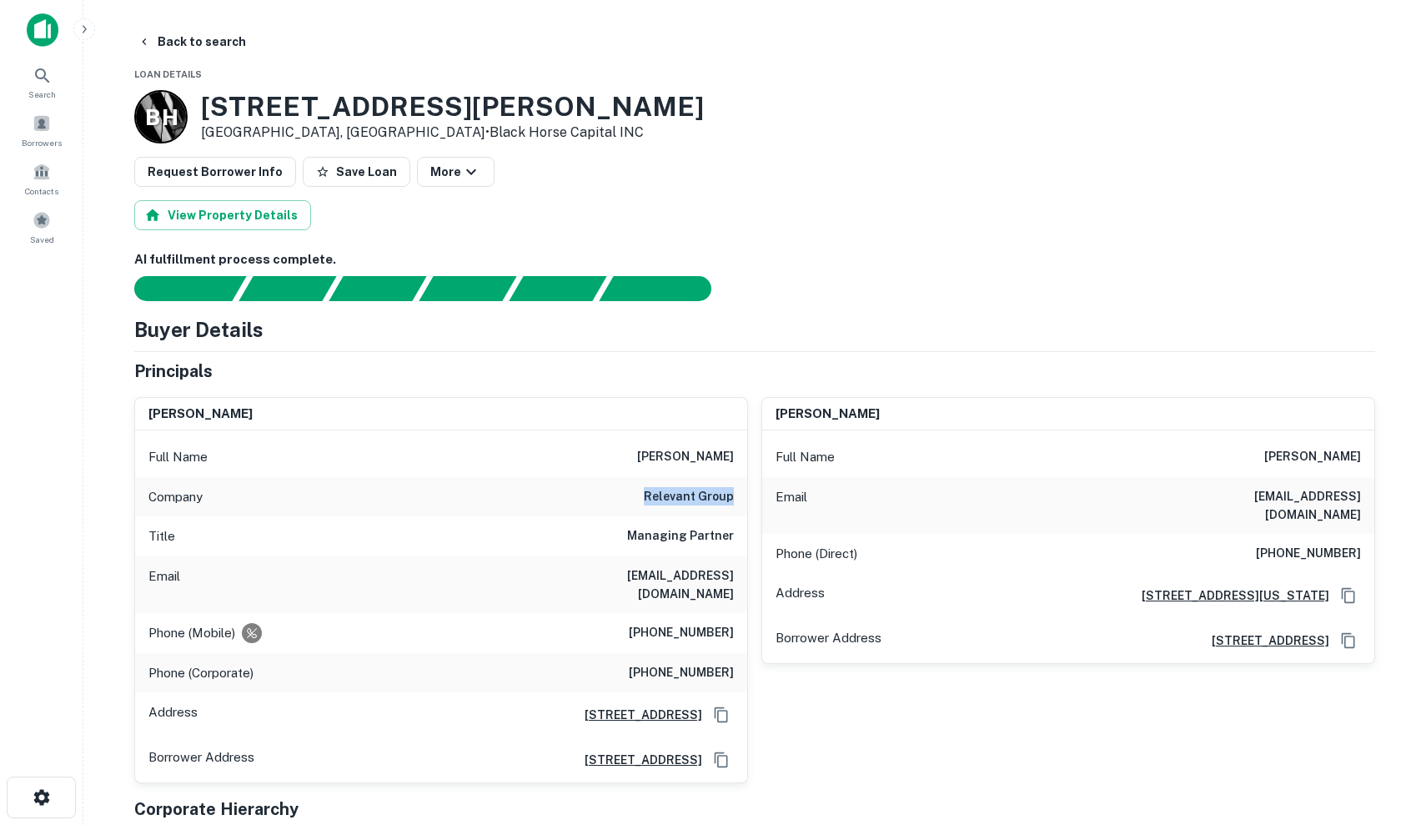
drag, startPoint x: 648, startPoint y: 492, endPoint x: 731, endPoint y: 497, distance: 82.7
click at [731, 497] on div "Company relevant group" at bounding box center [441, 497] width 612 height 40
copy h6 "relevant group"
click at [679, 513] on div "Company relevant group" at bounding box center [441, 497] width 612 height 40
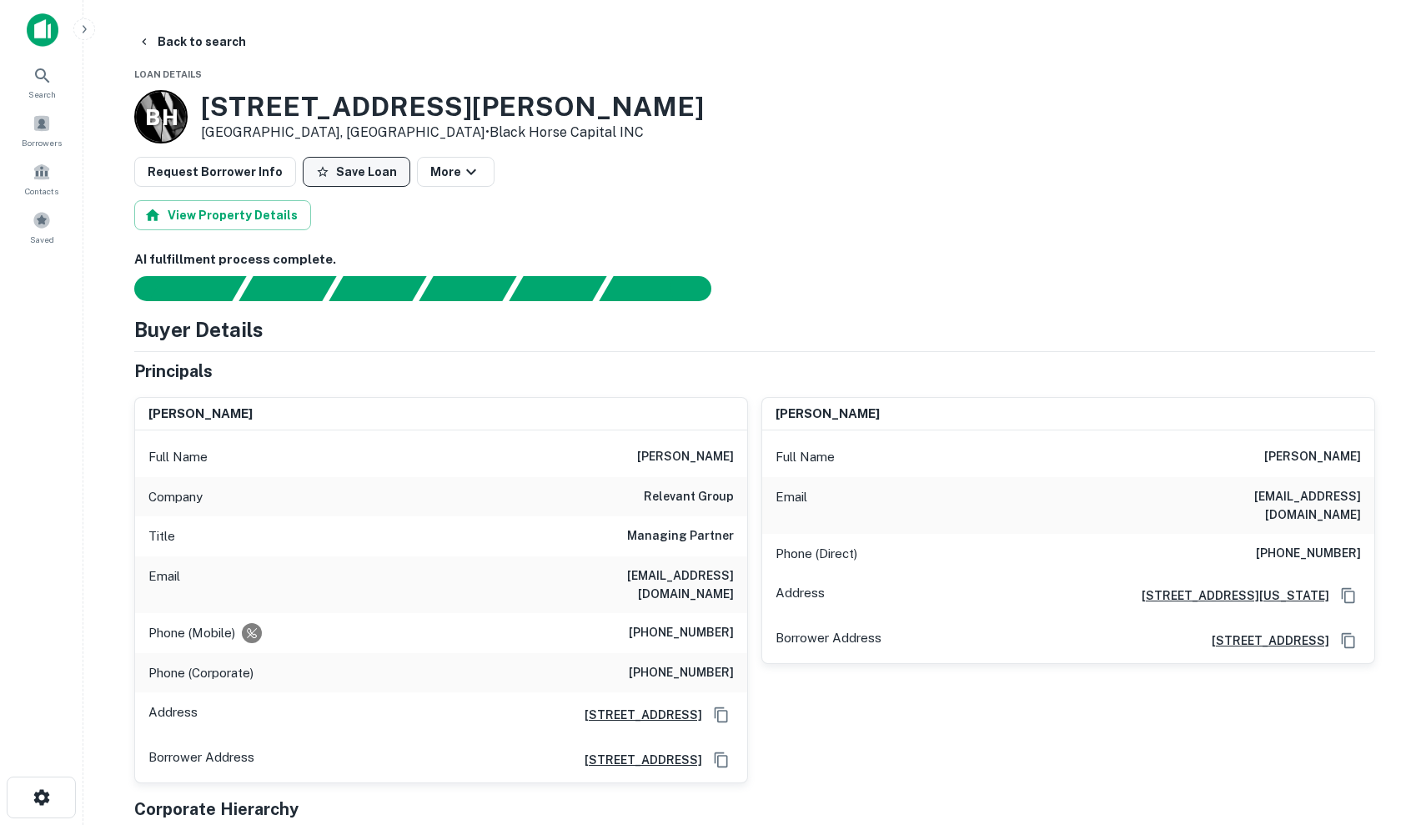
click at [349, 170] on button "Save Loan" at bounding box center [357, 172] width 108 height 30
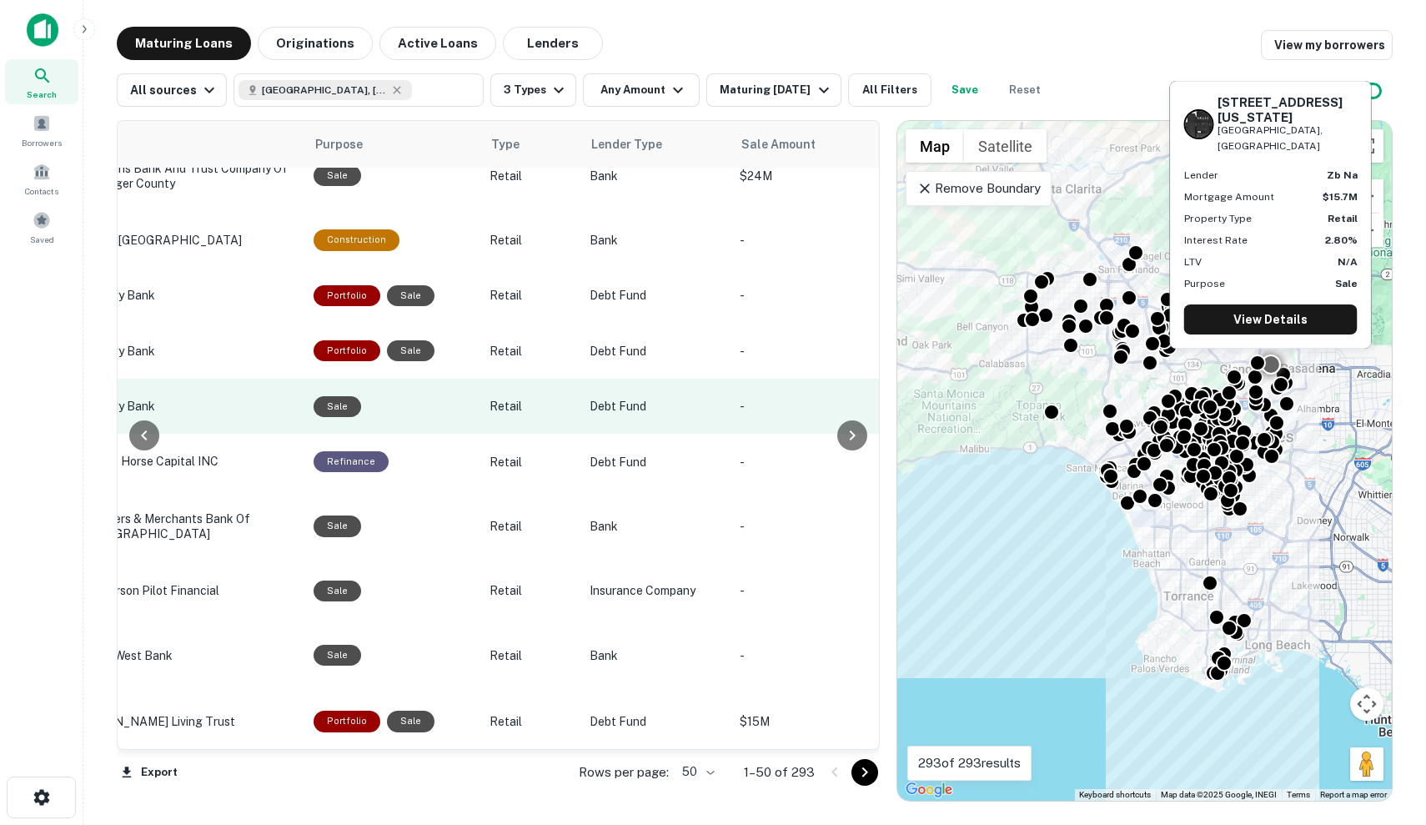
scroll to position [288, 870]
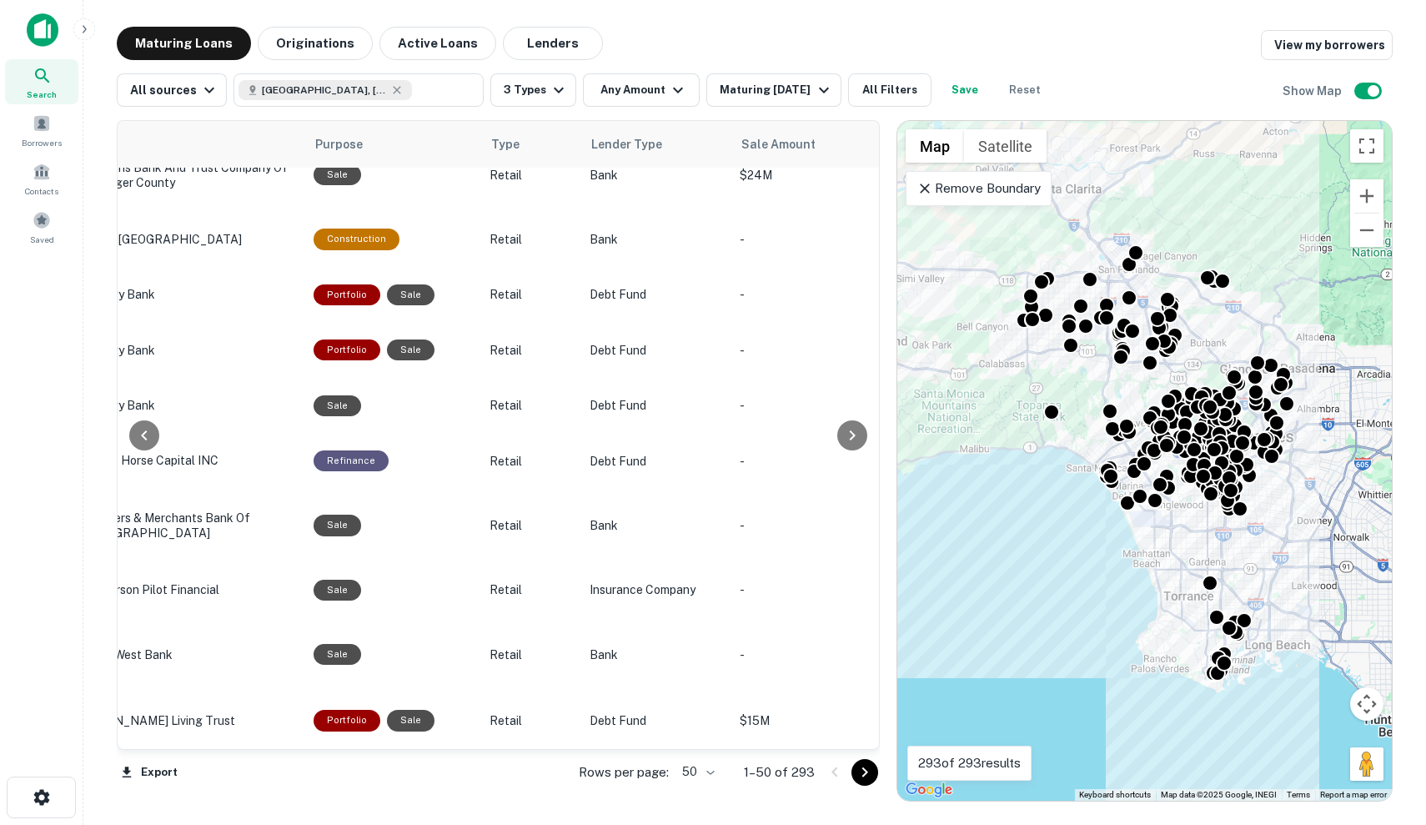
click at [645, 110] on div "Location Maturity Date Mortgage Amount sorted descending Borrower Name Lender P…" at bounding box center [755, 454] width 1276 height 695
click at [647, 96] on button "Any Amount" at bounding box center [641, 89] width 117 height 33
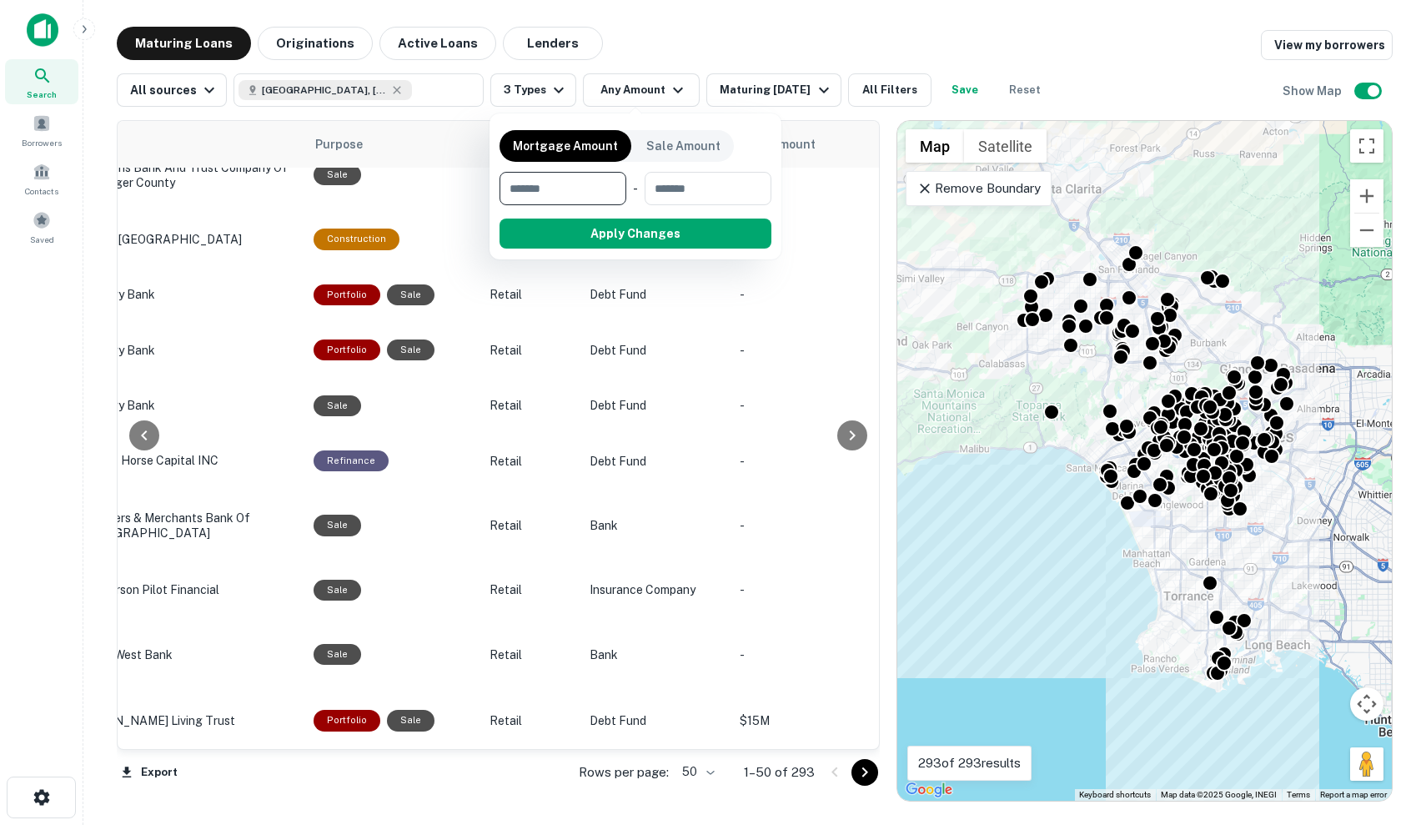
click at [813, 94] on div at bounding box center [713, 412] width 1426 height 825
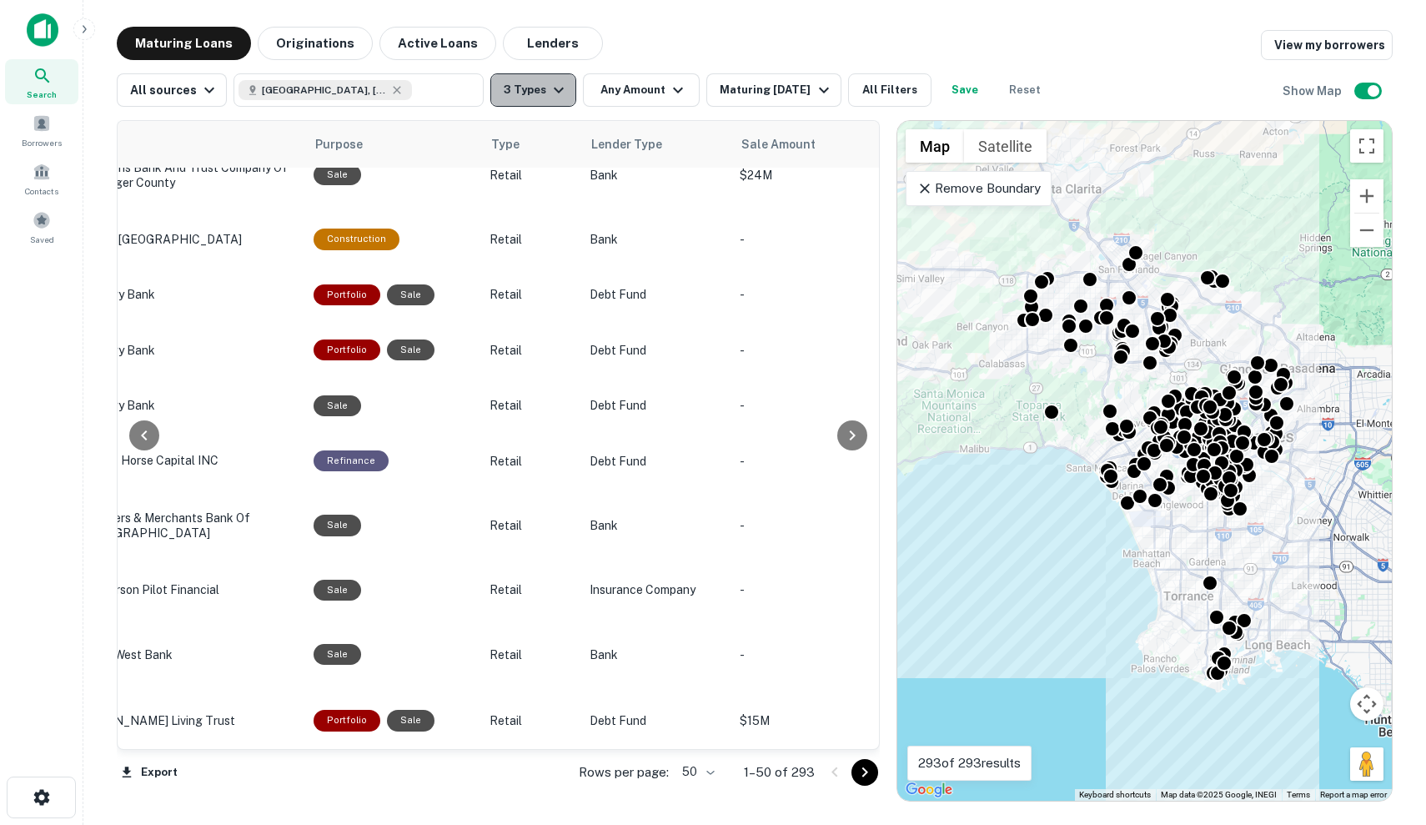
click at [549, 95] on icon "button" at bounding box center [559, 90] width 20 height 20
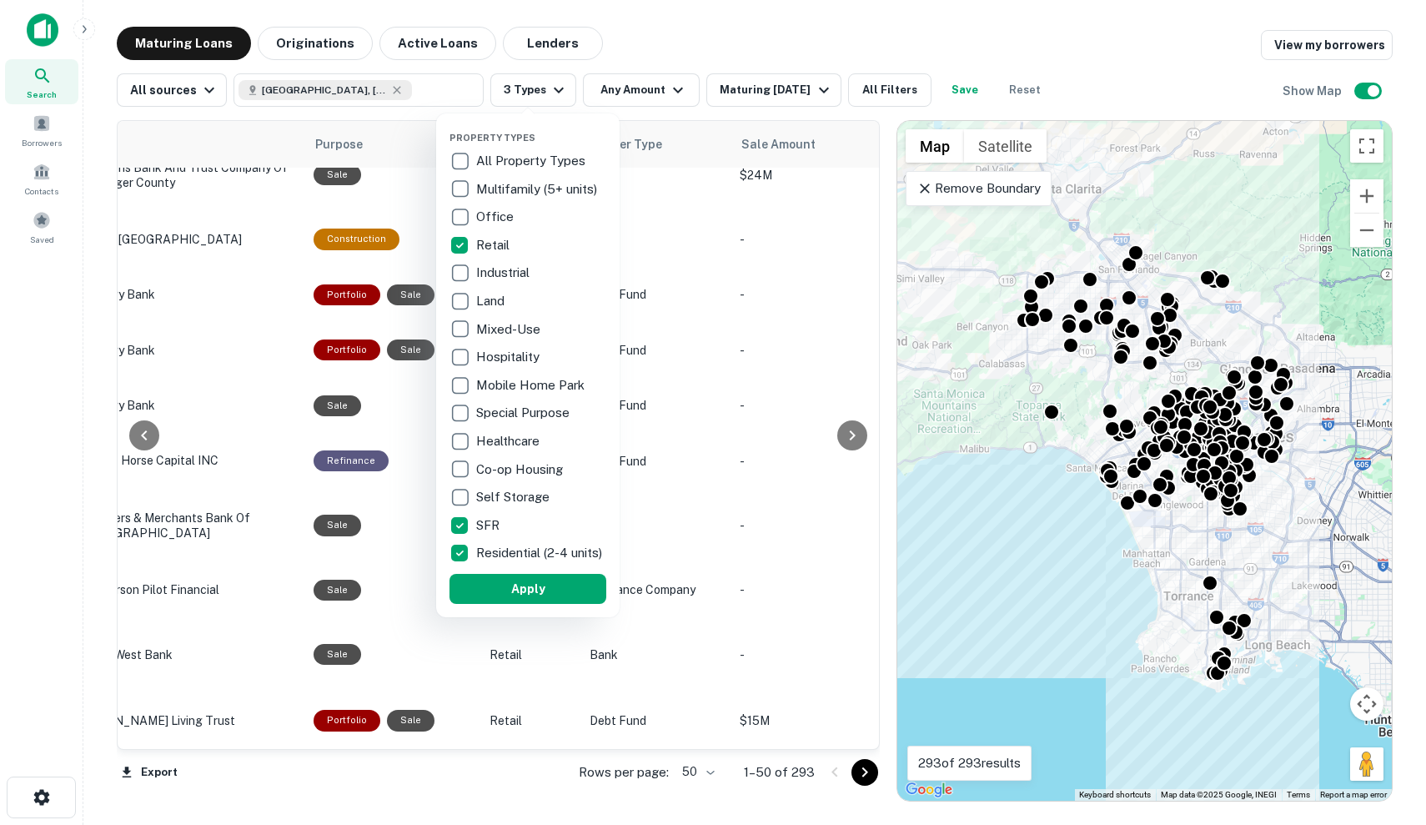
click at [527, 163] on p "All Property Types" at bounding box center [532, 161] width 113 height 20
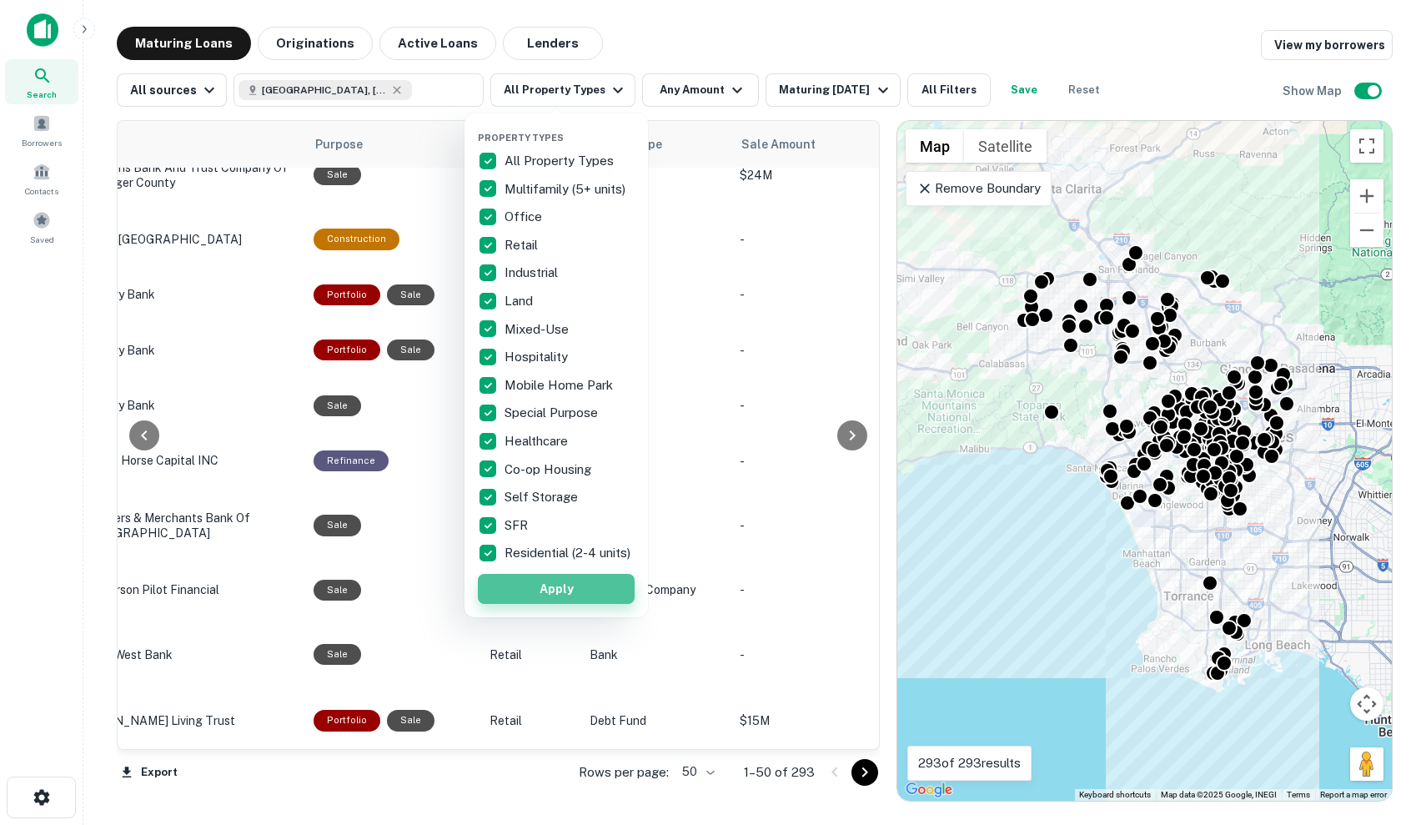
click at [576, 604] on button "Apply" at bounding box center [556, 589] width 157 height 30
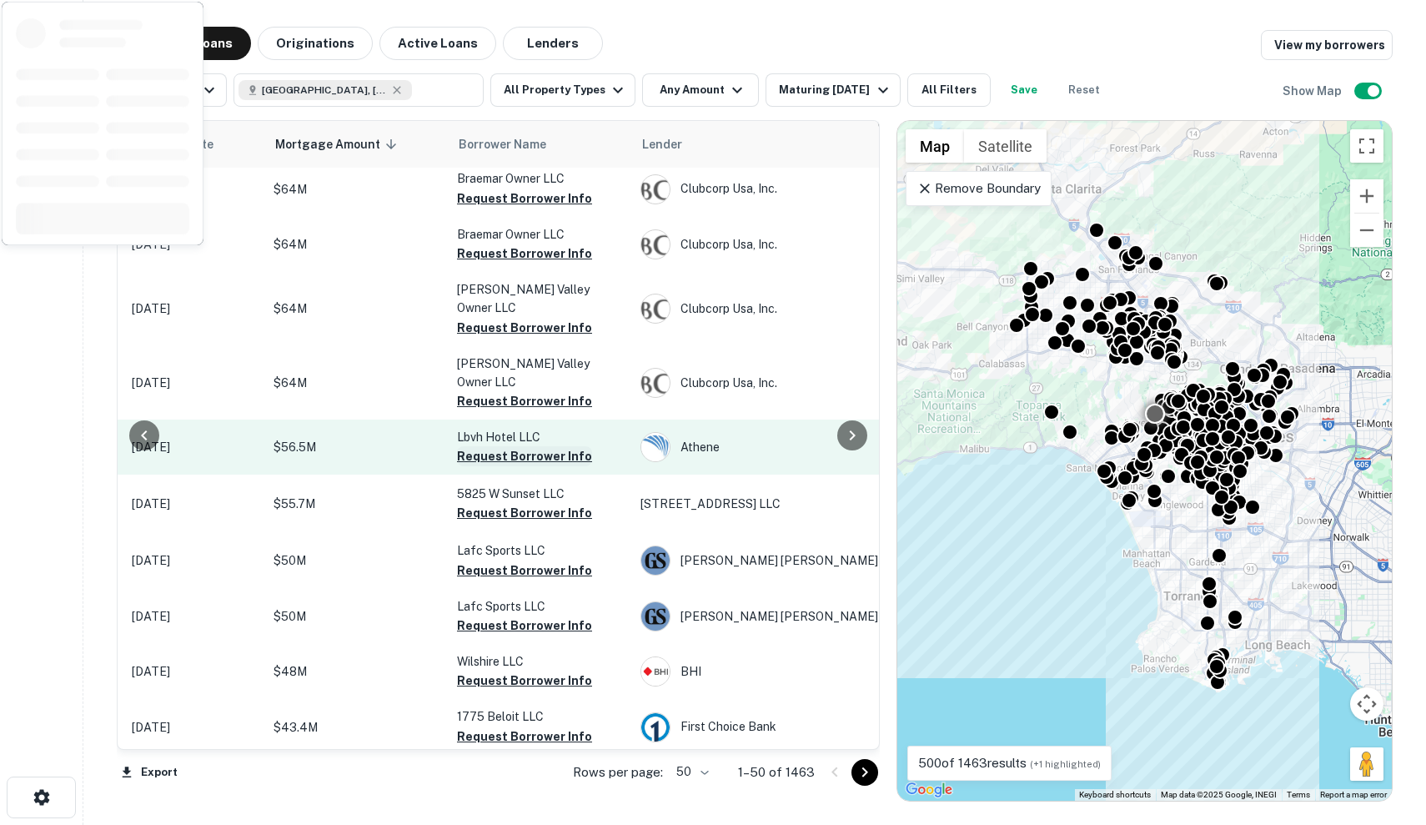
scroll to position [616, 289]
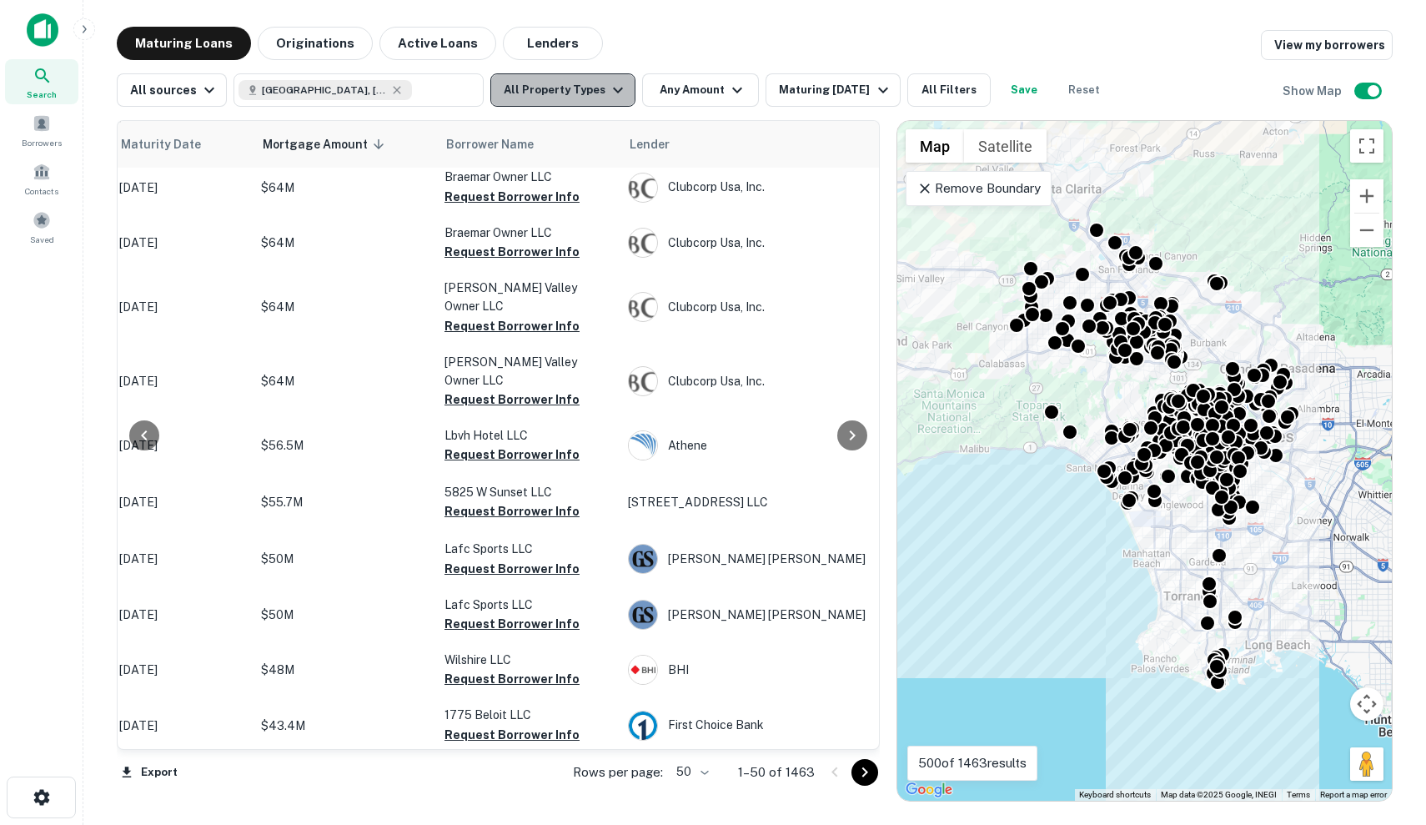
click at [589, 94] on button "All Property Types" at bounding box center [562, 89] width 145 height 33
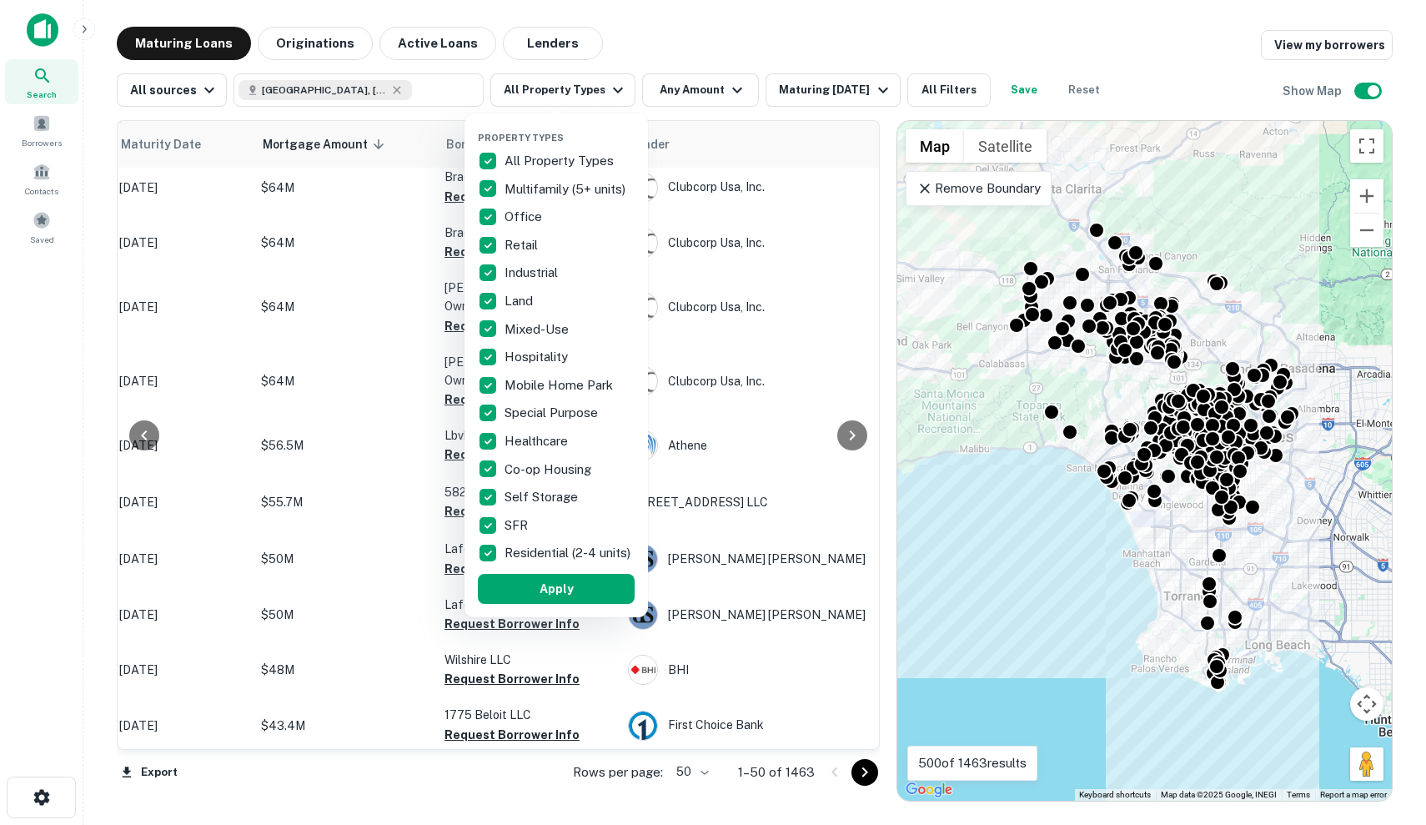
click at [522, 525] on p "SFR" at bounding box center [518, 525] width 27 height 20
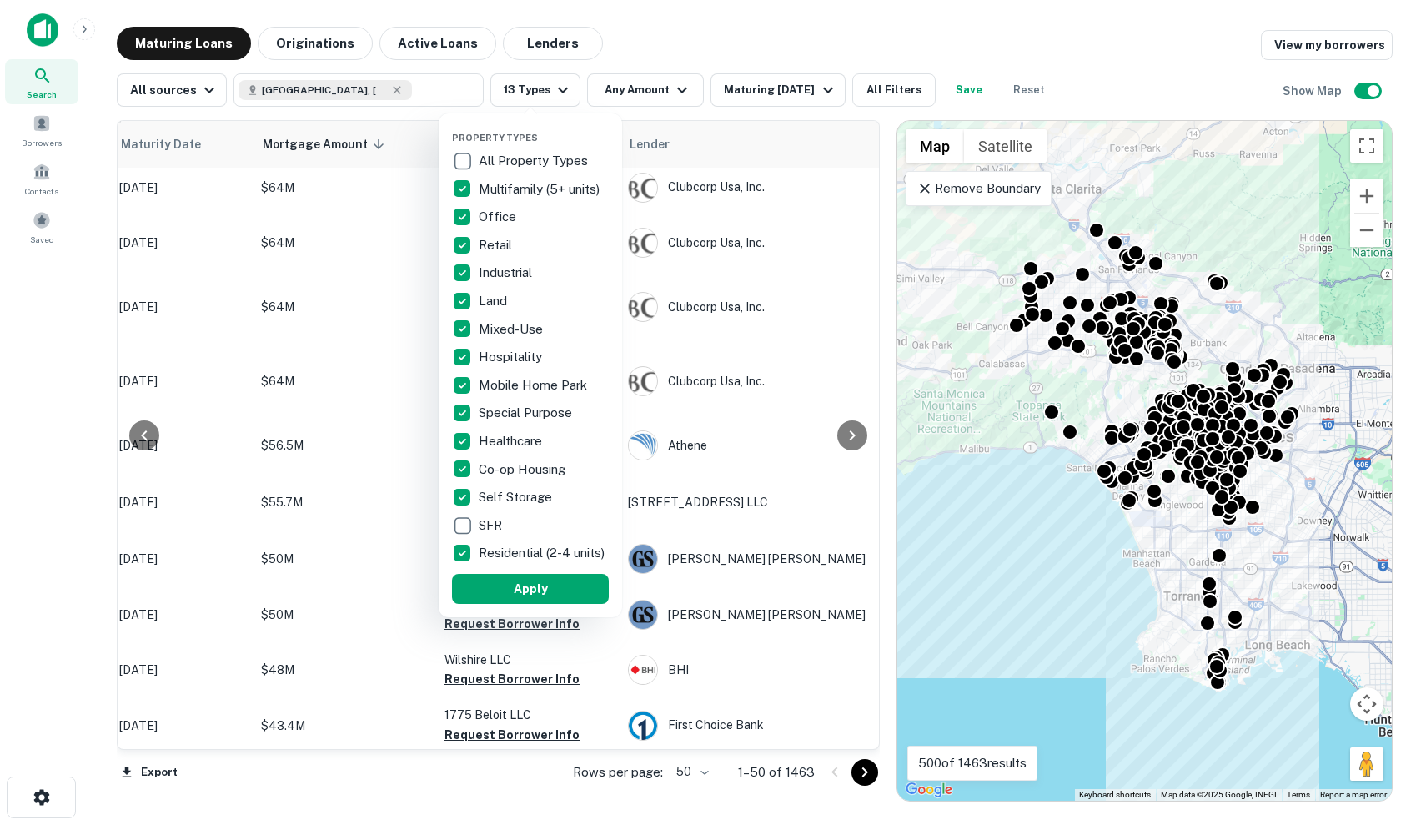
click at [484, 525] on p "SFR" at bounding box center [492, 525] width 27 height 20
click at [517, 506] on p "Self Storage" at bounding box center [517, 497] width 77 height 20
click at [522, 475] on p "Co-op Housing" at bounding box center [524, 470] width 90 height 20
click at [525, 452] on div "Healthcare" at bounding box center [529, 441] width 157 height 28
click at [534, 416] on p "Special Purpose" at bounding box center [527, 413] width 97 height 20
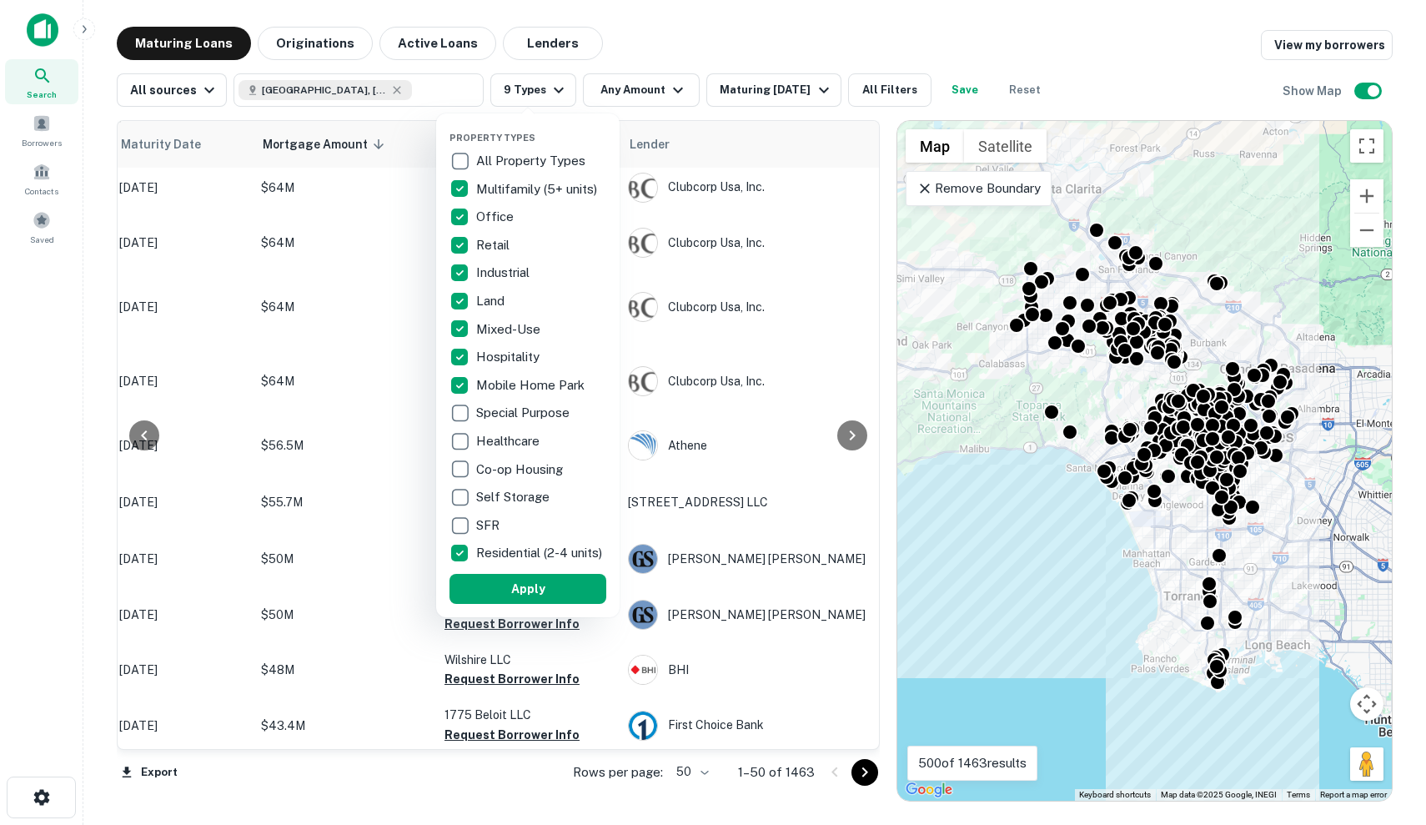
click at [538, 391] on p "Mobile Home Park" at bounding box center [532, 385] width 112 height 20
click at [547, 360] on div "Hospitality" at bounding box center [528, 357] width 157 height 28
click at [555, 330] on div "Mixed-Use" at bounding box center [528, 329] width 157 height 28
click at [555, 296] on div "Land" at bounding box center [528, 301] width 157 height 28
click at [562, 260] on div "Industrial" at bounding box center [528, 273] width 157 height 28
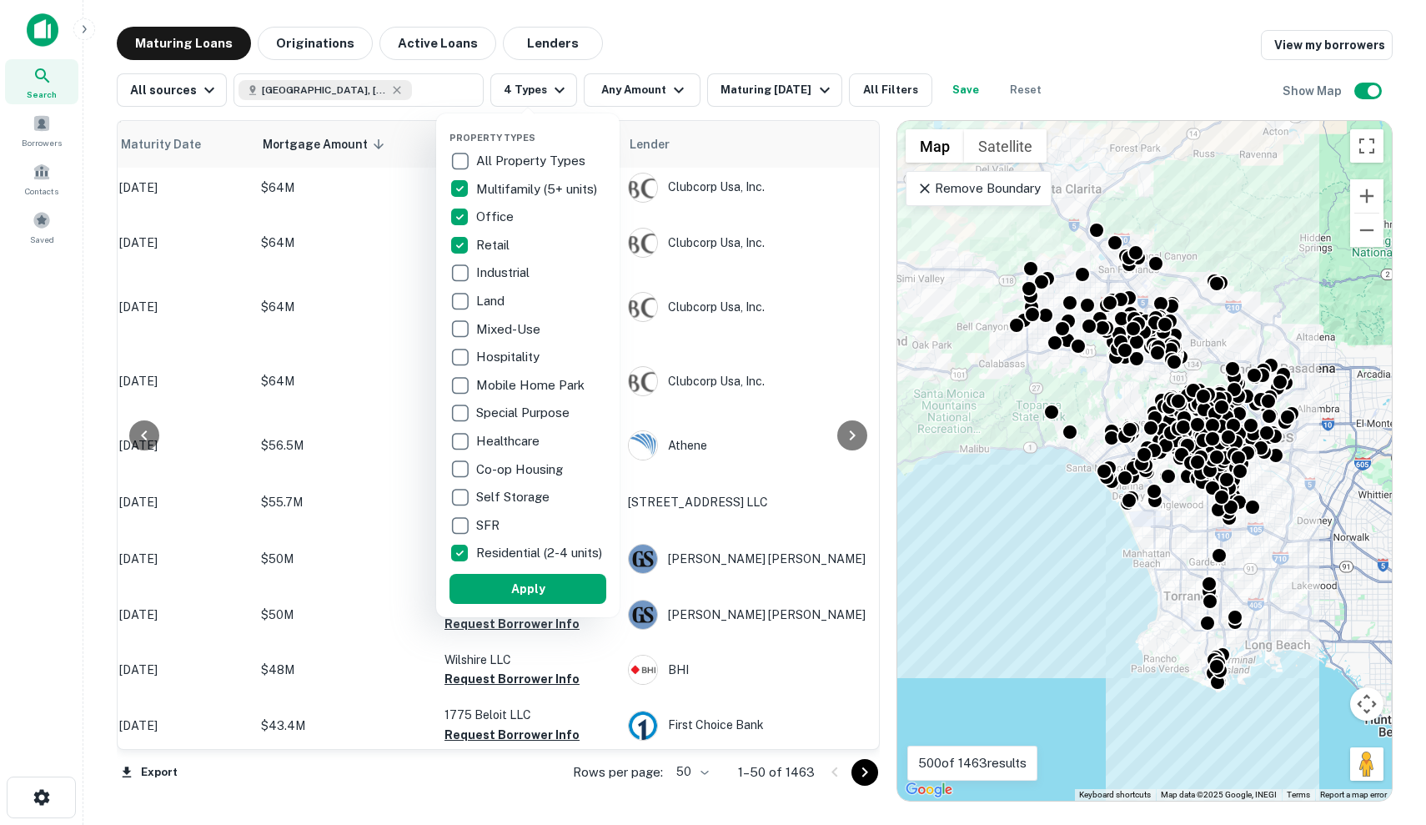
click at [572, 201] on div "Multifamily (5+ units)" at bounding box center [528, 189] width 157 height 28
click at [547, 245] on div "Retail" at bounding box center [528, 245] width 157 height 28
click at [553, 207] on div "Office" at bounding box center [528, 217] width 157 height 28
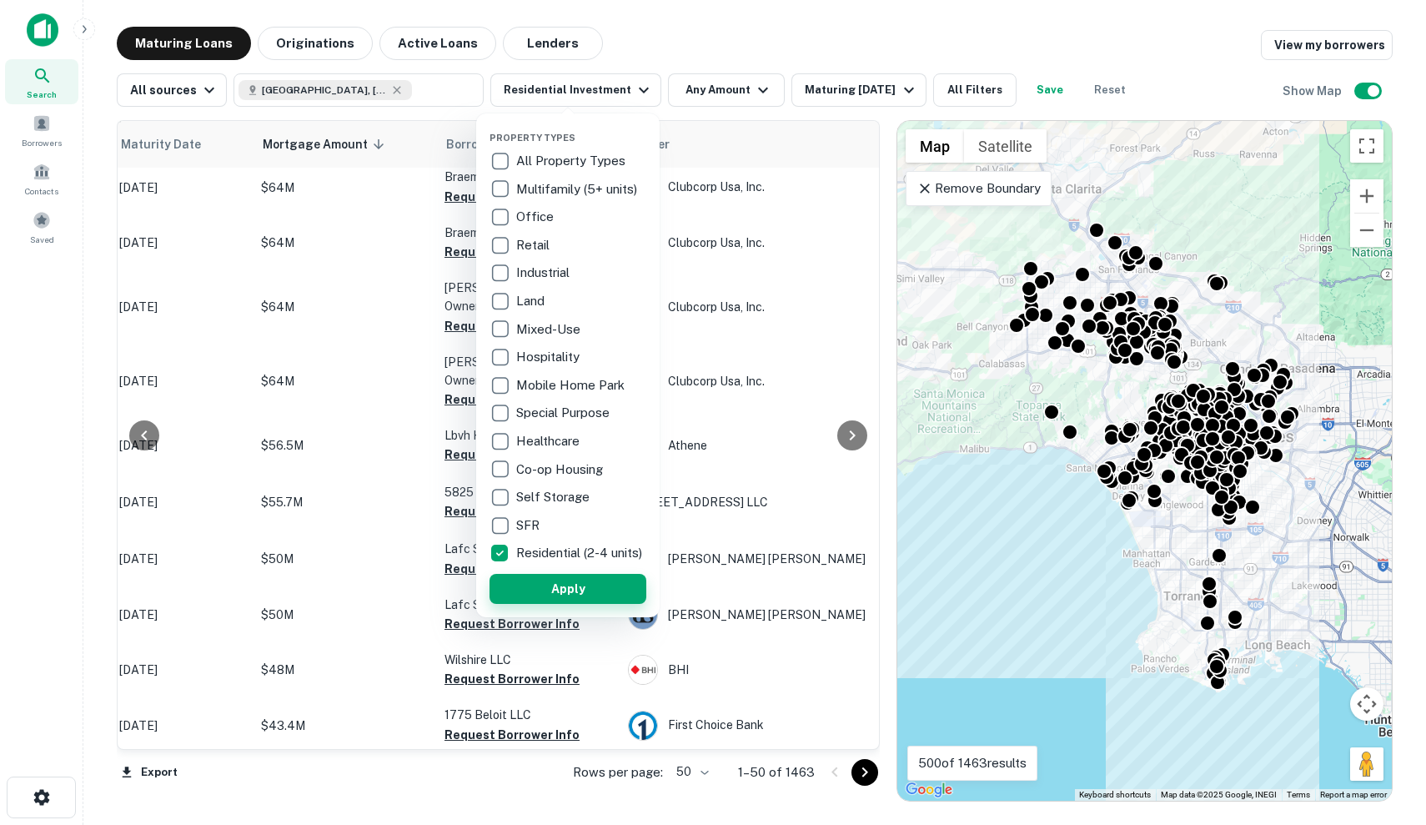
click at [572, 585] on button "Apply" at bounding box center [568, 589] width 157 height 30
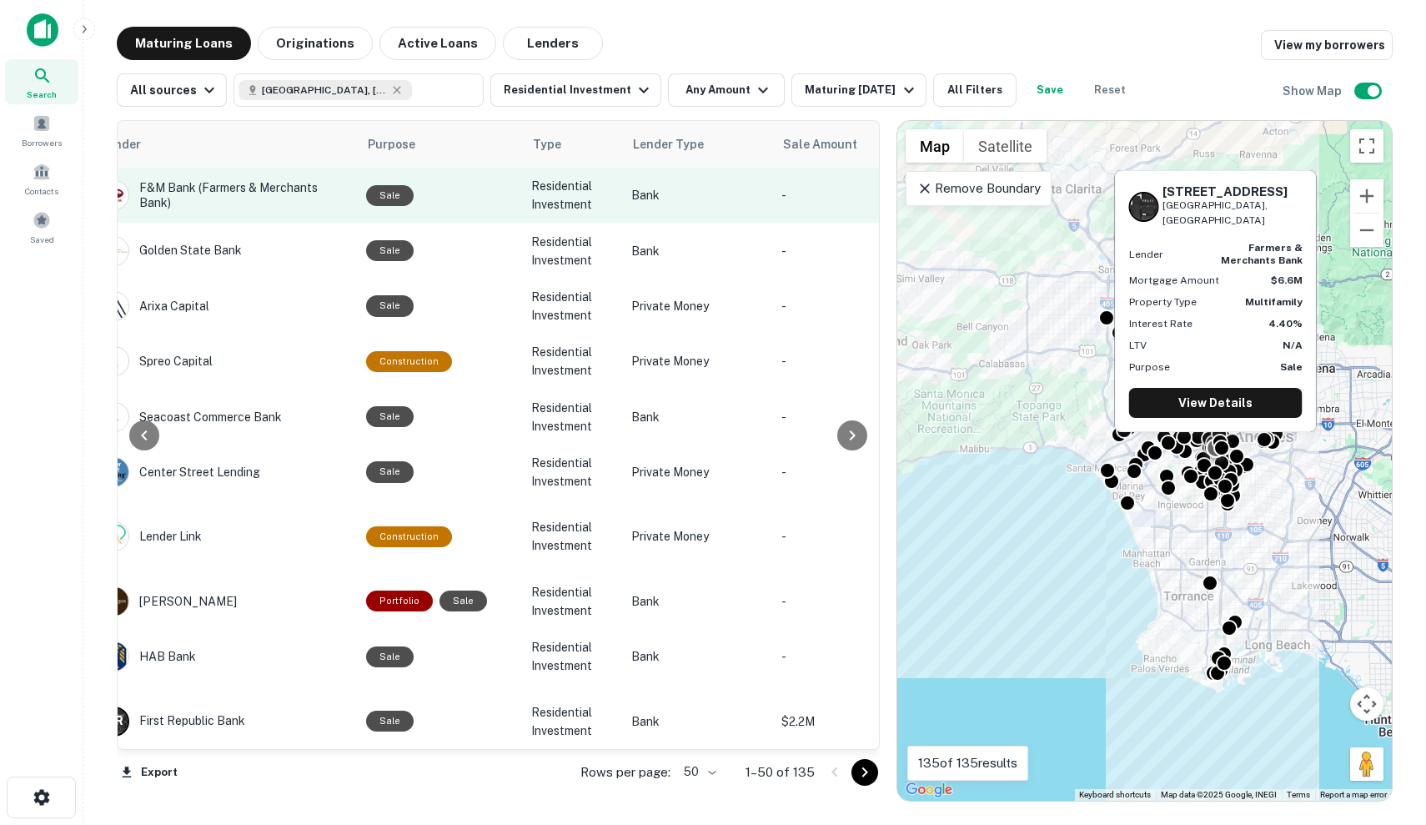
scroll to position [0, 852]
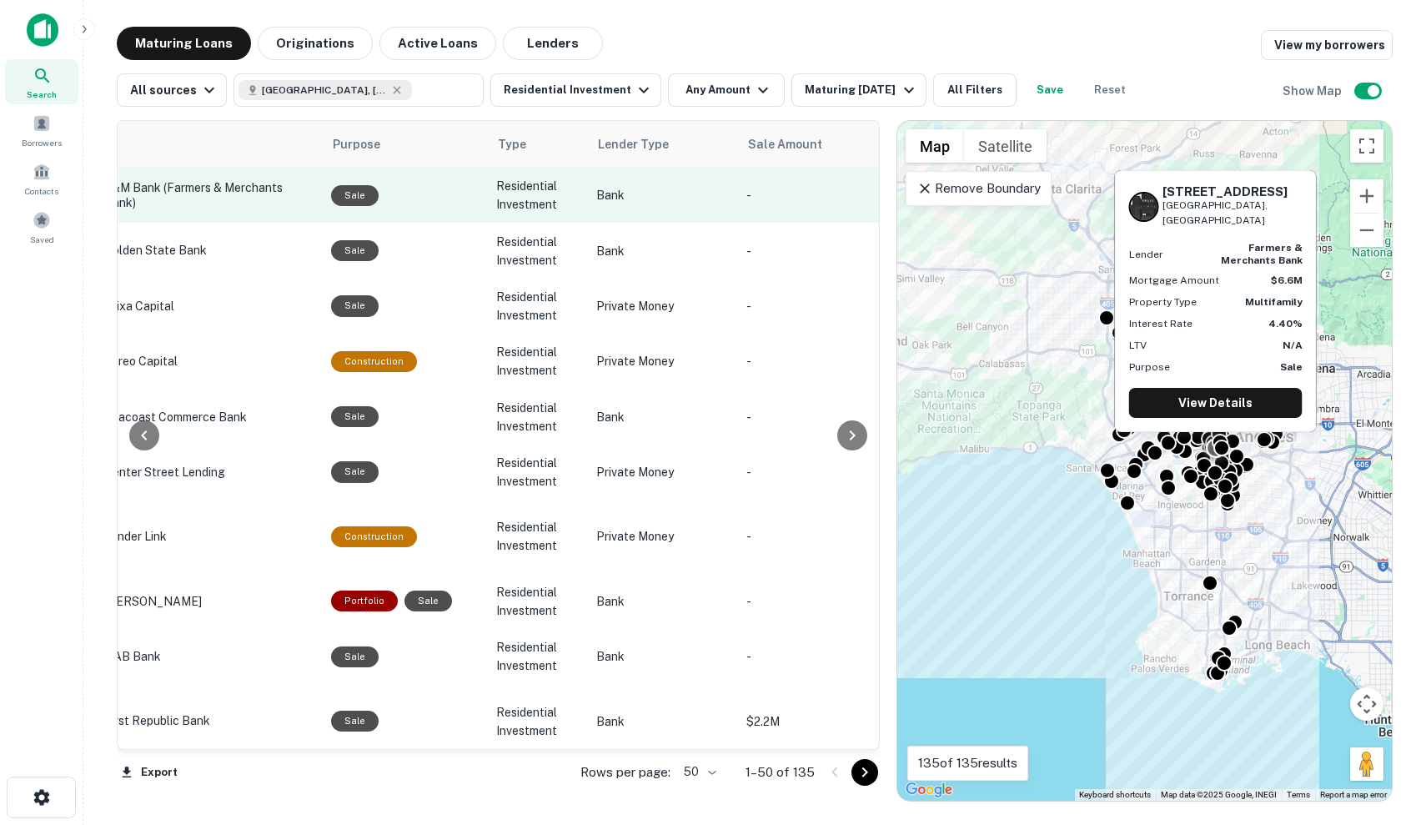
click at [596, 203] on p "Bank" at bounding box center [662, 195] width 133 height 18
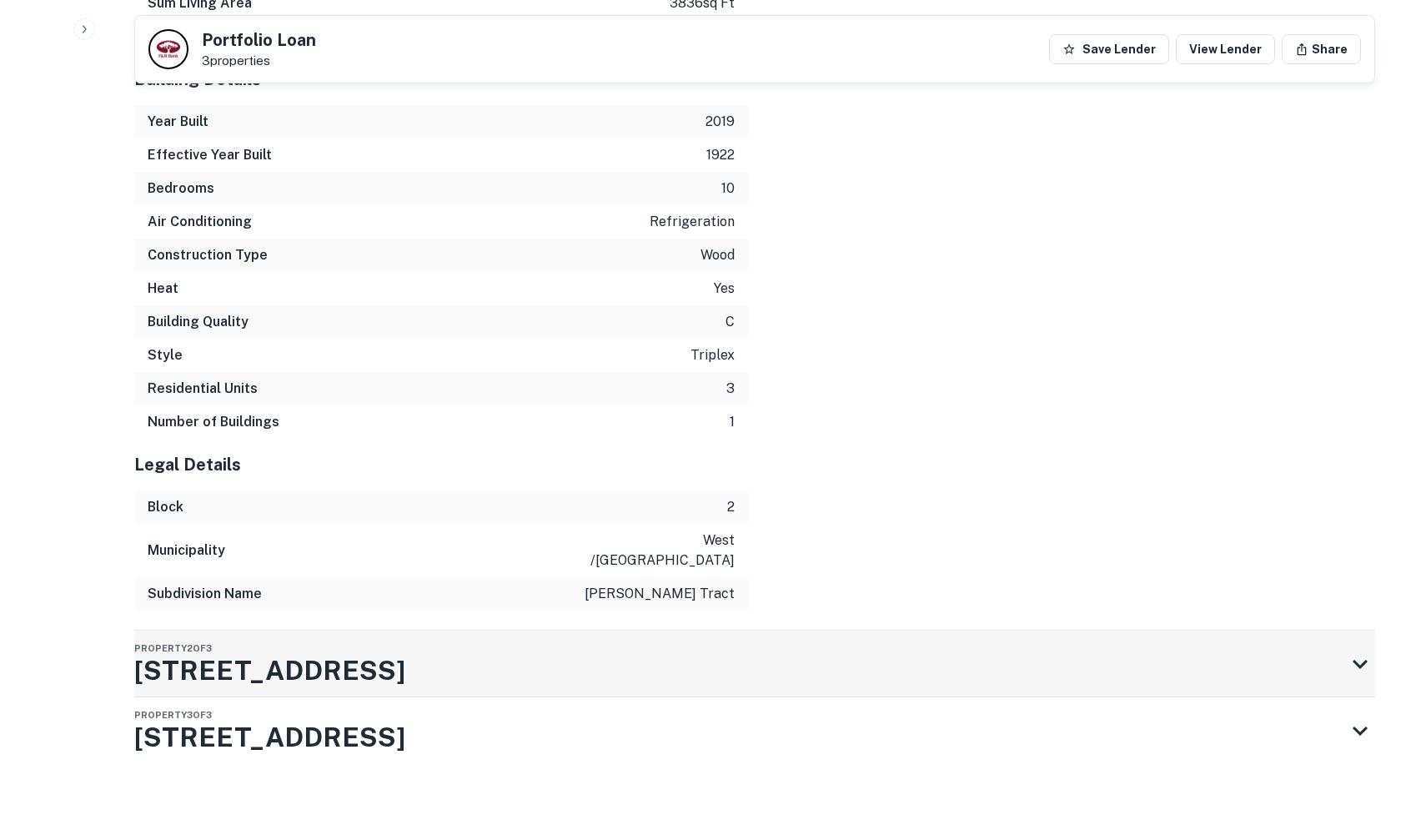
scroll to position [1754, 0]
click at [507, 631] on div "Property 2 of 3 1284 W 37th Pl" at bounding box center [739, 664] width 1211 height 67
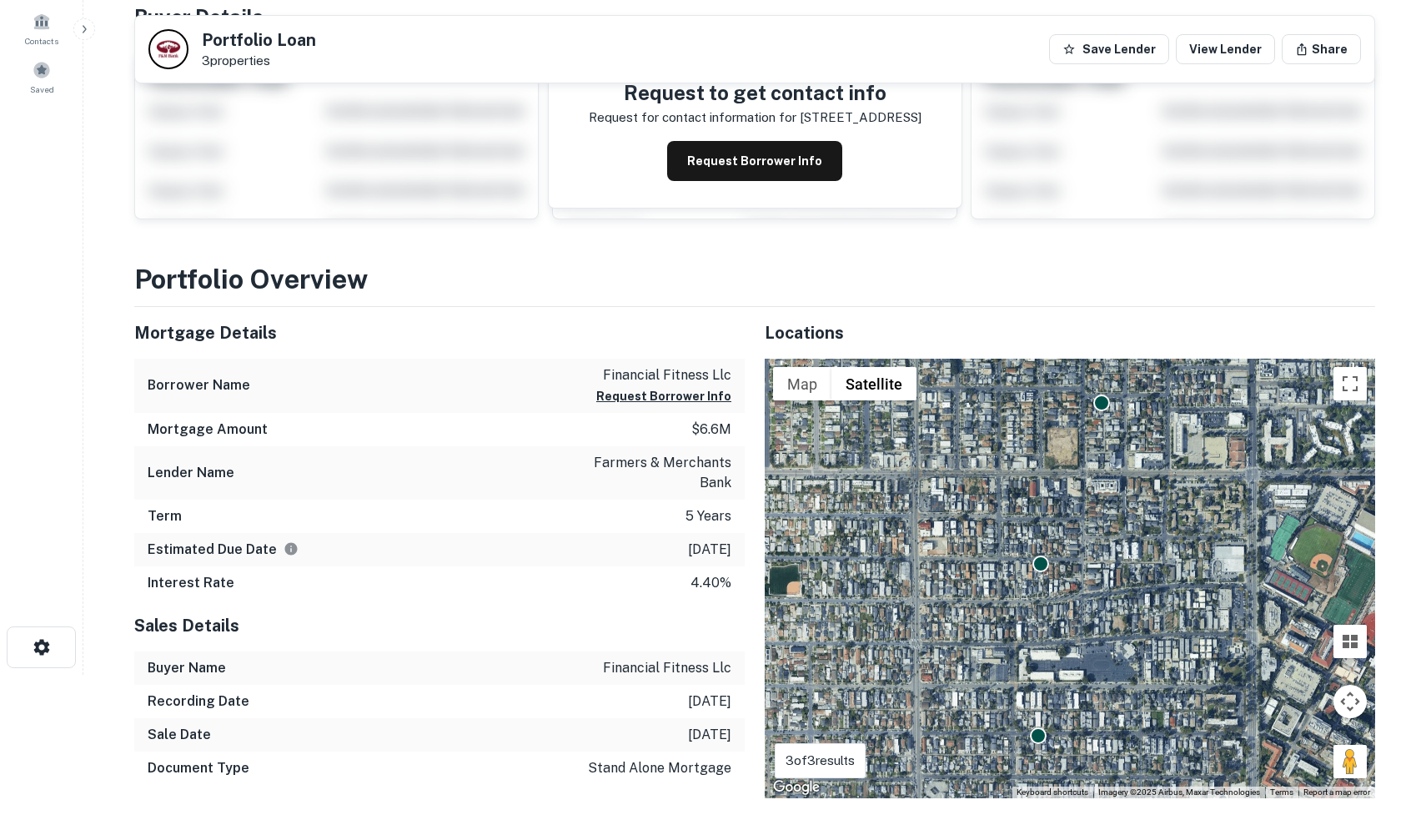
scroll to position [126, 0]
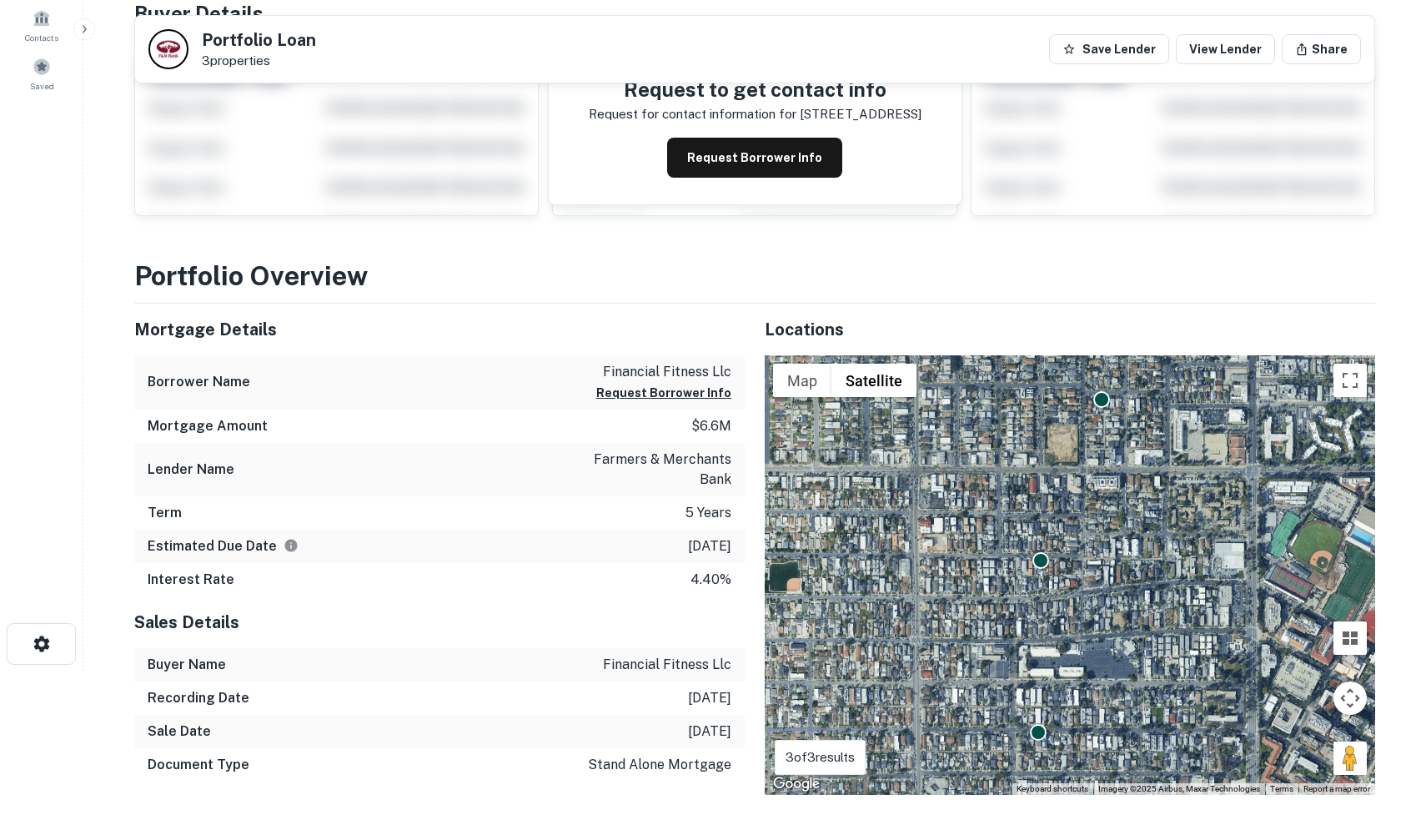
click at [389, 344] on div "Mortgage Details" at bounding box center [439, 330] width 610 height 52
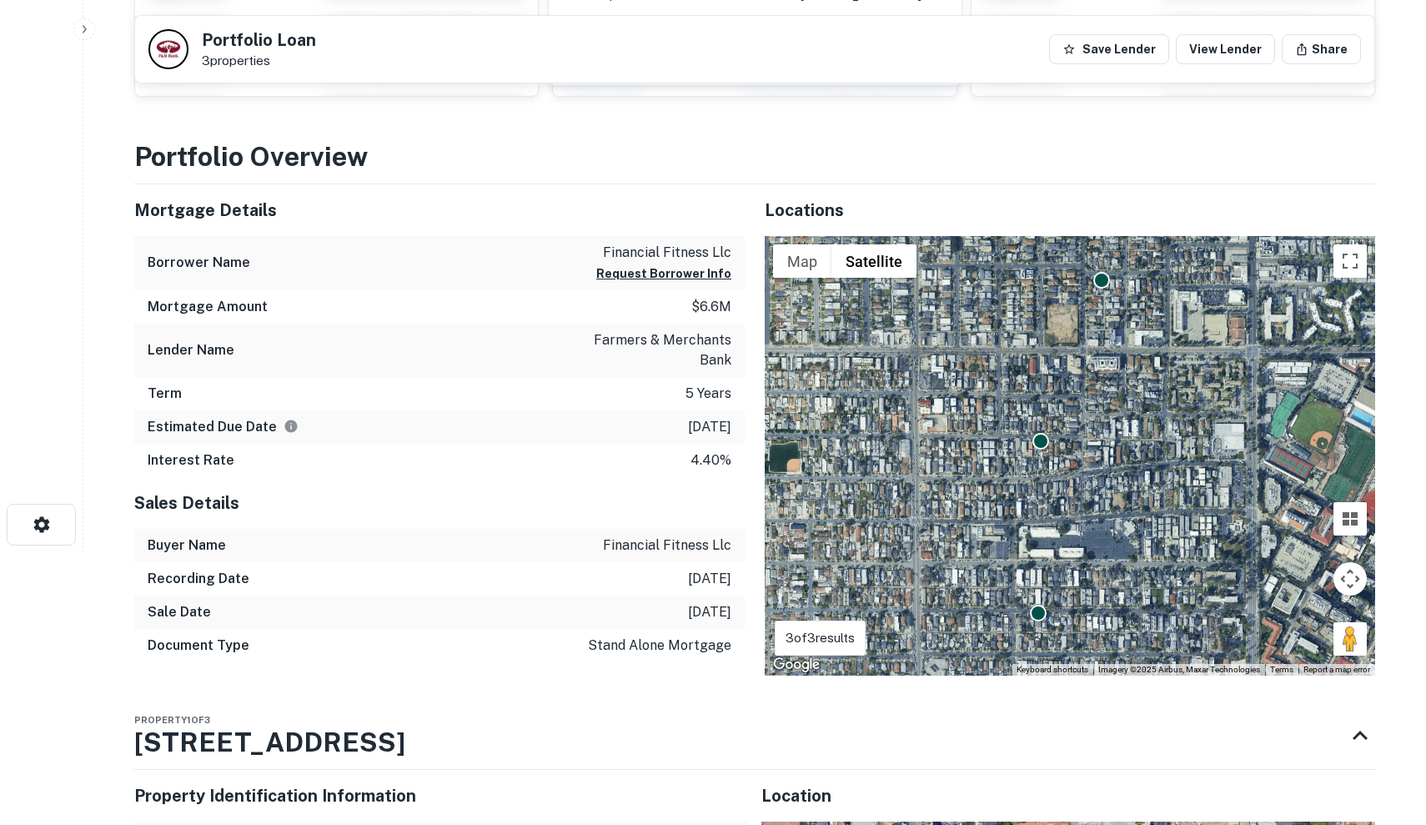
scroll to position [233, 0]
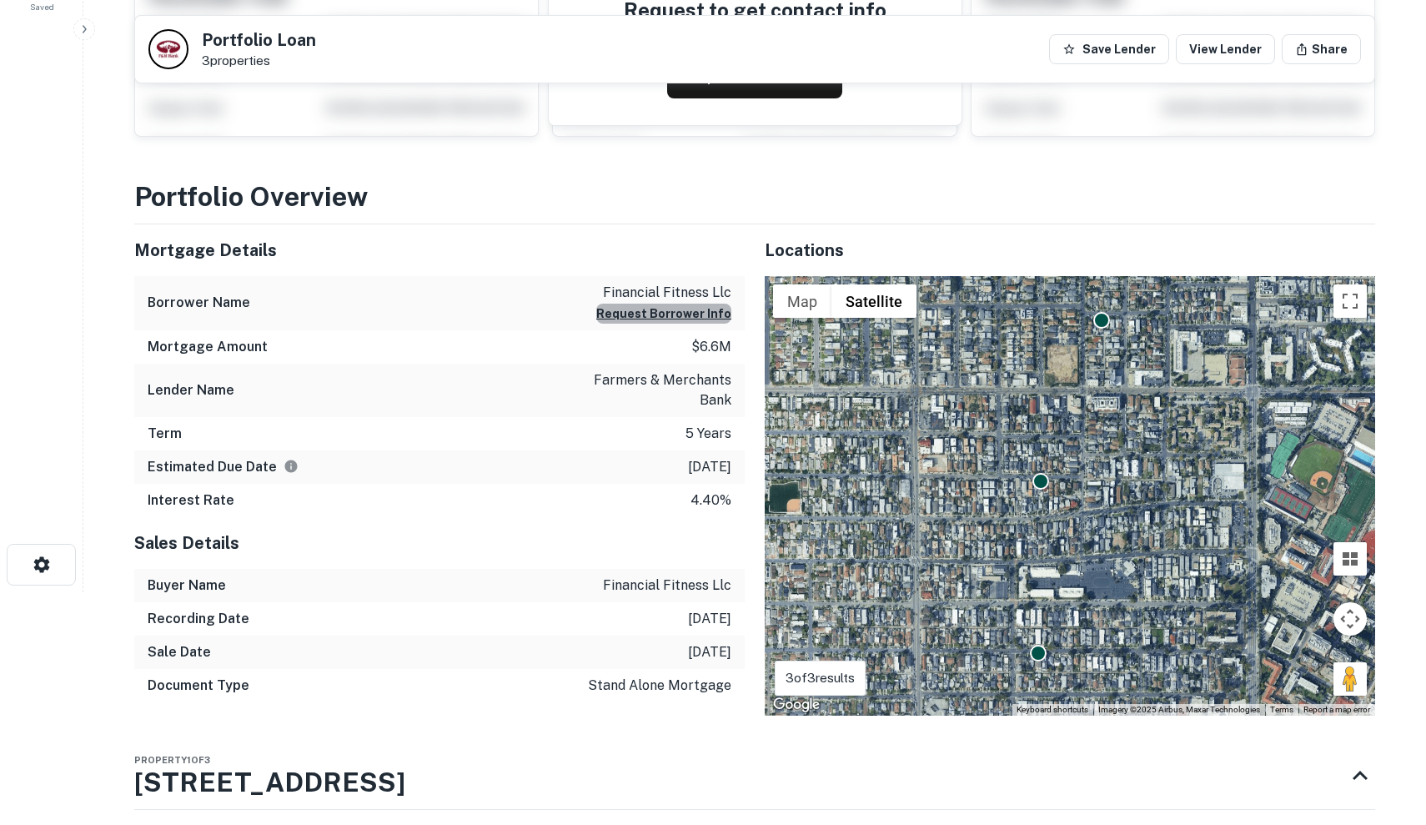
click at [712, 319] on button "Request Borrower Info" at bounding box center [663, 314] width 135 height 20
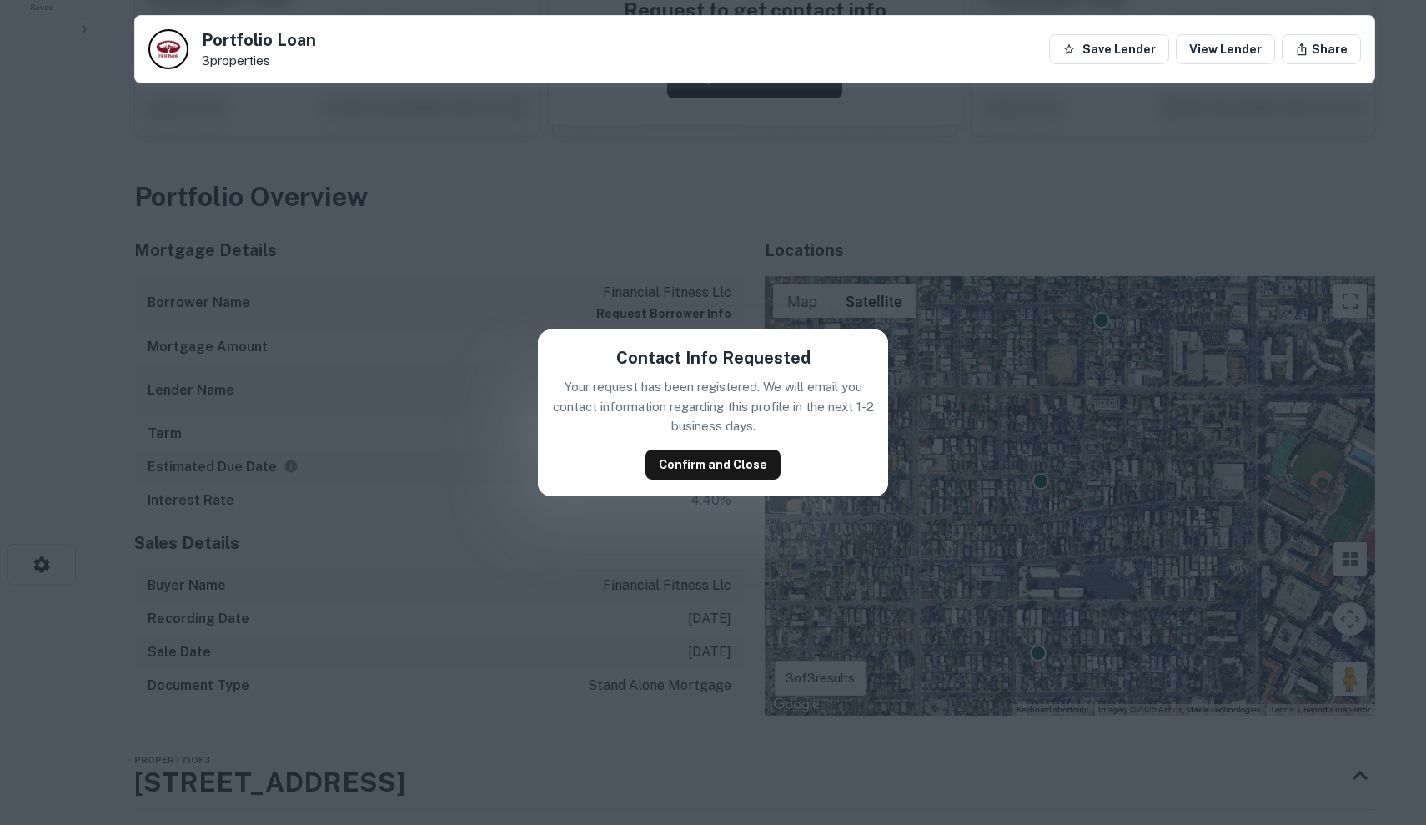
click at [578, 481] on div "Contact Info Requested Your request has been registered. We will email you cont…" at bounding box center [713, 412] width 350 height 167
click at [746, 470] on button "Confirm and Close" at bounding box center [712, 465] width 135 height 30
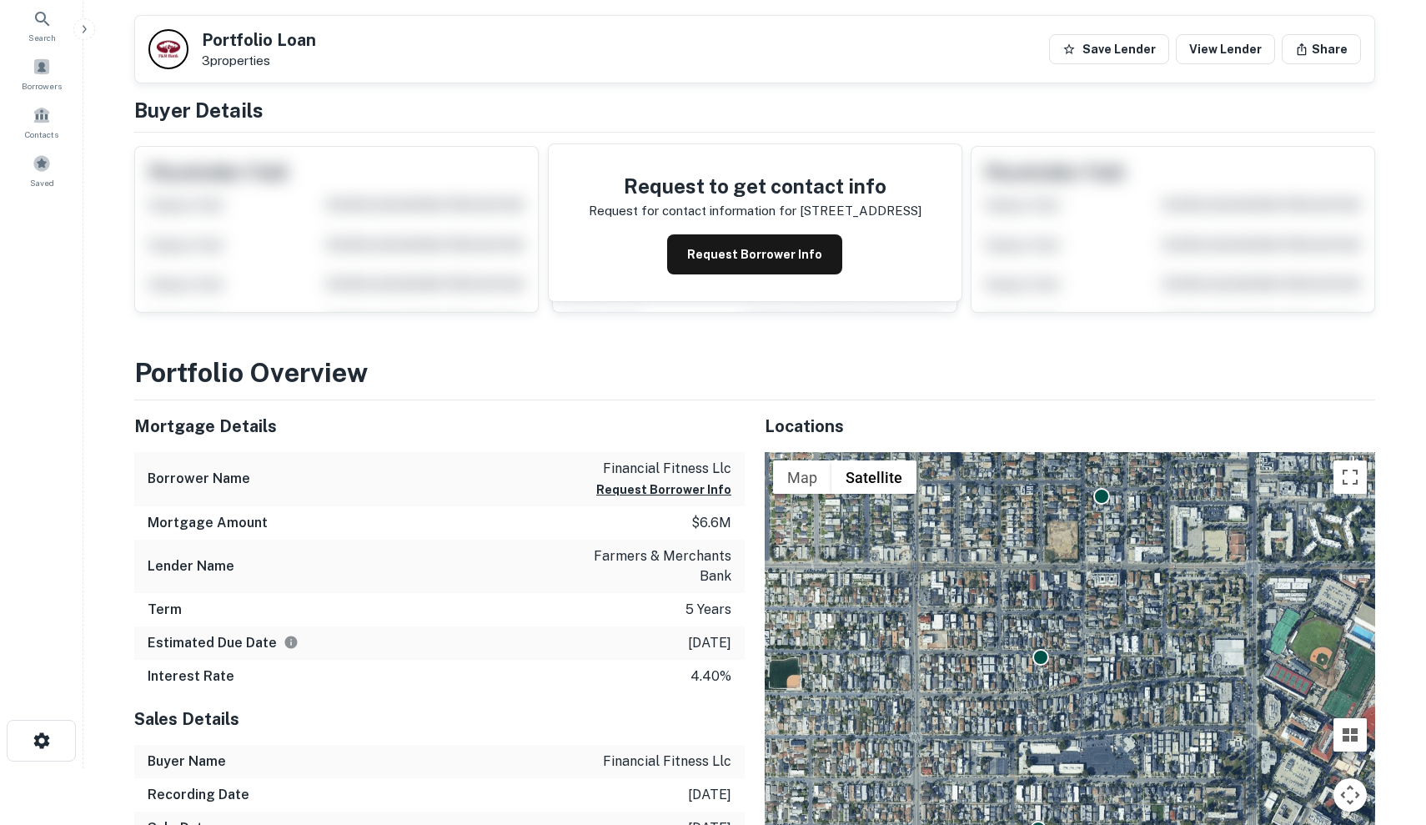
scroll to position [43, 0]
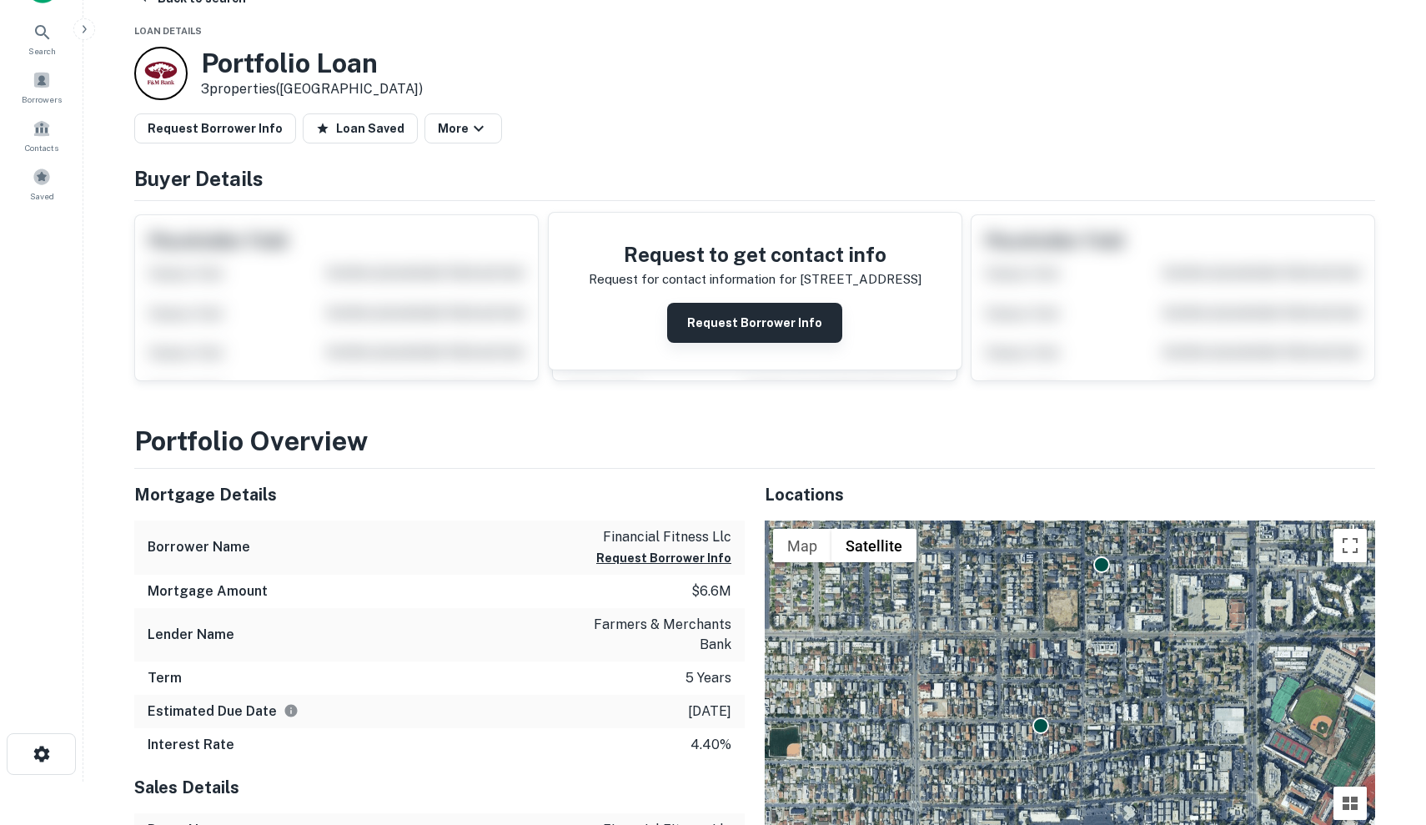
click at [764, 329] on button "Request Borrower Info" at bounding box center [754, 323] width 175 height 40
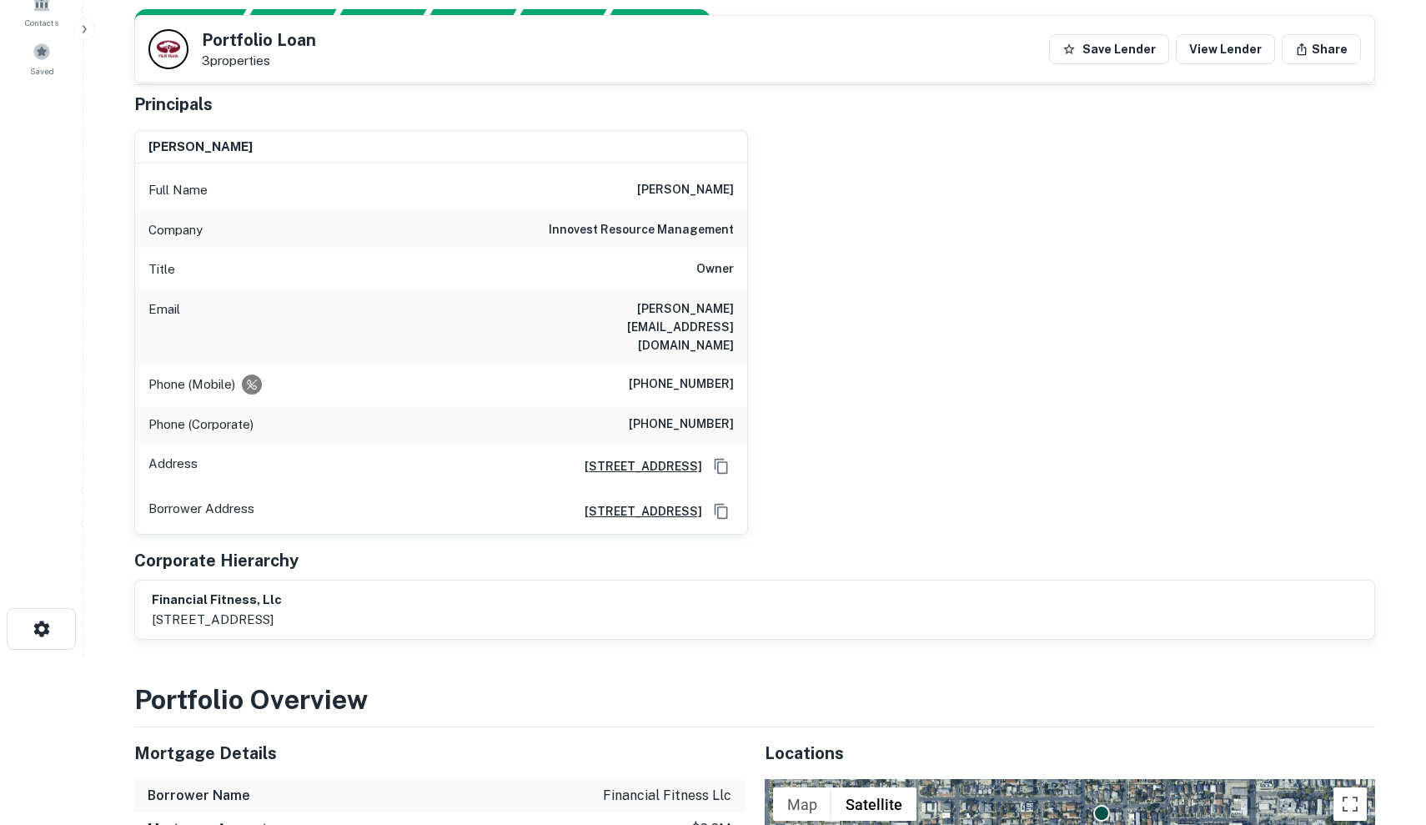
scroll to position [160, 0]
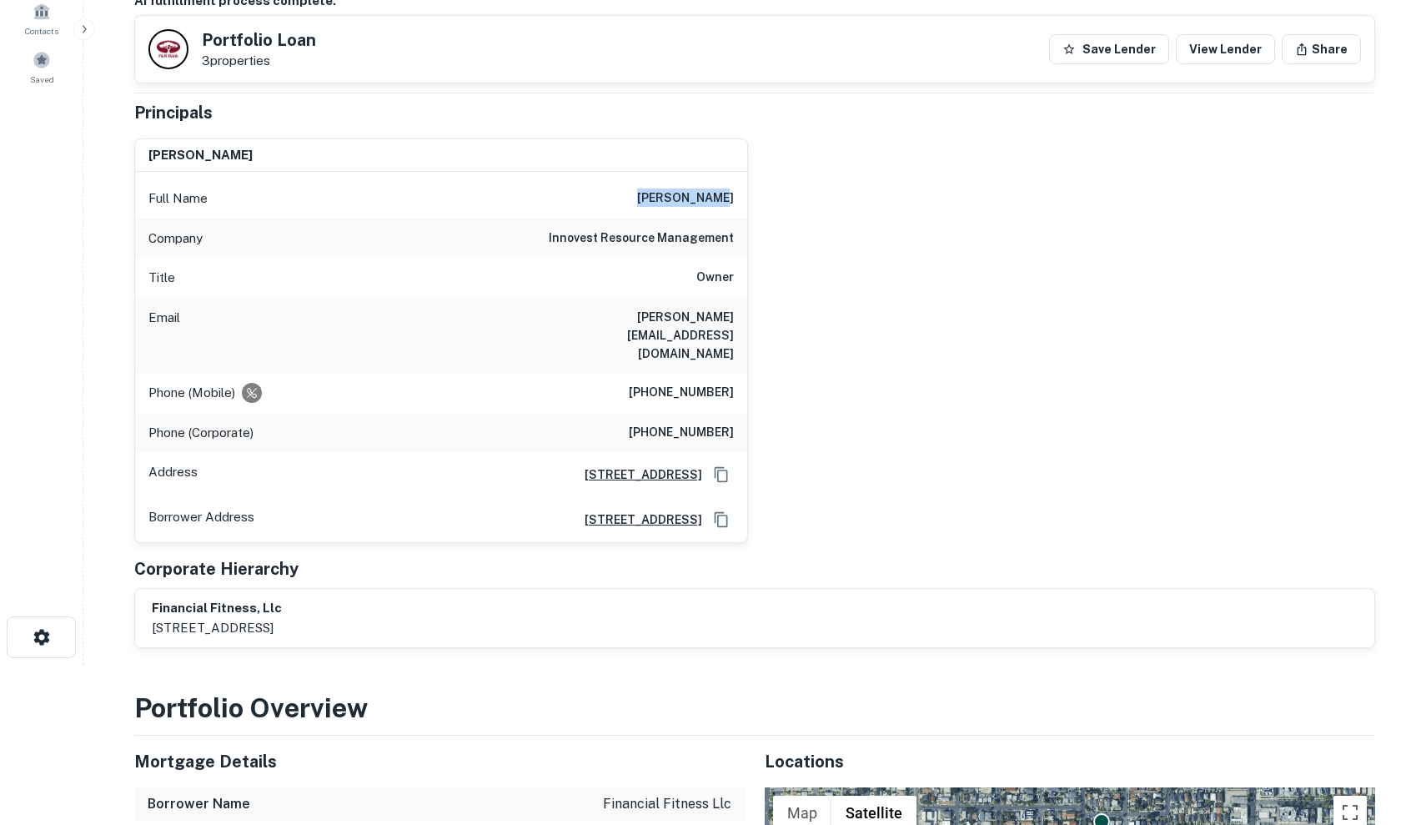
drag, startPoint x: 658, startPoint y: 196, endPoint x: 736, endPoint y: 199, distance: 77.6
click at [736, 199] on div "Full Name [PERSON_NAME]" at bounding box center [441, 198] width 612 height 40
copy h6 "[PERSON_NAME]"
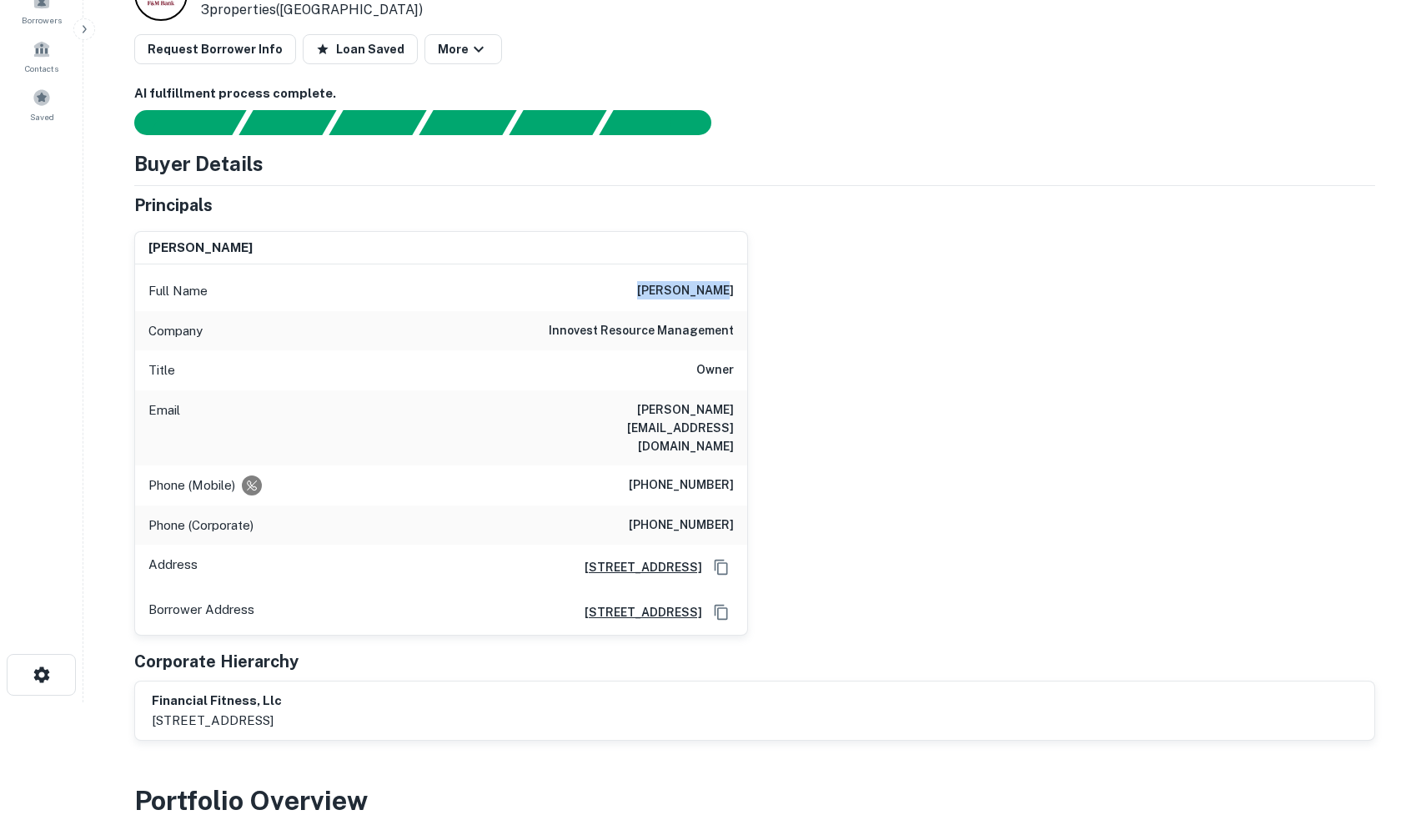
scroll to position [123, 0]
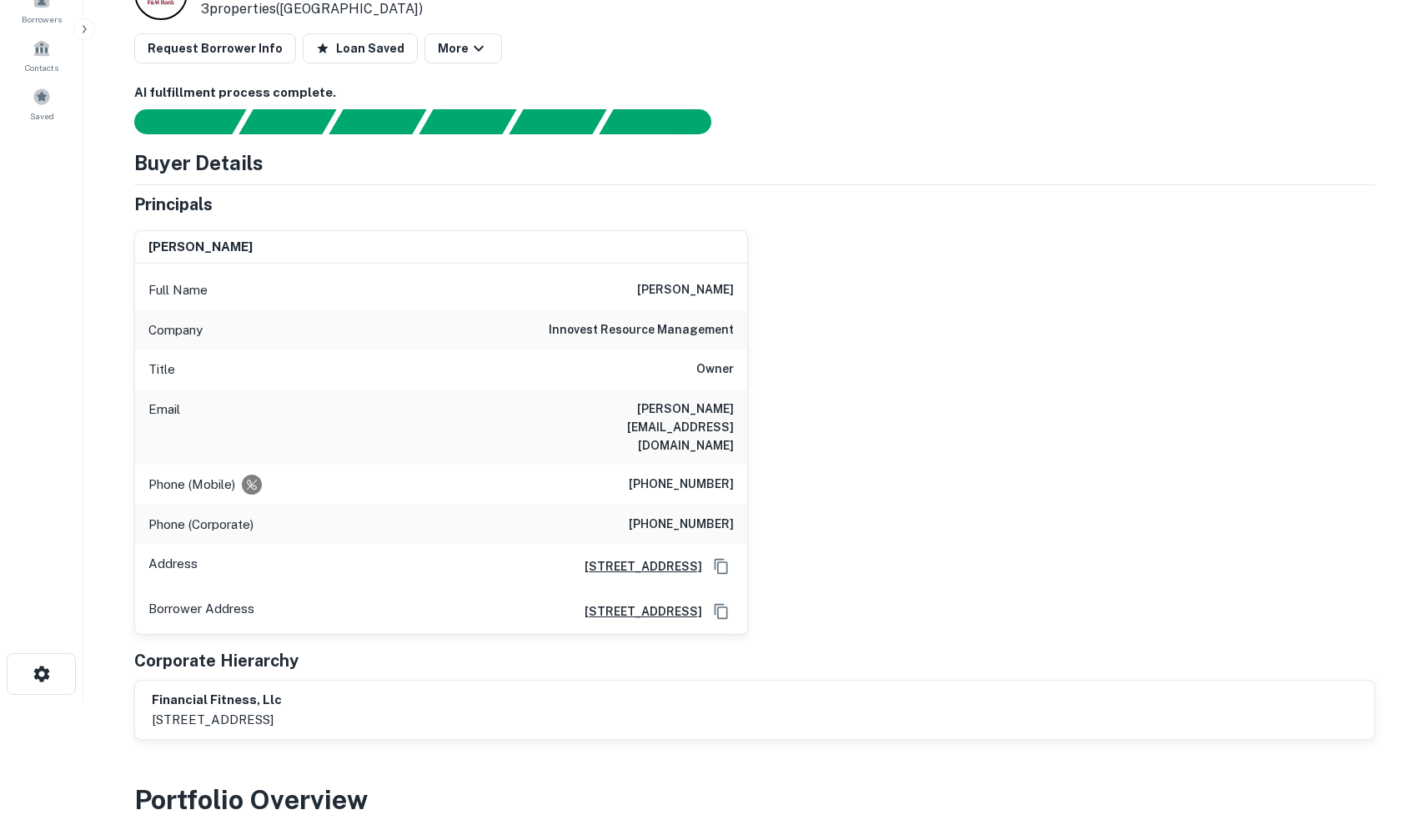
click at [485, 379] on div "Title Owner" at bounding box center [441, 369] width 612 height 40
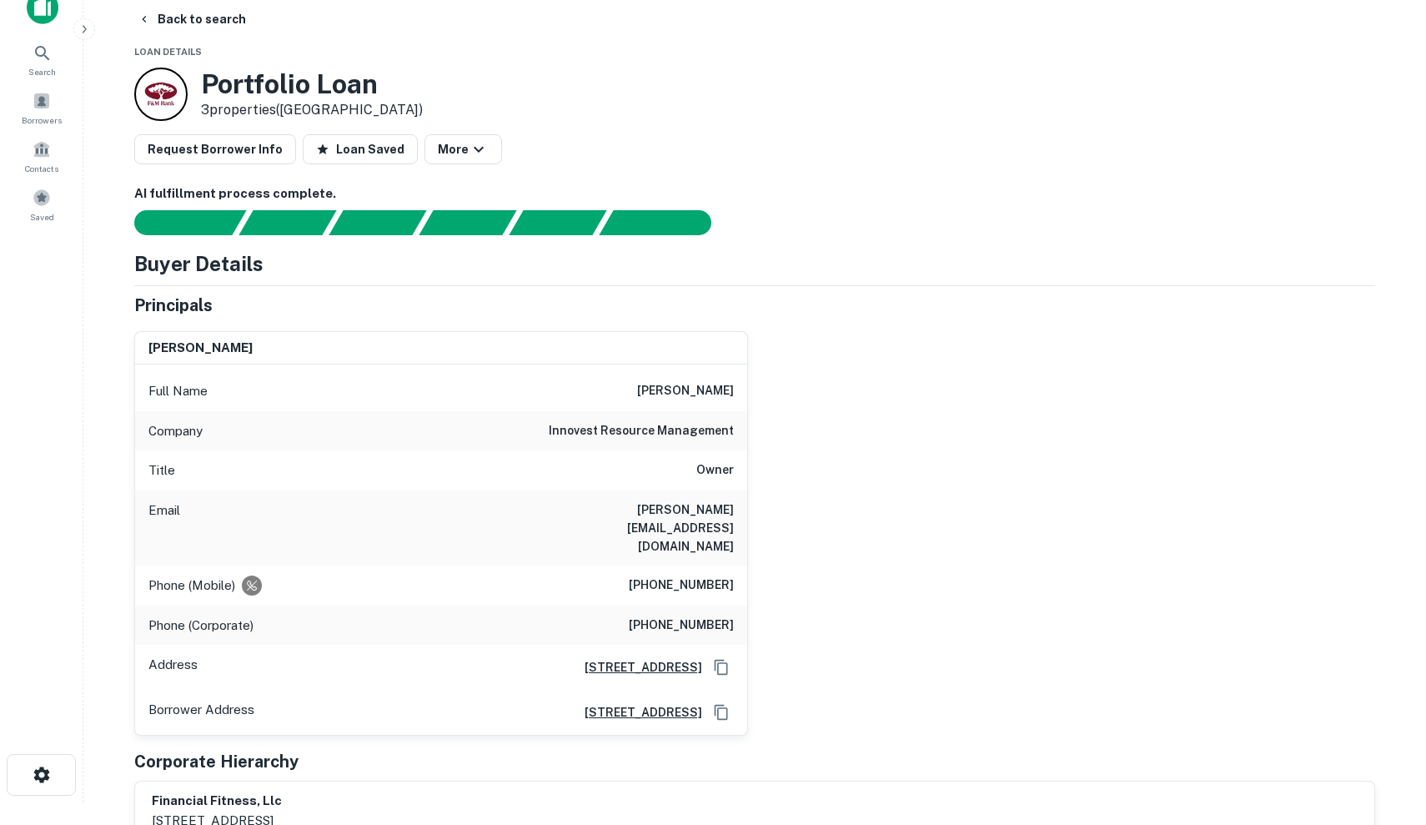
scroll to position [13, 0]
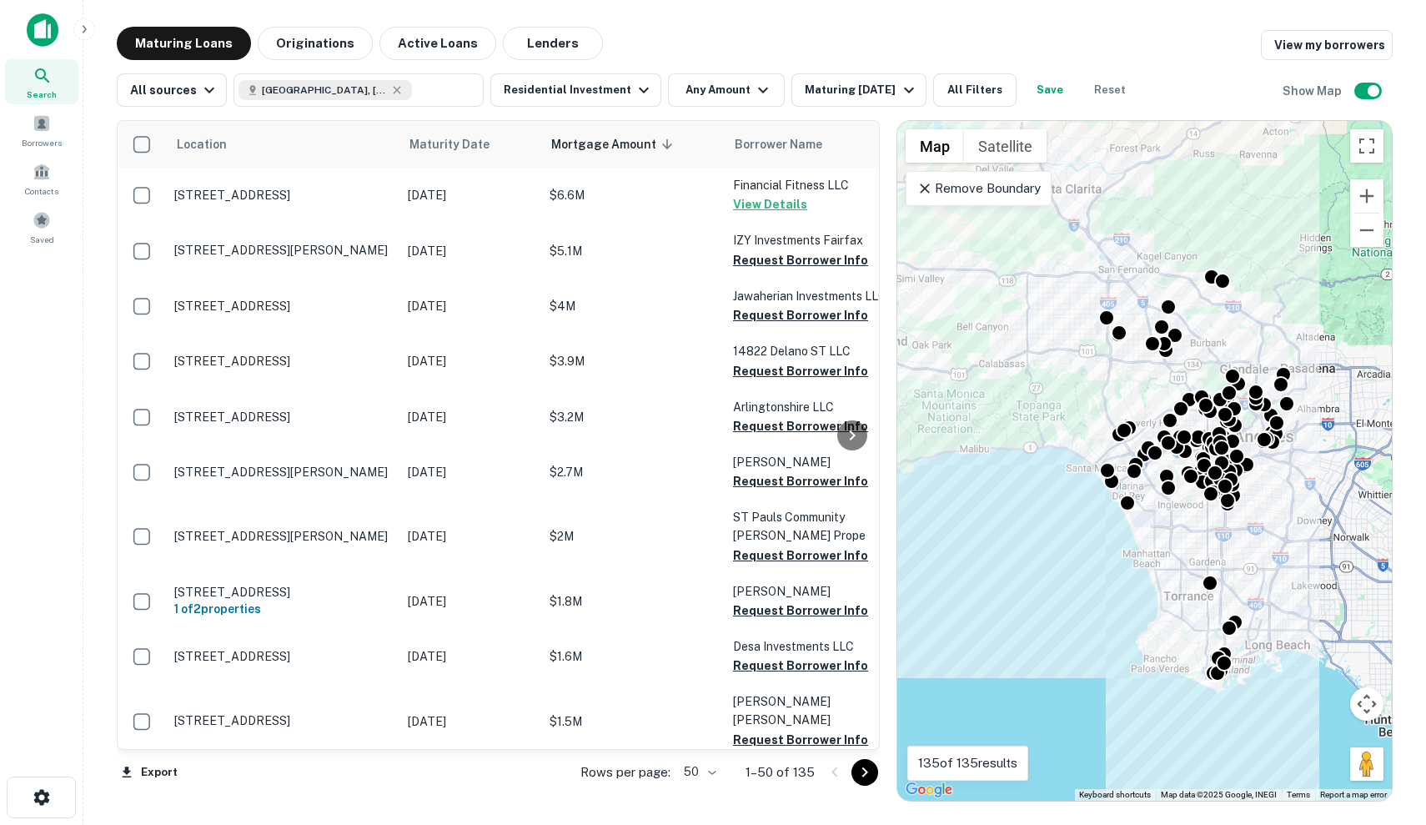
click at [991, 439] on div "To activate drag with keyboard, press Alt + Enter. Once in keyboard drag state,…" at bounding box center [1144, 461] width 495 height 680
click at [1008, 198] on div "Remove Boundary" at bounding box center [979, 188] width 146 height 35
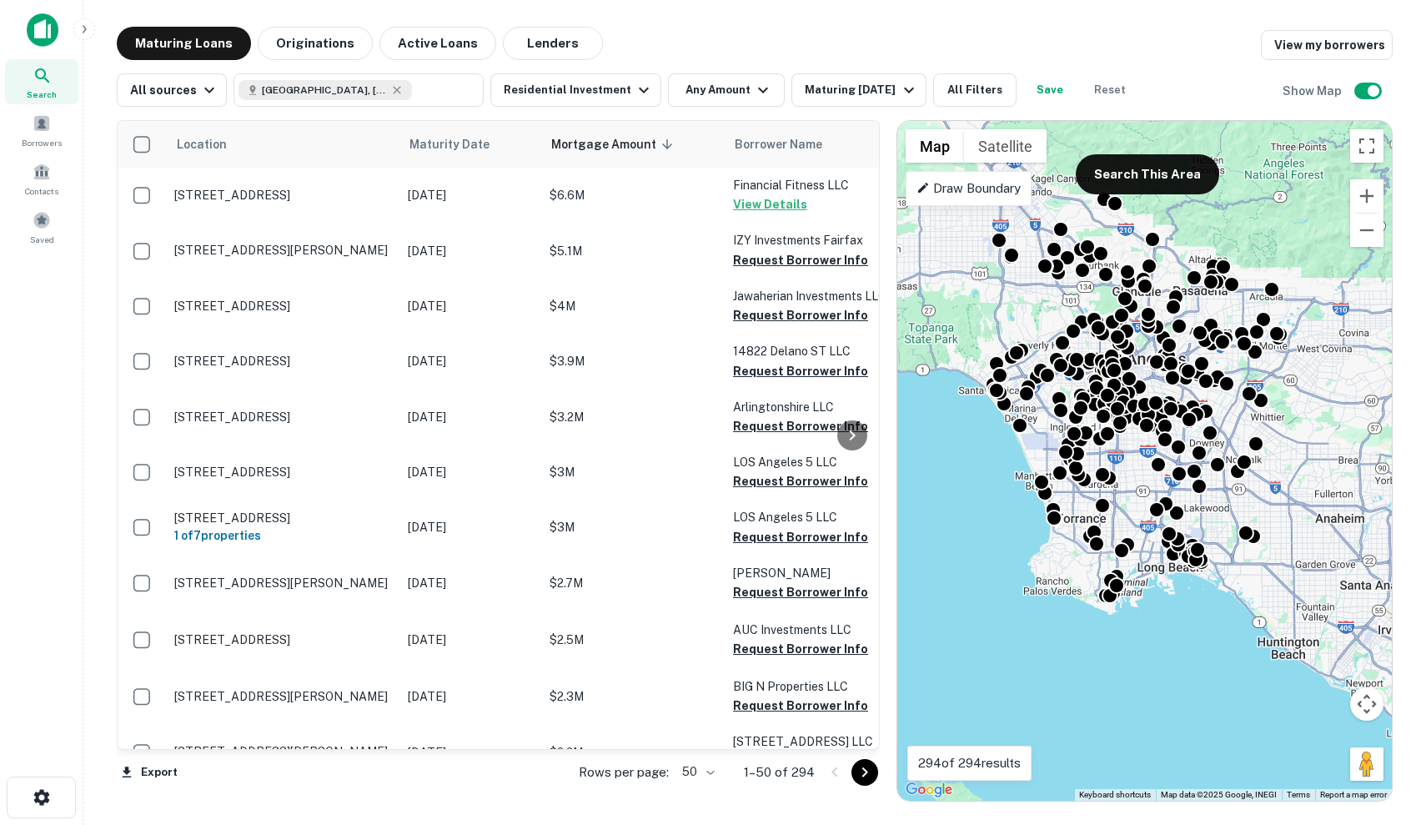
drag, startPoint x: 1053, startPoint y: 552, endPoint x: 943, endPoint y: 470, distance: 137.1
click at [944, 470] on div "To activate drag with keyboard, press Alt + Enter. Once in keyboard drag state,…" at bounding box center [1144, 461] width 495 height 680
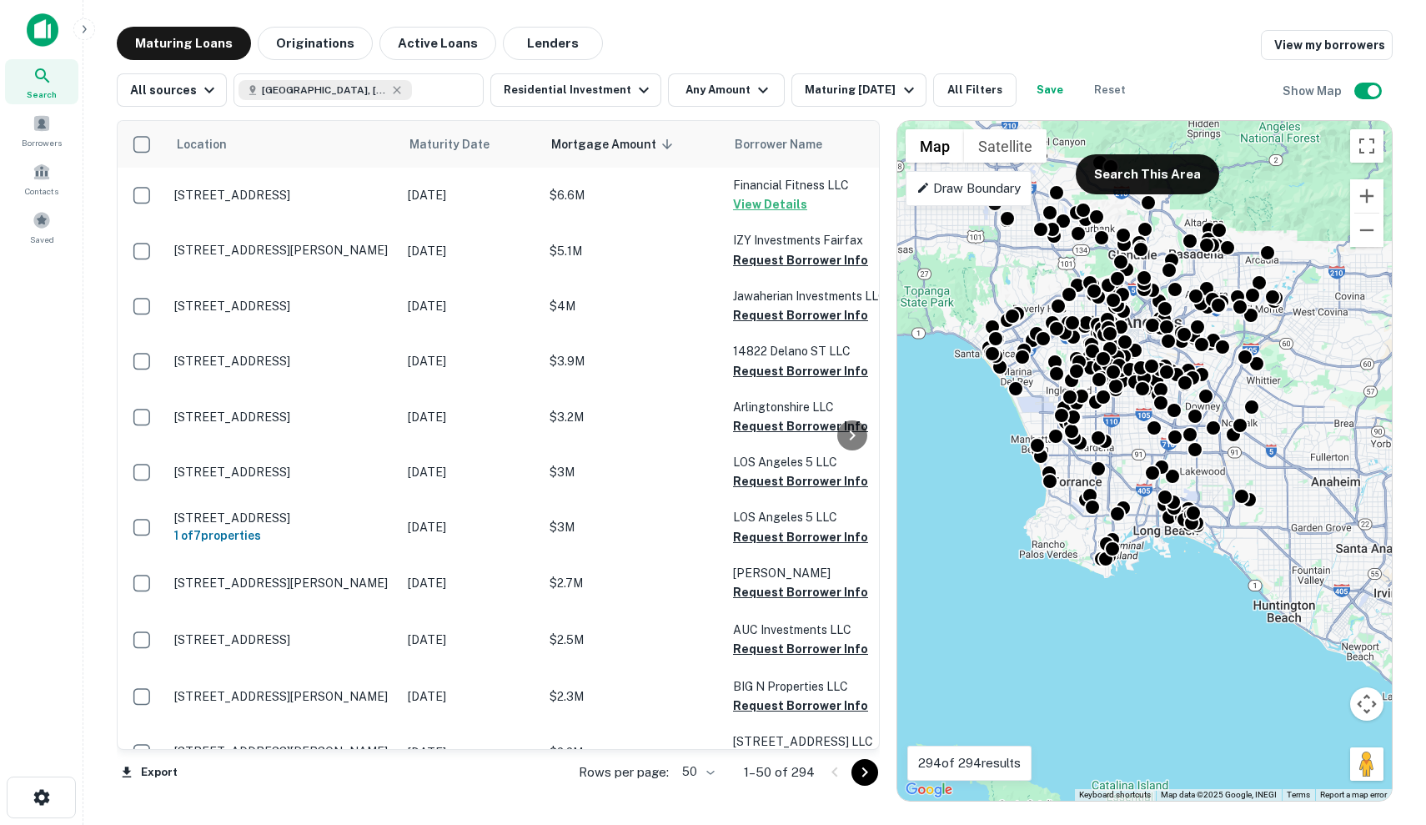
drag, startPoint x: 1324, startPoint y: 390, endPoint x: 1315, endPoint y: 342, distance: 49.2
click at [1315, 342] on div "To activate drag with keyboard, press Alt + Enter. Once in keyboard drag state,…" at bounding box center [1144, 461] width 495 height 680
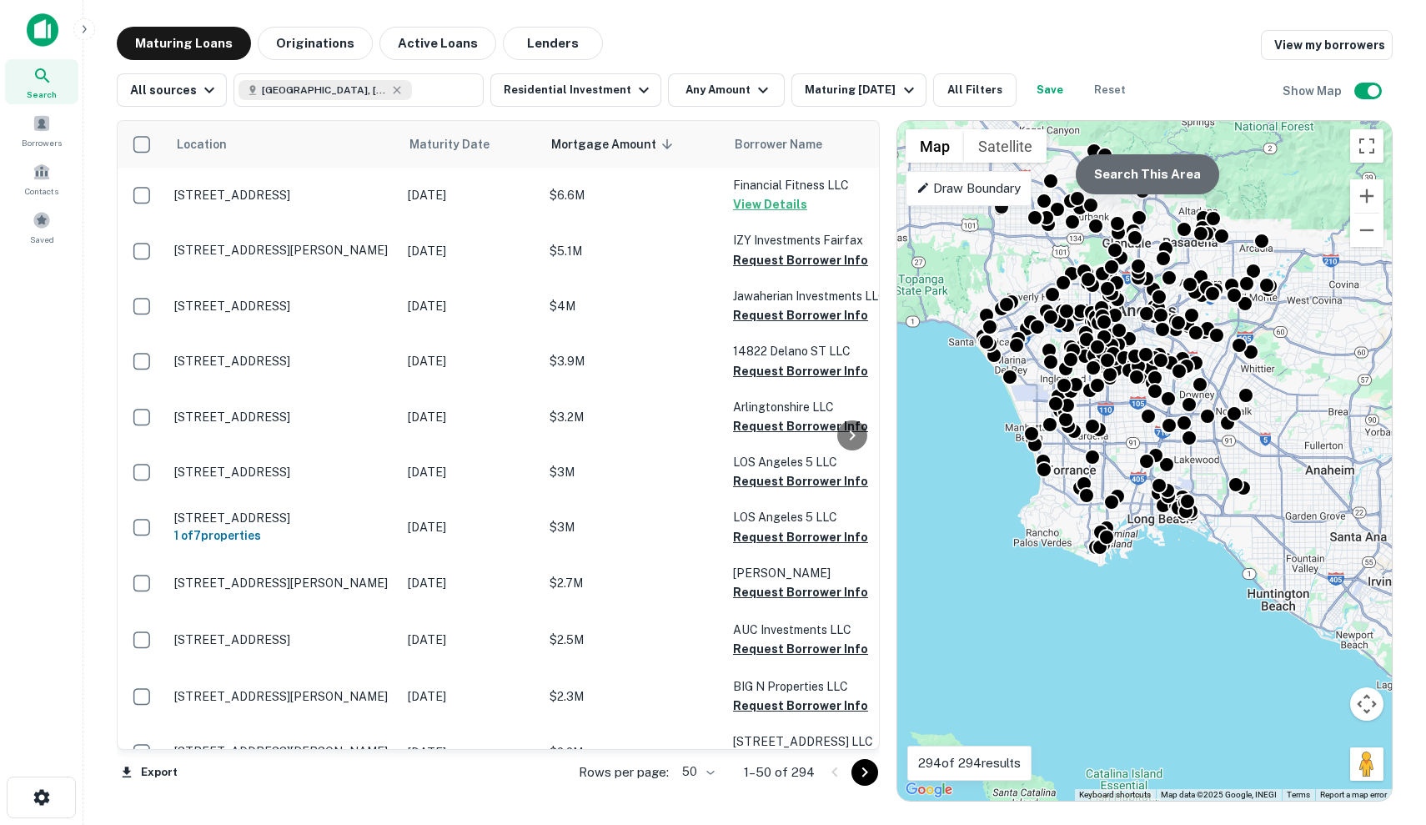
click at [1170, 167] on button "Search This Area" at bounding box center [1147, 174] width 143 height 40
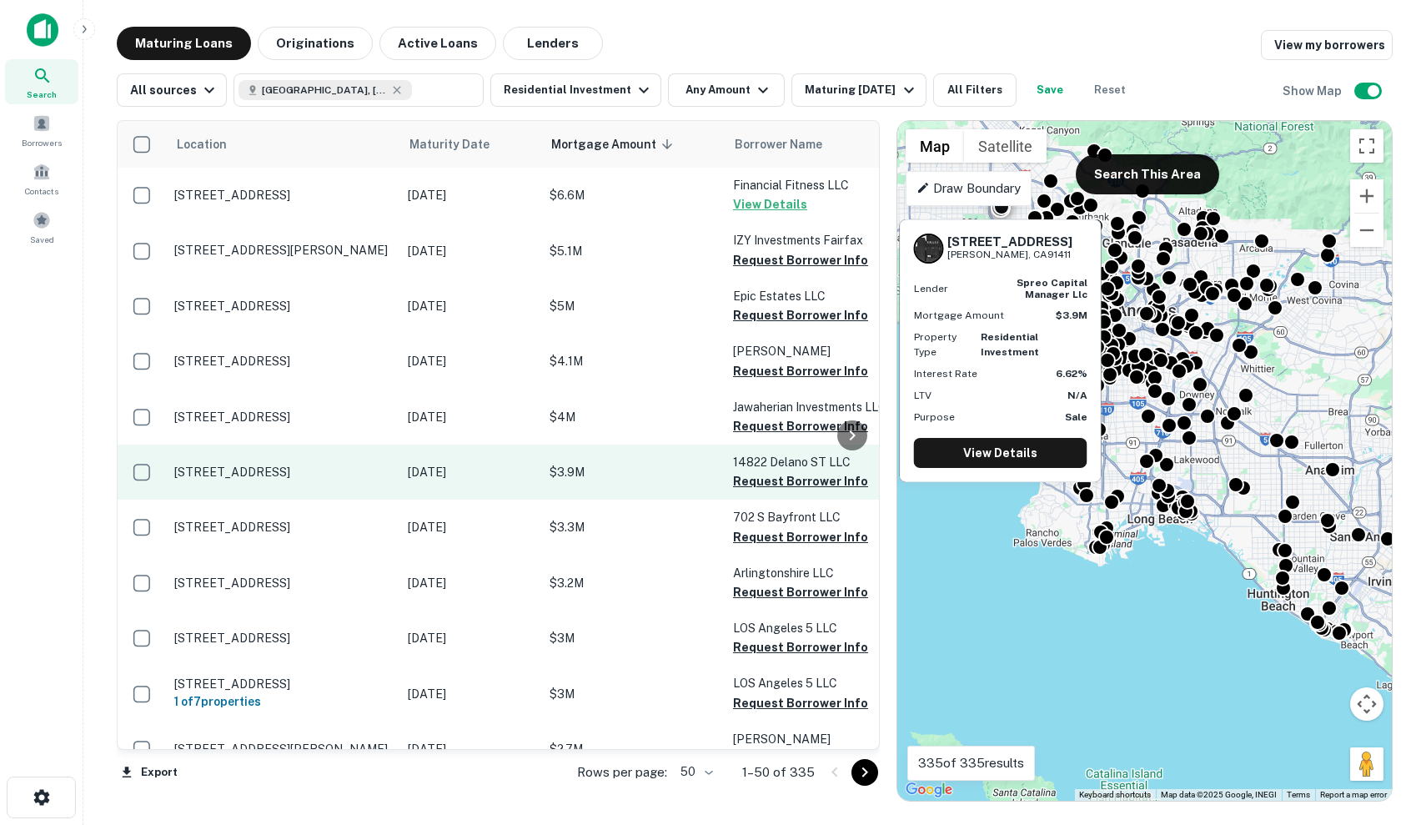
click at [393, 474] on td "[STREET_ADDRESS]" at bounding box center [283, 472] width 234 height 55
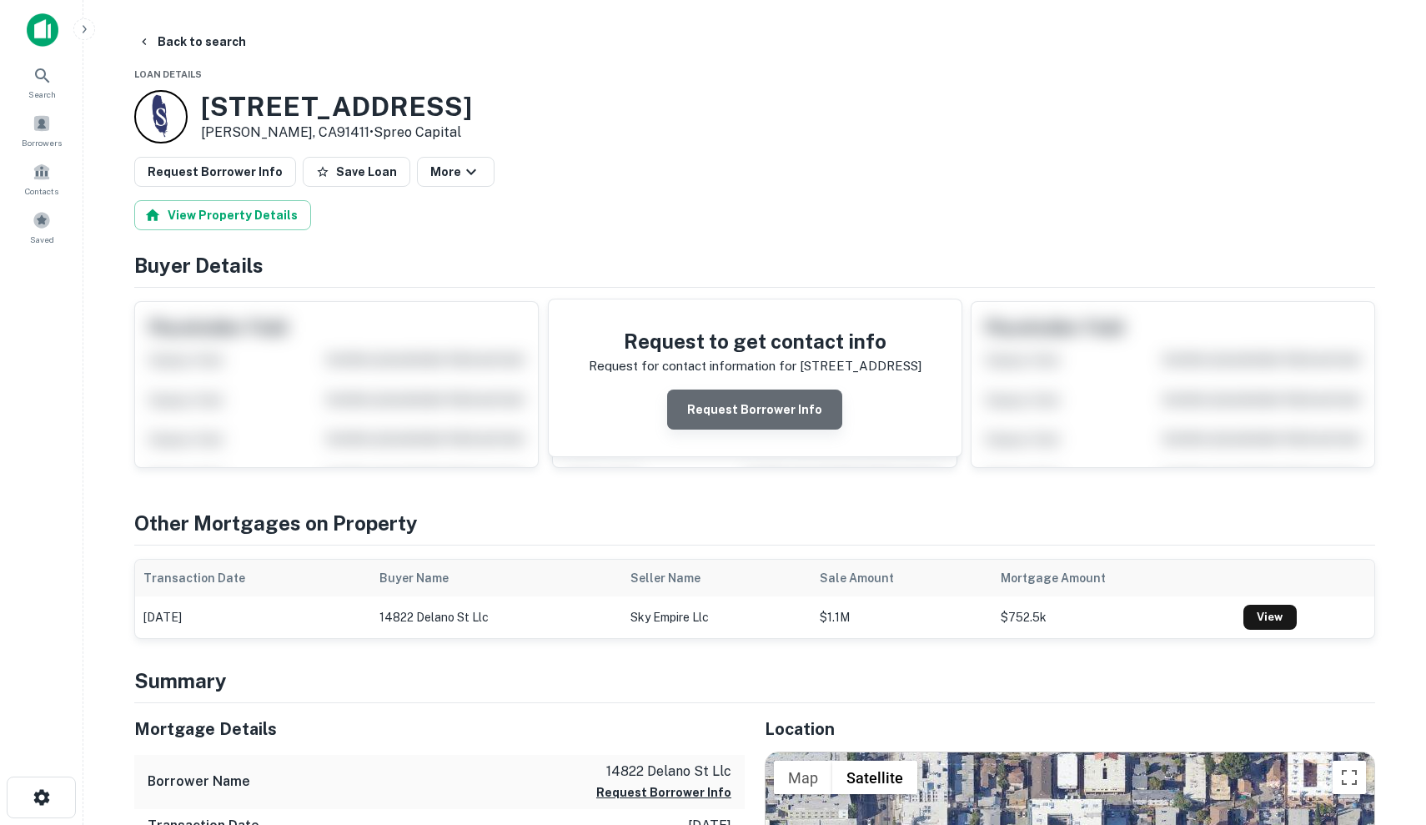
click at [800, 409] on button "Request Borrower Info" at bounding box center [754, 409] width 175 height 40
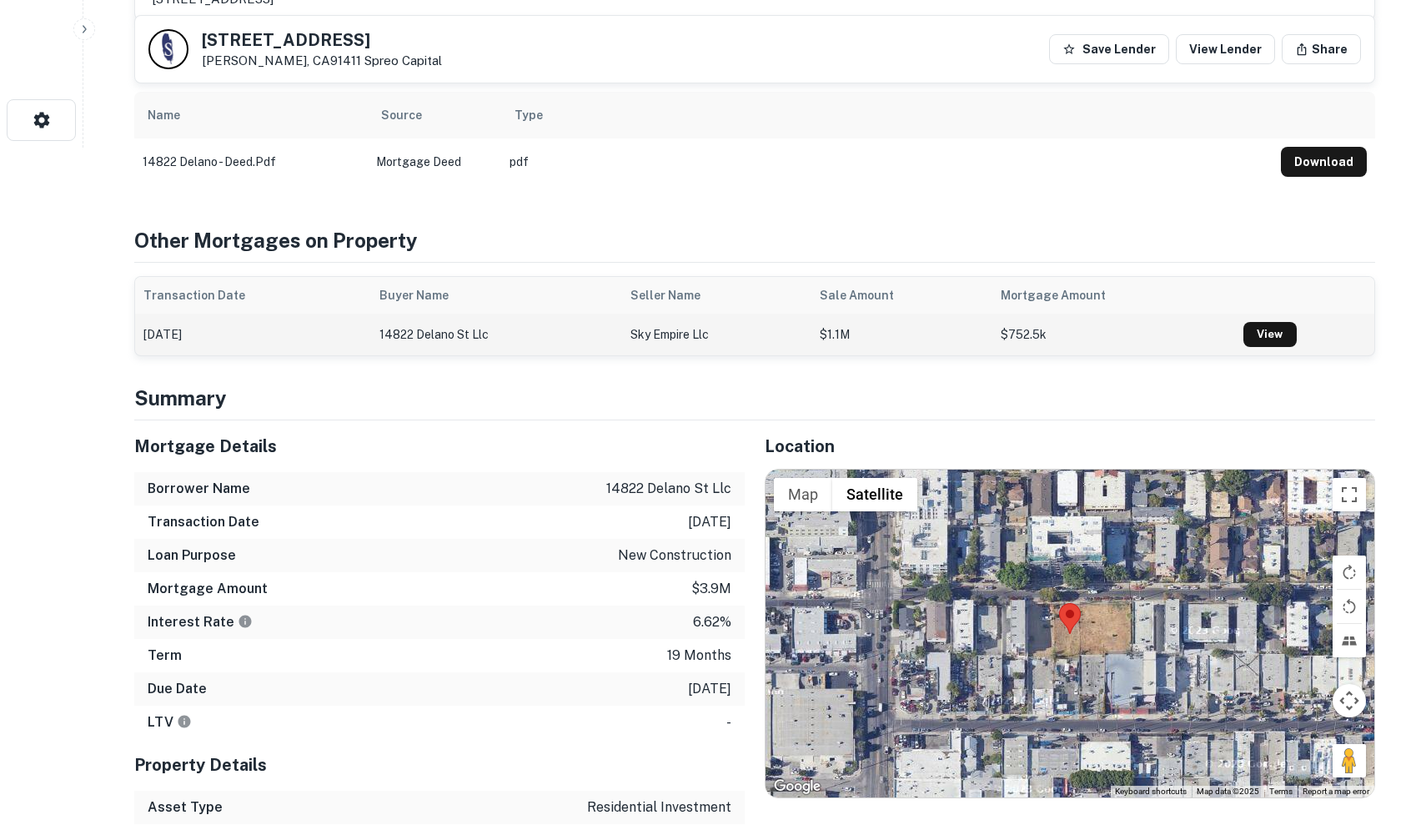
scroll to position [681, 0]
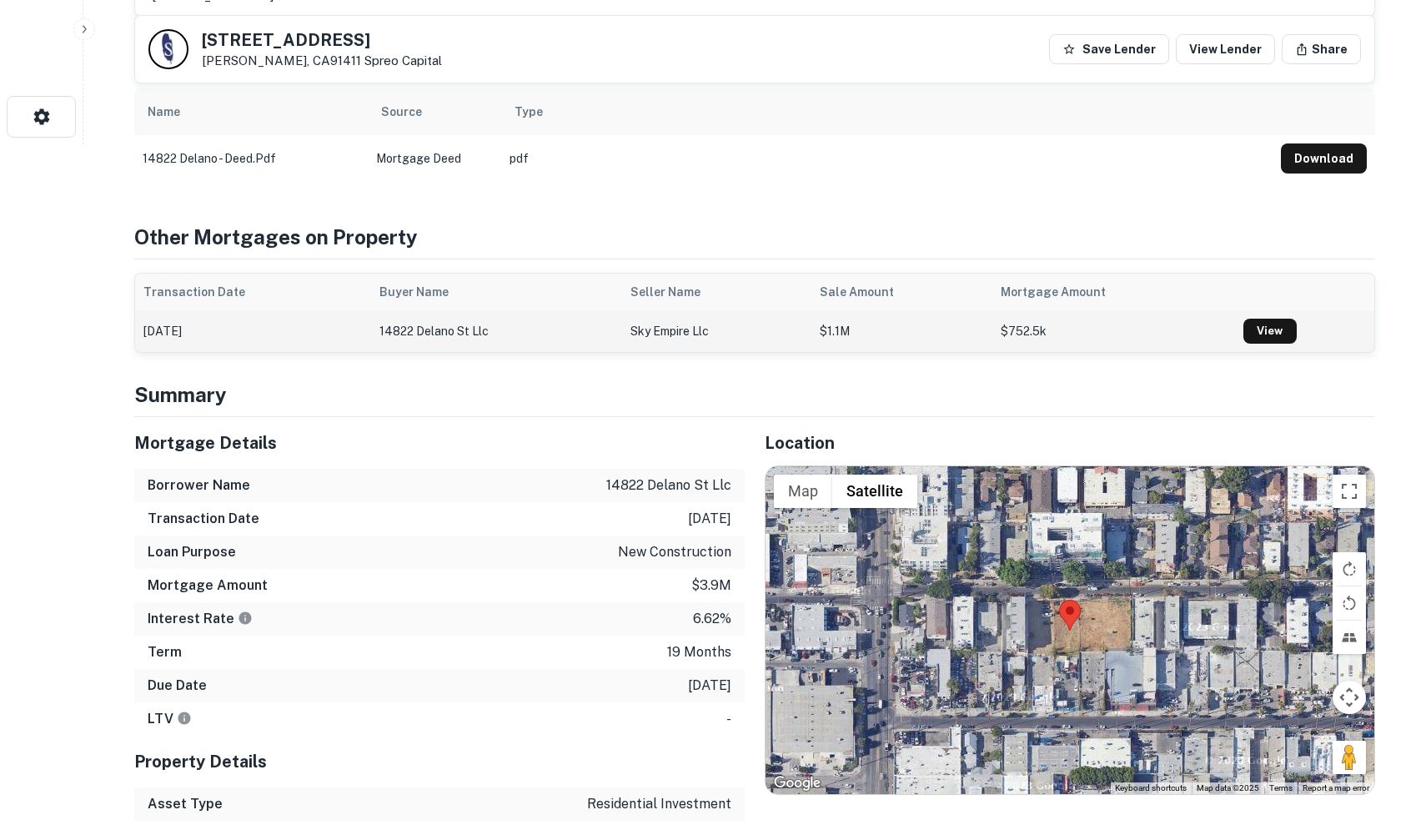
click at [560, 332] on td "14822 delano st llc" at bounding box center [496, 331] width 251 height 42
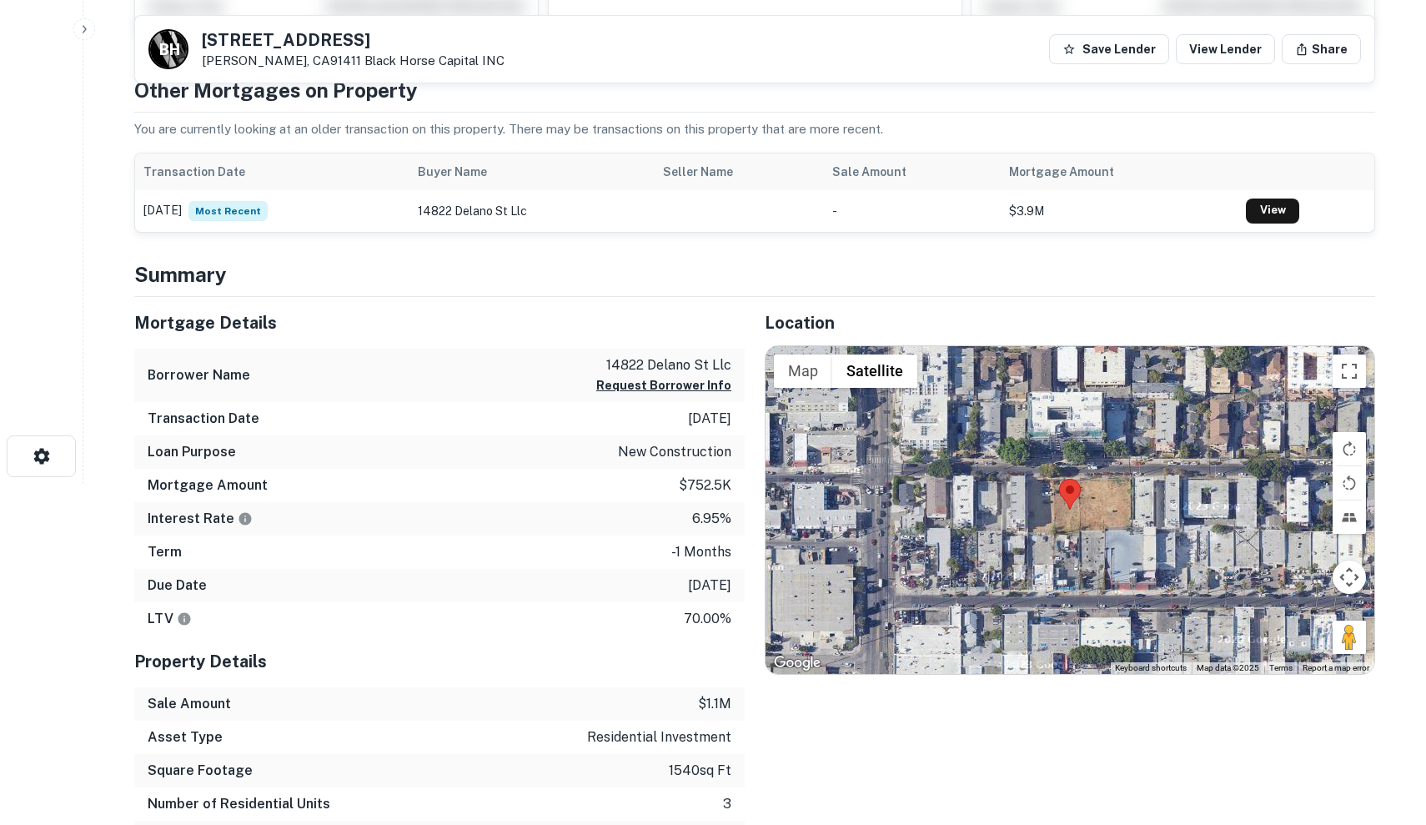
scroll to position [374, 0]
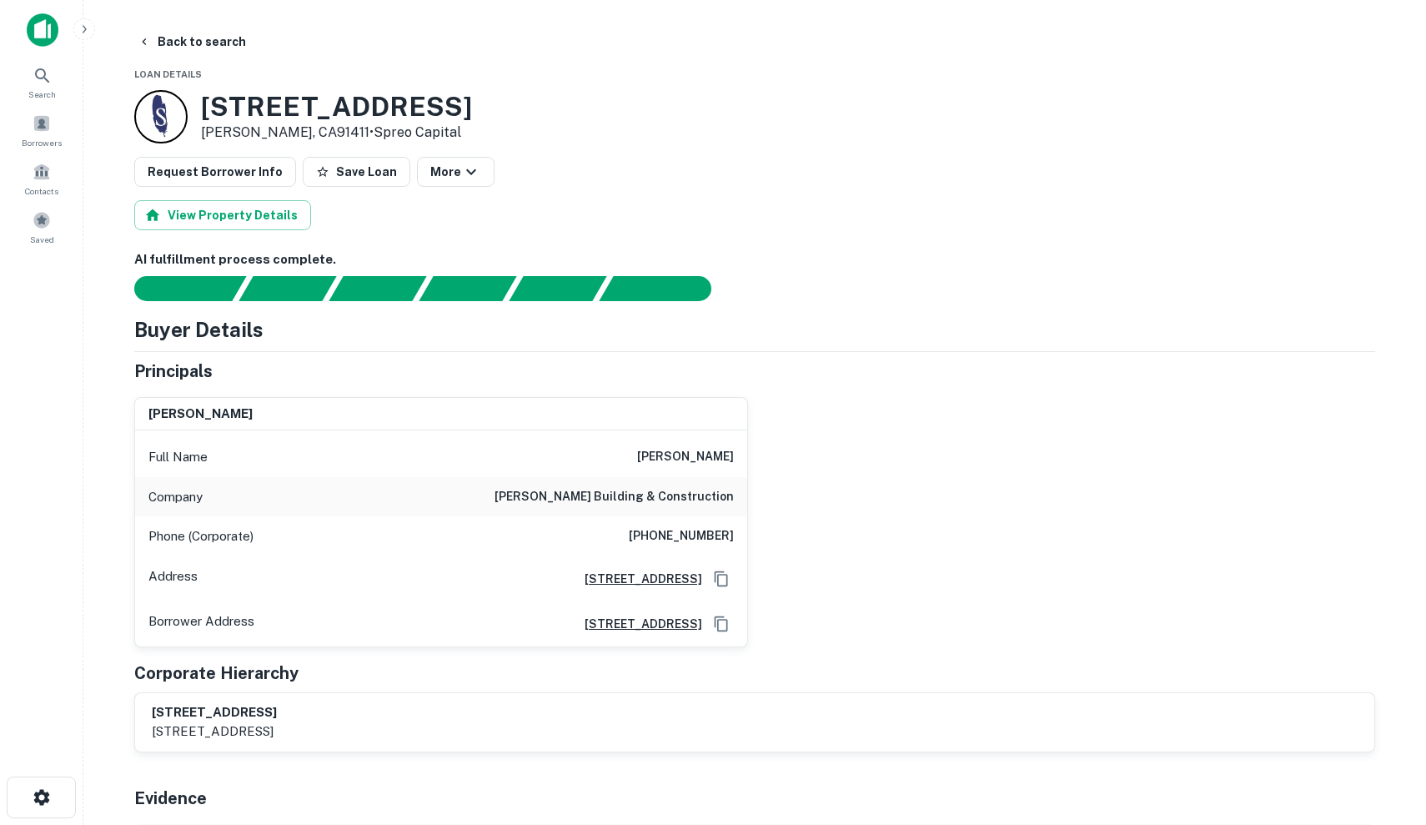
click at [779, 452] on div "[PERSON_NAME] Full Name [PERSON_NAME] Company [PERSON_NAME] building & construc…" at bounding box center [748, 516] width 1254 height 264
